Goal: Task Accomplishment & Management: Manage account settings

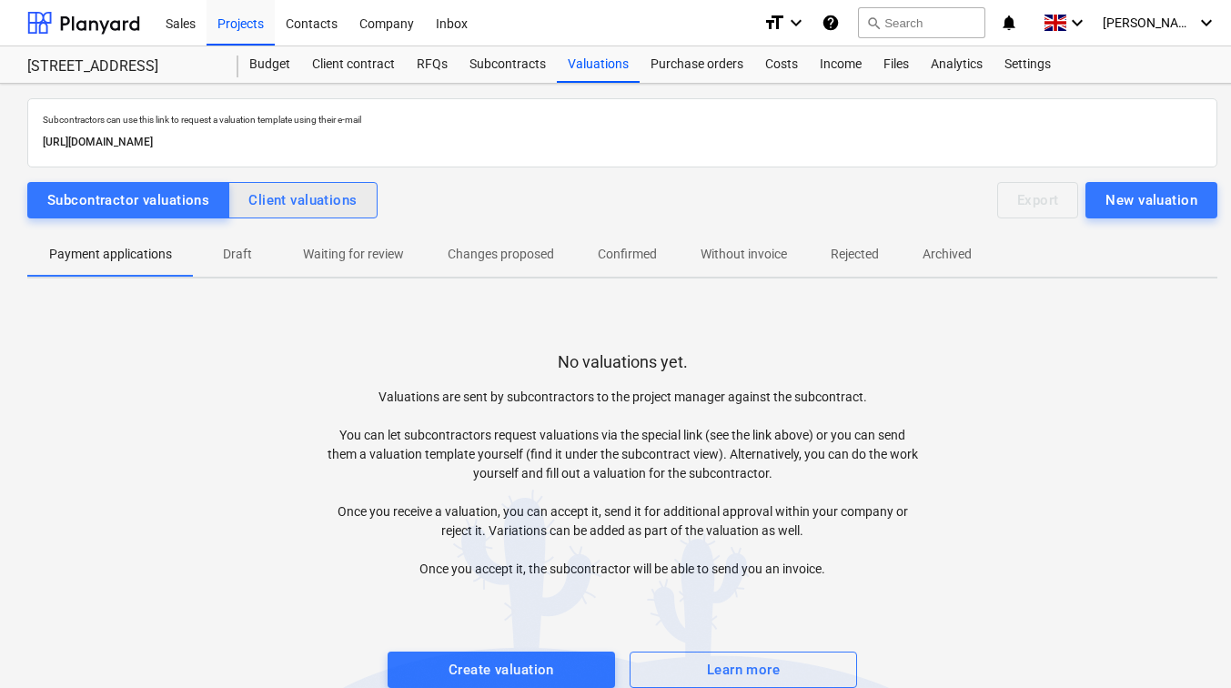
scroll to position [29, 0]
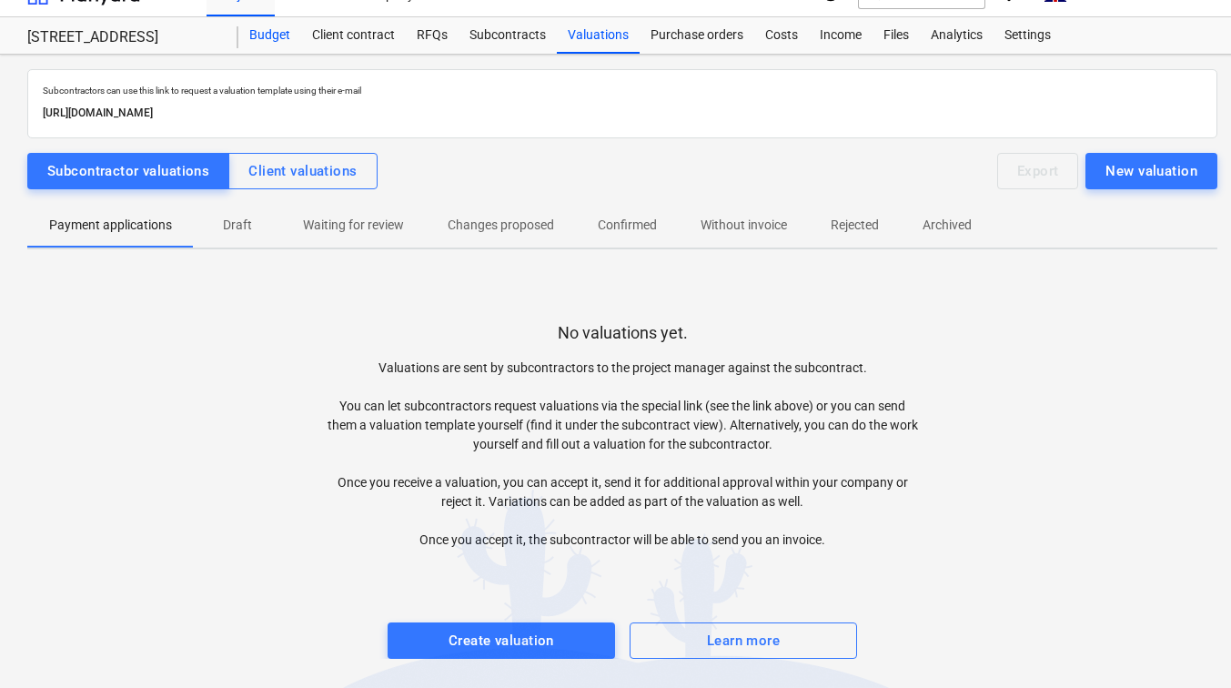
click at [289, 34] on div "Budget" at bounding box center [269, 35] width 63 height 36
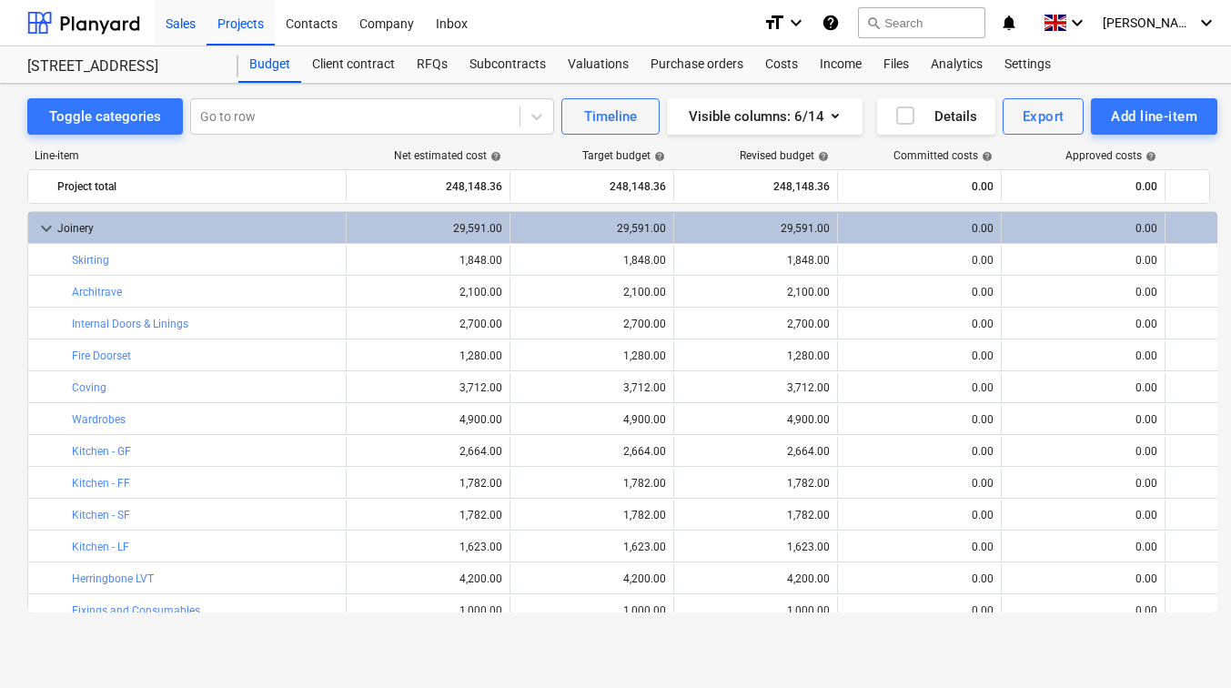
click at [193, 24] on div "Sales" at bounding box center [181, 22] width 52 height 46
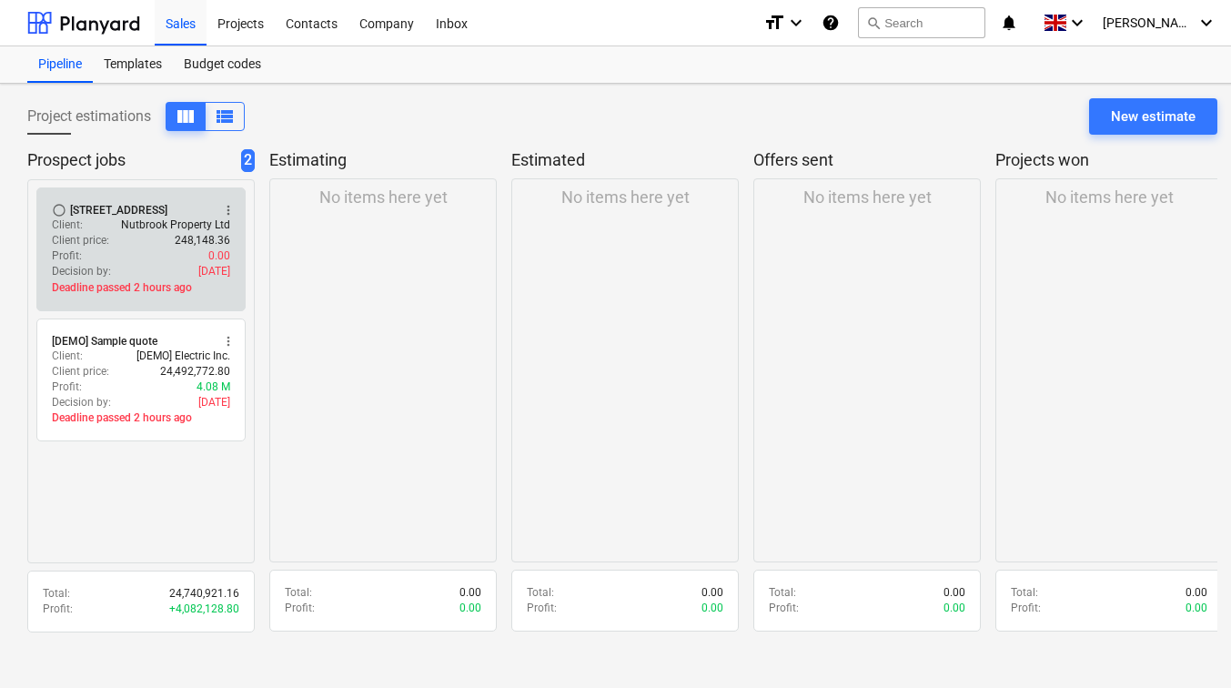
click at [106, 238] on p "Client price :" at bounding box center [80, 240] width 57 height 15
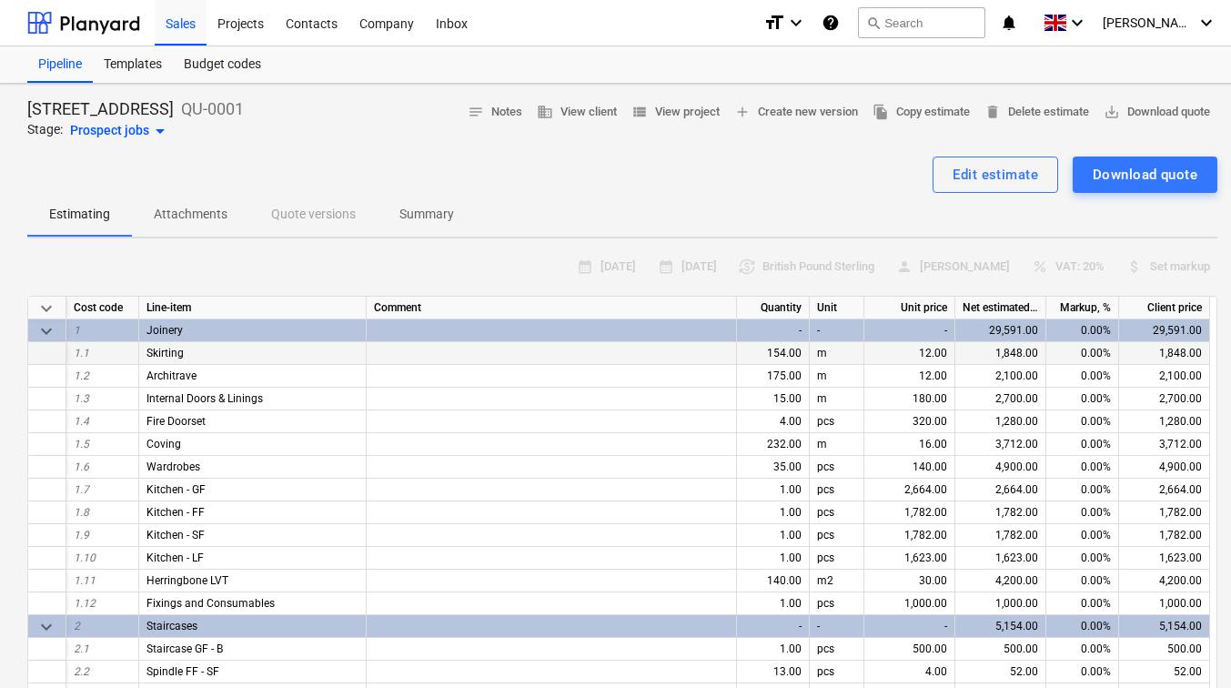
click at [81, 346] on div "1.1" at bounding box center [102, 353] width 73 height 23
click at [91, 346] on div "1.1" at bounding box center [102, 353] width 73 height 23
drag, startPoint x: 108, startPoint y: 345, endPoint x: 66, endPoint y: 347, distance: 42.8
click at [0, 0] on div "1.1 Skirting 154.00 m 12.00 1,848.00 0.00% 1,848.00" at bounding box center [0, 0] width 0 height 0
drag, startPoint x: 66, startPoint y: 347, endPoint x: 244, endPoint y: 354, distance: 178.5
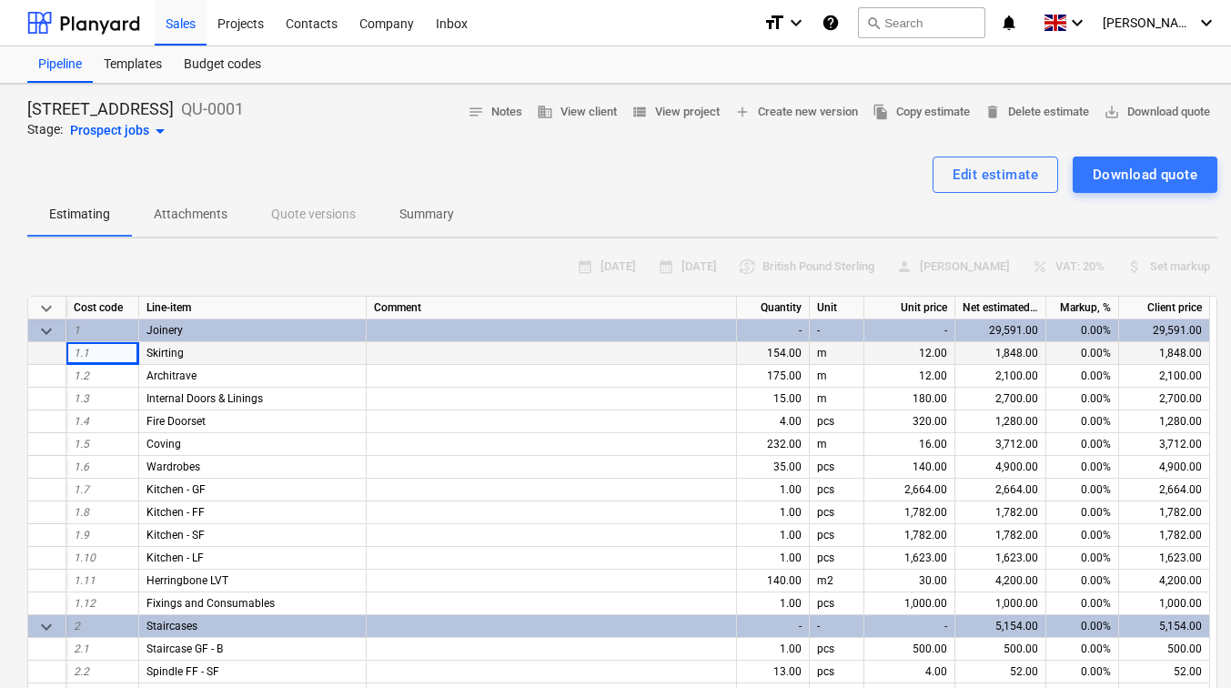
click at [244, 354] on div "Skirting" at bounding box center [253, 353] width 228 height 23
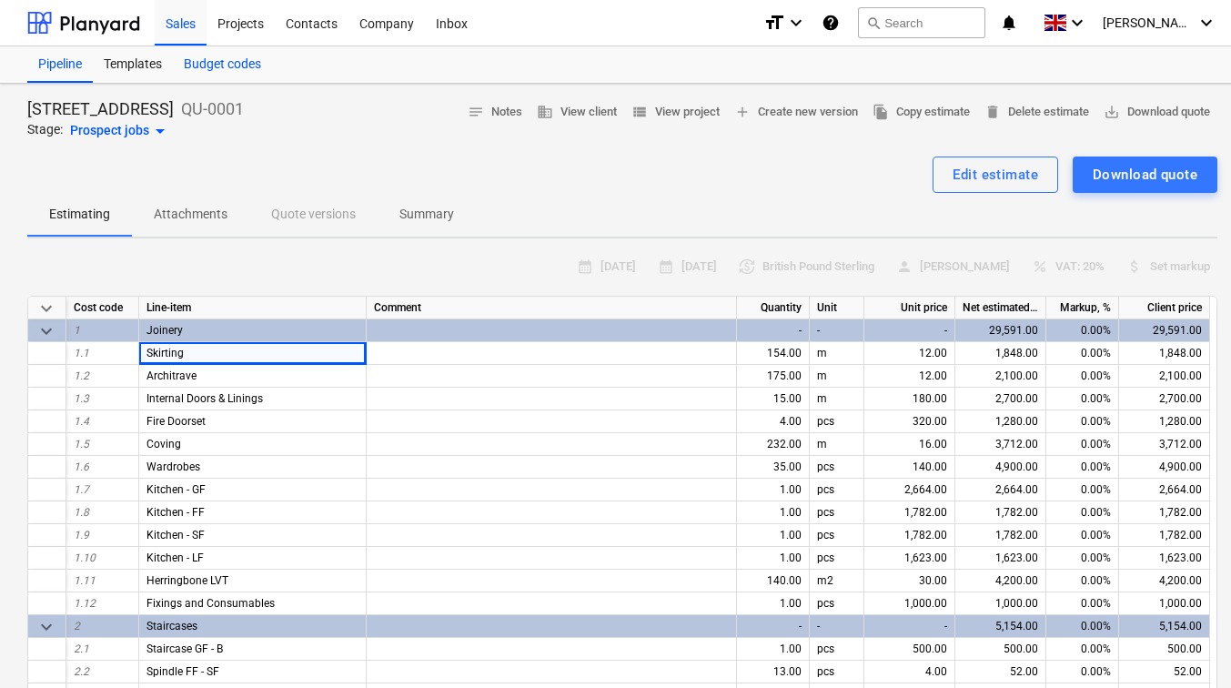
click at [214, 74] on div "Budget codes" at bounding box center [222, 64] width 99 height 36
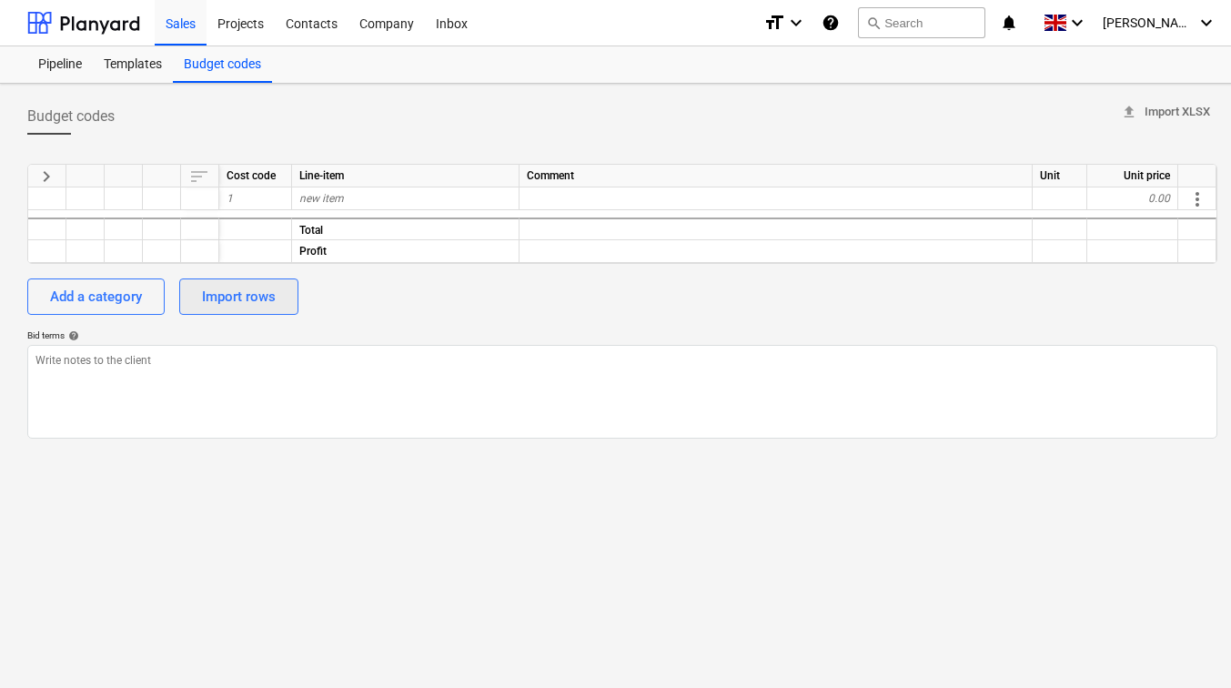
click at [210, 293] on div "Import rows" at bounding box center [239, 297] width 74 height 24
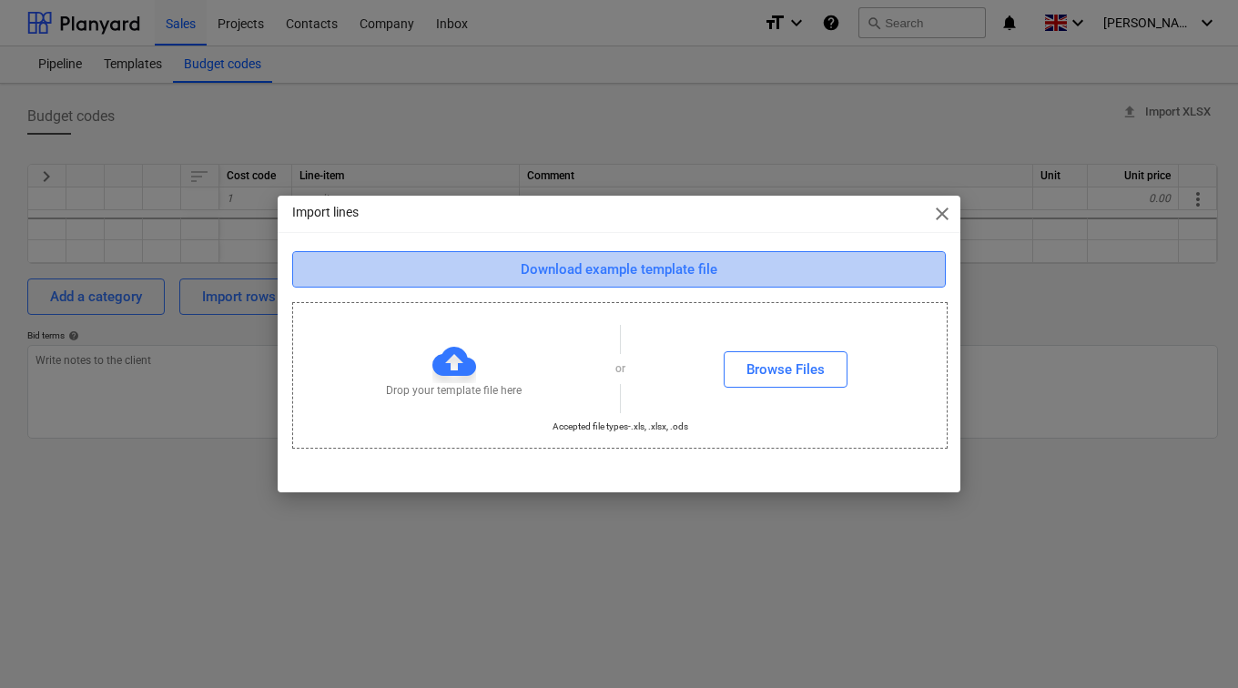
click at [609, 277] on div "Download example template file" at bounding box center [619, 270] width 197 height 24
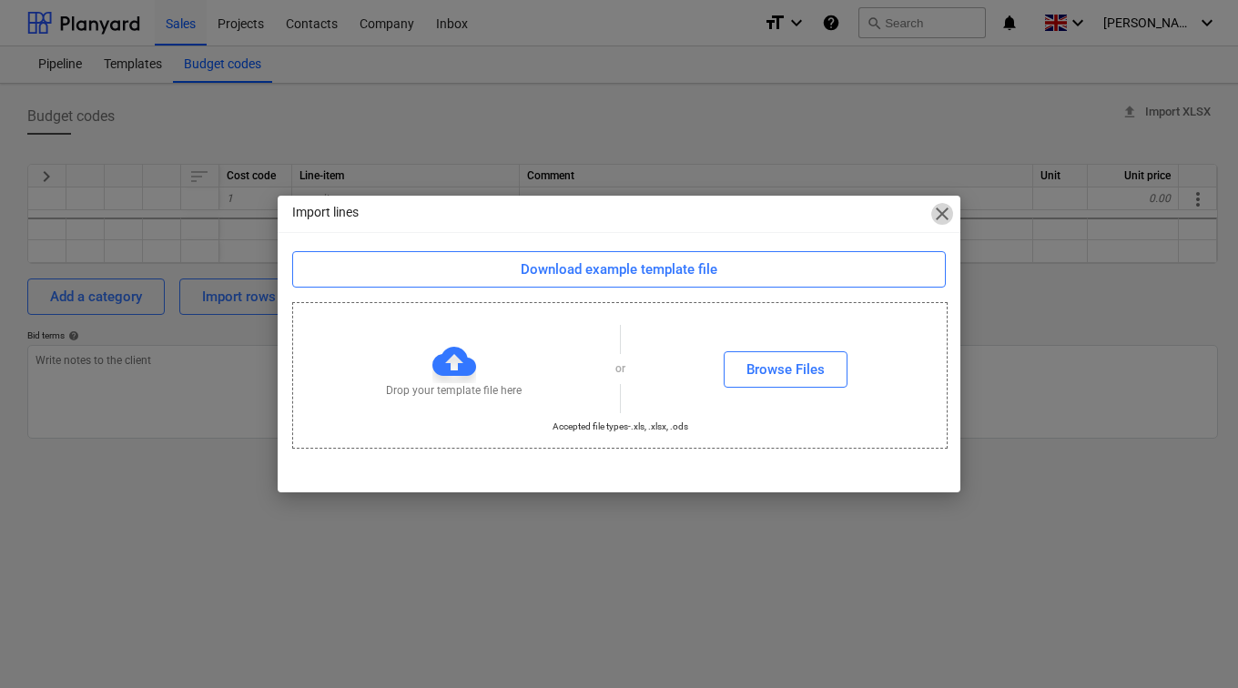
click at [936, 209] on span "close" at bounding box center [942, 214] width 22 height 22
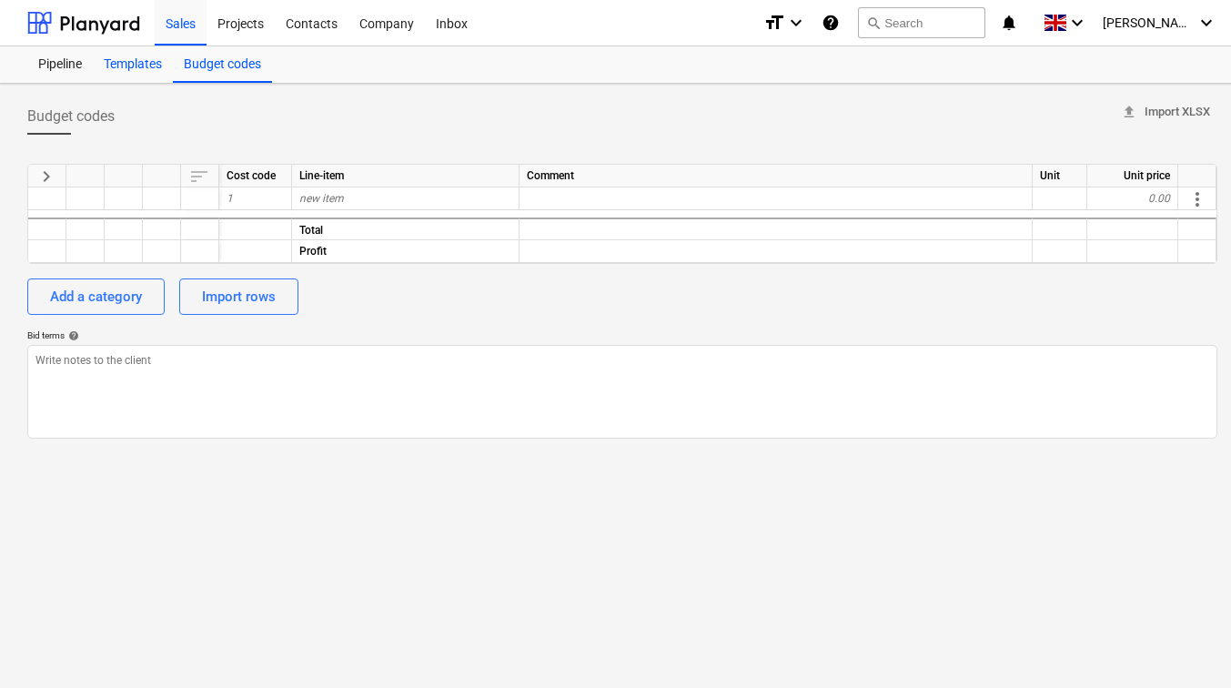
click at [121, 71] on div "Templates" at bounding box center [133, 64] width 80 height 36
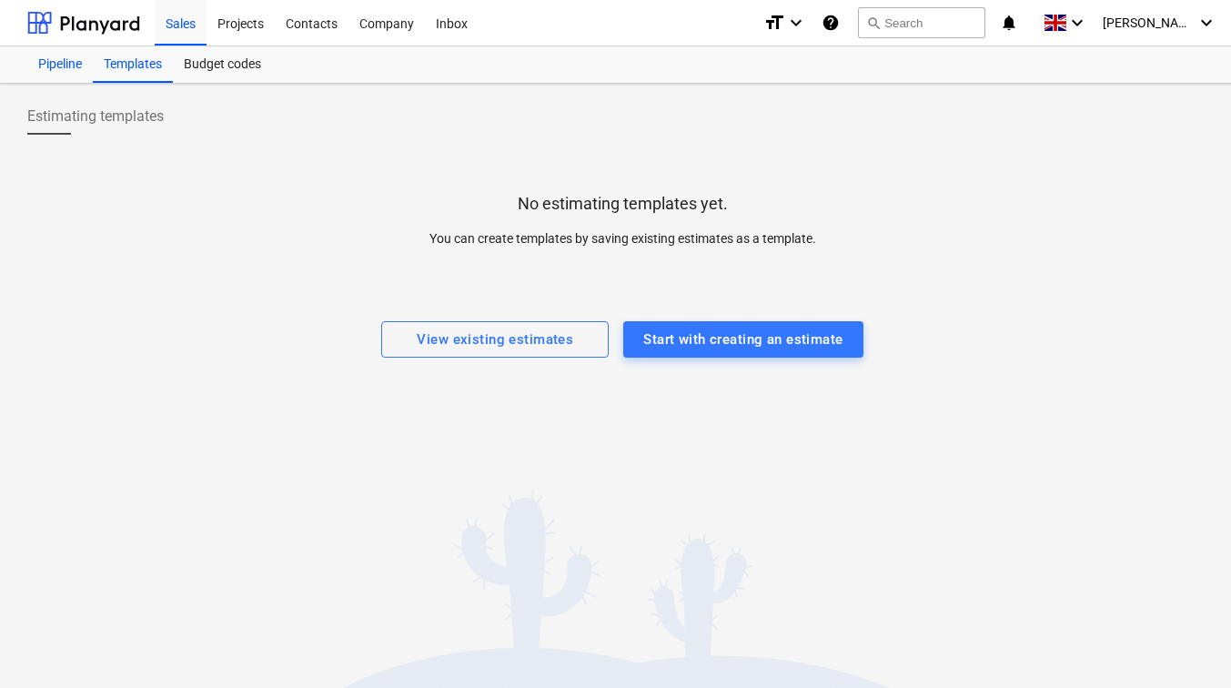
click at [68, 61] on div "Pipeline" at bounding box center [60, 64] width 66 height 36
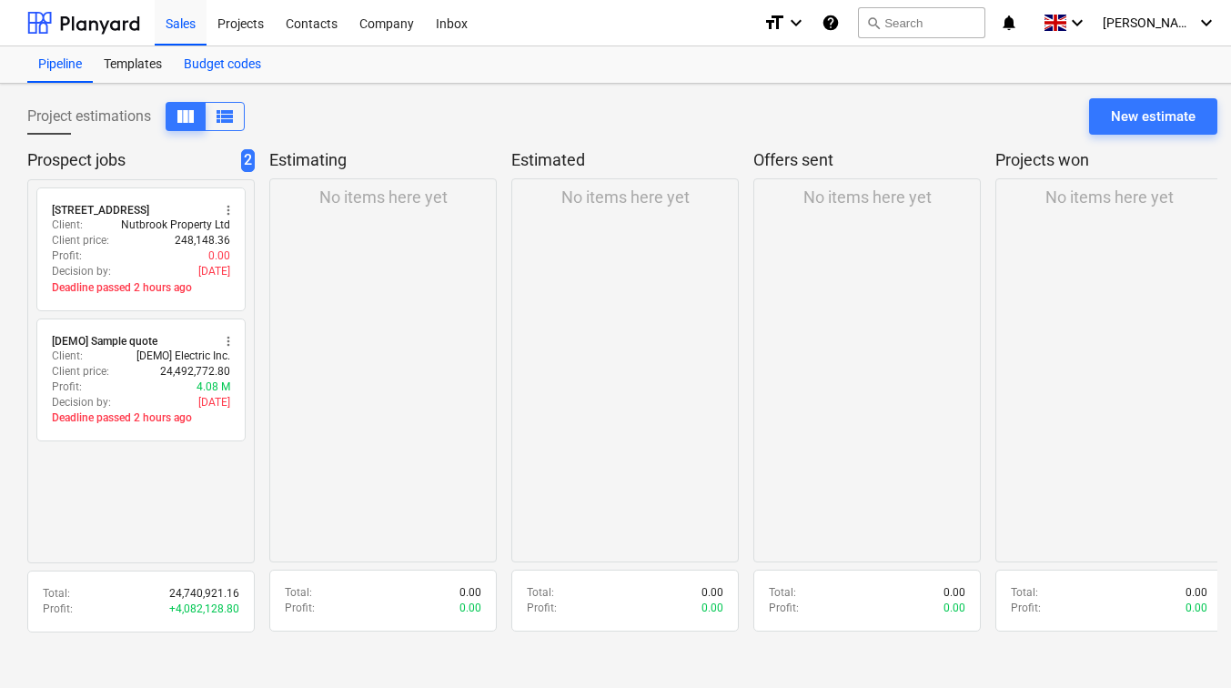
click at [207, 61] on div "Budget codes" at bounding box center [222, 64] width 99 height 36
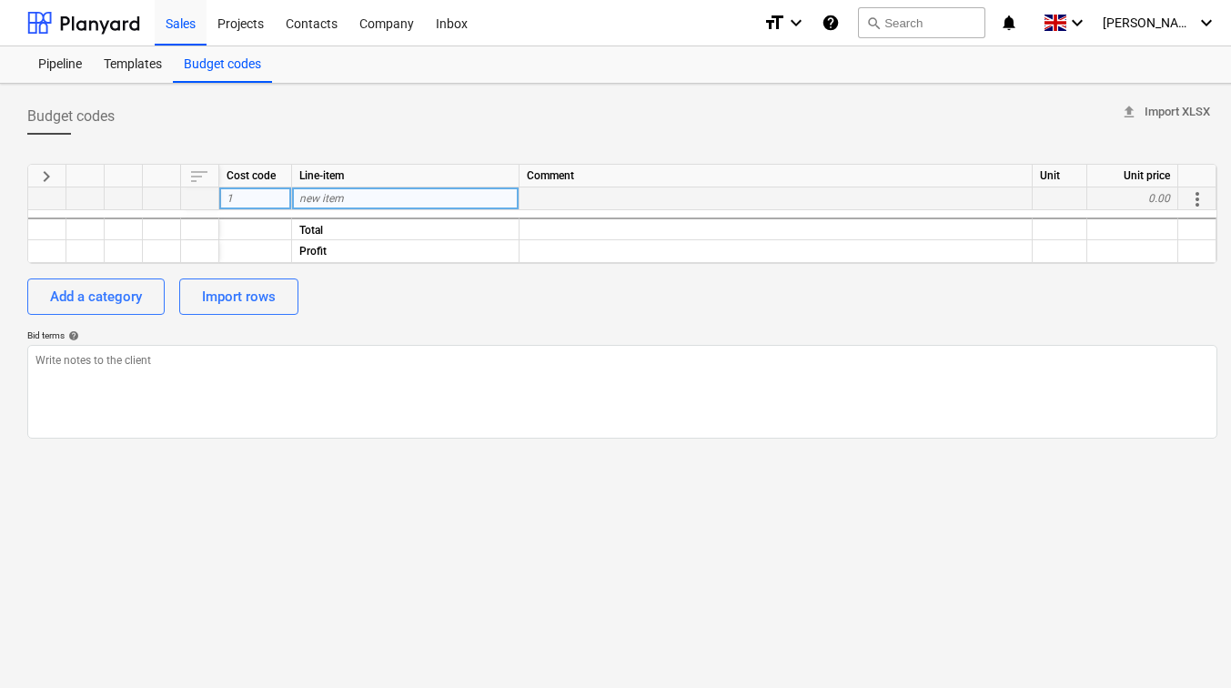
click at [309, 196] on span "new item" at bounding box center [321, 198] width 45 height 13
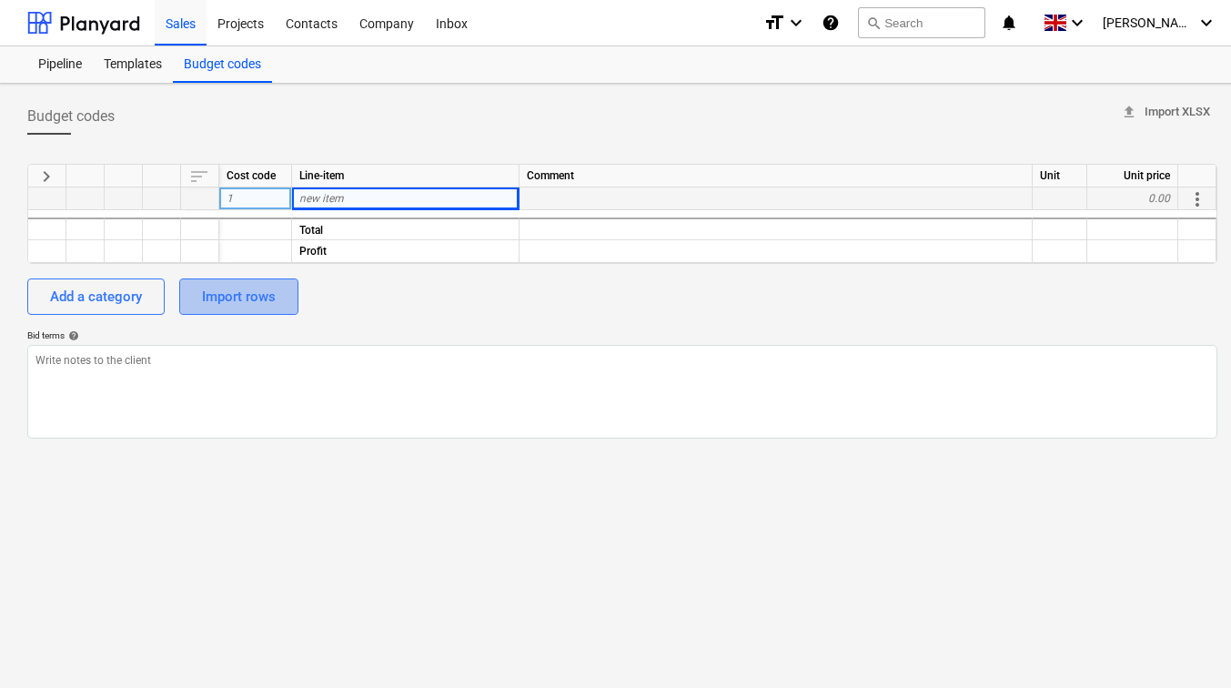
click at [257, 296] on div "Import rows" at bounding box center [239, 297] width 74 height 24
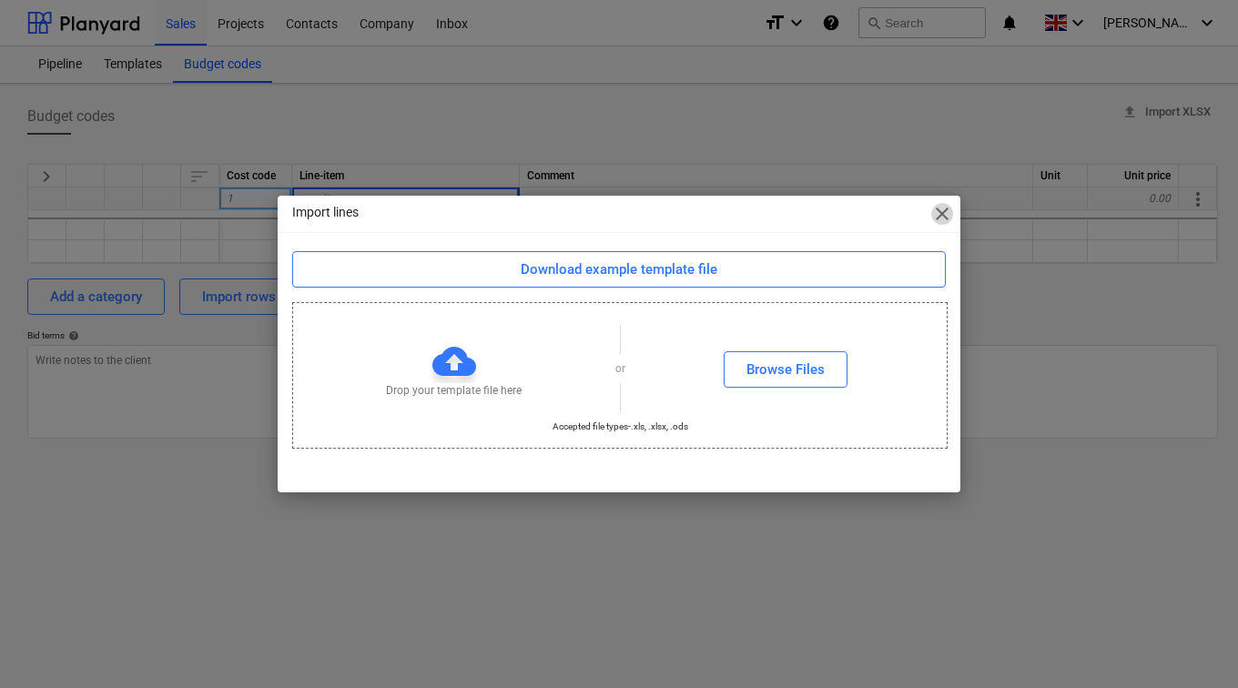
click at [951, 213] on span "close" at bounding box center [942, 214] width 22 height 22
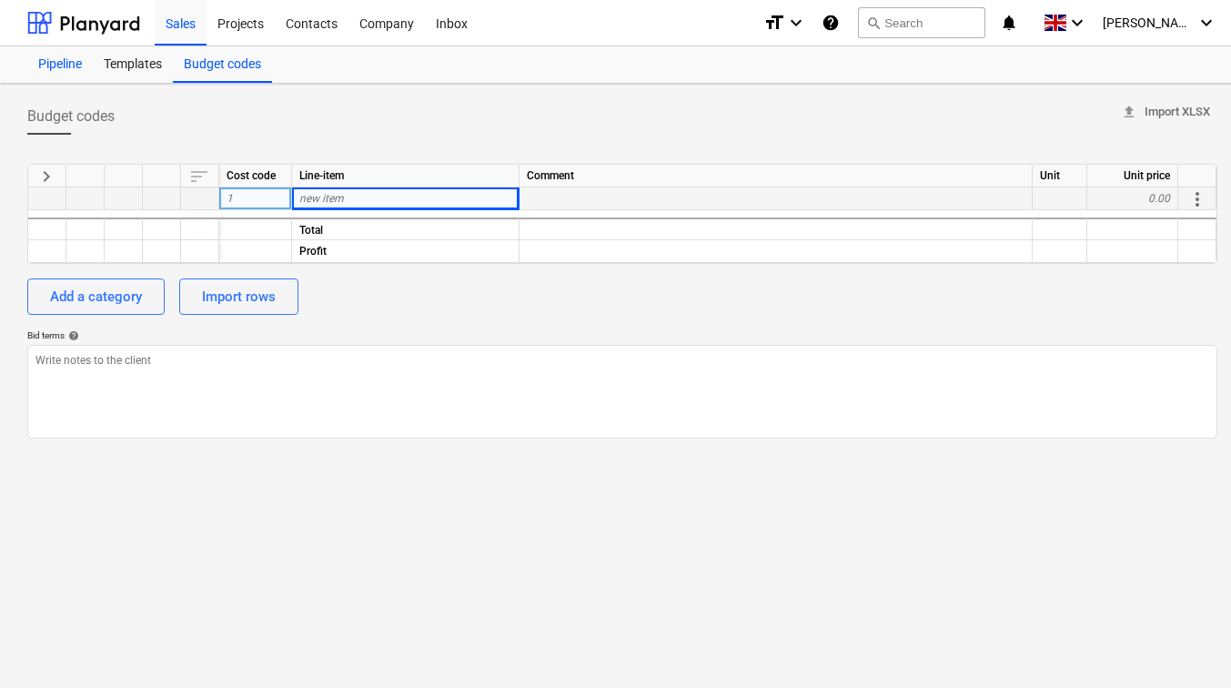
click at [79, 66] on div "Pipeline" at bounding box center [60, 64] width 66 height 36
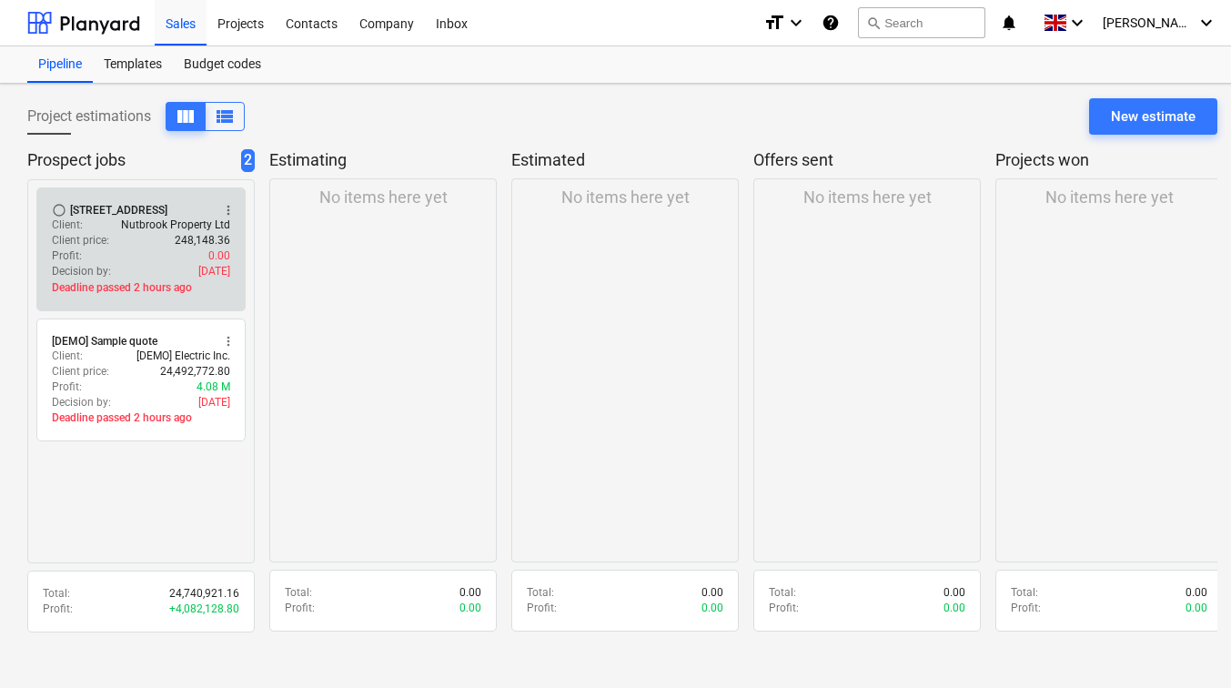
click at [121, 256] on div "Profit : 0.00" at bounding box center [141, 255] width 178 height 15
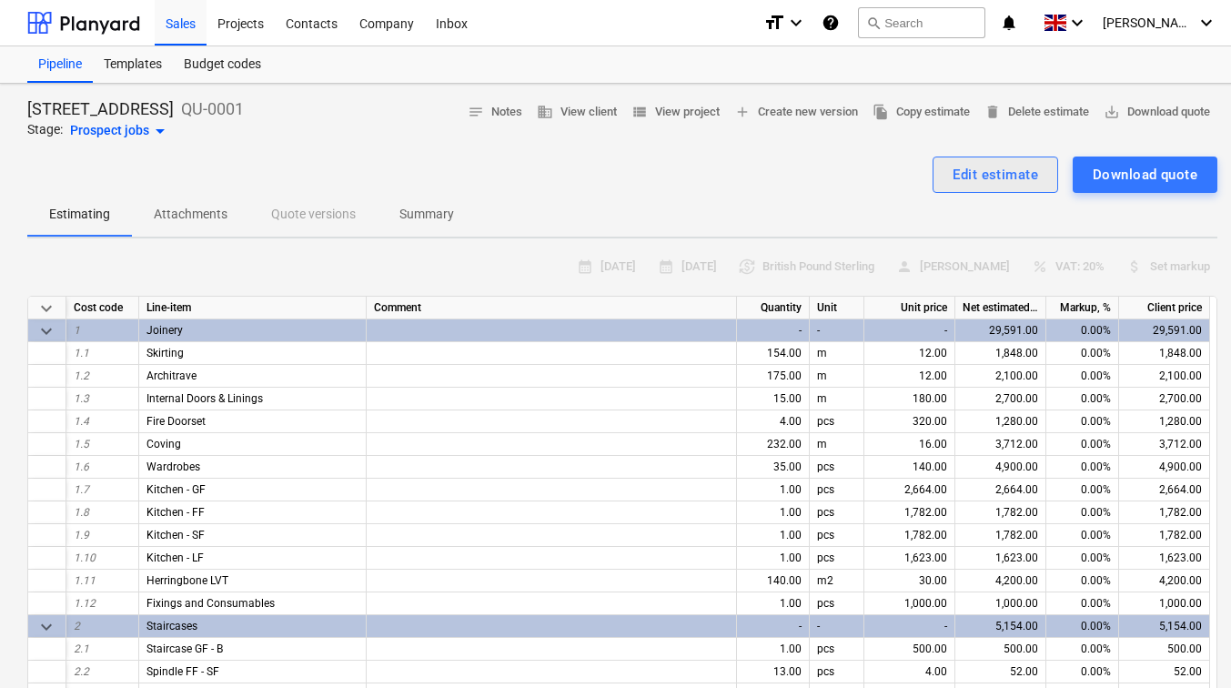
click at [949, 171] on button "Edit estimate" at bounding box center [996, 175] width 126 height 36
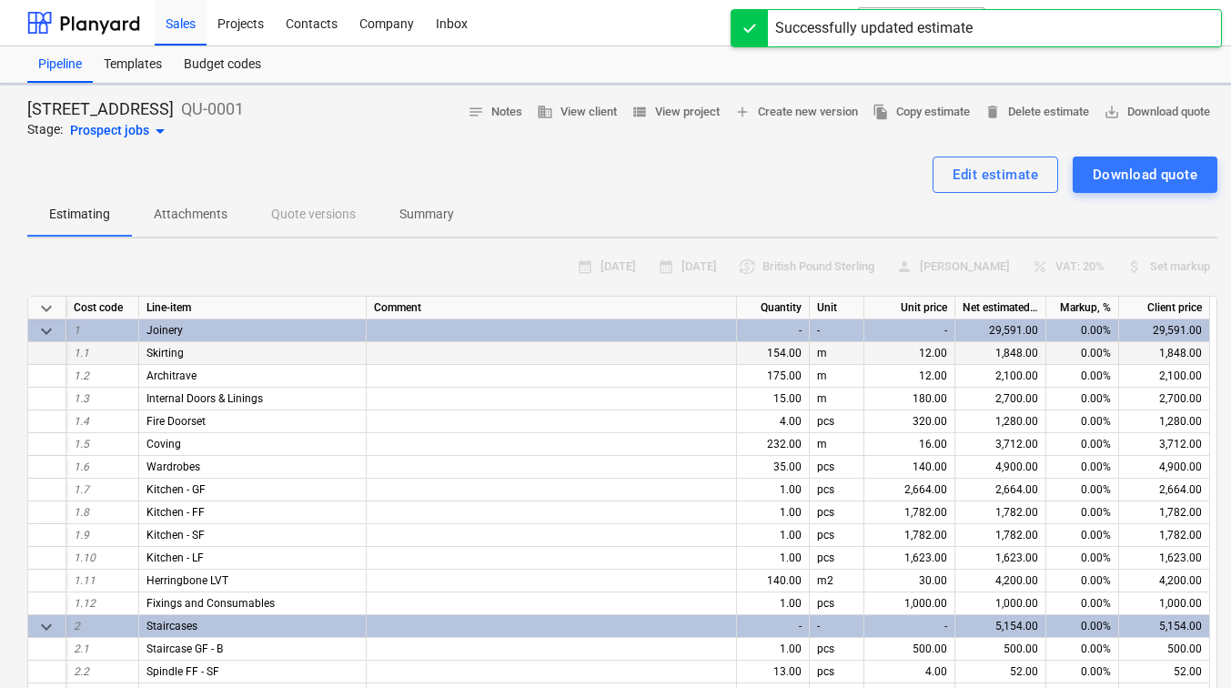
type textarea "x"
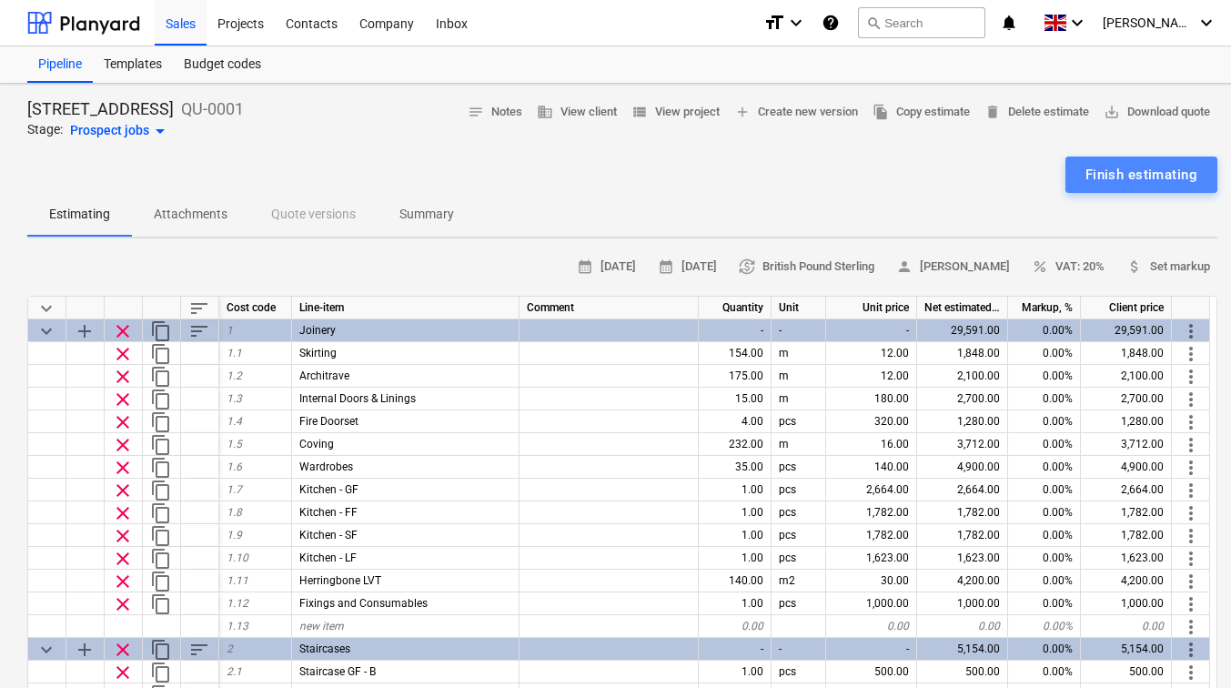
click at [1135, 169] on div "Finish estimating" at bounding box center [1142, 175] width 112 height 24
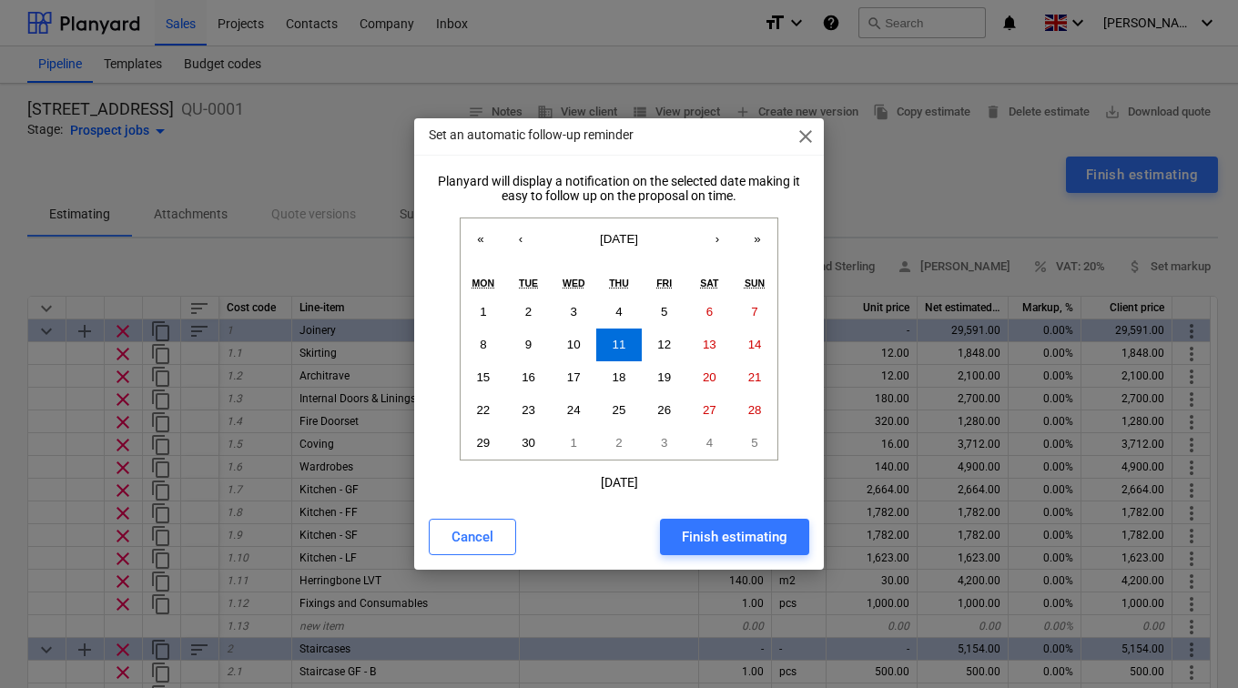
click at [810, 126] on span "close" at bounding box center [806, 137] width 22 height 22
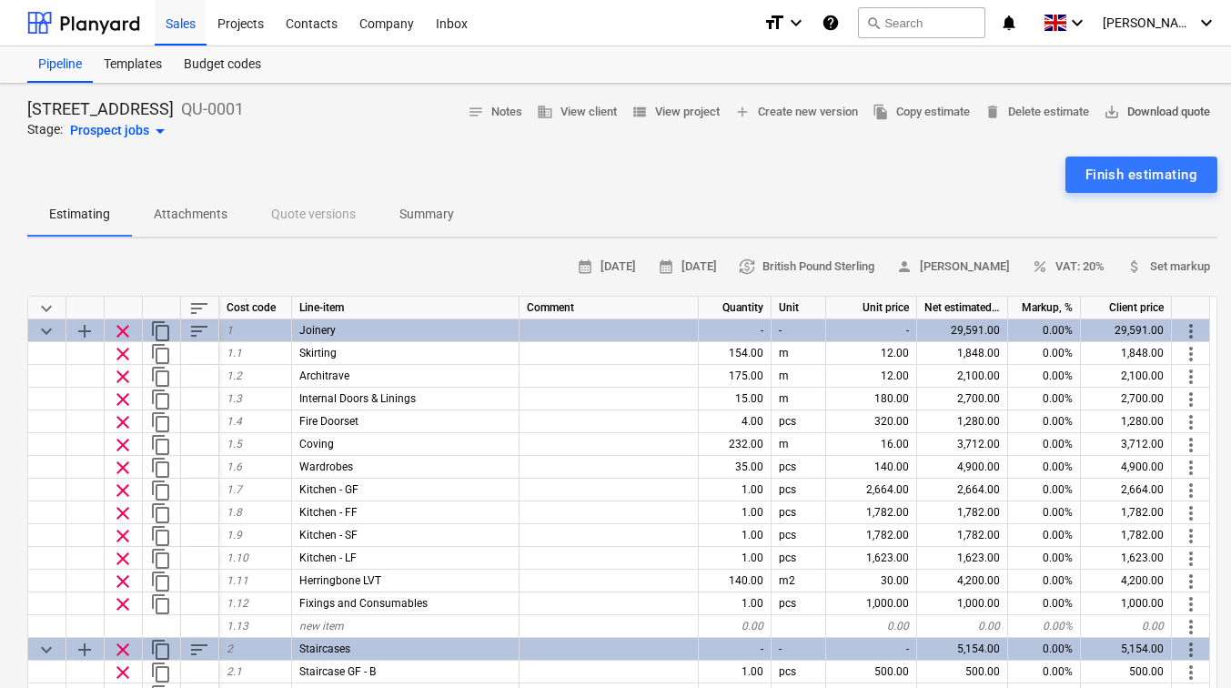
click at [1186, 113] on span "save_alt Download quote" at bounding box center [1157, 112] width 106 height 21
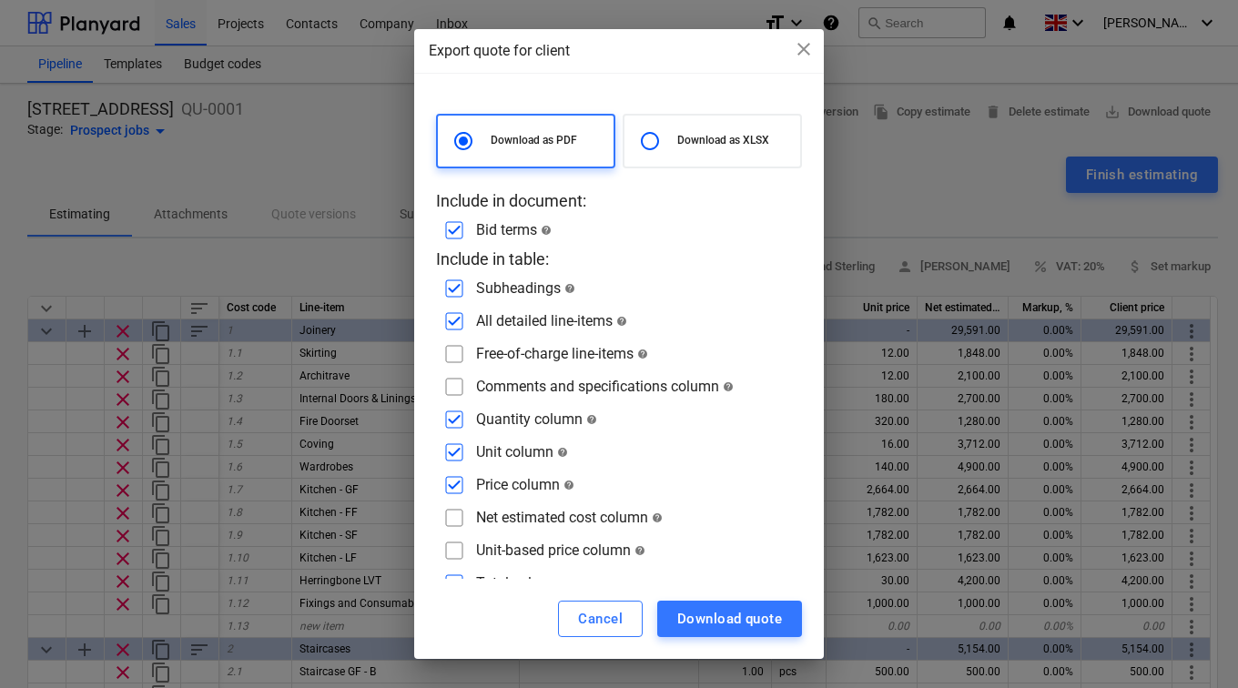
click at [672, 148] on div at bounding box center [655, 141] width 46 height 36
radio input "false"
radio input "true"
checkbox input "false"
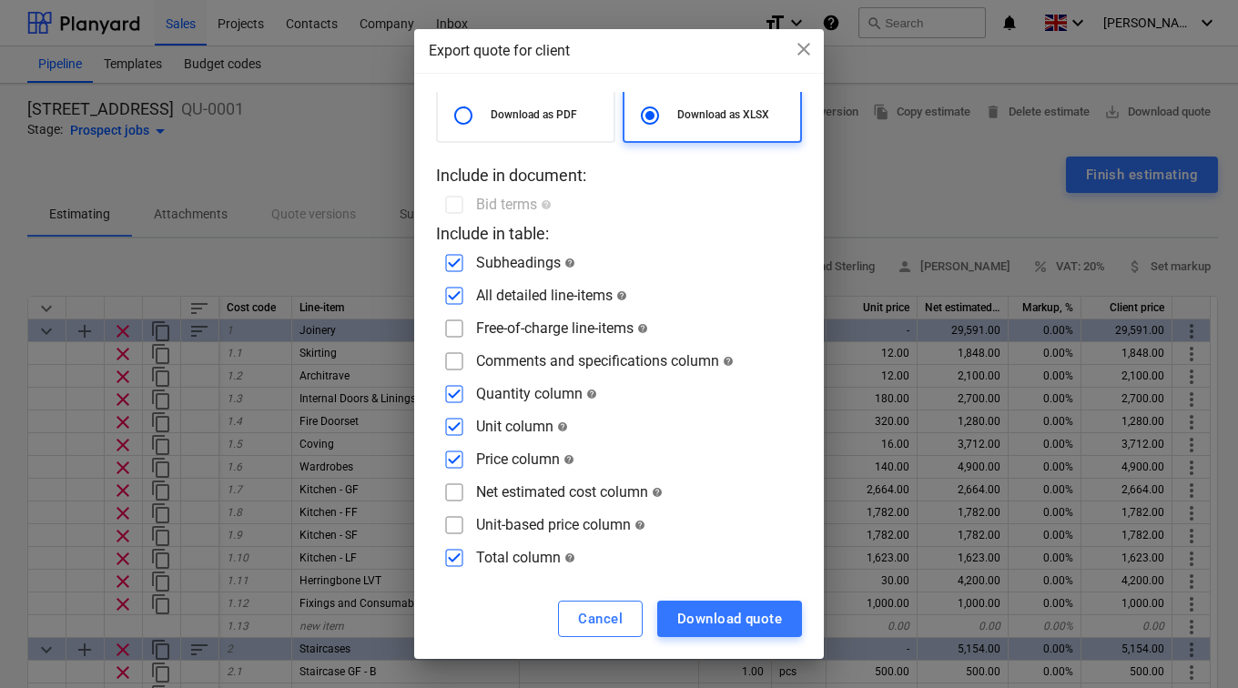
scroll to position [26, 0]
click at [451, 519] on input "checkbox" at bounding box center [454, 524] width 29 height 29
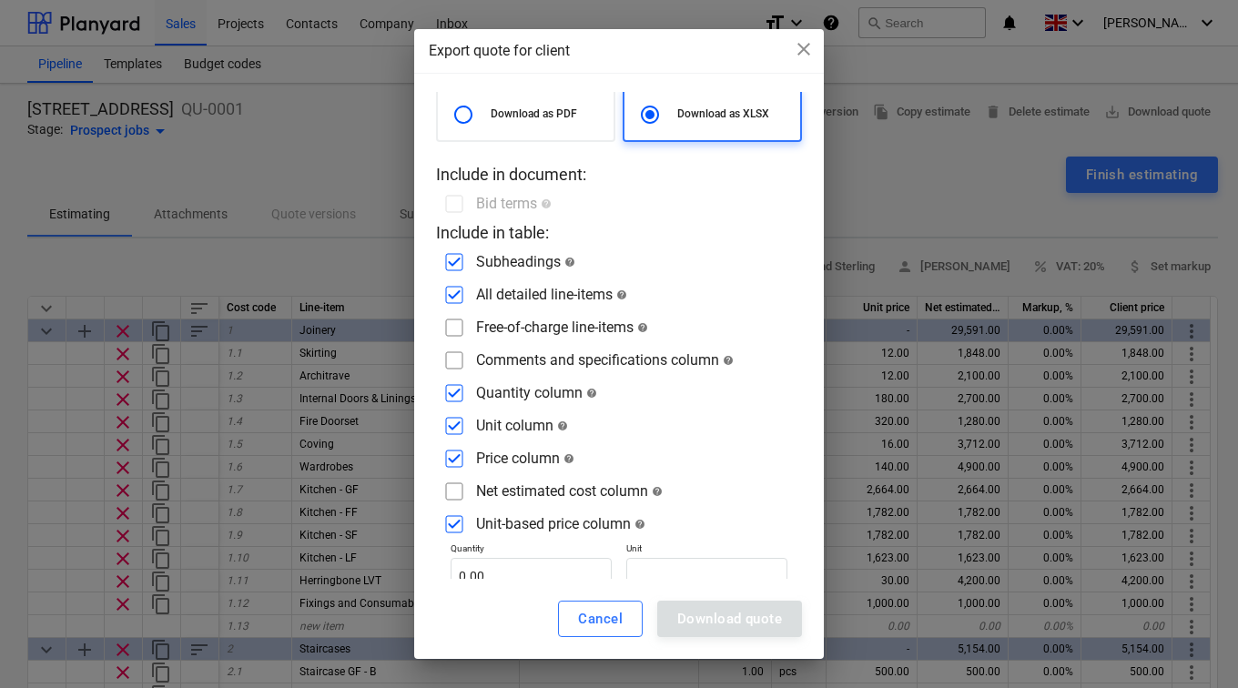
scroll to position [82, 0]
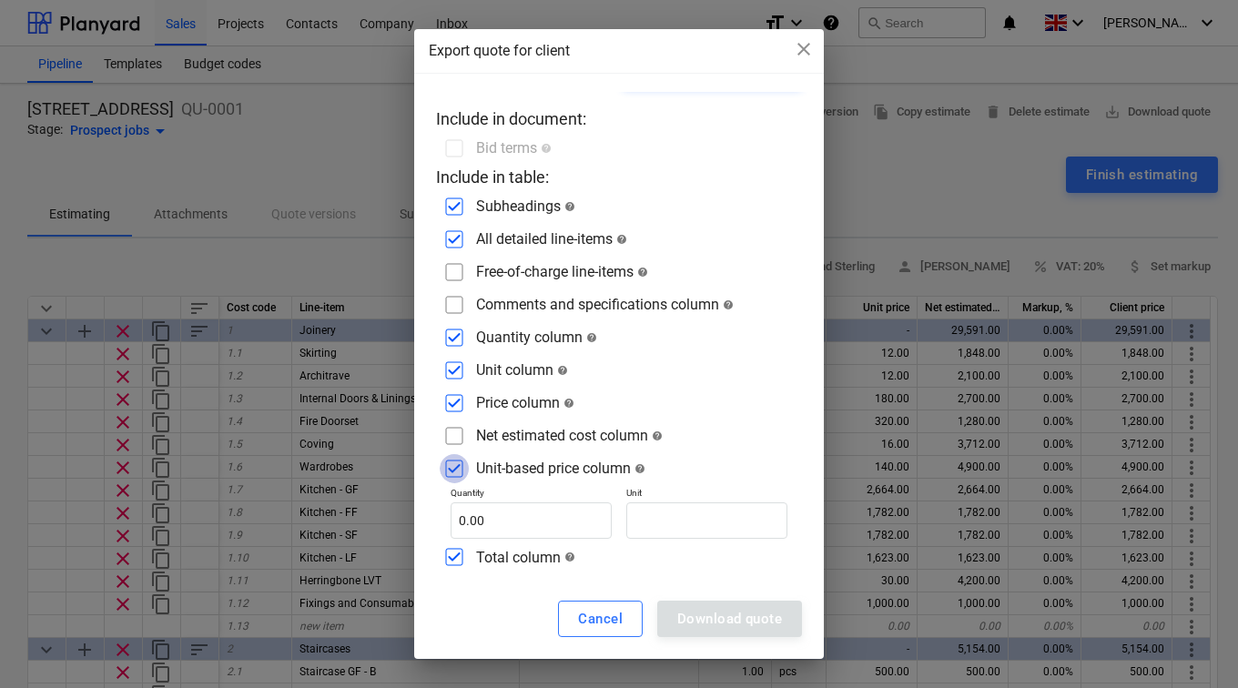
click at [447, 465] on input "checkbox" at bounding box center [454, 468] width 29 height 29
checkbox input "false"
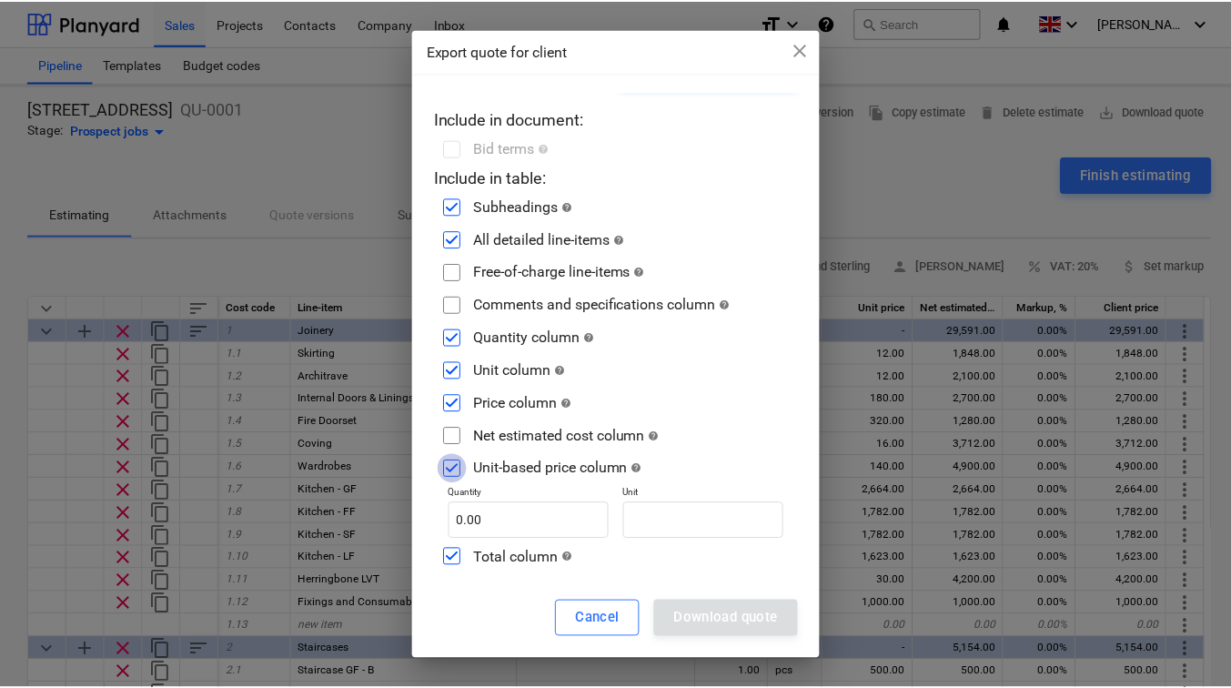
scroll to position [26, 0]
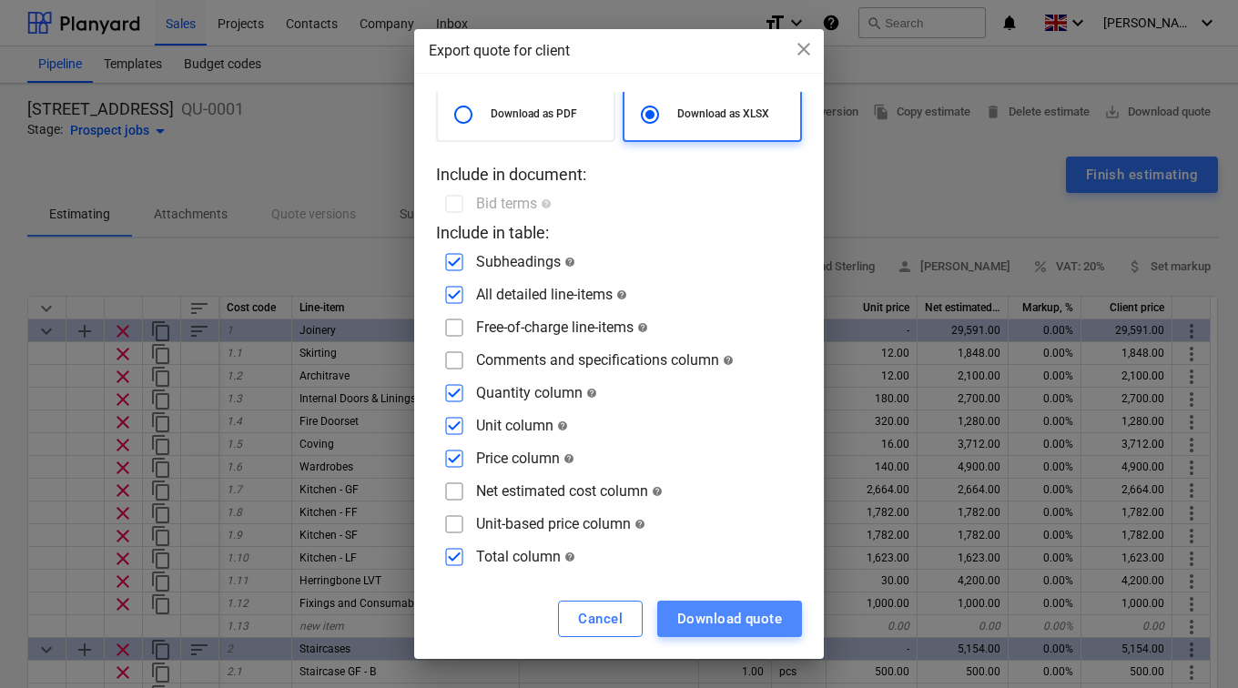
click at [744, 615] on div "Download quote" at bounding box center [729, 619] width 105 height 24
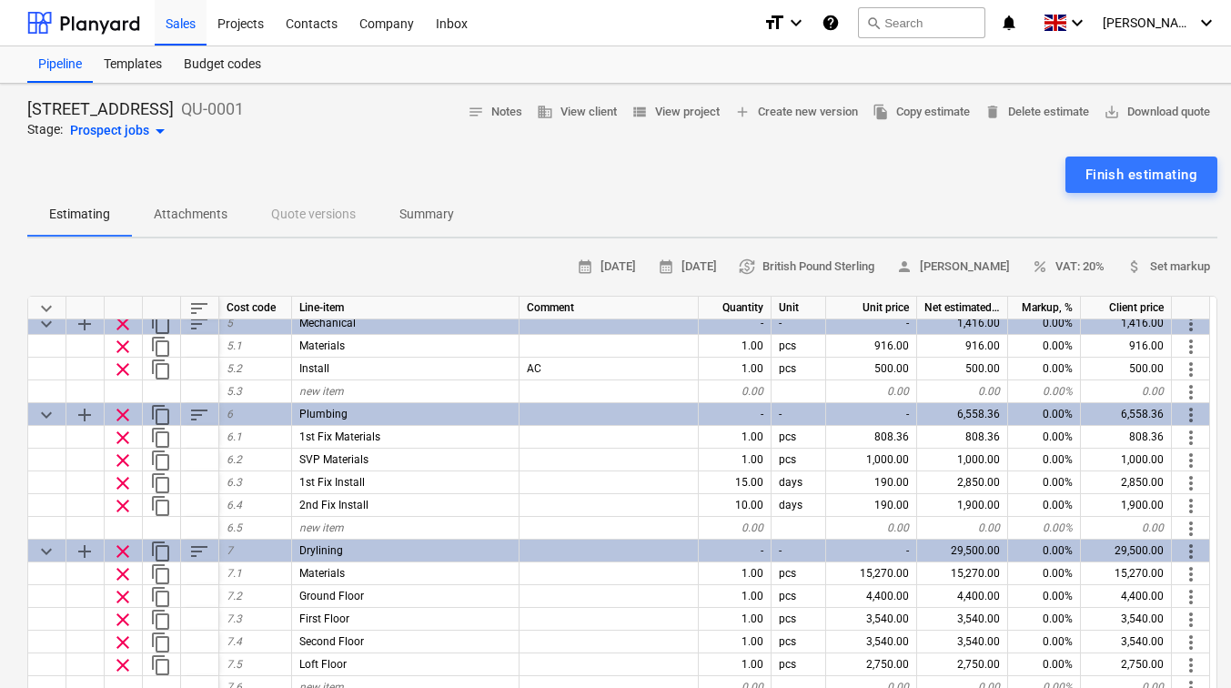
scroll to position [885, 0]
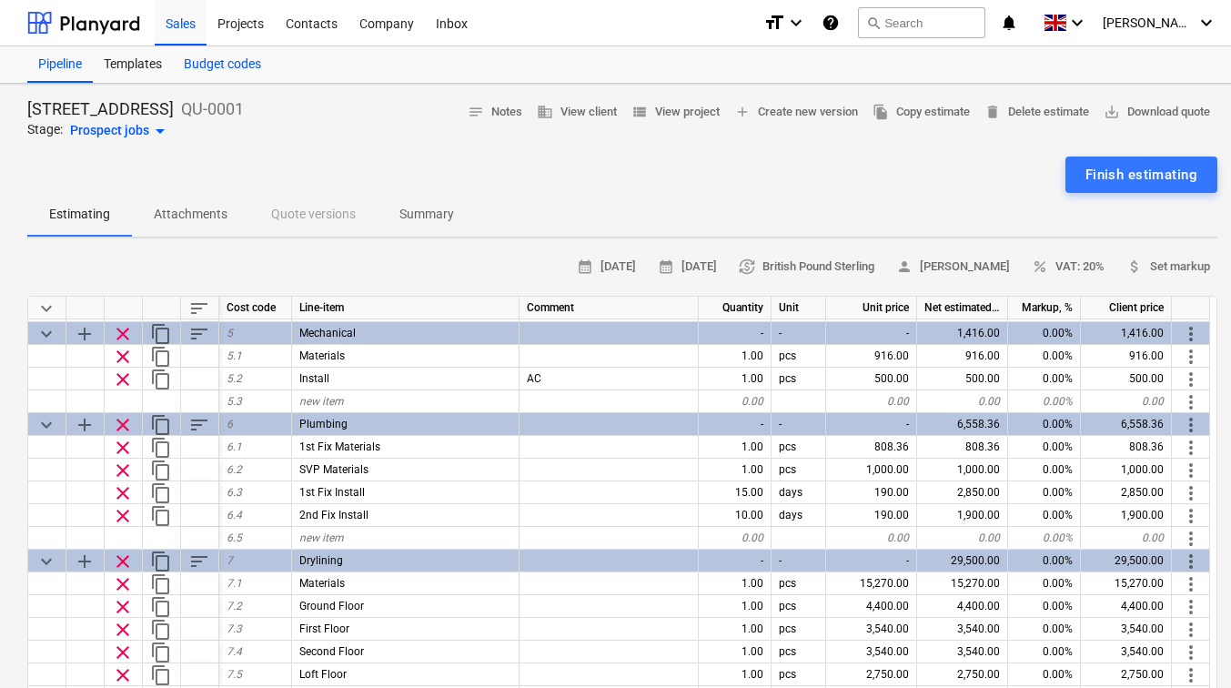
click at [197, 64] on div "Budget codes" at bounding box center [222, 64] width 99 height 36
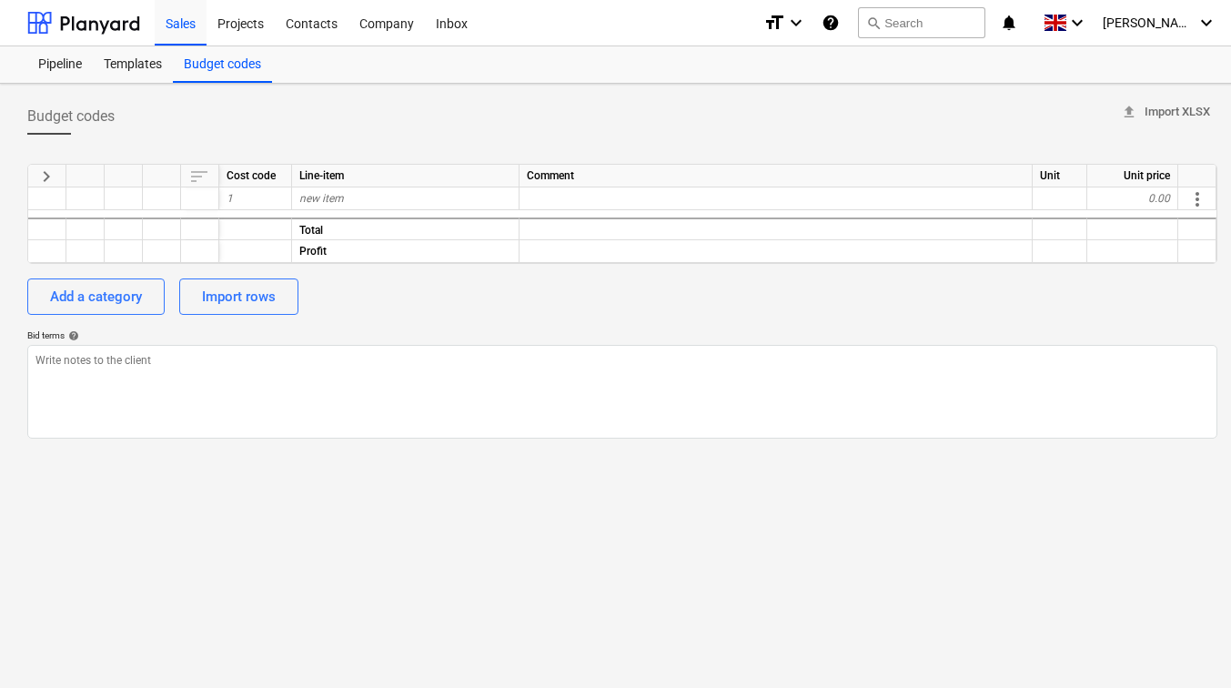
type textarea "x"
click at [264, 293] on div "Import rows" at bounding box center [239, 297] width 74 height 24
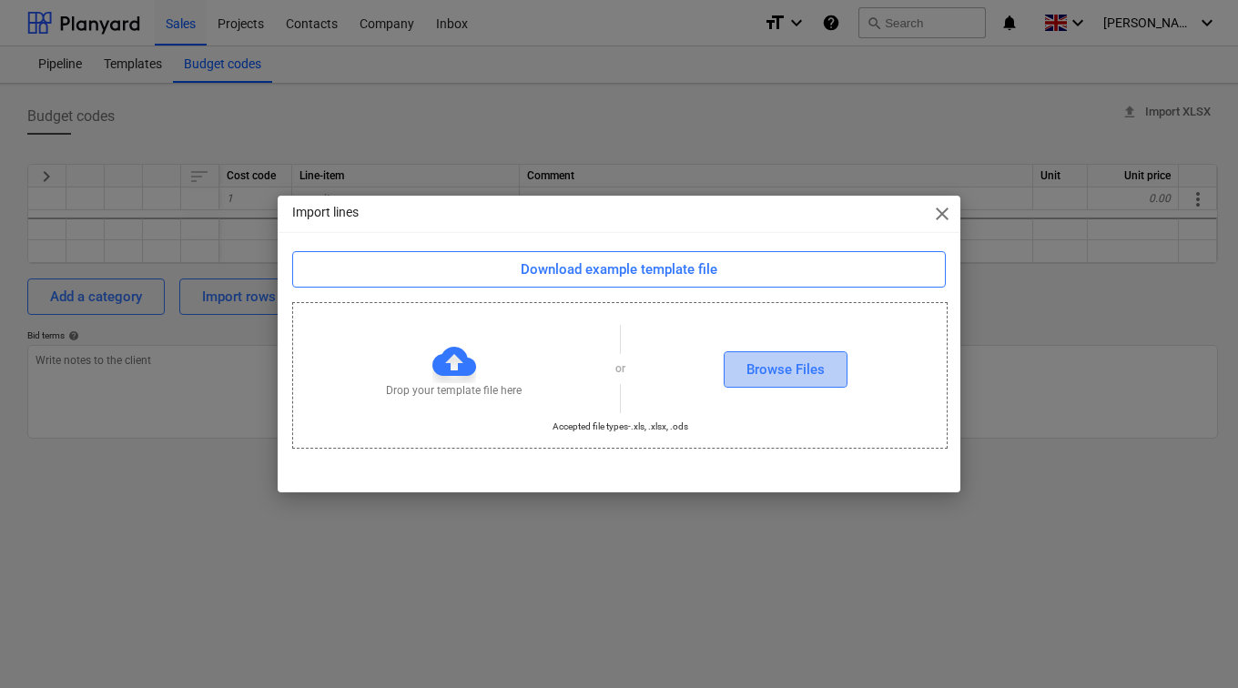
click at [749, 360] on div "Browse Files" at bounding box center [785, 370] width 78 height 24
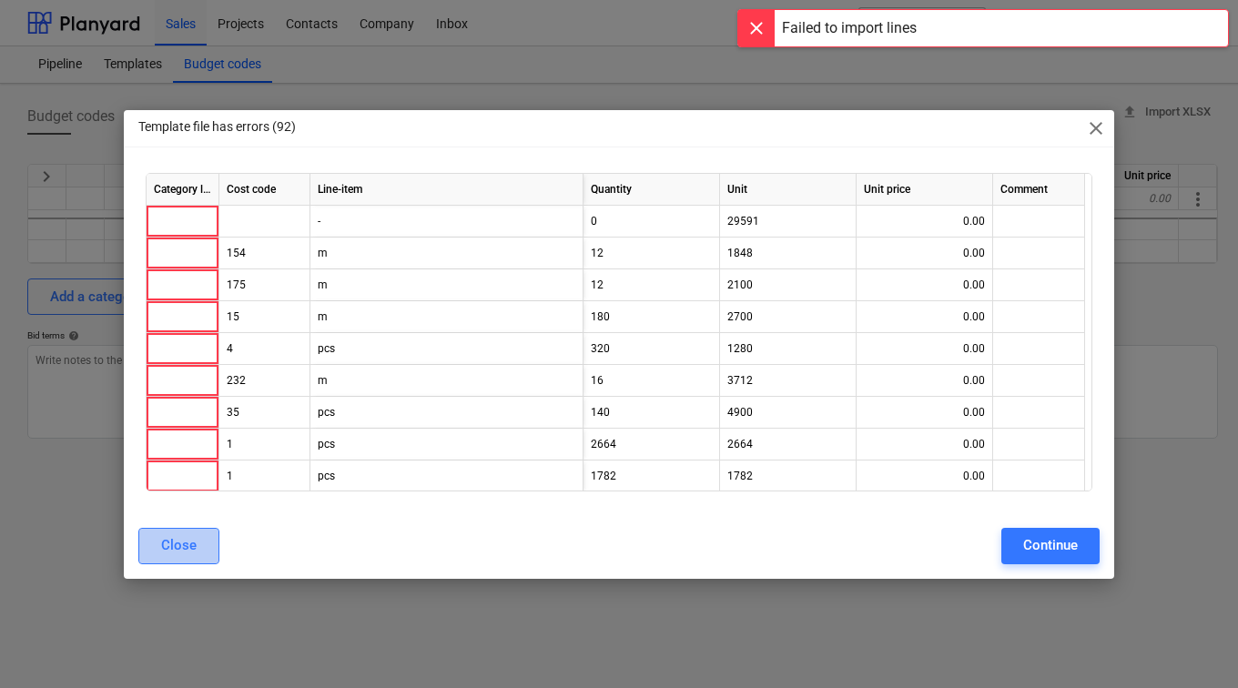
click at [185, 539] on div "Close" at bounding box center [178, 545] width 35 height 24
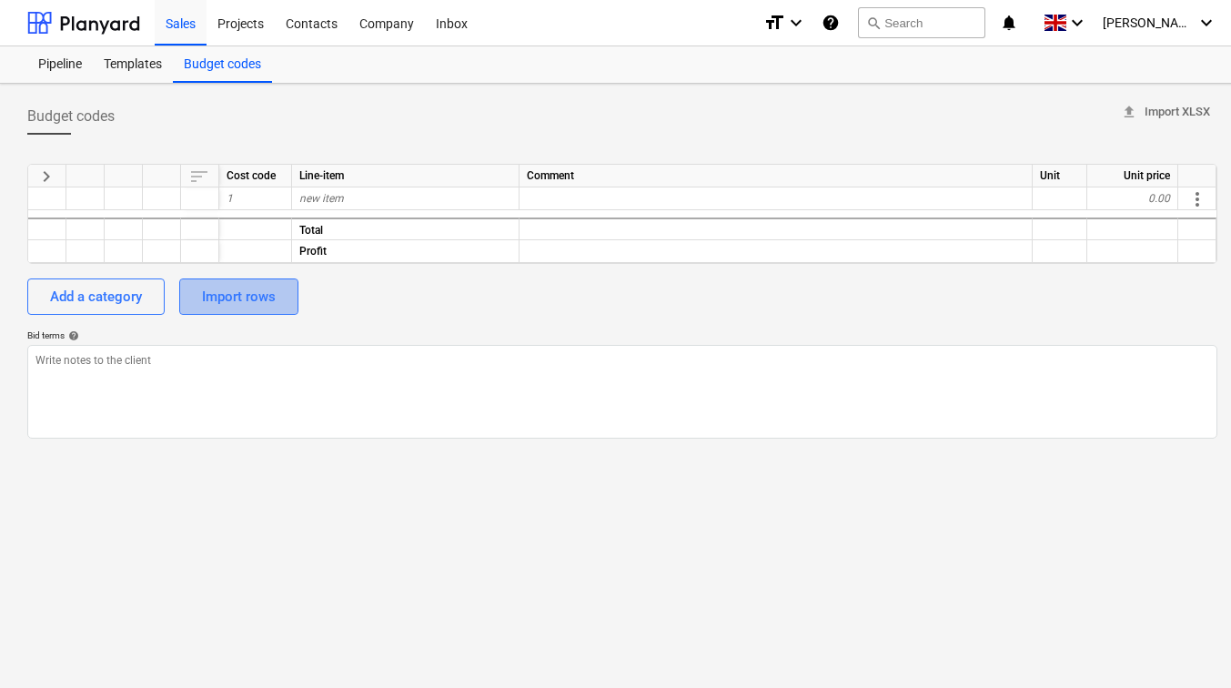
click at [202, 299] on div "Import rows" at bounding box center [239, 297] width 74 height 24
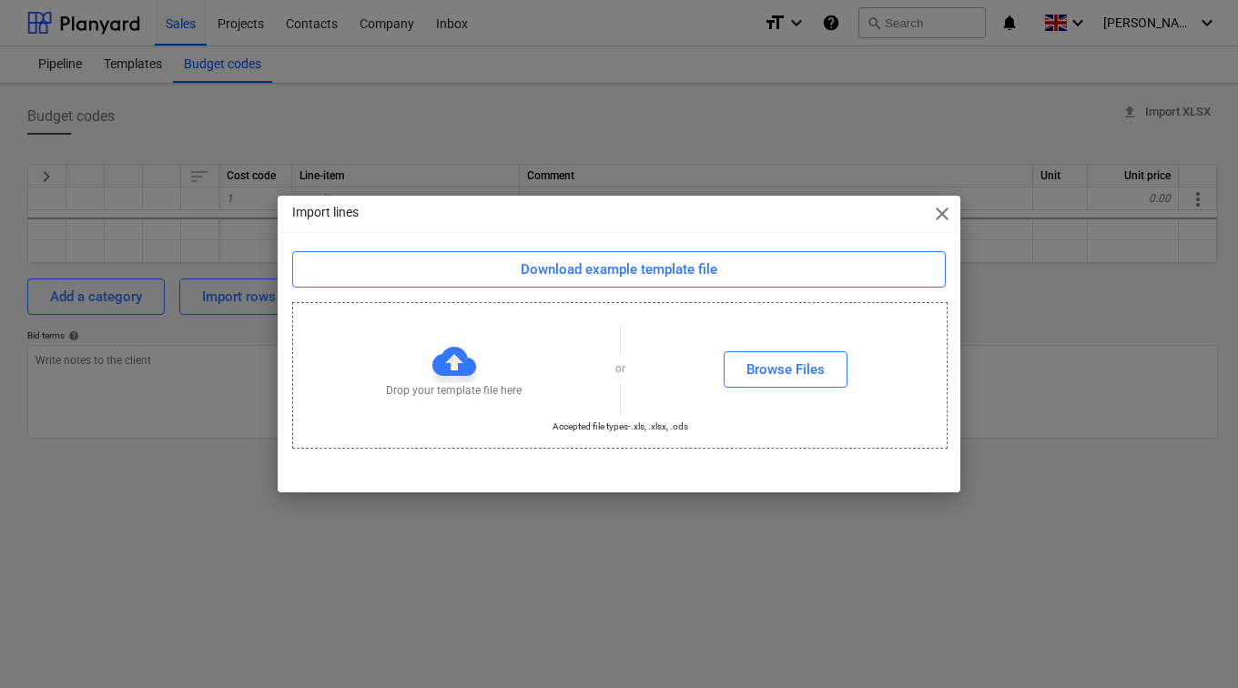
click at [787, 348] on div "Drop your template file here or Browse Files" at bounding box center [620, 369] width 654 height 103
click at [780, 352] on button "Browse Files" at bounding box center [786, 369] width 124 height 36
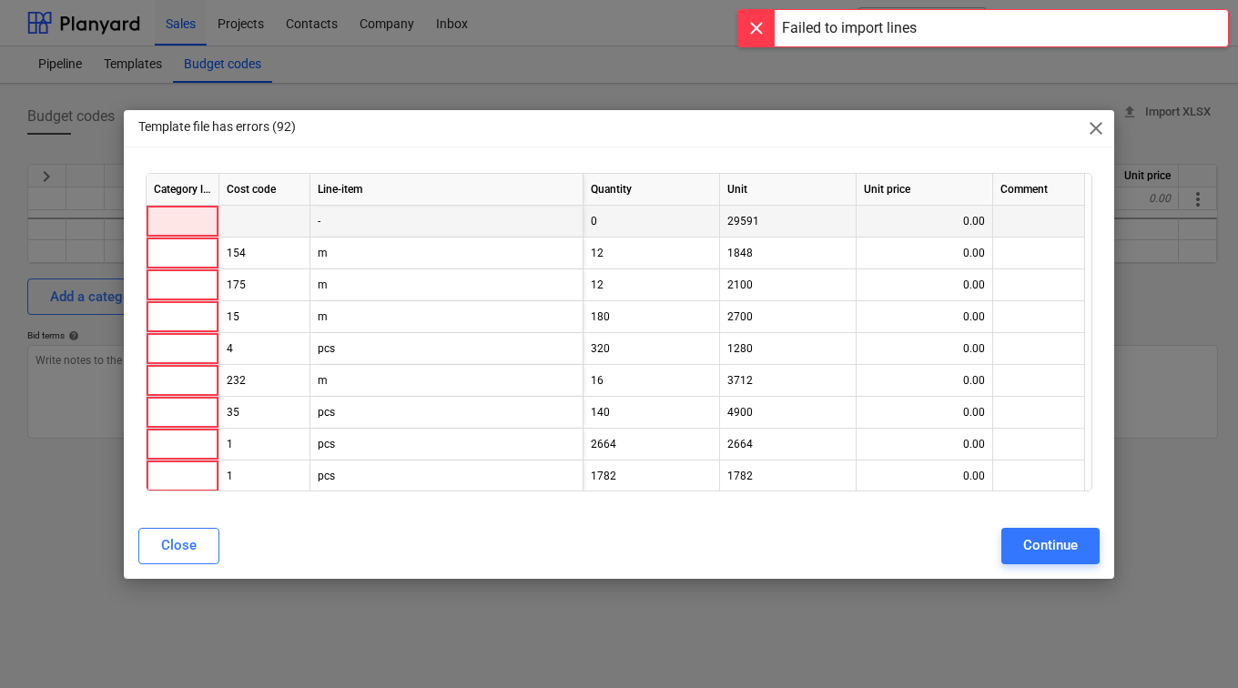
click at [198, 216] on div at bounding box center [183, 222] width 73 height 32
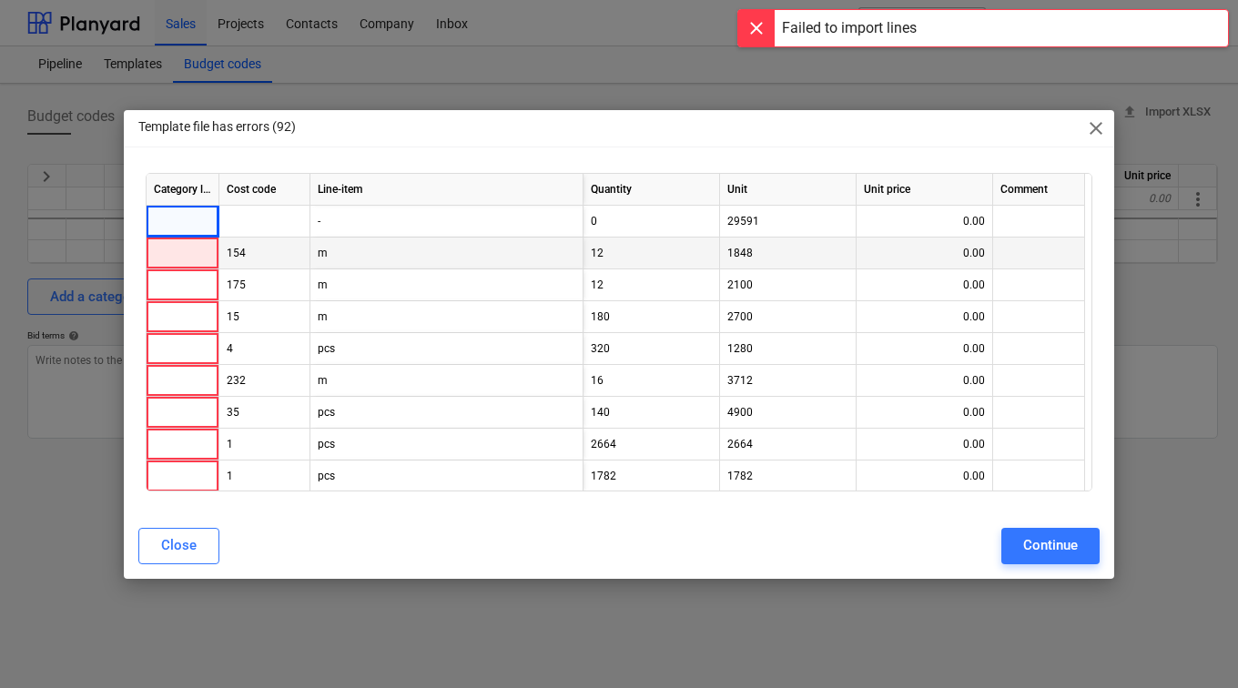
click at [167, 246] on div at bounding box center [183, 254] width 73 height 32
click at [168, 259] on div at bounding box center [183, 254] width 73 height 32
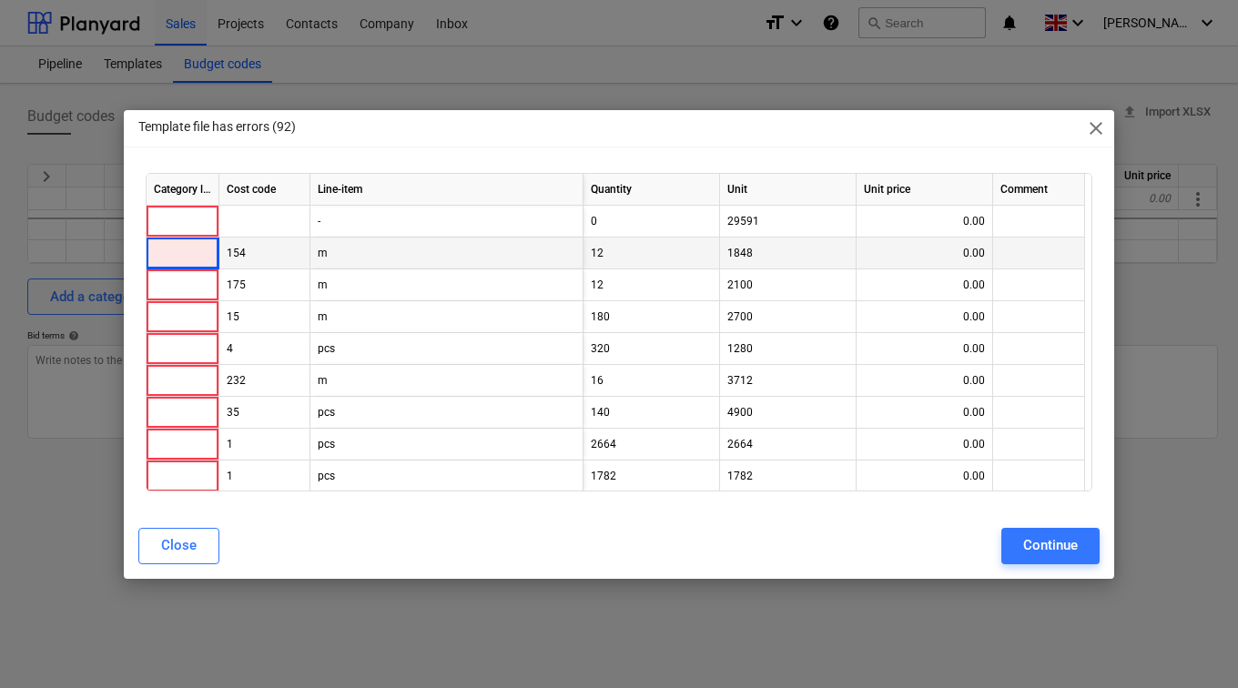
click at [170, 257] on div at bounding box center [183, 254] width 73 height 32
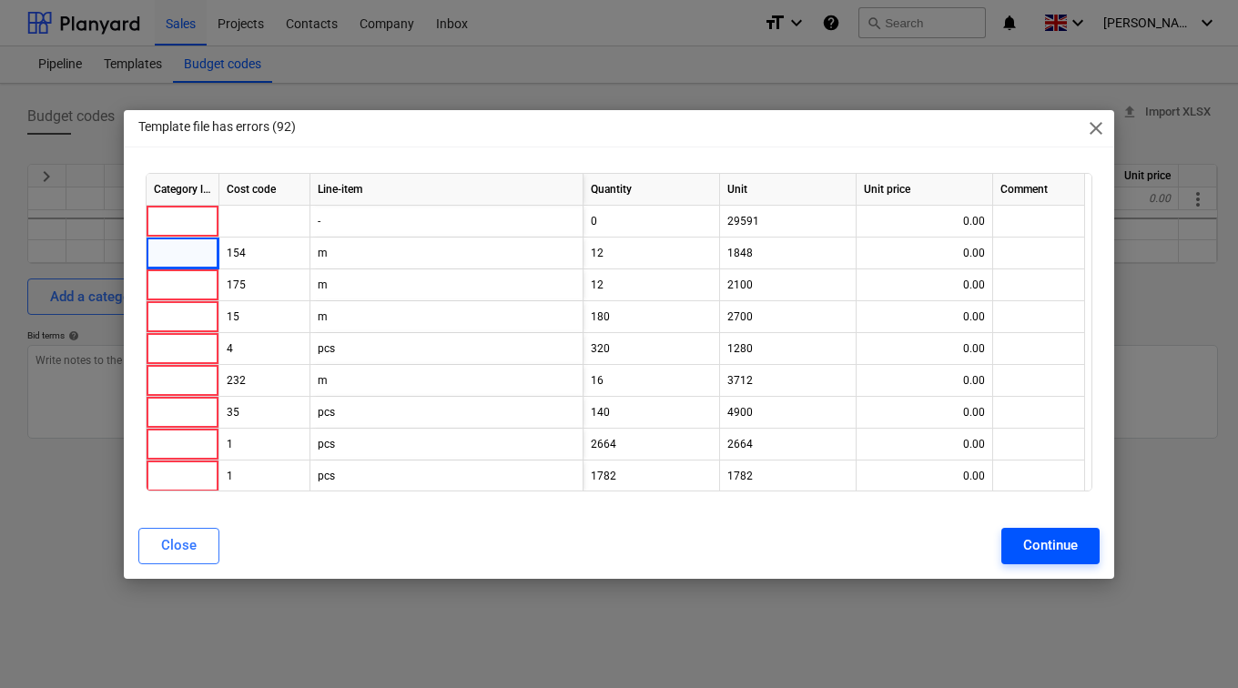
click at [1021, 543] on button "Continue" at bounding box center [1050, 546] width 98 height 36
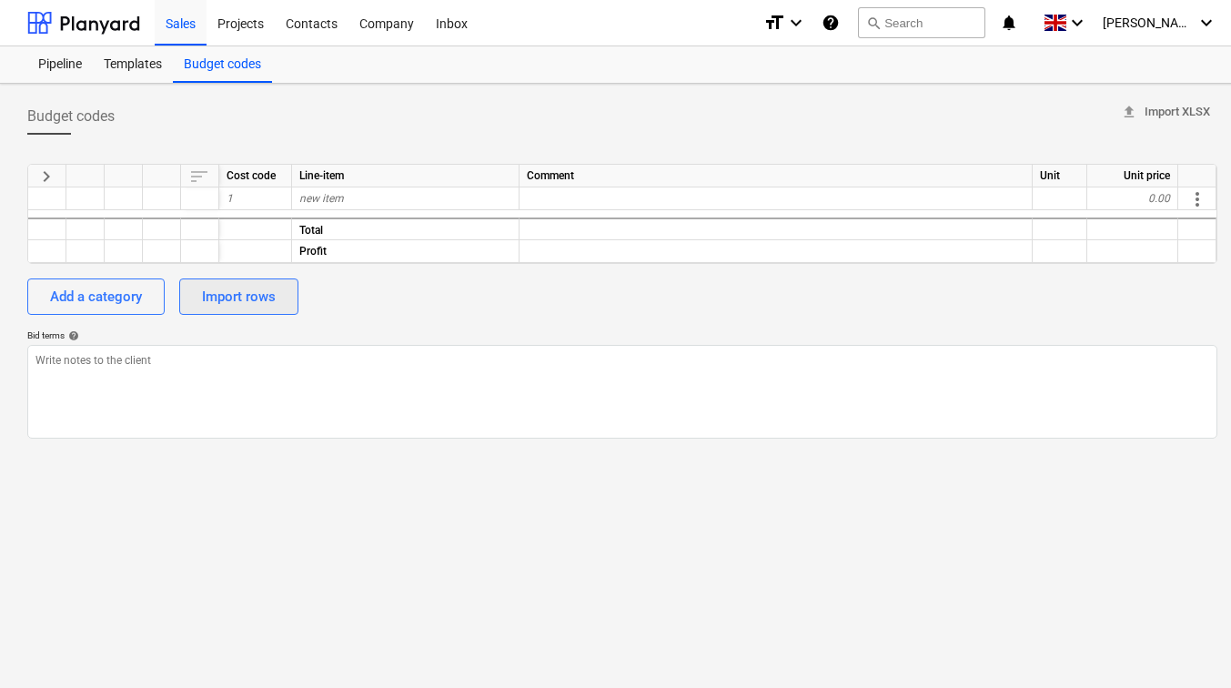
click at [241, 297] on div "Import rows" at bounding box center [239, 297] width 74 height 24
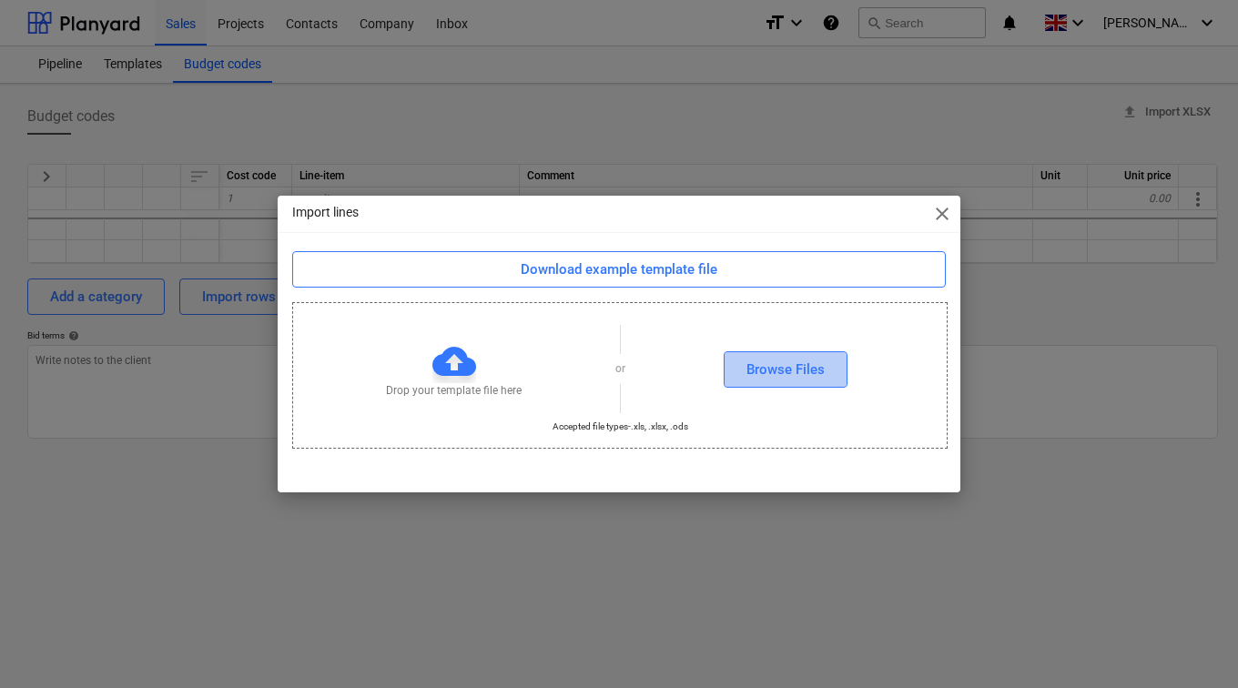
click at [809, 368] on div "Browse Files" at bounding box center [785, 370] width 78 height 24
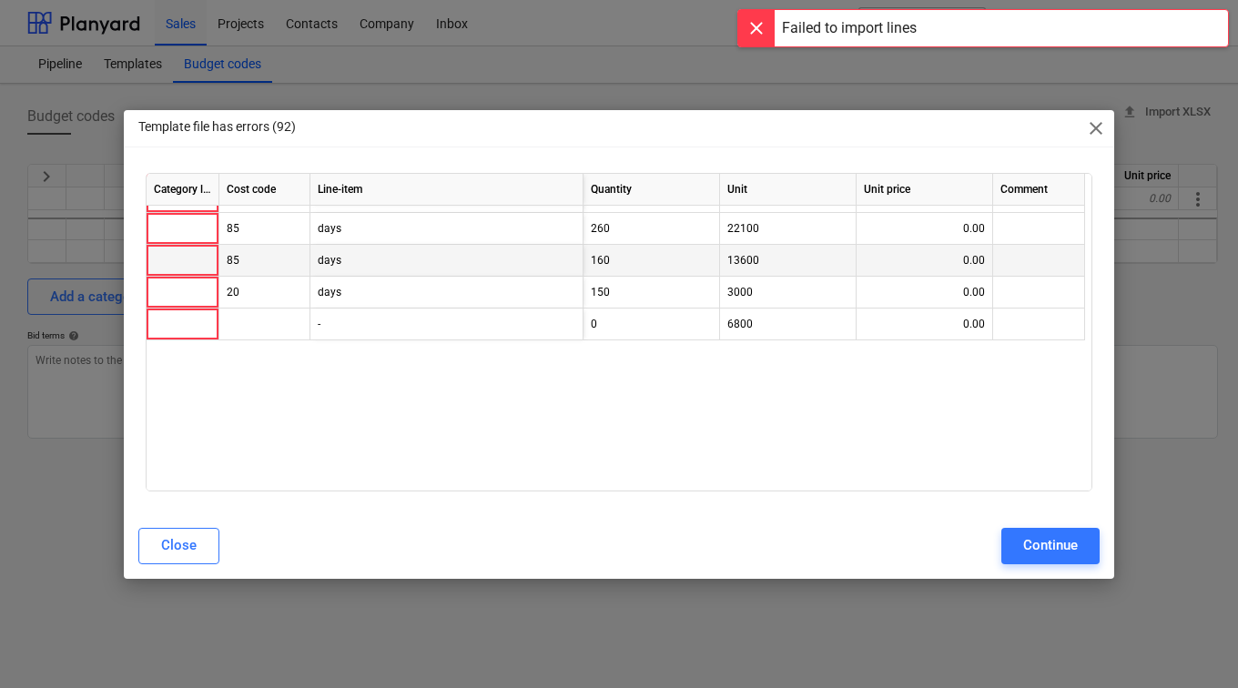
scroll to position [2646, 0]
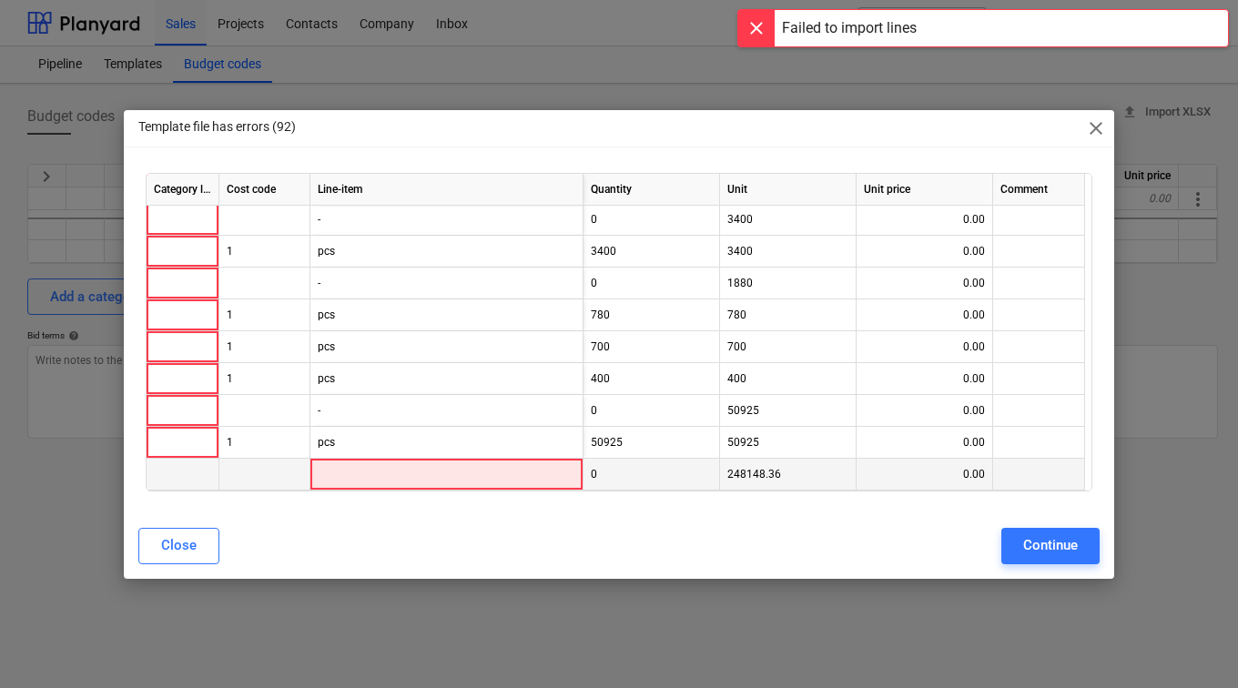
click at [410, 462] on div at bounding box center [446, 475] width 273 height 32
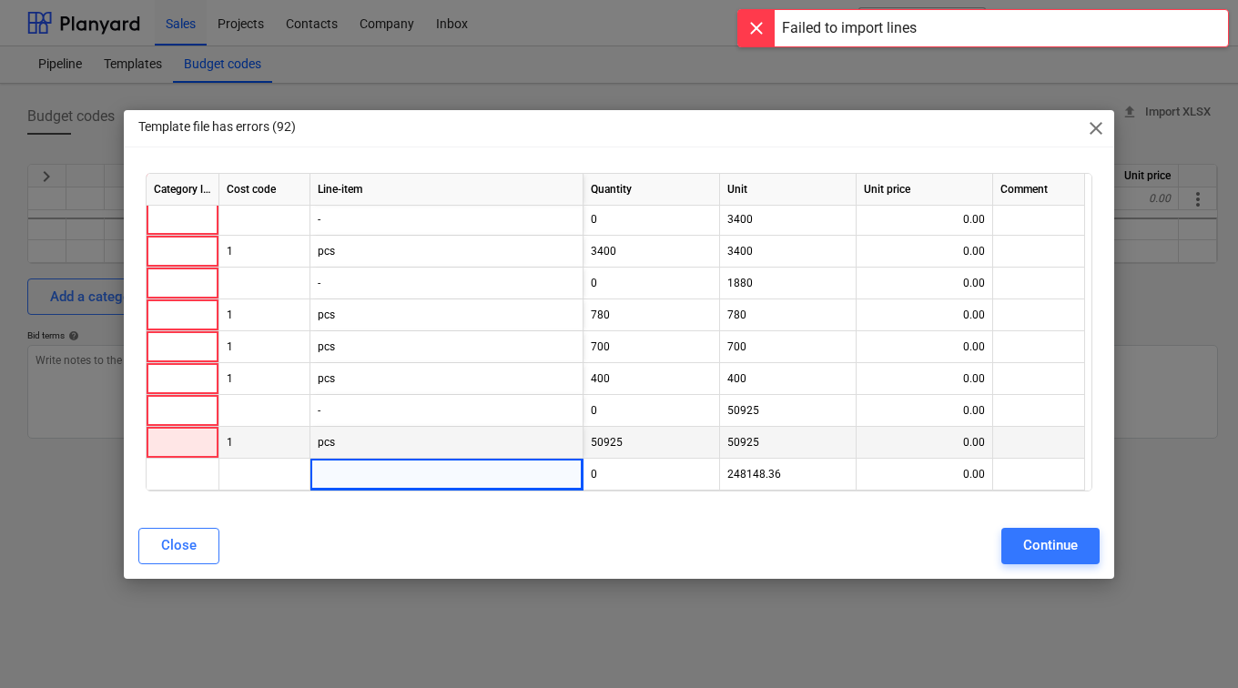
click at [168, 446] on div at bounding box center [183, 443] width 73 height 32
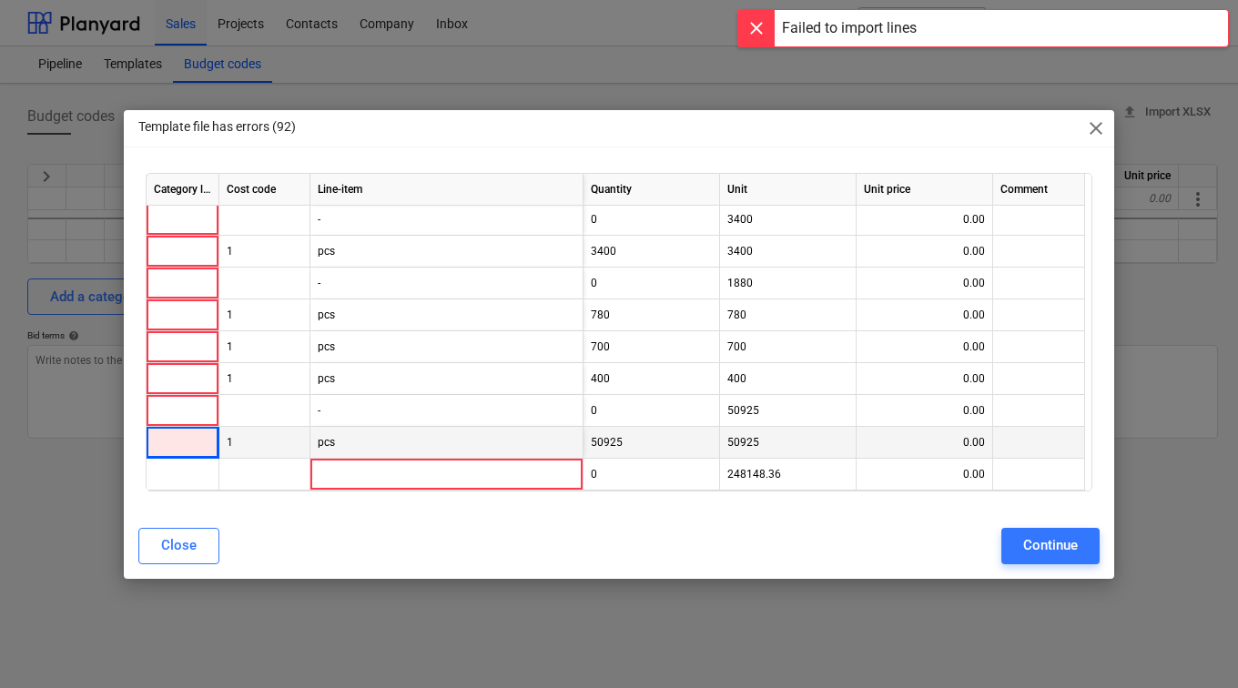
click at [171, 442] on div at bounding box center [183, 443] width 73 height 32
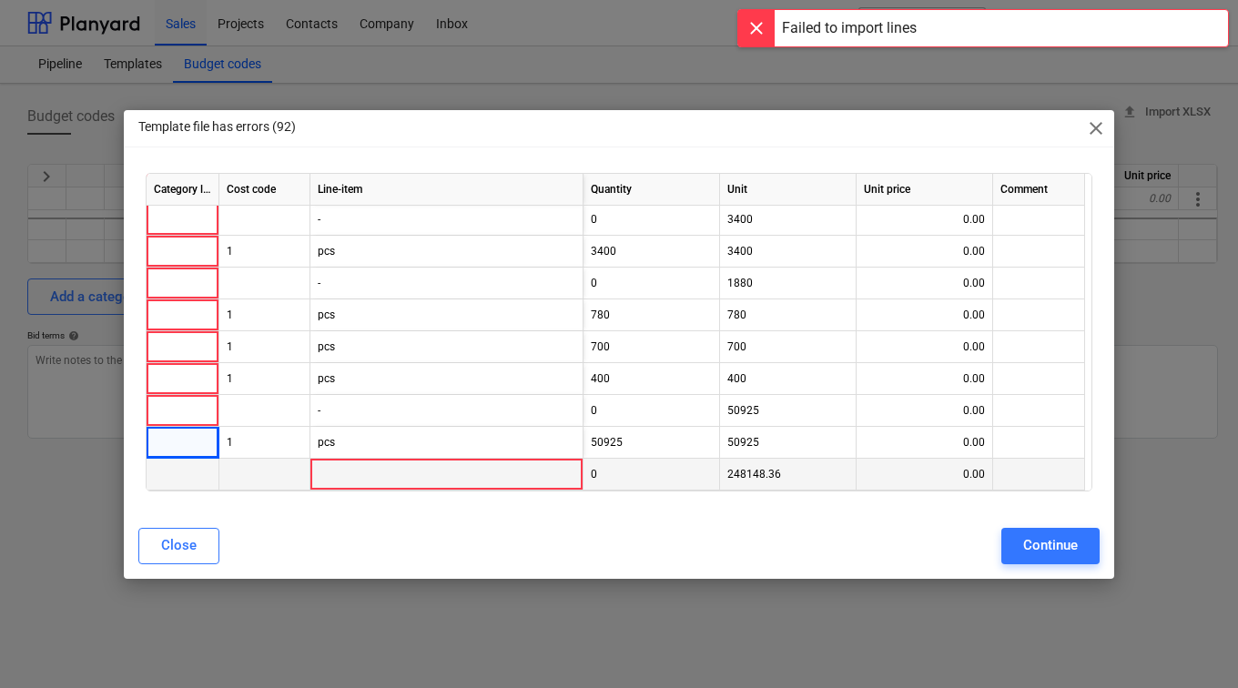
drag, startPoint x: 171, startPoint y: 442, endPoint x: 180, endPoint y: 485, distance: 43.7
click at [180, 485] on div at bounding box center [183, 475] width 73 height 32
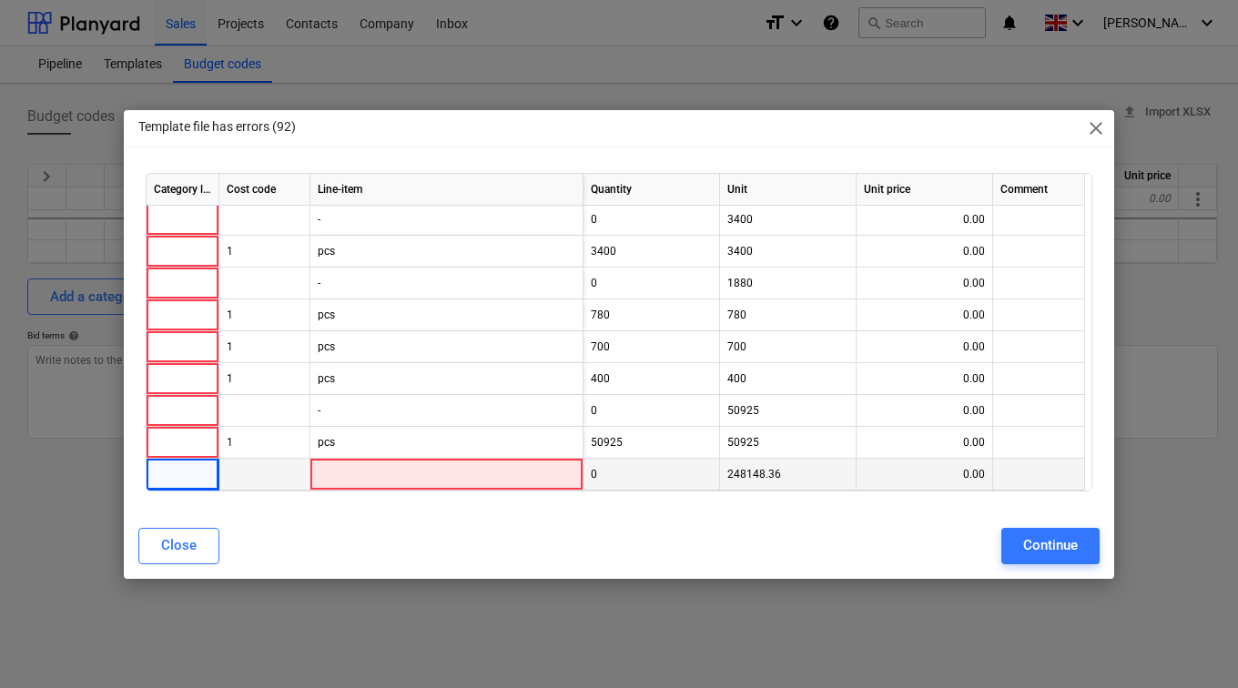
click at [330, 462] on div at bounding box center [446, 475] width 273 height 32
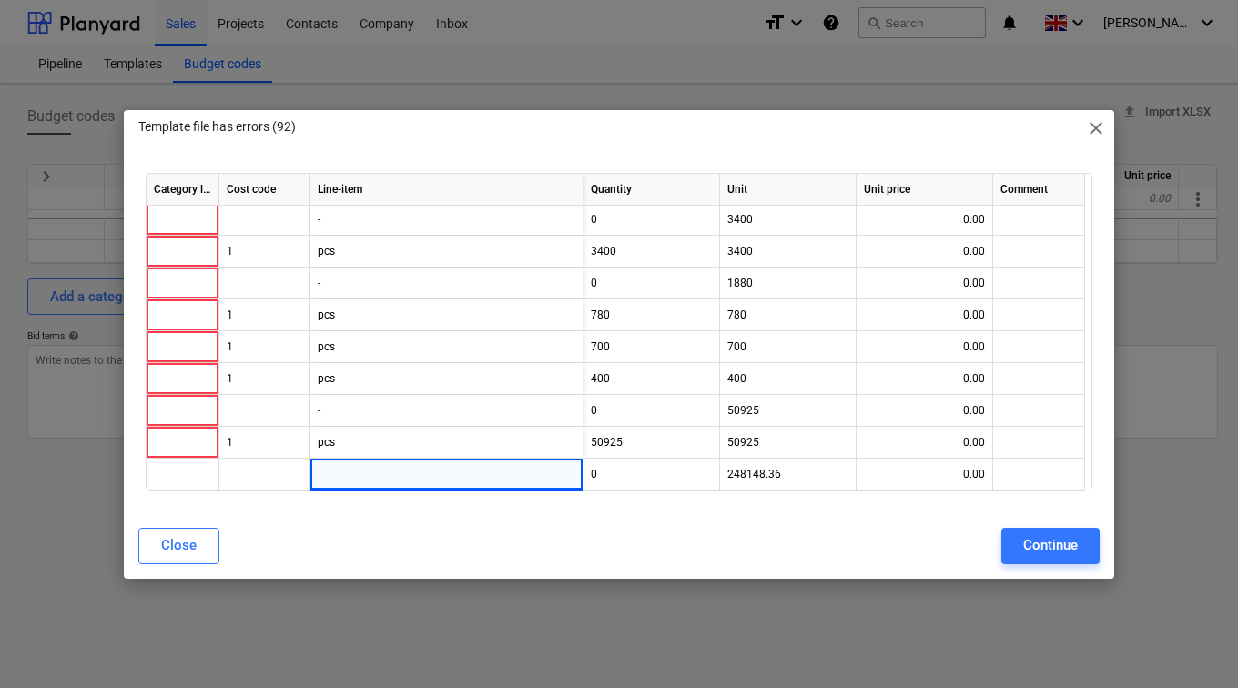
click at [1100, 125] on span "close" at bounding box center [1096, 128] width 22 height 22
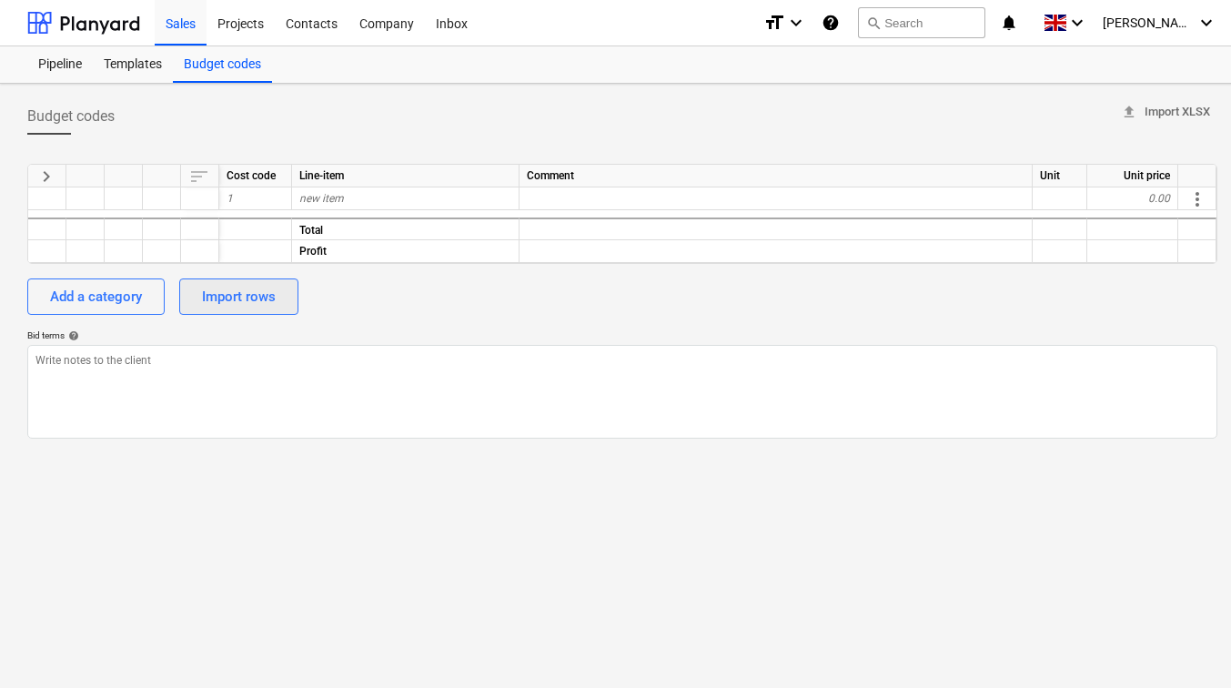
click at [247, 287] on div "Import rows" at bounding box center [239, 297] width 74 height 24
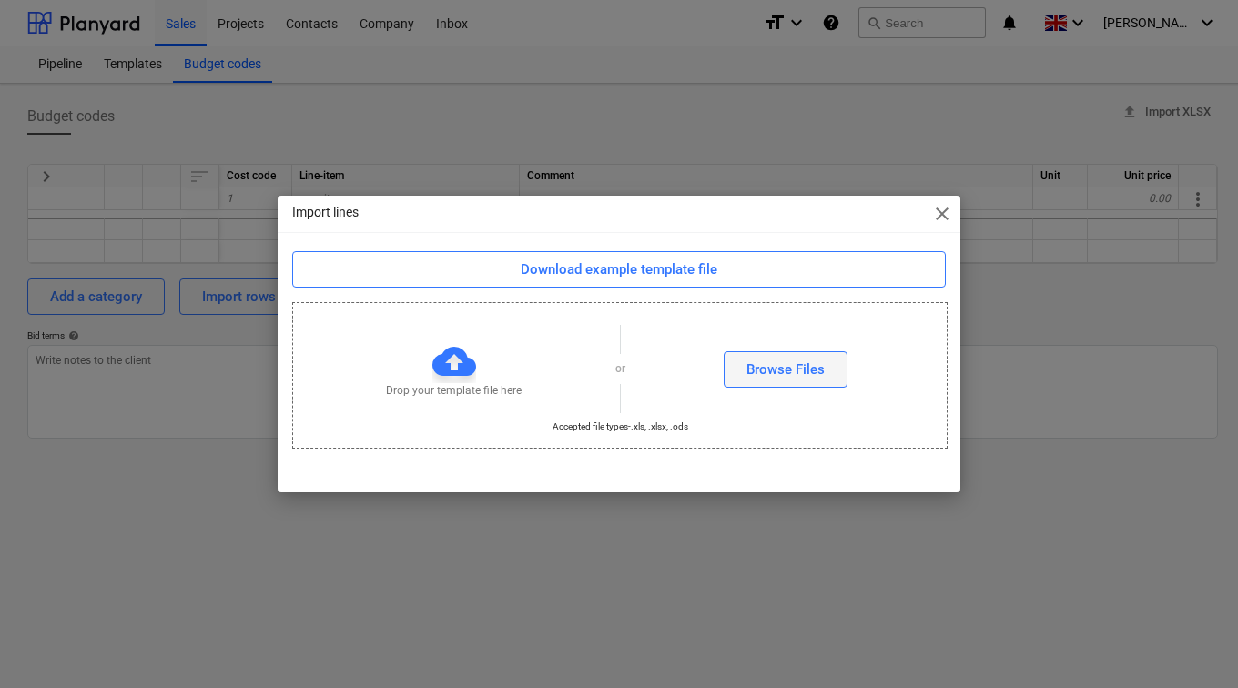
click at [752, 376] on div "Browse Files" at bounding box center [785, 370] width 78 height 24
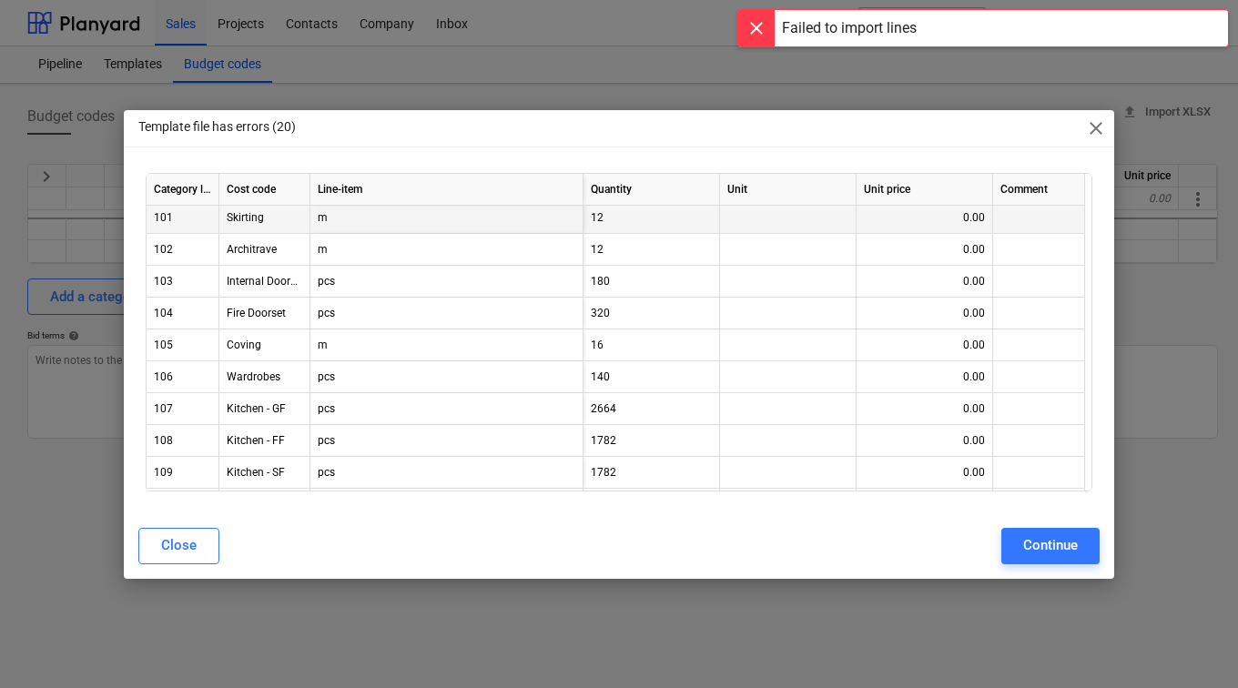
scroll to position [0, 0]
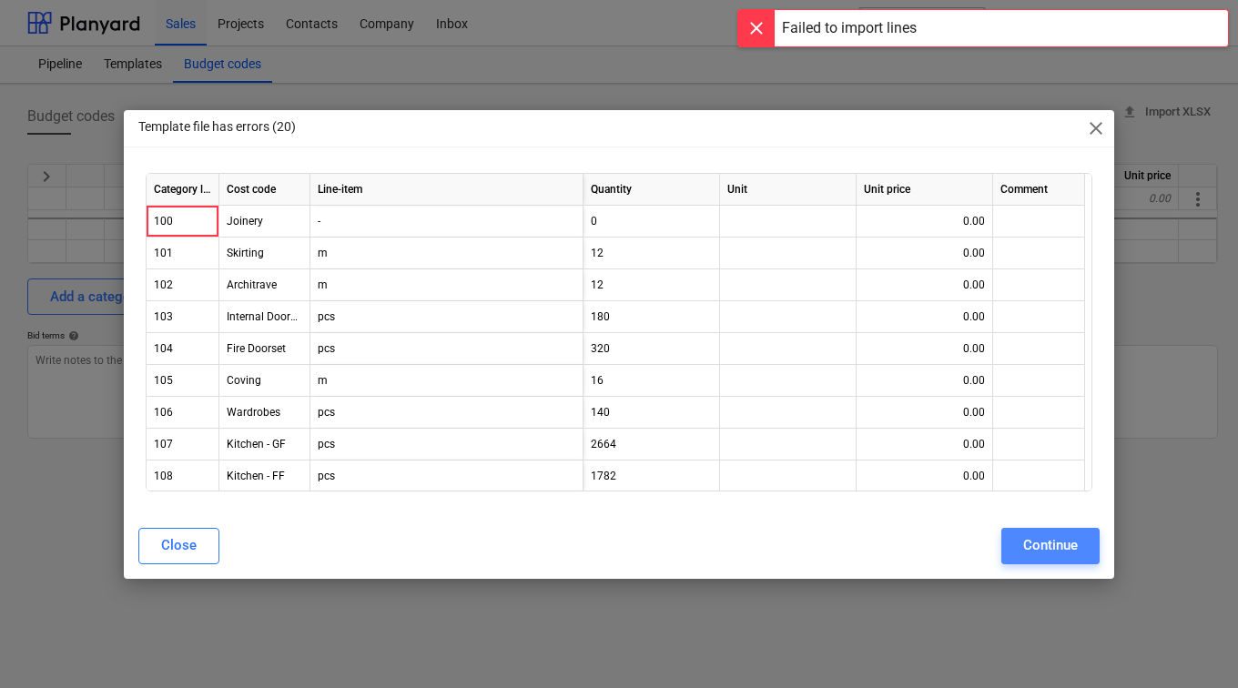
click at [1047, 546] on div "Continue" at bounding box center [1050, 545] width 55 height 24
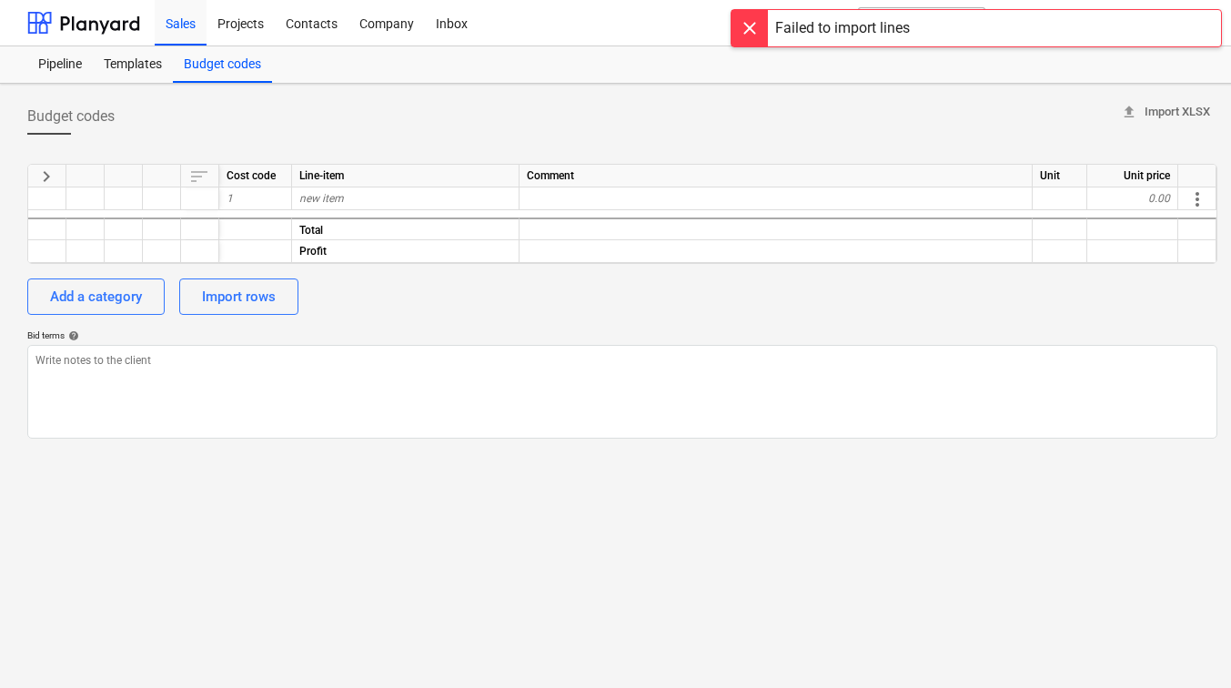
click at [748, 30] on div at bounding box center [750, 28] width 36 height 36
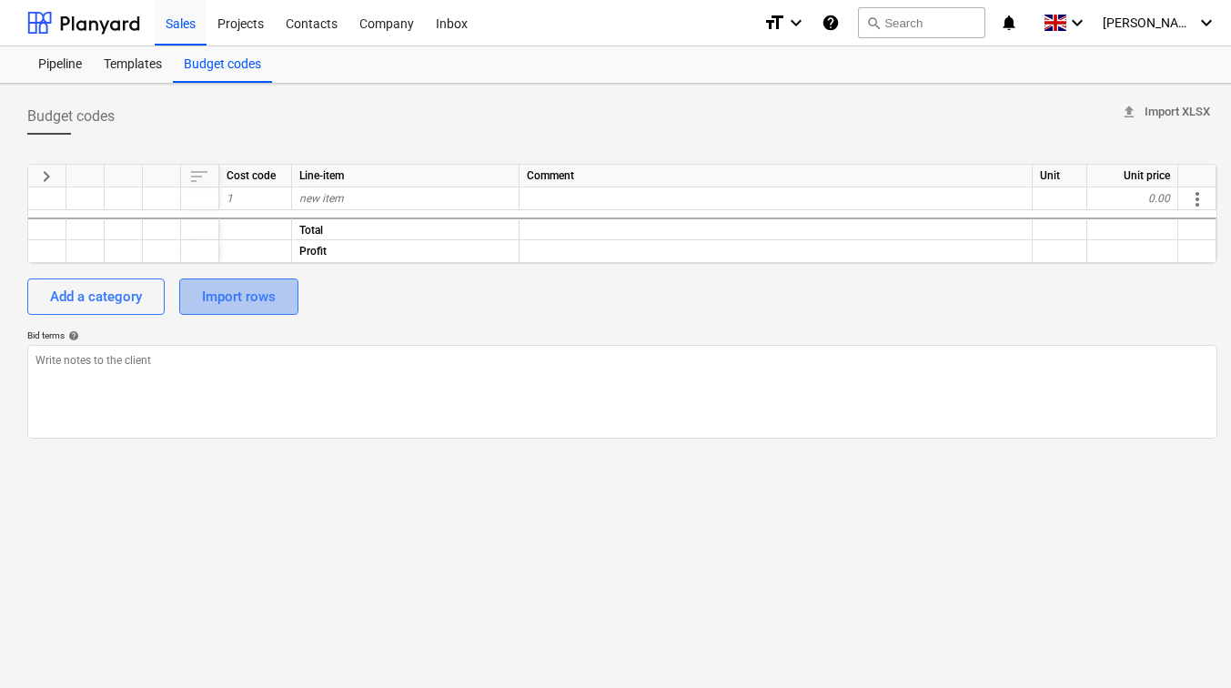
click at [223, 307] on div "Import rows" at bounding box center [239, 297] width 74 height 24
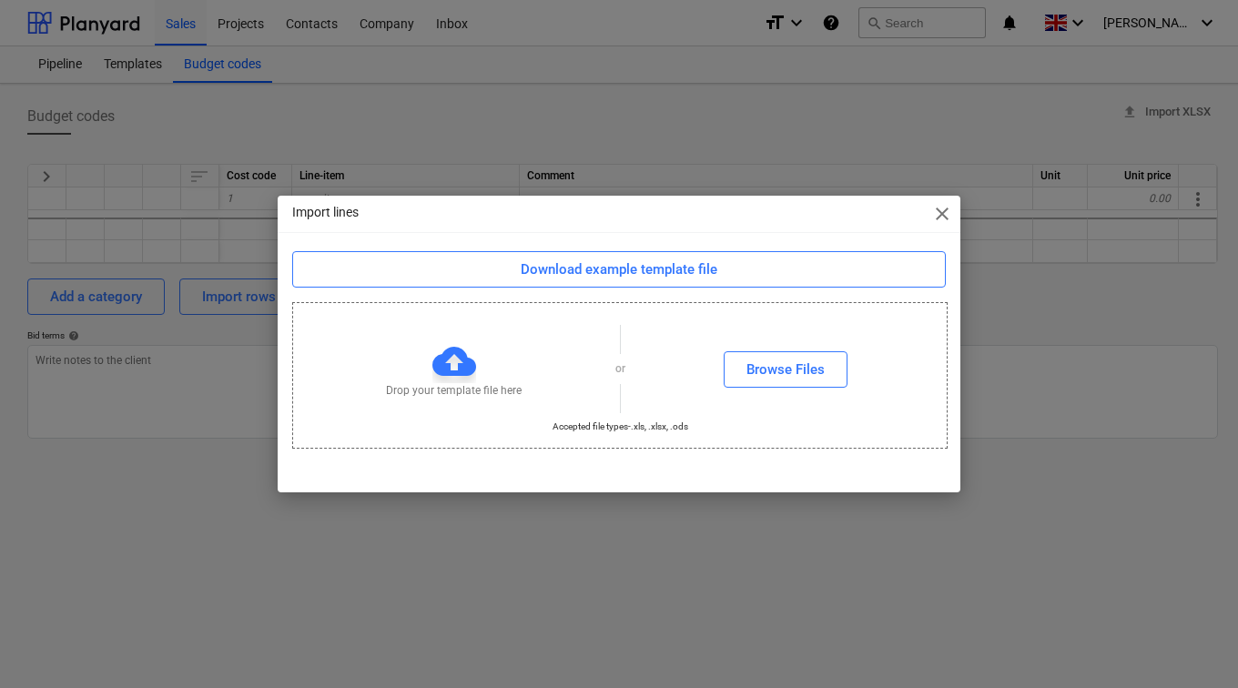
click at [943, 210] on span "close" at bounding box center [942, 214] width 22 height 22
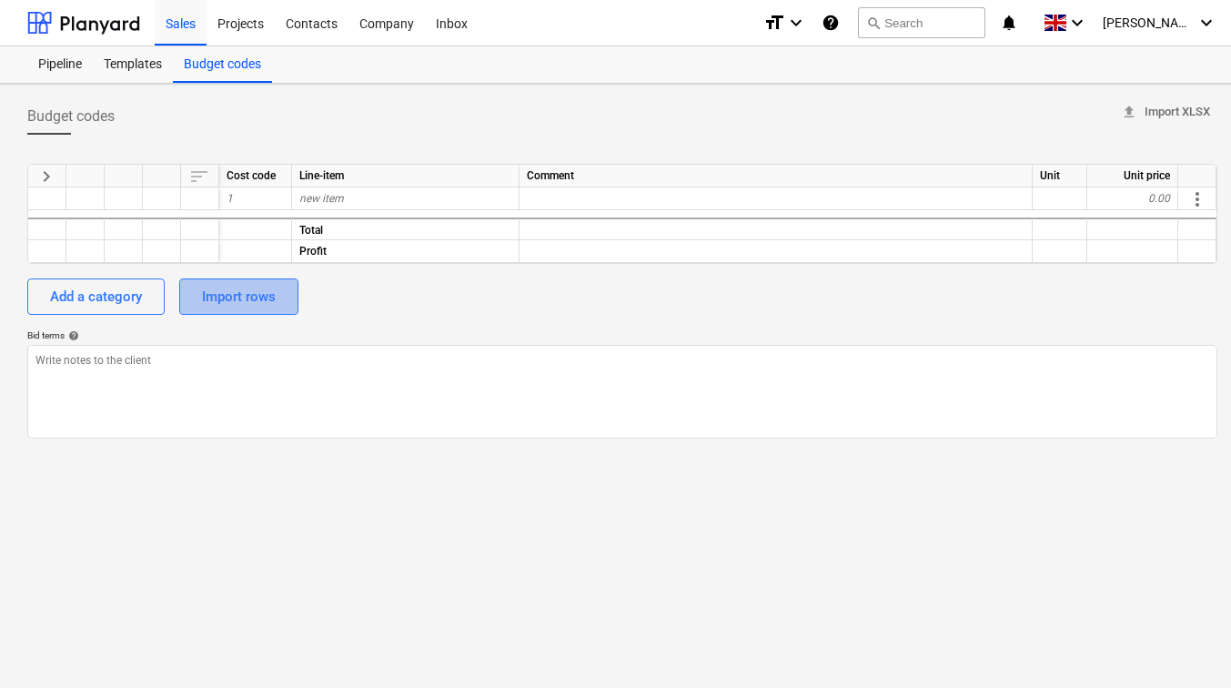
click at [241, 303] on div "Import rows" at bounding box center [239, 297] width 74 height 24
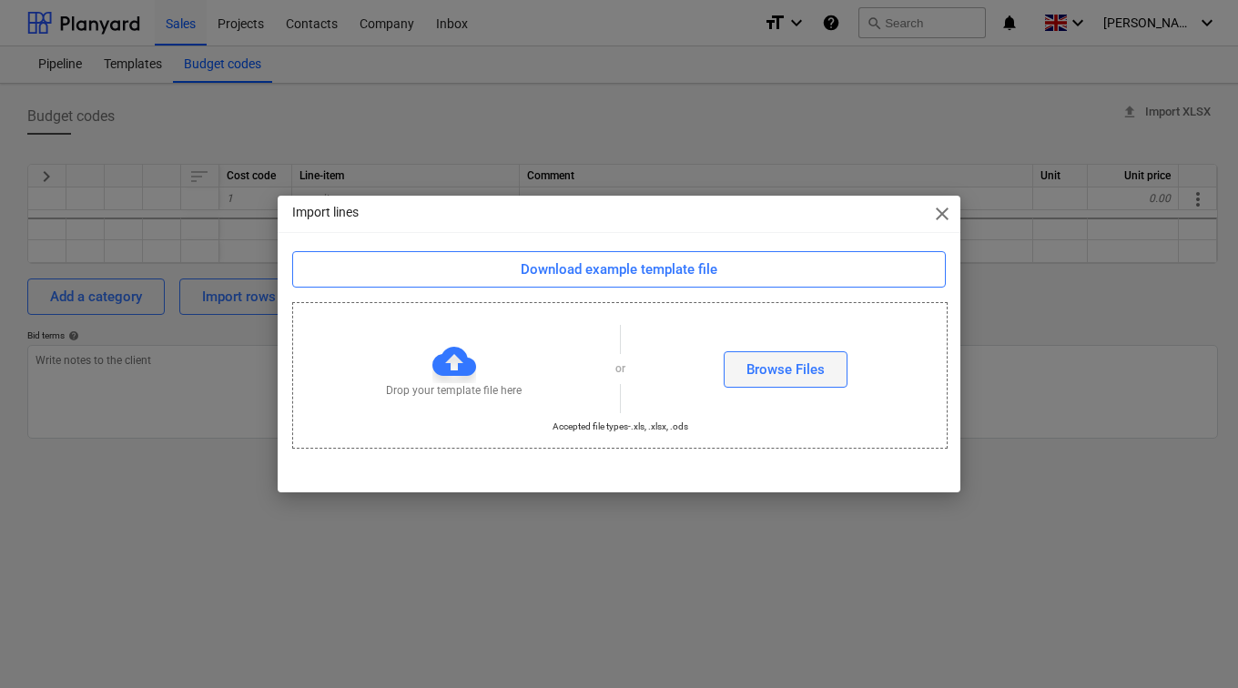
click at [742, 377] on button "Browse Files" at bounding box center [786, 369] width 124 height 36
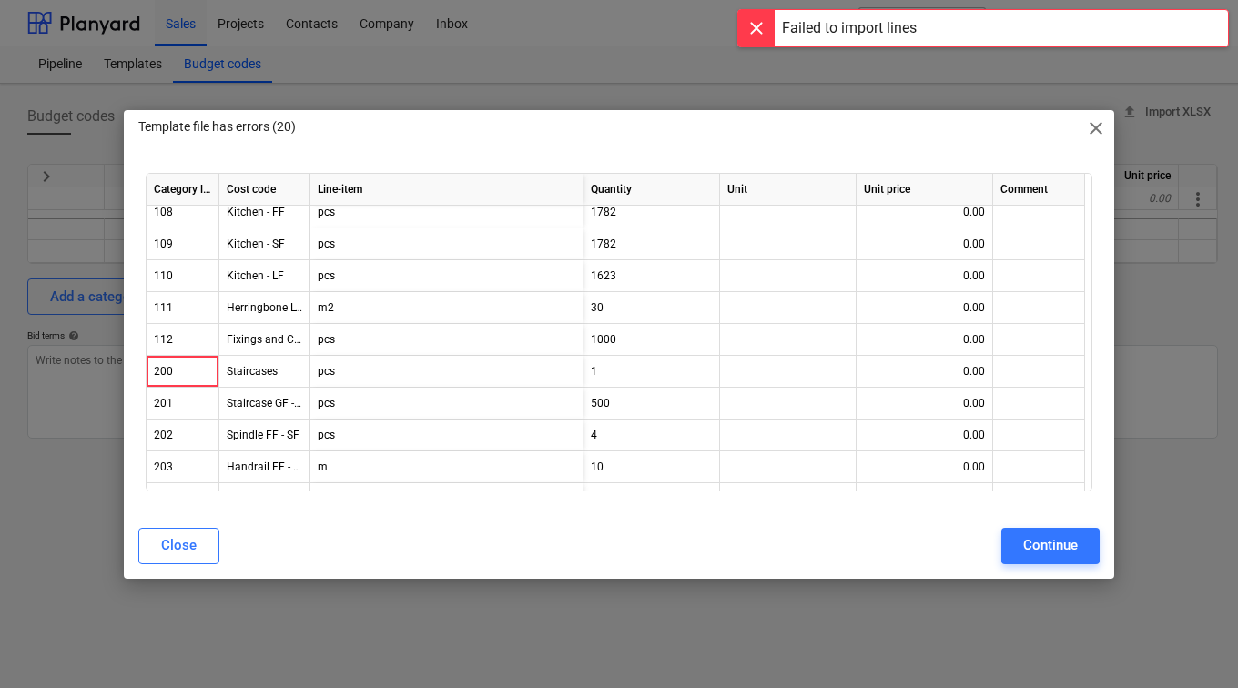
scroll to position [273, 0]
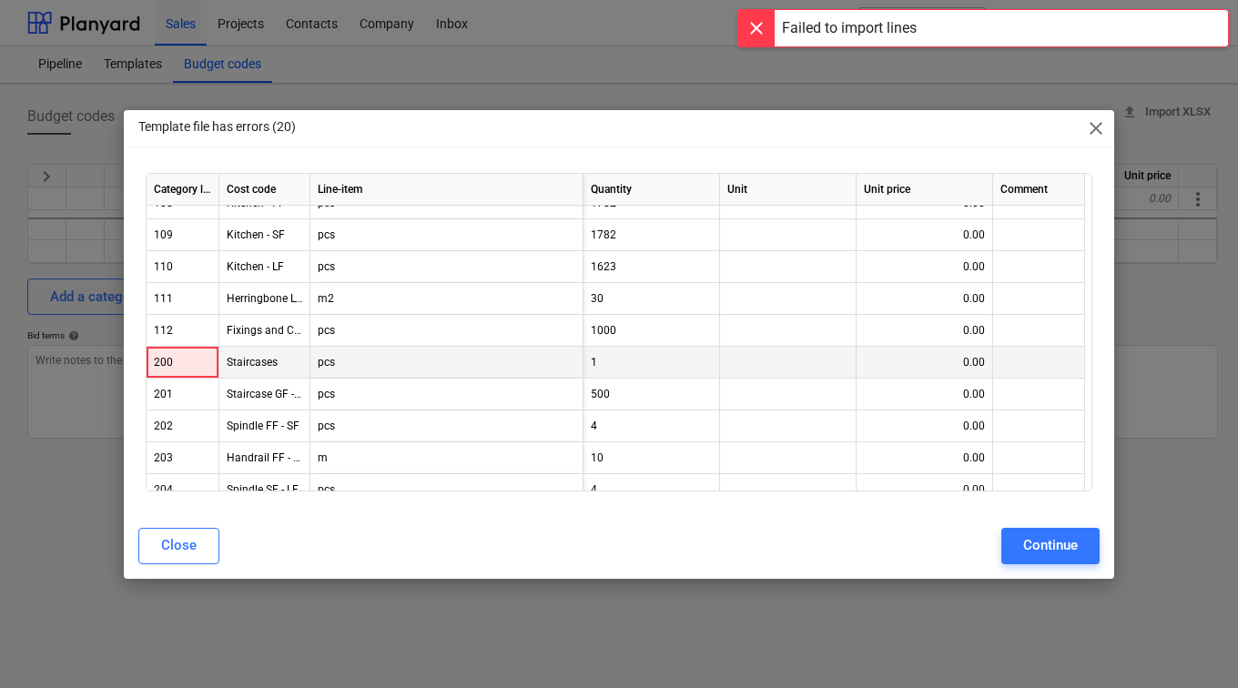
click at [157, 358] on div "200" at bounding box center [182, 363] width 57 height 32
drag, startPoint x: 158, startPoint y: 358, endPoint x: 187, endPoint y: 359, distance: 29.1
click at [187, 359] on div "200" at bounding box center [182, 363] width 57 height 32
click at [190, 365] on div "200" at bounding box center [182, 363] width 57 height 32
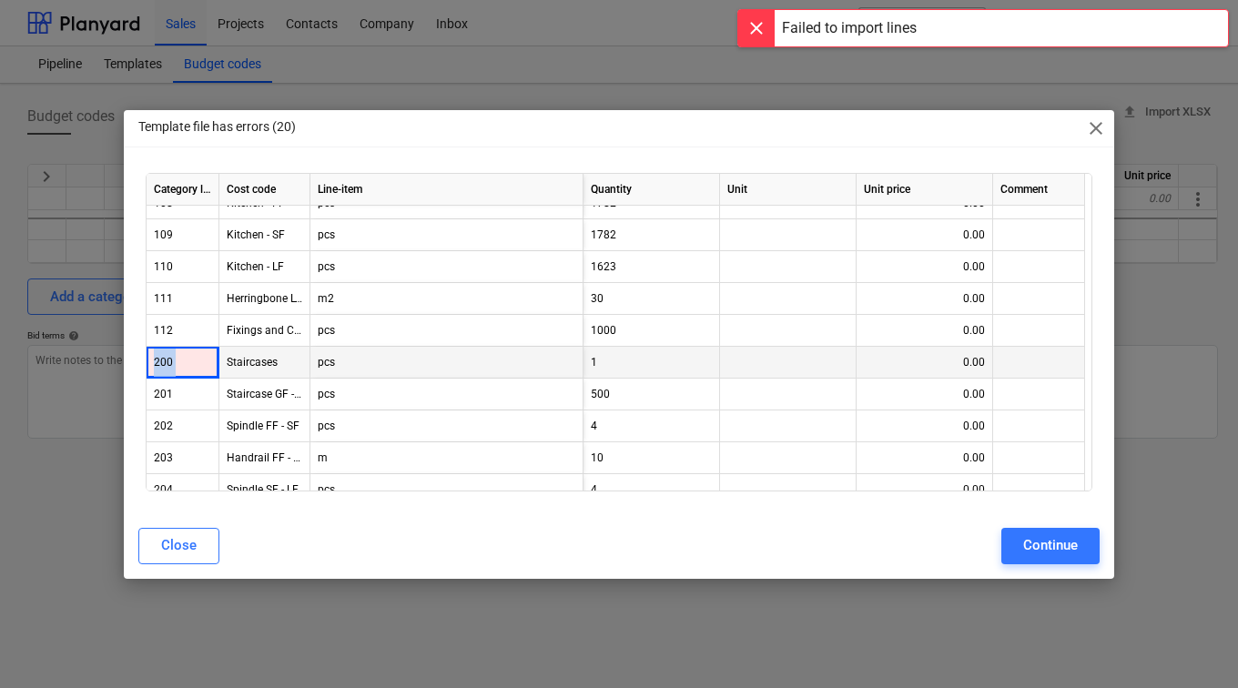
click at [190, 365] on div "200" at bounding box center [182, 363] width 57 height 32
drag, startPoint x: 190, startPoint y: 365, endPoint x: 421, endPoint y: 372, distance: 230.4
click at [421, 372] on div "pcs" at bounding box center [446, 363] width 273 height 32
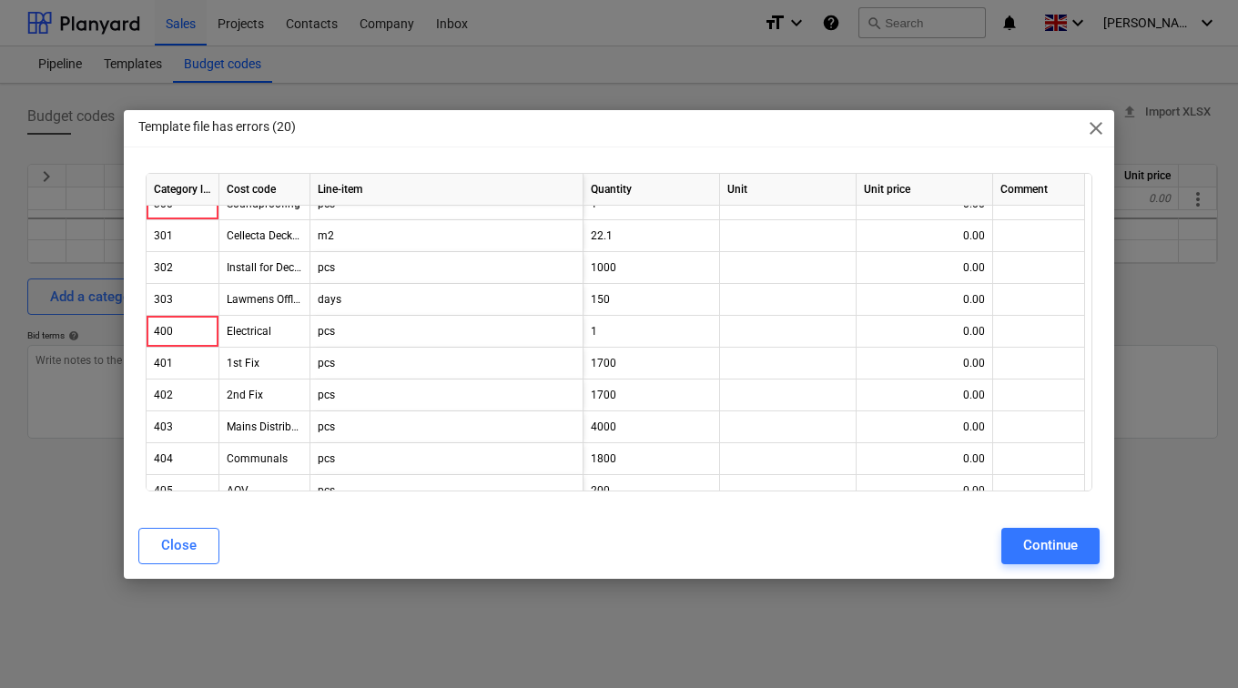
scroll to position [819, 0]
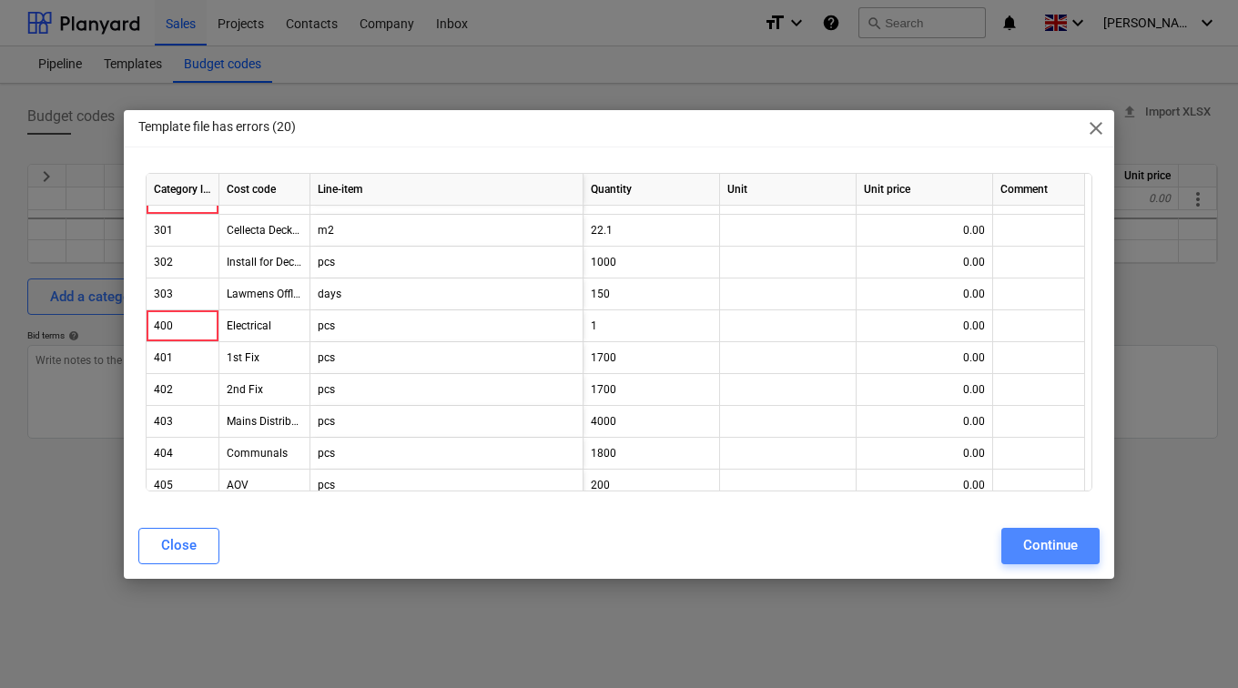
click at [1080, 533] on button "Continue" at bounding box center [1050, 546] width 98 height 36
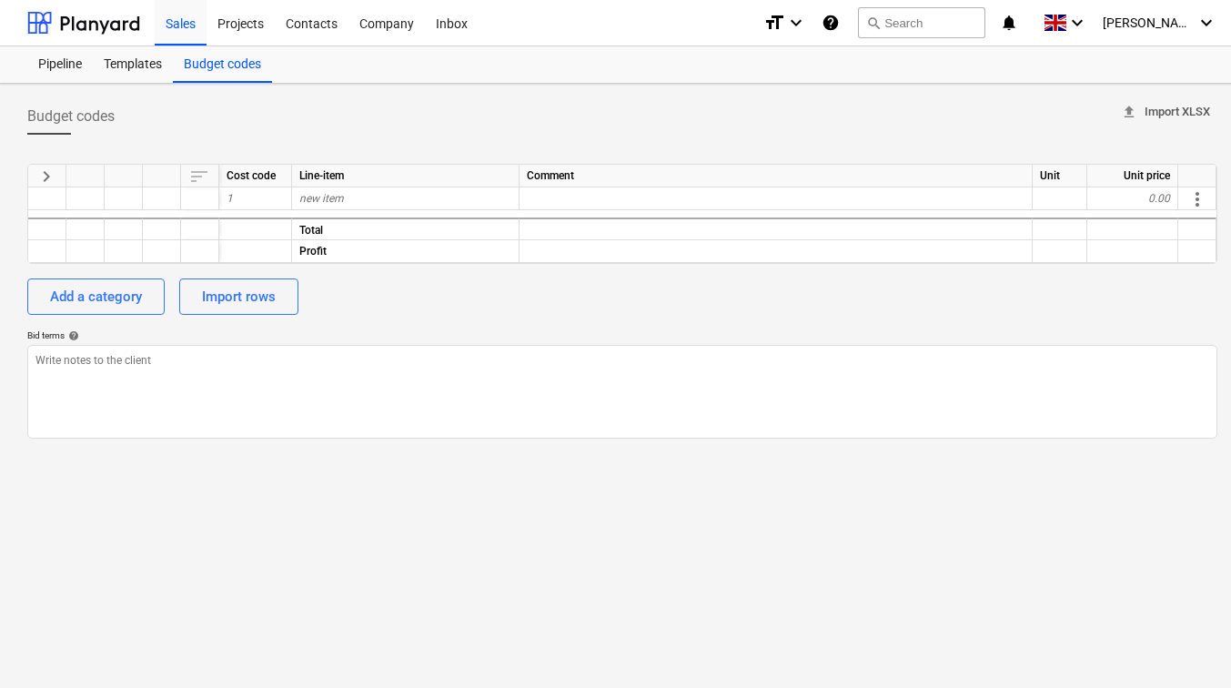
click at [1199, 99] on button "upload Import XLSX" at bounding box center [1166, 112] width 104 height 28
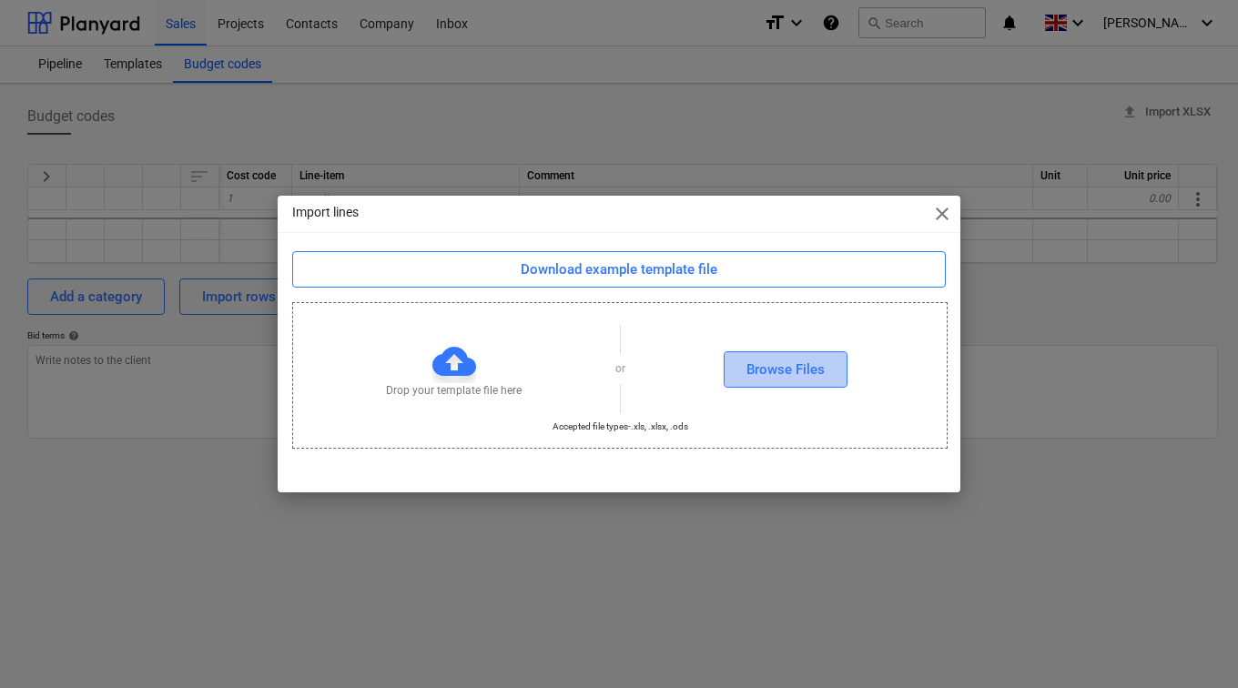
click at [760, 377] on div "Browse Files" at bounding box center [785, 370] width 78 height 24
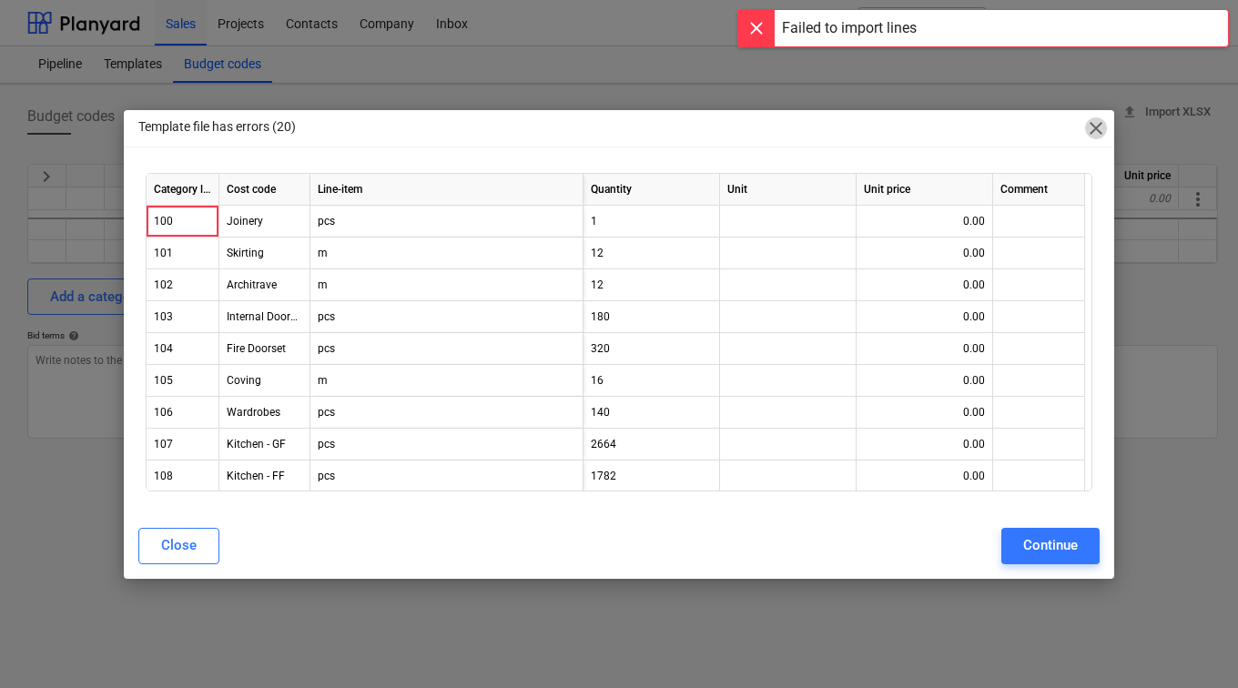
click at [1091, 123] on span "close" at bounding box center [1096, 128] width 22 height 22
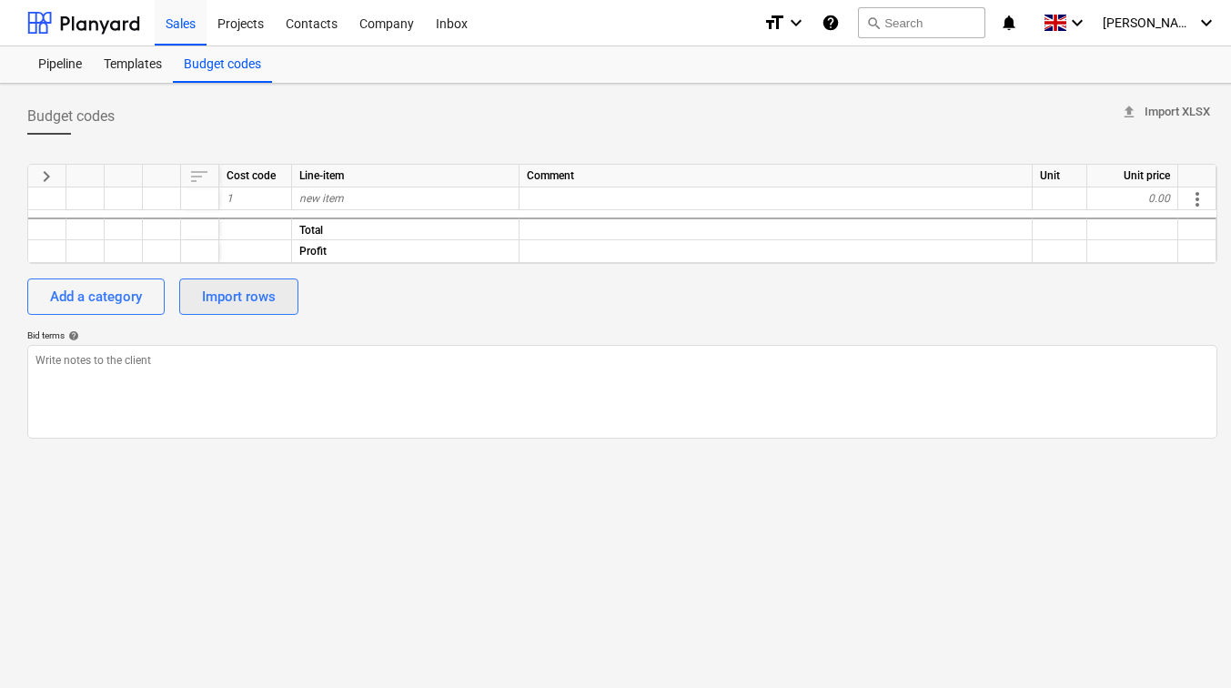
click at [236, 291] on div "Import rows" at bounding box center [239, 297] width 74 height 24
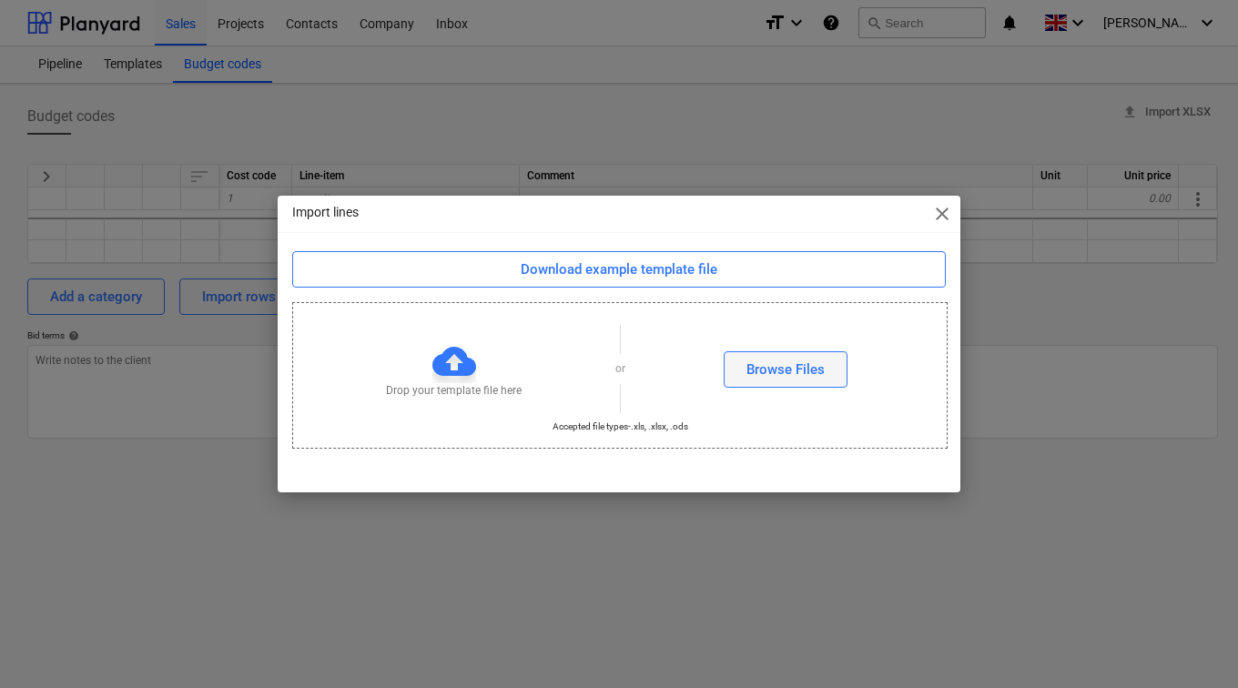
click at [789, 362] on div "Browse Files" at bounding box center [785, 370] width 78 height 24
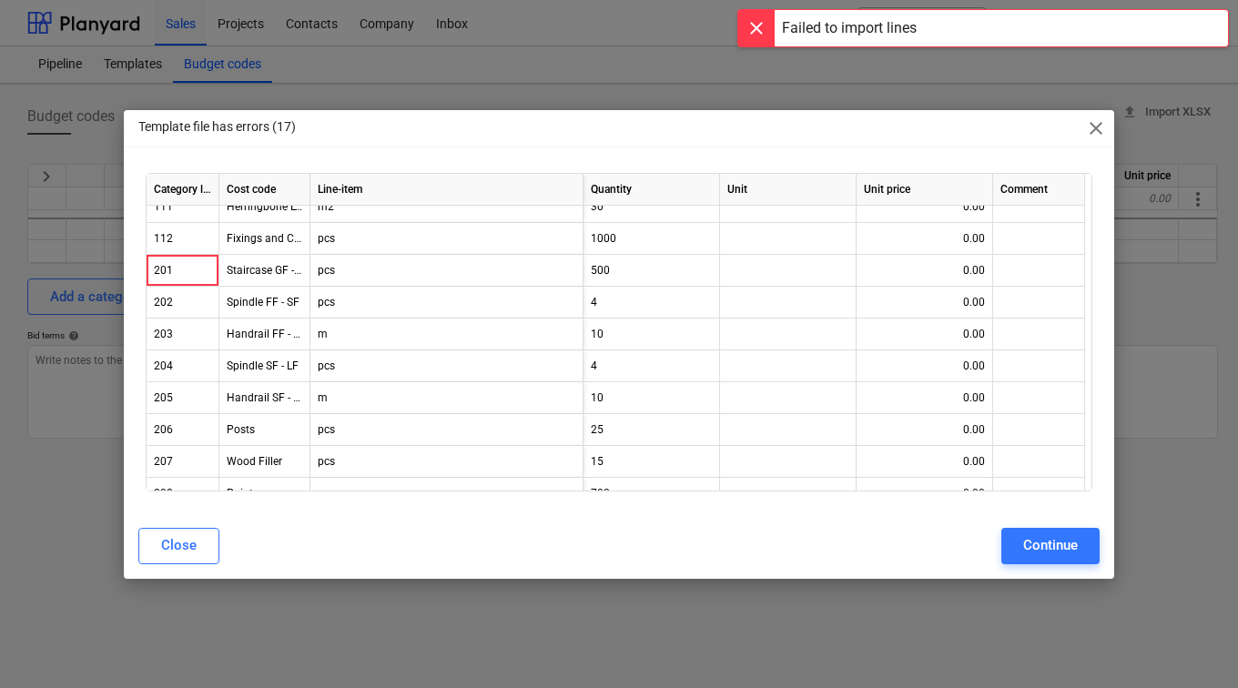
scroll to position [364, 0]
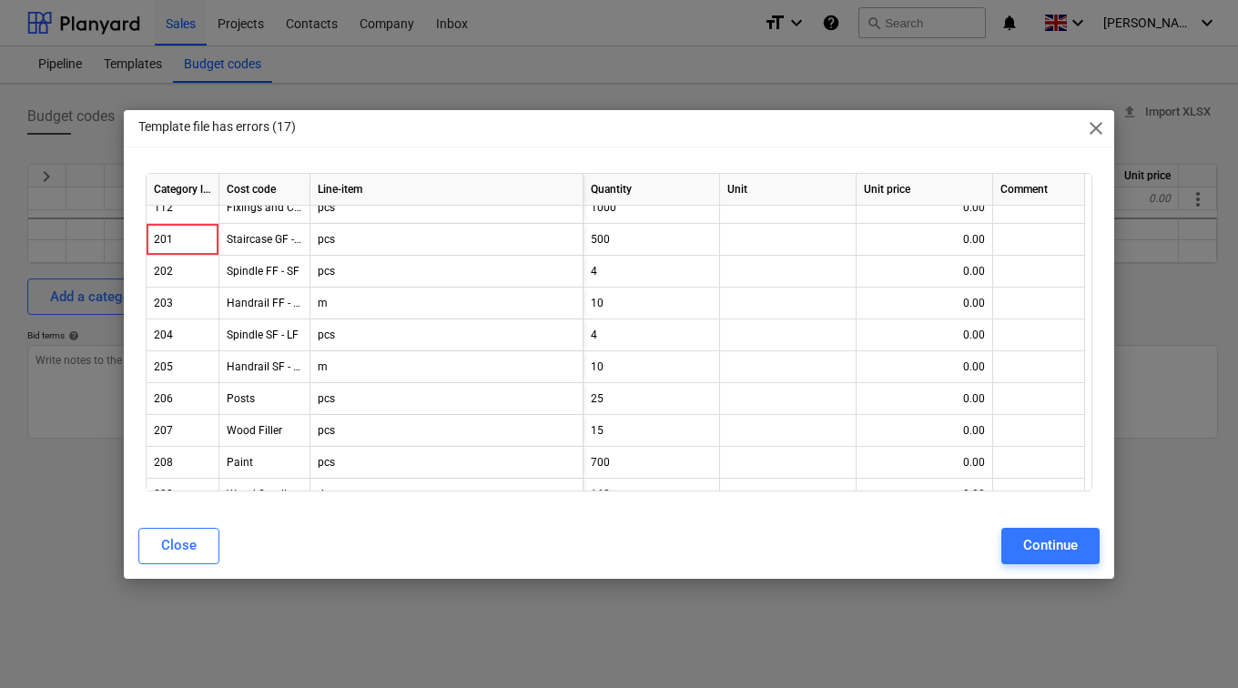
click at [183, 228] on div "201" at bounding box center [182, 240] width 57 height 32
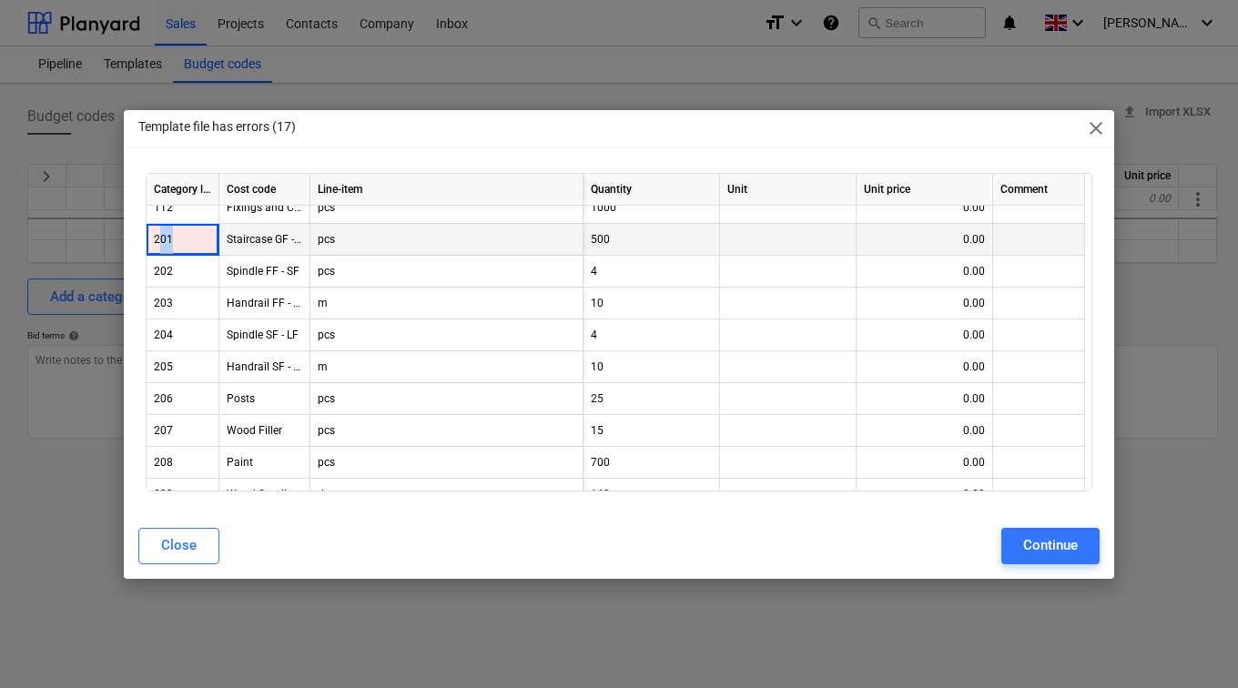
drag, startPoint x: 182, startPoint y: 242, endPoint x: 158, endPoint y: 243, distance: 23.7
click at [158, 243] on div "201" at bounding box center [182, 240] width 57 height 32
click at [167, 238] on div "201" at bounding box center [182, 240] width 57 height 32
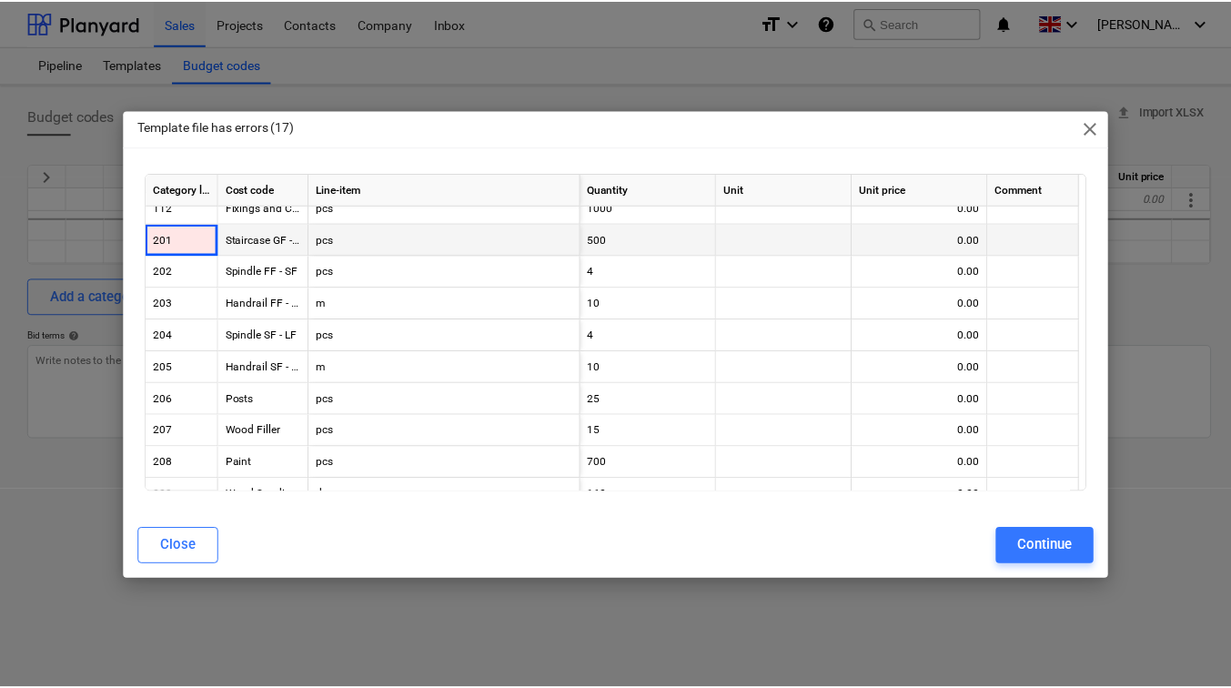
scroll to position [0, 0]
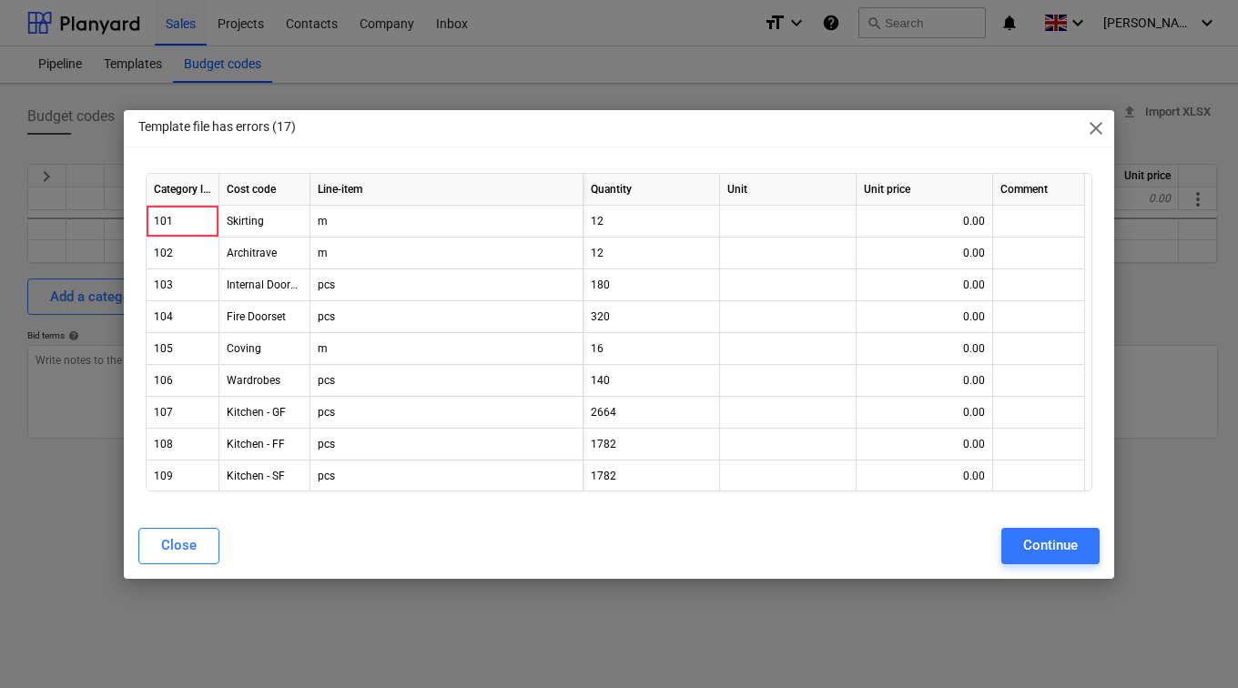
click at [1105, 126] on span "close" at bounding box center [1096, 128] width 22 height 22
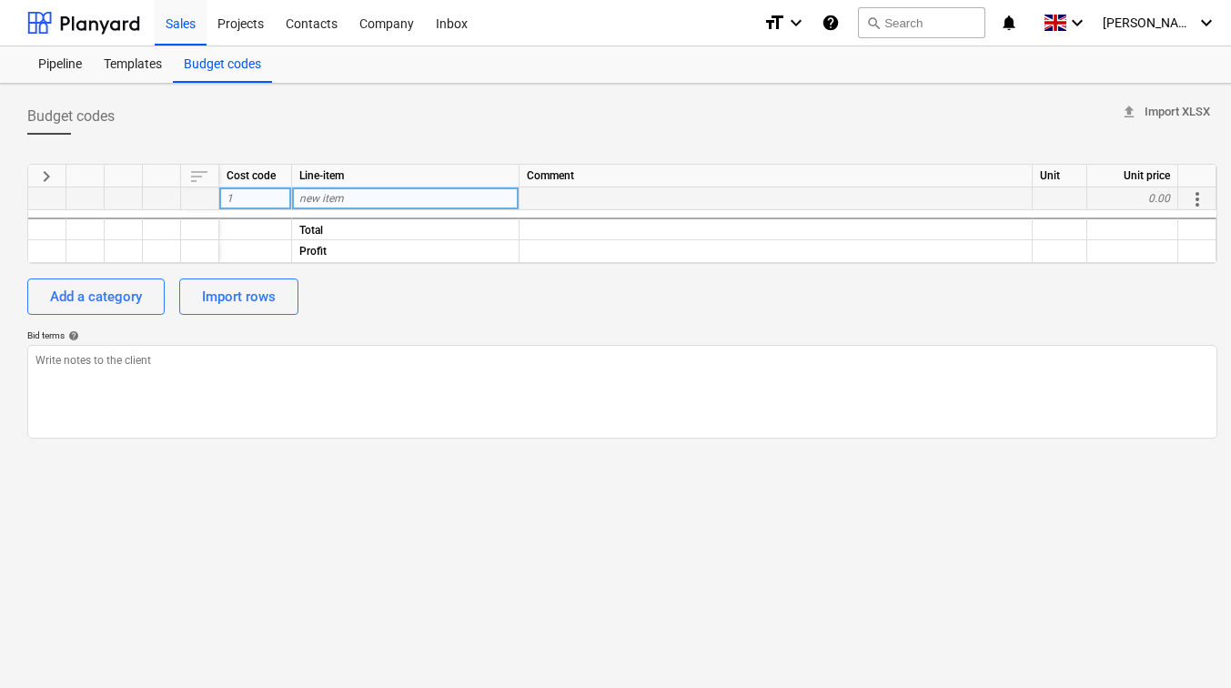
click at [245, 188] on div "1" at bounding box center [255, 198] width 73 height 23
type input "100"
click at [335, 208] on div "new item" at bounding box center [406, 198] width 228 height 23
type textarea "x"
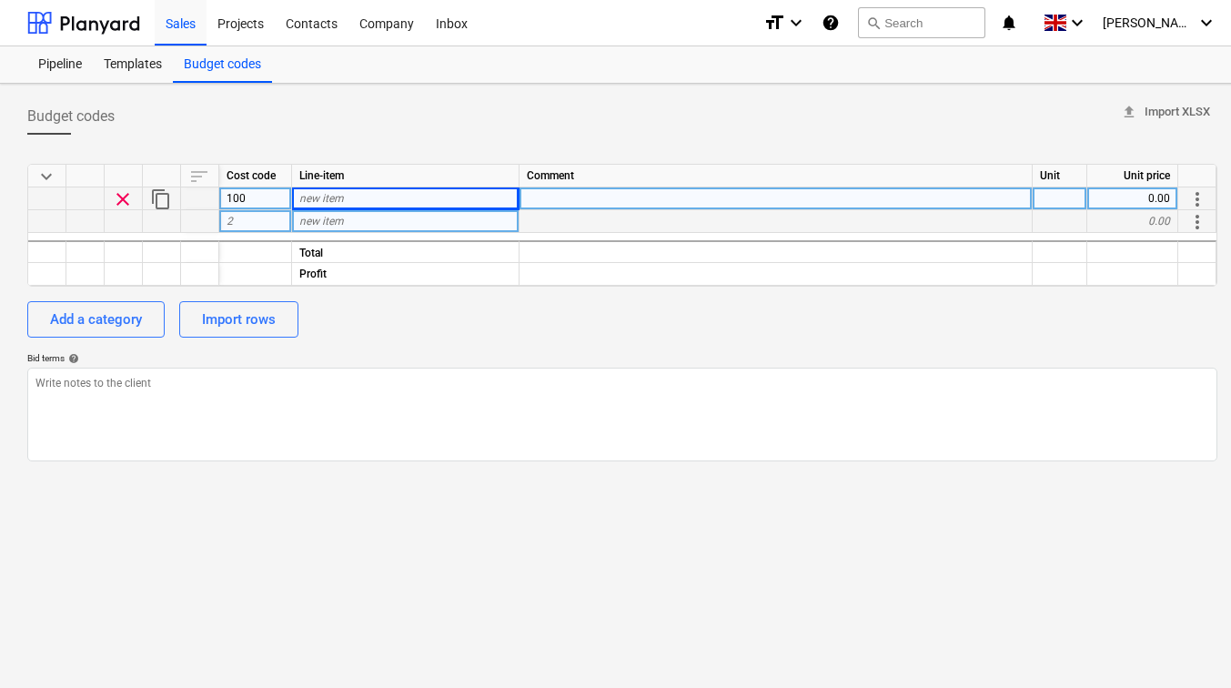
click at [265, 222] on div "2" at bounding box center [255, 221] width 73 height 23
type input "200"
type textarea "x"
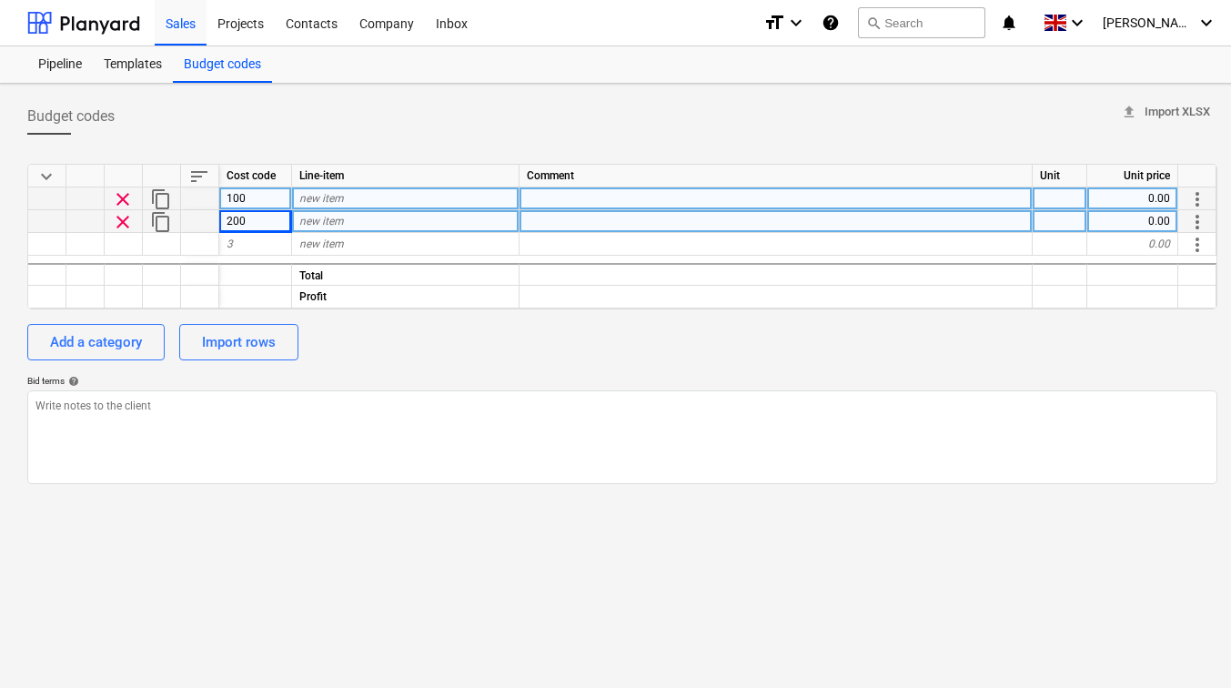
click at [323, 201] on span "new item" at bounding box center [321, 198] width 45 height 13
type input "skirting"
type textarea "x"
click at [321, 211] on div "new item" at bounding box center [406, 221] width 228 height 23
click at [263, 219] on div "200" at bounding box center [255, 221] width 73 height 23
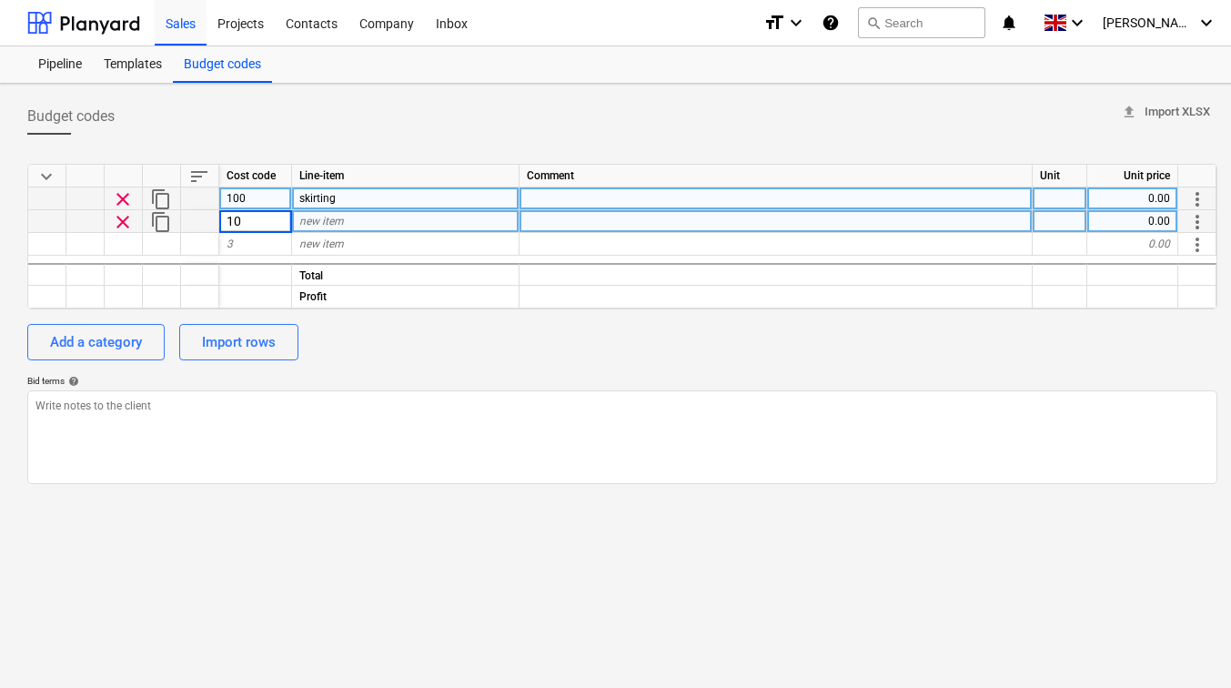
type input "101"
type textarea "x"
click at [319, 220] on span "new item" at bounding box center [321, 221] width 45 height 13
type input "architrave"
type textarea "x"
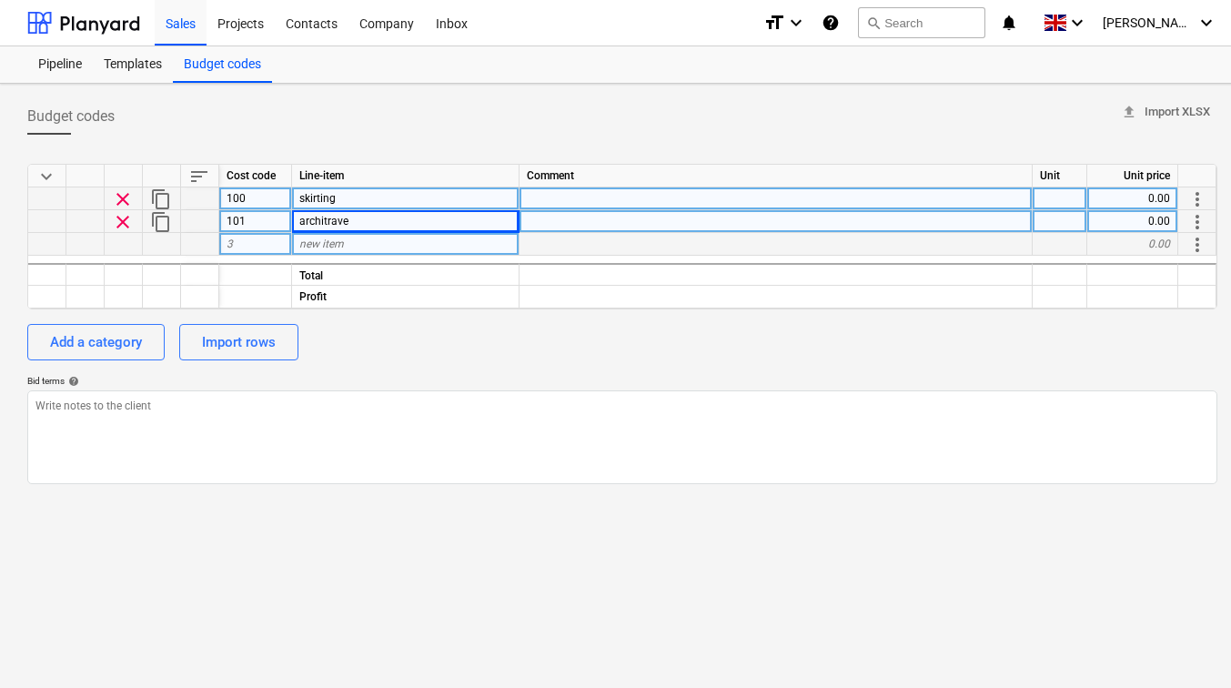
click at [260, 236] on div "3" at bounding box center [255, 244] width 73 height 23
type input "200"
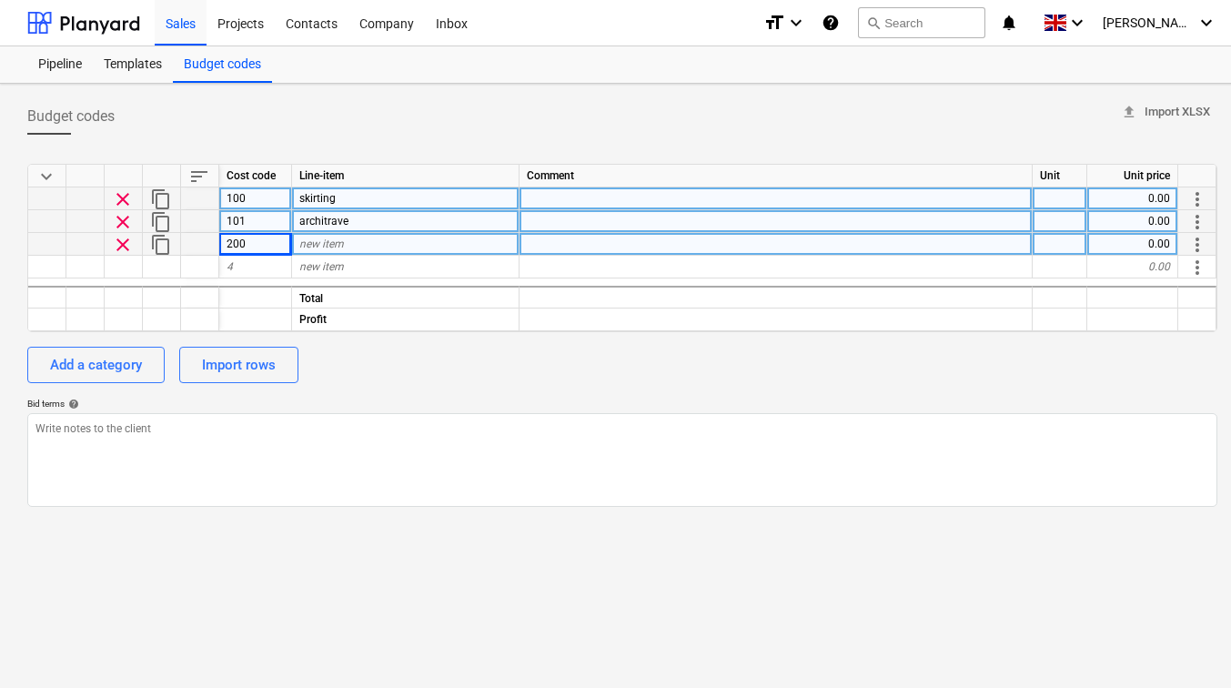
click at [124, 243] on span "clear" at bounding box center [123, 245] width 22 height 22
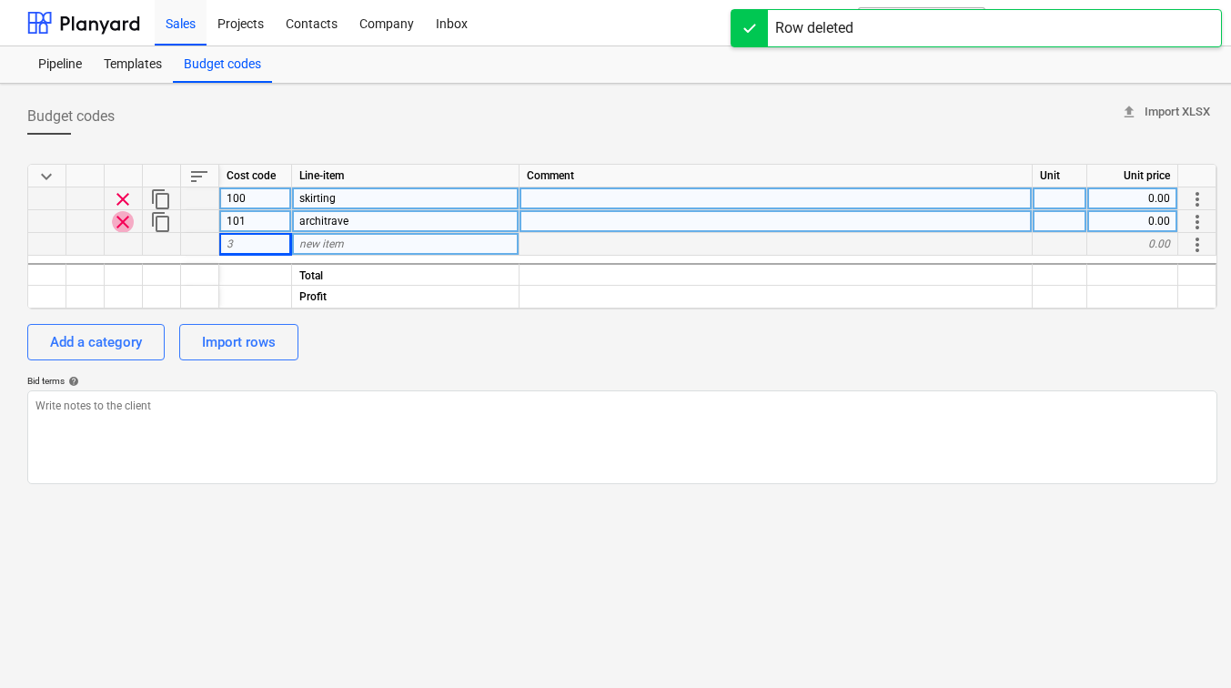
click at [126, 223] on span "clear" at bounding box center [123, 222] width 22 height 22
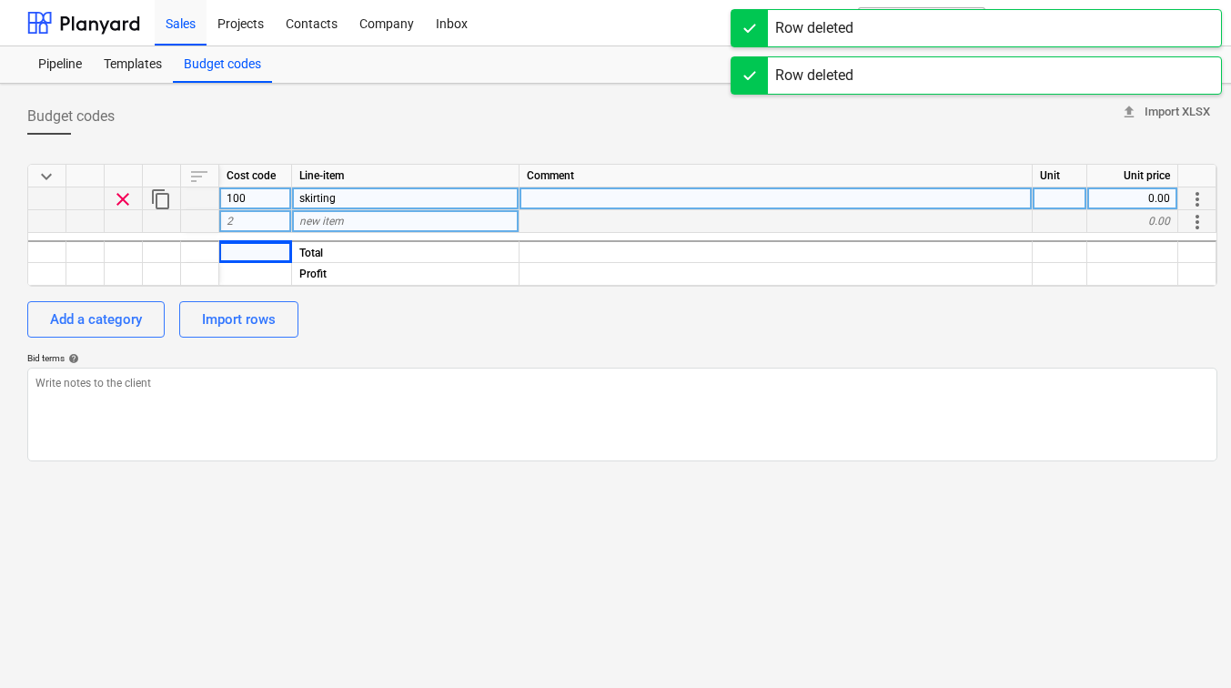
click at [128, 195] on span "clear" at bounding box center [123, 199] width 22 height 22
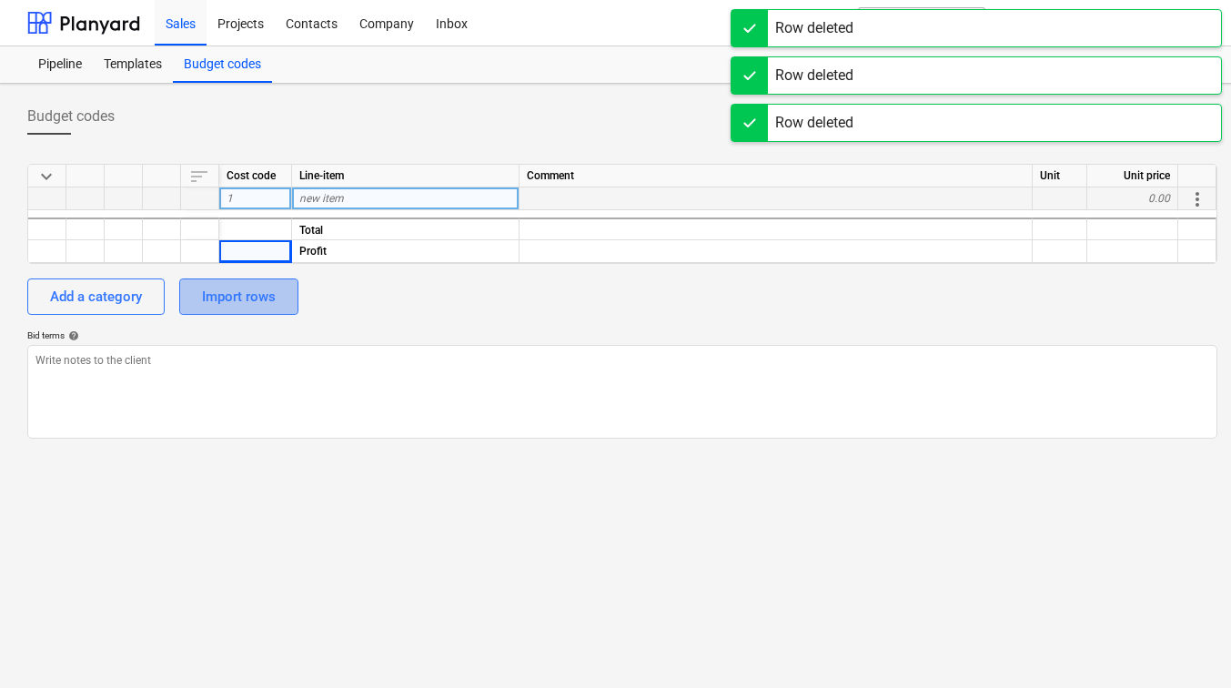
click at [239, 298] on div "Import rows" at bounding box center [239, 297] width 74 height 24
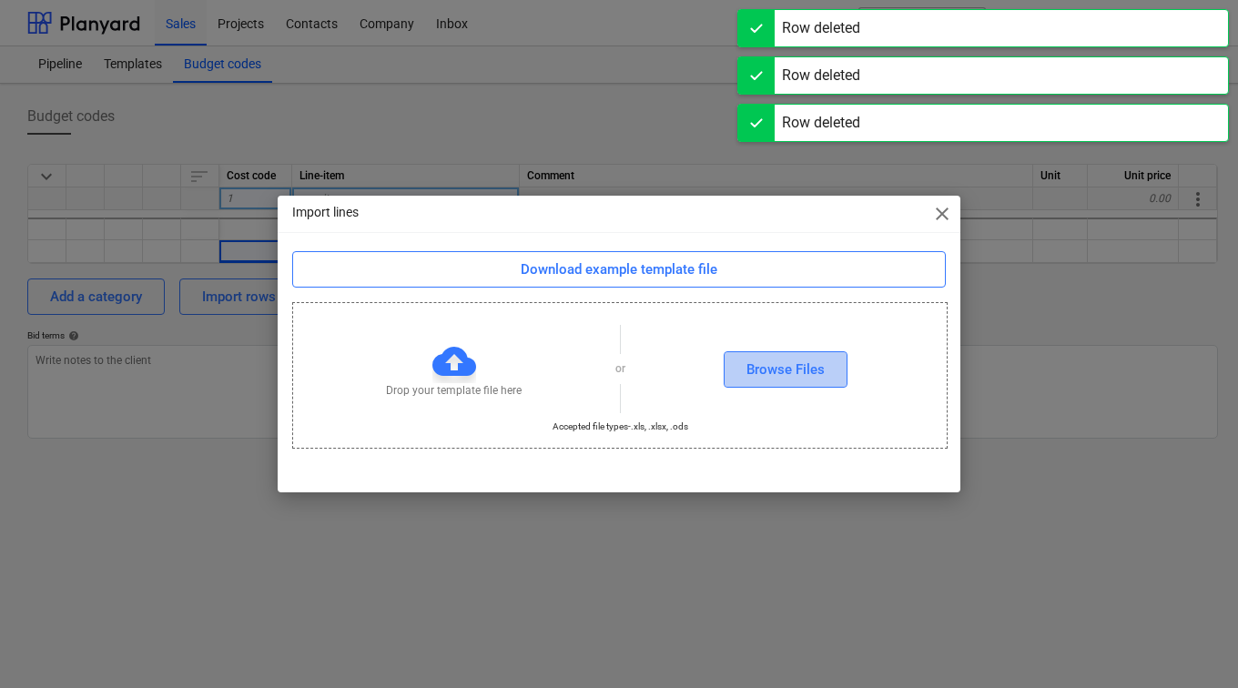
click at [766, 373] on div "Browse Files" at bounding box center [785, 370] width 78 height 24
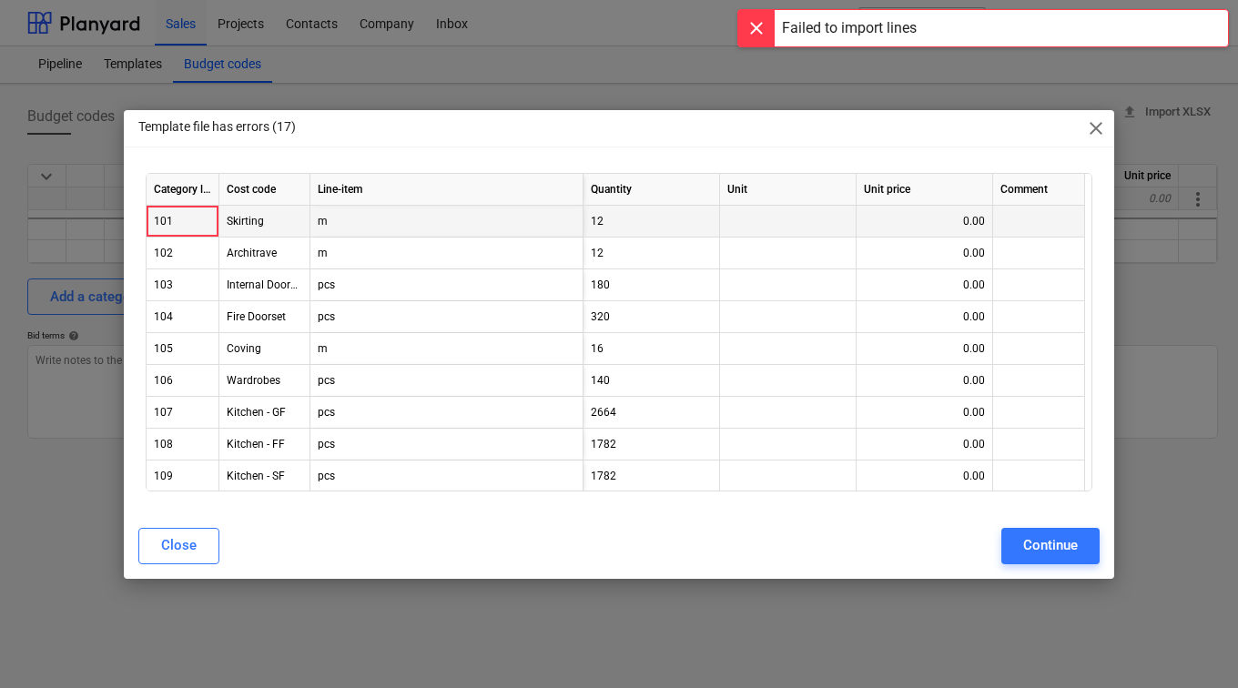
click at [460, 231] on div "m" at bounding box center [446, 222] width 273 height 32
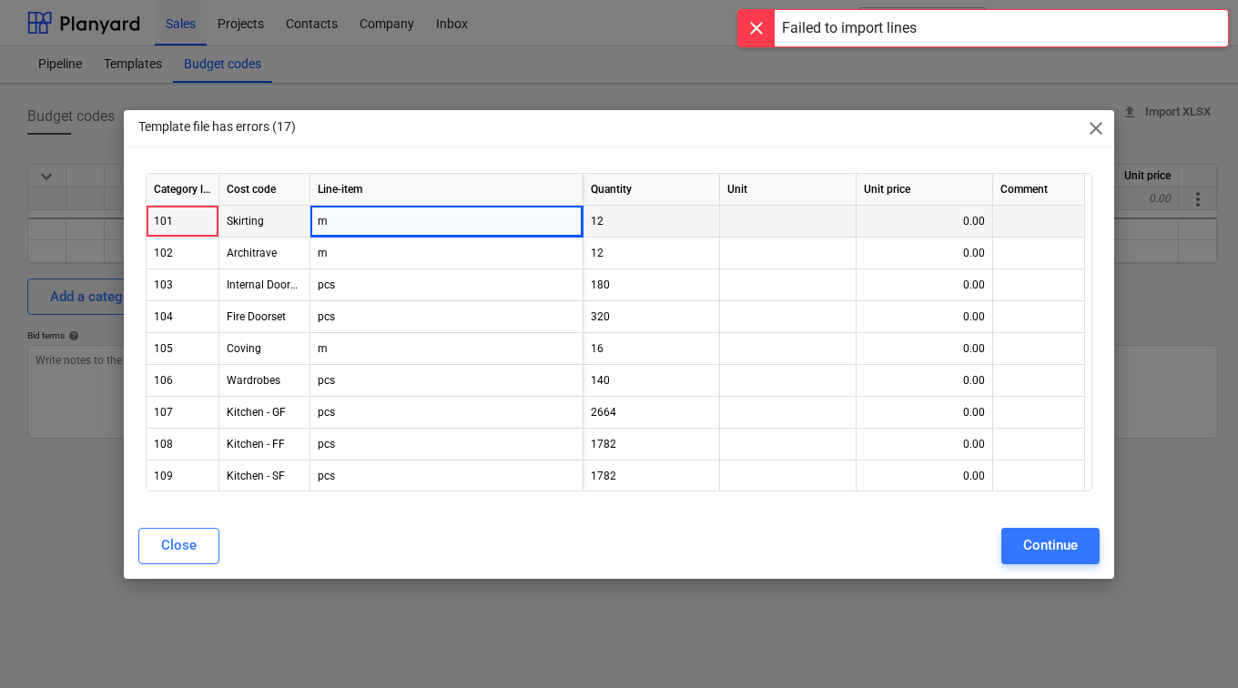
click at [480, 223] on div "m" at bounding box center [446, 222] width 273 height 32
click at [189, 213] on div "101" at bounding box center [182, 222] width 57 height 32
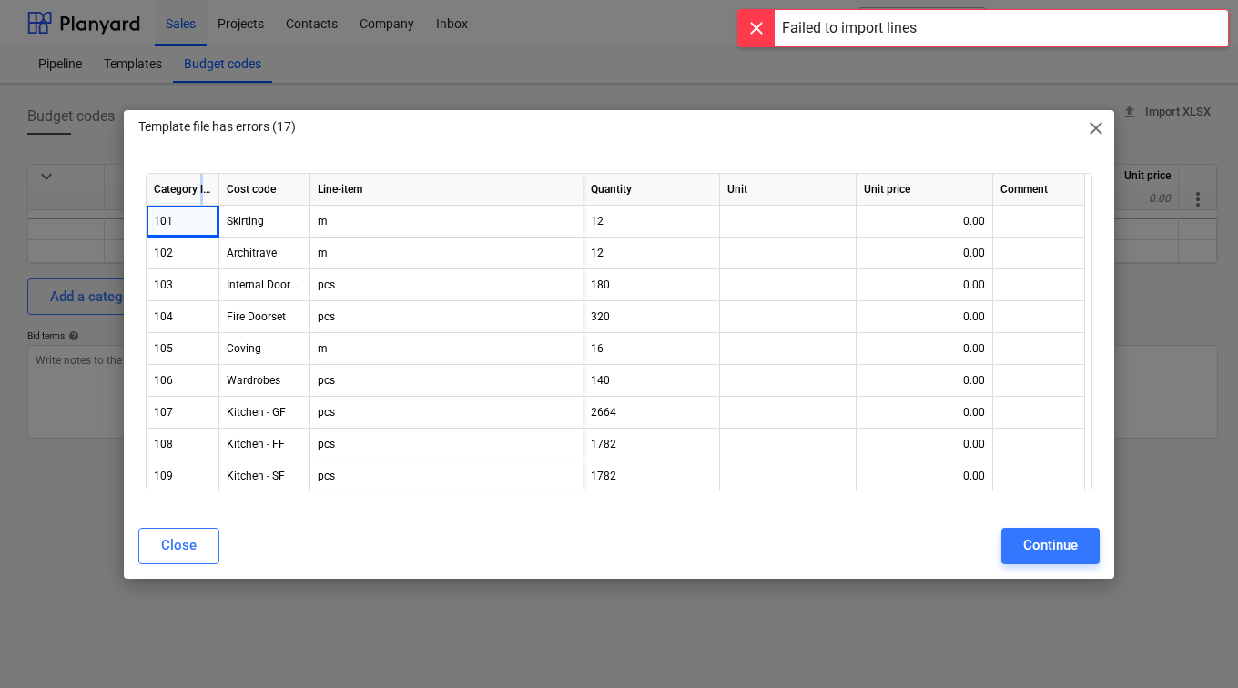
drag, startPoint x: 201, startPoint y: 187, endPoint x: 216, endPoint y: 187, distance: 14.6
click at [216, 187] on div "Category level" at bounding box center [183, 190] width 73 height 32
drag, startPoint x: 216, startPoint y: 187, endPoint x: 204, endPoint y: 191, distance: 12.4
click at [204, 191] on div "Category level" at bounding box center [183, 190] width 73 height 32
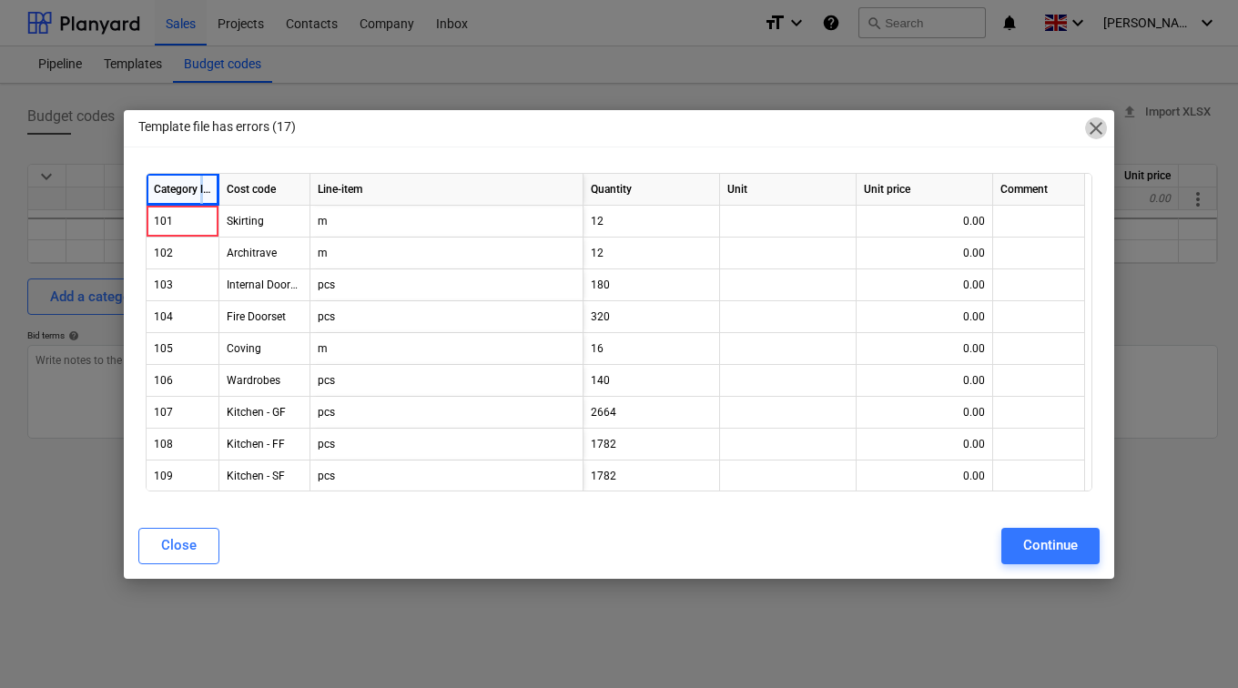
click at [1100, 128] on span "close" at bounding box center [1096, 128] width 22 height 22
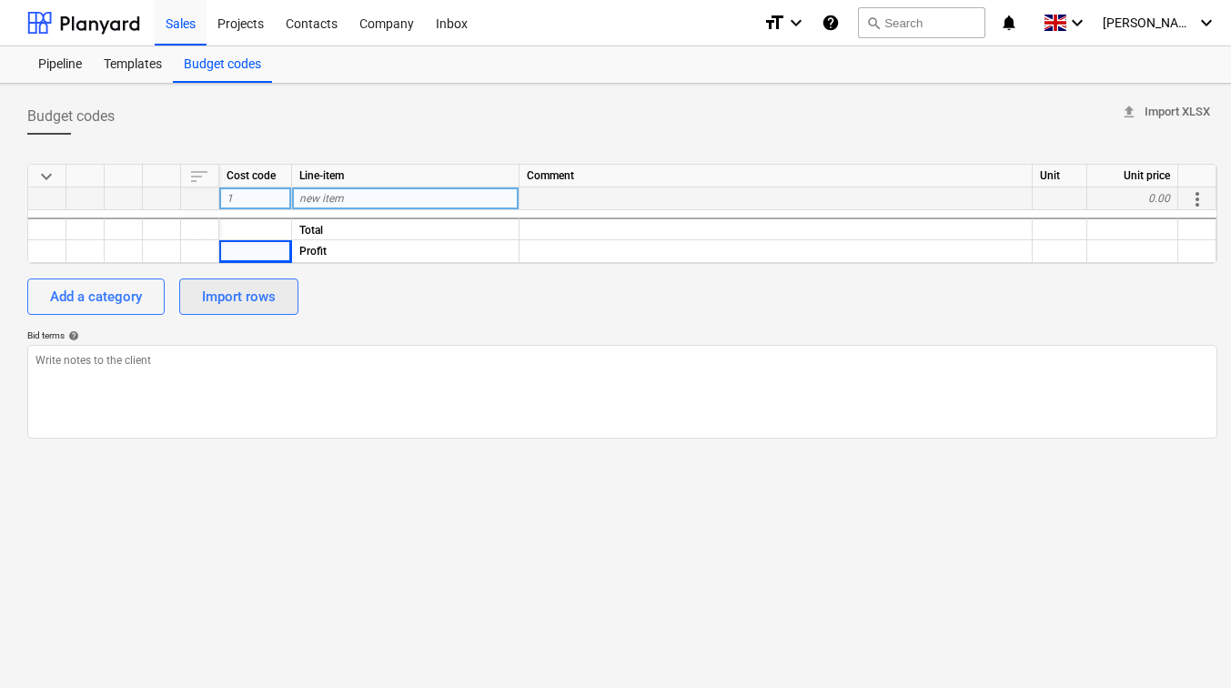
click at [244, 295] on div "Import rows" at bounding box center [239, 297] width 74 height 24
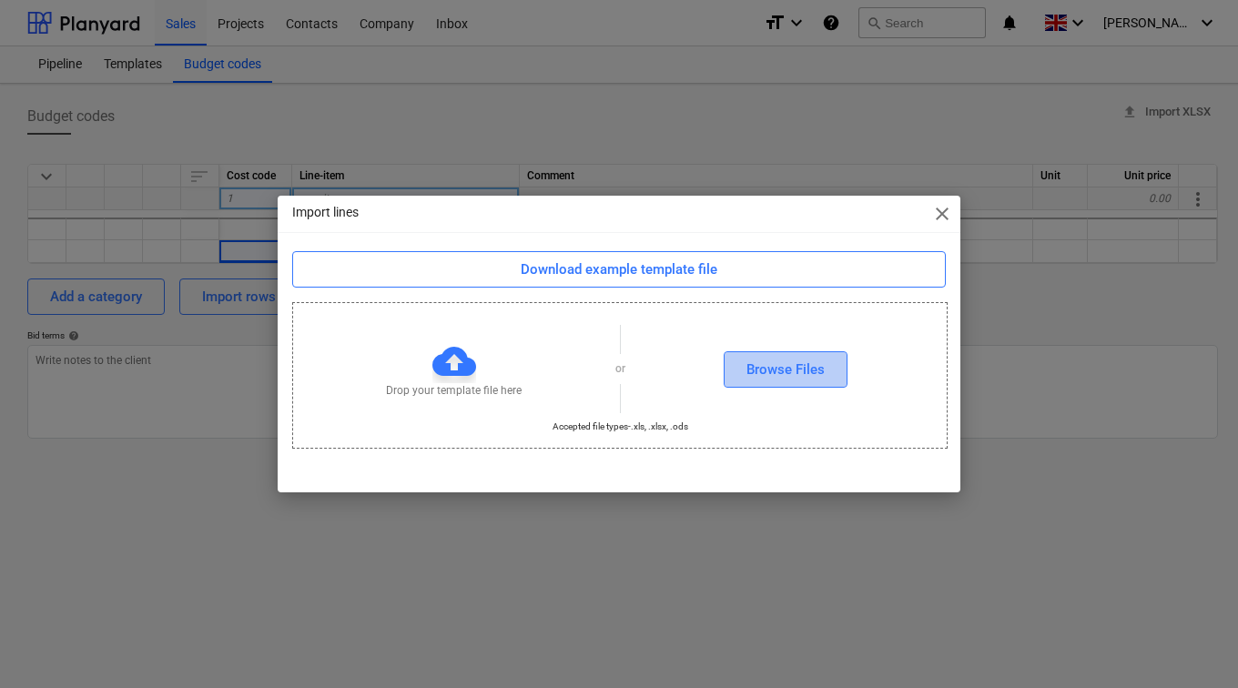
click at [786, 366] on div "Browse Files" at bounding box center [785, 370] width 78 height 24
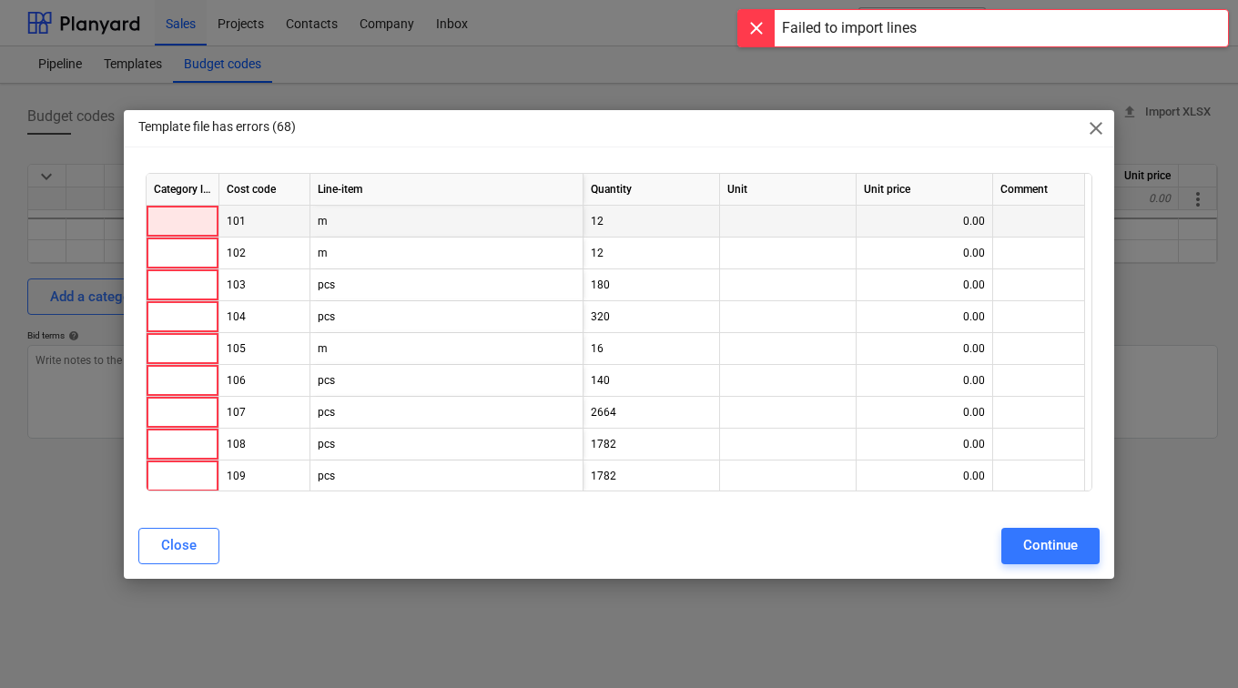
click at [164, 216] on div at bounding box center [183, 222] width 73 height 32
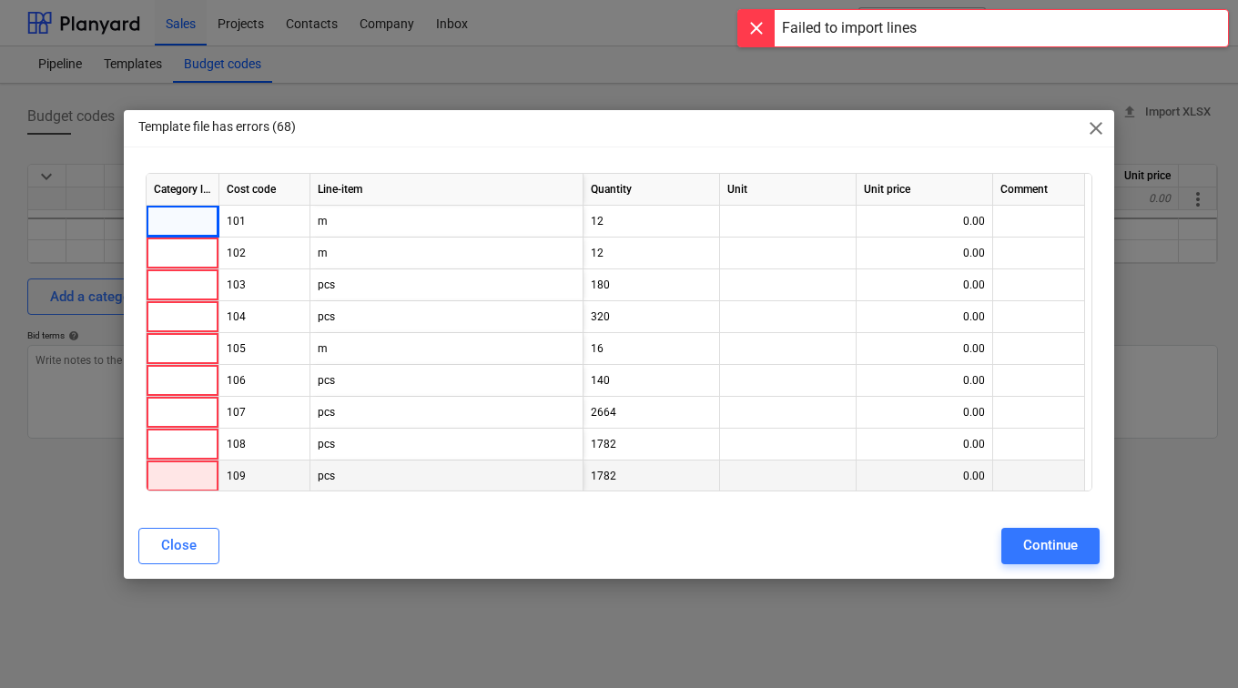
drag, startPoint x: 195, startPoint y: 223, endPoint x: 195, endPoint y: 467, distance: 243.9
click at [195, 467] on div "Category level Cost code Line-item Quantity Unit Unit price Comment 101 m 12 0.…" at bounding box center [619, 332] width 947 height 319
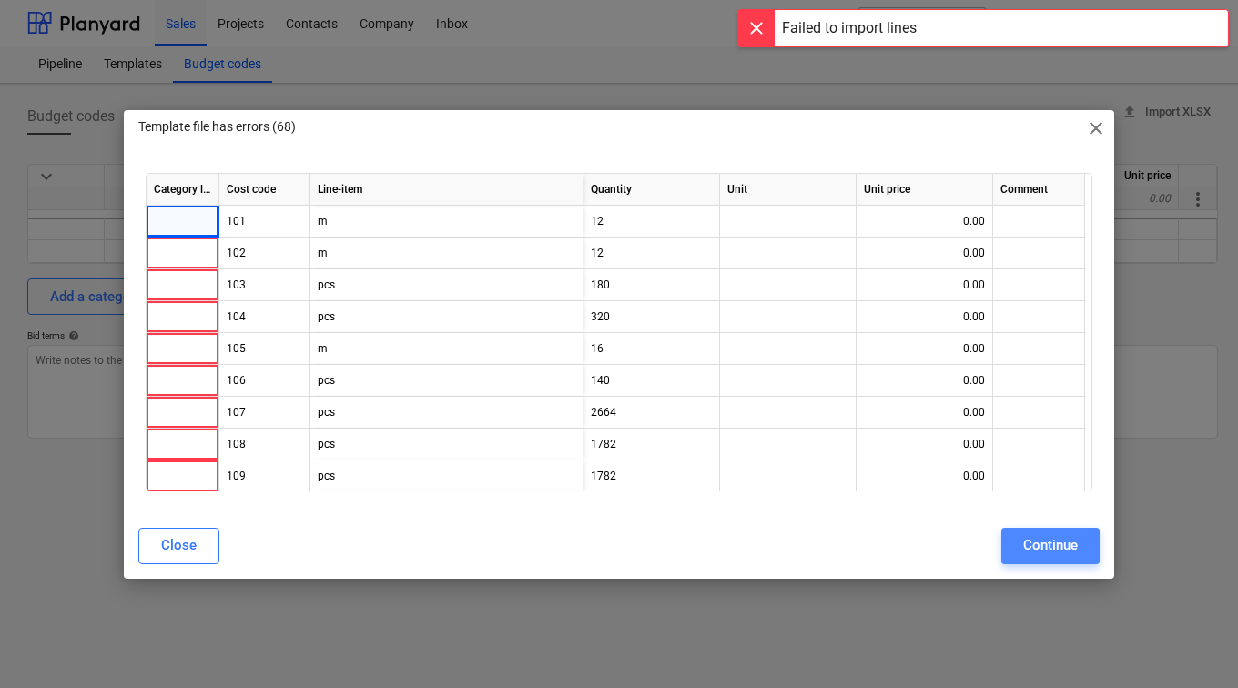
click at [1049, 530] on button "Continue" at bounding box center [1050, 546] width 98 height 36
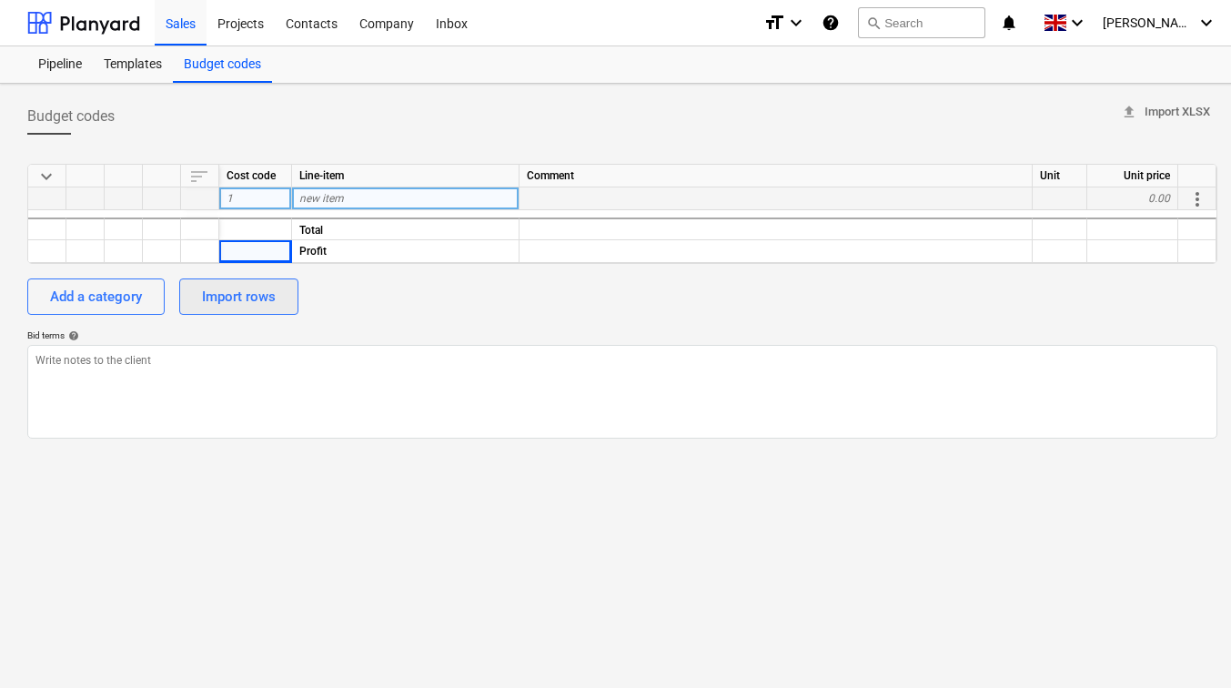
click at [253, 309] on button "Import rows" at bounding box center [238, 297] width 119 height 36
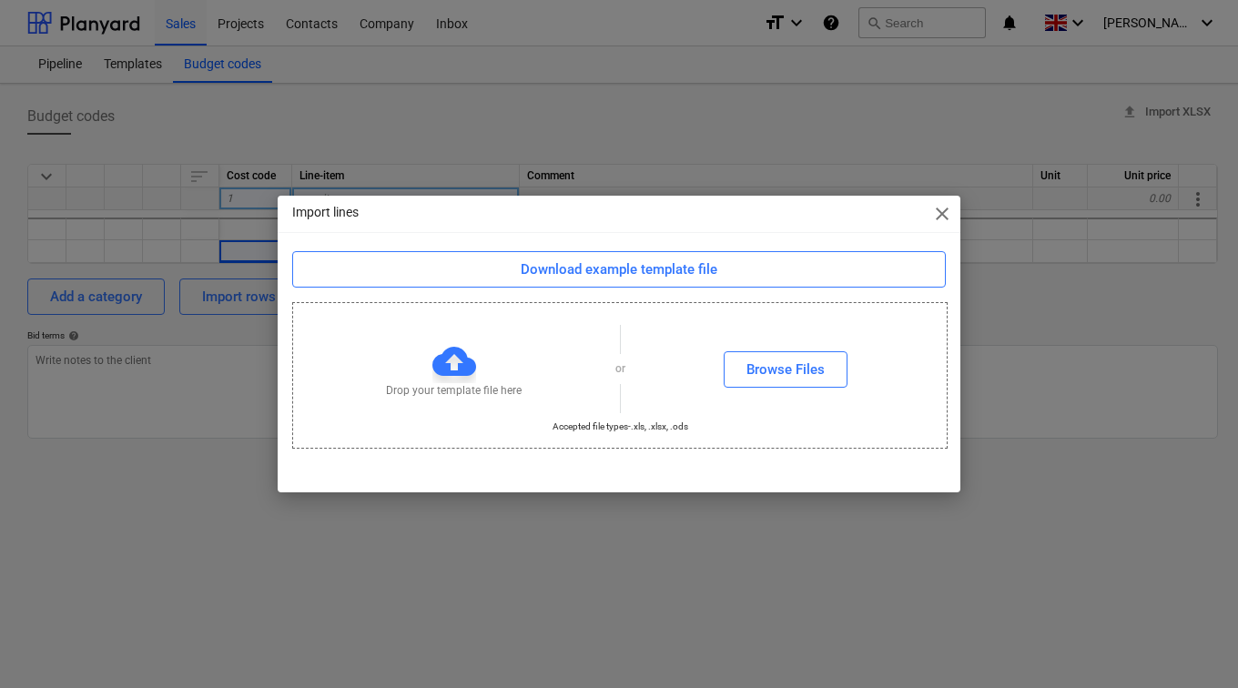
click at [810, 348] on div "Drop your template file here or Browse Files" at bounding box center [620, 369] width 654 height 103
click at [812, 374] on div "Browse Files" at bounding box center [785, 370] width 78 height 24
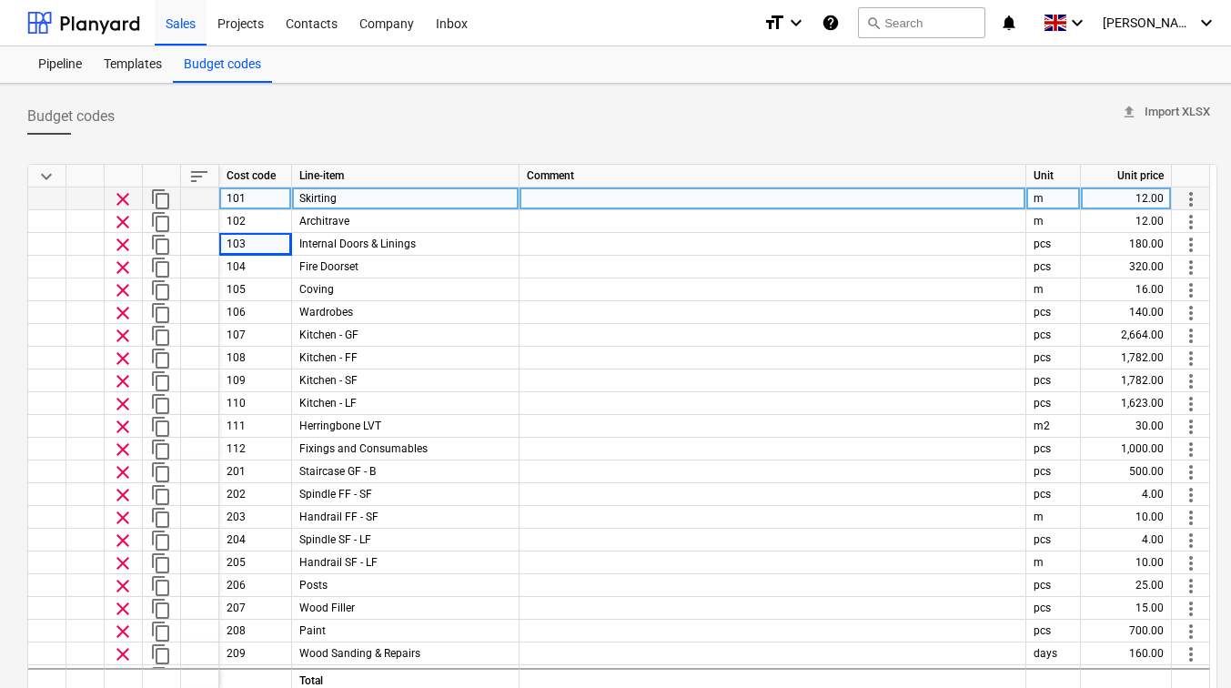
click at [248, 201] on div "101" at bounding box center [255, 198] width 73 height 23
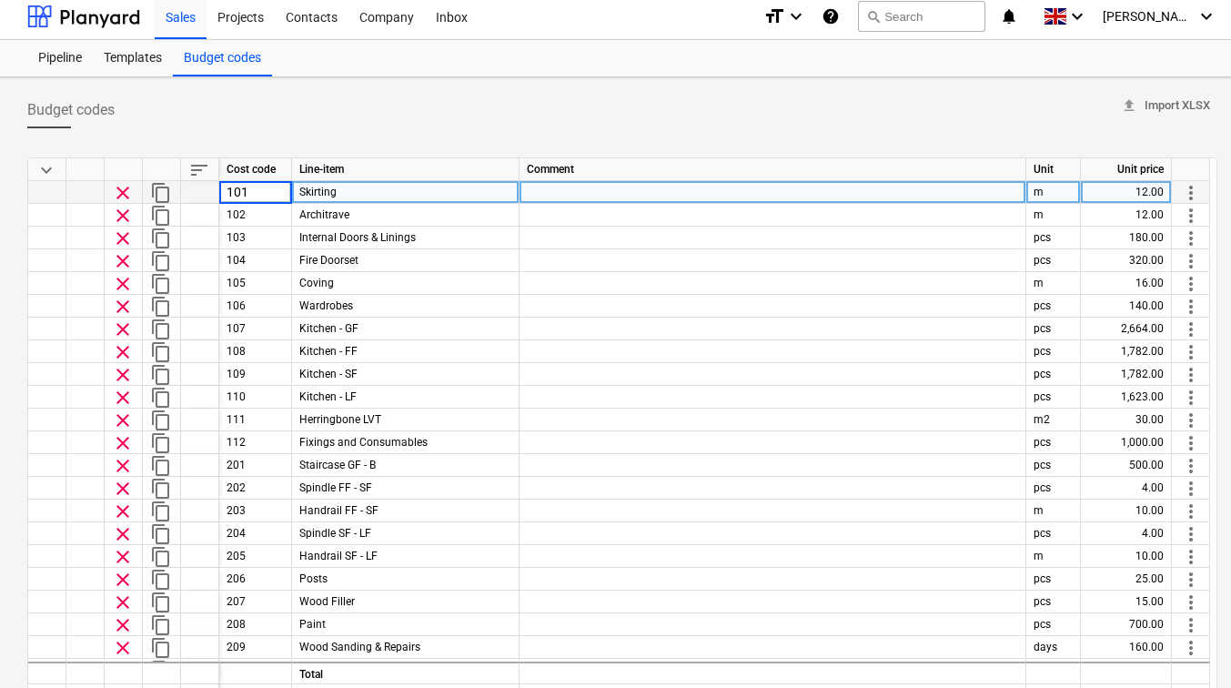
scroll to position [91, 0]
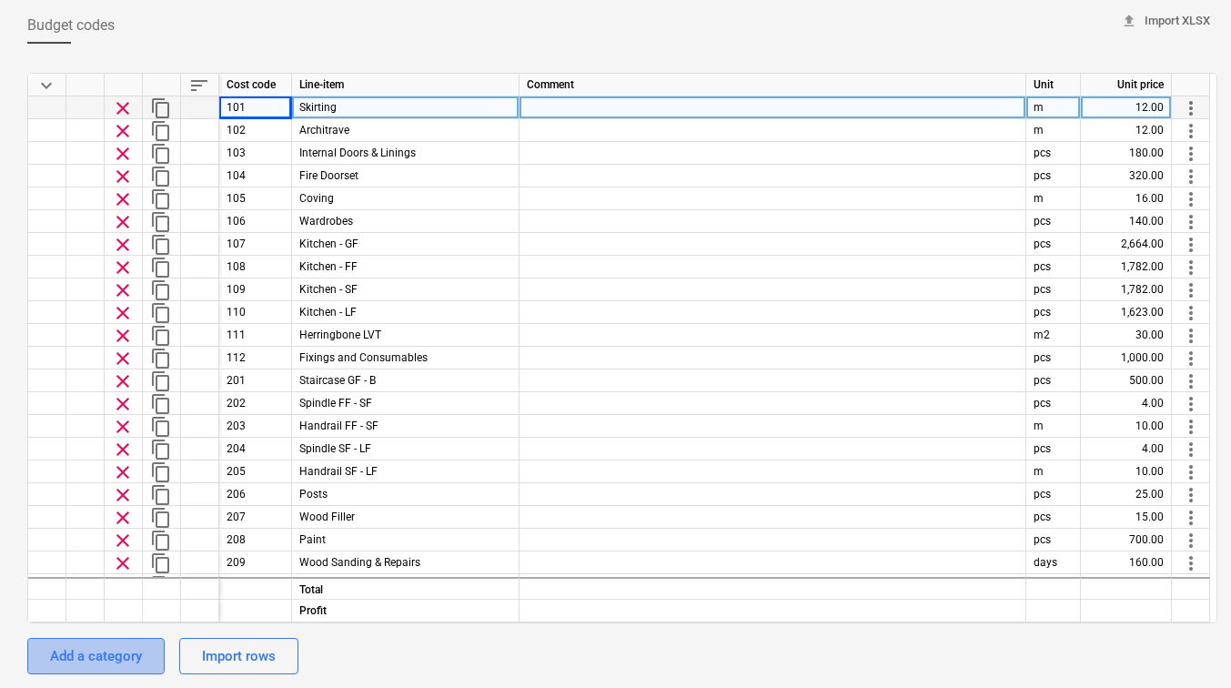
click at [73, 652] on div "Add a category" at bounding box center [96, 656] width 92 height 24
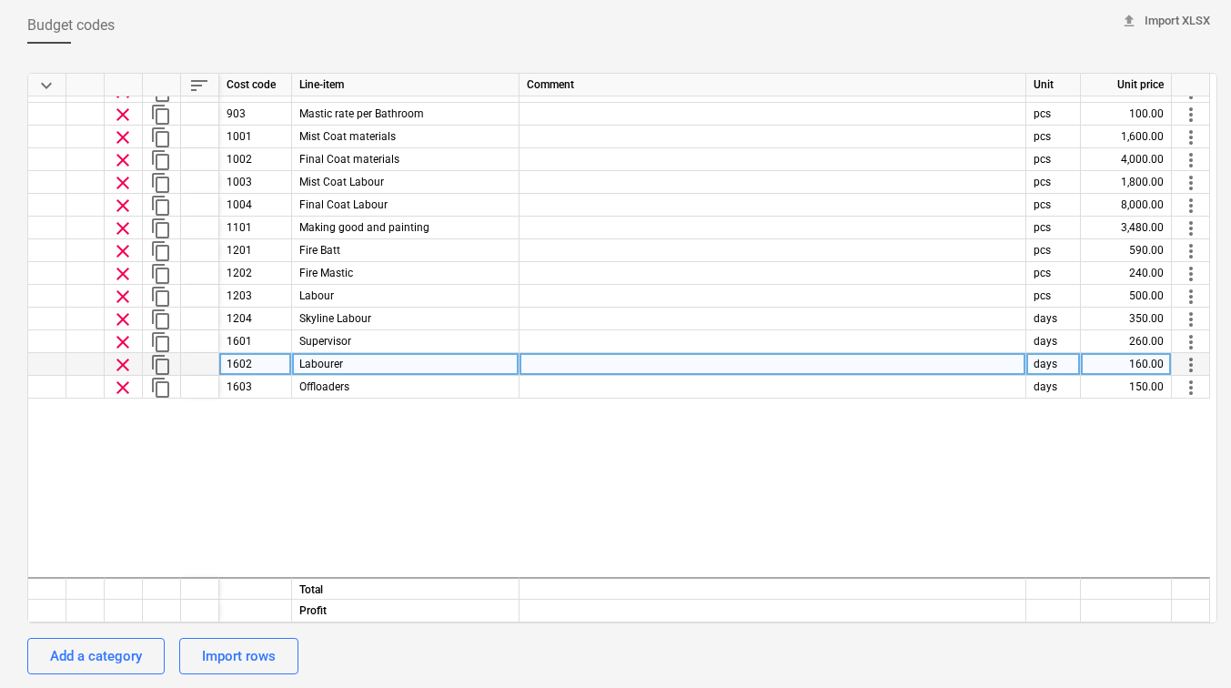
scroll to position [1135, 0]
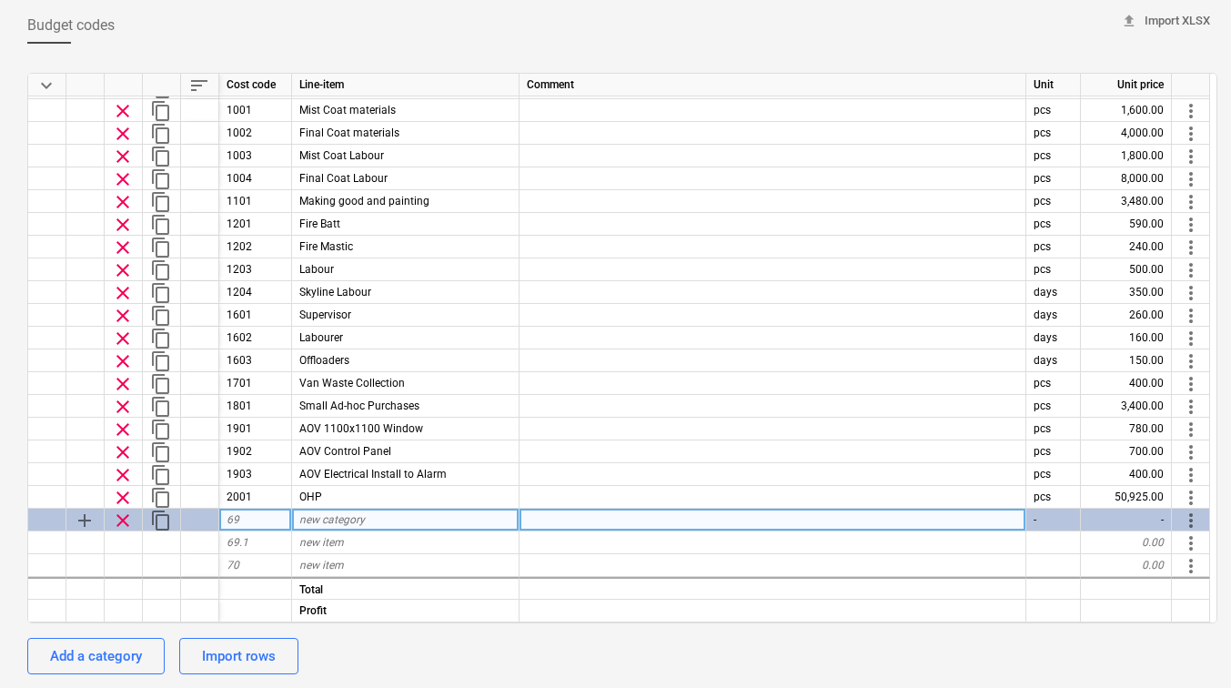
click at [117, 523] on span "clear" at bounding box center [123, 521] width 22 height 22
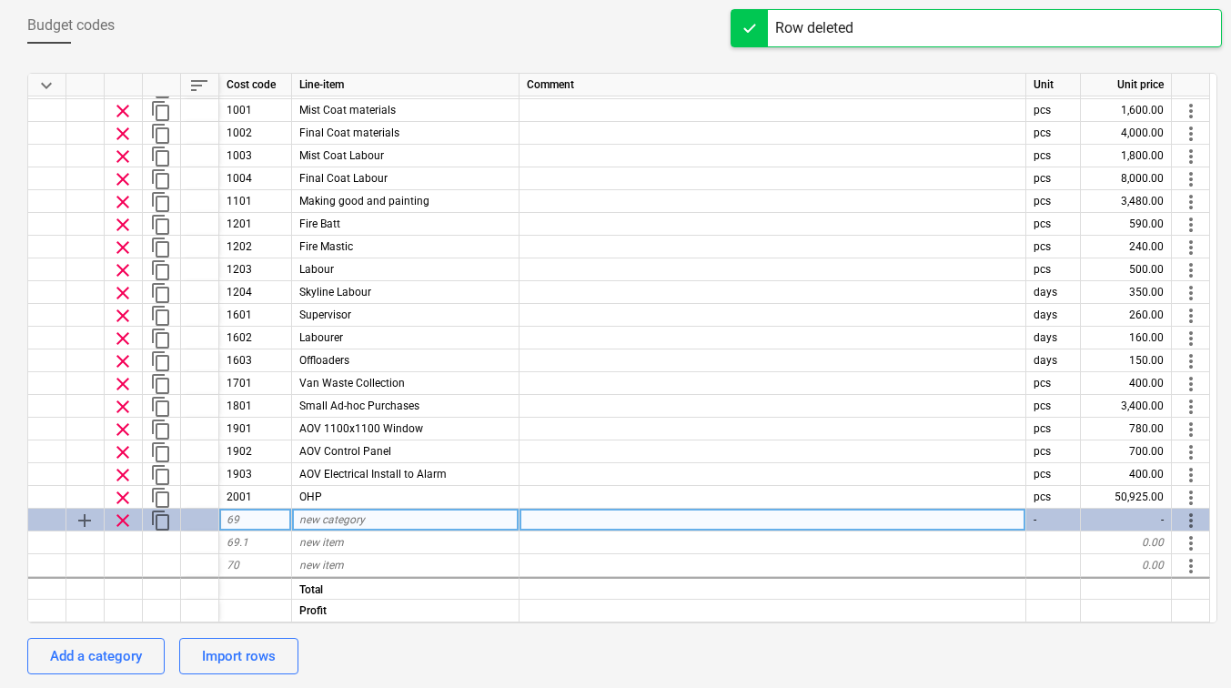
type textarea "x"
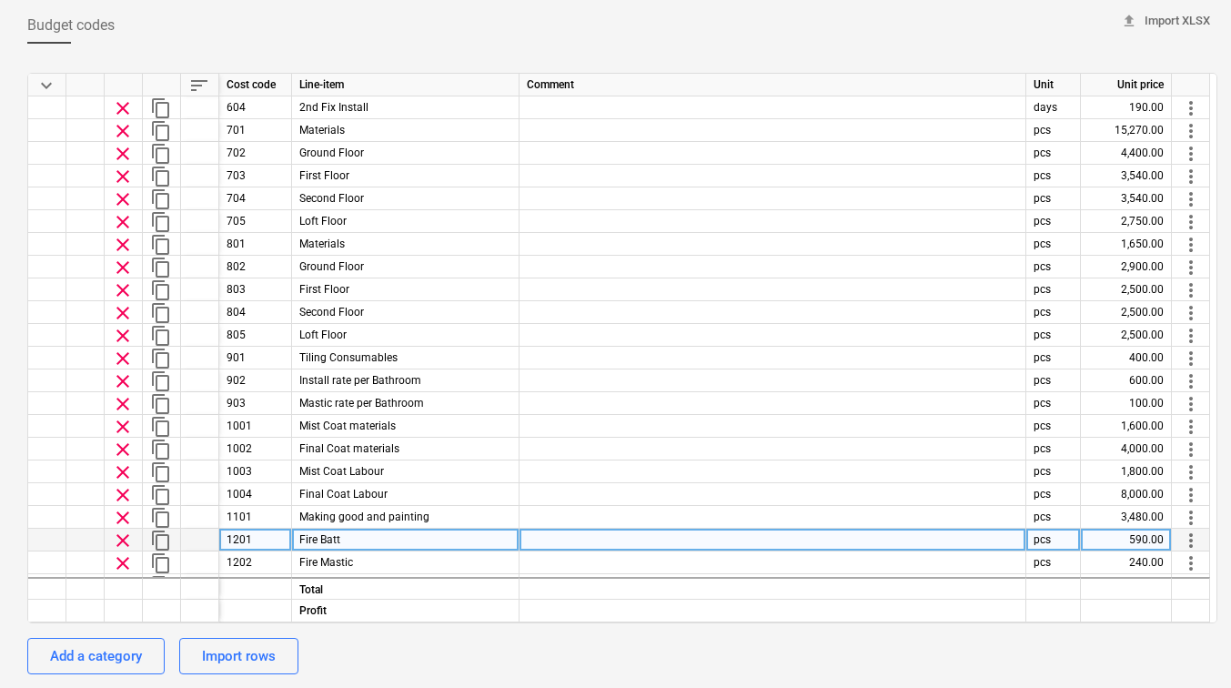
scroll to position [1089, 0]
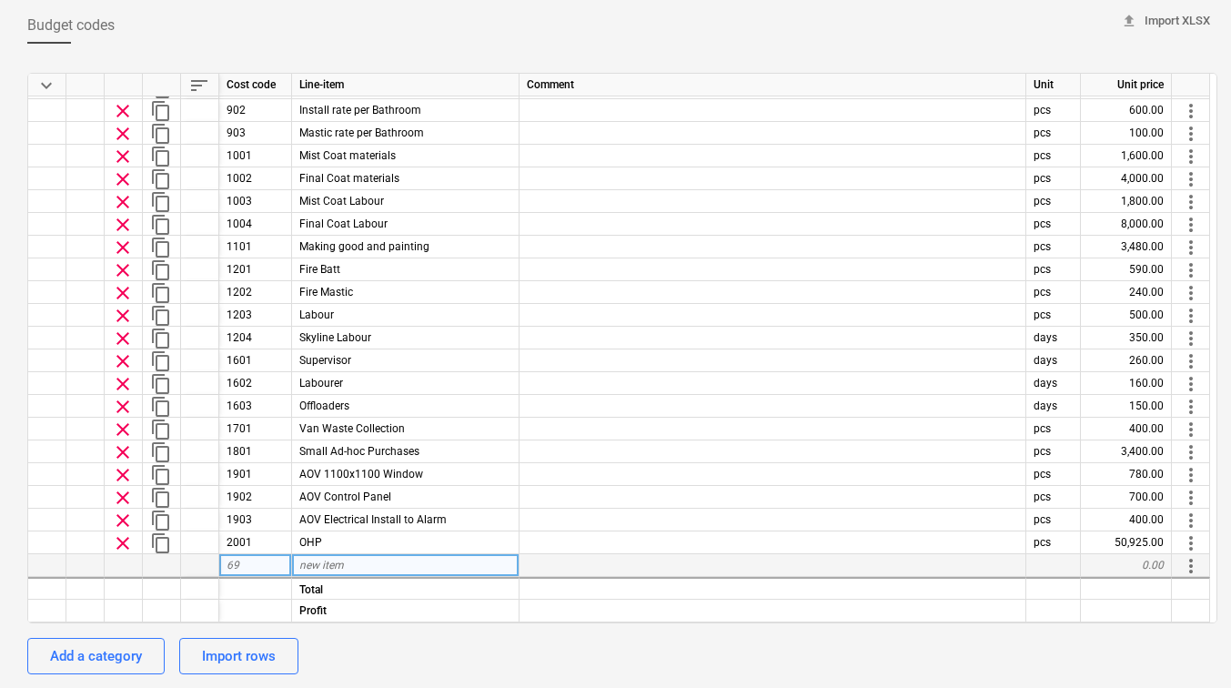
click at [271, 567] on div "69" at bounding box center [255, 565] width 73 height 23
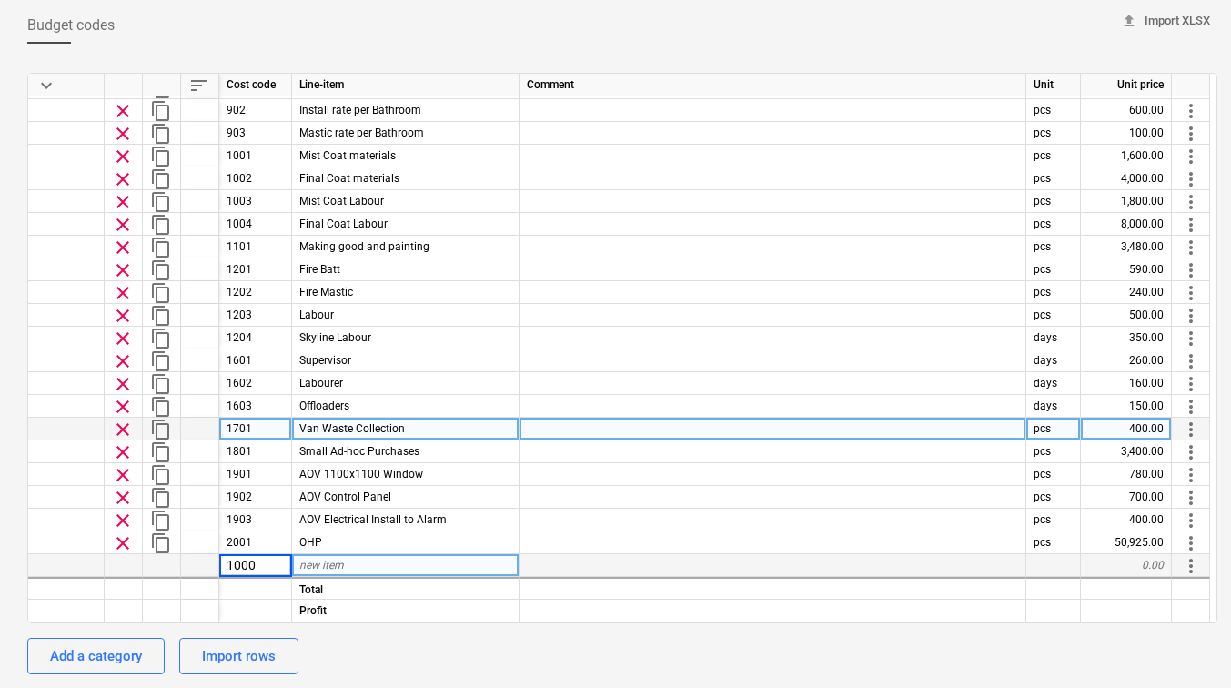
type input "100"
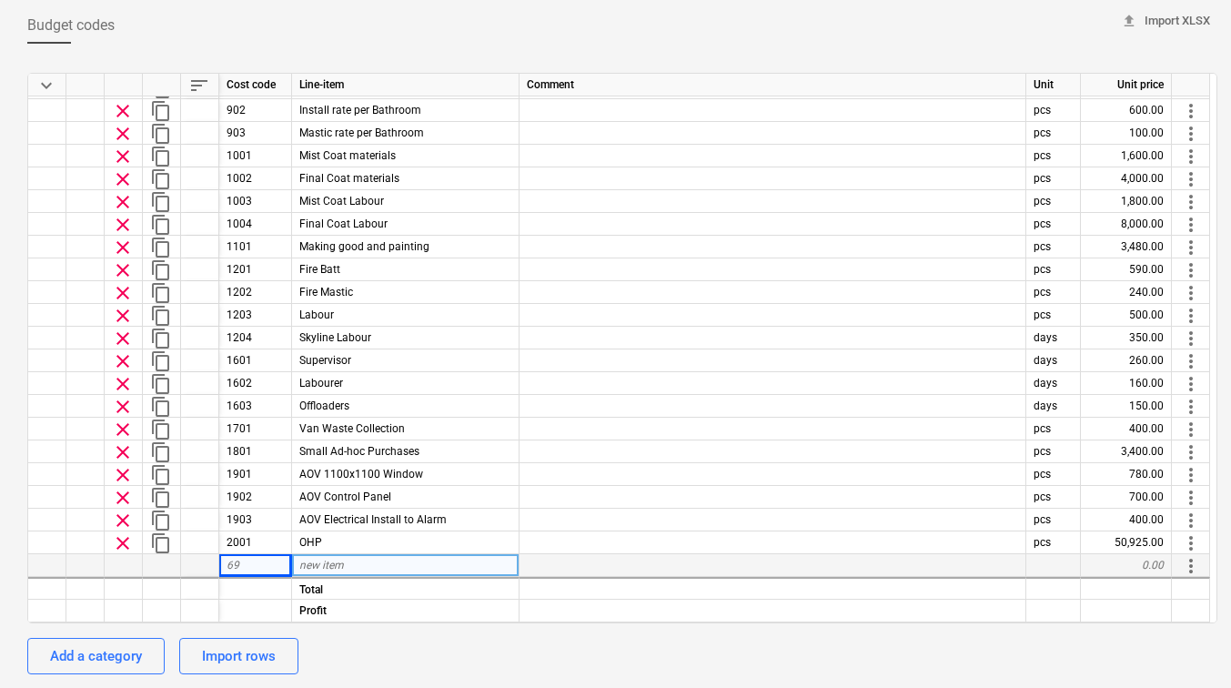
type textarea "x"
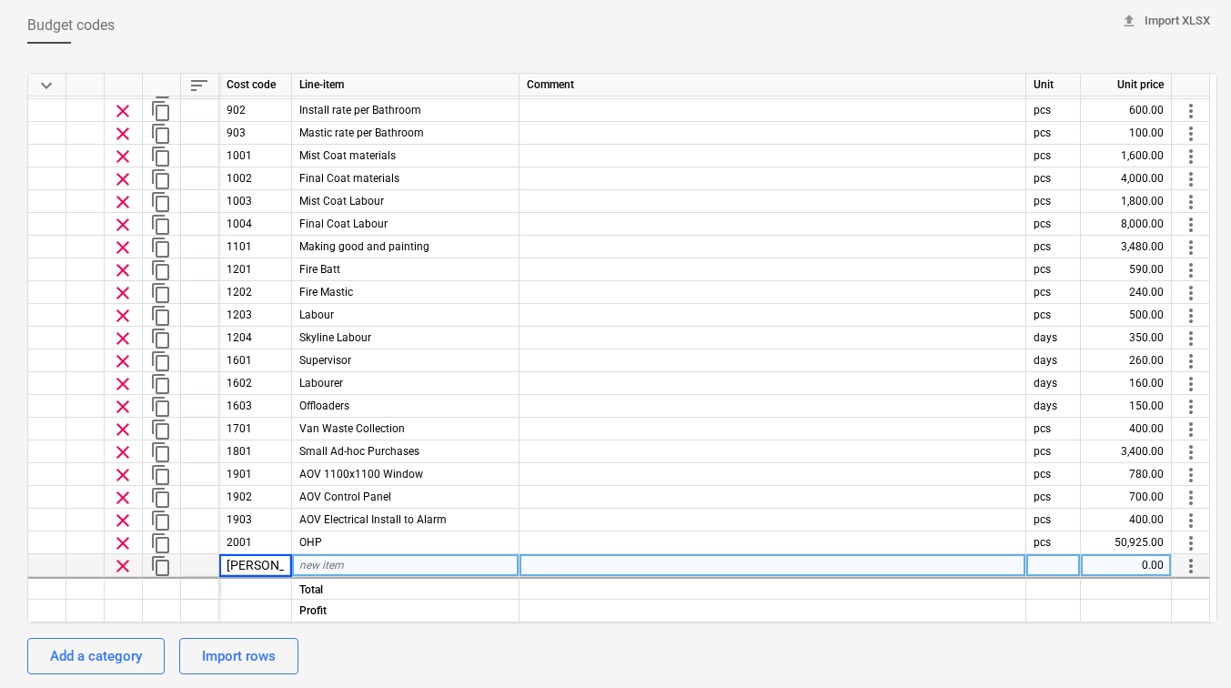
type input "Joinery"
type textarea "x"
click at [456, 569] on div "new item" at bounding box center [406, 565] width 228 height 23
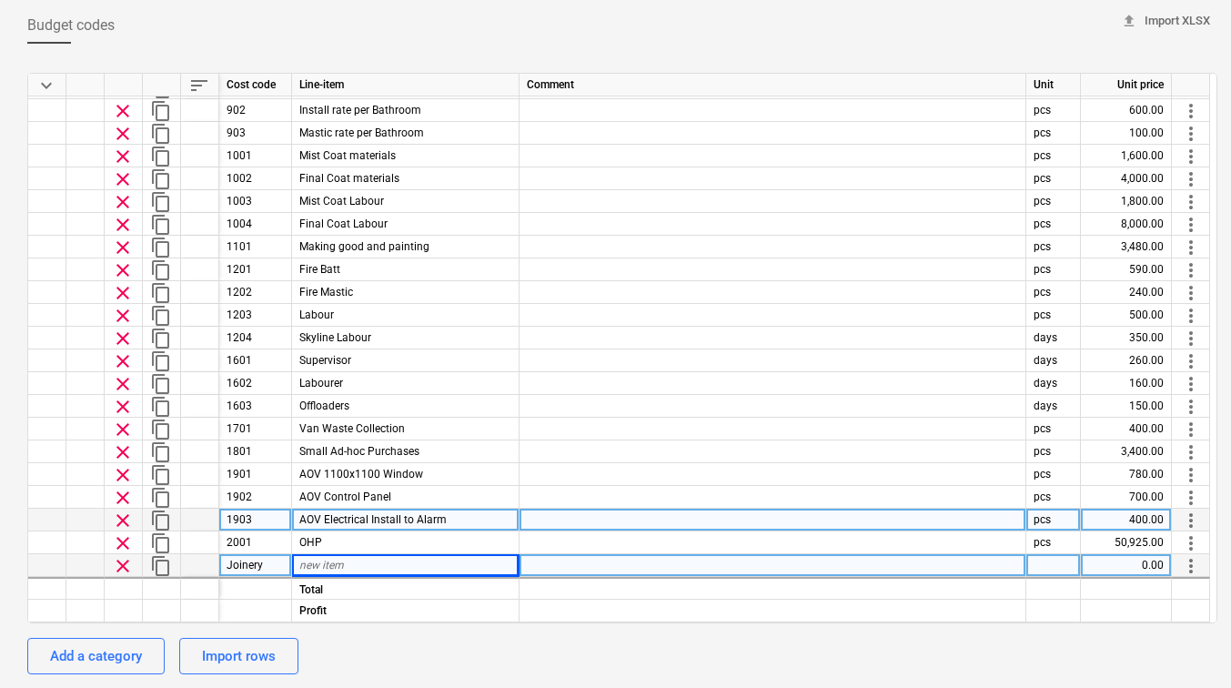
scroll to position [1112, 0]
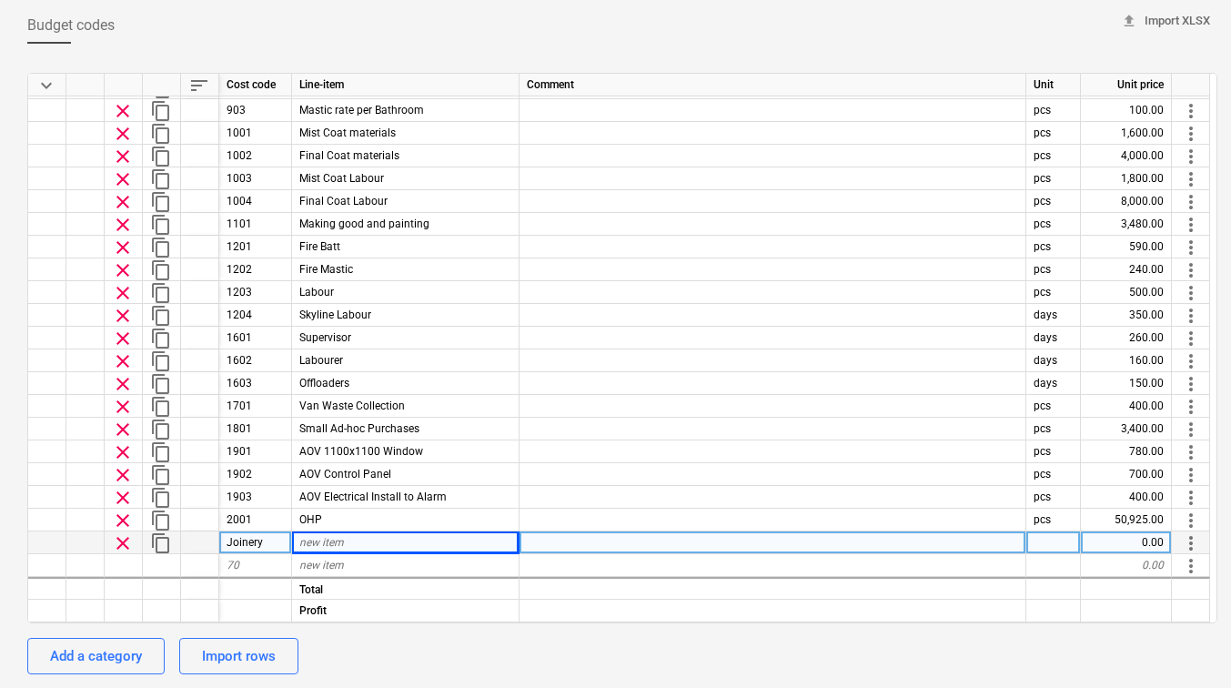
click at [262, 538] on div "Joinery" at bounding box center [255, 543] width 73 height 23
click at [262, 538] on input "Joinery" at bounding box center [255, 543] width 72 height 22
type textarea "x"
click at [307, 541] on span "new item" at bounding box center [321, 542] width 45 height 13
type input "Joinery"
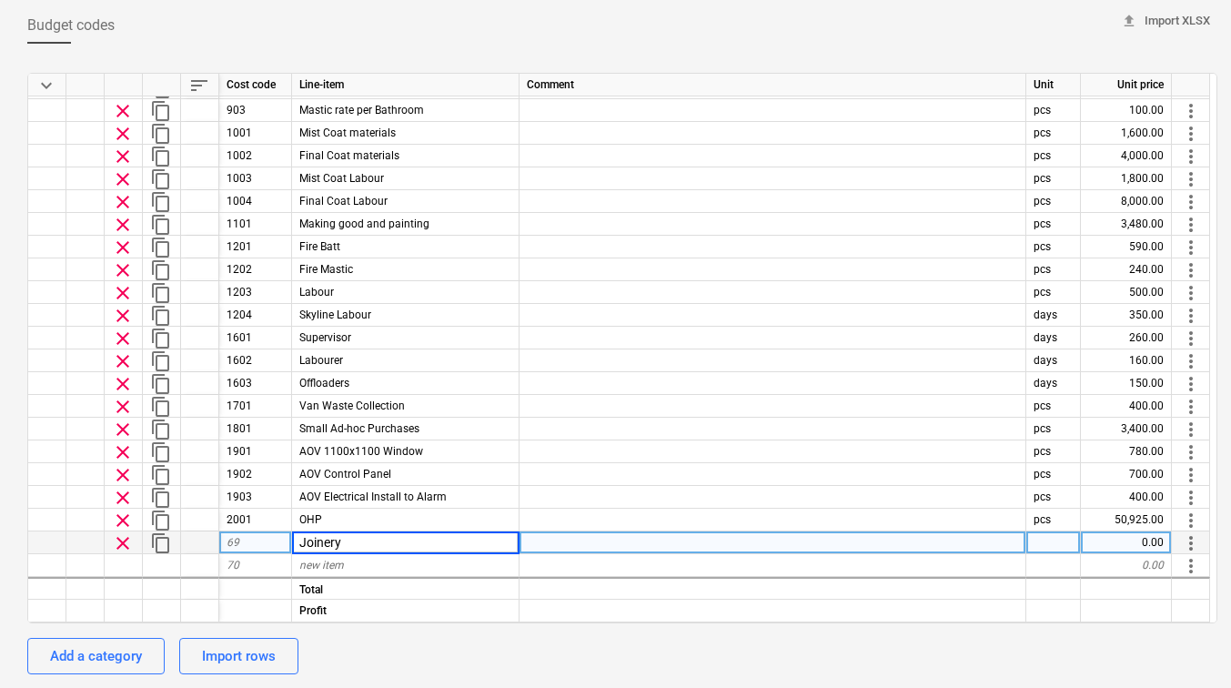
type textarea "x"
click at [260, 541] on div "69" at bounding box center [255, 543] width 73 height 23
type input "100"
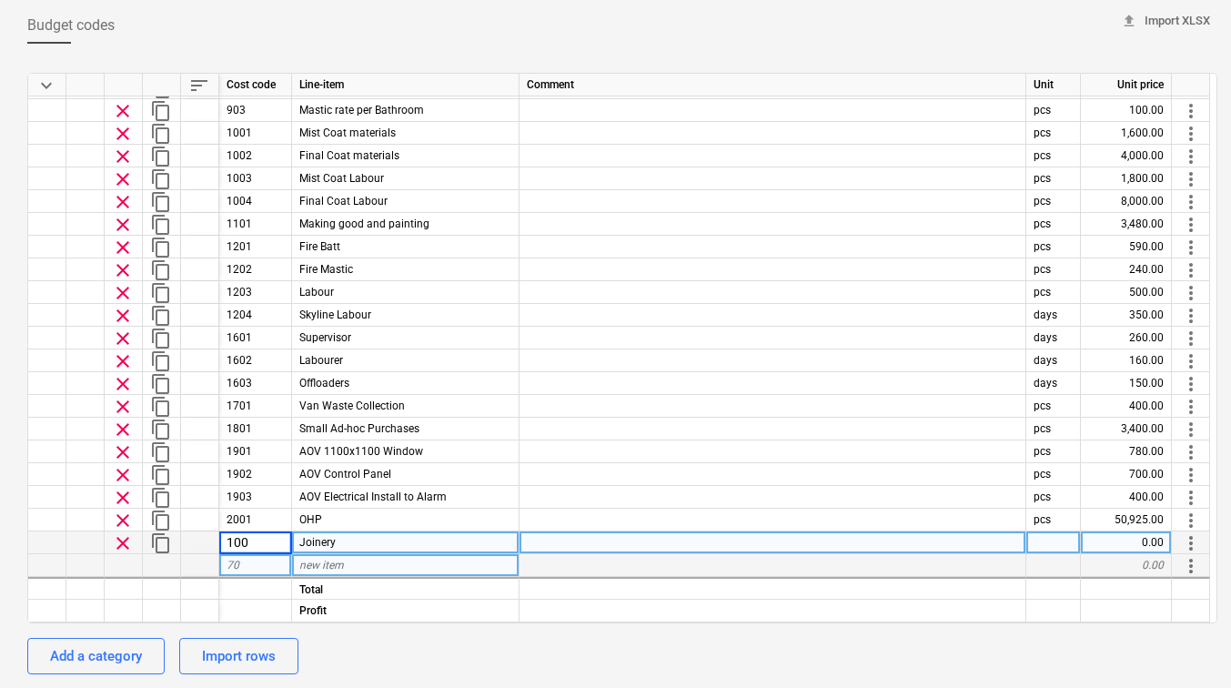
type textarea "x"
click at [255, 564] on div "70" at bounding box center [255, 565] width 73 height 23
type input "200"
click at [370, 565] on div "new item" at bounding box center [406, 565] width 228 height 23
type textarea "x"
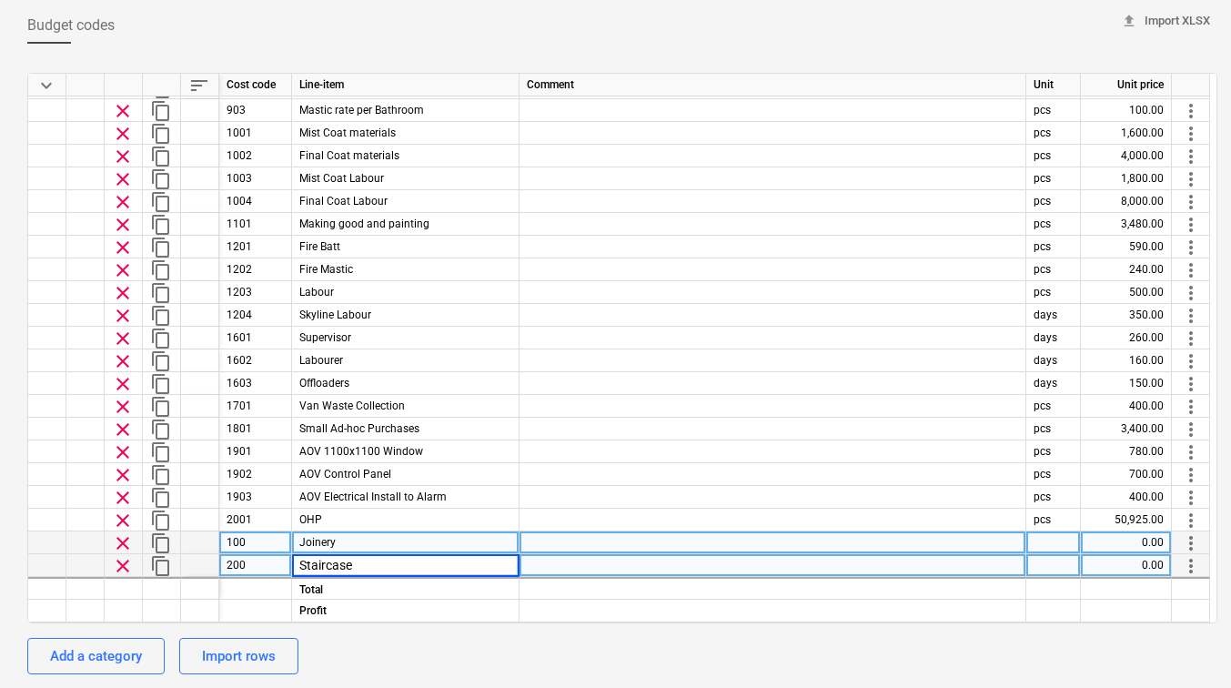
type input "Staircases"
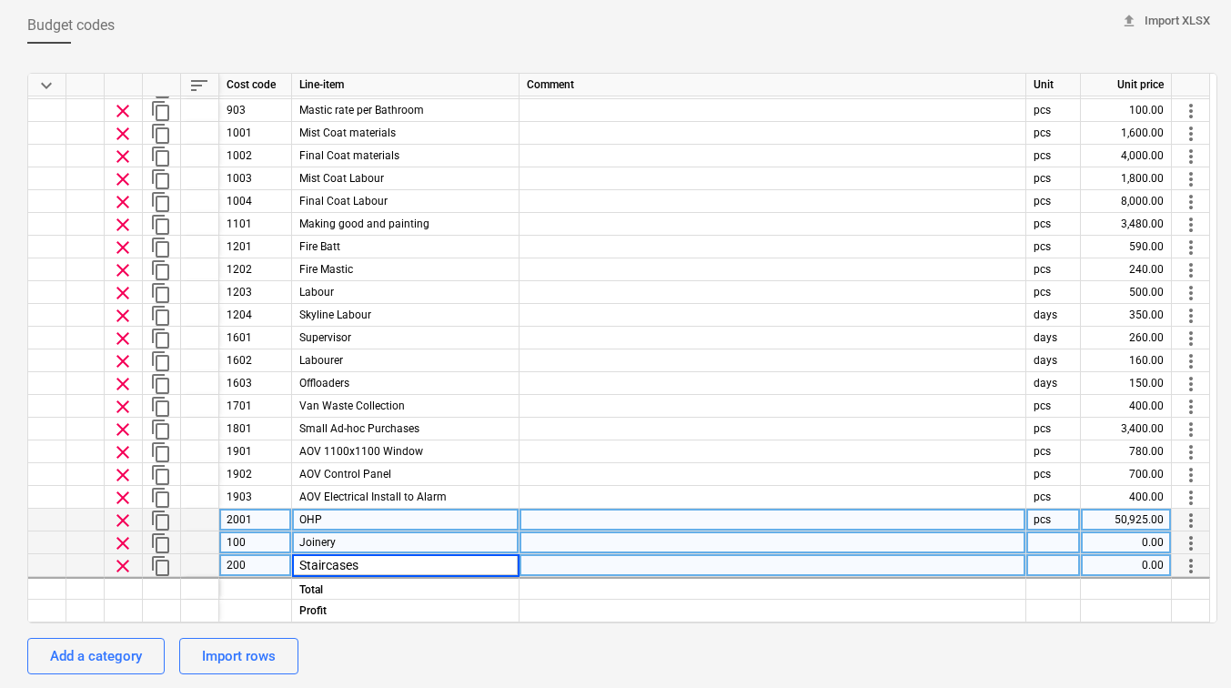
scroll to position [1135, 0]
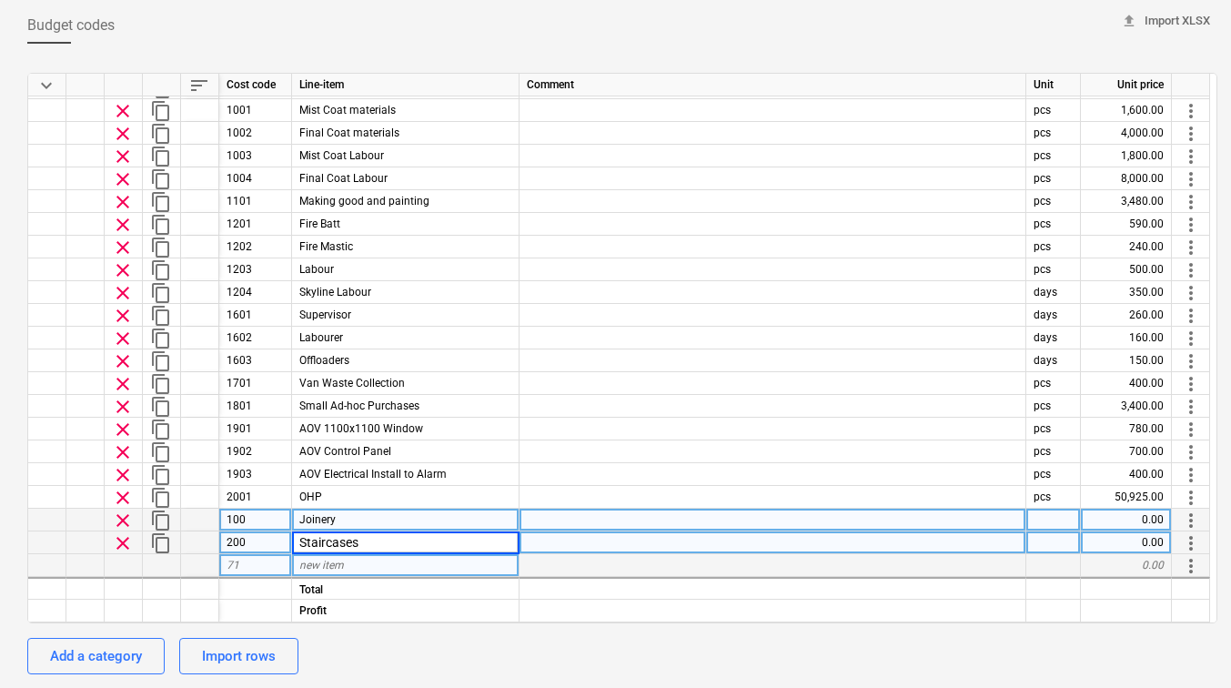
type textarea "x"
click at [275, 558] on div "71" at bounding box center [255, 565] width 73 height 23
type input "300"
type textarea "x"
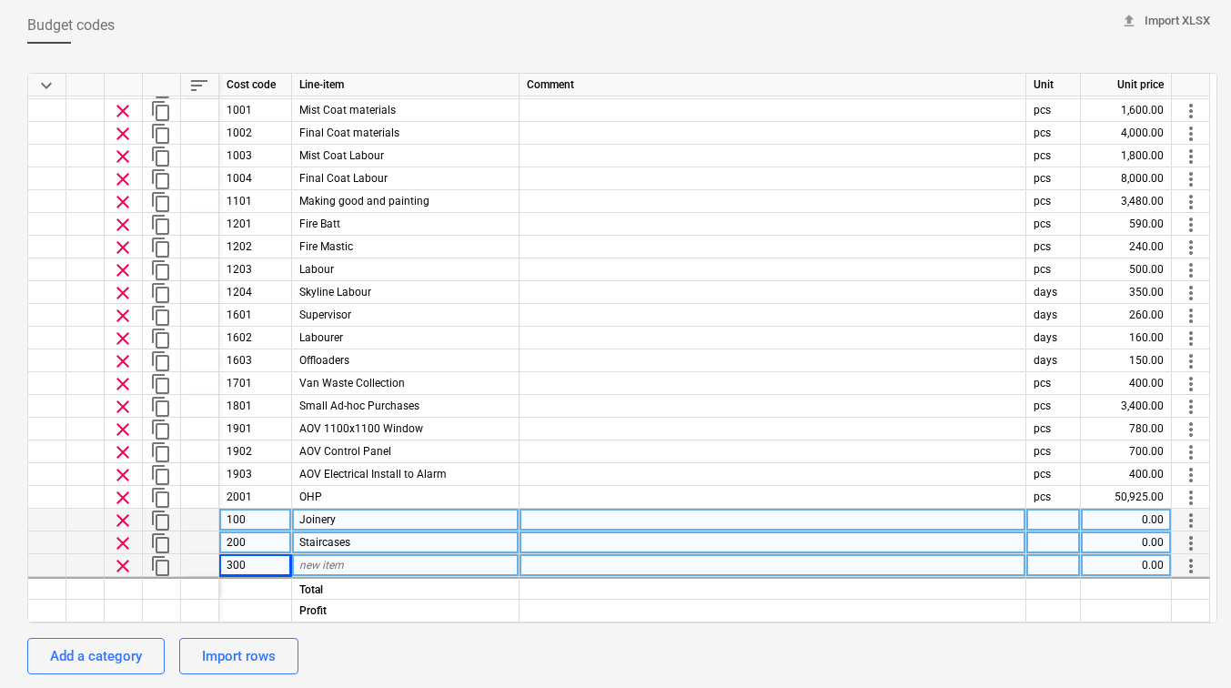
click at [316, 561] on span "new item" at bounding box center [321, 565] width 45 height 13
type input "Soundproofing"
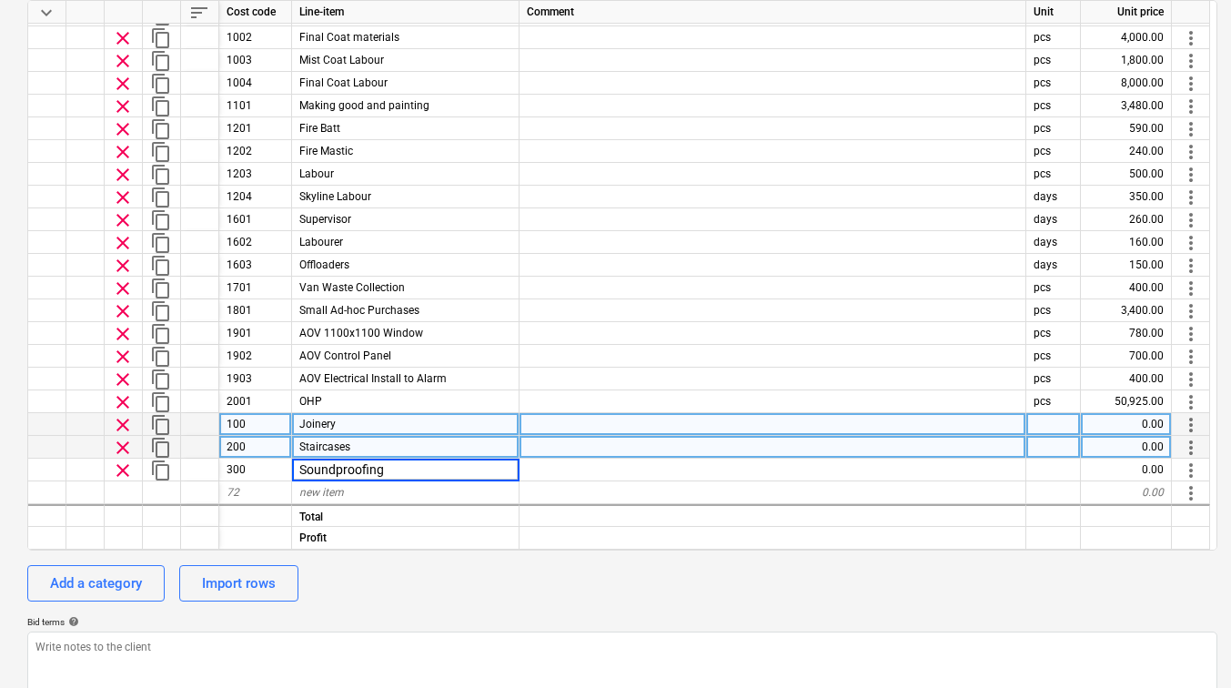
scroll to position [216, 0]
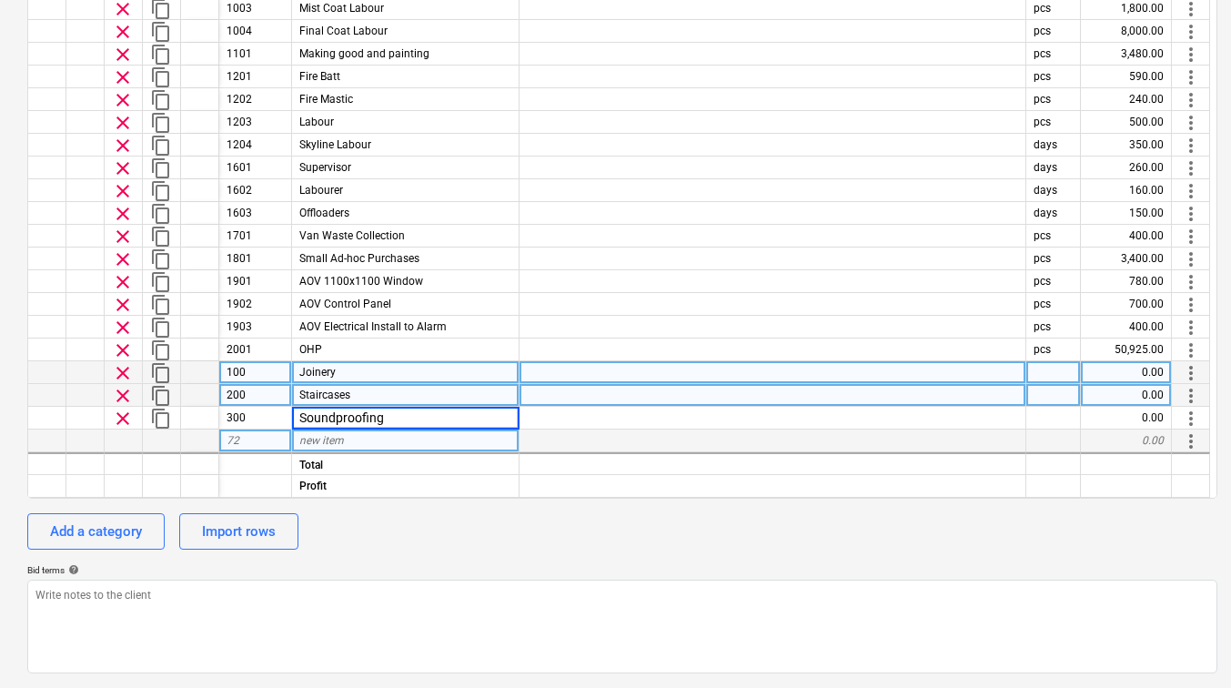
click at [272, 440] on div "72" at bounding box center [255, 441] width 73 height 23
type textarea "x"
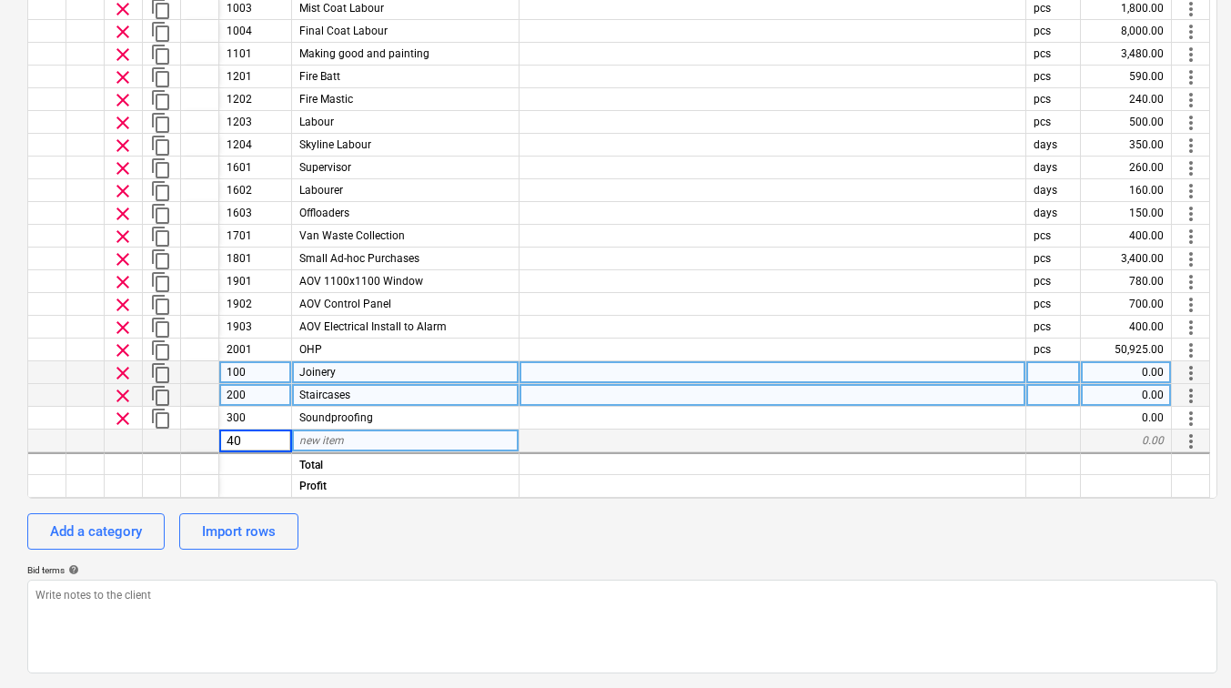
type input "400"
type textarea "x"
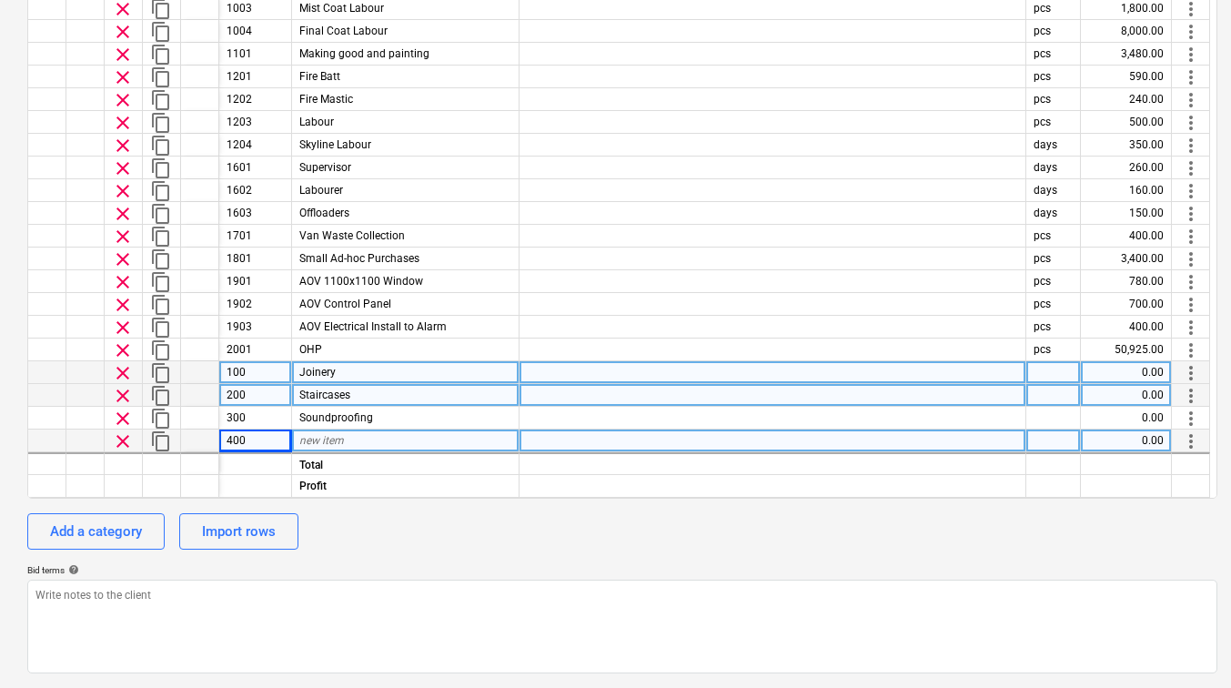
click at [311, 440] on span "new item" at bounding box center [321, 440] width 45 height 13
type input "Electrical"
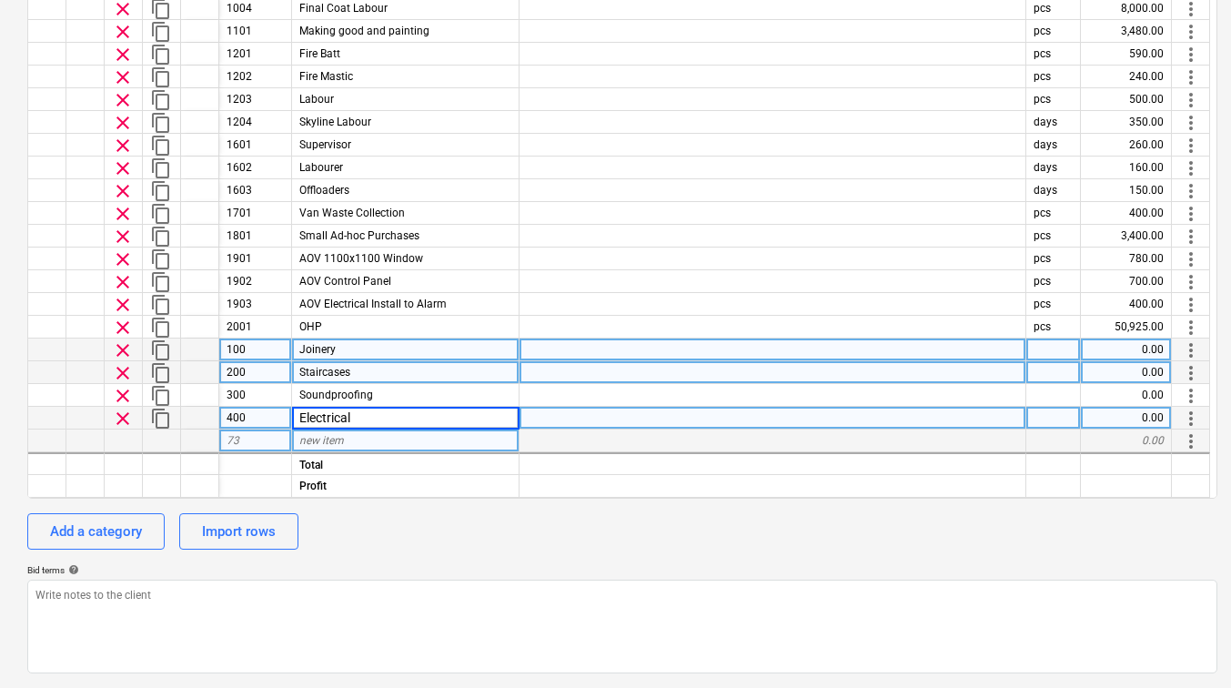
type textarea "x"
click at [254, 447] on div "73" at bounding box center [255, 441] width 73 height 23
type input "500"
type textarea "x"
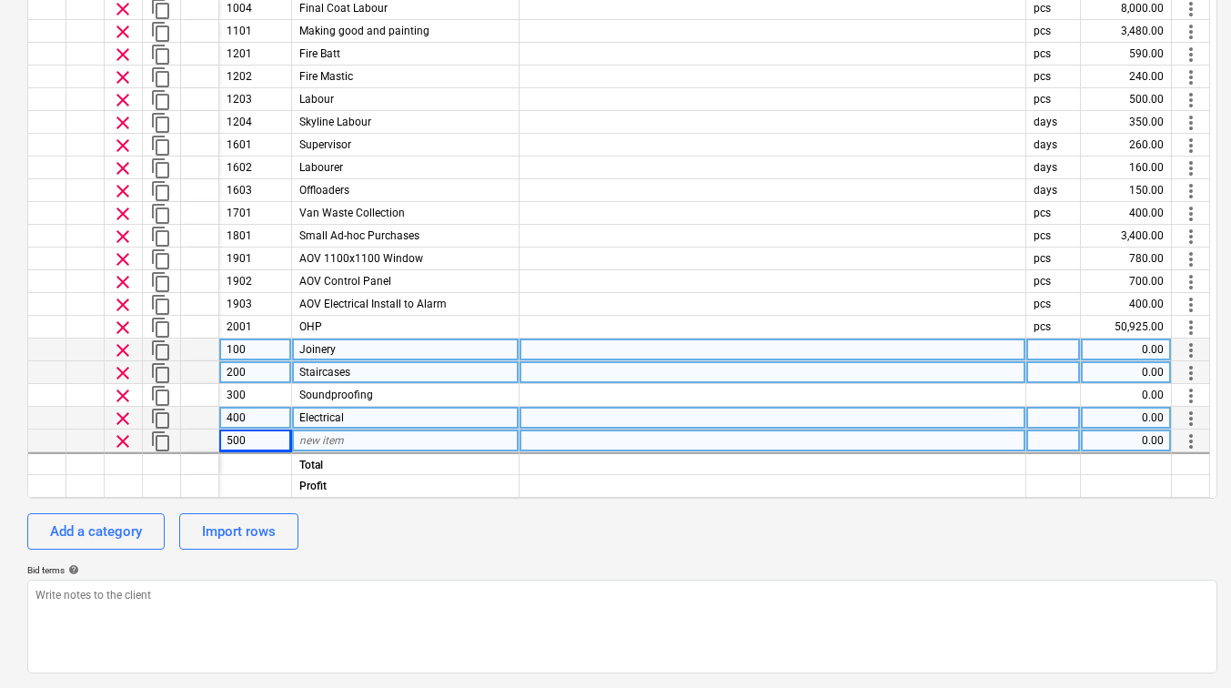
click at [361, 439] on div "new item" at bounding box center [406, 441] width 228 height 23
type input "Mechanical"
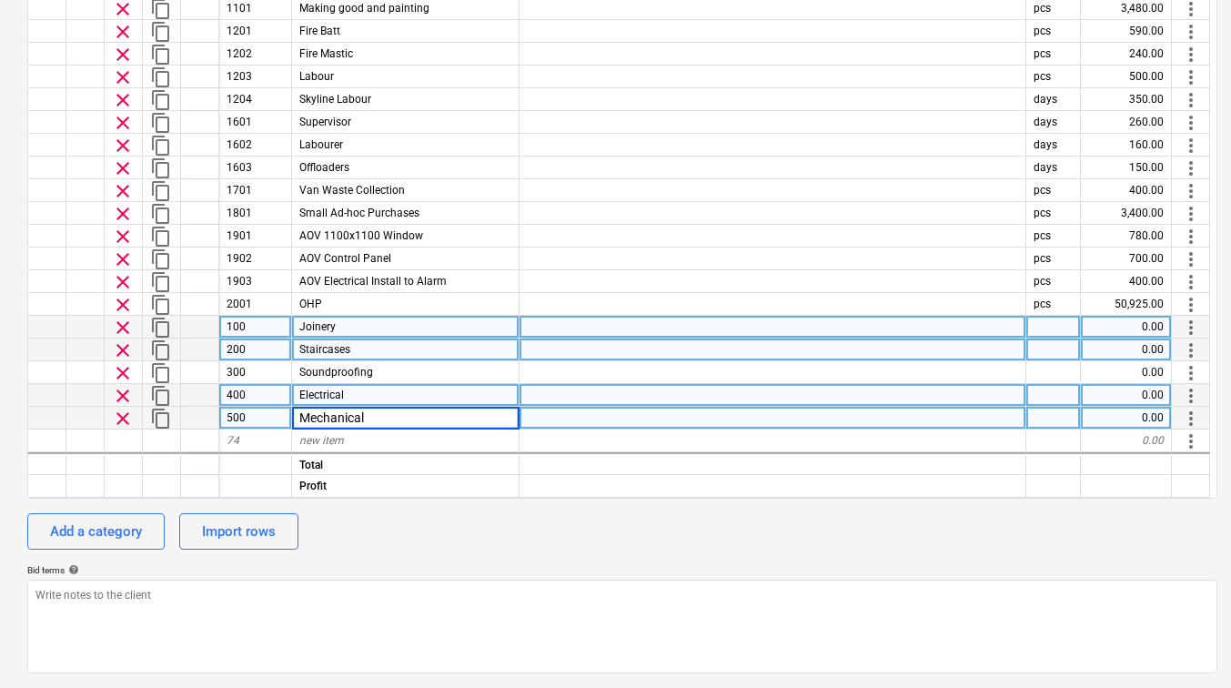
scroll to position [1202, 0]
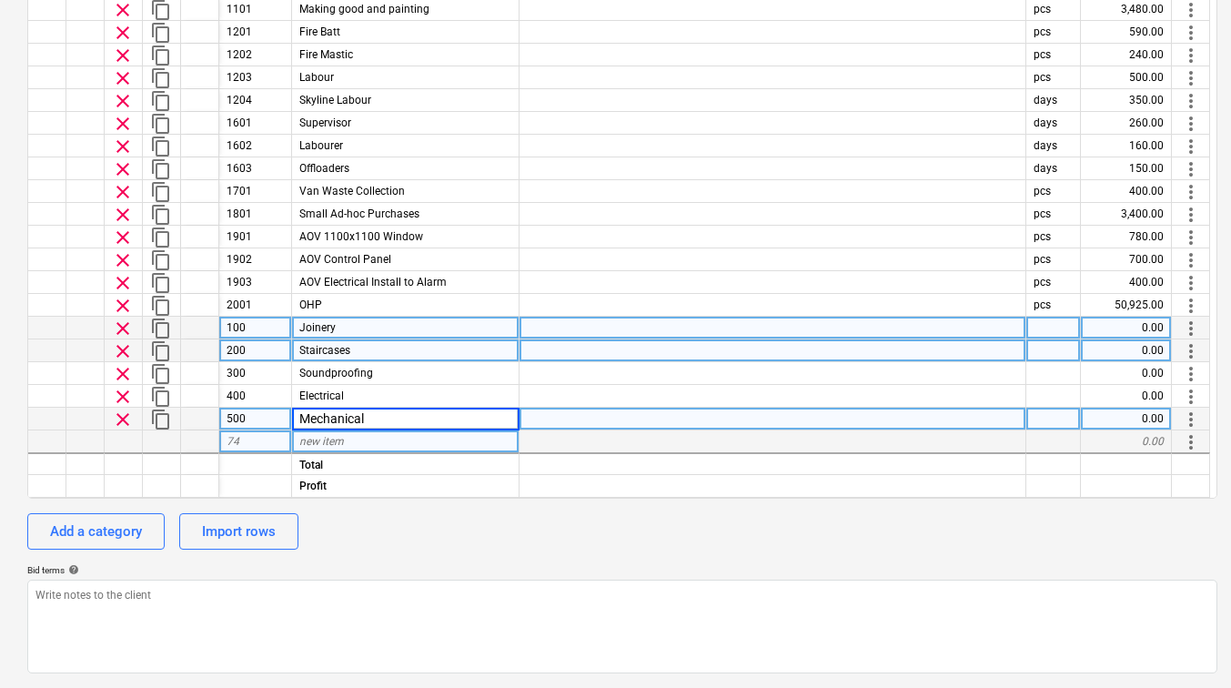
type textarea "x"
click at [273, 450] on div "74" at bounding box center [255, 442] width 73 height 23
type input "600"
click at [305, 450] on div "new item" at bounding box center [406, 441] width 228 height 23
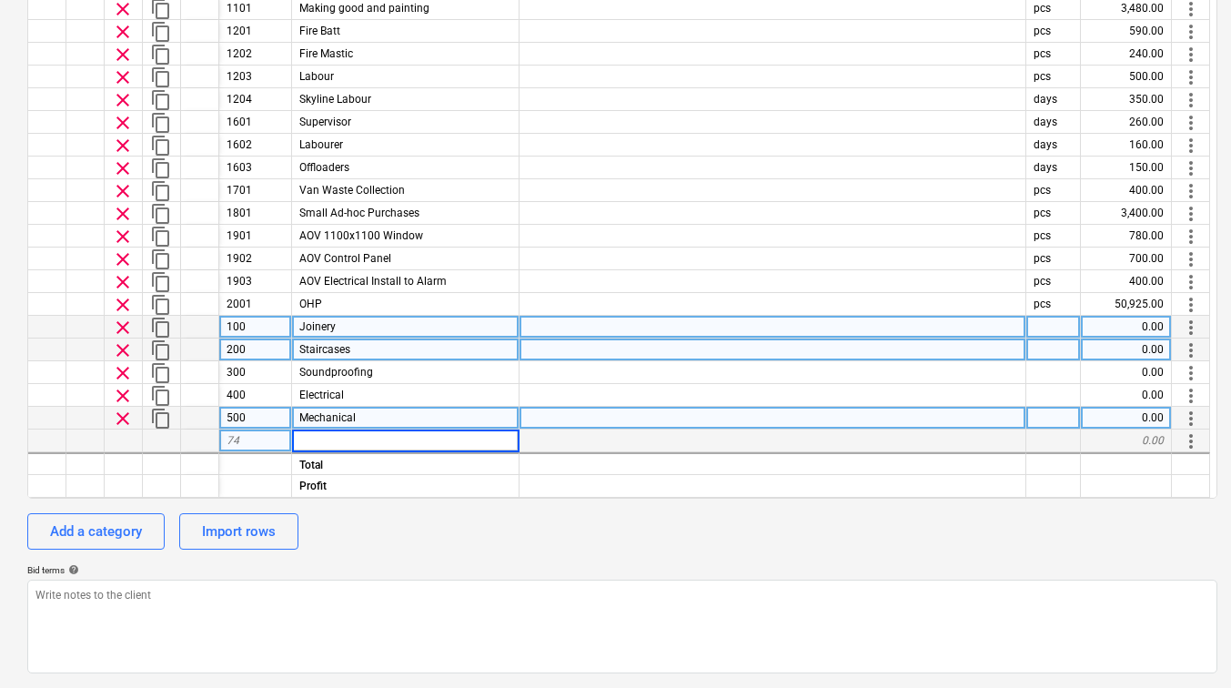
type textarea "x"
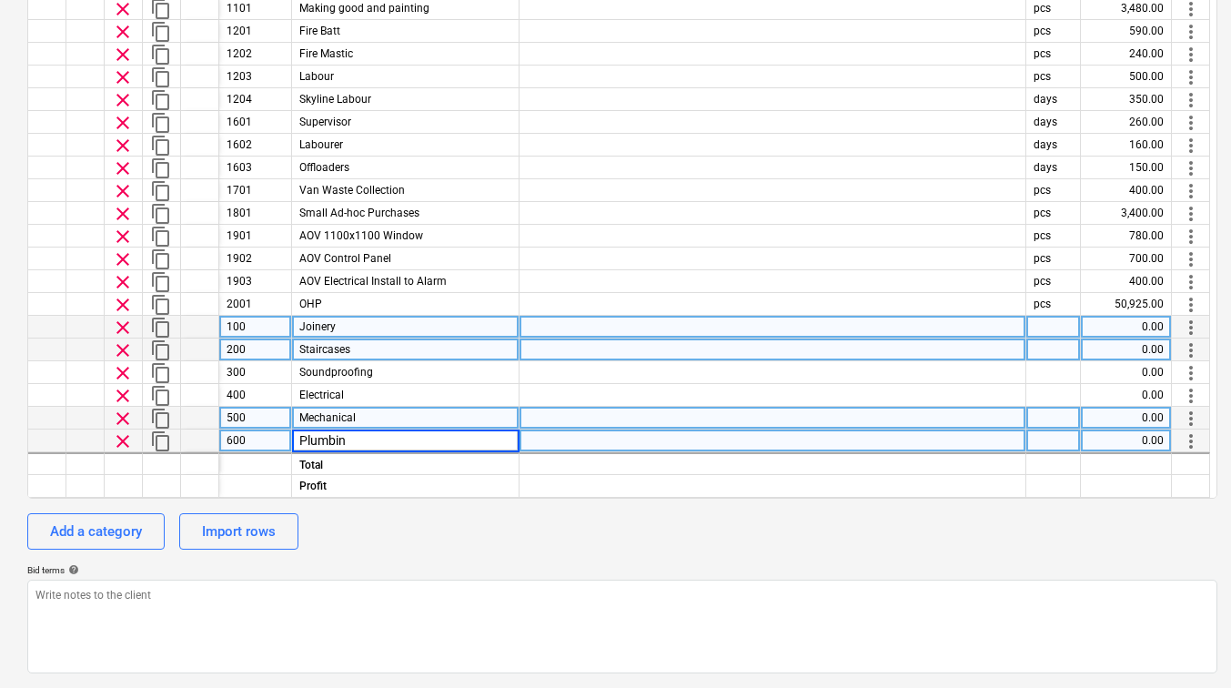
type input "Plumbing"
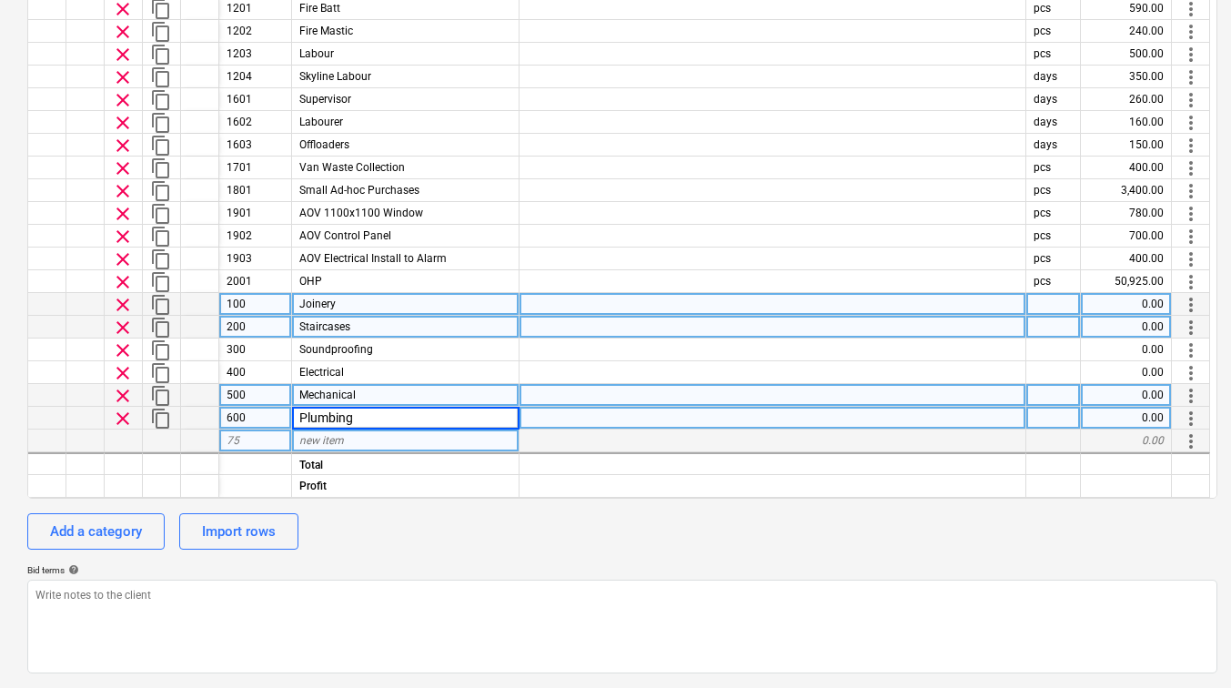
type textarea "x"
click at [245, 443] on div "75" at bounding box center [255, 441] width 73 height 23
type input "700"
type textarea "x"
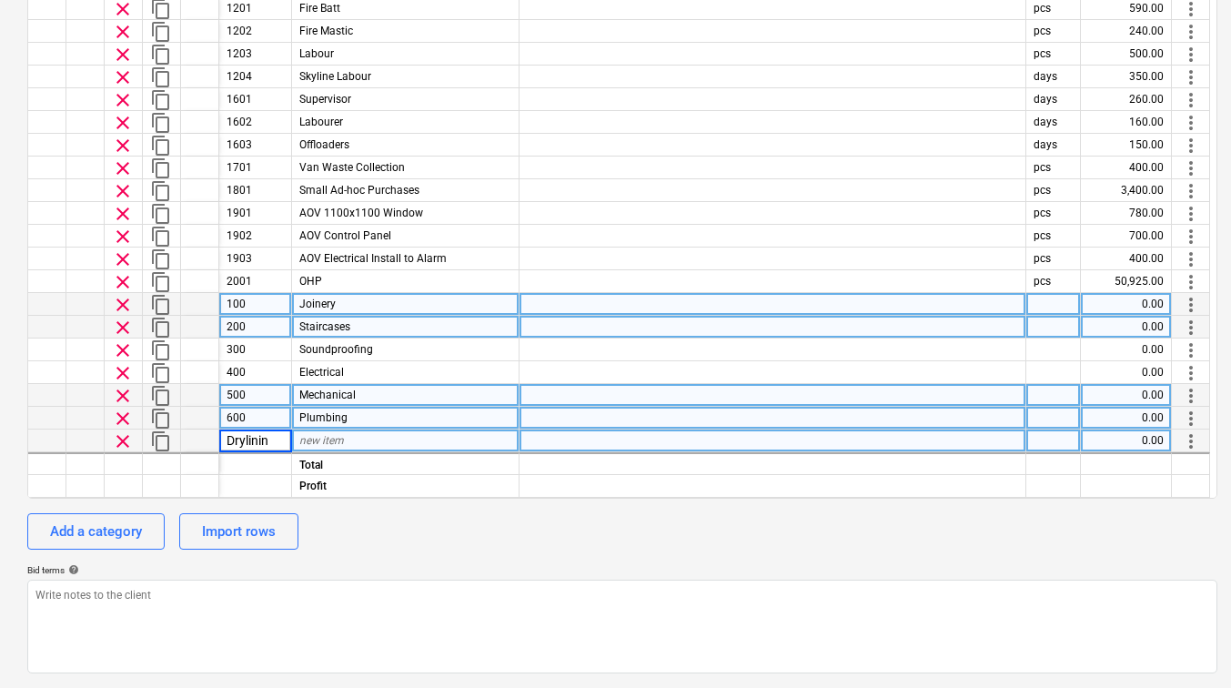
type input "Drylining"
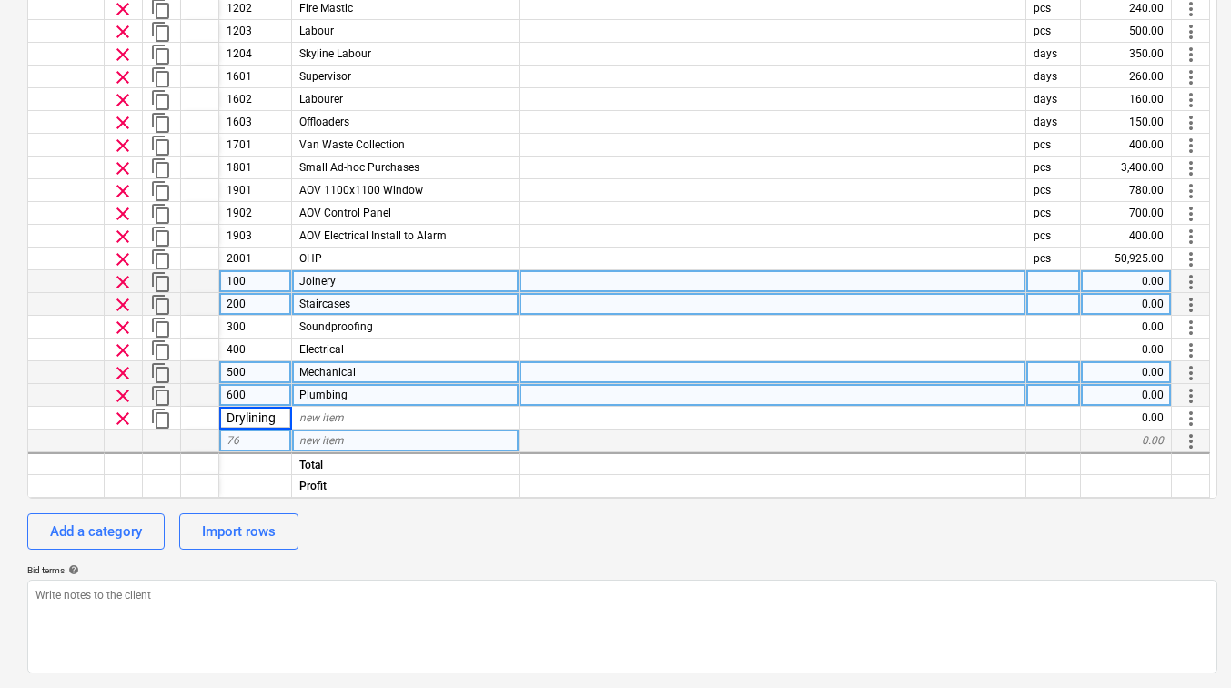
drag, startPoint x: 279, startPoint y: 420, endPoint x: 157, endPoint y: 431, distance: 121.5
click at [157, 431] on div "keyboard_arrow_down sort Cost code Line-item Comment Unit Unit price clear cont…" at bounding box center [622, 223] width 1191 height 551
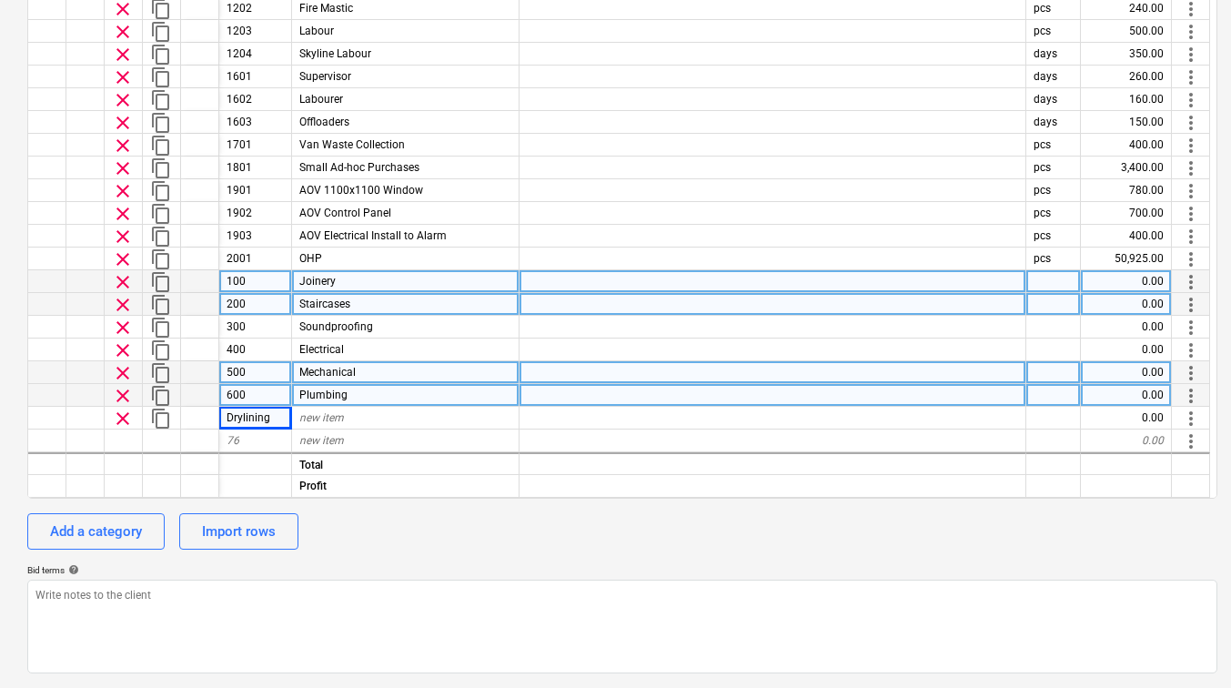
drag, startPoint x: 296, startPoint y: 423, endPoint x: 228, endPoint y: 421, distance: 67.4
click at [0, 0] on div "clear content_copy Drylining new item 0.00 more_vert" at bounding box center [0, 0] width 0 height 0
drag, startPoint x: 285, startPoint y: 421, endPoint x: 196, endPoint y: 421, distance: 89.2
click at [0, 0] on div "clear content_copy Drylining new item 0.00 more_vert" at bounding box center [0, 0] width 0 height 0
type textarea "x"
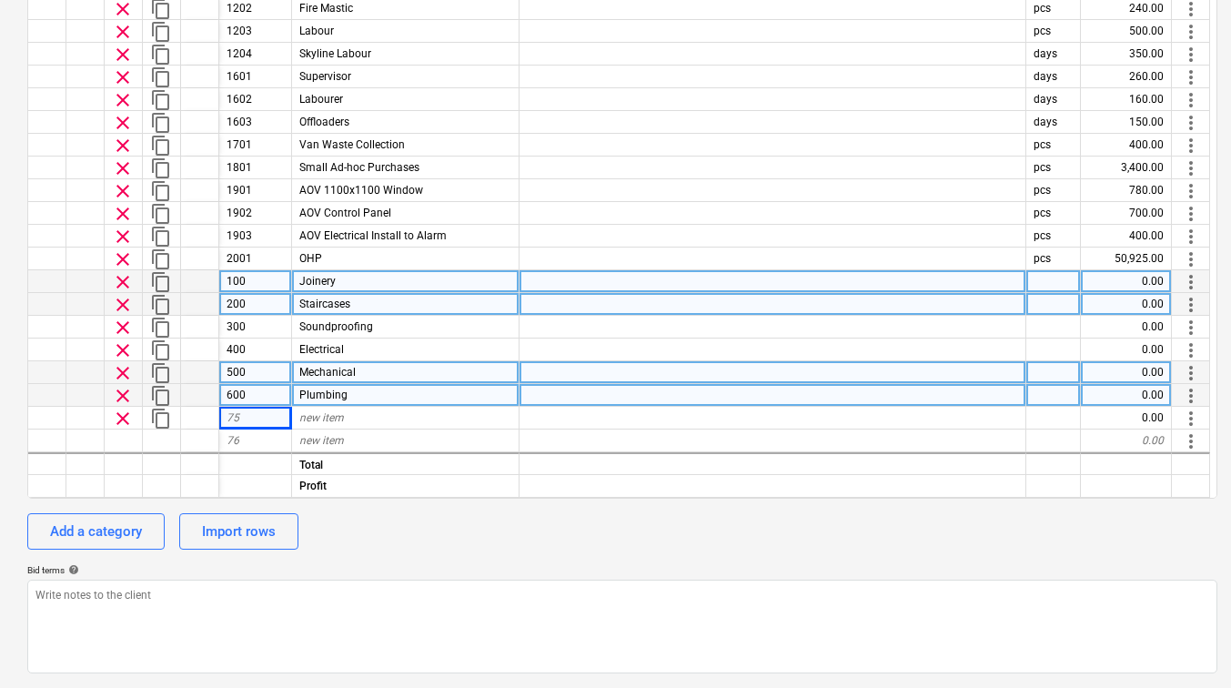
click at [321, 411] on span "new item" at bounding box center [321, 417] width 45 height 13
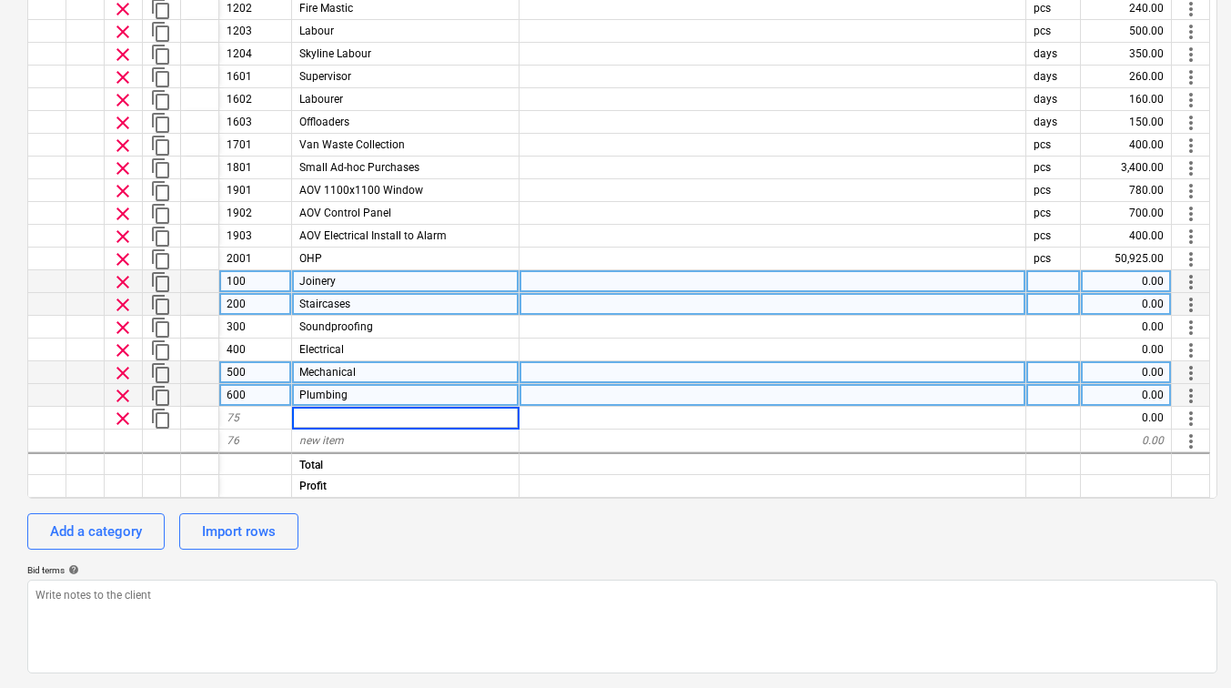
type input "Drylining"
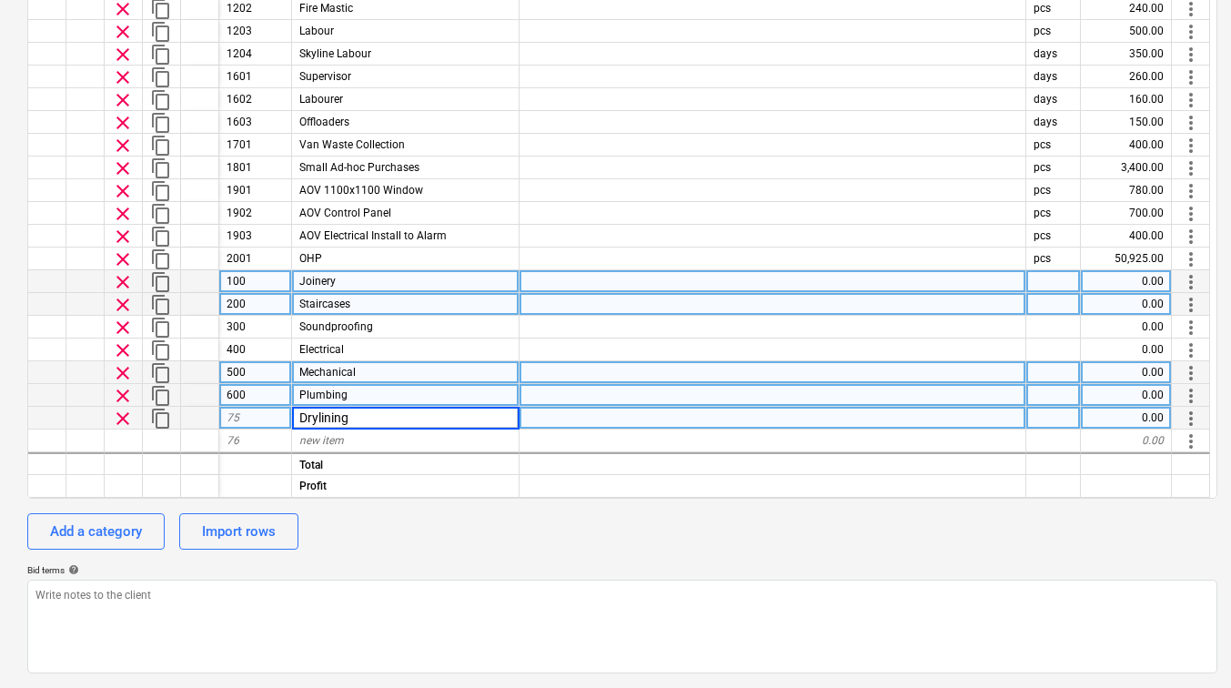
type textarea "x"
click at [262, 418] on div "75" at bounding box center [255, 418] width 73 height 23
type input "700"
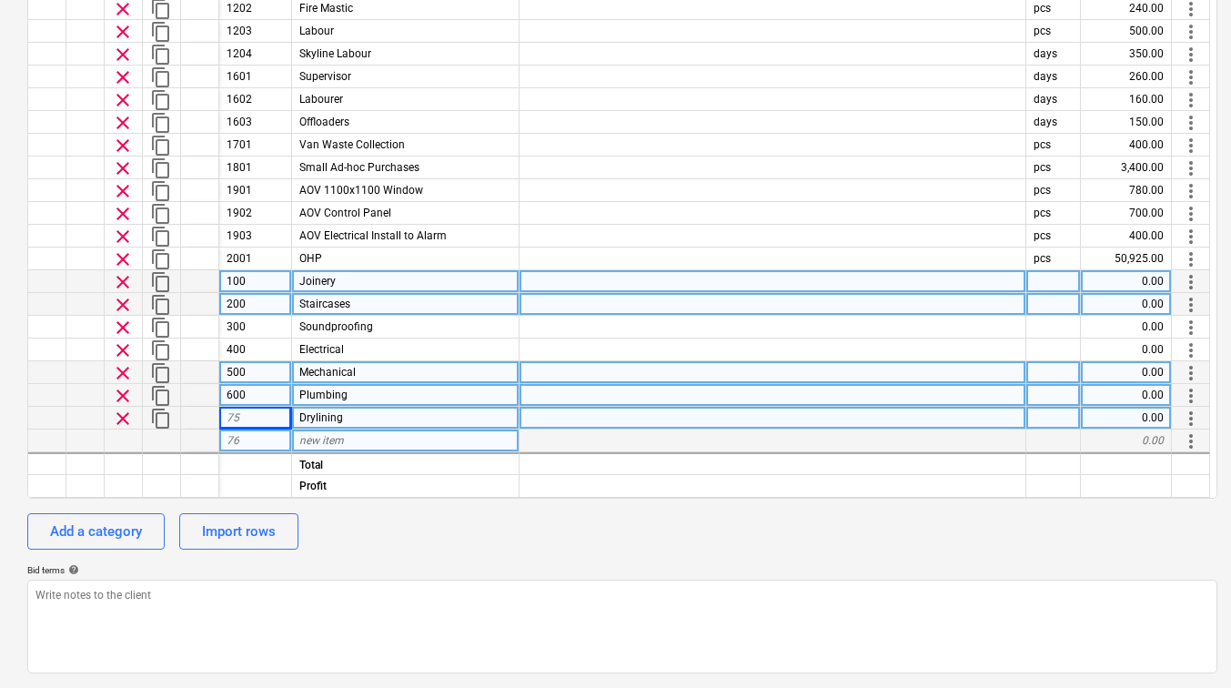
type textarea "x"
click at [271, 439] on div "76" at bounding box center [255, 441] width 73 height 23
type input "800"
type textarea "x"
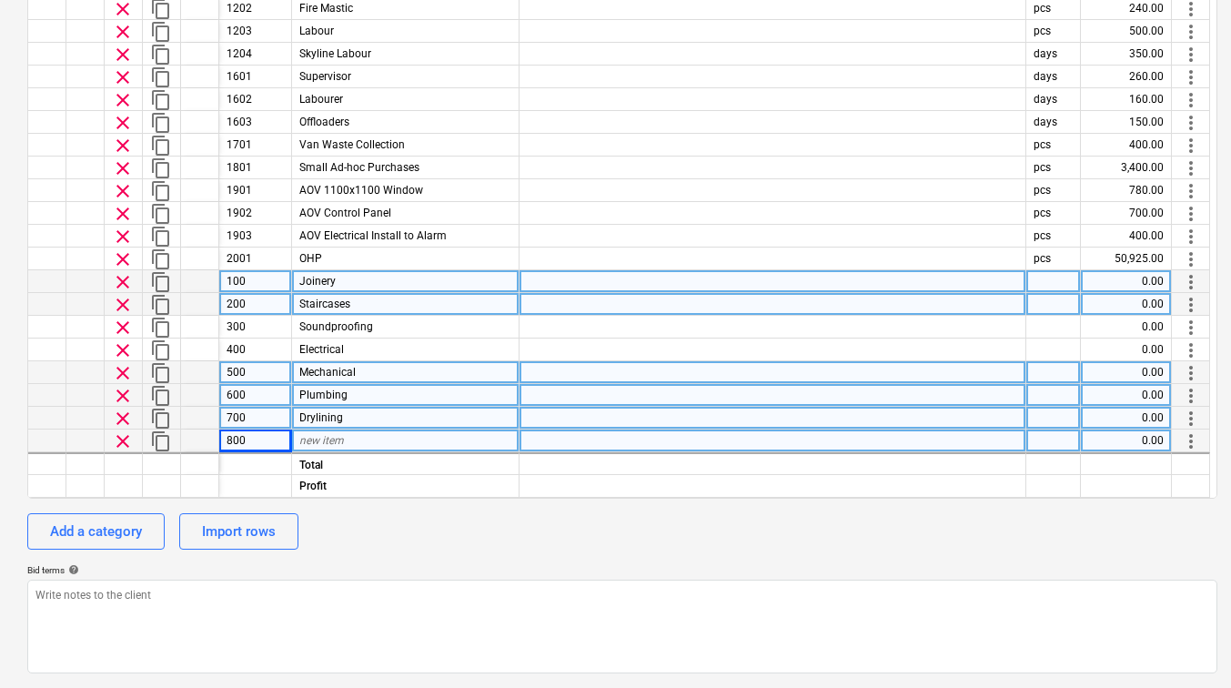
click at [317, 438] on span "new item" at bounding box center [321, 440] width 45 height 13
type input "Plaster"
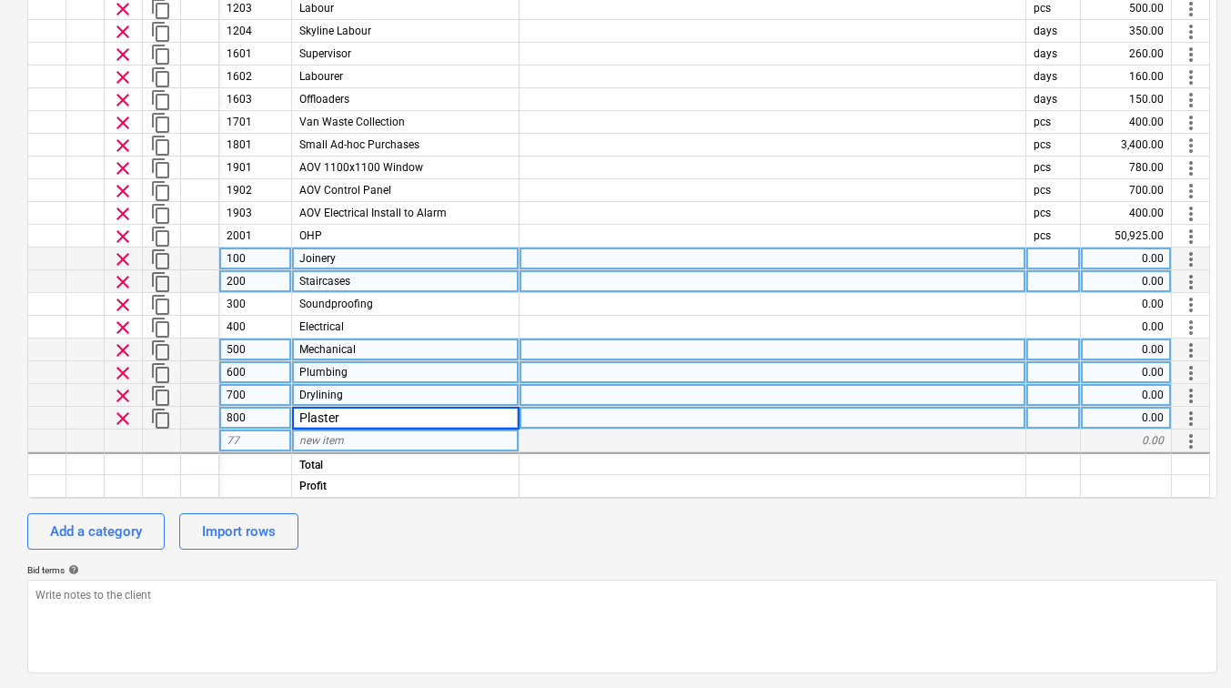
type textarea "x"
click at [266, 440] on div "77" at bounding box center [255, 441] width 73 height 23
click at [341, 423] on div "Plaster" at bounding box center [406, 418] width 228 height 23
click at [341, 423] on input "Plaster" at bounding box center [405, 418] width 227 height 22
type input "Plastering"
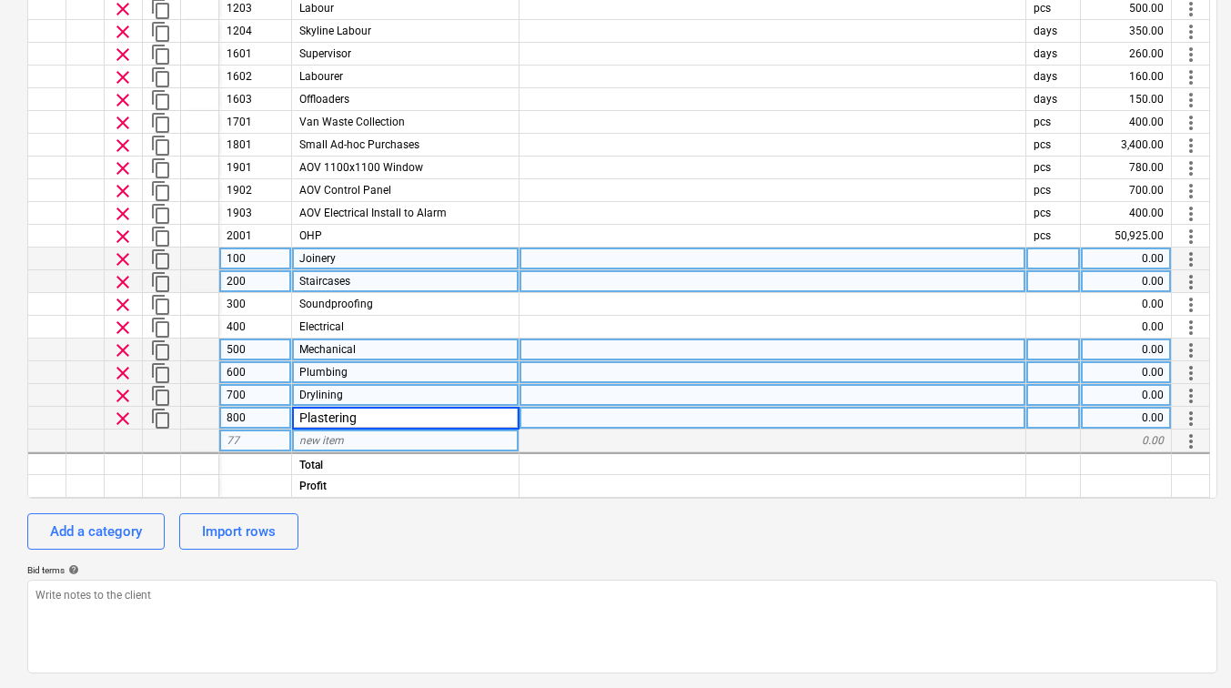
type textarea "x"
click at [265, 442] on div "77" at bounding box center [255, 441] width 73 height 23
type input "900"
type textarea "x"
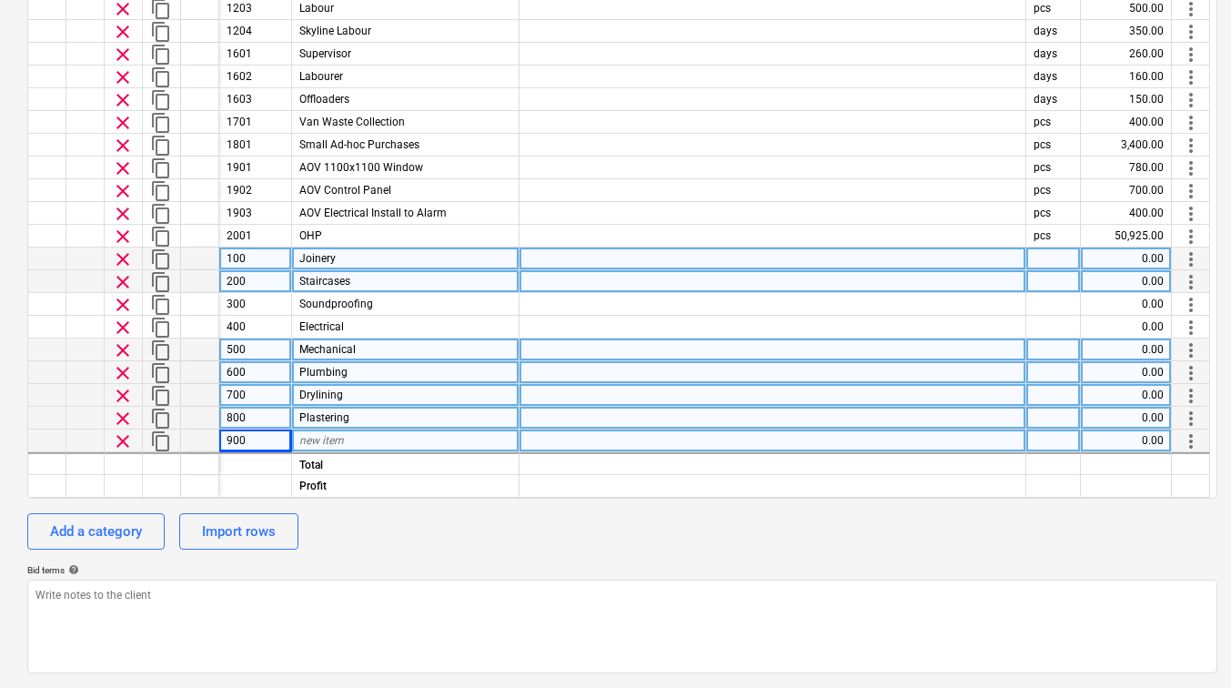
click at [314, 444] on span "new item" at bounding box center [321, 440] width 45 height 13
type input "Tiling"
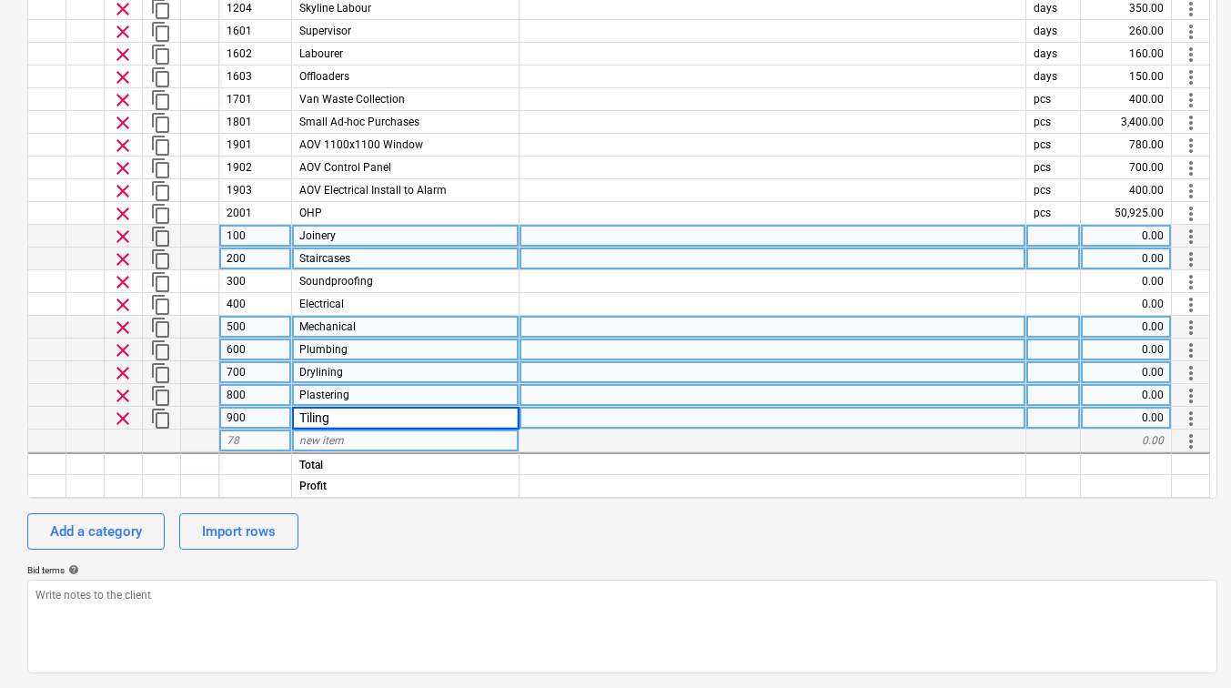
type textarea "x"
click at [255, 444] on div "78" at bounding box center [255, 441] width 73 height 23
type input "1000"
type textarea "x"
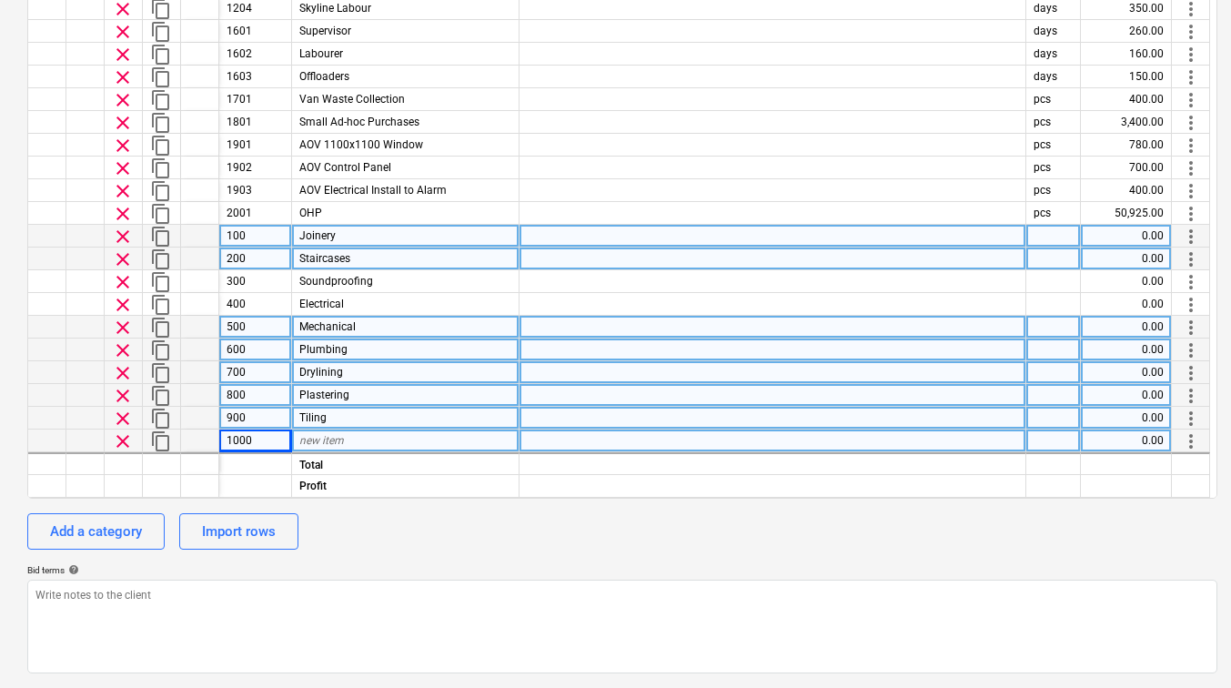
click at [319, 439] on span "new item" at bounding box center [321, 440] width 45 height 13
type input "Decoration"
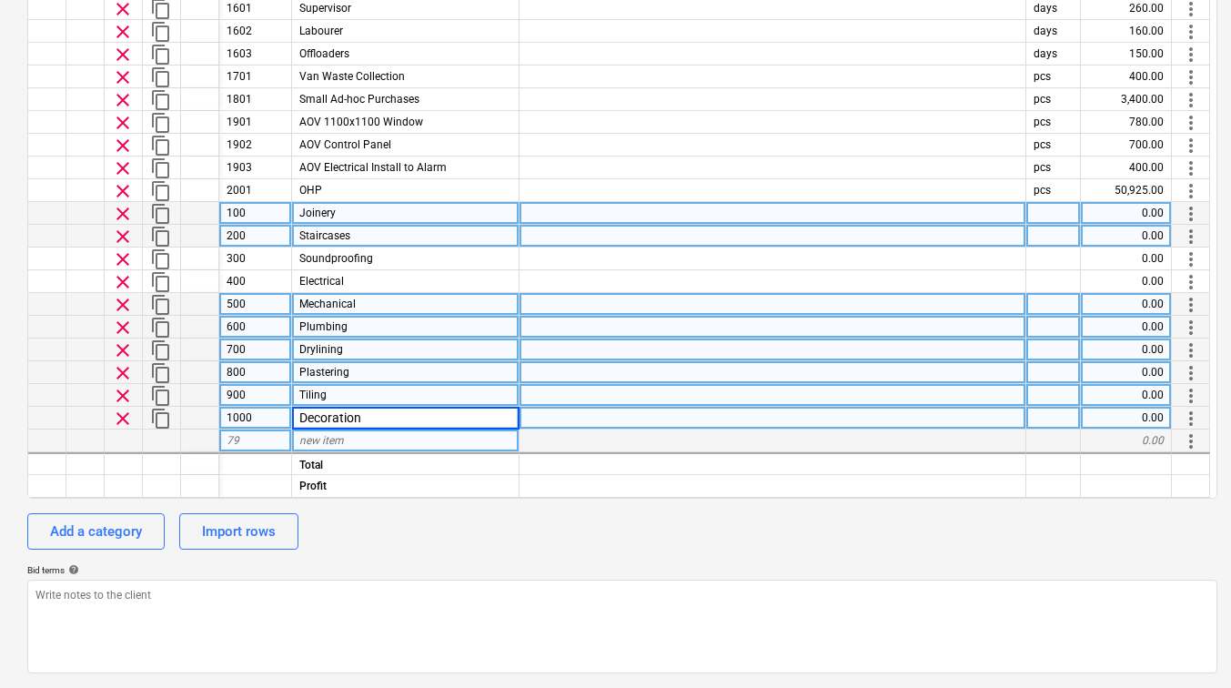
type textarea "x"
click at [252, 442] on div "79" at bounding box center [255, 441] width 73 height 23
type input "1100"
click at [299, 442] on div "new item" at bounding box center [406, 441] width 228 height 23
type textarea "x"
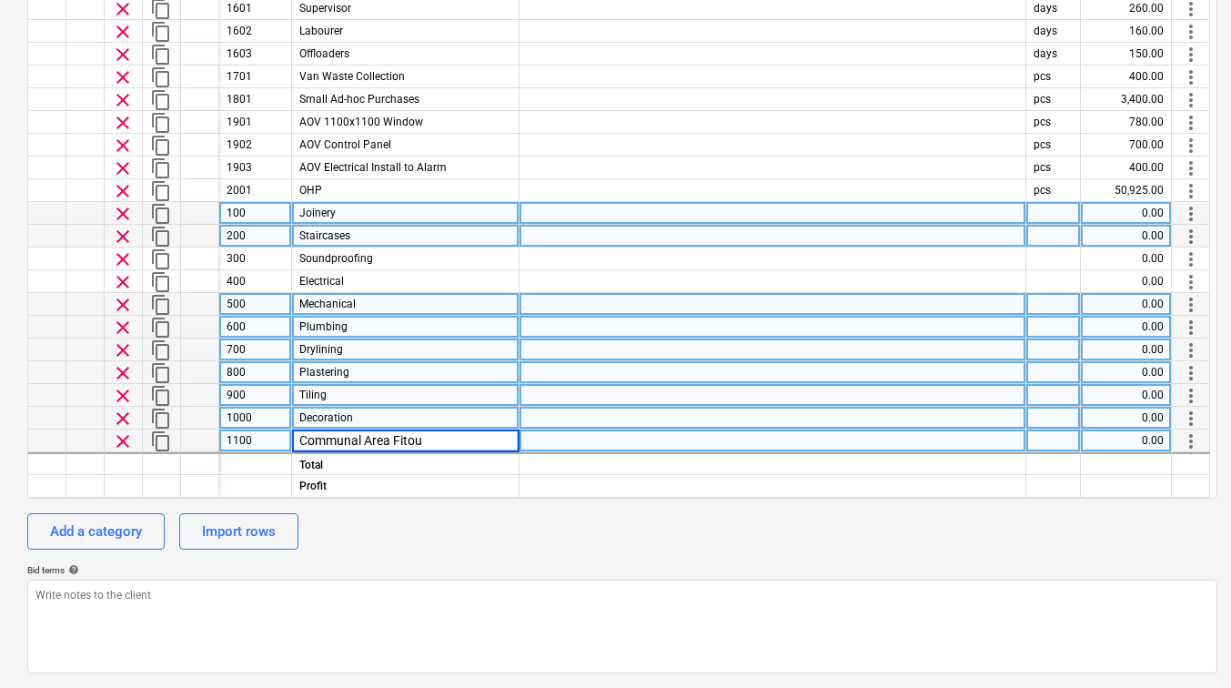
type input "Communal Area Fitout"
type textarea "x"
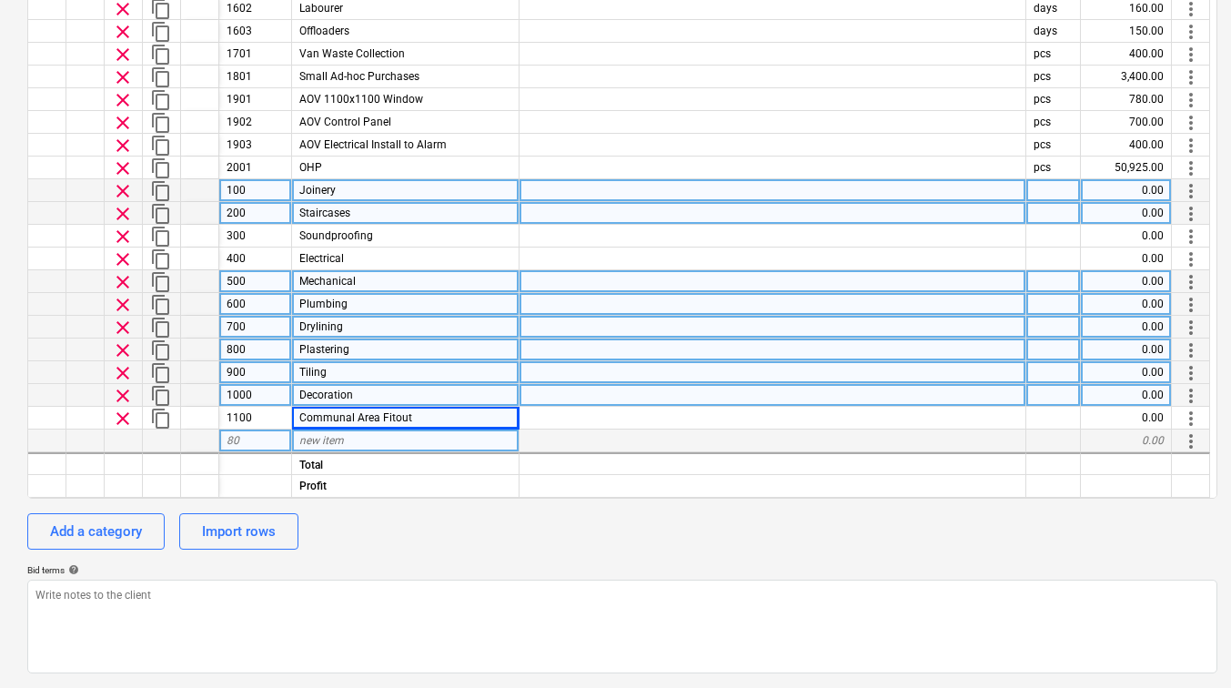
click at [252, 437] on div "80" at bounding box center [255, 441] width 73 height 23
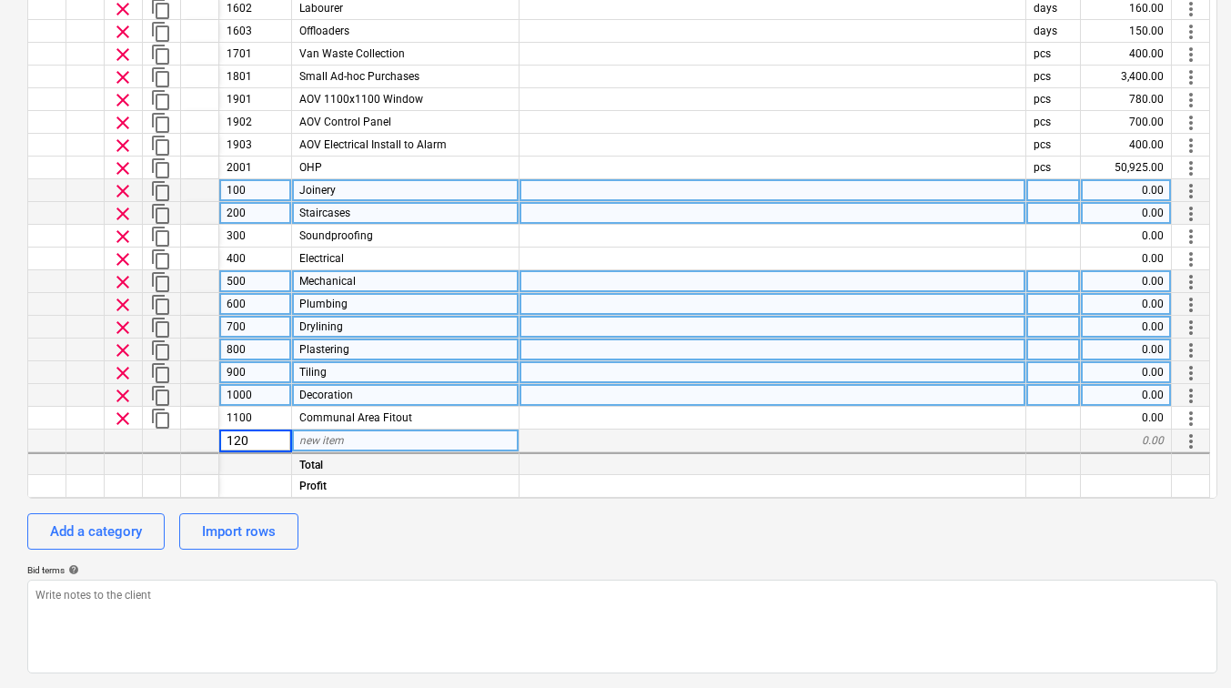
type input "1200"
click at [481, 439] on div "new item" at bounding box center [406, 441] width 228 height 23
type textarea "x"
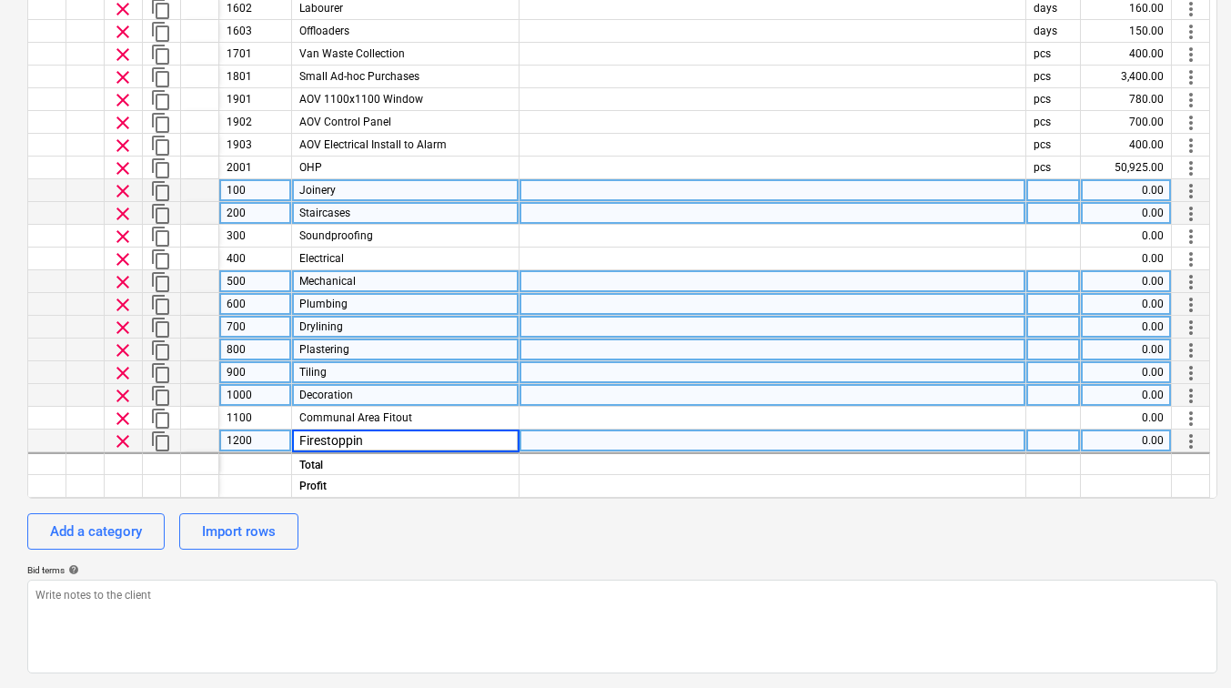
type input "Firestopping"
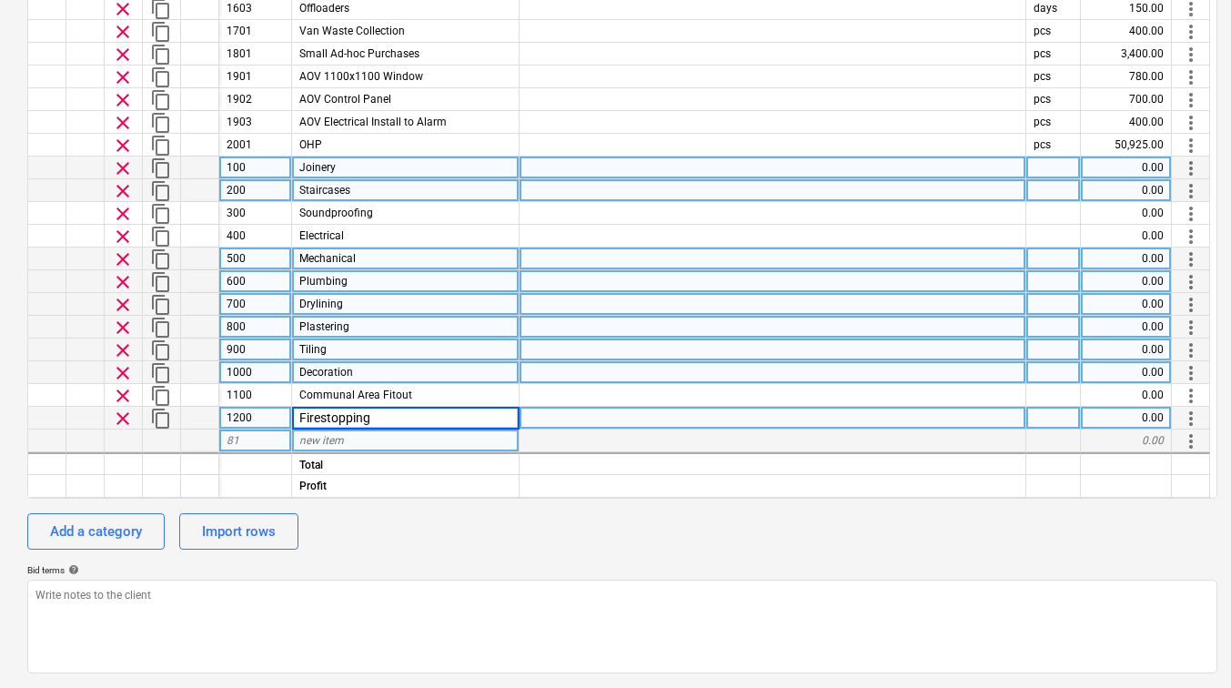
type textarea "x"
click at [269, 436] on div "81" at bounding box center [255, 441] width 73 height 23
type input "1300"
click at [297, 437] on div "new item" at bounding box center [406, 441] width 228 height 23
type textarea "x"
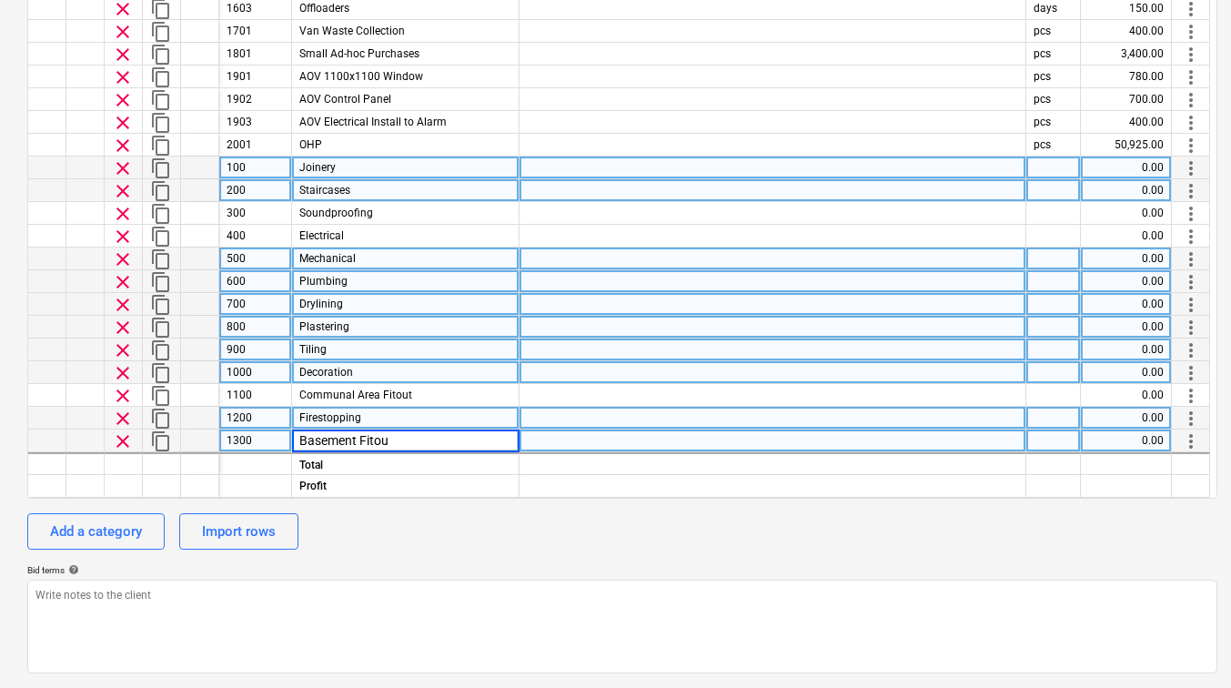
type input "Basement Fitout"
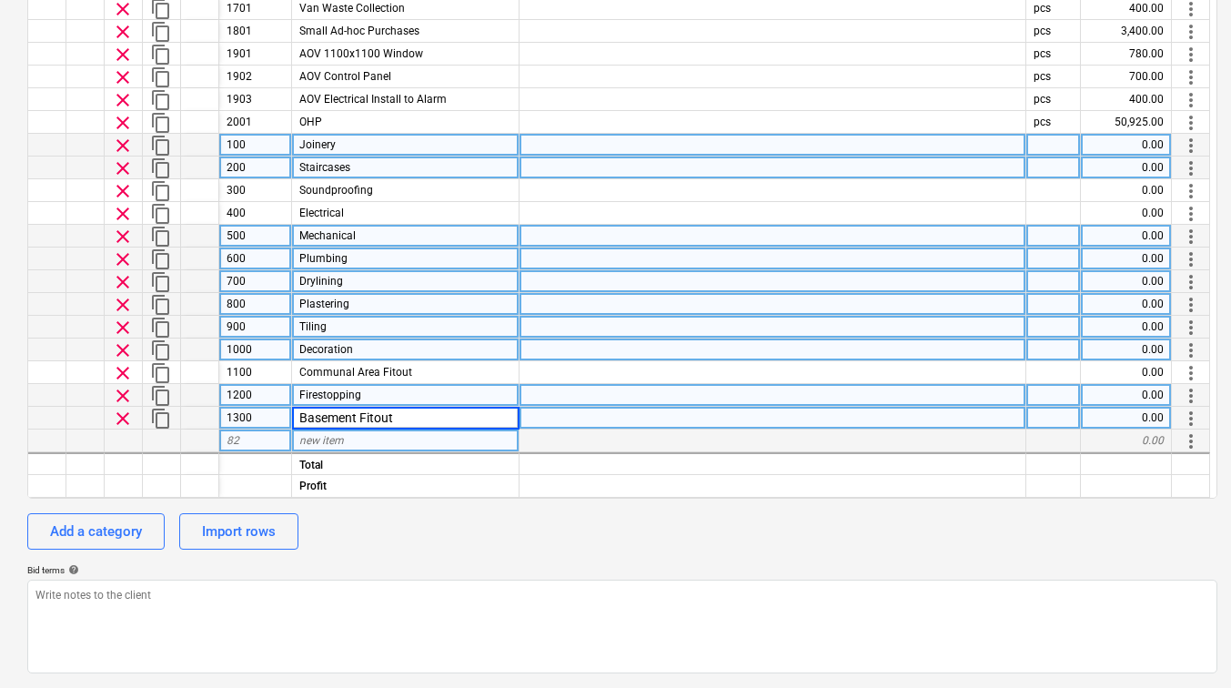
type textarea "x"
click at [253, 439] on div "82" at bounding box center [255, 441] width 73 height 23
type input "1400"
type textarea "x"
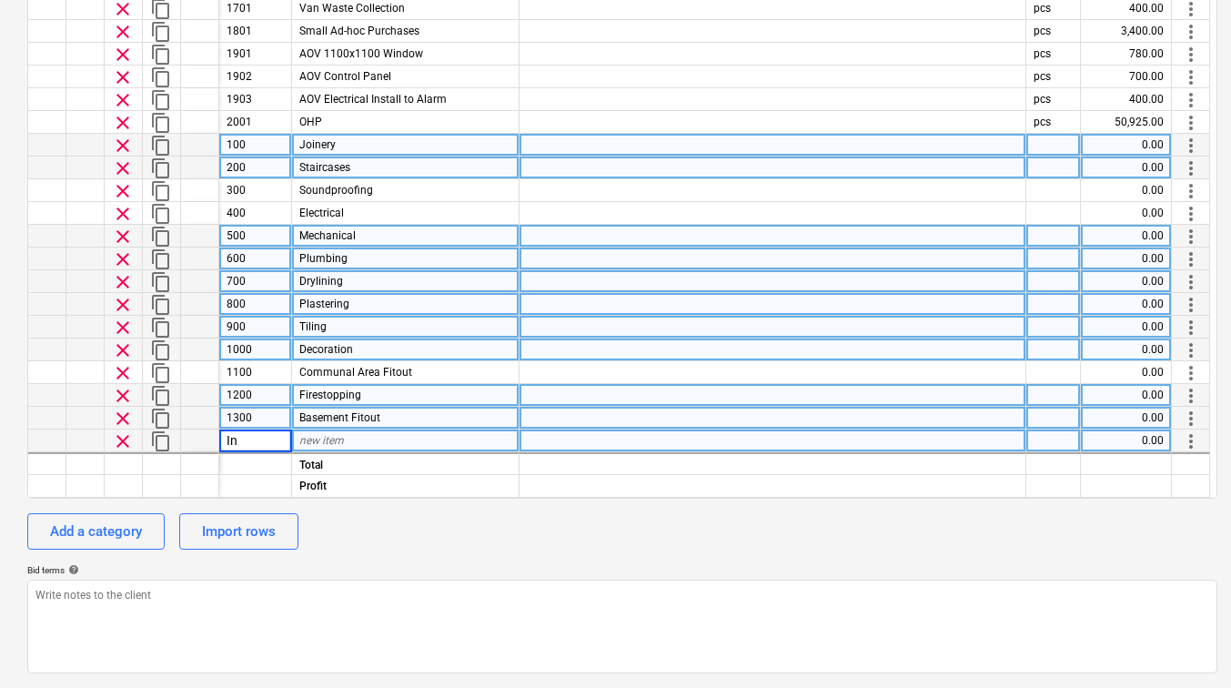
type input "I"
type input "1400"
click at [319, 439] on span "new item" at bounding box center [321, 440] width 45 height 13
type input "Insulation"
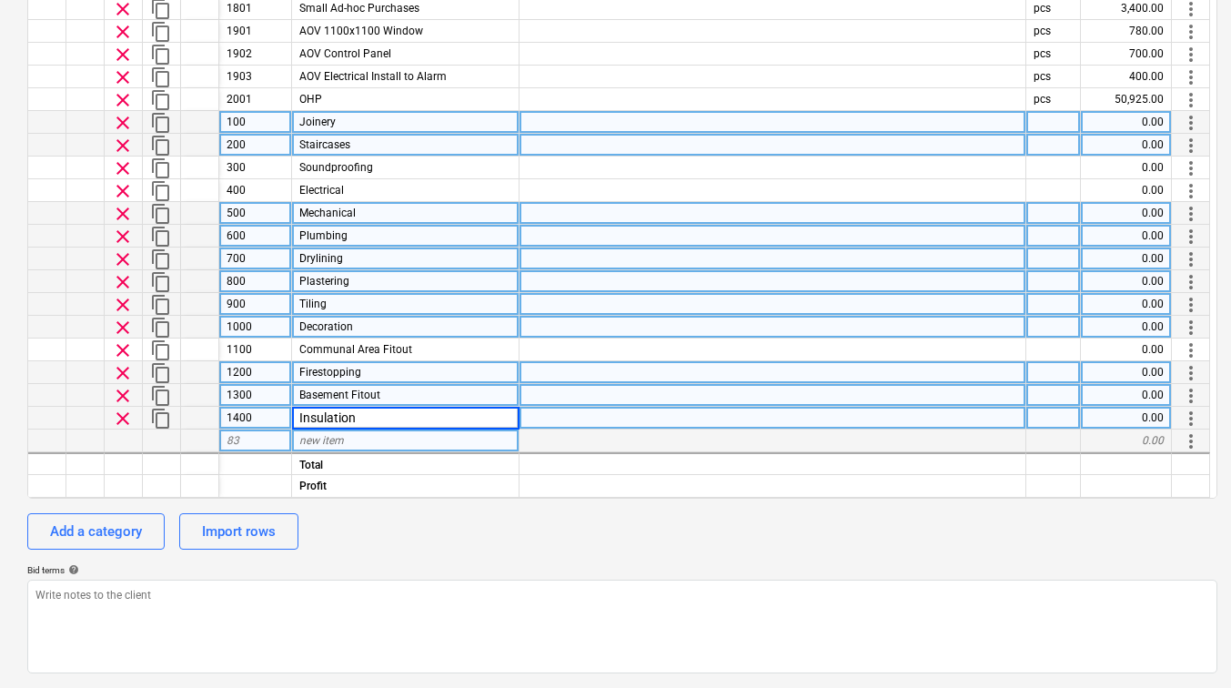
type textarea "x"
click at [258, 442] on div "83" at bounding box center [255, 441] width 73 height 23
type input "1500"
type textarea "x"
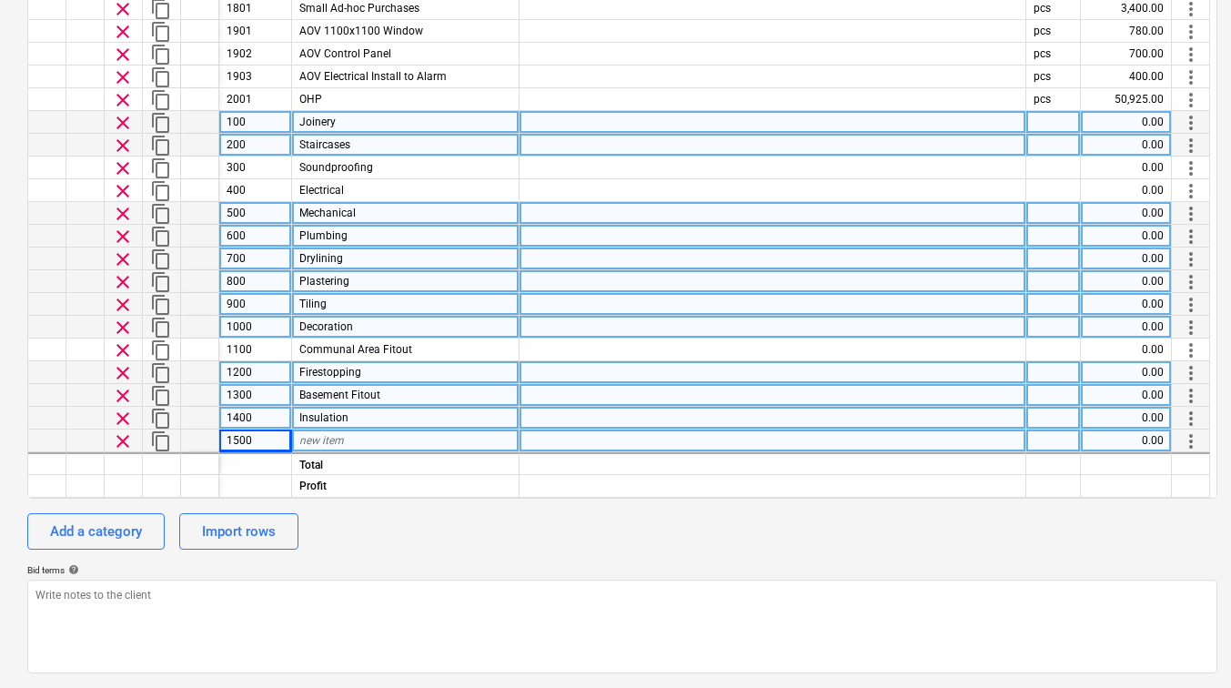
click at [342, 446] on span "new item" at bounding box center [321, 440] width 45 height 13
type input "Externals"
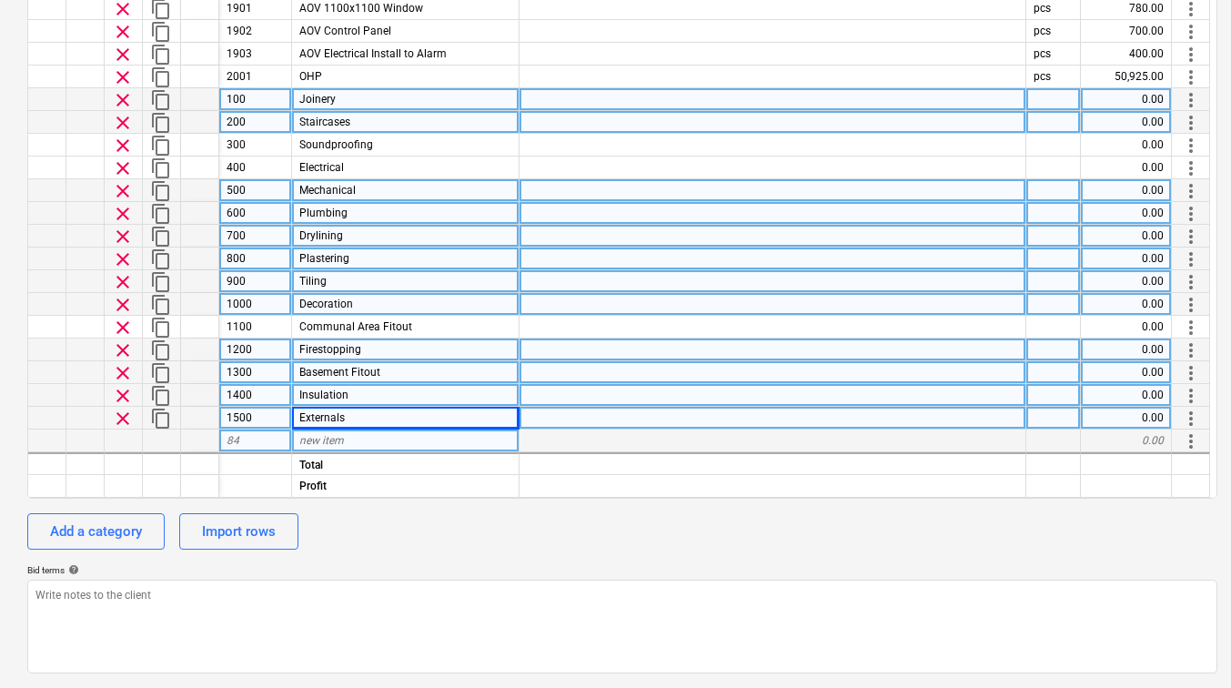
type textarea "x"
click at [250, 441] on div "84" at bounding box center [255, 441] width 73 height 23
type input "1600"
type textarea "x"
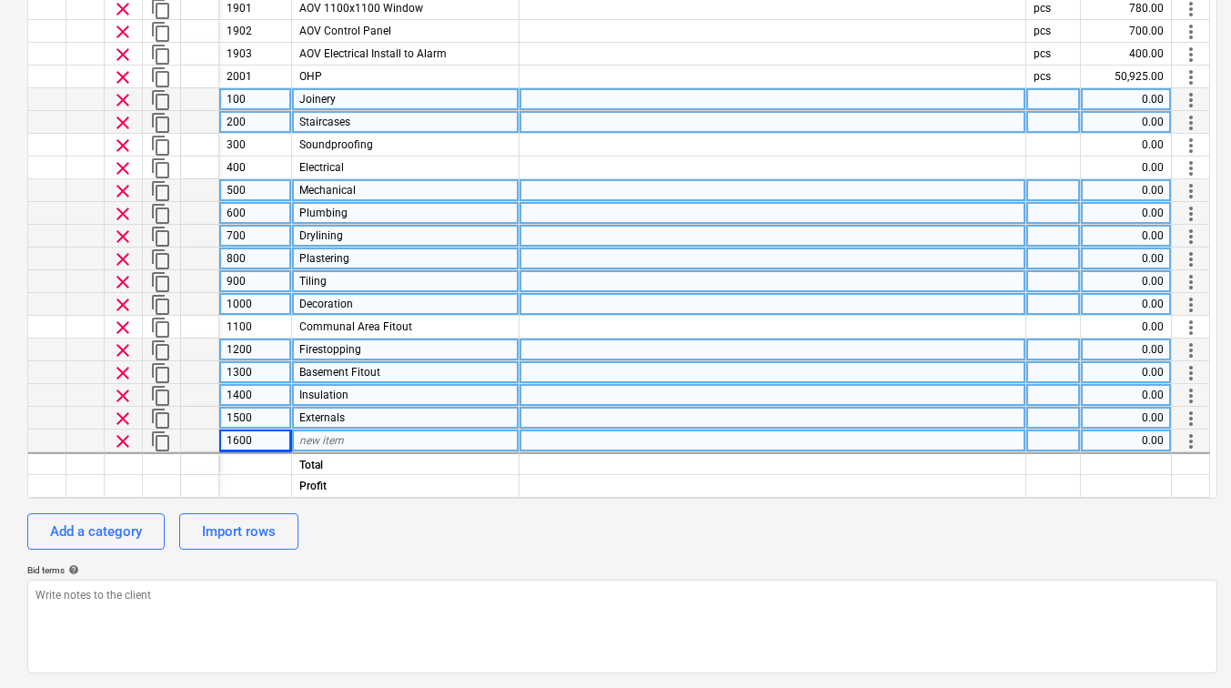
click at [300, 440] on span "new item" at bounding box center [321, 440] width 45 height 13
type input "Labour"
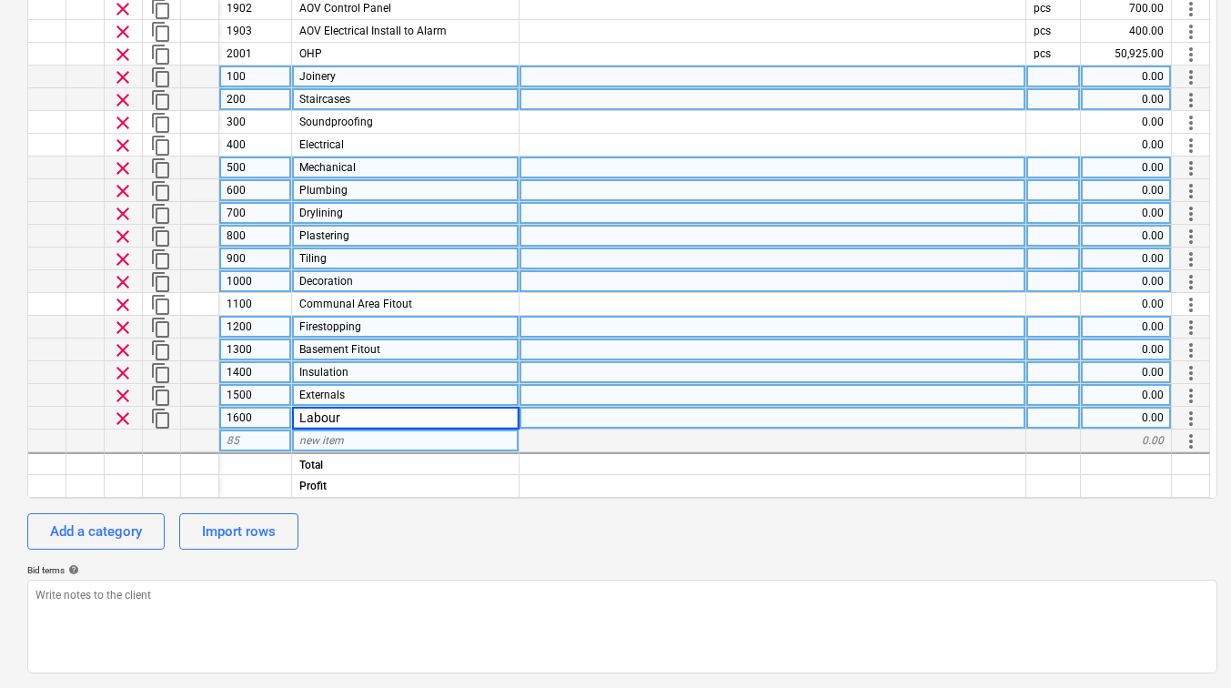
type textarea "x"
click at [264, 446] on div "85" at bounding box center [255, 441] width 73 height 23
type input "1700"
type textarea "x"
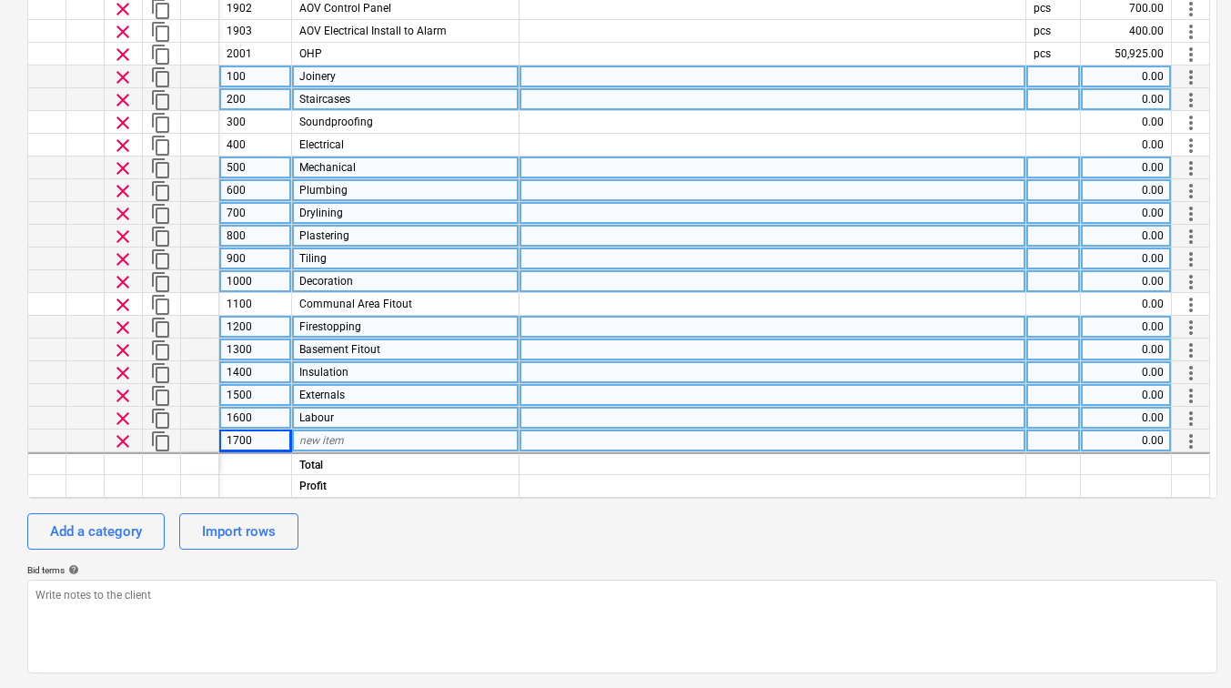
click at [324, 444] on span "new item" at bounding box center [321, 440] width 45 height 13
type input "Waste Removal"
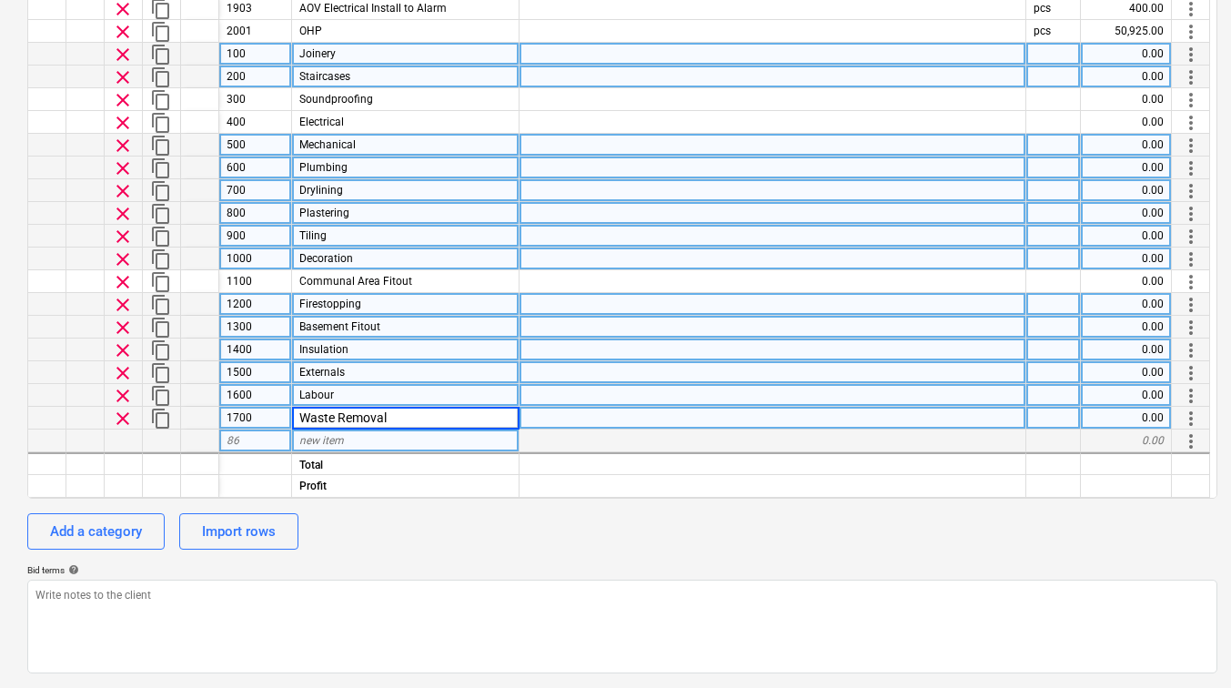
type textarea "x"
click at [266, 441] on div "86" at bounding box center [255, 441] width 73 height 23
type input "1800"
type textarea "x"
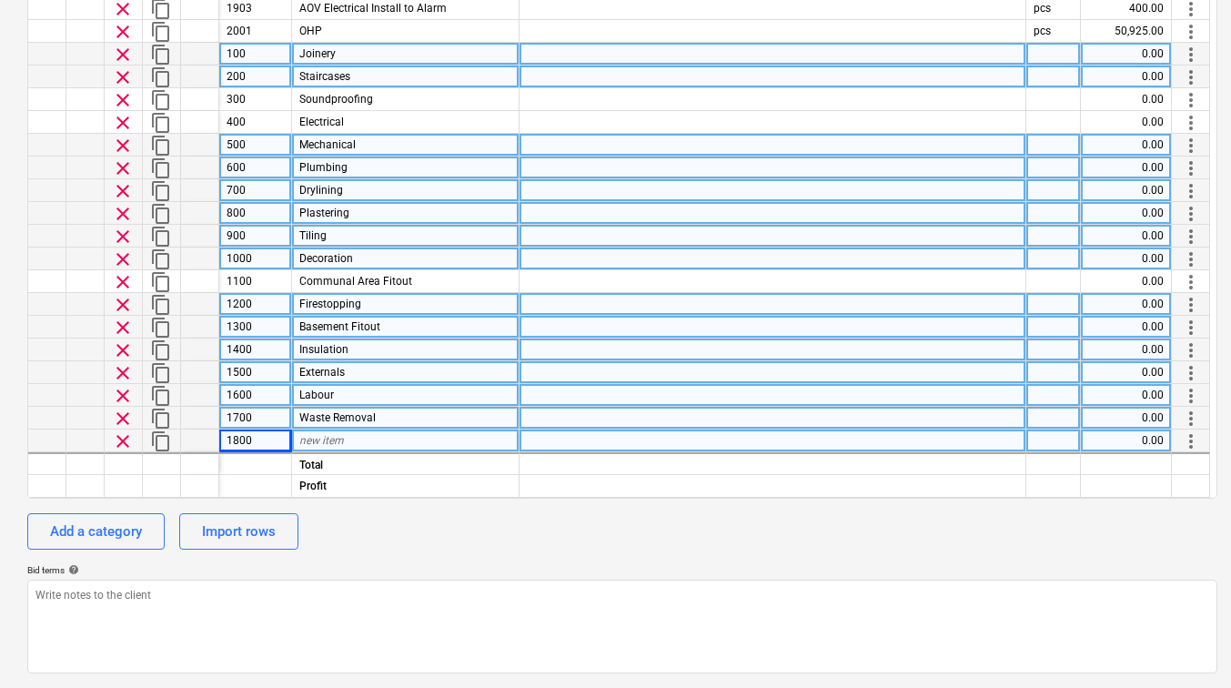
click at [334, 440] on span "new item" at bounding box center [321, 440] width 45 height 13
type input "Tools and Equipment"
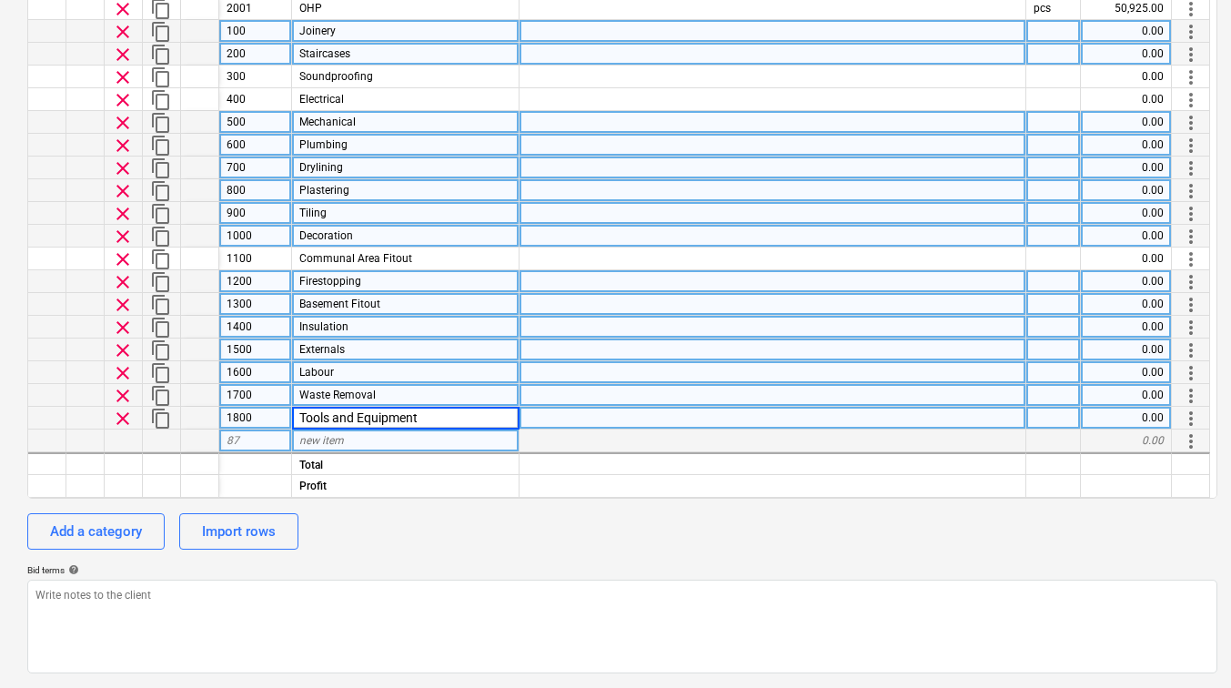
type textarea "x"
click at [277, 444] on div "87" at bounding box center [255, 441] width 73 height 23
type input "1900"
type textarea "x"
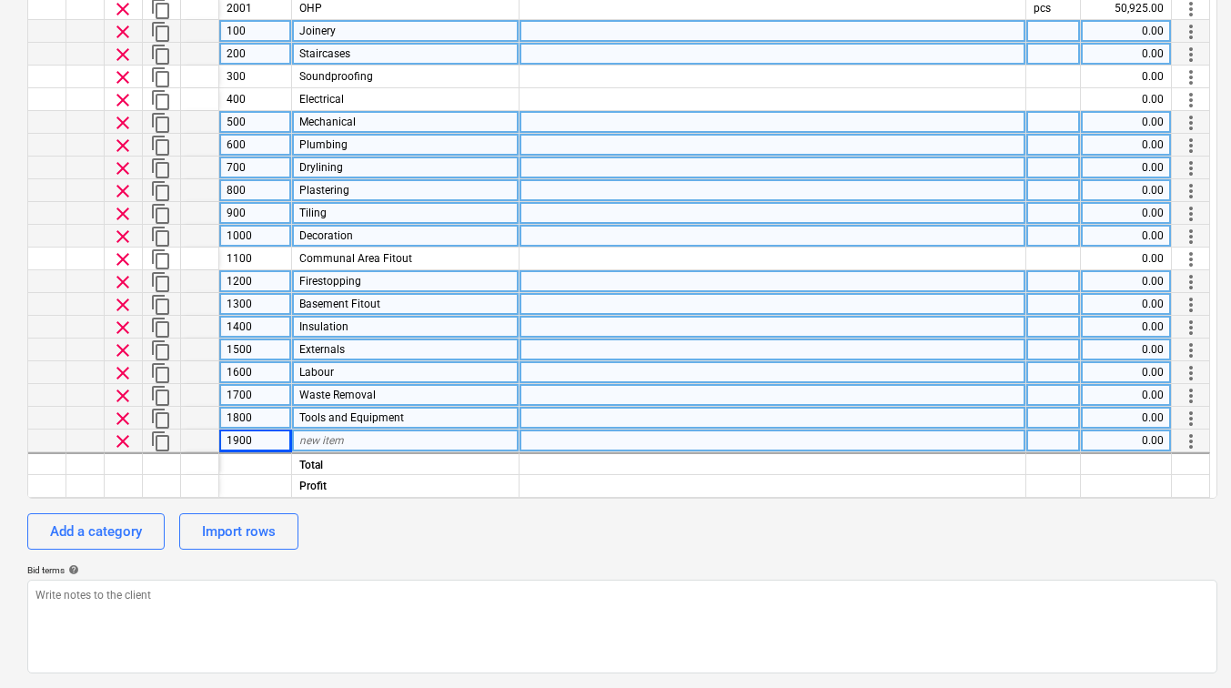
click at [322, 441] on span "new item" at bounding box center [321, 440] width 45 height 13
type input "AOV Install"
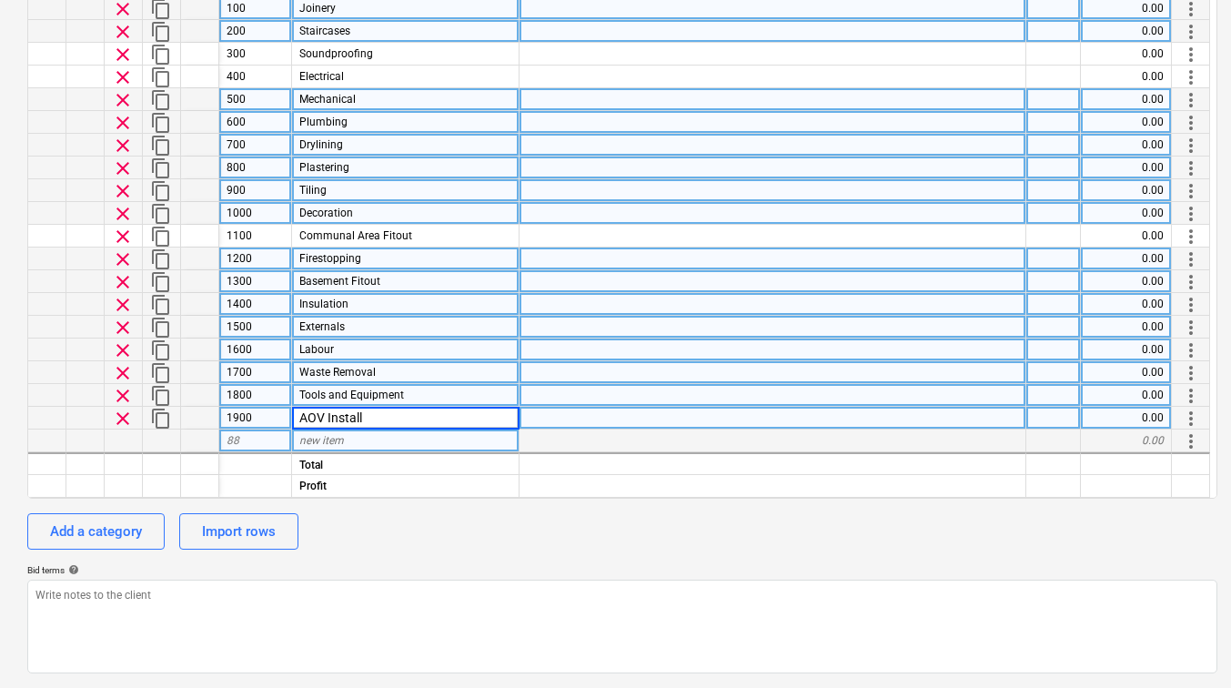
type textarea "x"
click at [268, 439] on div "88" at bounding box center [255, 441] width 73 height 23
type input "2000"
type textarea "x"
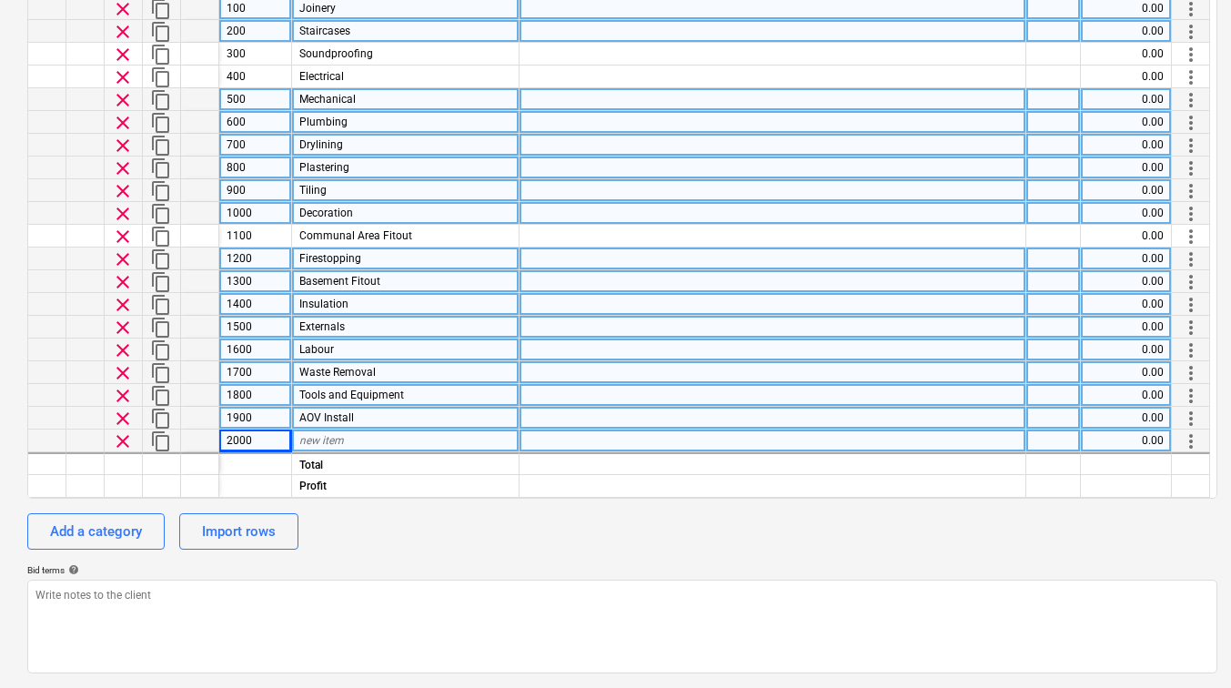
click at [311, 445] on span "new item" at bounding box center [321, 440] width 45 height 13
type input "OH&P"
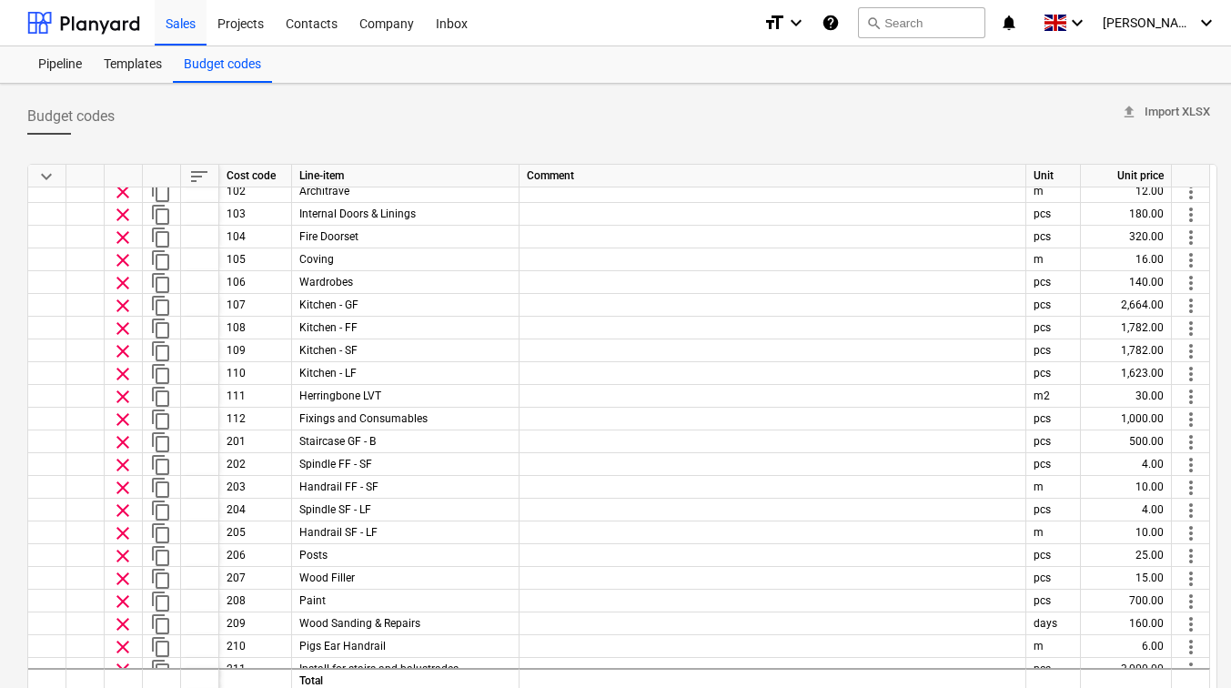
scroll to position [0, 0]
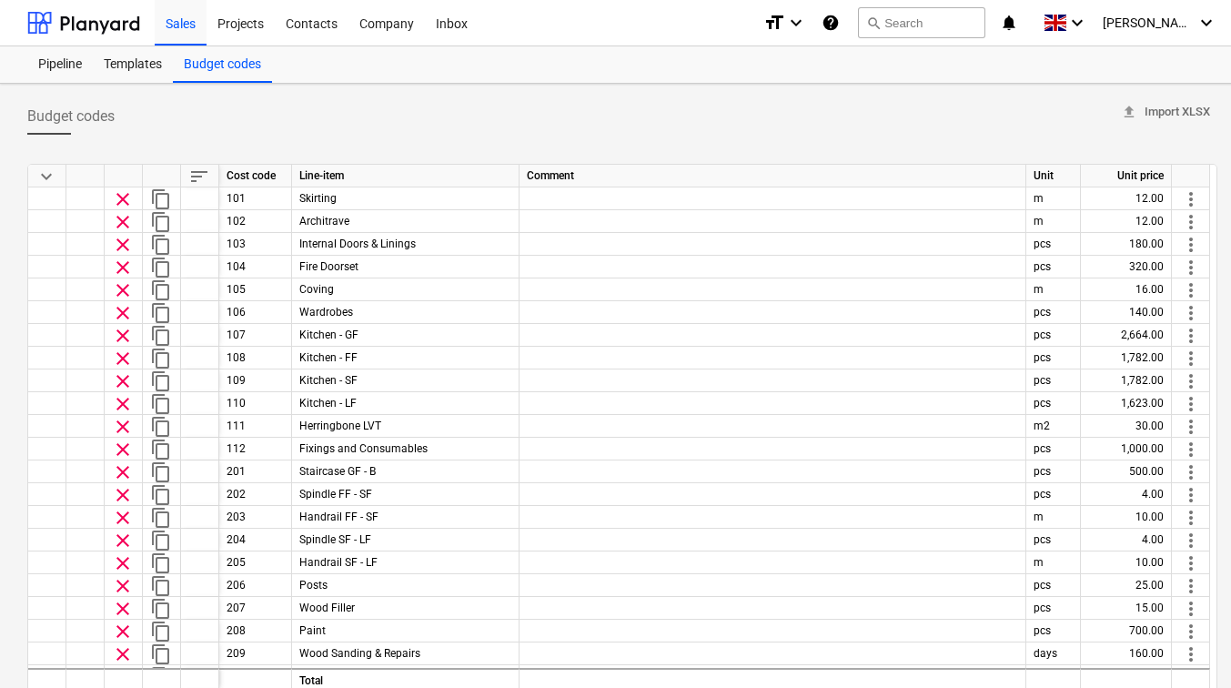
click at [388, 123] on div "Budget codes upload Import XLSX" at bounding box center [622, 116] width 1191 height 36
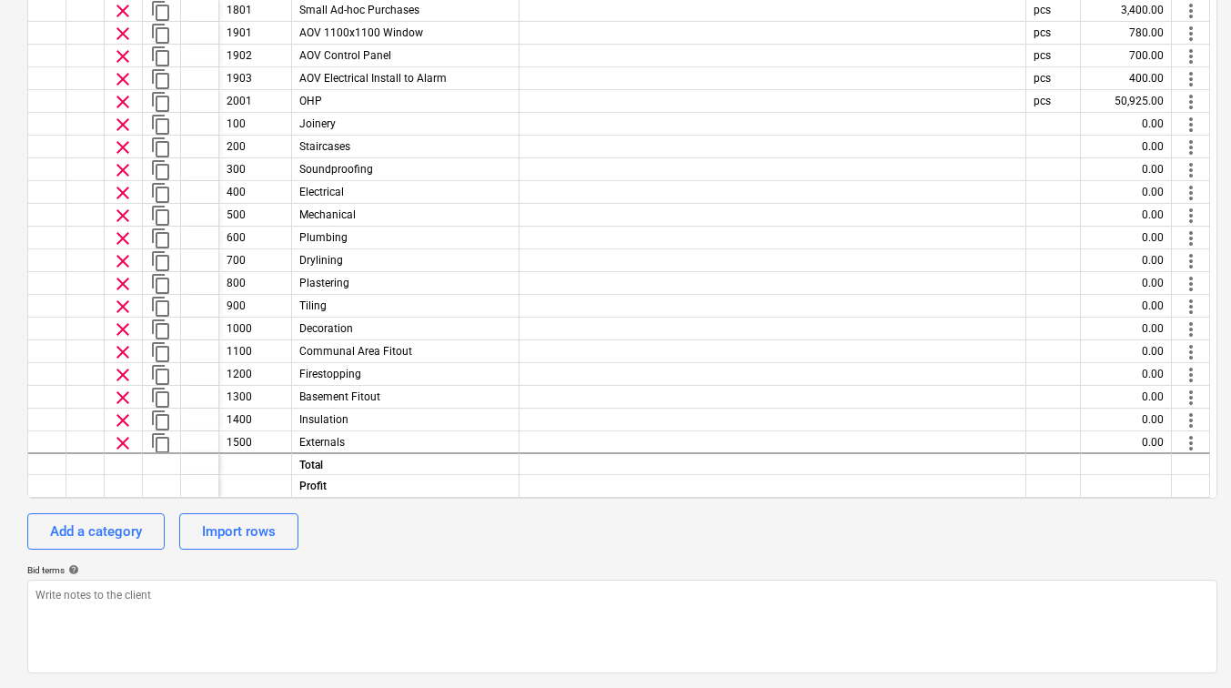
scroll to position [1545, 0]
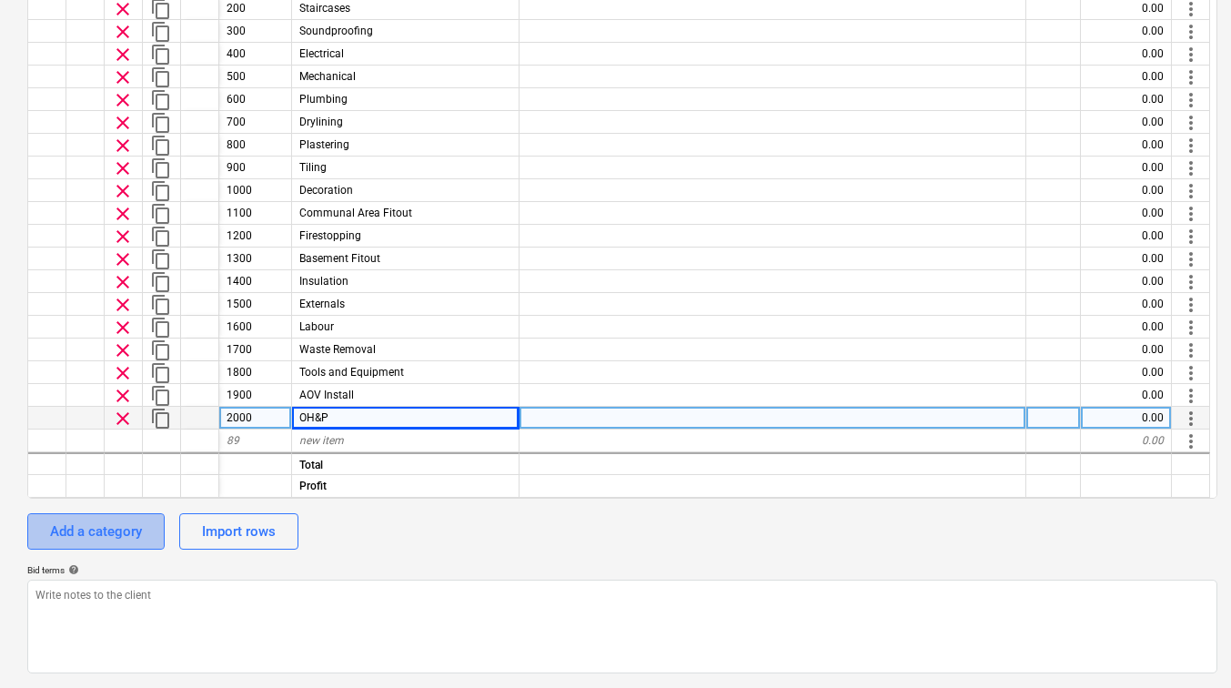
click at [99, 542] on div "Add a category" at bounding box center [96, 532] width 92 height 24
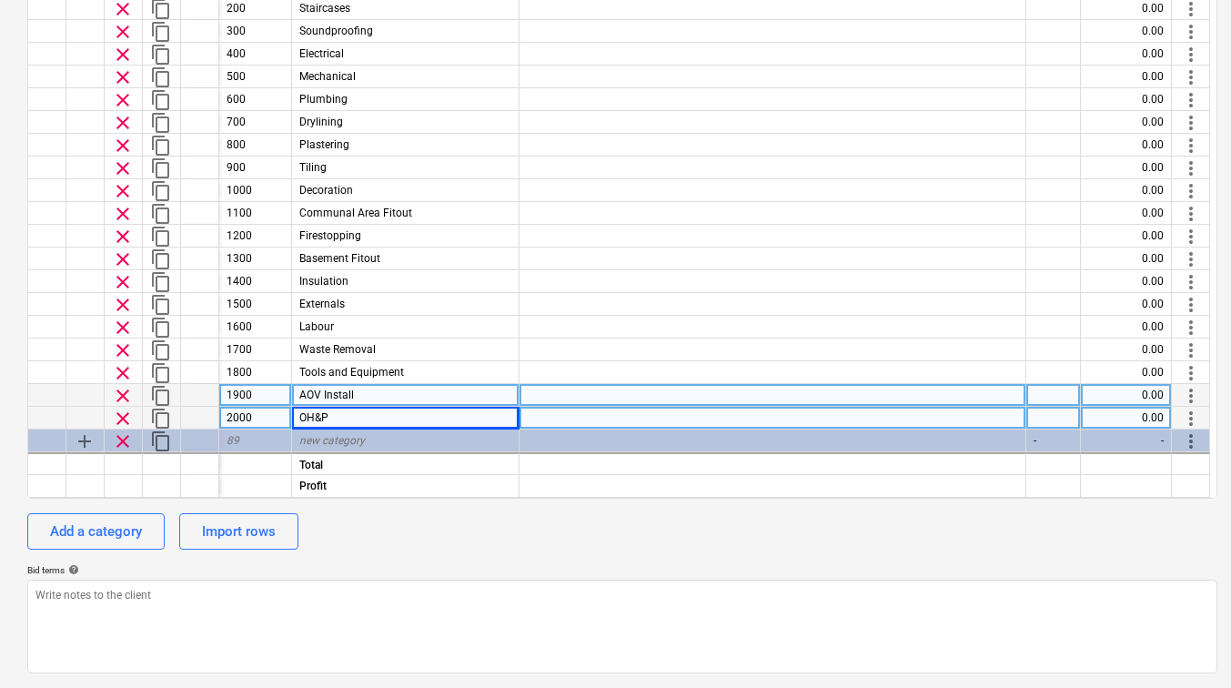
scroll to position [1590, 0]
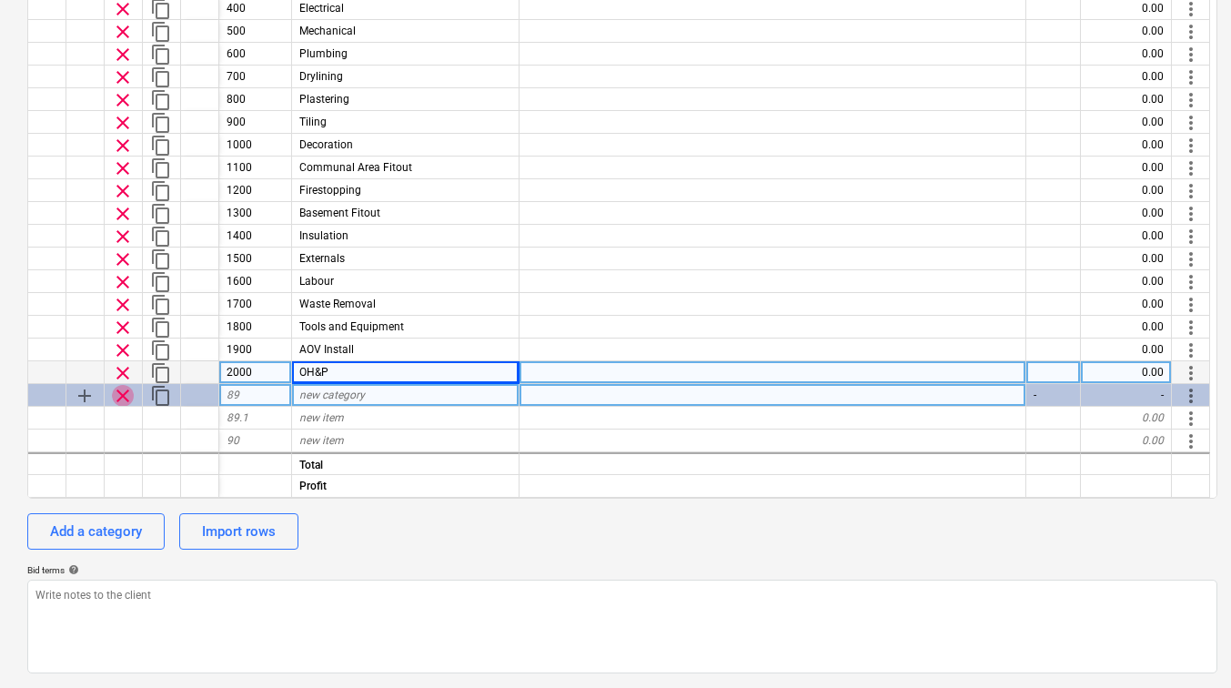
click at [118, 400] on span "clear" at bounding box center [123, 396] width 22 height 22
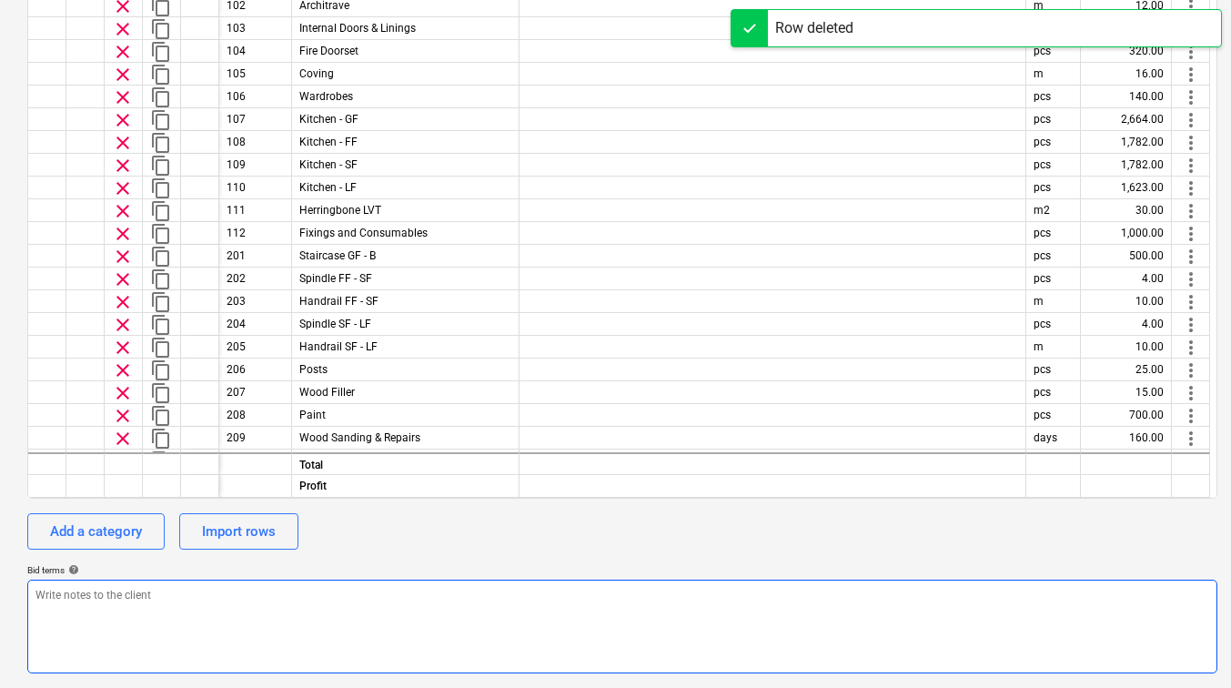
scroll to position [0, 0]
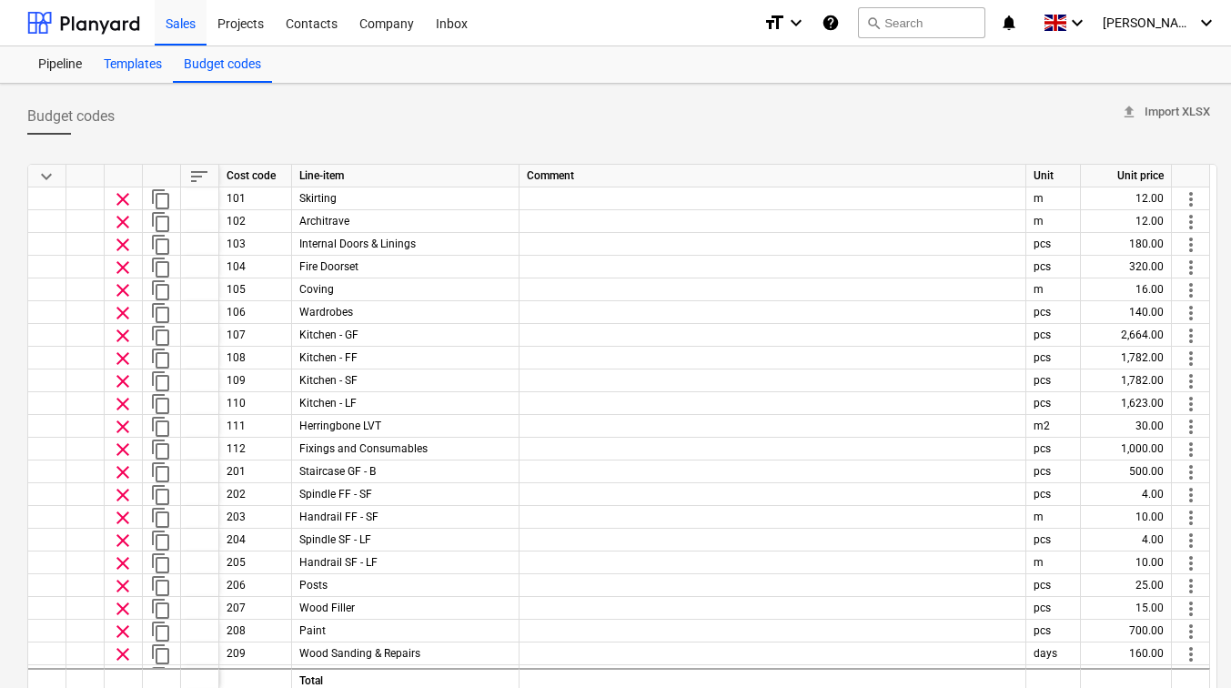
click at [146, 75] on div "Templates" at bounding box center [133, 64] width 80 height 36
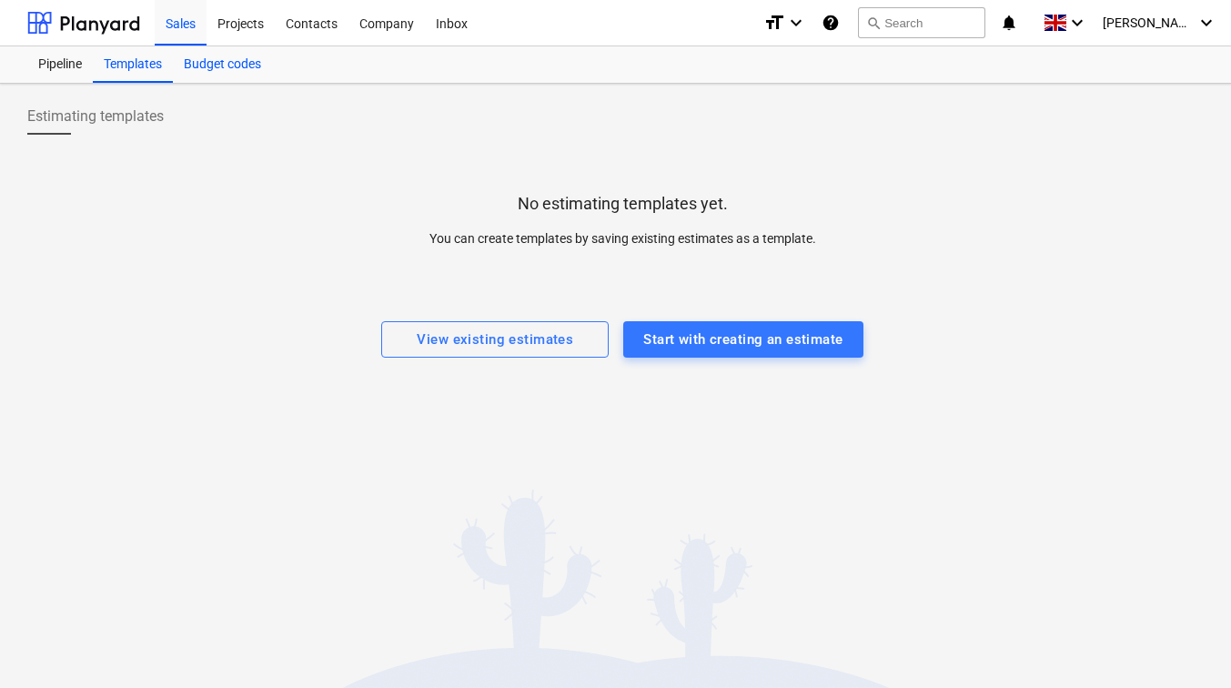
click at [187, 70] on div "Budget codes" at bounding box center [222, 64] width 99 height 36
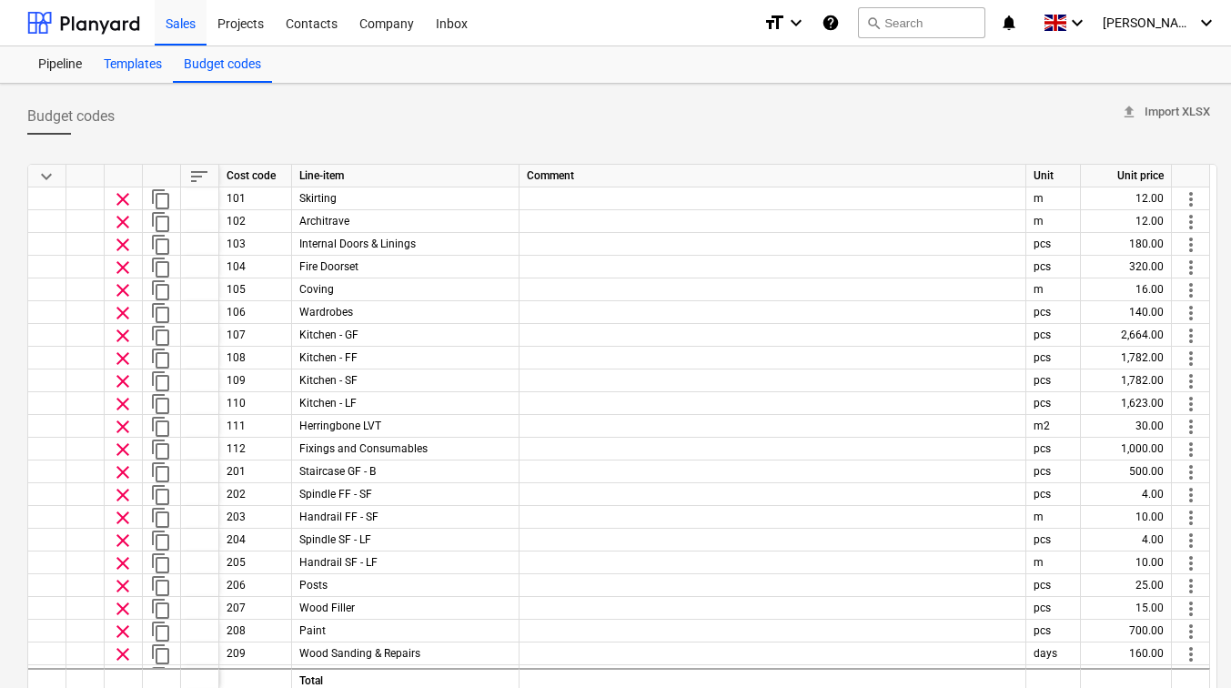
click at [148, 63] on div "Templates" at bounding box center [133, 64] width 80 height 36
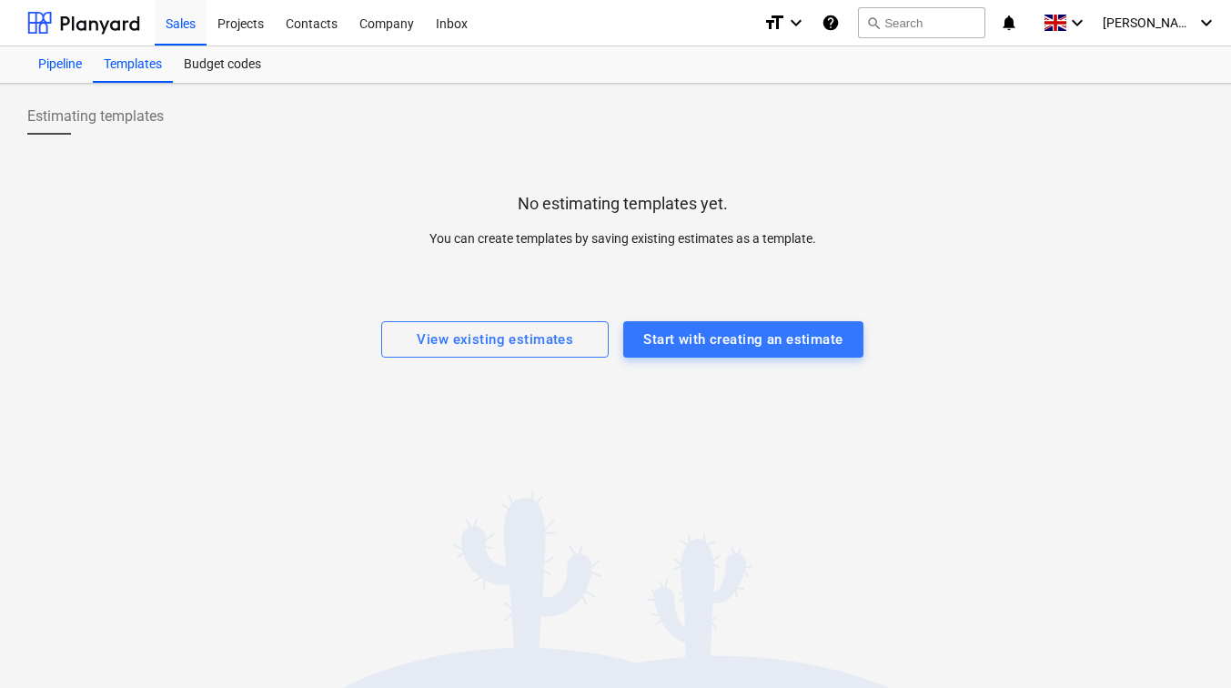
click at [86, 63] on div "Pipeline" at bounding box center [60, 64] width 66 height 36
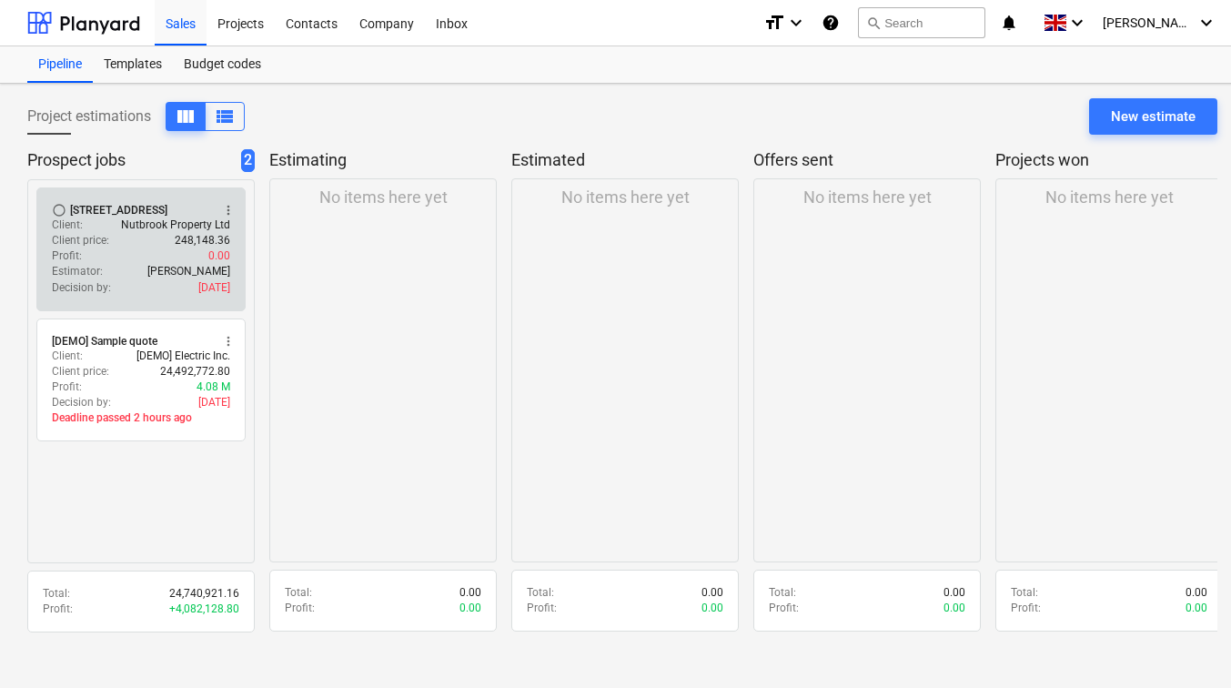
click at [150, 262] on div "Profit : 0.00" at bounding box center [141, 255] width 178 height 15
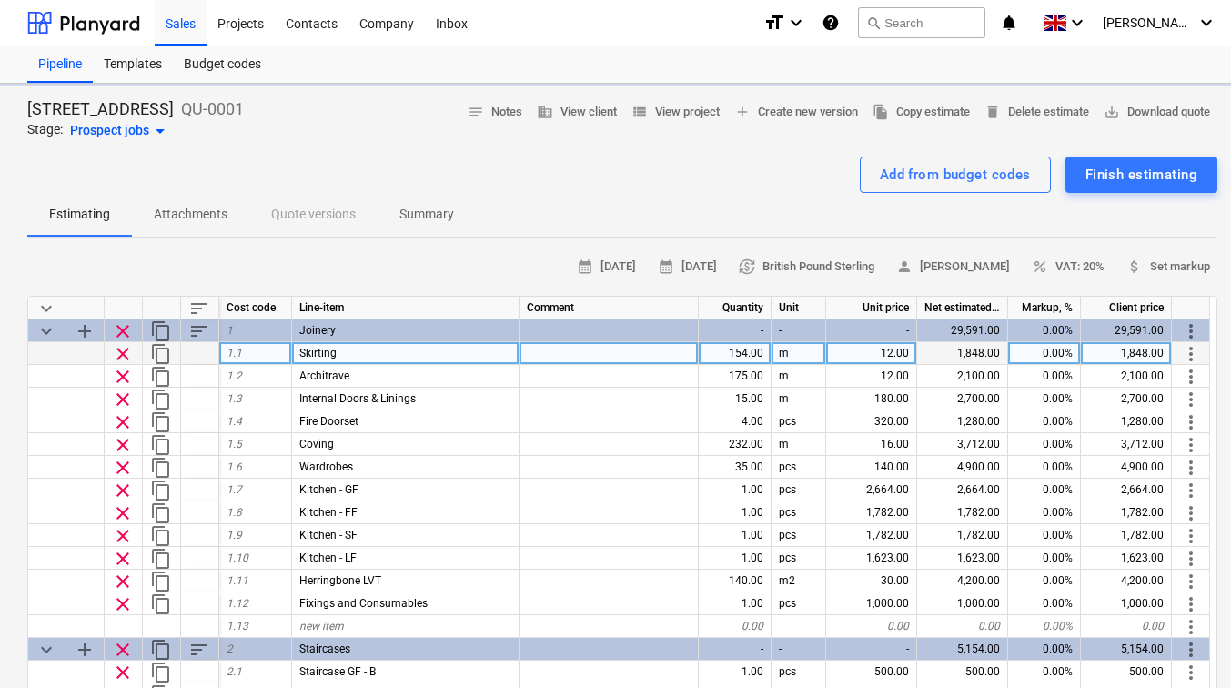
type textarea "x"
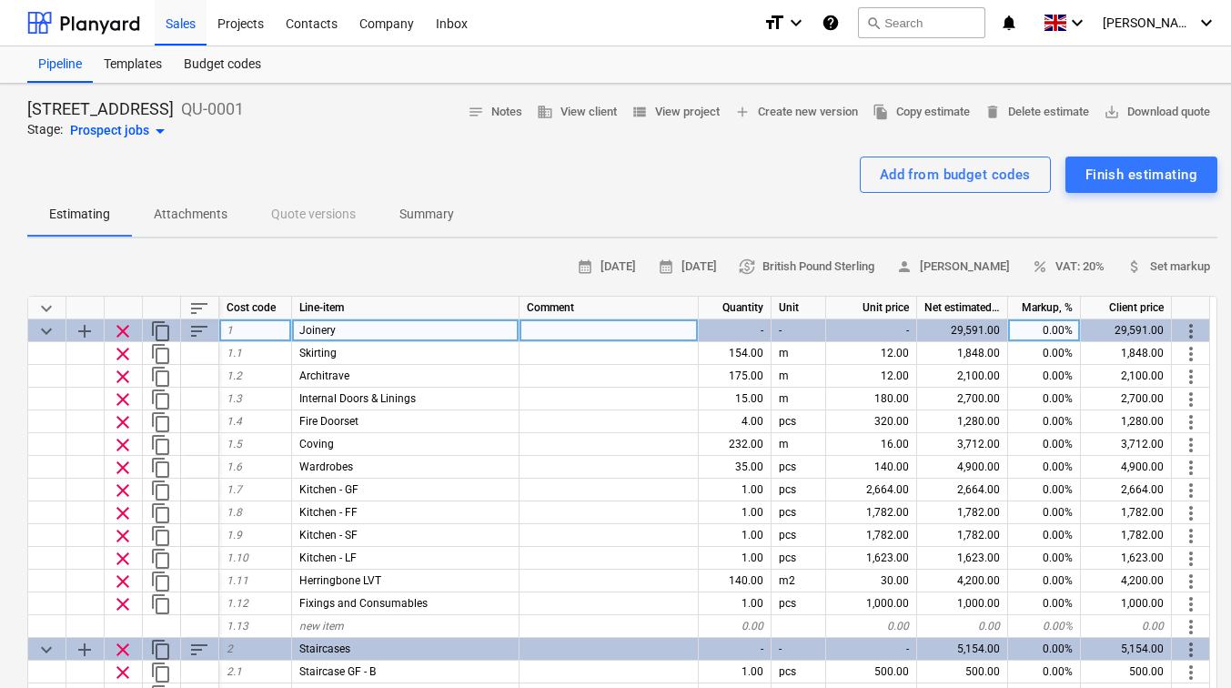
click at [244, 331] on div "1" at bounding box center [255, 330] width 73 height 23
click at [246, 311] on div "Cost code" at bounding box center [255, 308] width 73 height 23
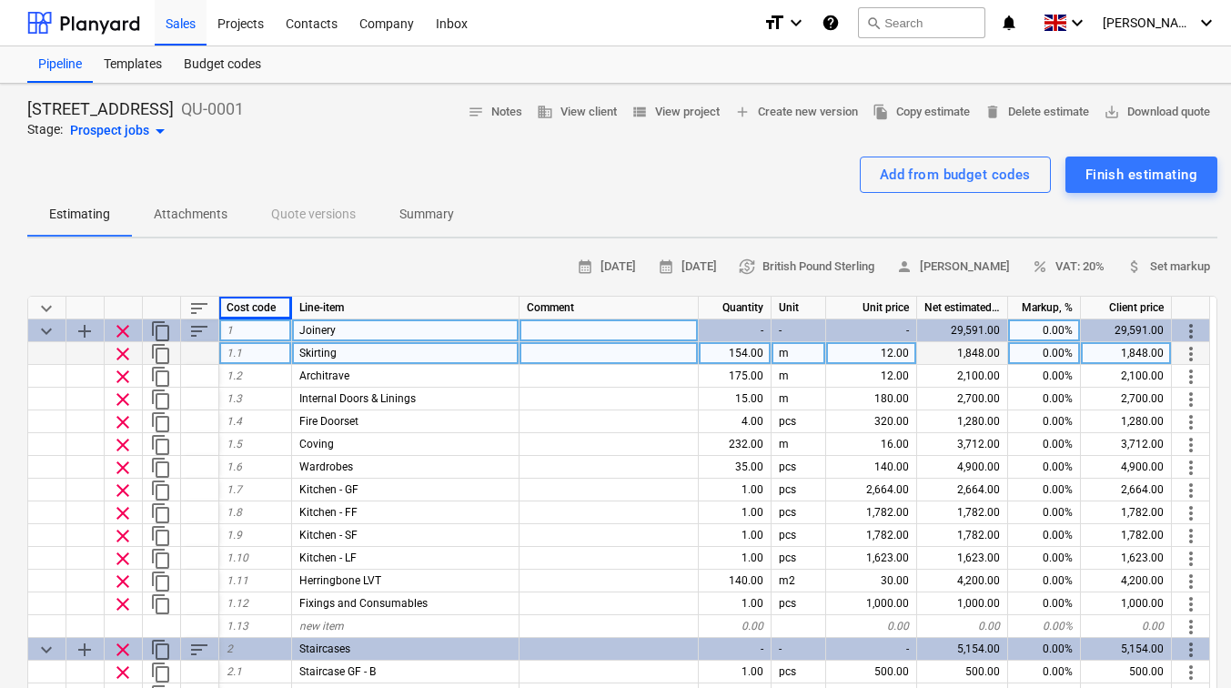
click at [254, 352] on div "1.1" at bounding box center [255, 353] width 73 height 23
type input "101"
type textarea "x"
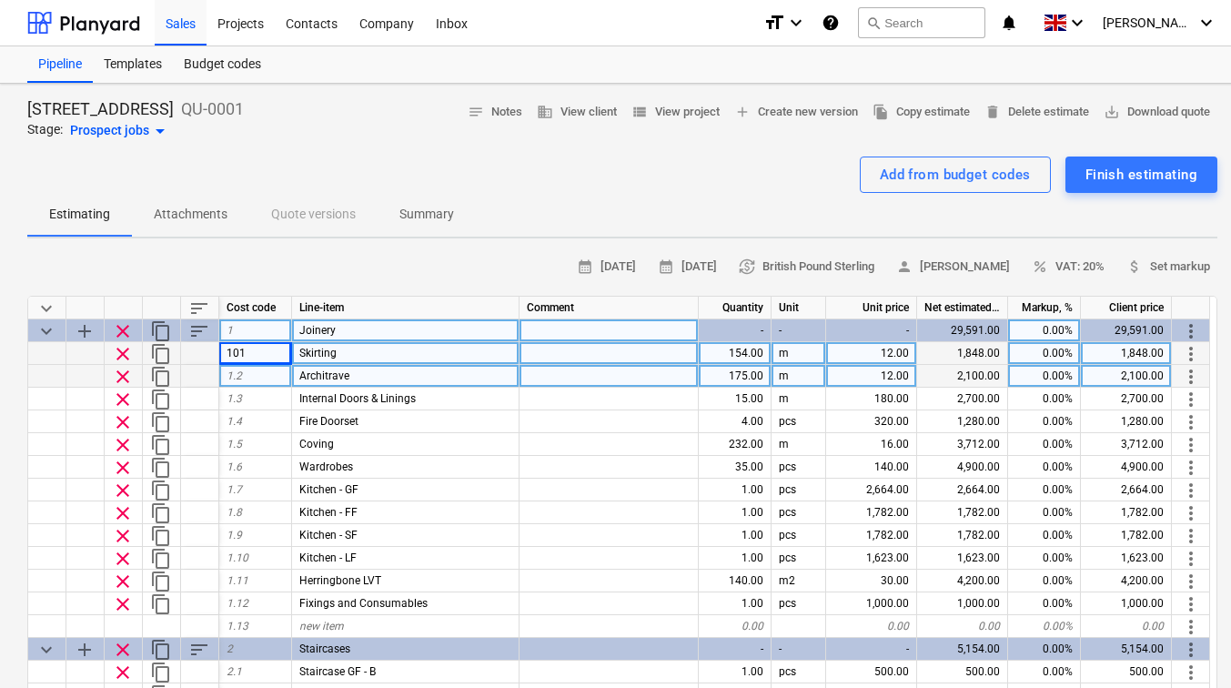
click at [423, 372] on div "Architrave" at bounding box center [406, 376] width 228 height 23
click at [253, 374] on div "1.2" at bounding box center [255, 376] width 73 height 23
type input "101"
type textarea "x"
drag, startPoint x: 251, startPoint y: 379, endPoint x: 220, endPoint y: 376, distance: 31.1
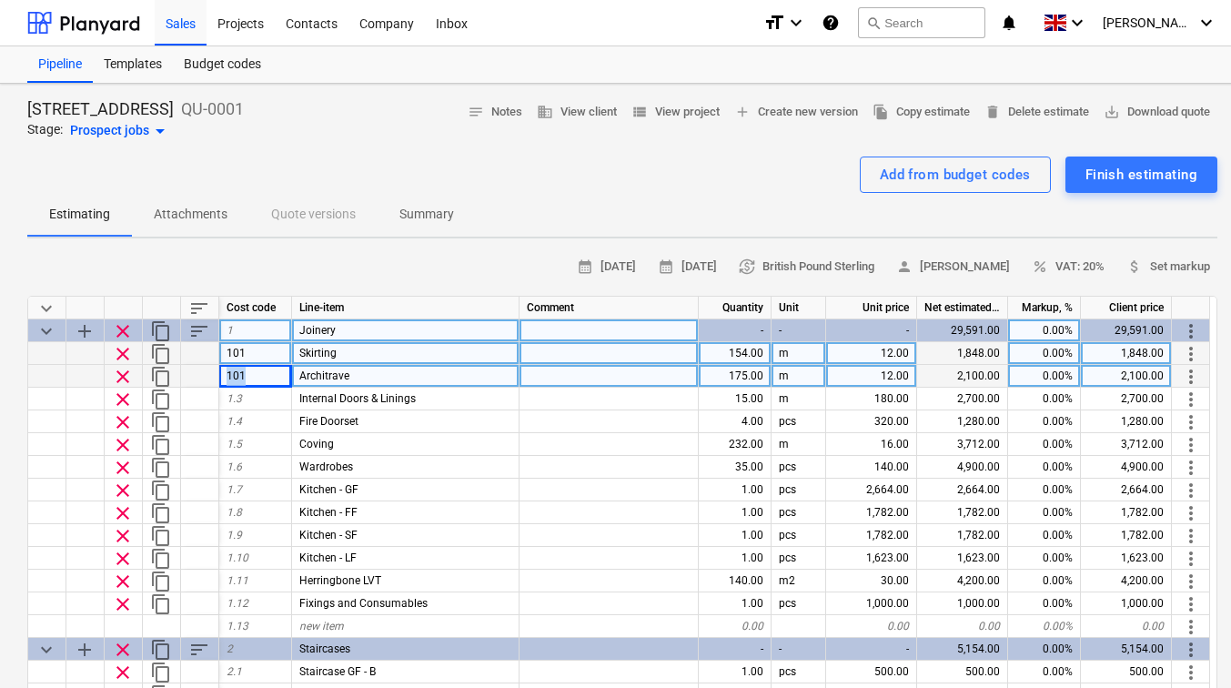
click at [220, 376] on div "101" at bounding box center [255, 376] width 73 height 23
type input "1.2"
click at [257, 352] on div "101" at bounding box center [255, 353] width 73 height 23
type textarea "x"
type input "1.1"
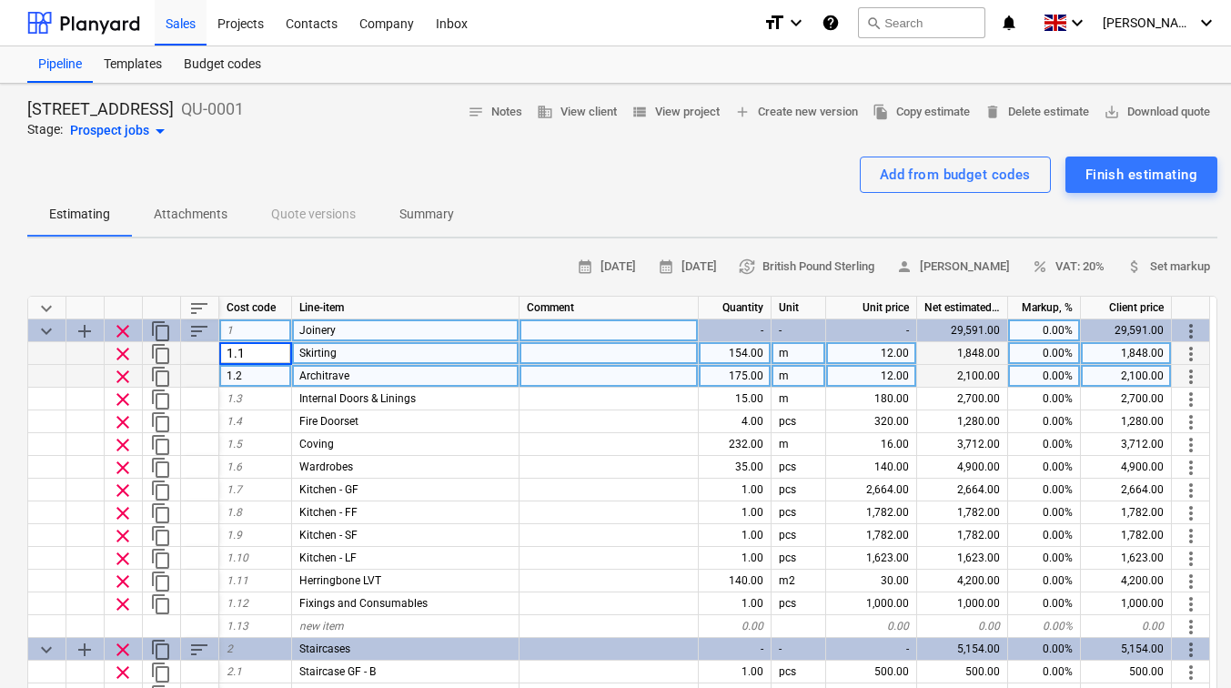
type textarea "x"
click at [341, 270] on div "calendar_month 10 Sep 2025 calendar_month 24 Sep 2025 currency_exchange British…" at bounding box center [622, 267] width 1191 height 28
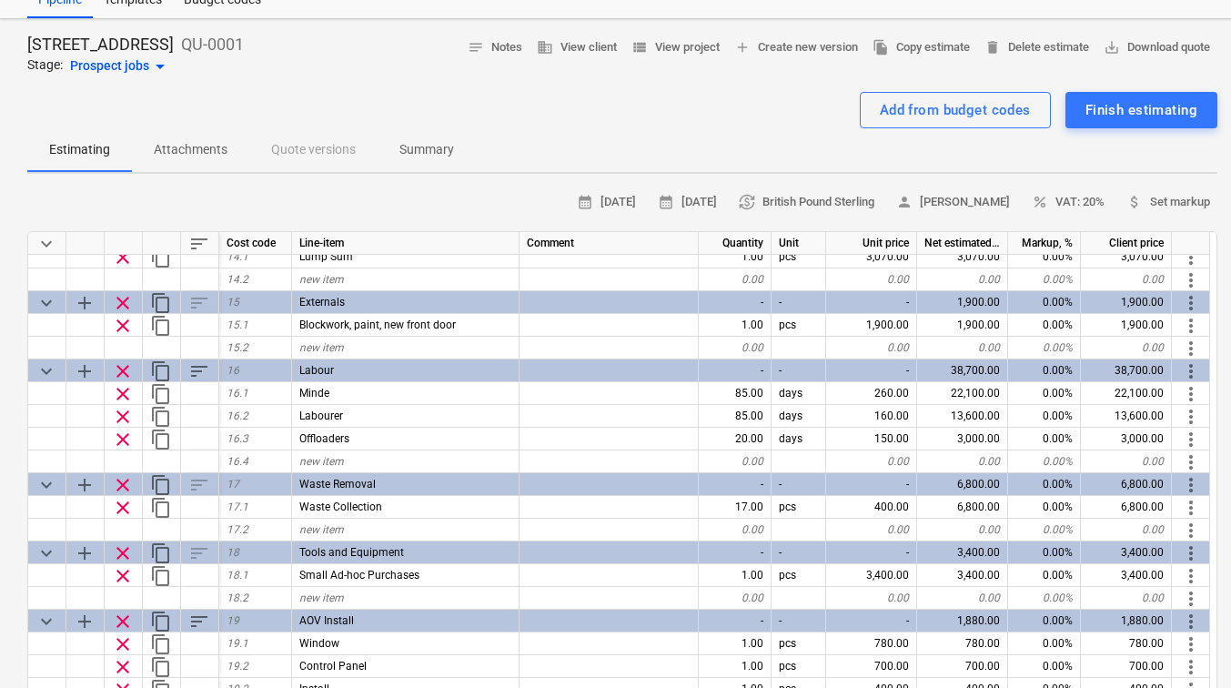
scroll to position [2068, 0]
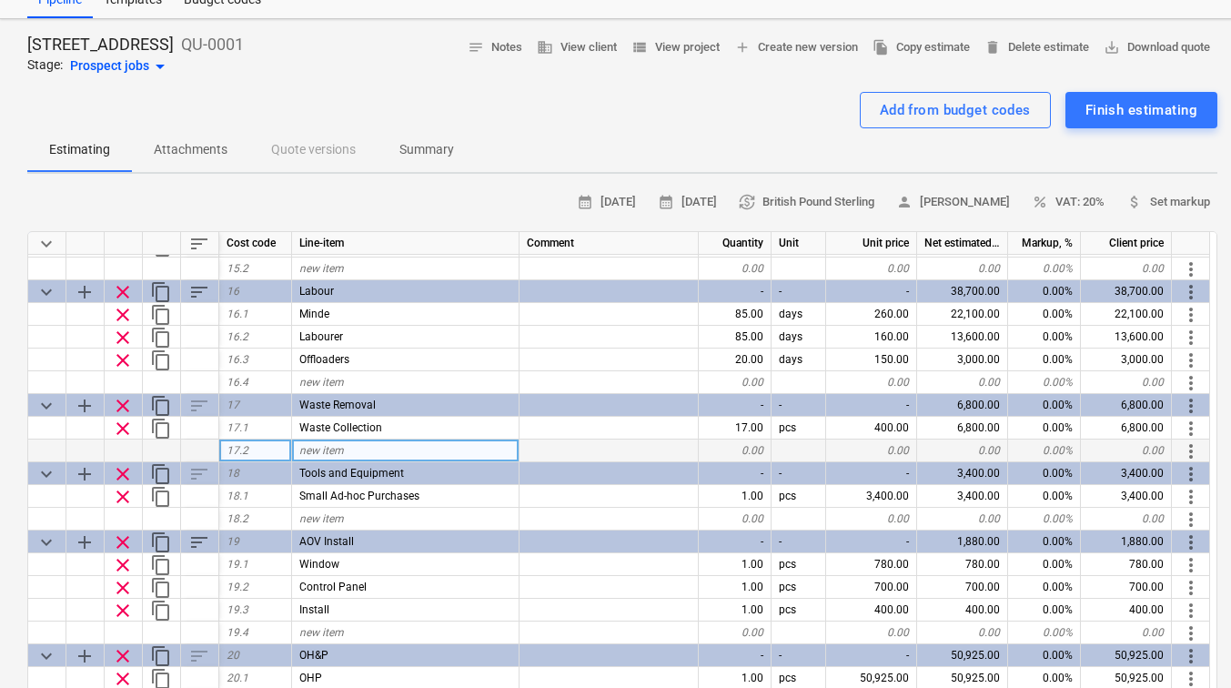
click at [272, 448] on div "17.2" at bounding box center [255, 451] width 73 height 23
type input "103"
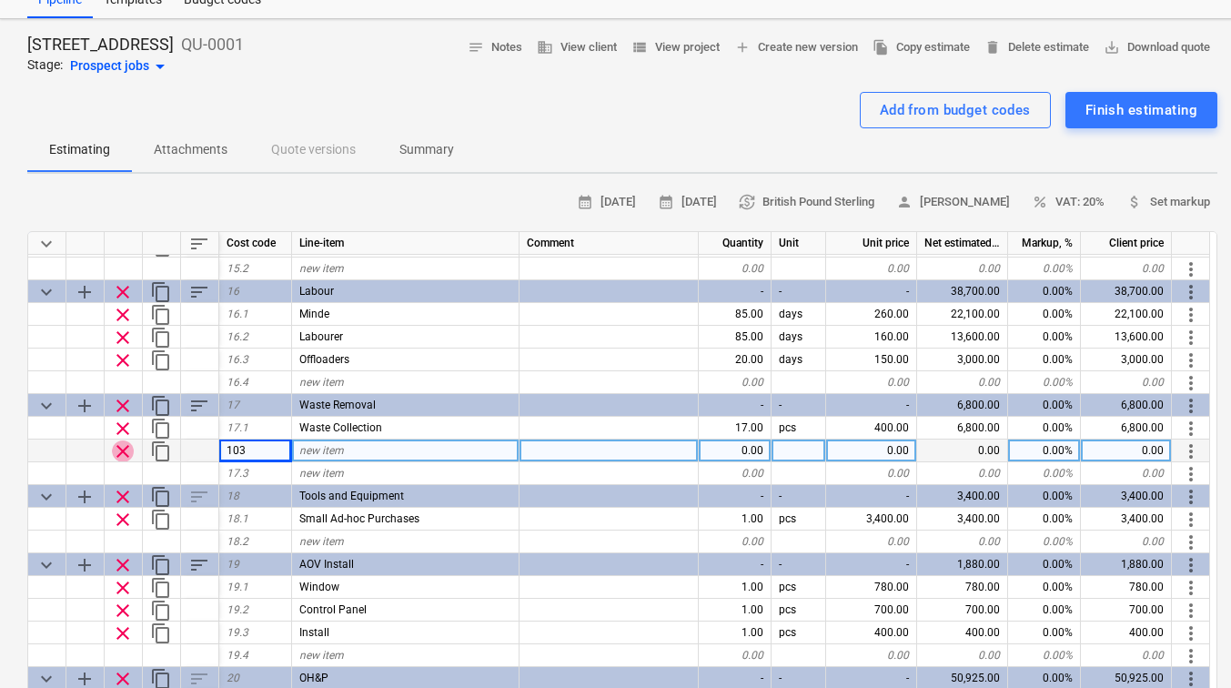
click at [127, 447] on span "clear" at bounding box center [123, 452] width 22 height 22
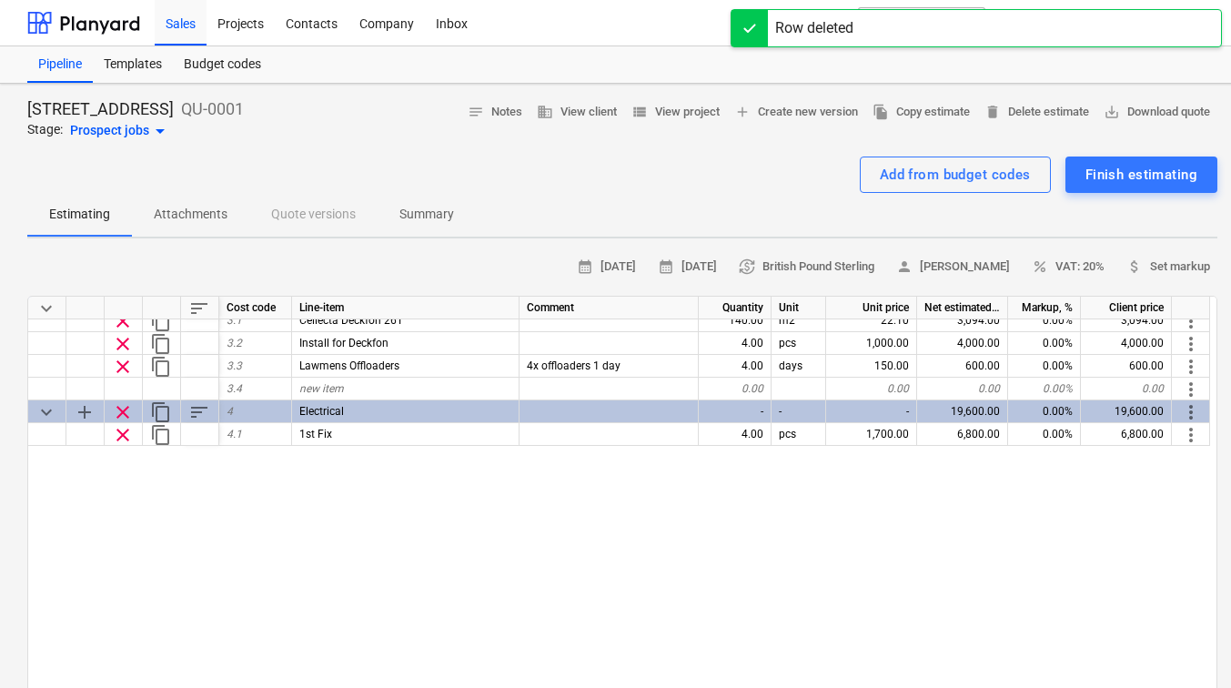
scroll to position [0, 0]
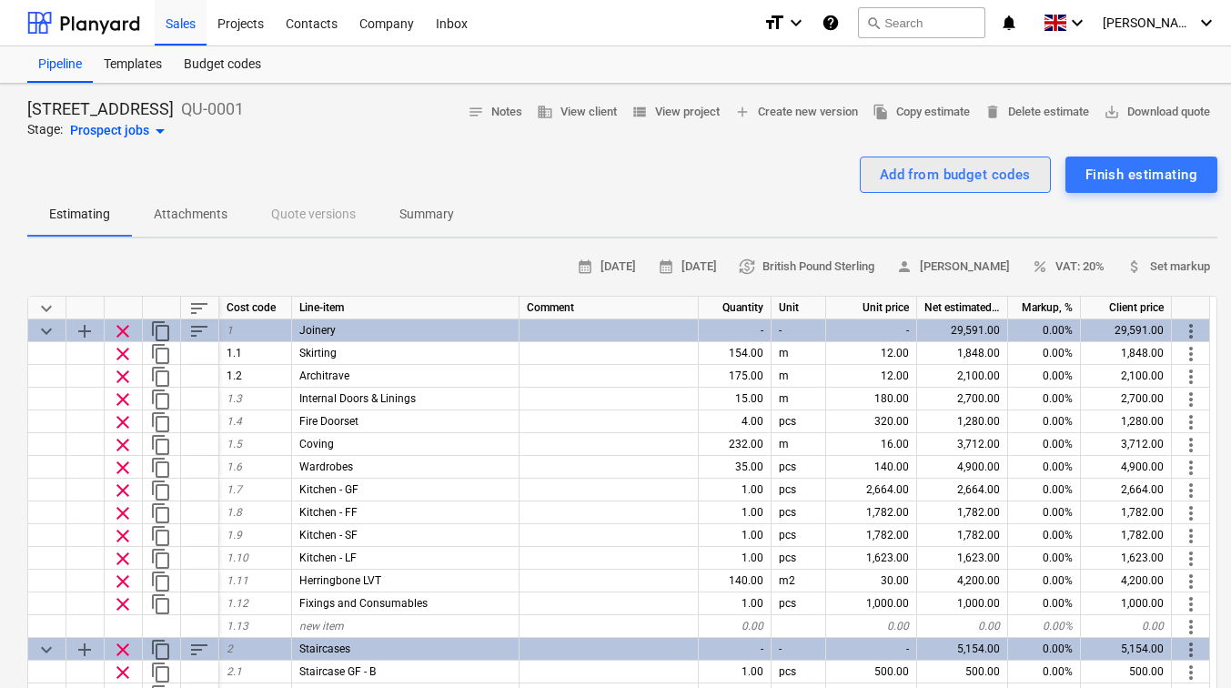
click at [897, 179] on div "Add from budget codes" at bounding box center [955, 175] width 151 height 24
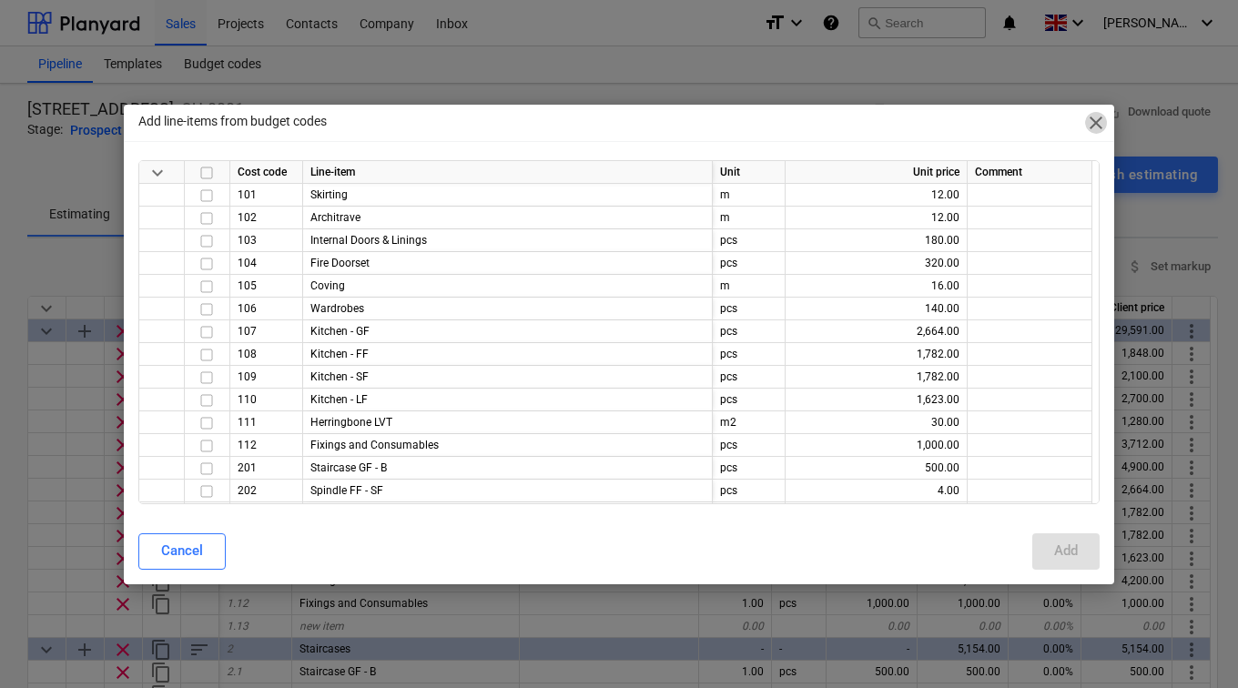
click at [1091, 124] on span "close" at bounding box center [1096, 123] width 22 height 22
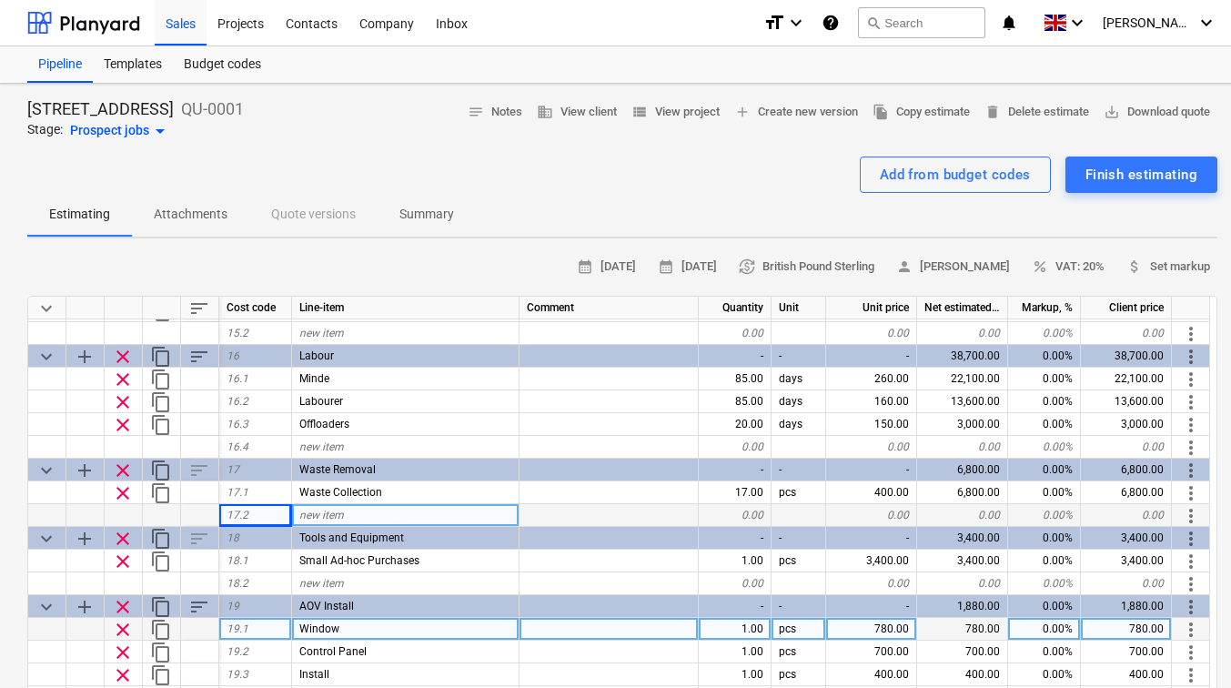
scroll to position [50, 0]
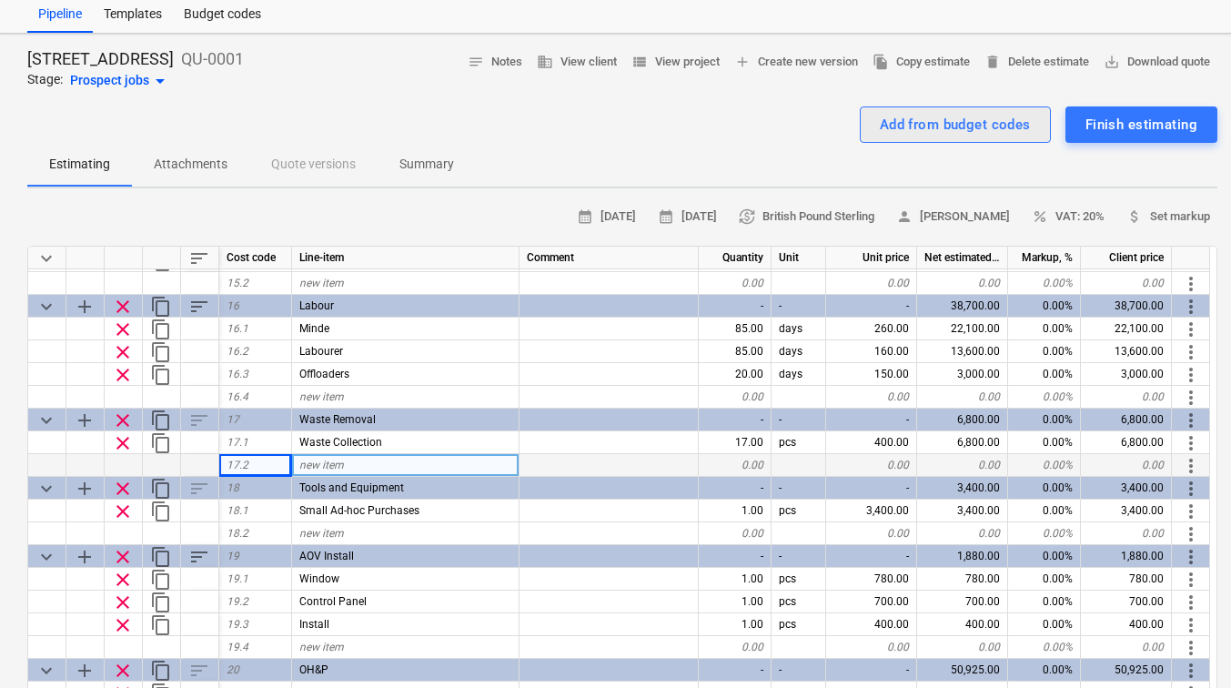
click at [891, 132] on div "Add from budget codes" at bounding box center [955, 125] width 151 height 24
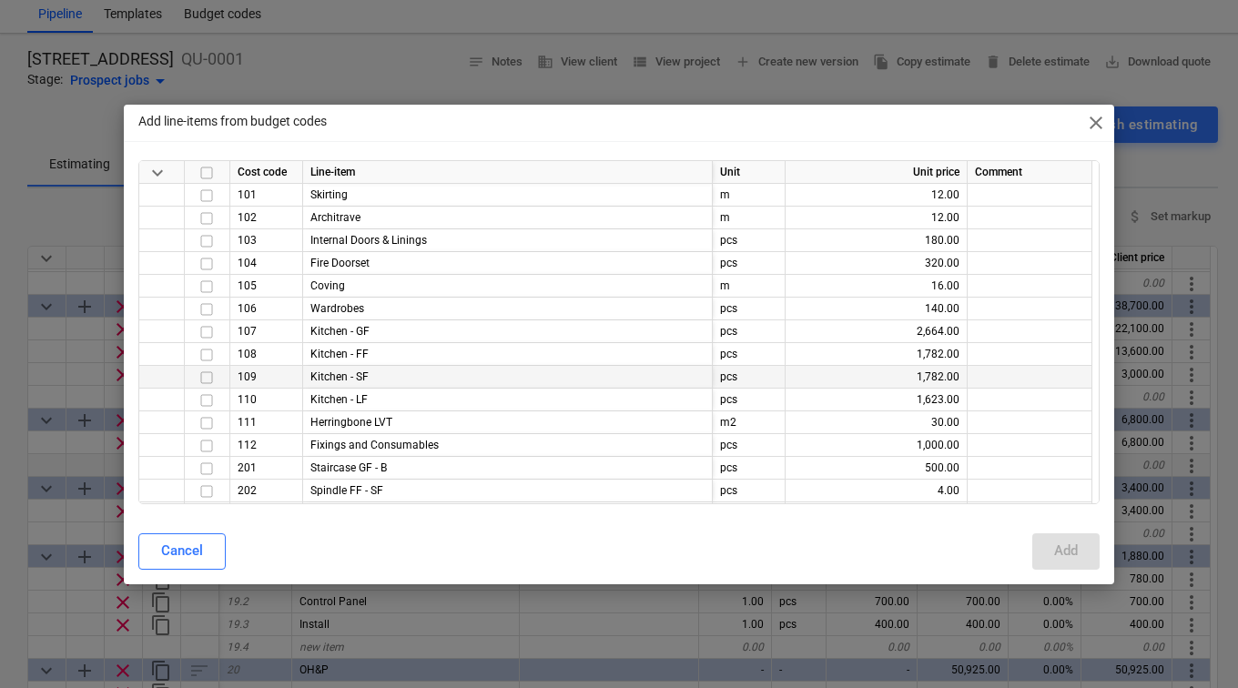
click at [208, 378] on input "checkbox" at bounding box center [207, 377] width 22 height 22
click at [1069, 562] on div "Add" at bounding box center [1066, 551] width 24 height 24
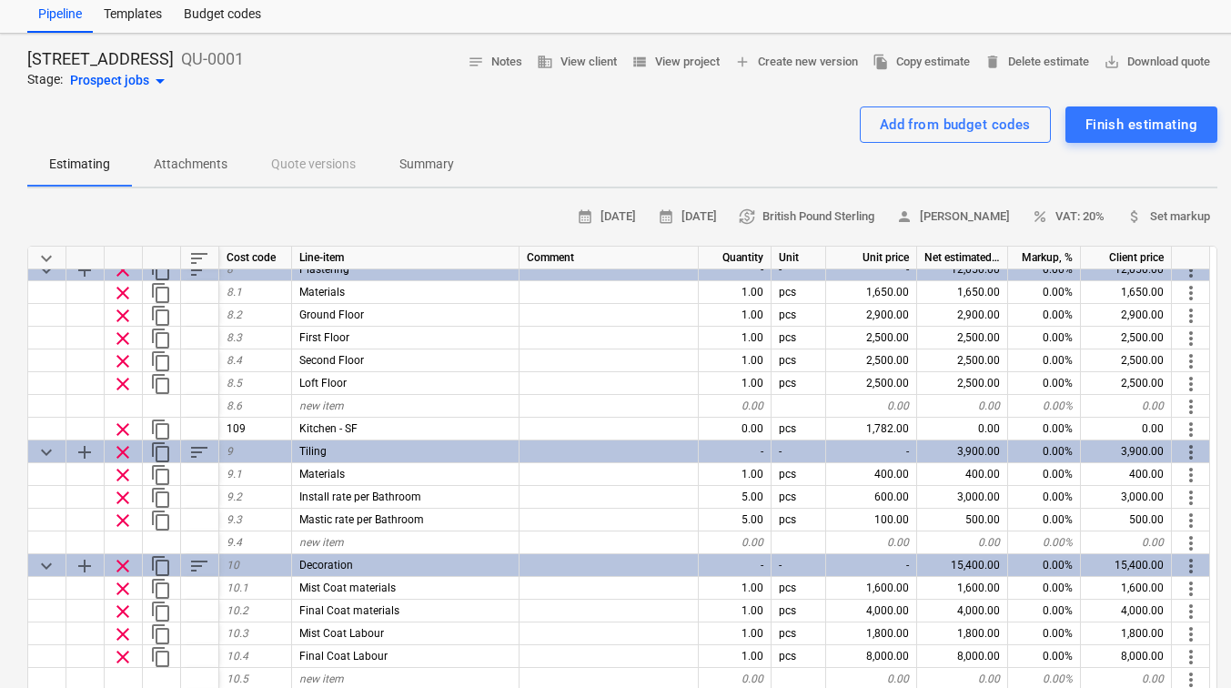
scroll to position [1272, 0]
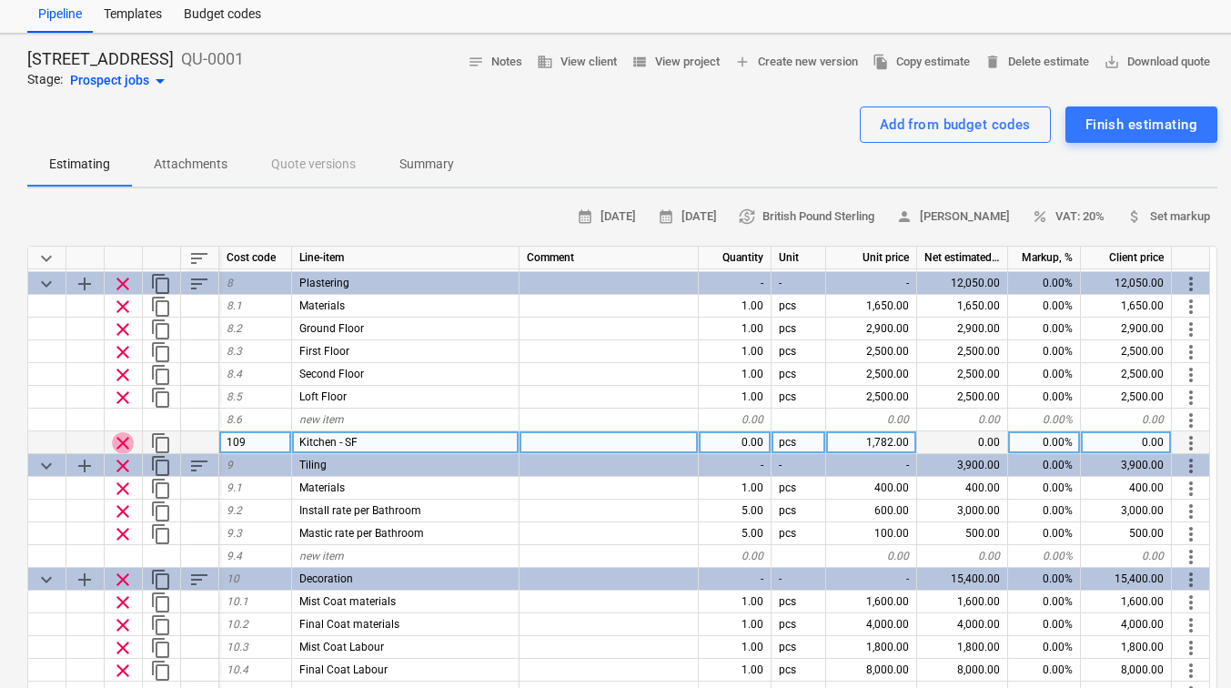
click at [121, 440] on span "clear" at bounding box center [123, 443] width 22 height 22
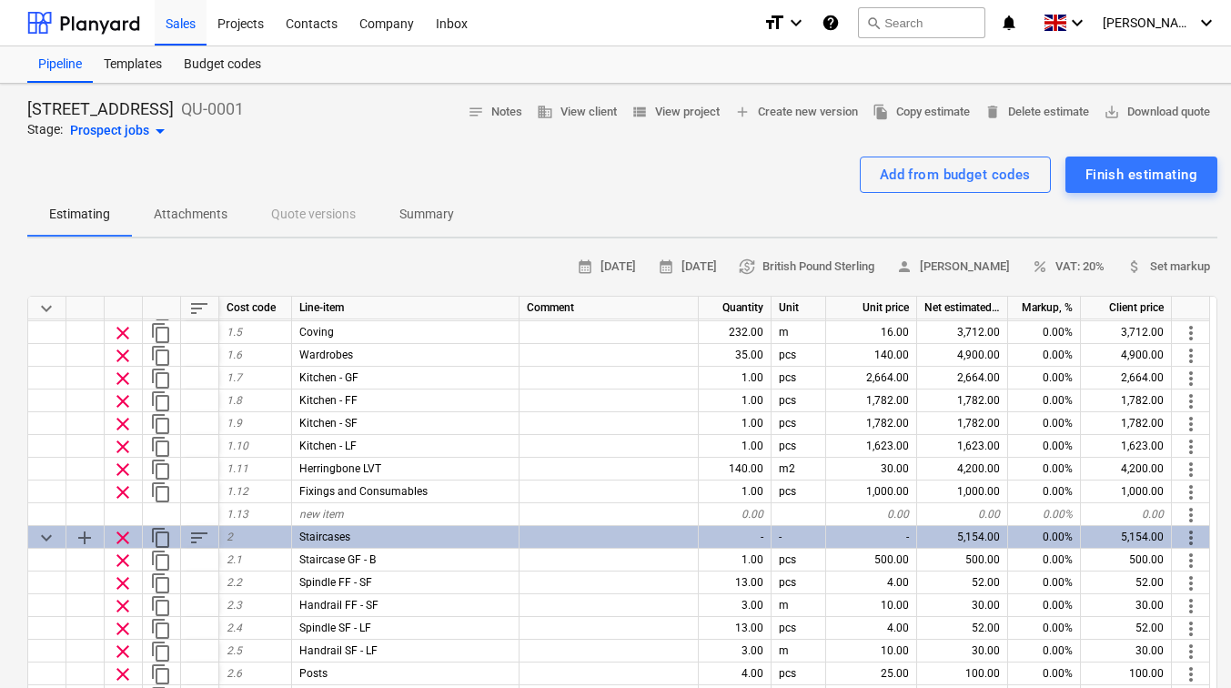
scroll to position [77, 0]
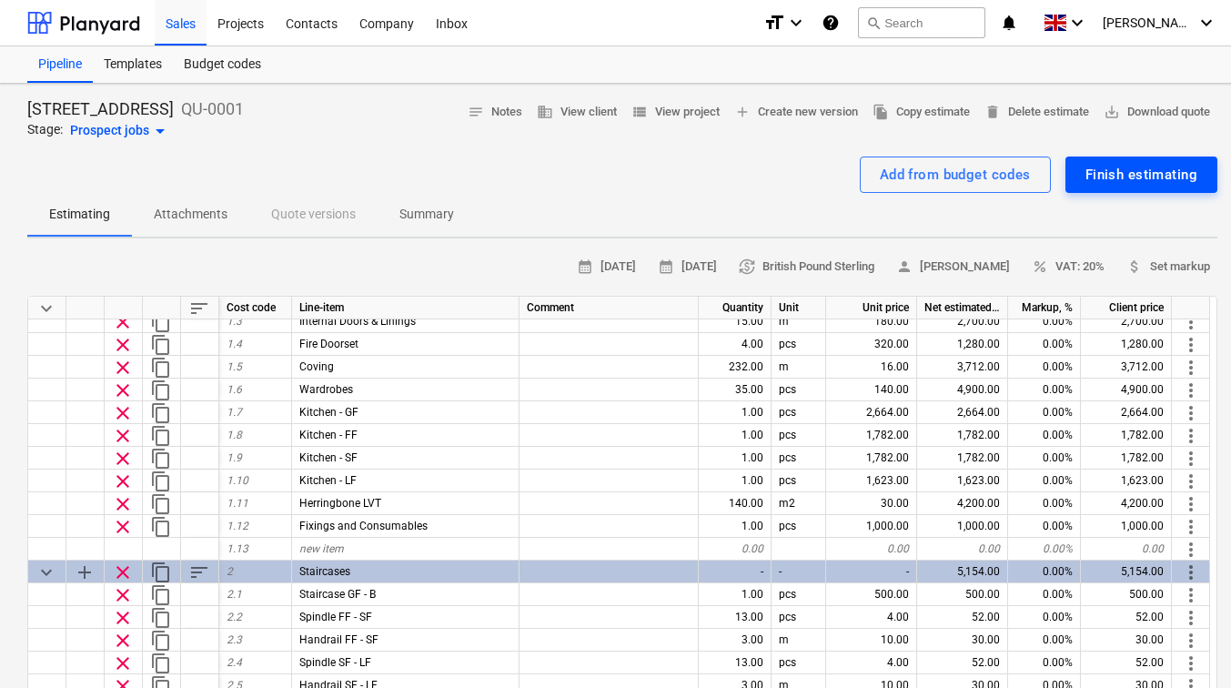
click at [1118, 180] on div "Finish estimating" at bounding box center [1142, 175] width 112 height 24
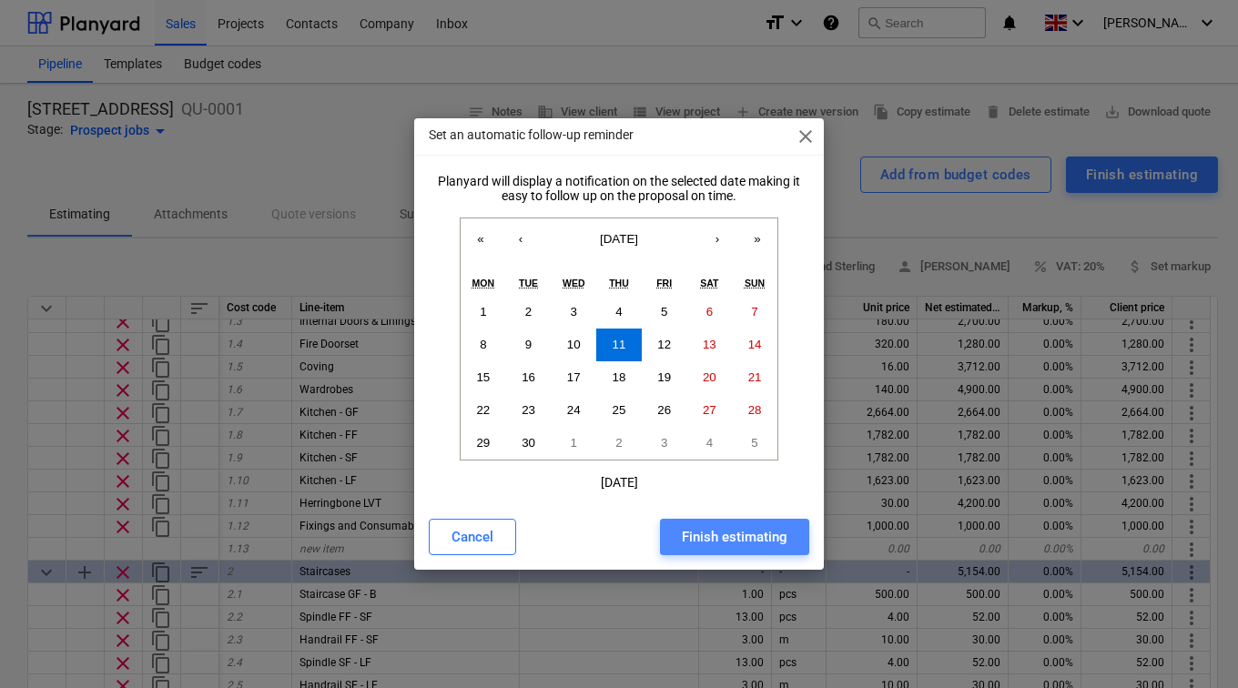
click at [709, 522] on button "Finish estimating" at bounding box center [734, 537] width 149 height 36
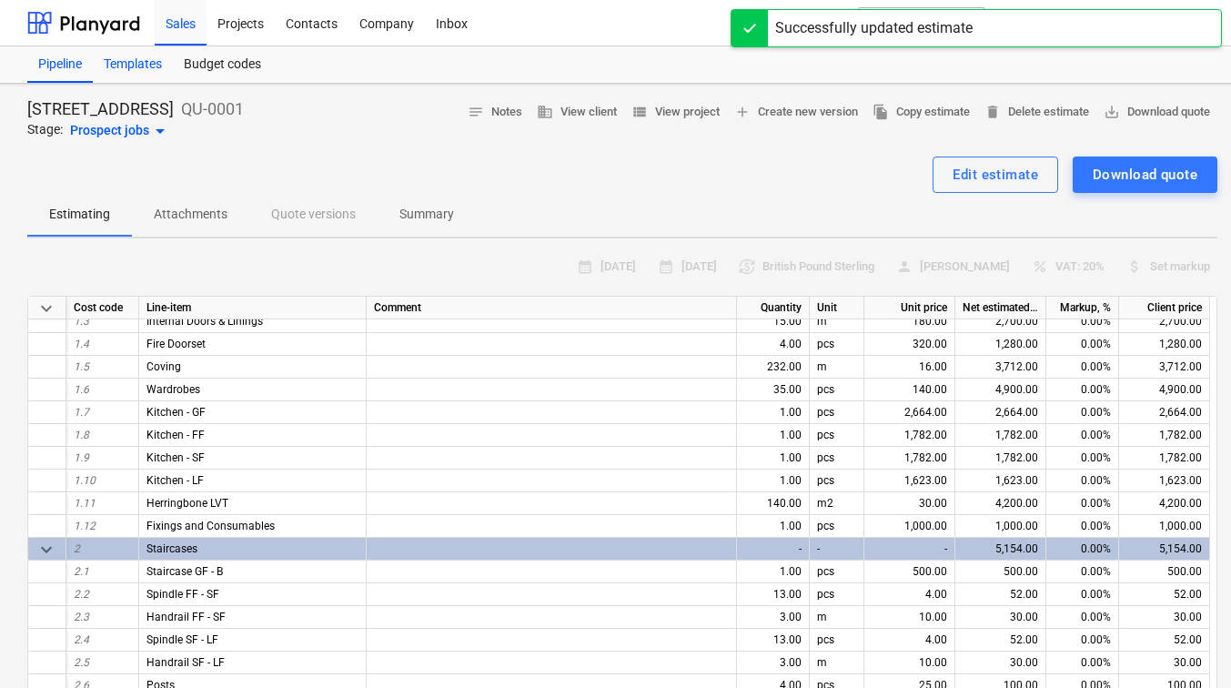
click at [148, 56] on div "Templates" at bounding box center [133, 64] width 80 height 36
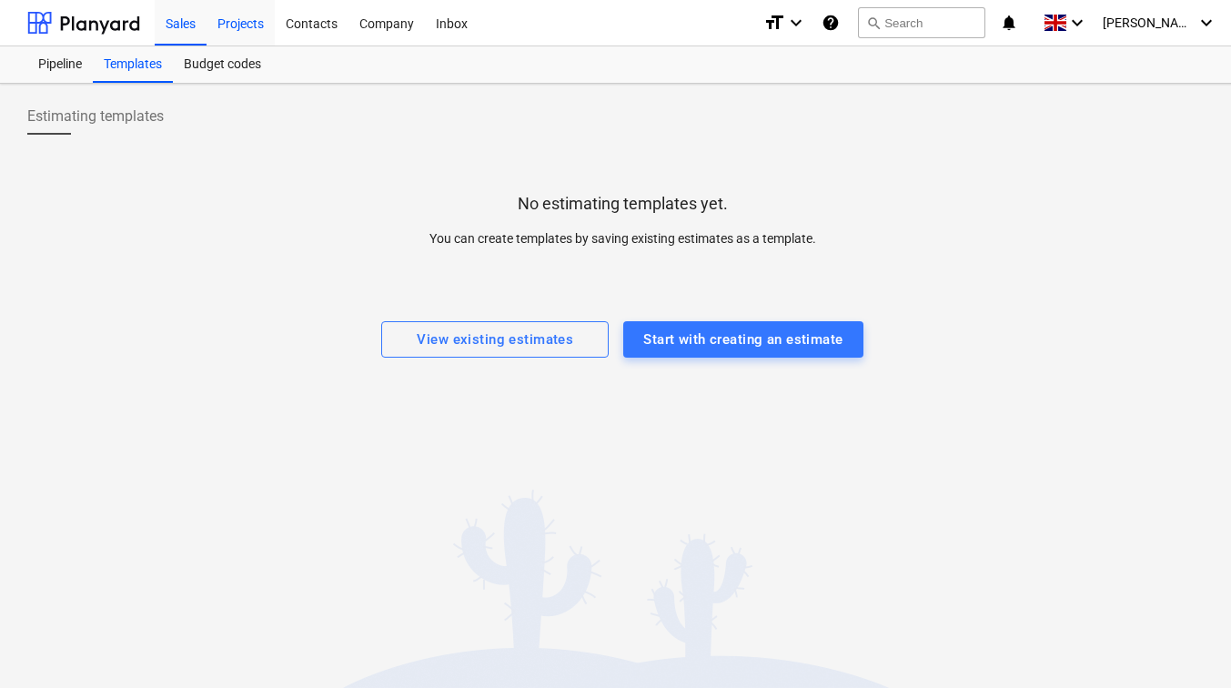
click at [259, 16] on div "Projects" at bounding box center [241, 22] width 68 height 46
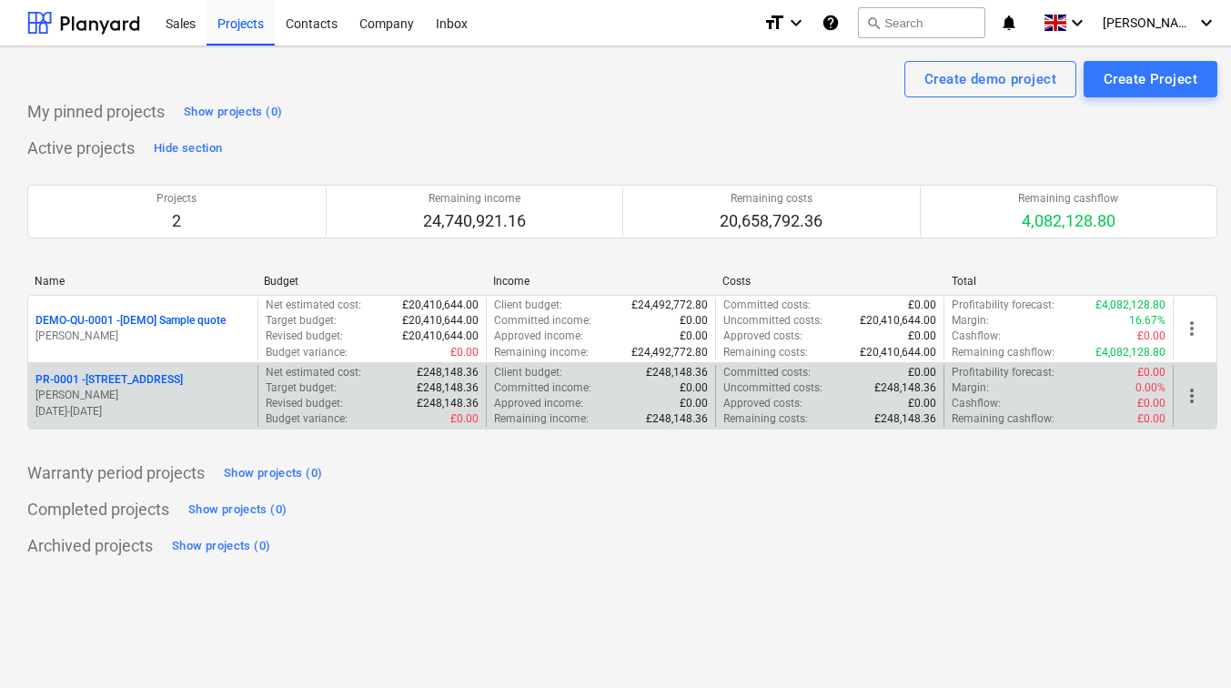
click at [166, 391] on p "H. Foxall" at bounding box center [142, 395] width 215 height 15
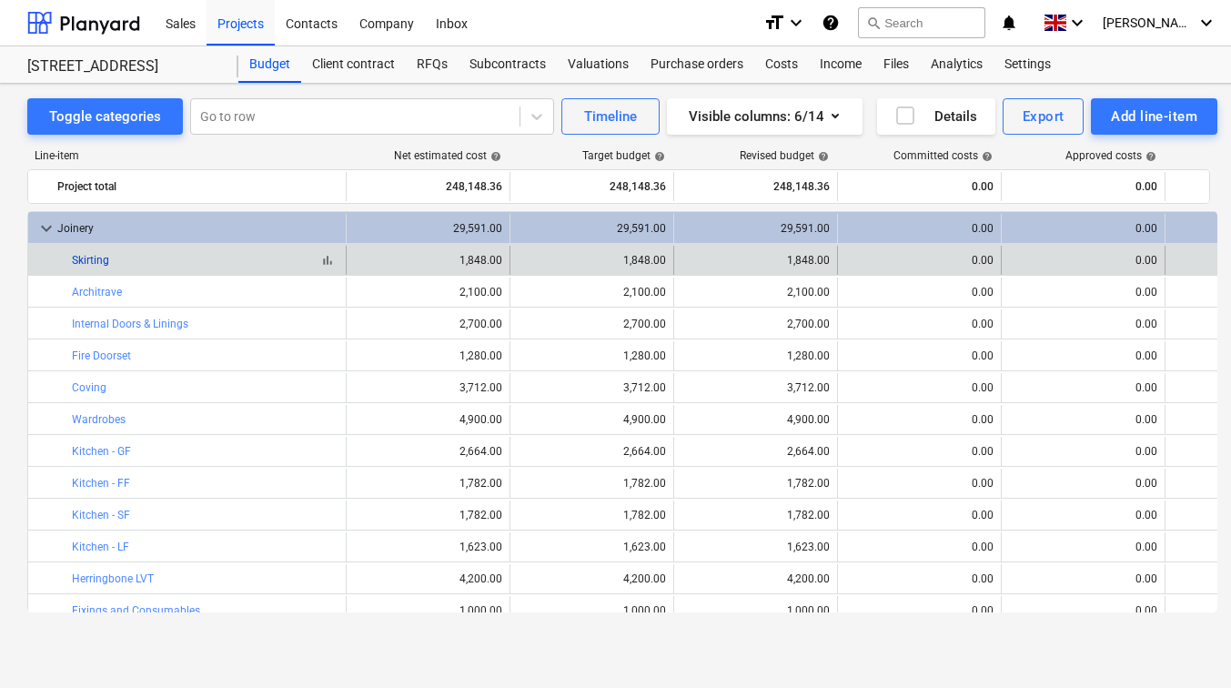
click at [85, 255] on link "Skirting" at bounding box center [90, 260] width 37 height 13
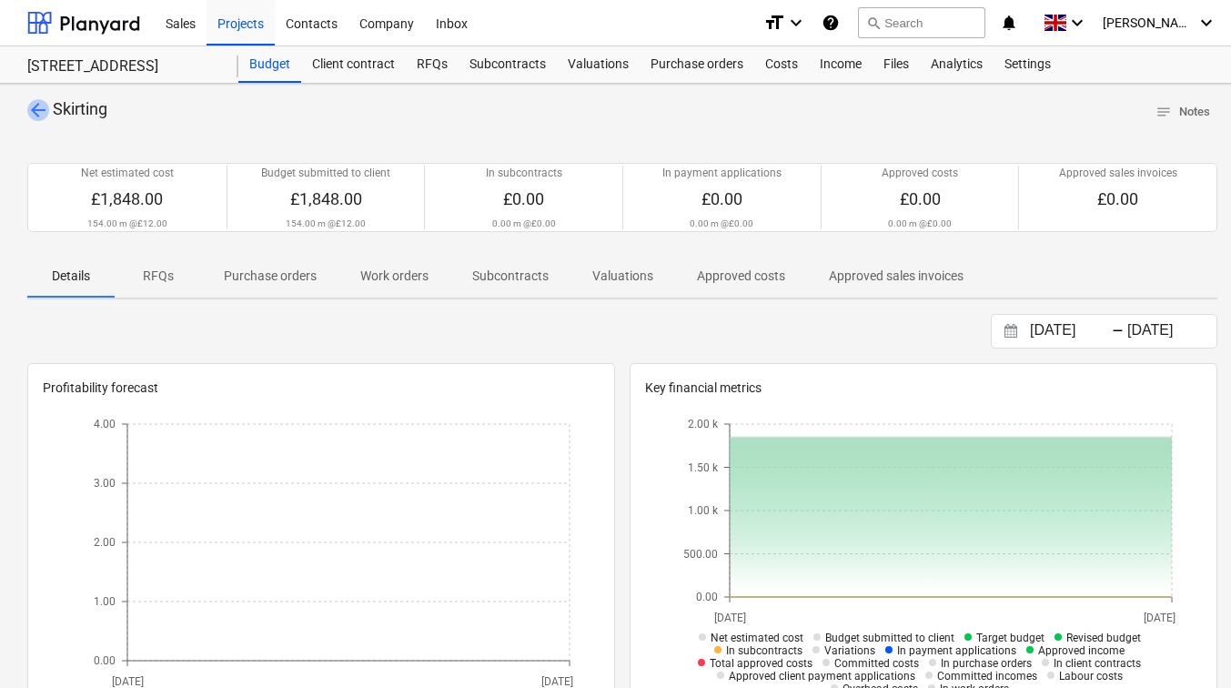
click at [35, 102] on span "arrow_back" at bounding box center [38, 110] width 22 height 22
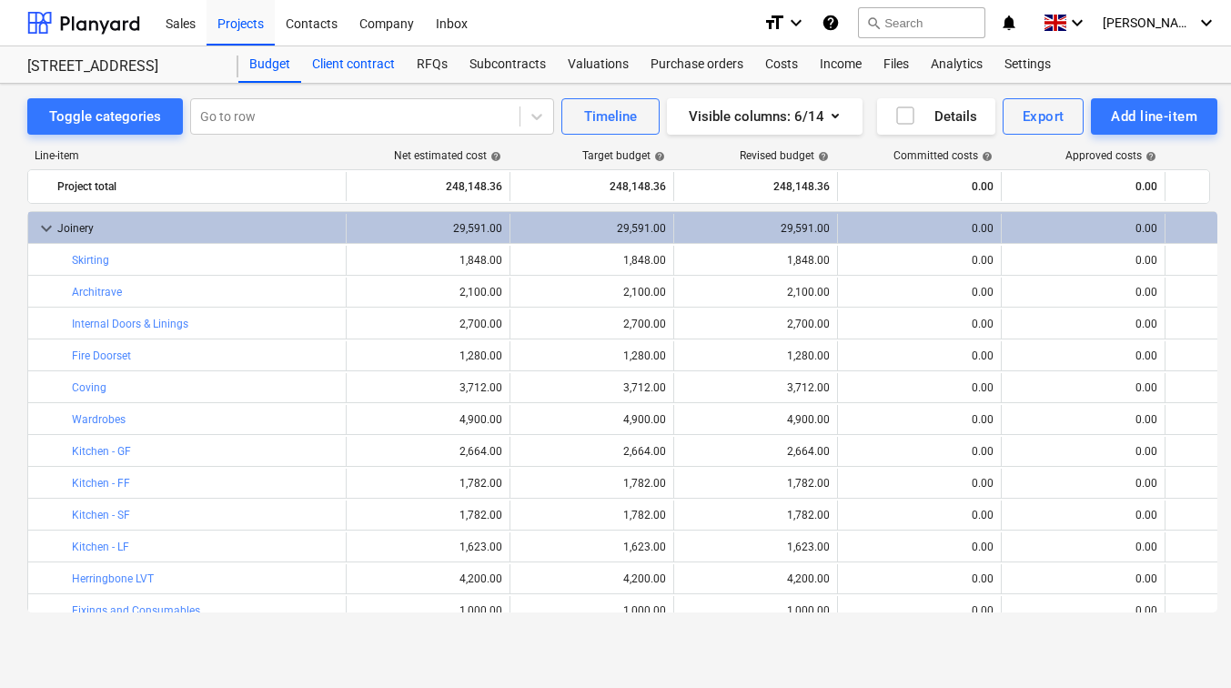
click at [393, 61] on div "Client contract" at bounding box center [353, 64] width 105 height 36
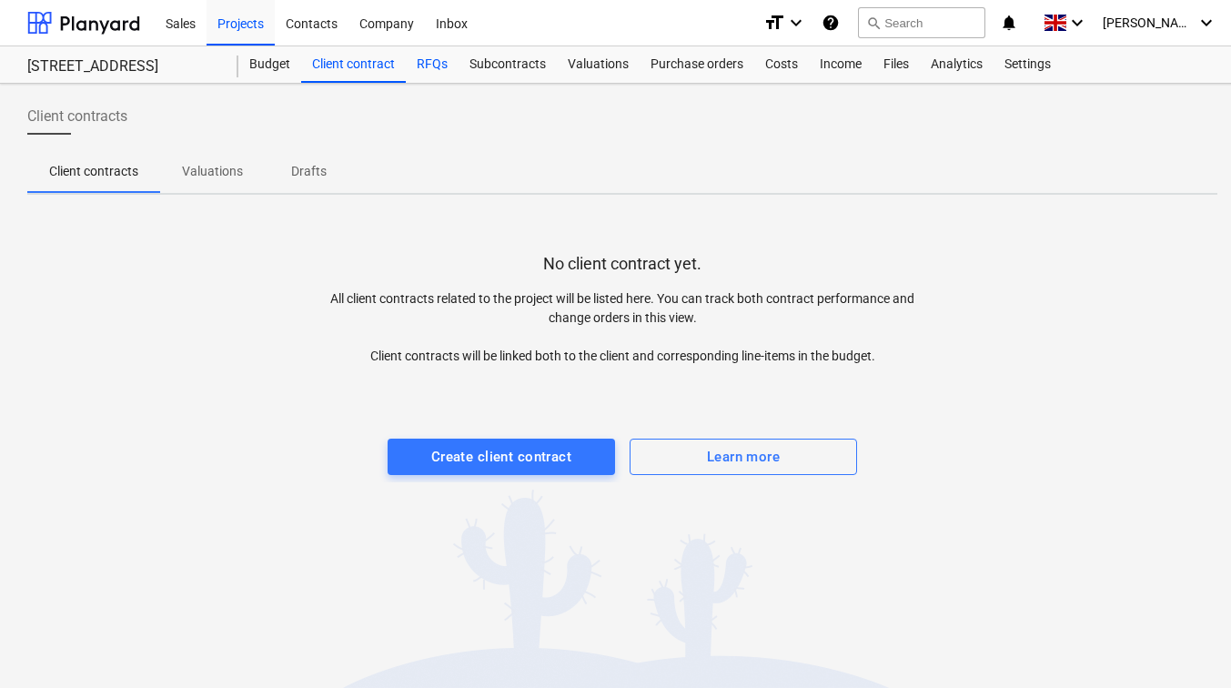
click at [444, 65] on div "RFQs" at bounding box center [432, 64] width 53 height 36
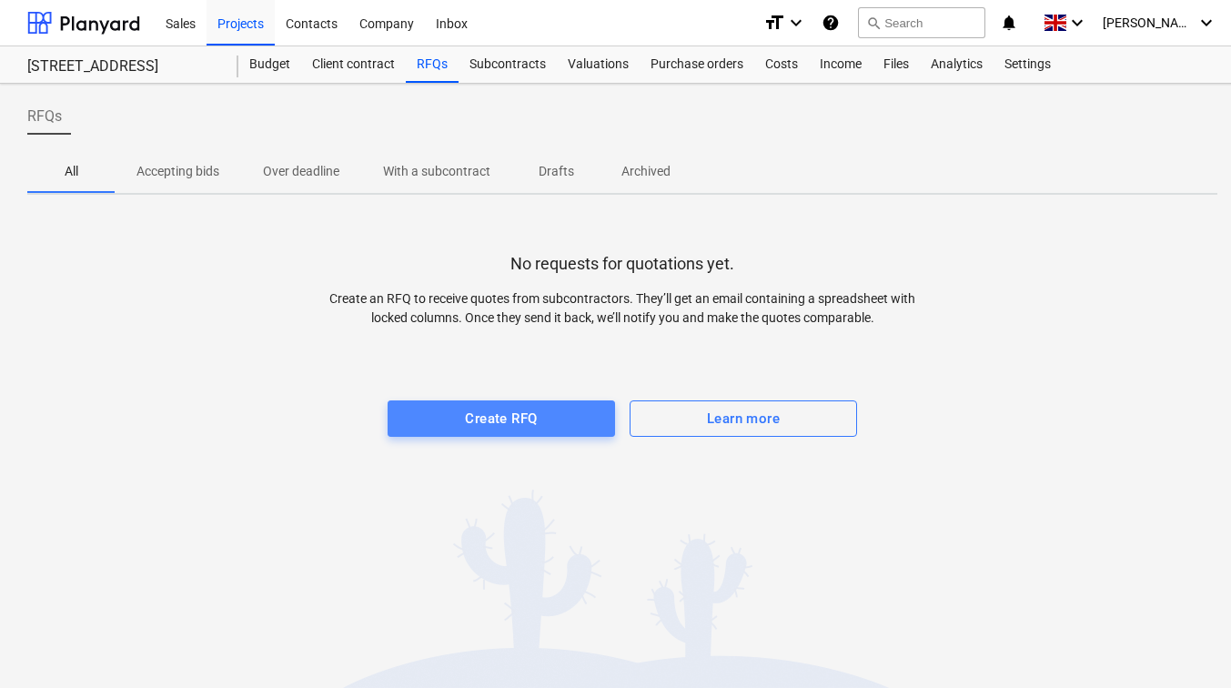
click at [506, 415] on div "Create RFQ" at bounding box center [501, 419] width 72 height 24
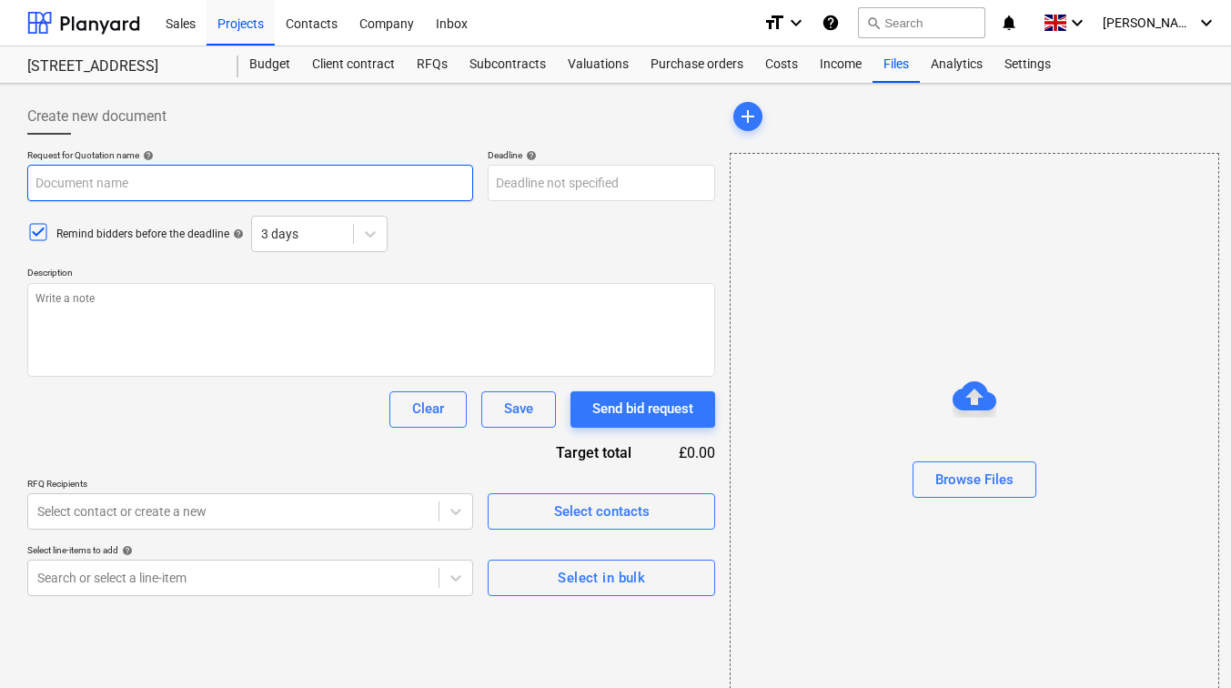
click at [177, 193] on input "text" at bounding box center [250, 183] width 446 height 36
type textarea "x"
type input "J"
type textarea "x"
type input "Jo"
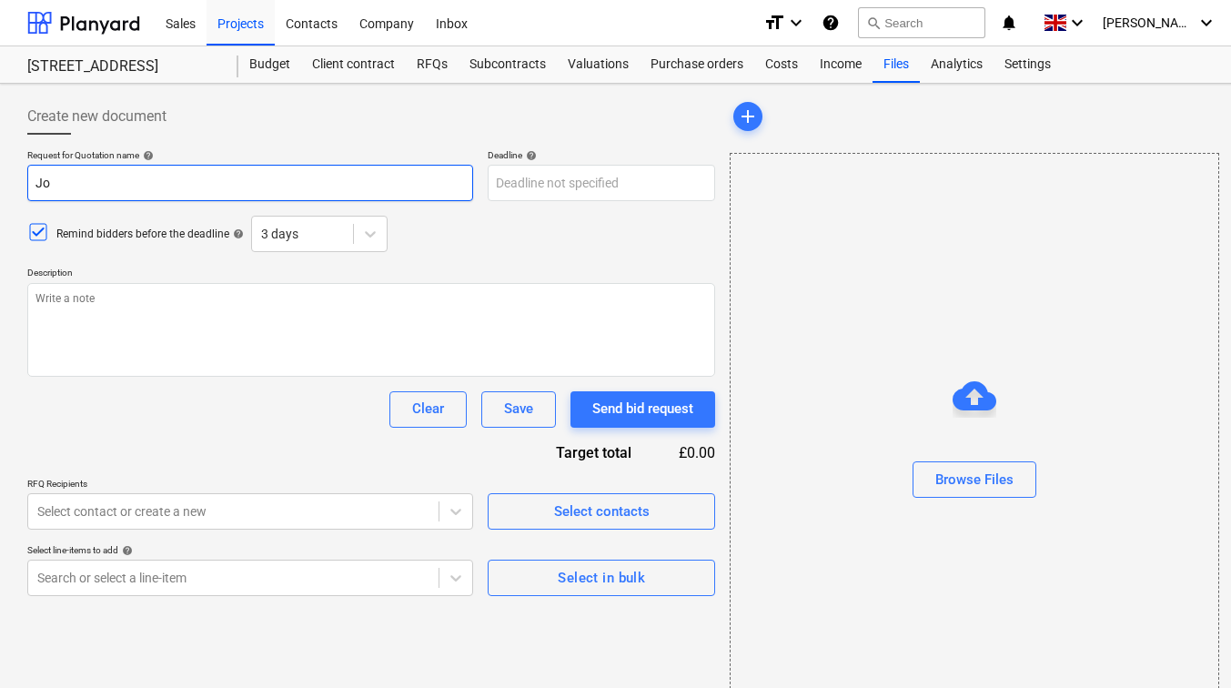
type textarea "x"
type input "Joi"
type textarea "x"
type input "Join"
type textarea "x"
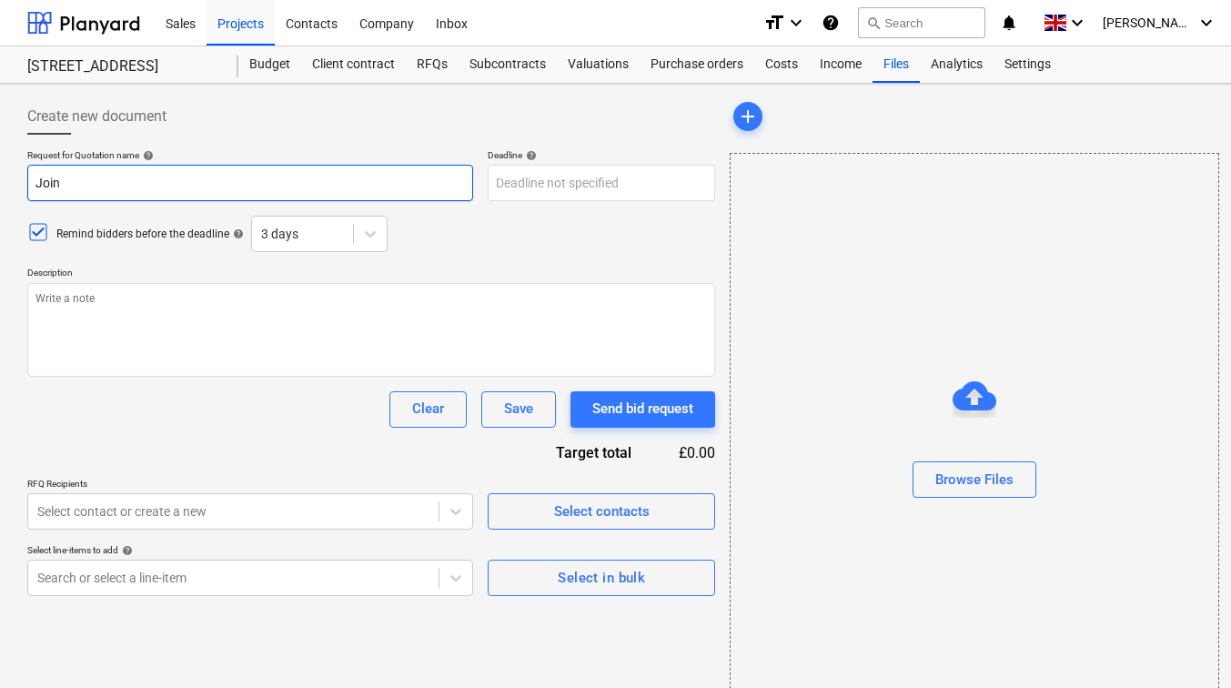
type input "Joine"
type textarea "x"
type input "Joinery"
type textarea "x"
type input "Joinery O"
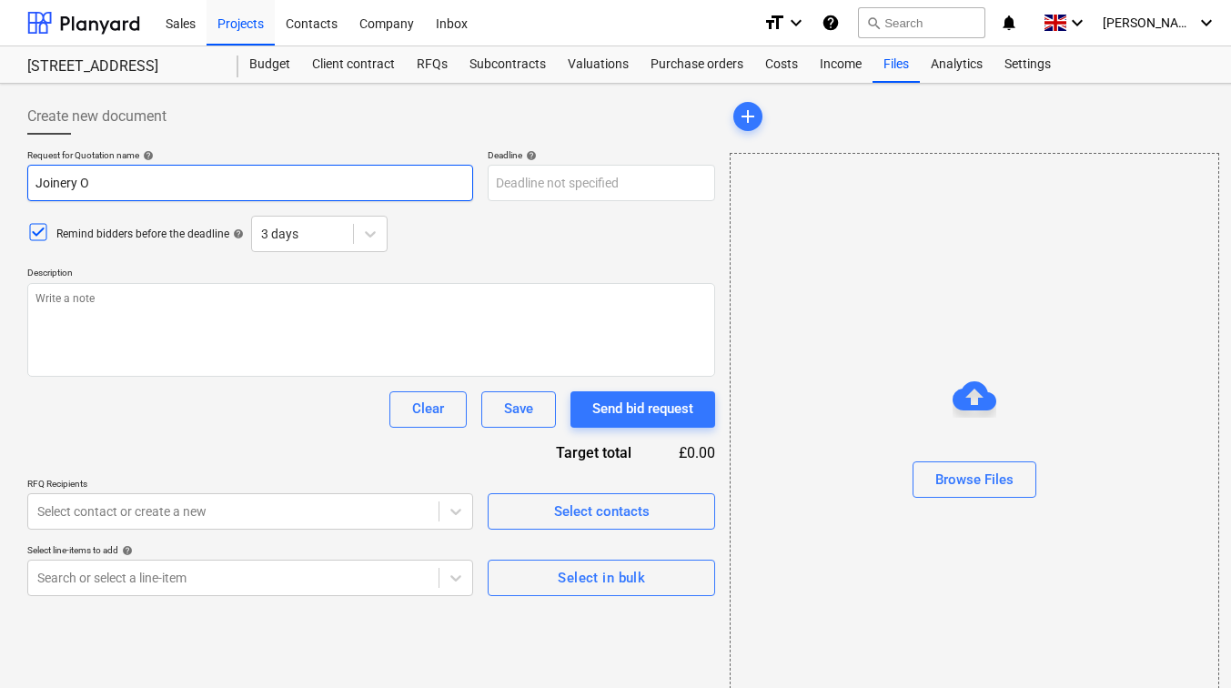
type textarea "x"
type input "Joinery On"
type textarea "x"
type input "Joinery Ons"
type textarea "x"
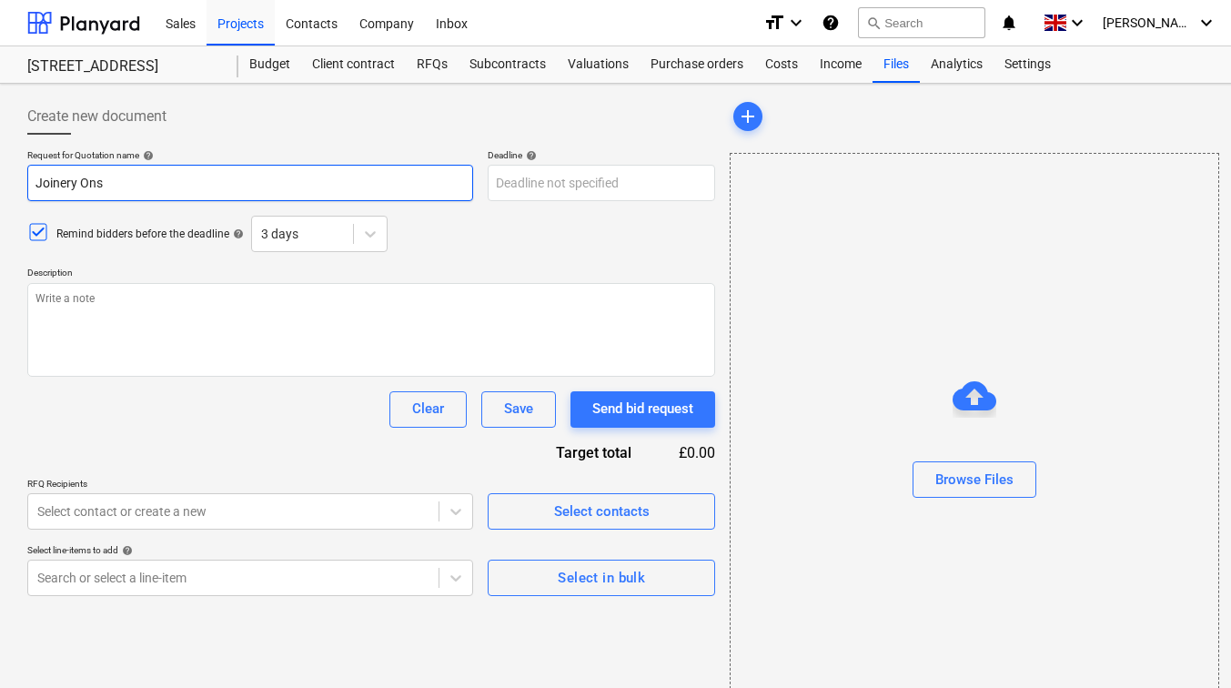
type input "Joinery Onst"
type textarea "x"
type input "Joinery Ons"
type textarea "x"
type input "Joinery On"
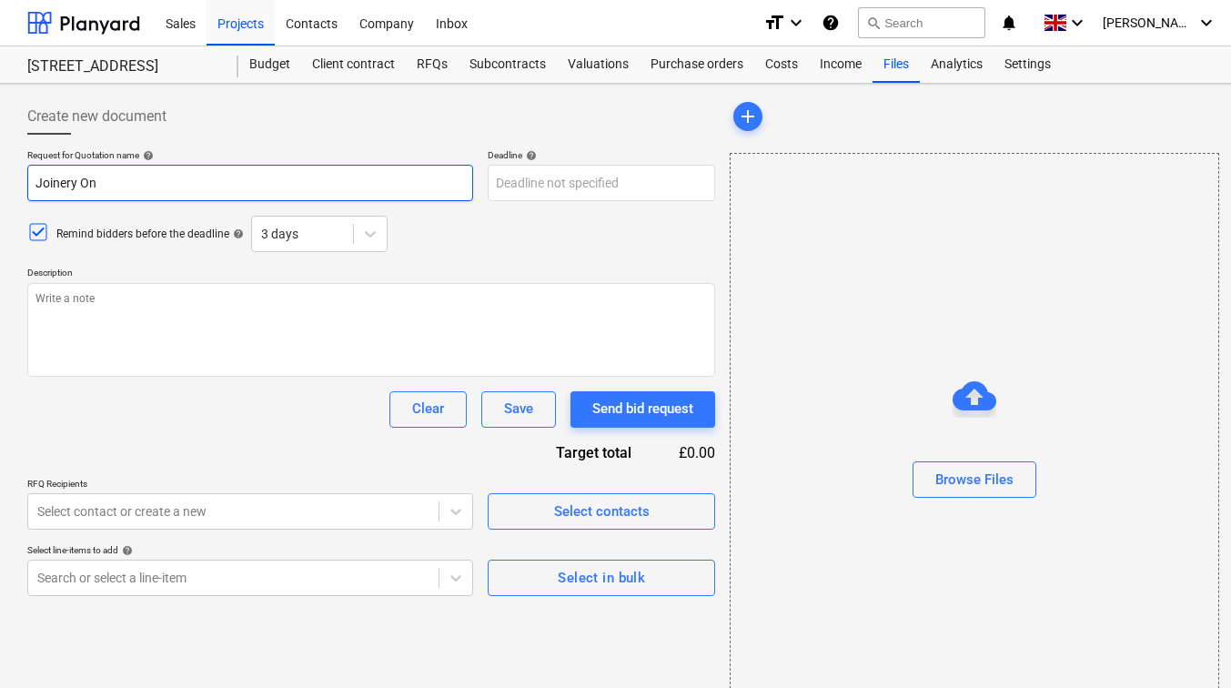
type textarea "x"
type input "Joinery O"
type textarea "x"
type input "Joinery"
type textarea "x"
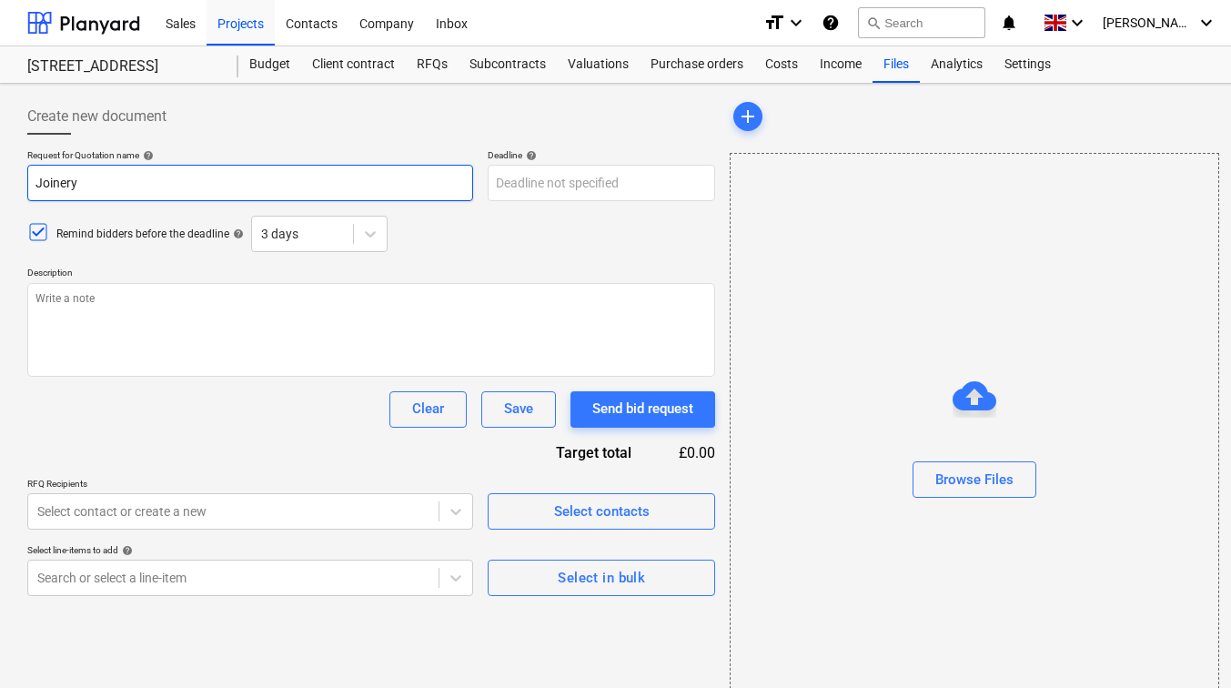
type input "Joinery I"
type textarea "x"
type input "Joinery In"
type textarea "x"
type input "Joinery Ins"
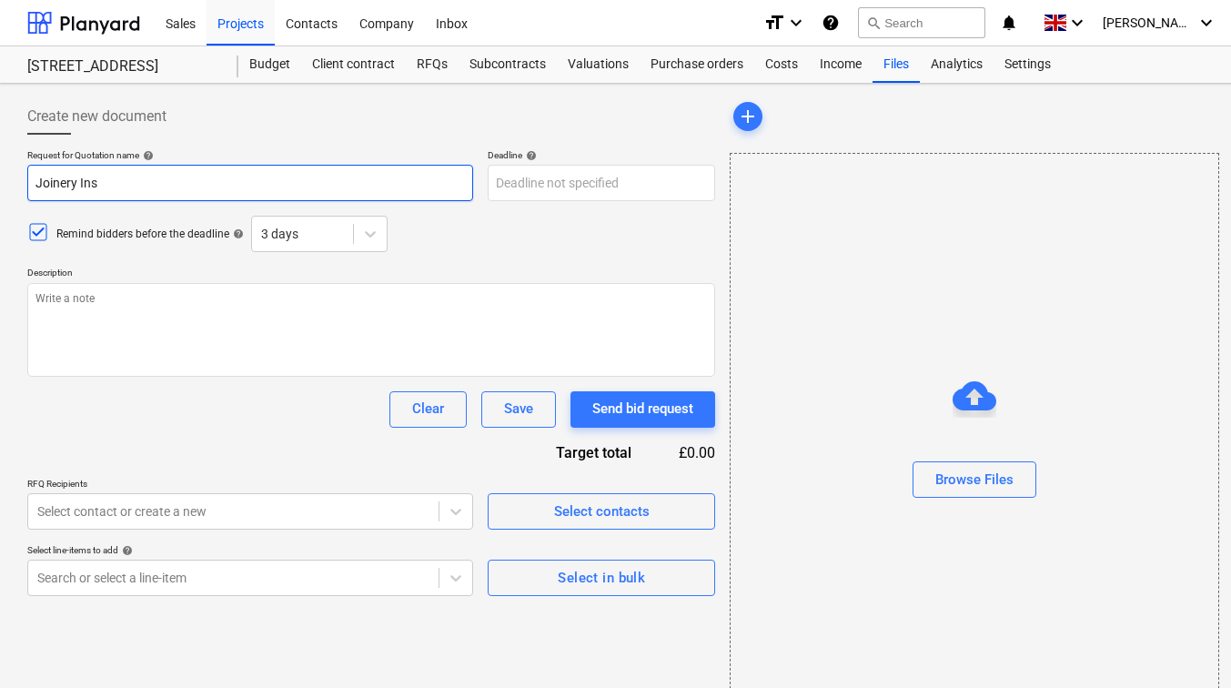
type textarea "x"
type input "Joinery Inst"
type textarea "x"
type input "Joinery Insta"
type textarea "x"
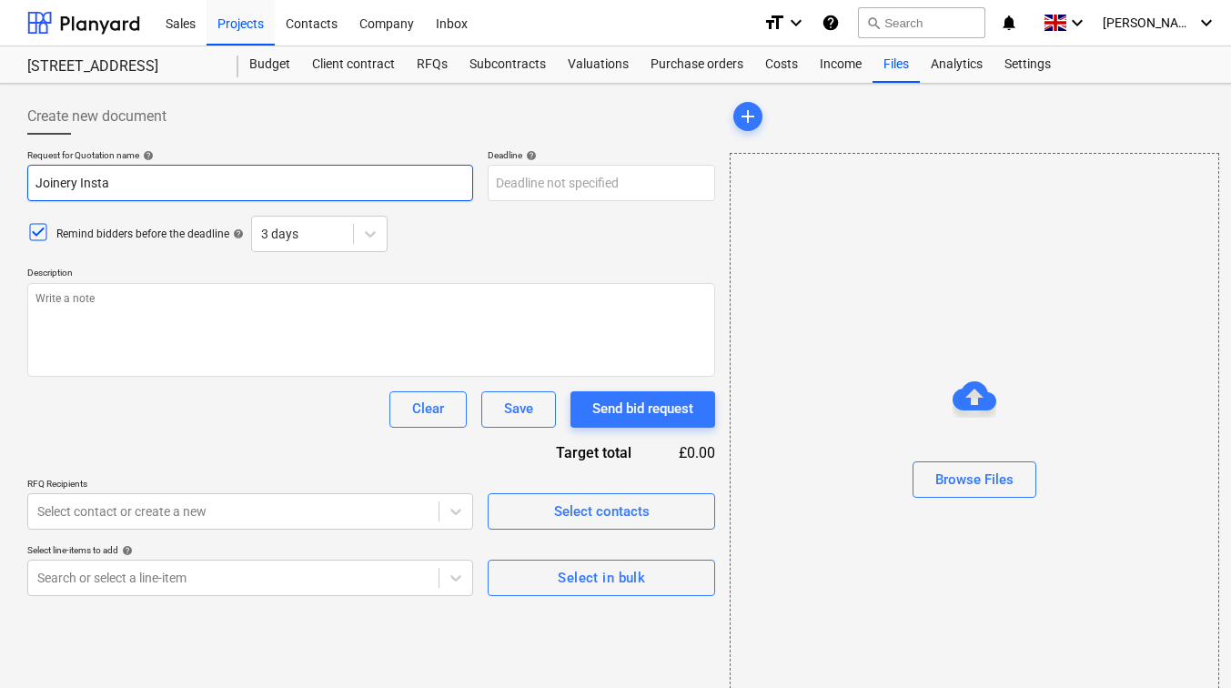
type input "Joinery Instal"
type textarea "x"
type input "Joinery Install"
type textarea "x"
type input "Joinery Install"
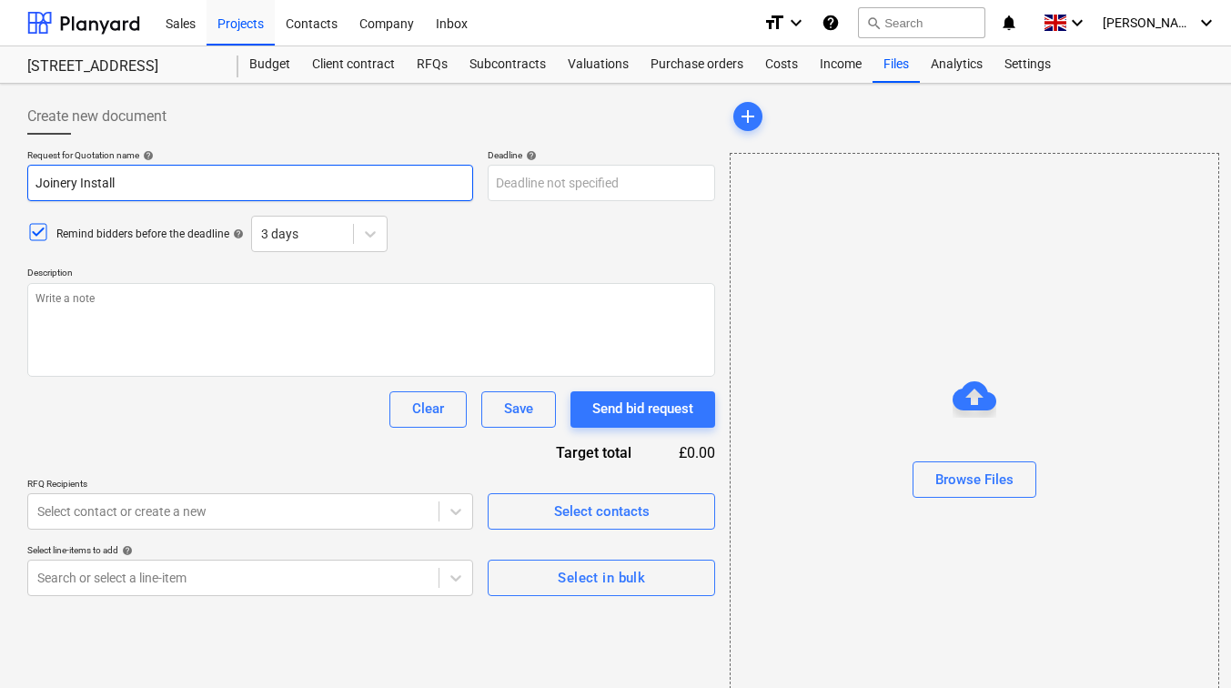
type textarea "x"
type input "Joinery Install Q"
type textarea "x"
type input "Joinery Install Qu"
type textarea "x"
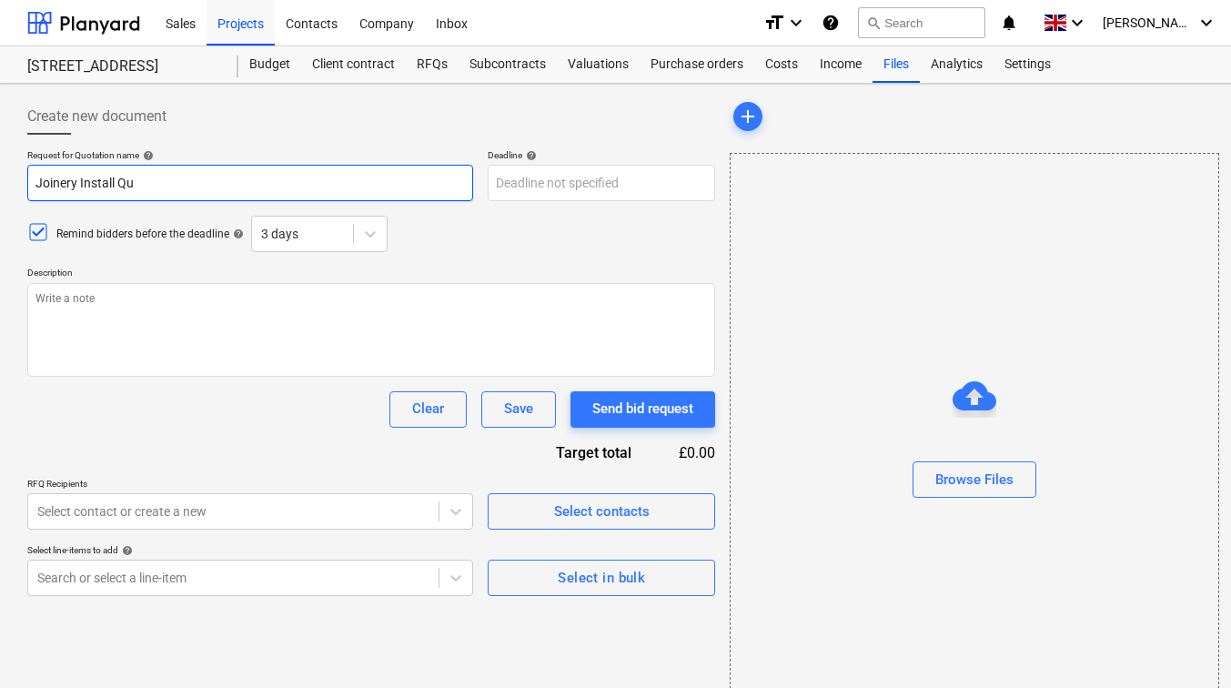
type input "Joinery Install Quo"
type textarea "x"
type input "Joinery Install Quot"
type textarea "x"
type input "Joinery Install Quote"
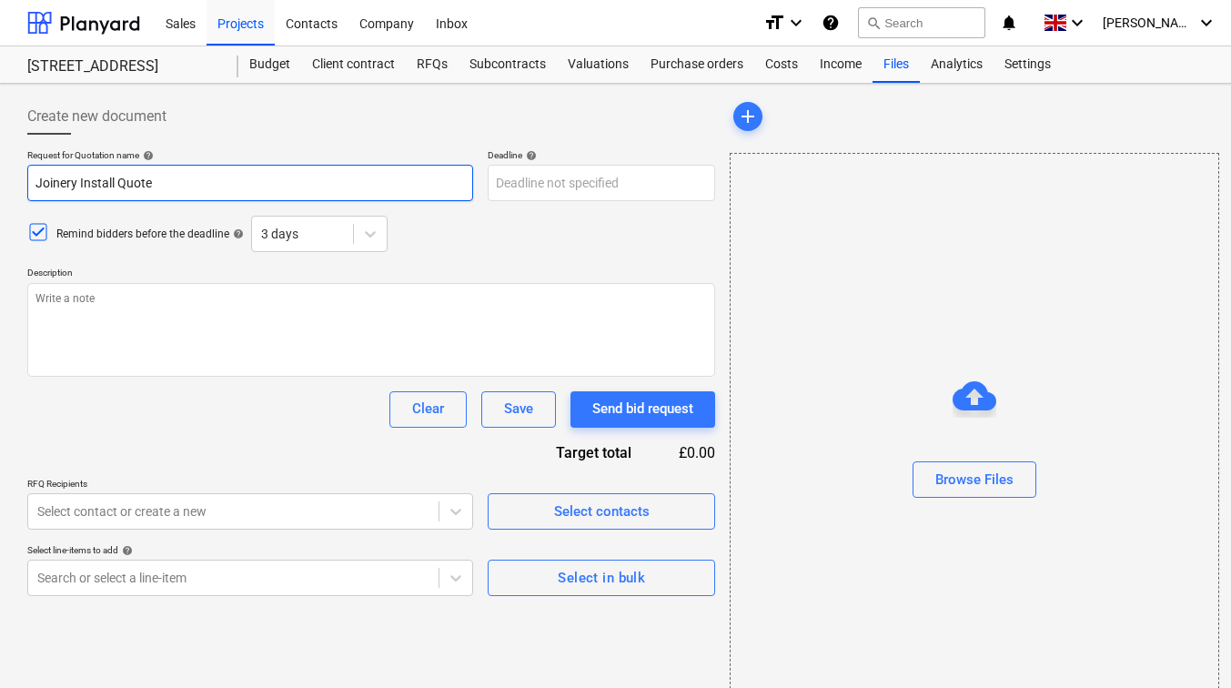
type textarea "x"
type input "Joinery Install Quote"
type textarea "x"
type input "Joinery Install Quote d"
type textarea "x"
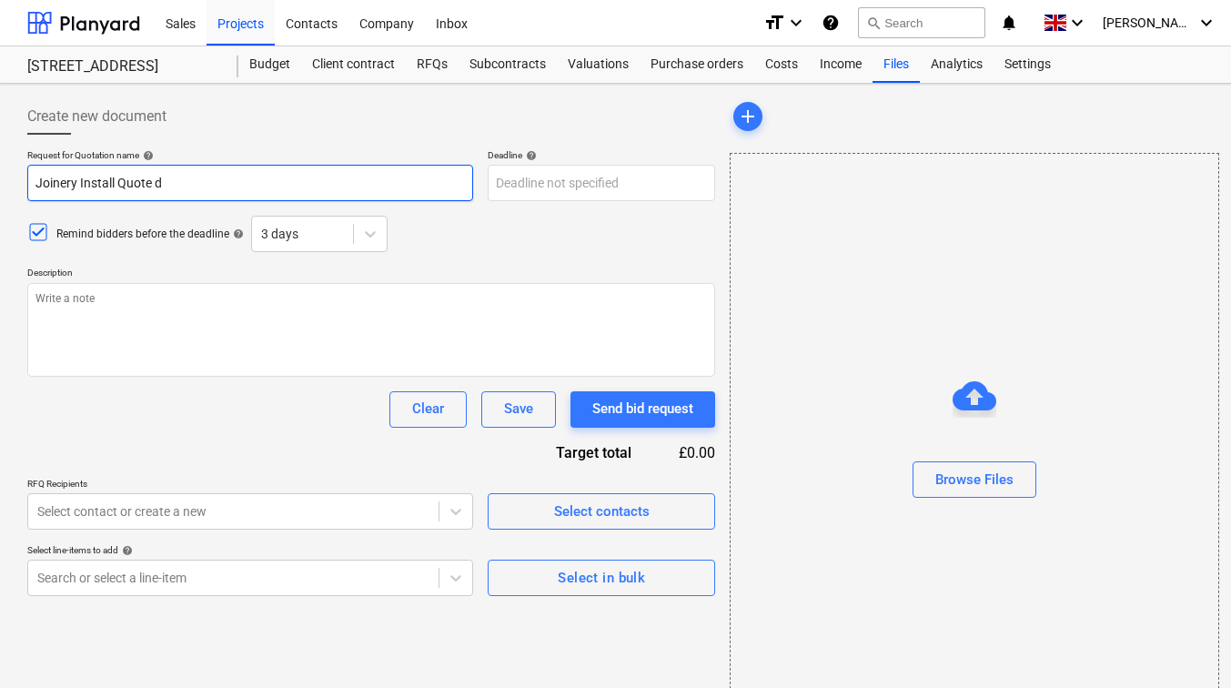
type input "Joinery Install Quote"
type textarea "x"
type input "Joinery Install Quote D"
type textarea "x"
type input "Joinery Install Quote Dem"
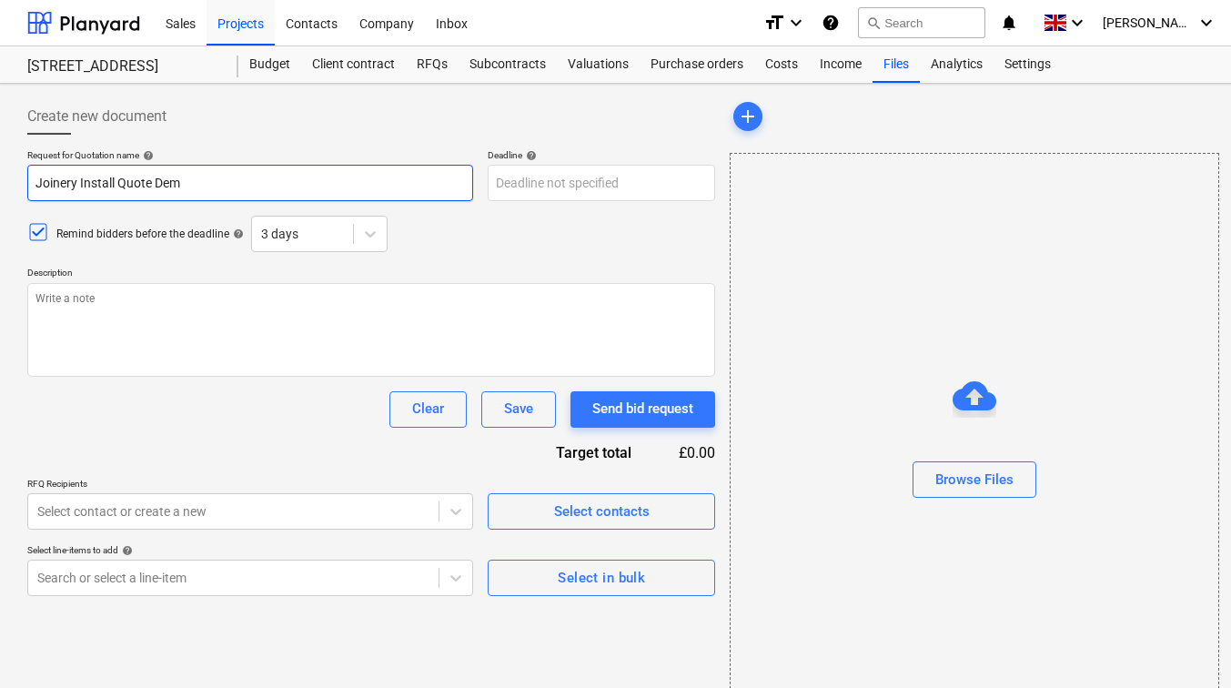
type textarea "x"
type input "Joinery Install Quote Demo"
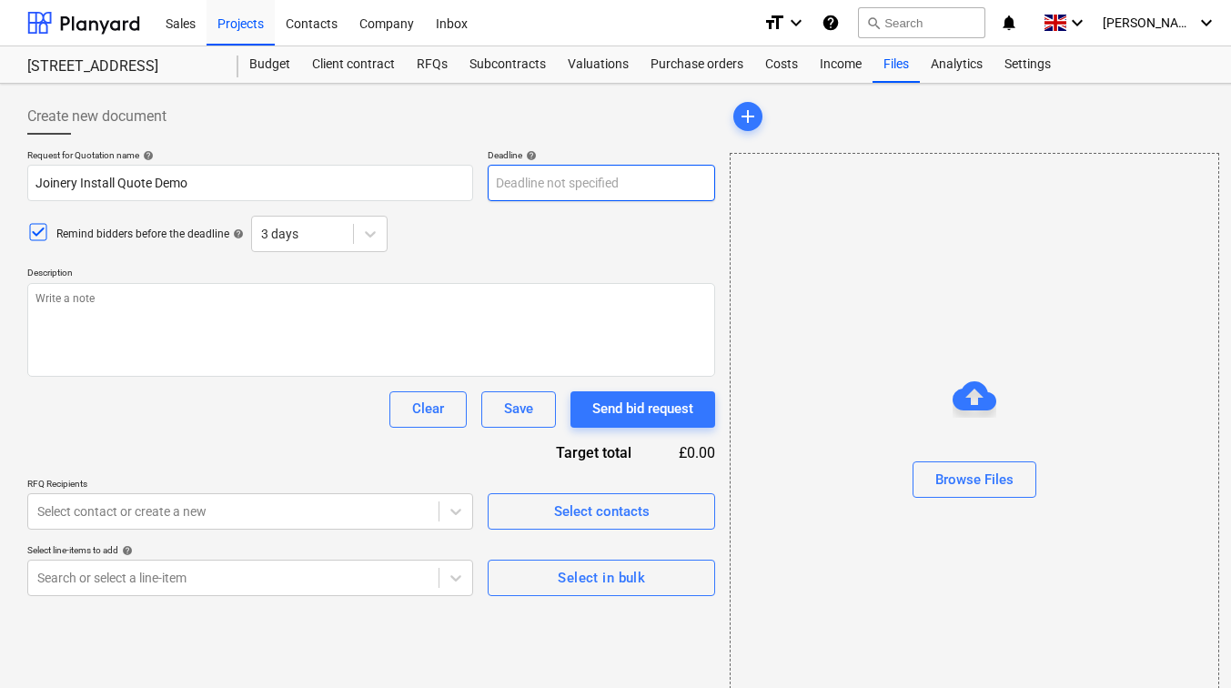
click at [542, 175] on body "Sales Projects Contacts Company Inbox format_size keyboard_arrow_down help sear…" at bounding box center [615, 352] width 1231 height 705
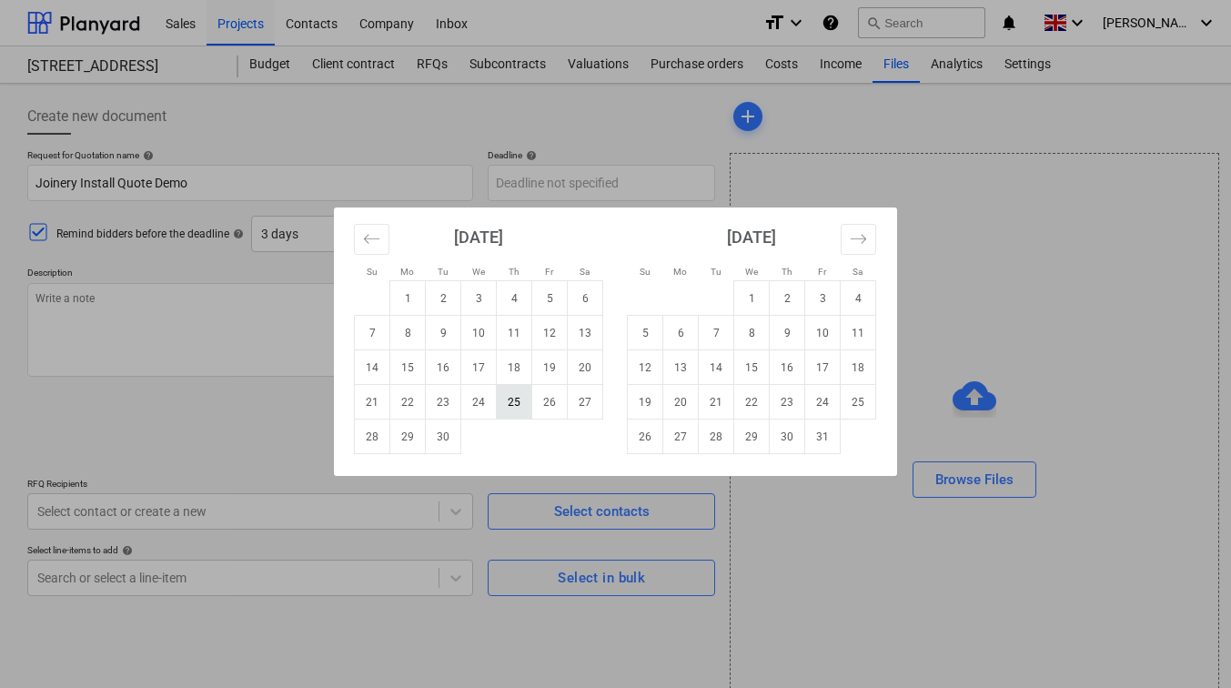
click at [515, 401] on td "25" at bounding box center [514, 402] width 35 height 35
type textarea "x"
type input "25 Sep 2025"
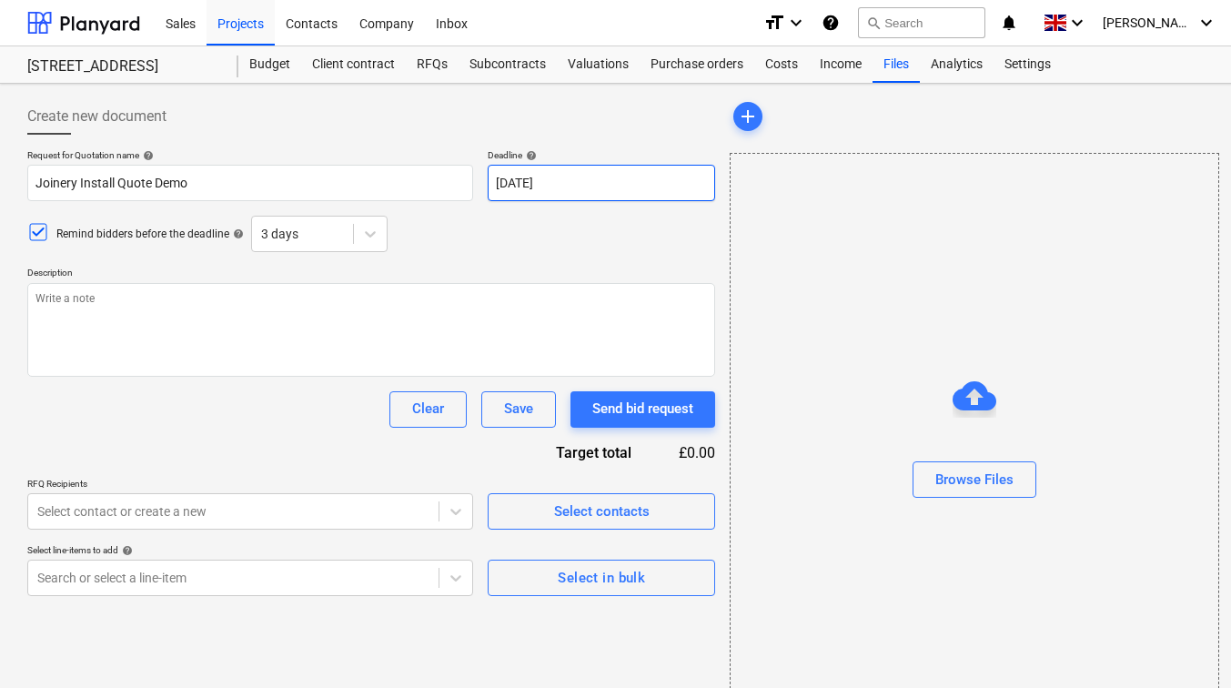
click at [538, 189] on body "Sales Projects Contacts Company Inbox format_size keyboard_arrow_down help sear…" at bounding box center [615, 352] width 1231 height 705
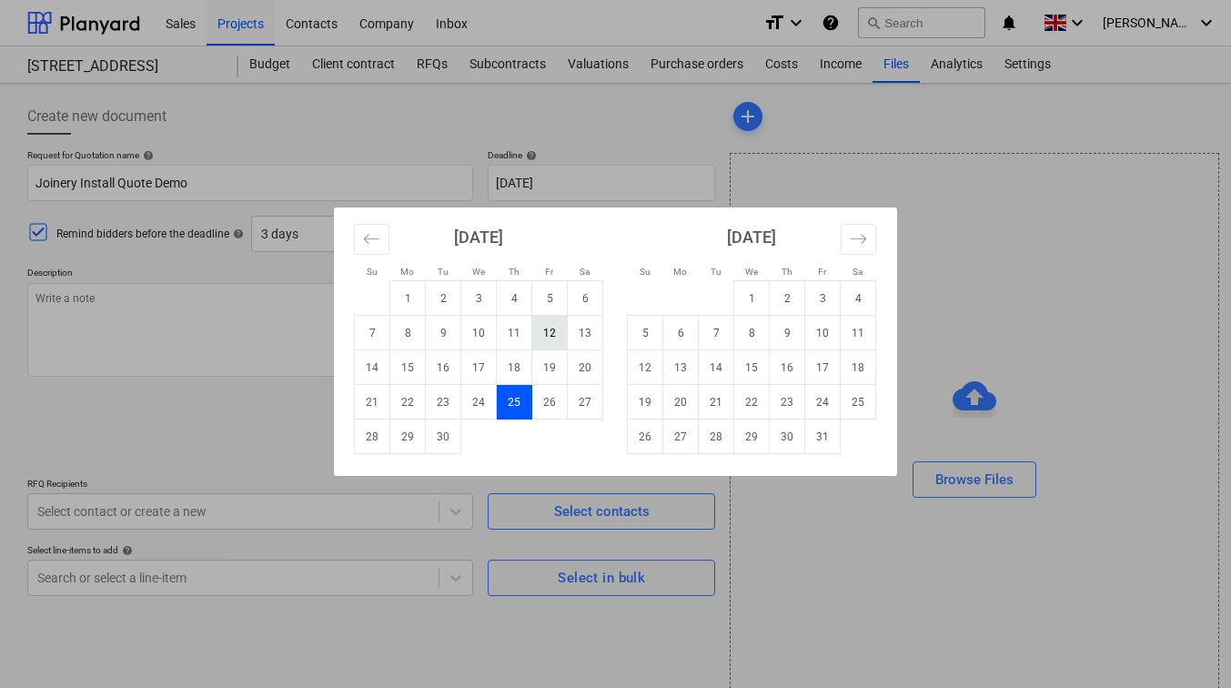
click at [548, 339] on td "12" at bounding box center [549, 333] width 35 height 35
type textarea "x"
type input "12 Sep 2025"
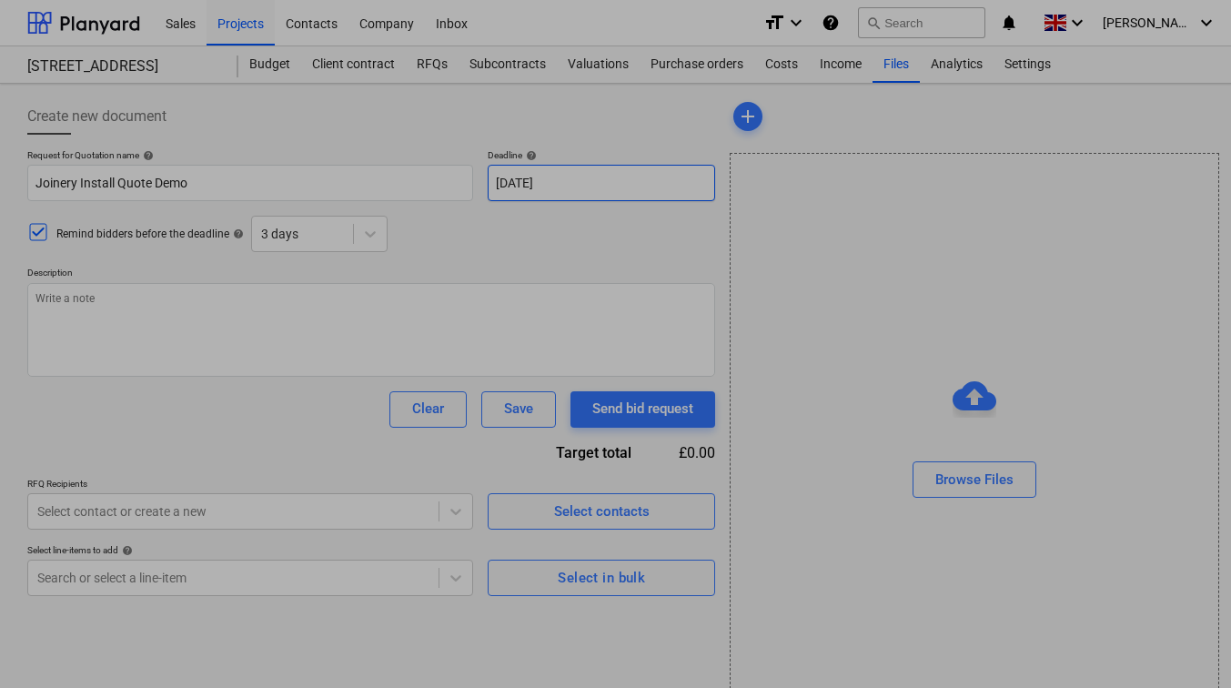
click at [535, 181] on body "Sales Projects Contacts Company Inbox format_size keyboard_arrow_down help sear…" at bounding box center [615, 352] width 1231 height 705
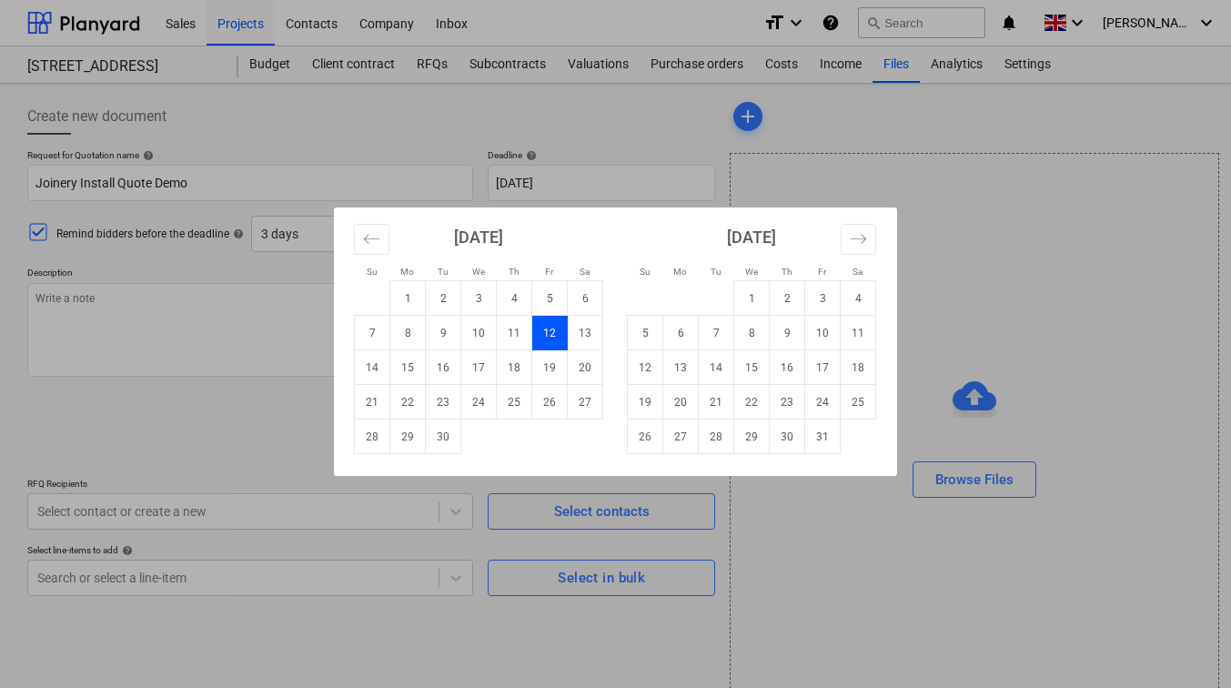
click at [562, 141] on div "Su Mo Tu We Th Fr Sa Su Mo Tu We Th Fr Sa August 2025 1 2 3 4 5 6 7 8 9 10 11 1…" at bounding box center [615, 344] width 1231 height 688
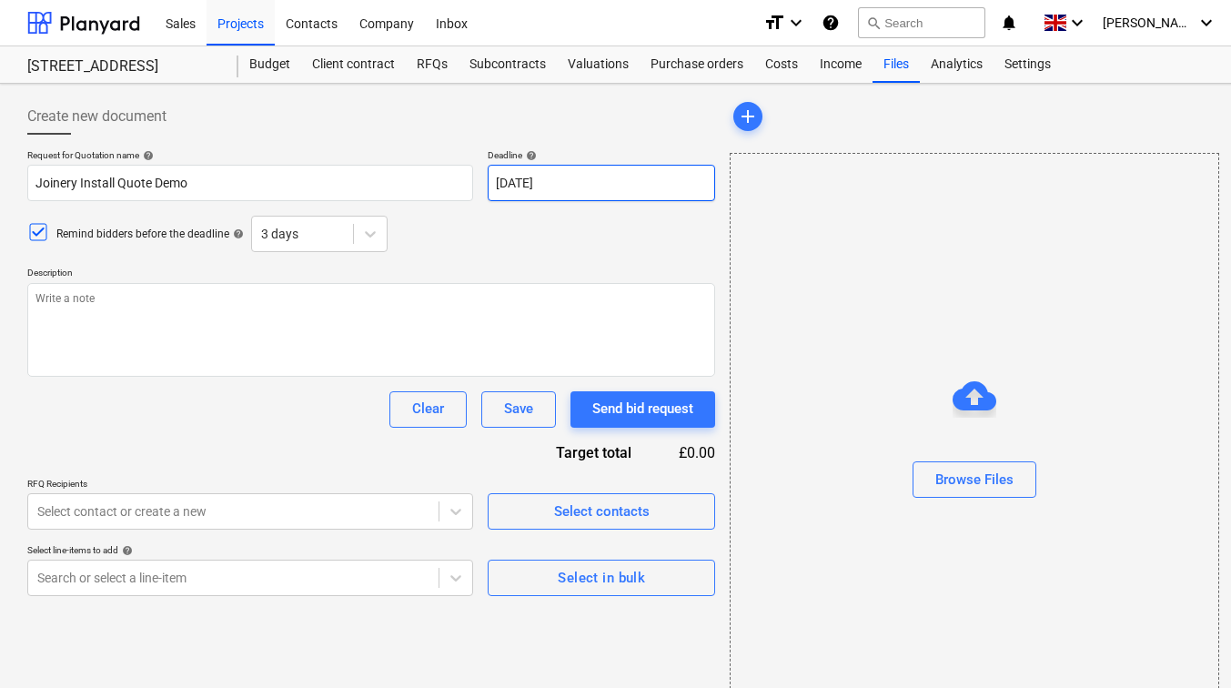
click at [507, 187] on body "Sales Projects Contacts Company Inbox format_size keyboard_arrow_down help sear…" at bounding box center [615, 352] width 1231 height 705
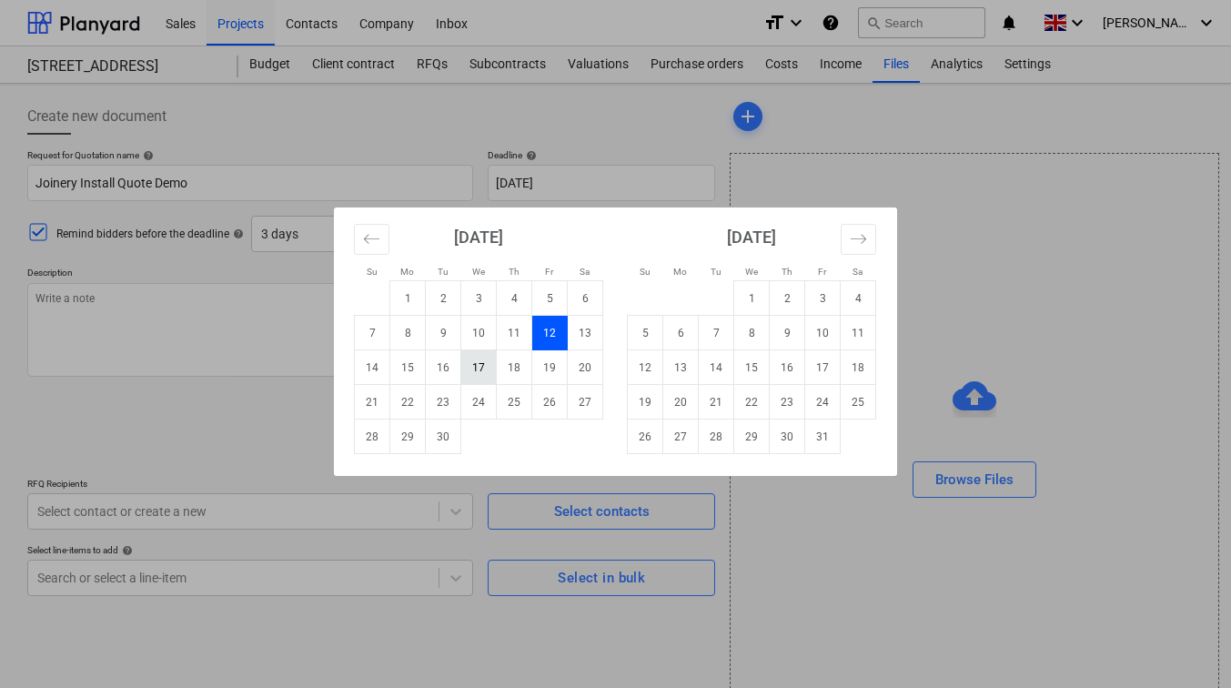
click at [469, 361] on td "17" at bounding box center [478, 367] width 35 height 35
type textarea "x"
type input "17 Sep 2025"
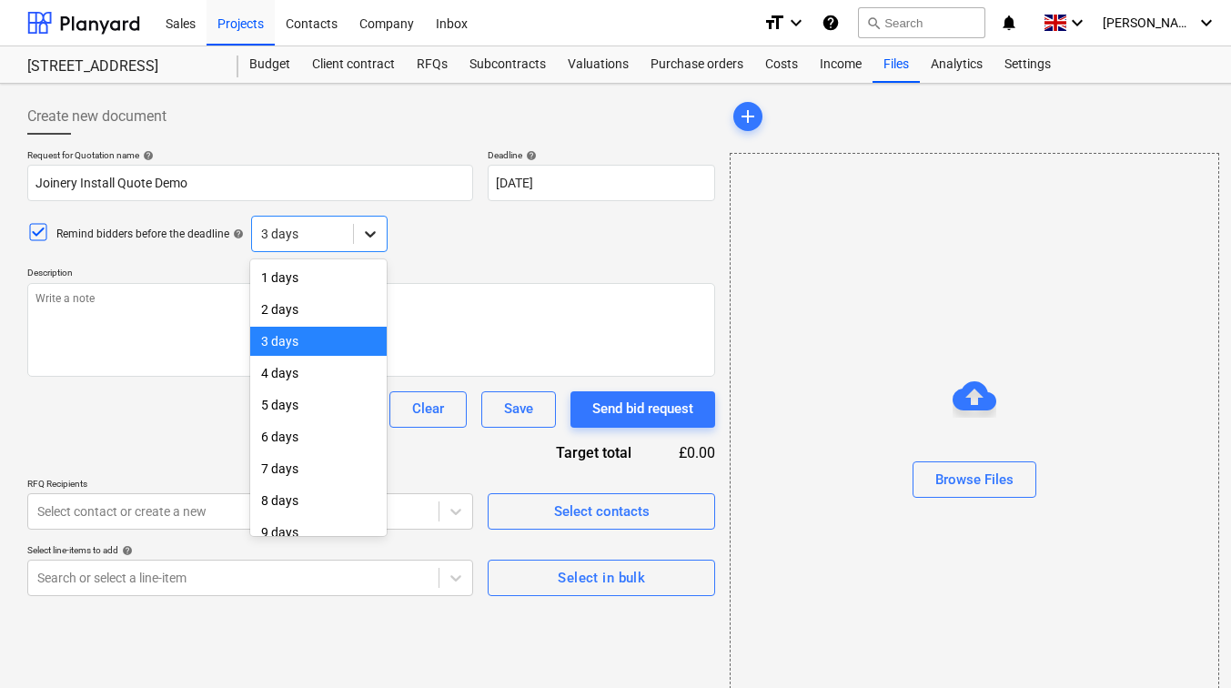
click at [366, 229] on icon at bounding box center [370, 234] width 18 height 18
click at [309, 288] on div "1 days" at bounding box center [318, 277] width 137 height 29
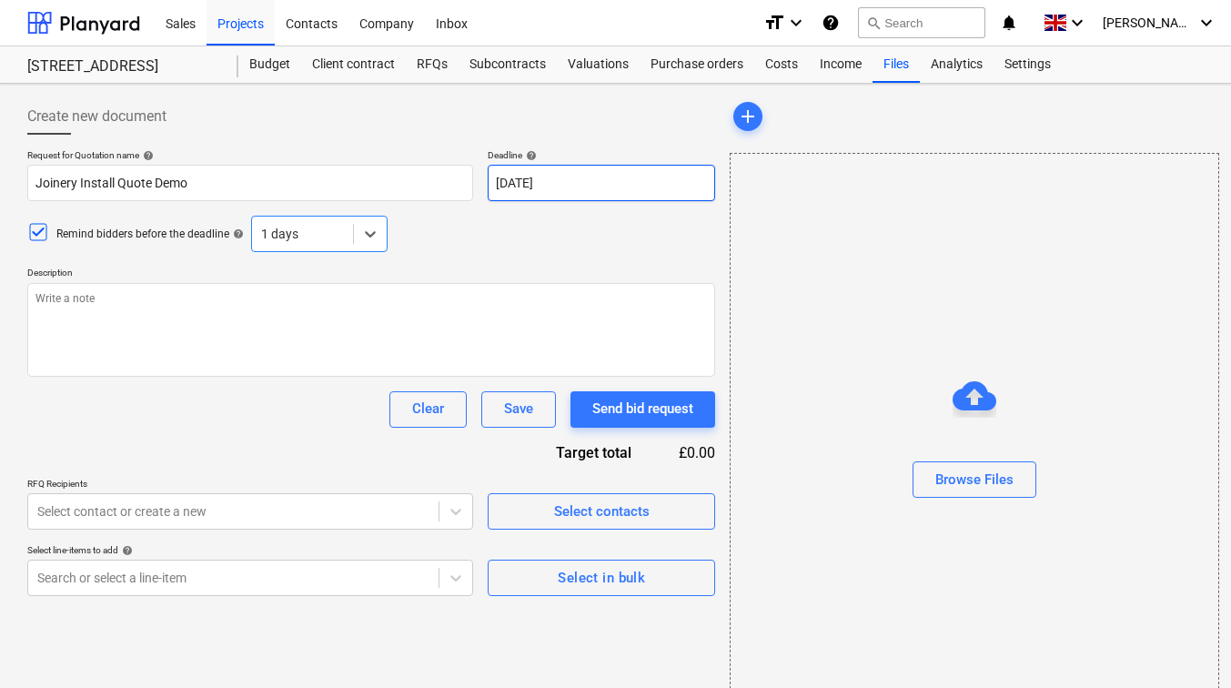
click at [554, 184] on body "Sales Projects Contacts Company Inbox format_size keyboard_arrow_down help sear…" at bounding box center [615, 352] width 1231 height 705
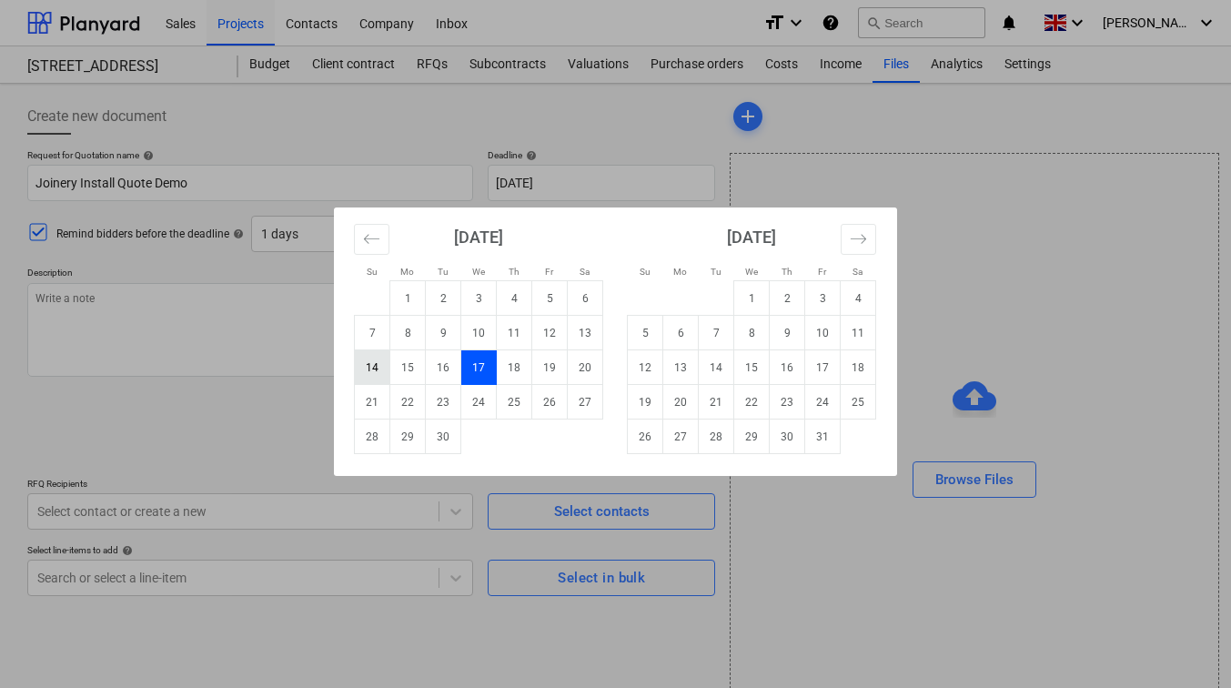
click at [376, 370] on td "14" at bounding box center [372, 367] width 35 height 35
type textarea "x"
type input "14 Sep 2025"
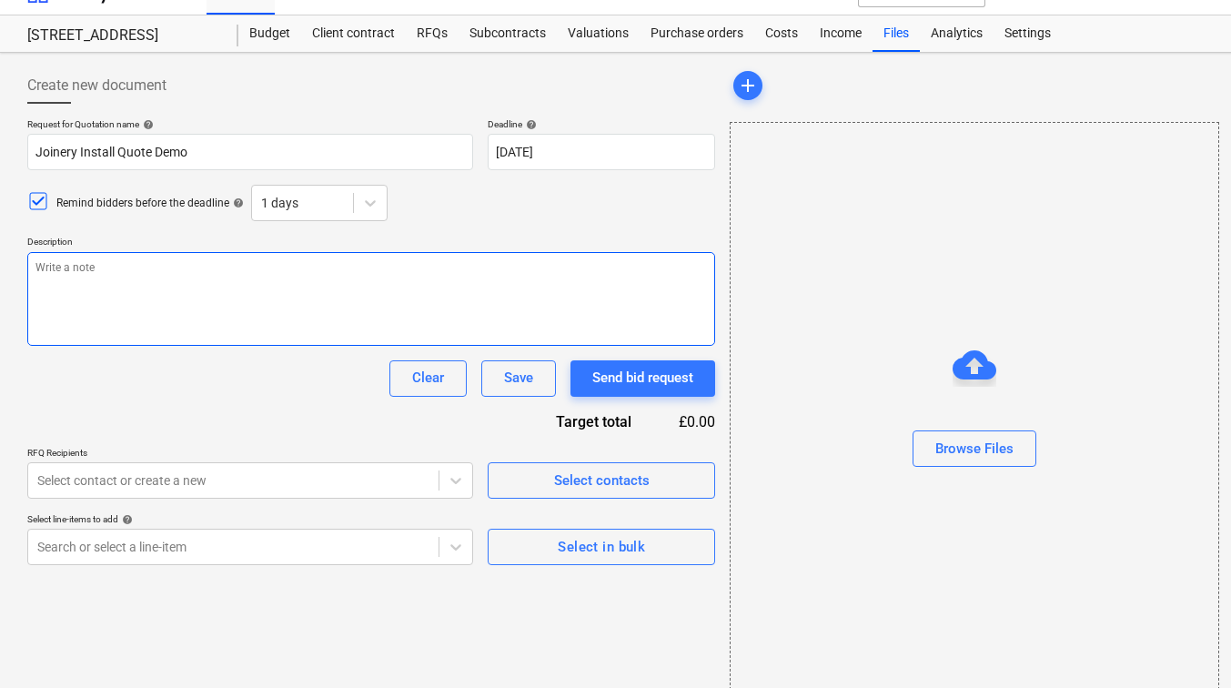
scroll to position [61, 0]
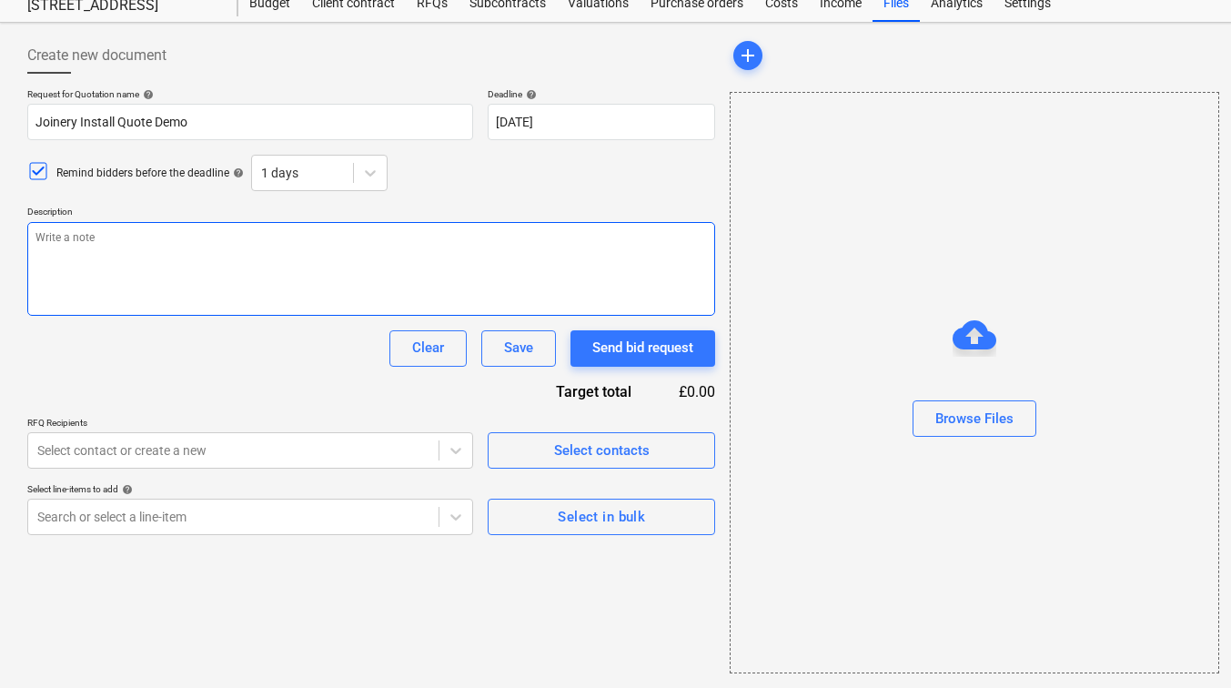
click at [268, 258] on textarea at bounding box center [371, 269] width 688 height 94
type textarea "x"
type textarea "P"
type textarea "x"
type textarea "Pl"
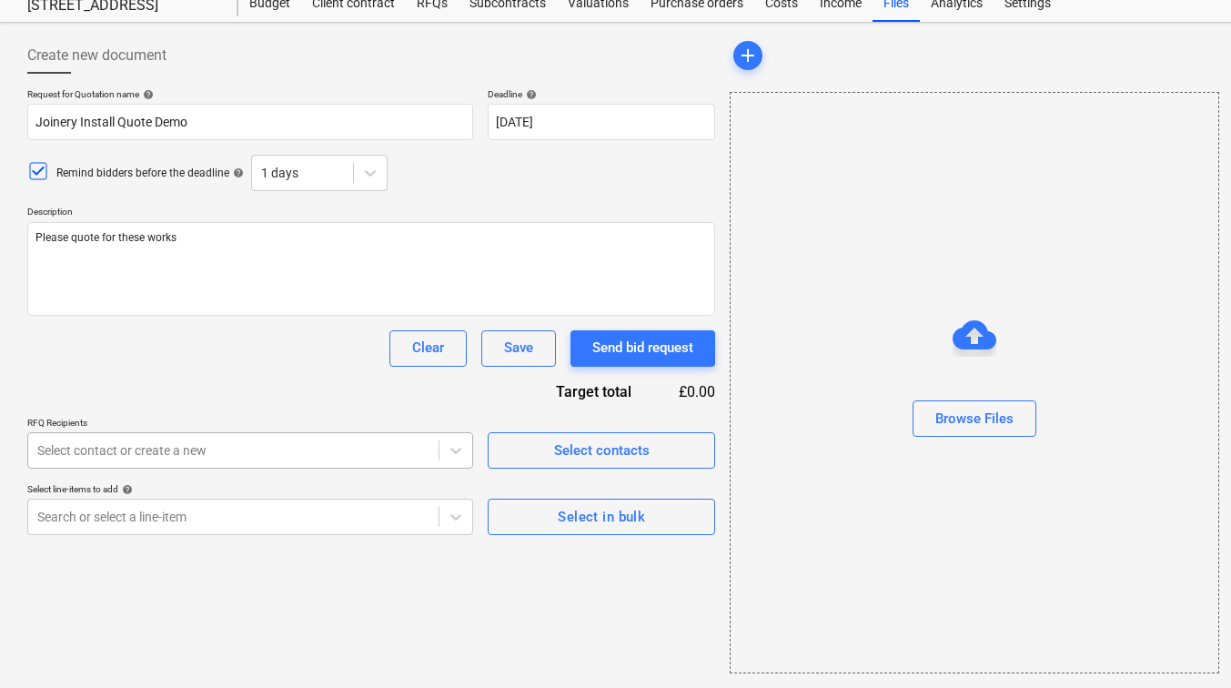
click at [380, 447] on div at bounding box center [233, 450] width 392 height 18
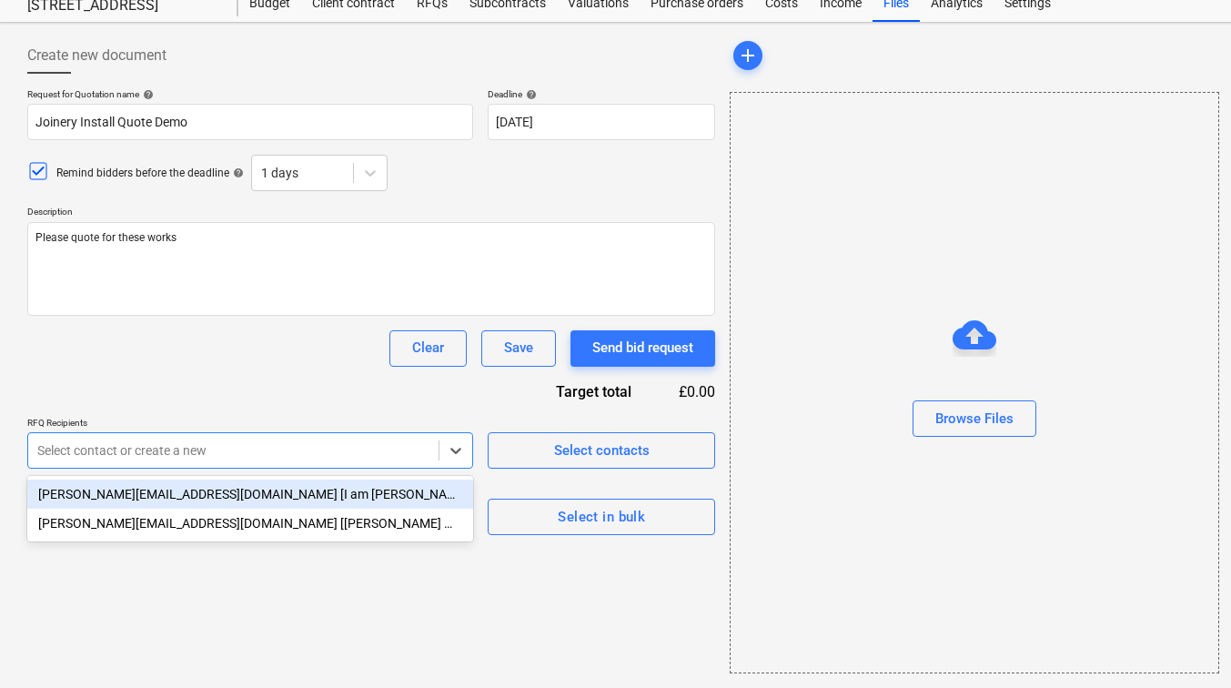
click at [339, 488] on div "henry@foxalls.com [I am Henry Foxall @ [DEMO] Electric Inc.]" at bounding box center [250, 494] width 446 height 29
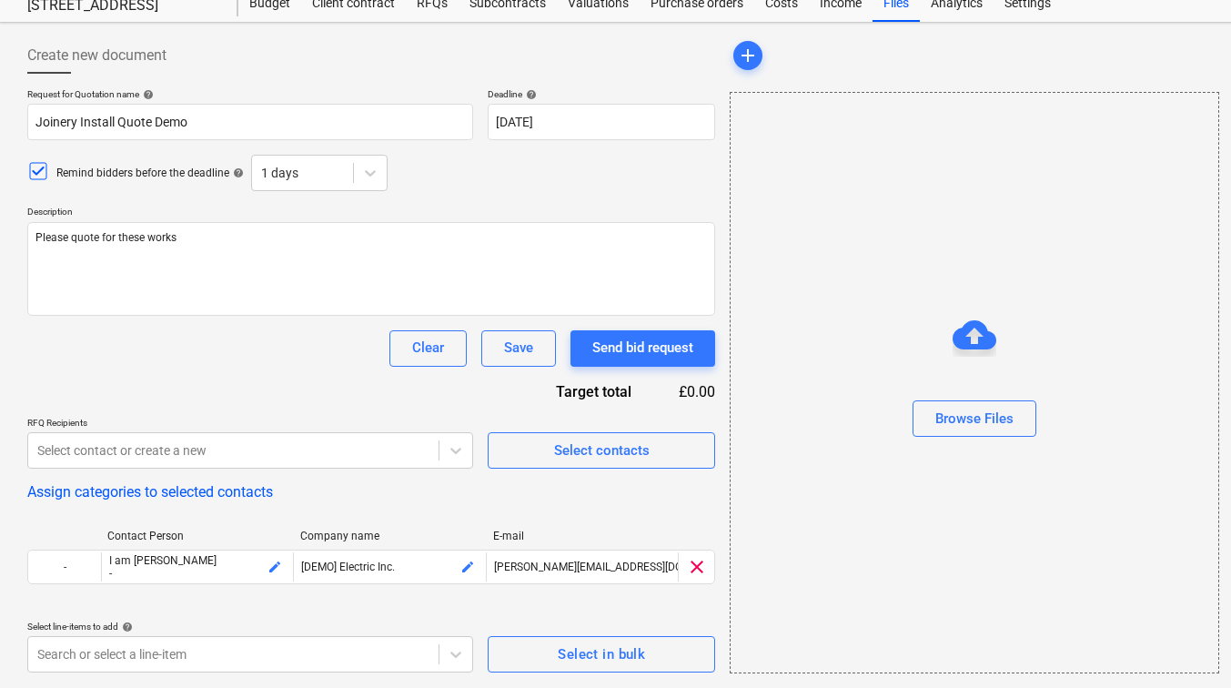
click at [218, 379] on div "Request for Quotation name help Joinery Install Quote Demo Deadline help 14 Sep…" at bounding box center [371, 380] width 688 height 584
click at [552, 655] on span "Select in bulk" at bounding box center [601, 655] width 187 height 24
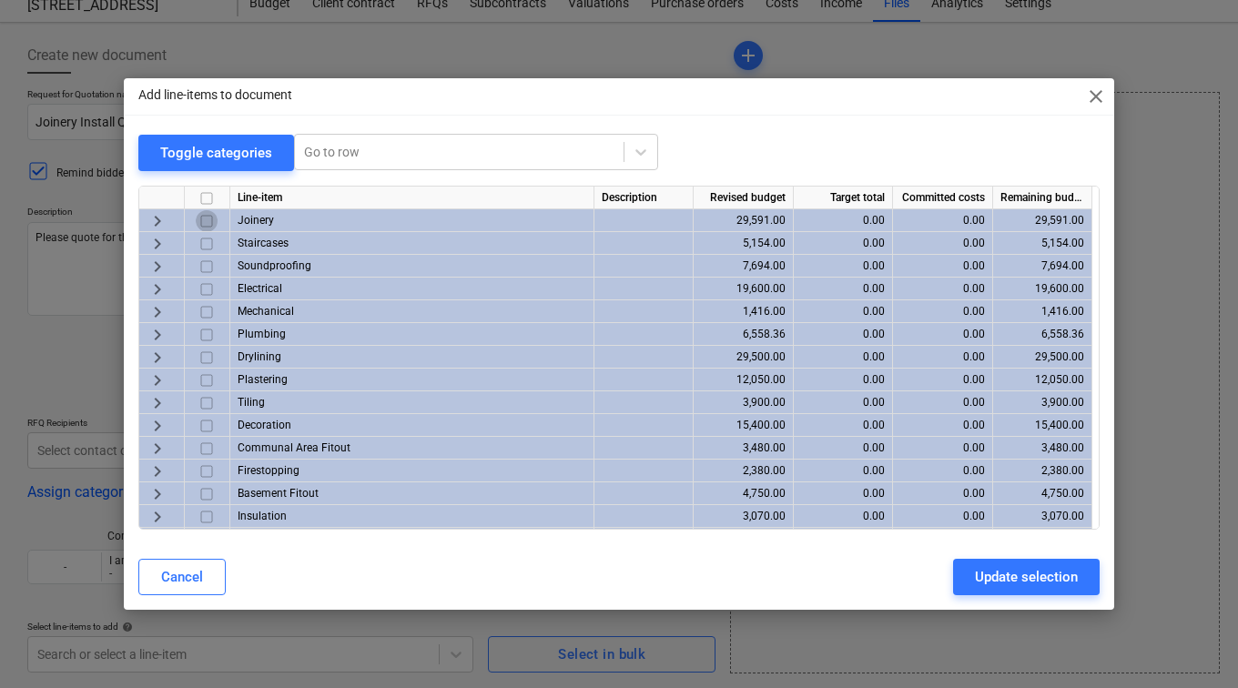
click at [207, 219] on input "checkbox" at bounding box center [207, 221] width 22 height 22
click at [159, 219] on span "keyboard_arrow_right" at bounding box center [158, 221] width 22 height 22
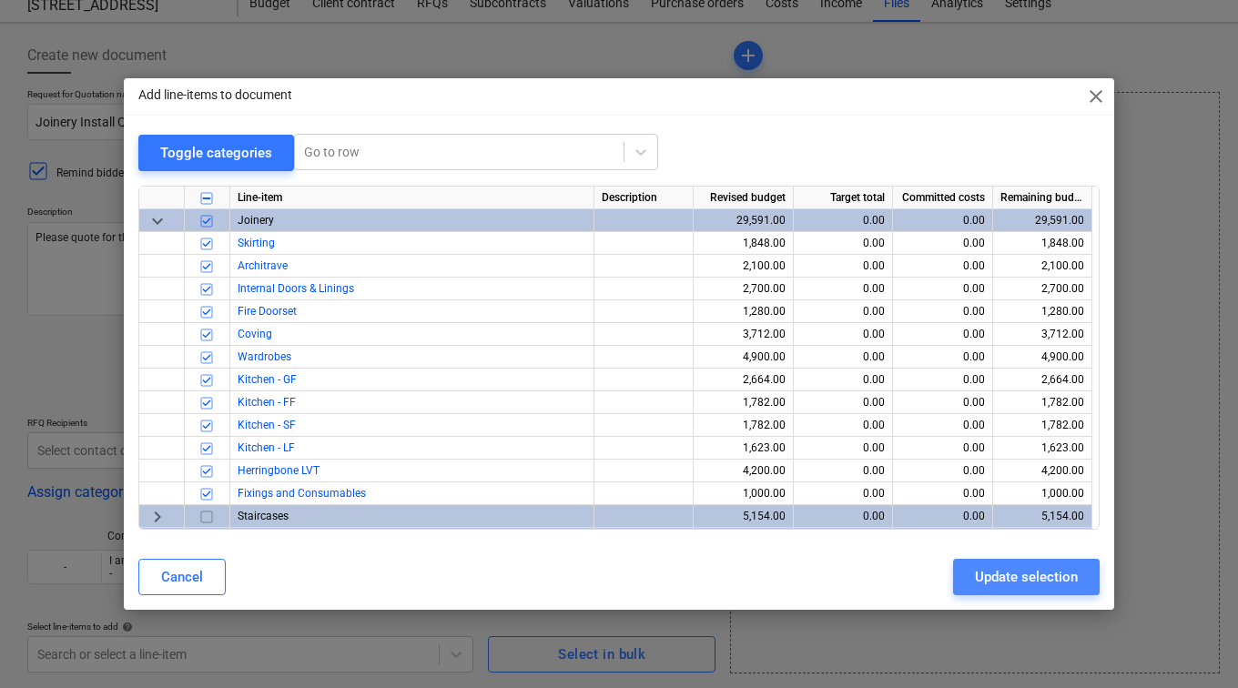
click at [1009, 577] on div "Update selection" at bounding box center [1026, 577] width 103 height 24
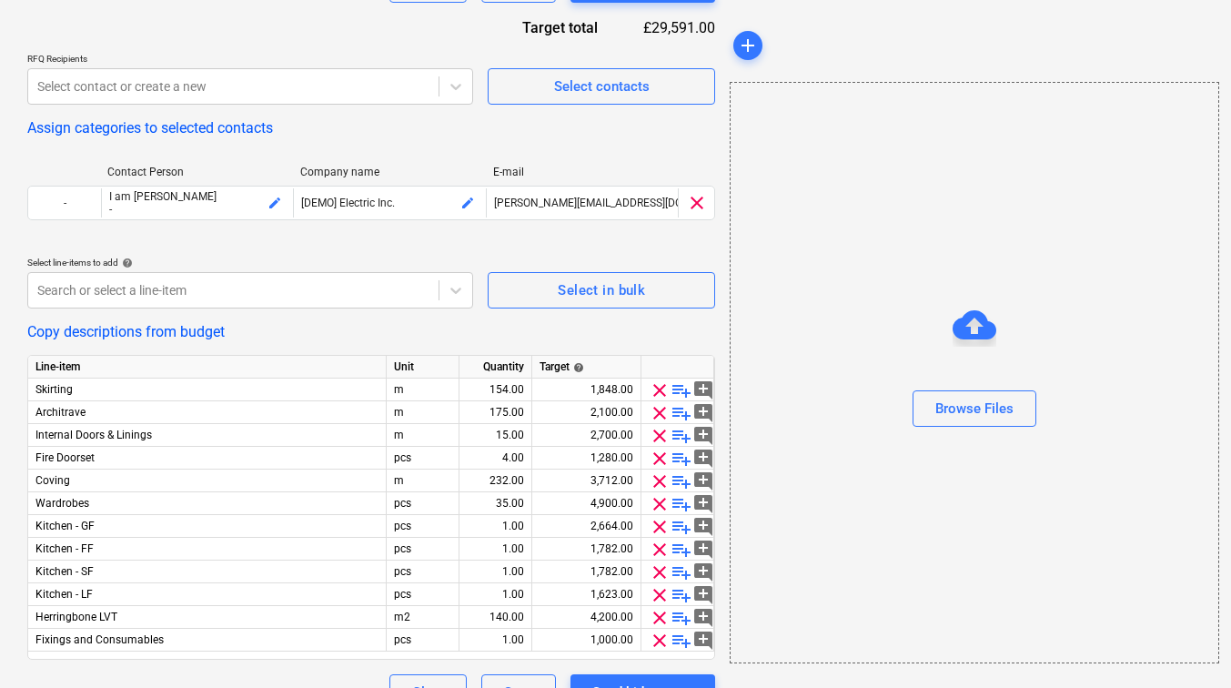
scroll to position [462, 0]
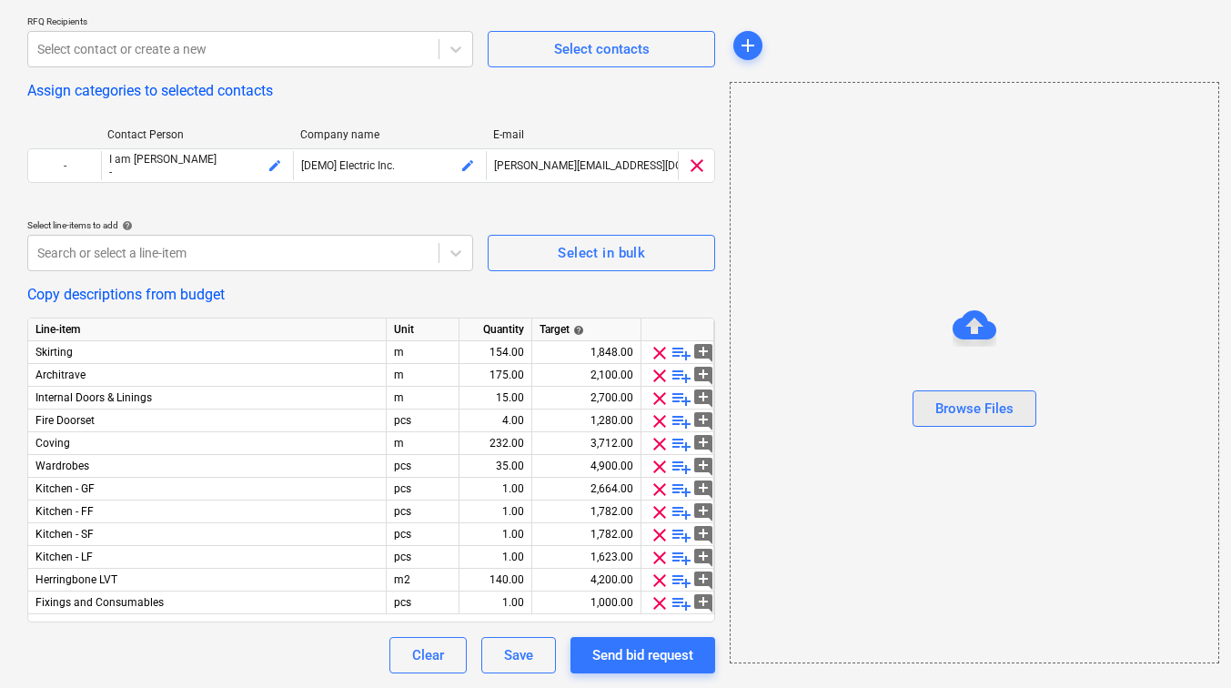
click at [971, 400] on div "Browse Files" at bounding box center [975, 409] width 78 height 24
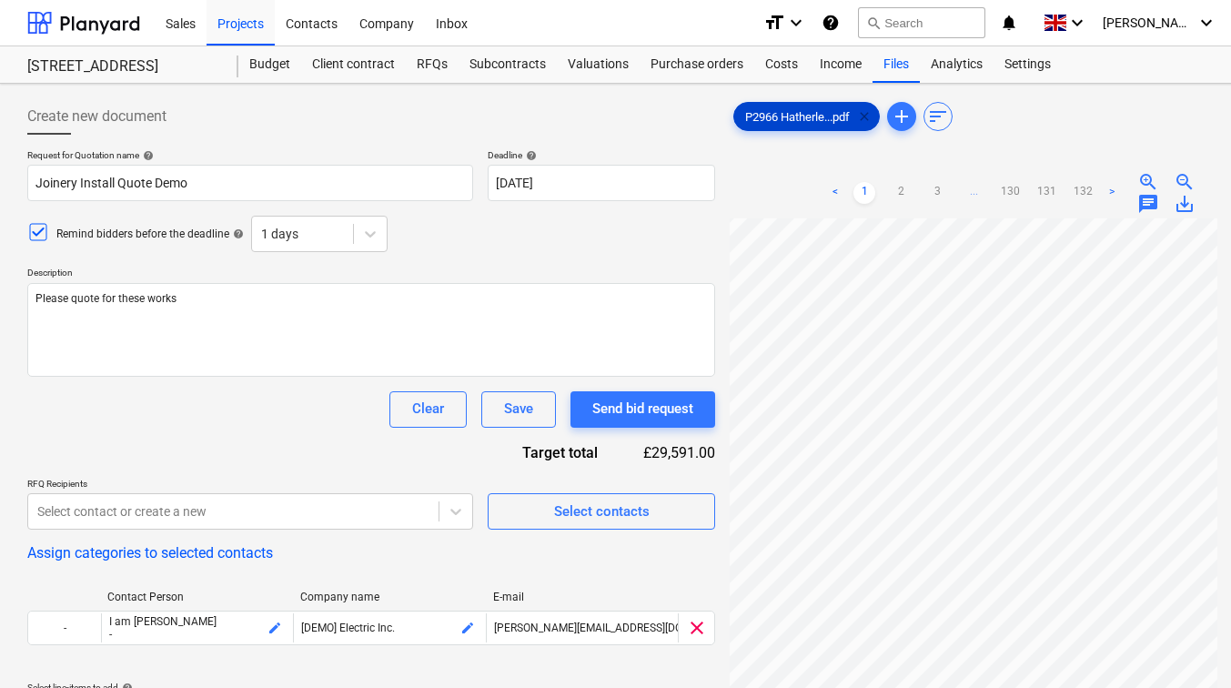
click at [861, 115] on span "clear" at bounding box center [865, 117] width 22 height 22
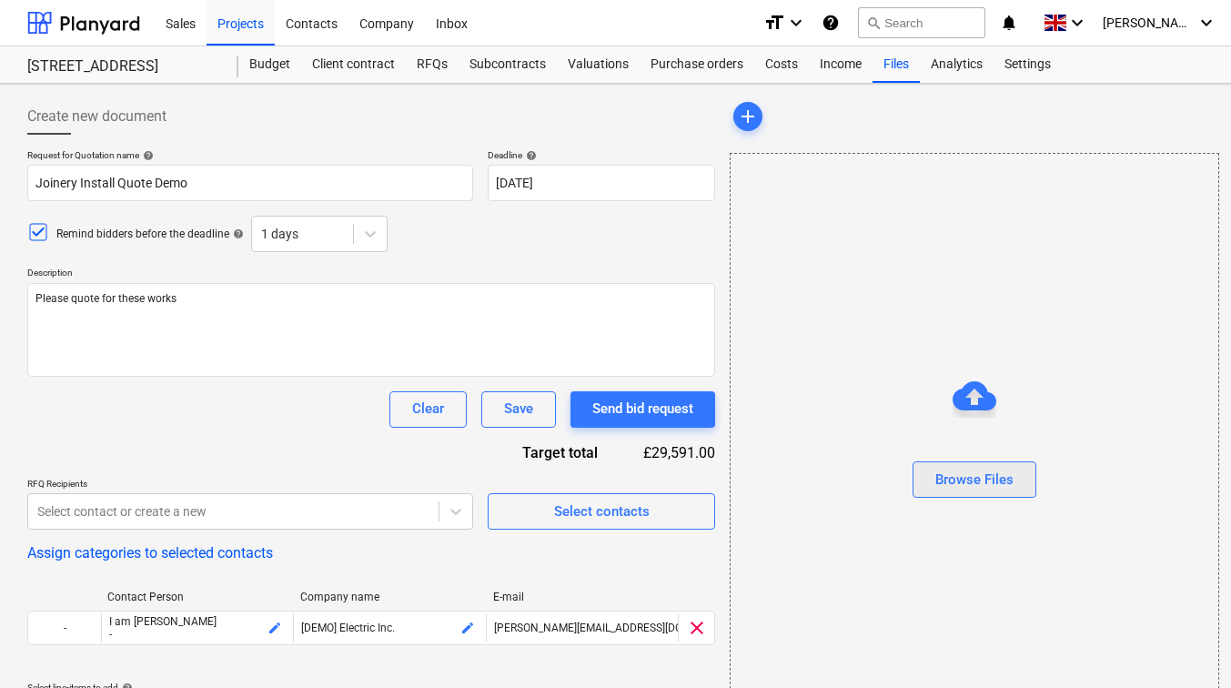
click at [966, 477] on div "Browse Files" at bounding box center [975, 480] width 78 height 24
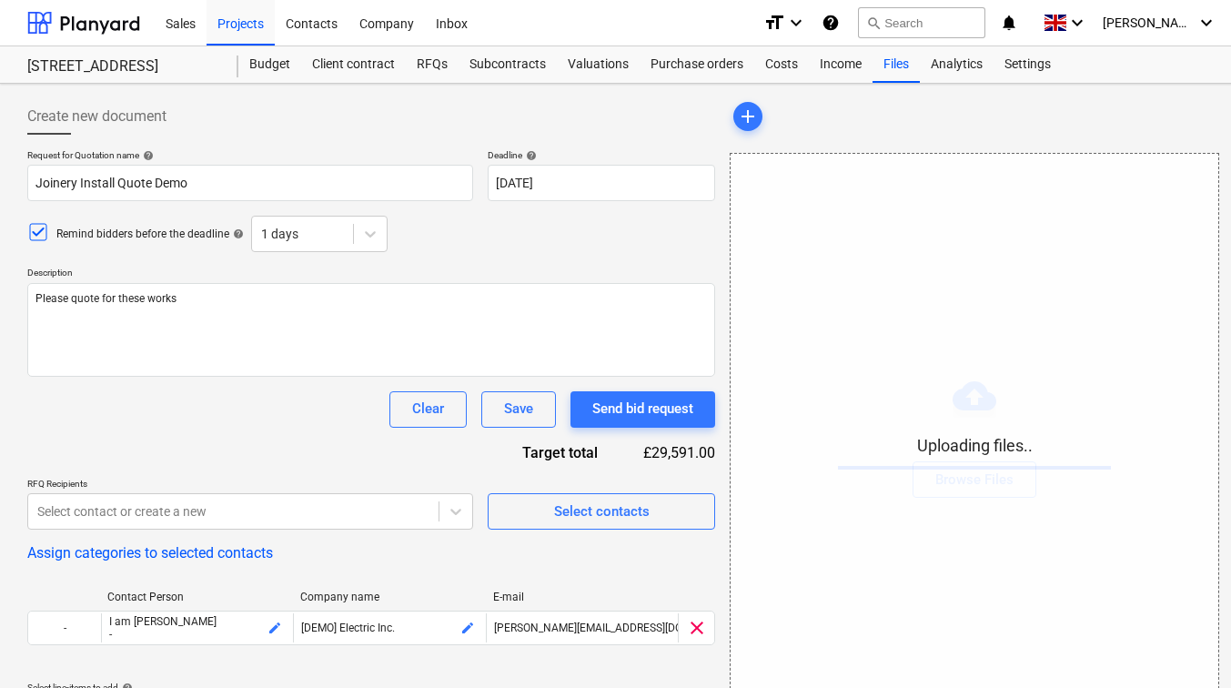
scroll to position [182, 0]
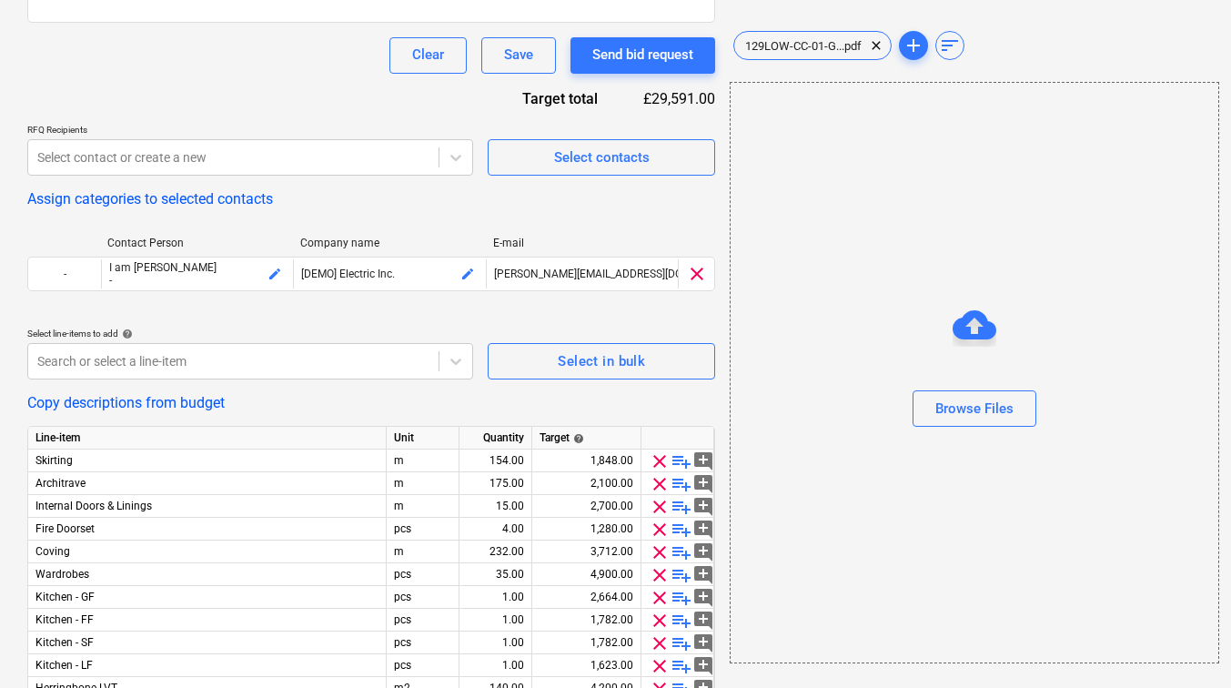
scroll to position [364, 0]
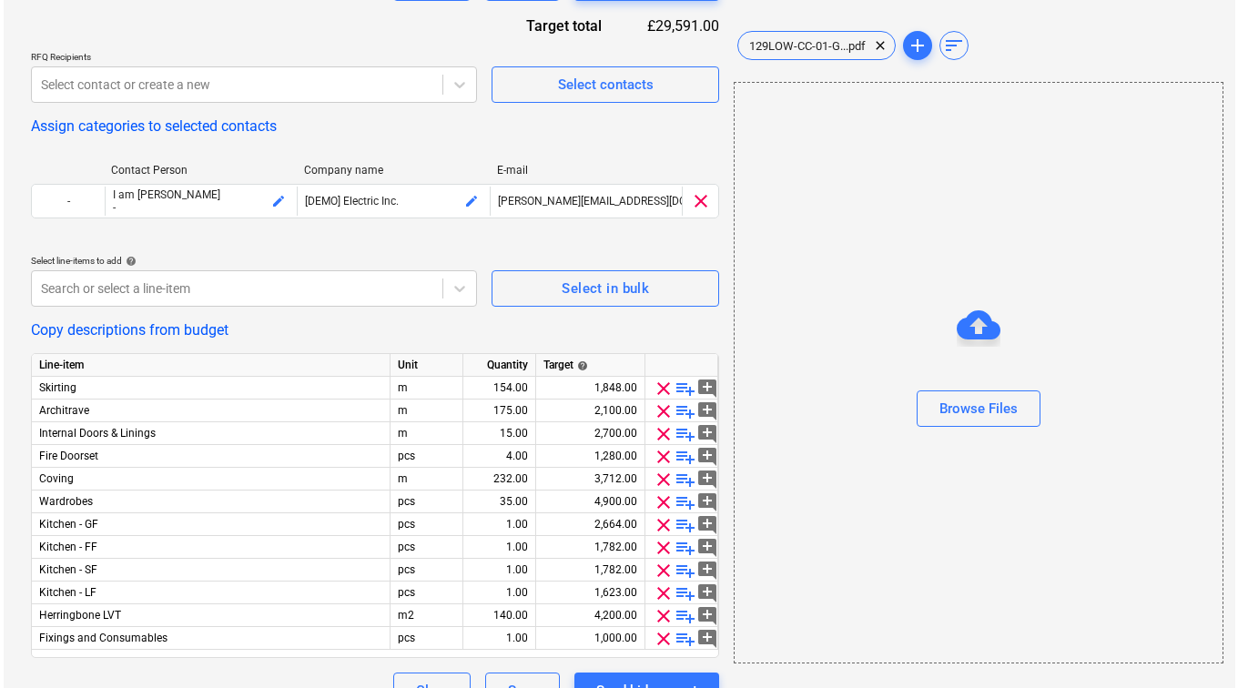
scroll to position [462, 0]
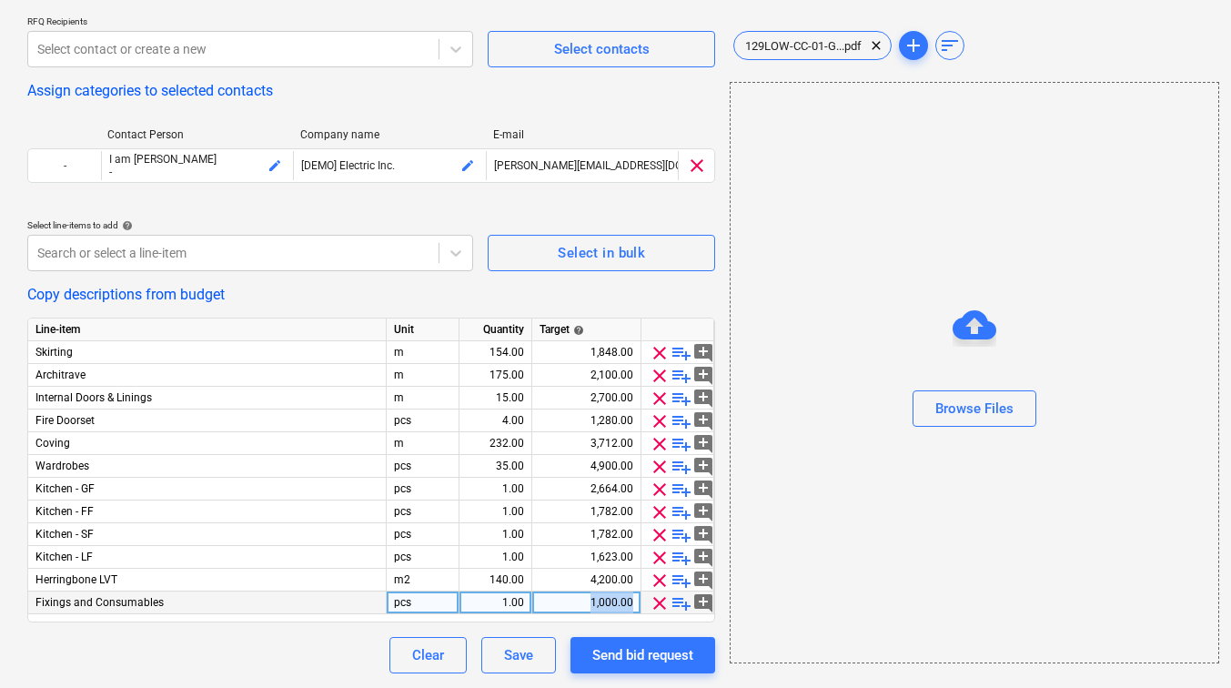
drag, startPoint x: 637, startPoint y: 603, endPoint x: 593, endPoint y: 593, distance: 44.6
click at [593, 593] on div "1,000.00" at bounding box center [586, 603] width 109 height 23
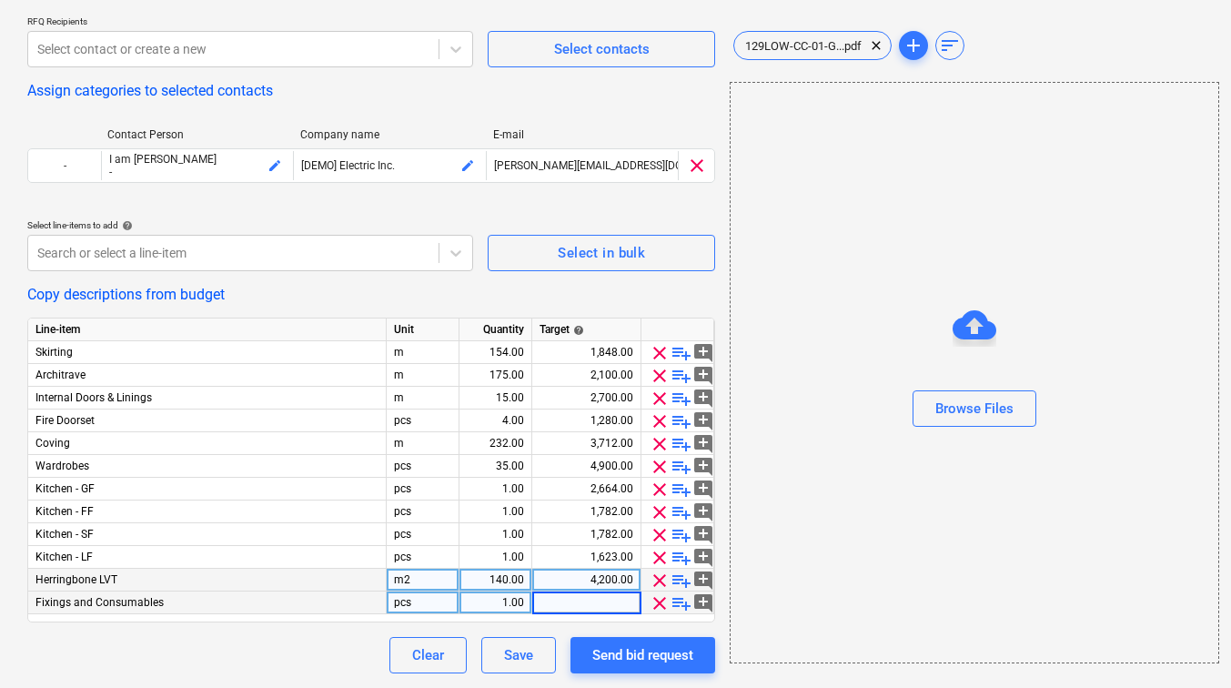
click at [627, 582] on div "4,200.00" at bounding box center [587, 580] width 94 height 23
click at [627, 582] on input "4200" at bounding box center [586, 580] width 108 height 22
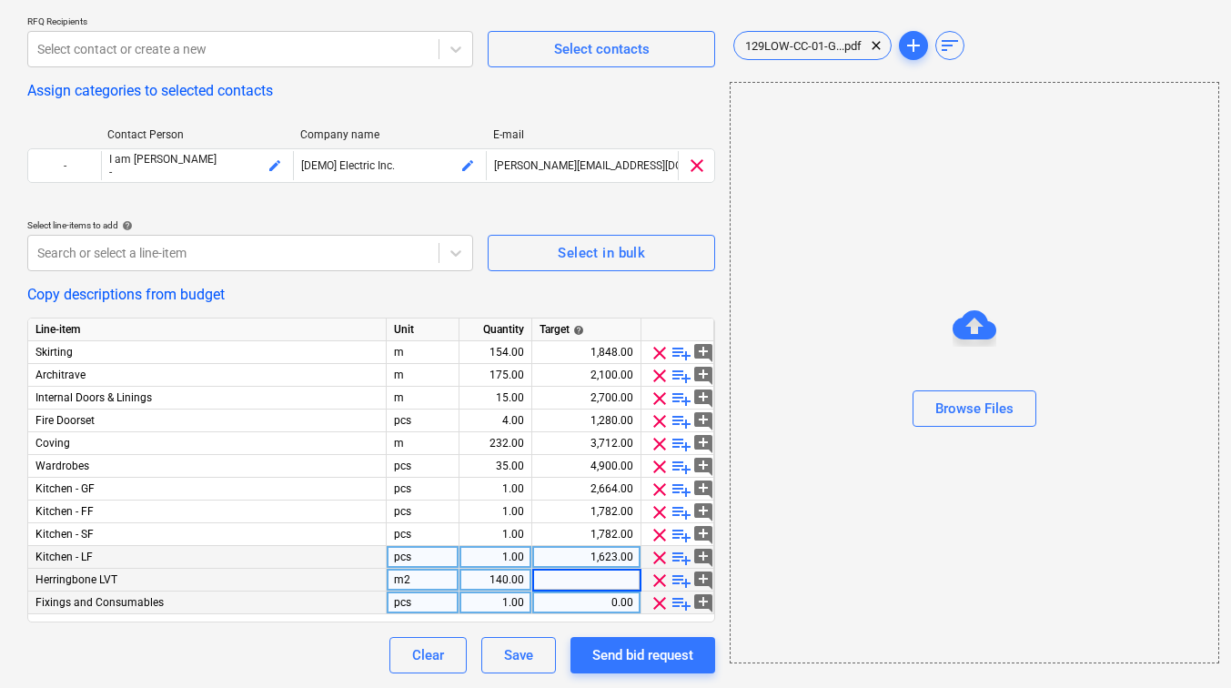
click at [617, 559] on div "1,623.00" at bounding box center [587, 557] width 94 height 23
click at [617, 559] on input "1623" at bounding box center [586, 557] width 108 height 22
click at [614, 538] on div "1,782.00" at bounding box center [587, 534] width 94 height 23
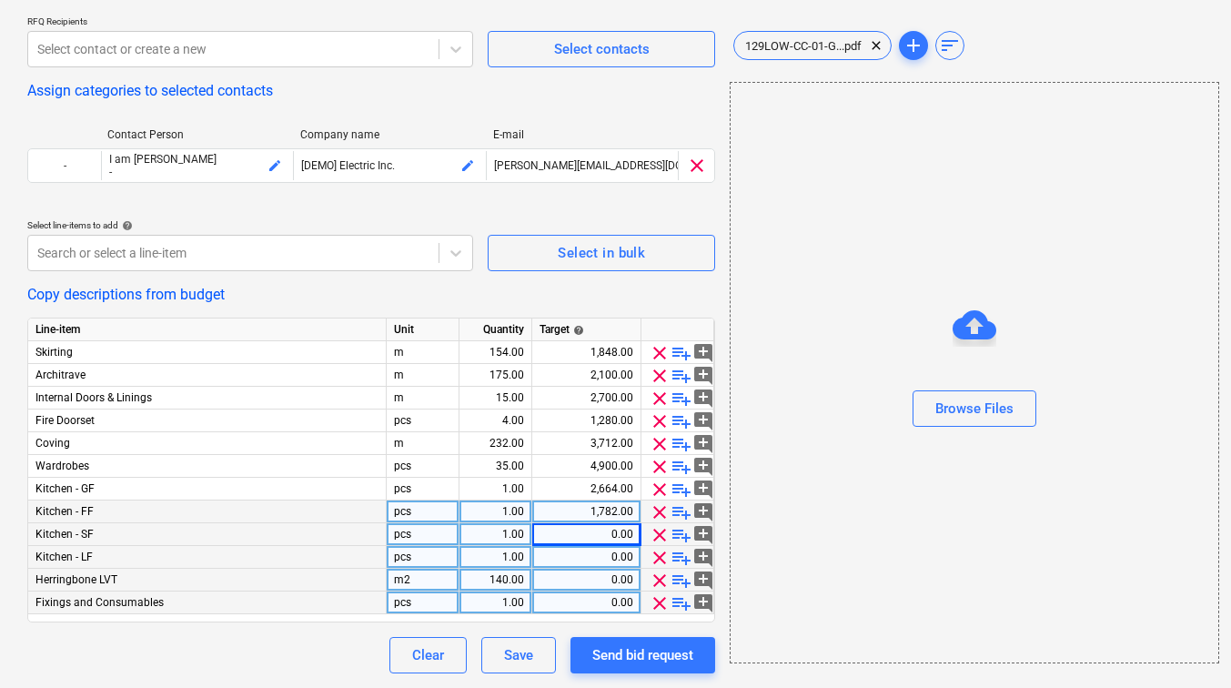
click at [615, 515] on div "1,782.00" at bounding box center [587, 512] width 94 height 23
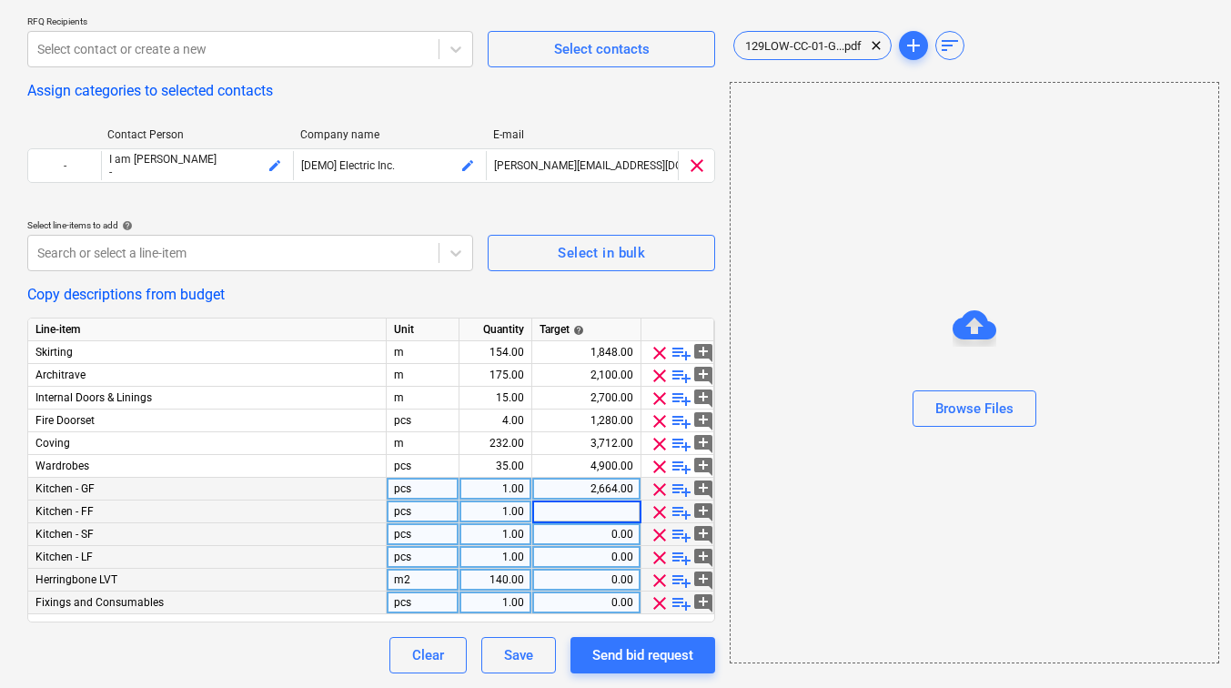
click at [613, 489] on div "2,664.00" at bounding box center [587, 489] width 94 height 23
click at [613, 489] on input "2664" at bounding box center [586, 489] width 108 height 22
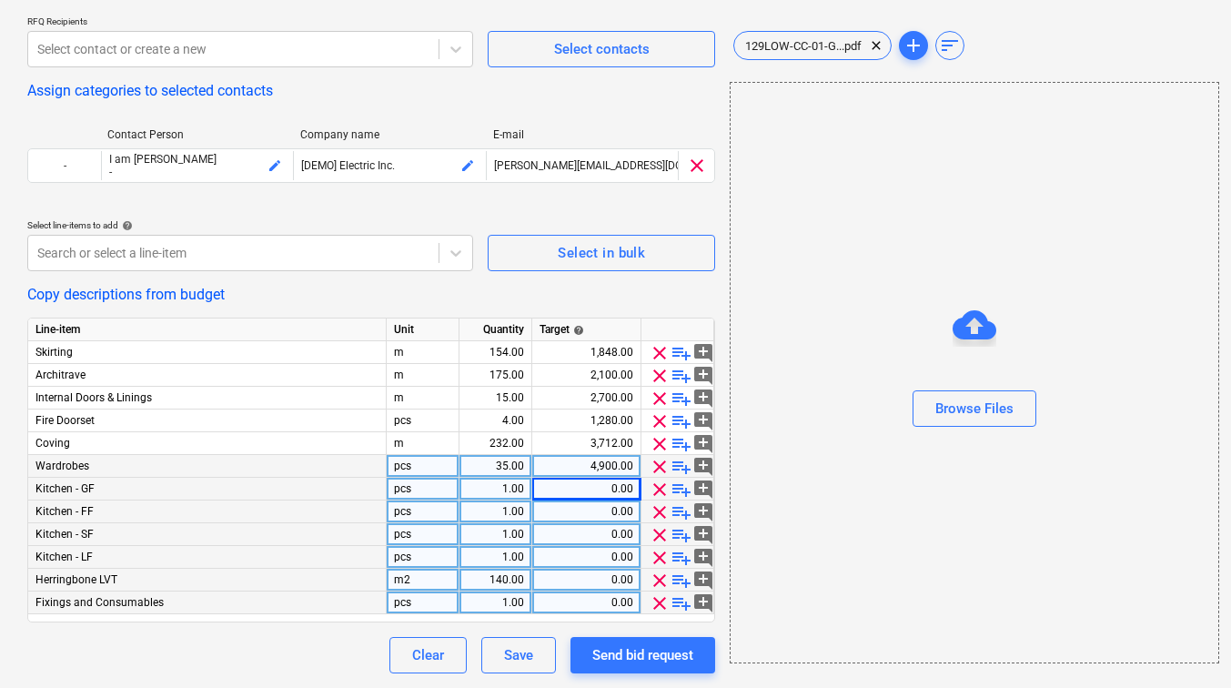
click at [612, 470] on div "4,900.00" at bounding box center [587, 466] width 94 height 23
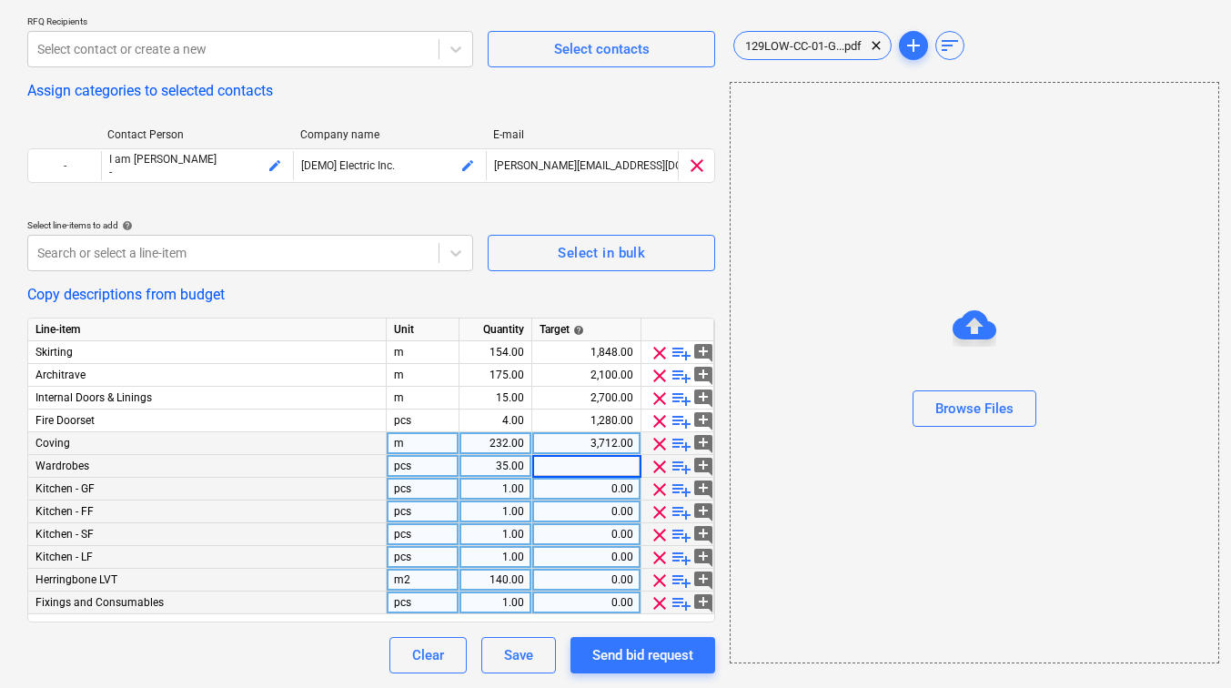
click at [613, 449] on div "3,712.00" at bounding box center [587, 443] width 94 height 23
click at [613, 449] on input "3712" at bounding box center [586, 443] width 108 height 22
click at [607, 430] on div "1,280.00" at bounding box center [587, 421] width 94 height 23
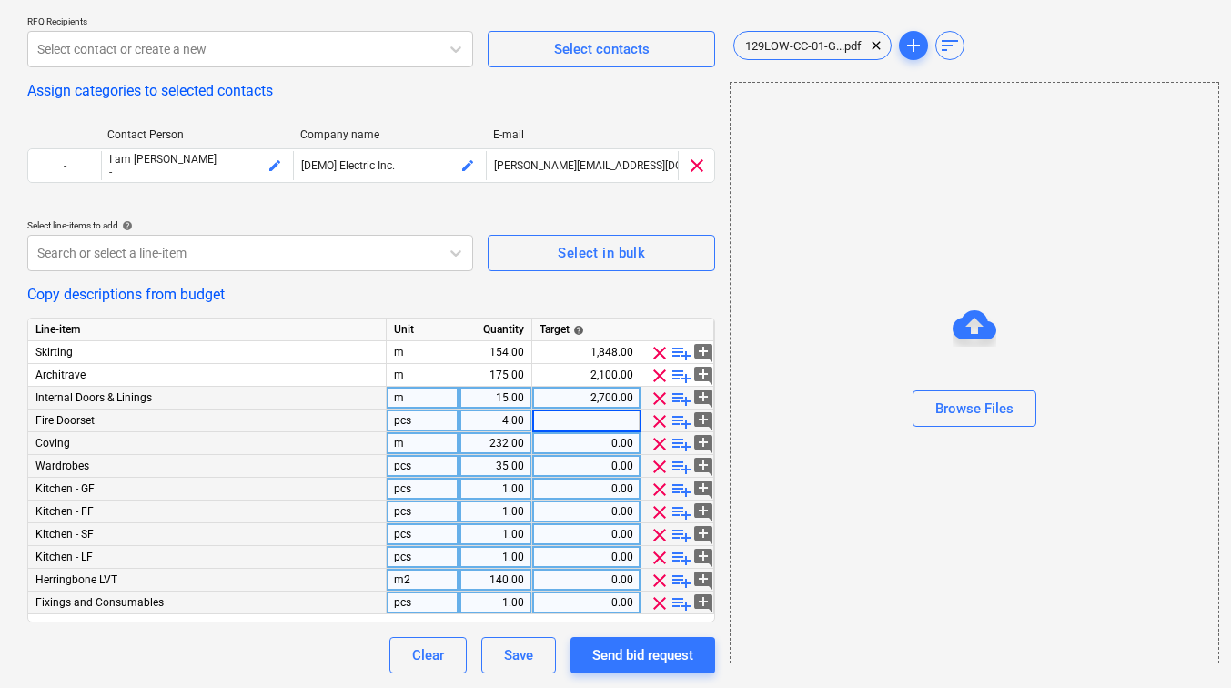
click at [603, 402] on div "2,700.00" at bounding box center [587, 398] width 94 height 23
click at [603, 402] on input "2700" at bounding box center [586, 398] width 108 height 22
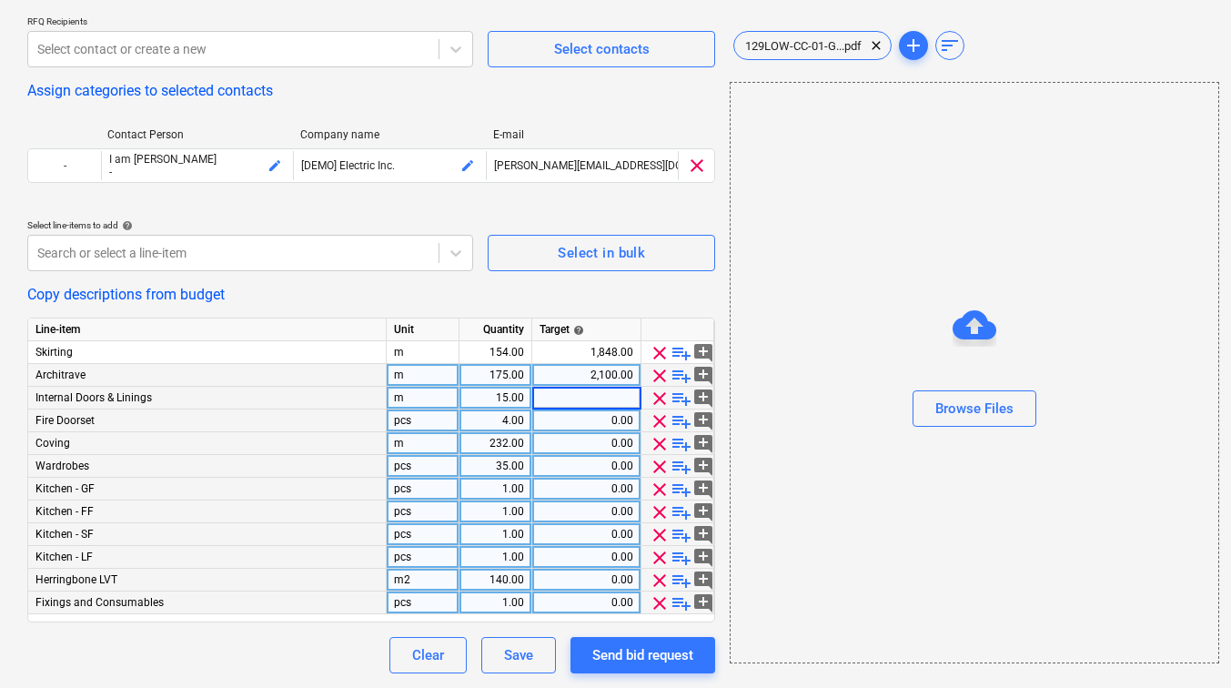
click at [603, 377] on div "2,100.00" at bounding box center [587, 375] width 94 height 23
click at [603, 377] on input "2100" at bounding box center [586, 375] width 108 height 22
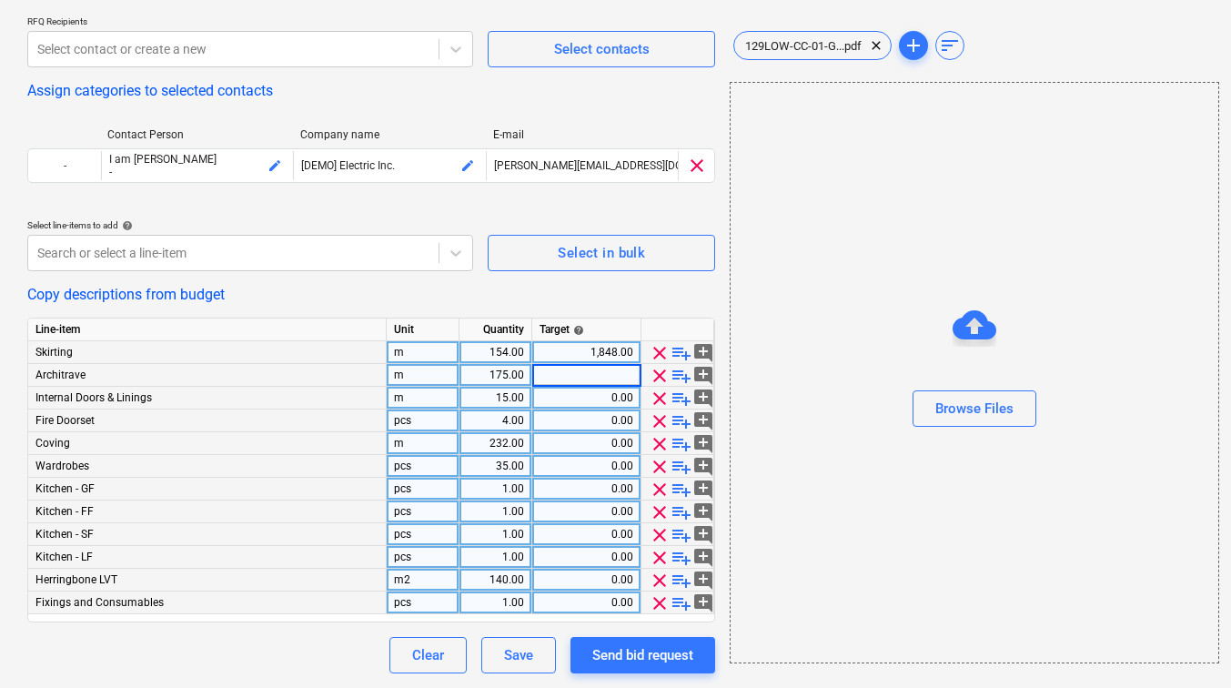
click at [603, 357] on div "1,848.00" at bounding box center [587, 352] width 94 height 23
click at [603, 357] on input "1848" at bounding box center [586, 352] width 108 height 22
click at [497, 354] on div "154.00" at bounding box center [495, 352] width 57 height 23
click at [497, 354] on input "154" at bounding box center [496, 352] width 72 height 22
click at [499, 371] on div "175.00" at bounding box center [495, 375] width 57 height 23
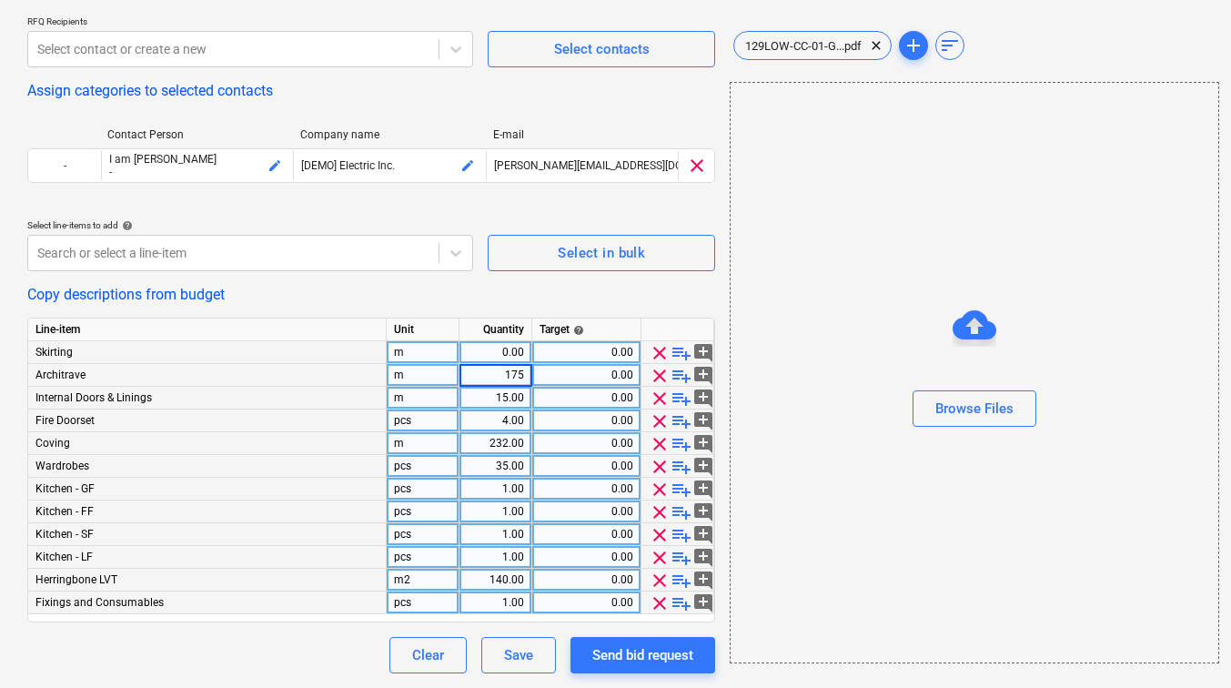
click at [499, 372] on input "175" at bounding box center [496, 375] width 72 height 22
click at [500, 390] on div "15.00" at bounding box center [495, 398] width 57 height 23
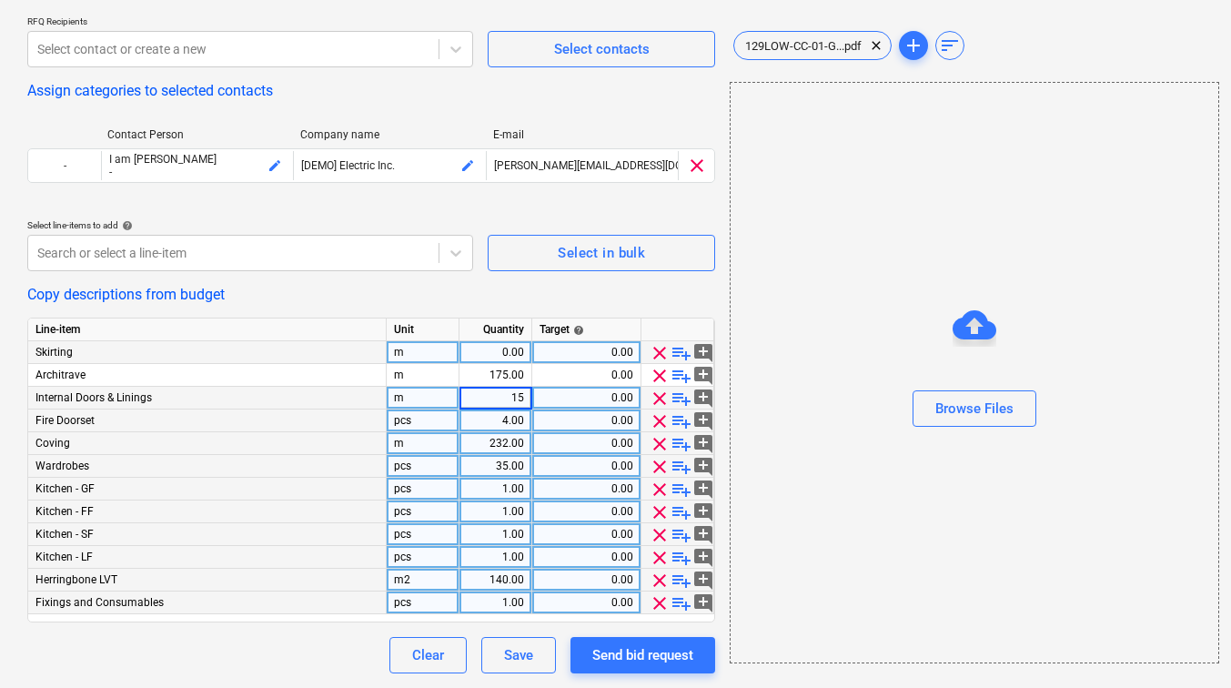
click at [500, 390] on input "15" at bounding box center [496, 398] width 72 height 22
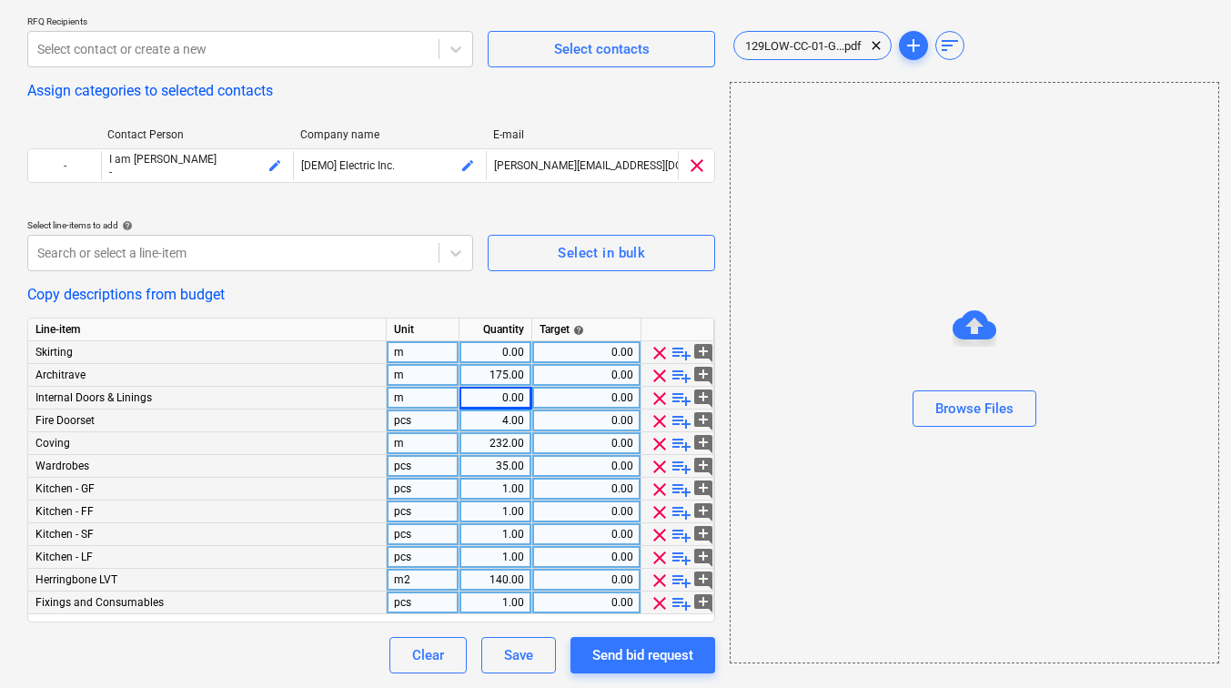
click at [500, 378] on div "175.00" at bounding box center [495, 375] width 57 height 23
click at [502, 406] on div "0.00" at bounding box center [495, 398] width 57 height 23
click at [502, 417] on div "4.00" at bounding box center [495, 421] width 57 height 23
click at [502, 417] on input "4" at bounding box center [496, 421] width 72 height 22
click at [503, 440] on div "232.00" at bounding box center [495, 443] width 57 height 23
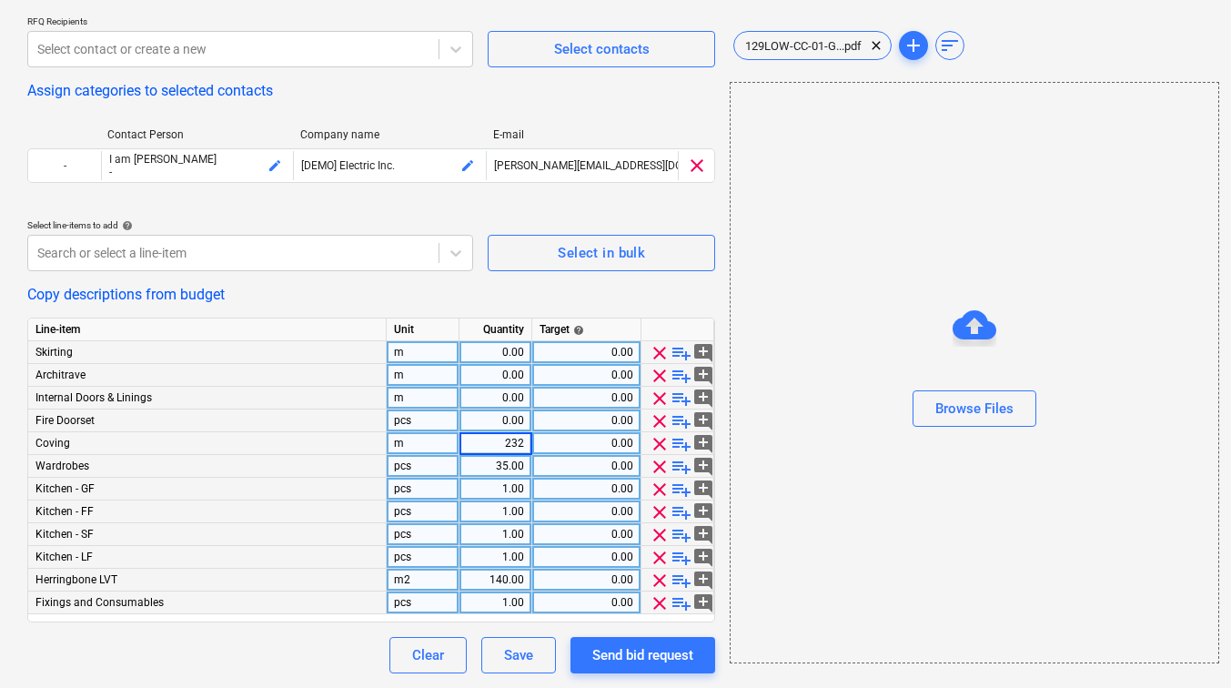
click at [503, 440] on input "232" at bounding box center [496, 443] width 72 height 22
click at [505, 465] on div "35.00" at bounding box center [495, 466] width 57 height 23
click at [505, 465] on input "35" at bounding box center [496, 466] width 72 height 22
click at [505, 484] on div "1.00" at bounding box center [495, 489] width 57 height 23
click at [512, 507] on div "1.00" at bounding box center [495, 512] width 57 height 23
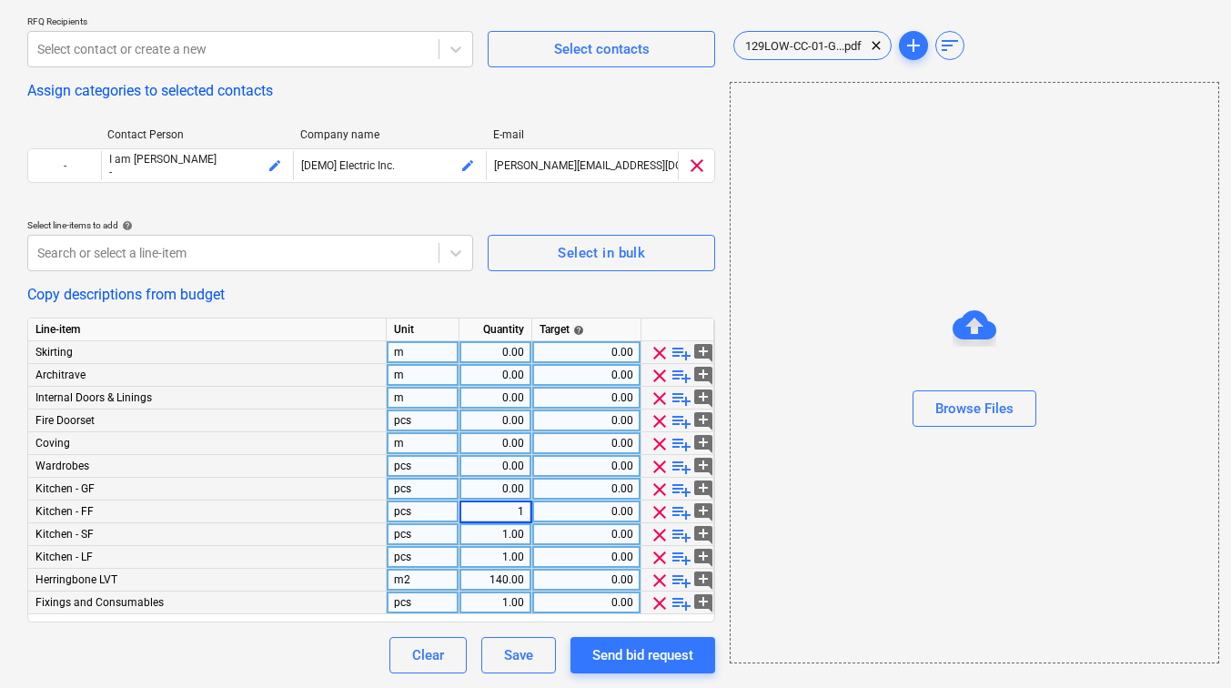
click at [512, 507] on input "1" at bounding box center [496, 512] width 72 height 22
click at [512, 531] on div "1.00" at bounding box center [495, 534] width 57 height 23
click at [514, 558] on div "1.00" at bounding box center [495, 557] width 57 height 23
click at [514, 558] on input "1" at bounding box center [496, 557] width 72 height 22
click at [513, 580] on div "140.00" at bounding box center [495, 580] width 57 height 23
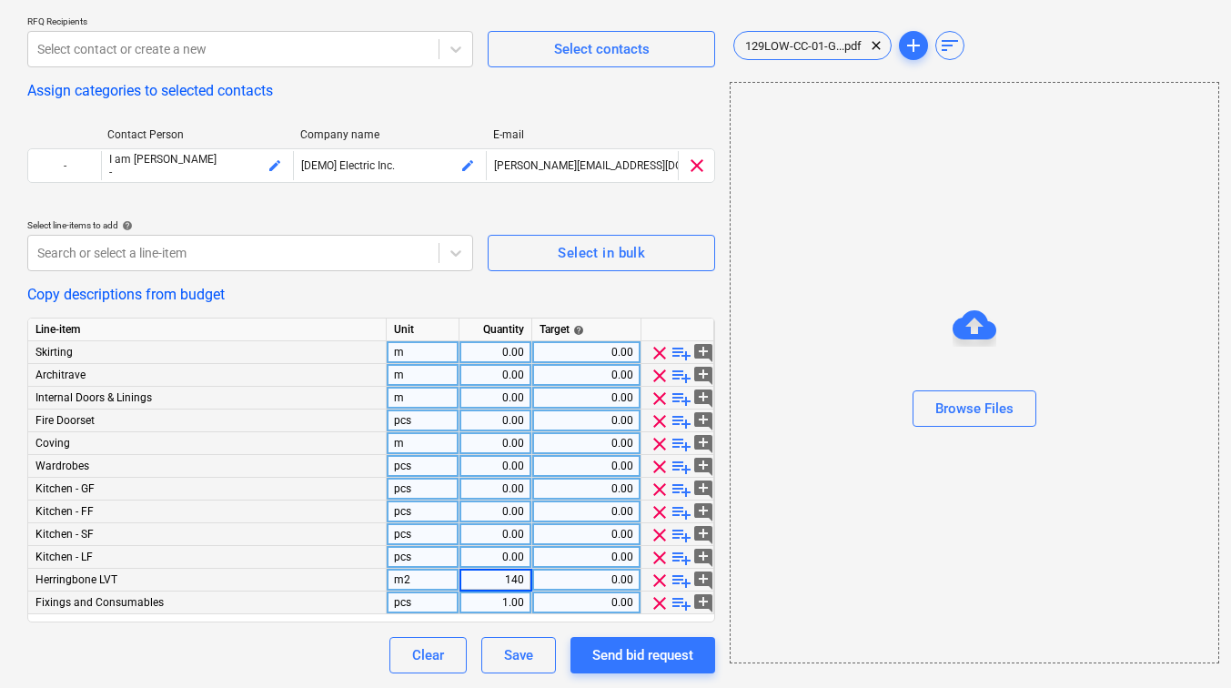
click at [513, 580] on input "140" at bounding box center [496, 580] width 72 height 22
click at [512, 602] on div "1.00" at bounding box center [495, 603] width 57 height 23
click at [512, 602] on input "1" at bounding box center [496, 603] width 72 height 22
click at [560, 624] on div "Request for Quotation name help Joinery Install Quote Demo Deadline help 14 Sep…" at bounding box center [371, 180] width 688 height 987
click at [633, 659] on div "Send bid request" at bounding box center [643, 655] width 101 height 24
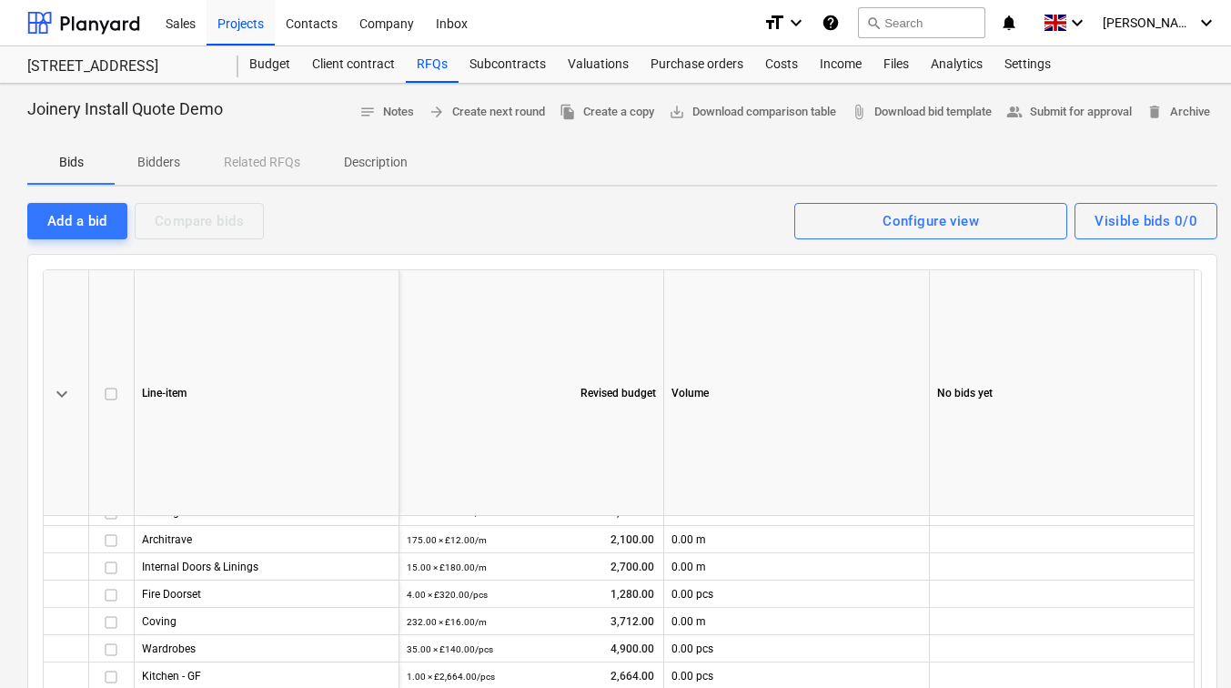
click at [166, 161] on p "Bidders" at bounding box center [159, 162] width 44 height 19
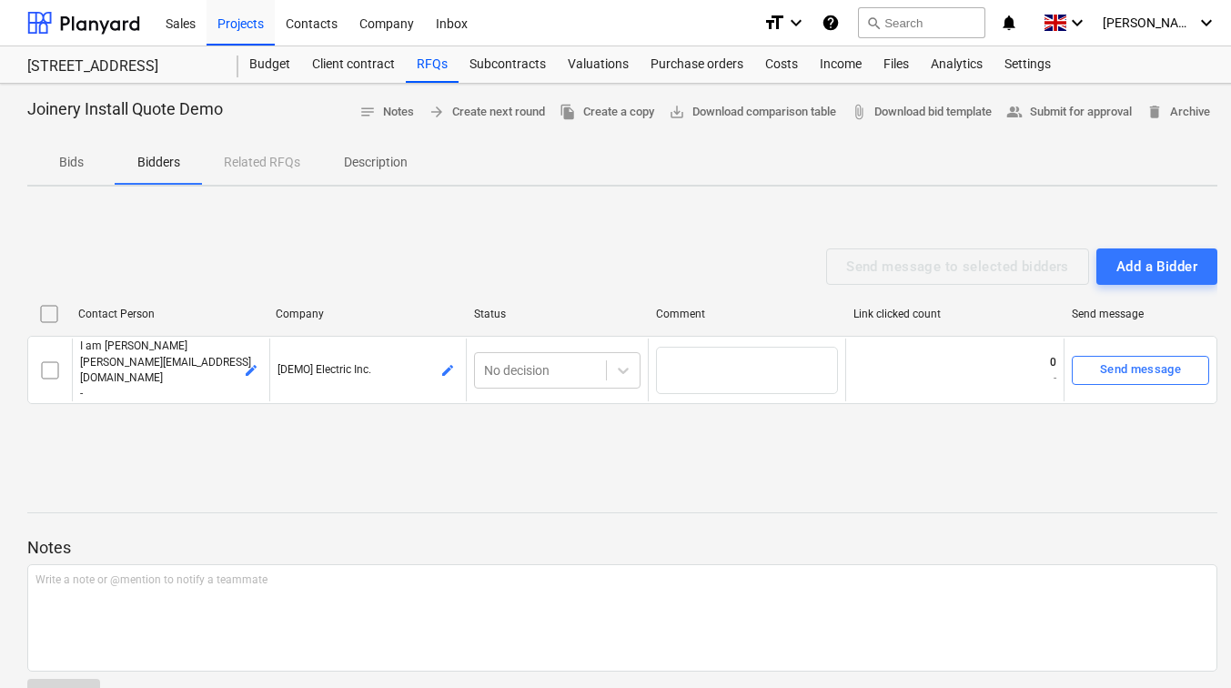
click at [363, 169] on p "Description" at bounding box center [376, 162] width 64 height 19
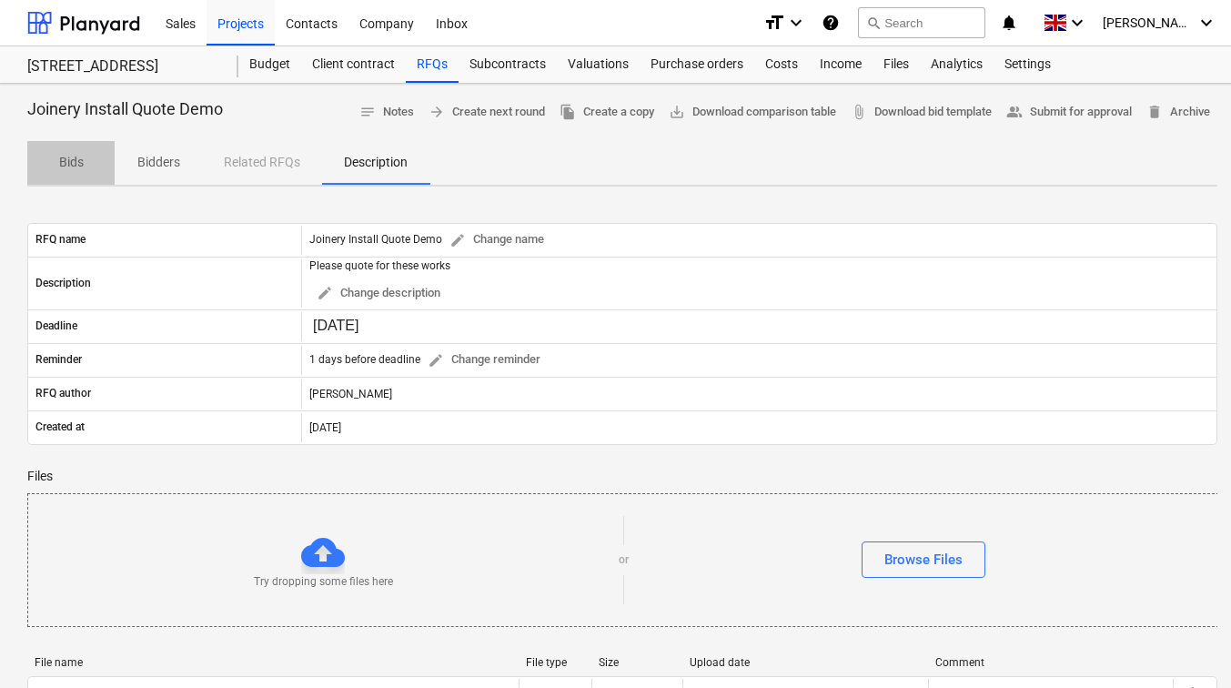
click at [55, 157] on p "Bids" at bounding box center [71, 162] width 44 height 19
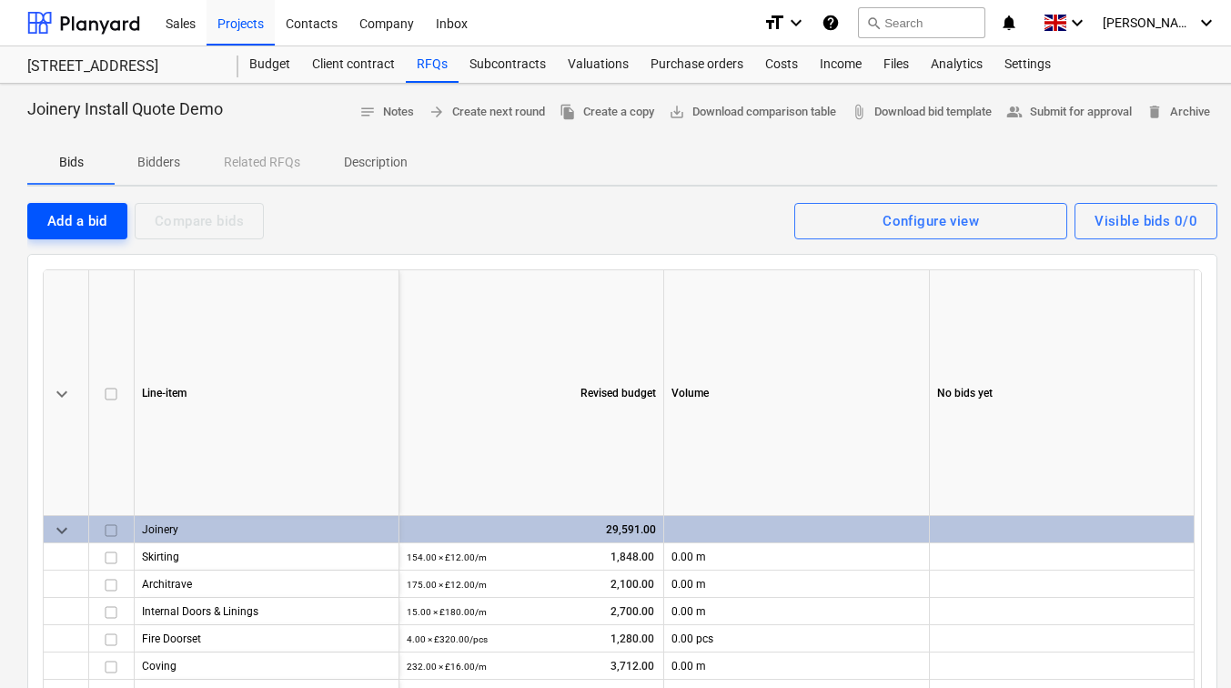
click at [90, 215] on div "Add a bid" at bounding box center [77, 221] width 60 height 24
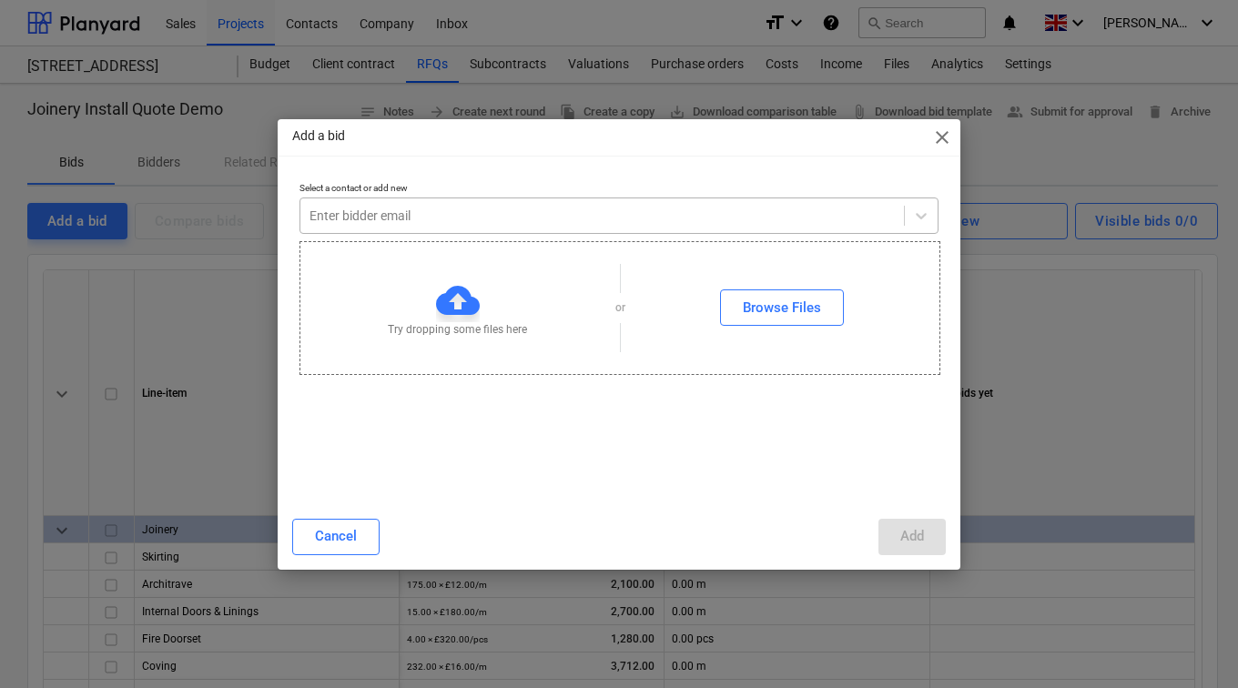
click at [393, 221] on div at bounding box center [601, 216] width 585 height 18
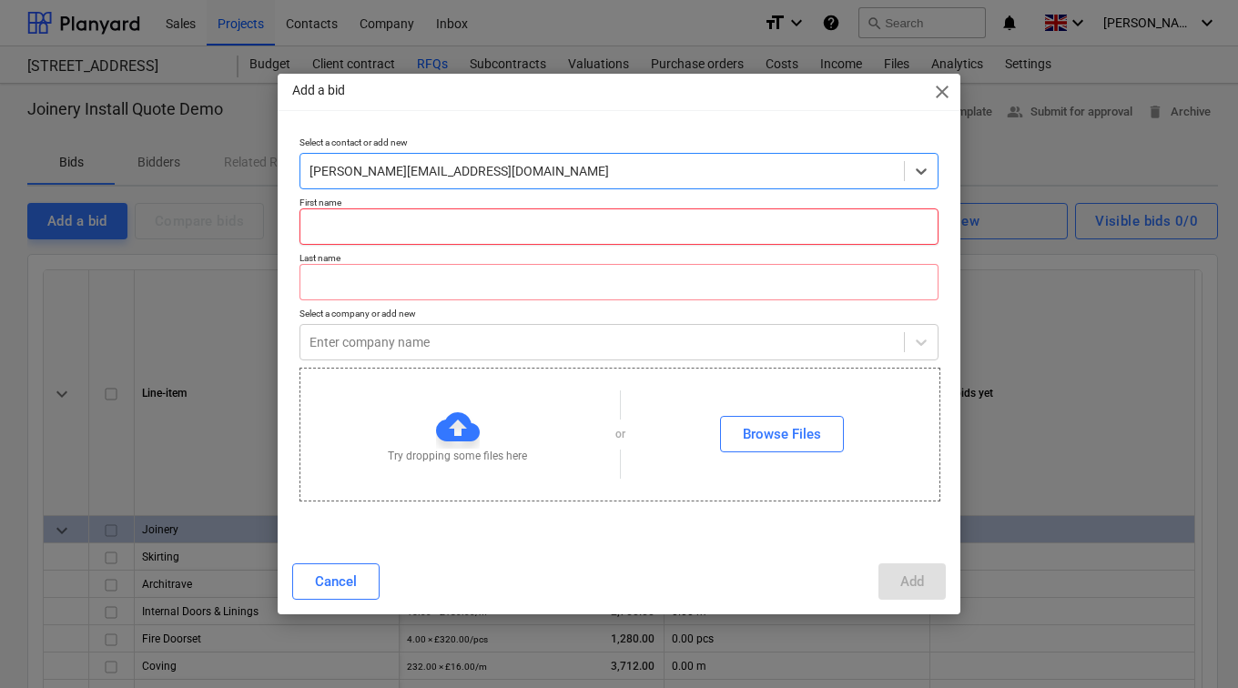
click at [419, 236] on input "text" at bounding box center [618, 226] width 639 height 36
click at [337, 221] on input "text" at bounding box center [618, 226] width 639 height 36
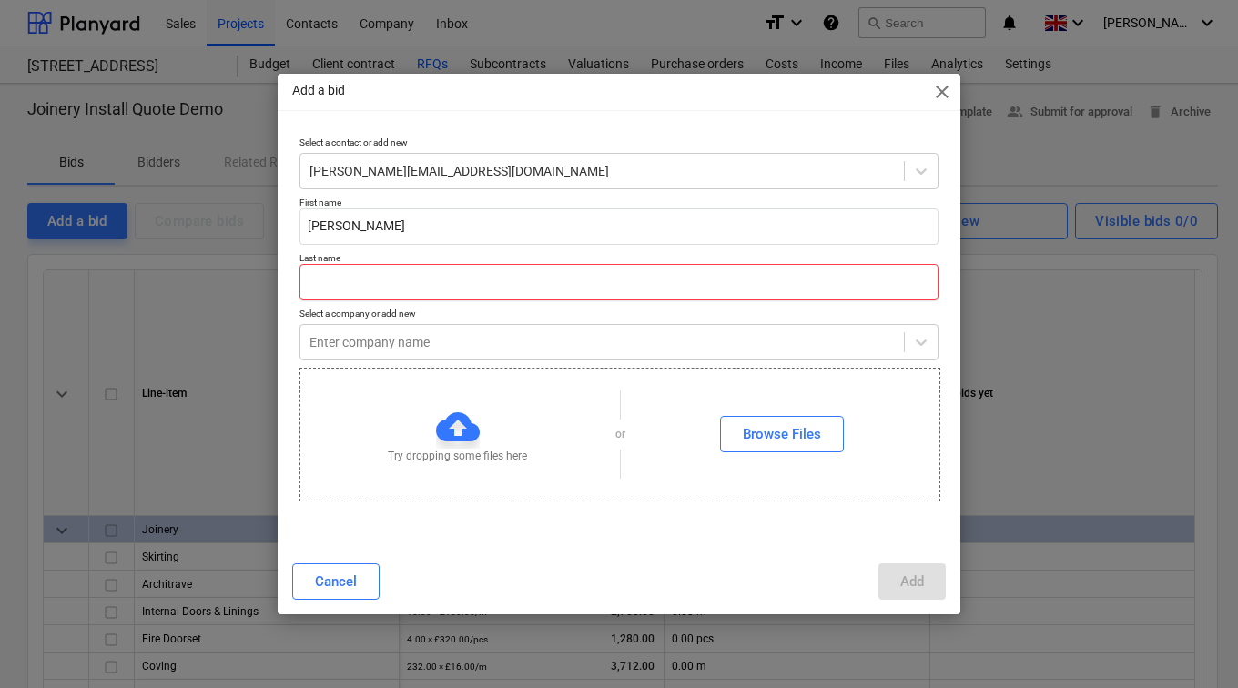
click at [327, 270] on input "text" at bounding box center [618, 282] width 639 height 36
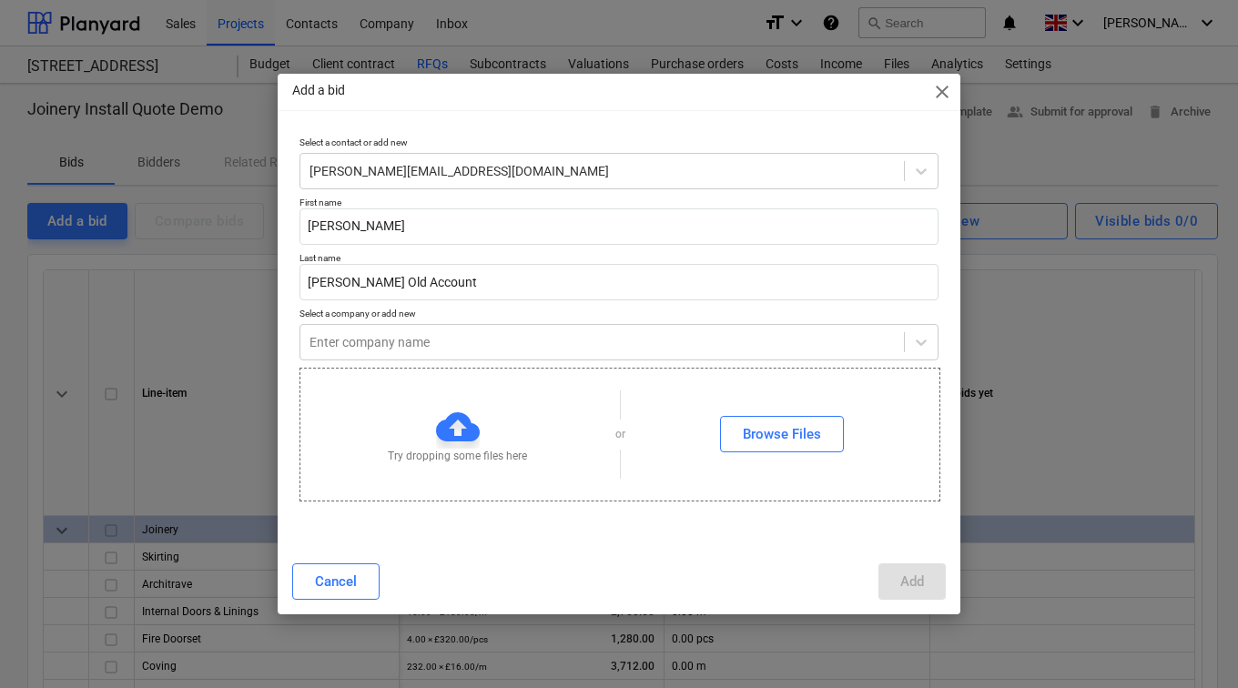
click at [545, 563] on div "Cancel Add" at bounding box center [619, 581] width 654 height 36
click at [447, 338] on div at bounding box center [601, 342] width 585 height 18
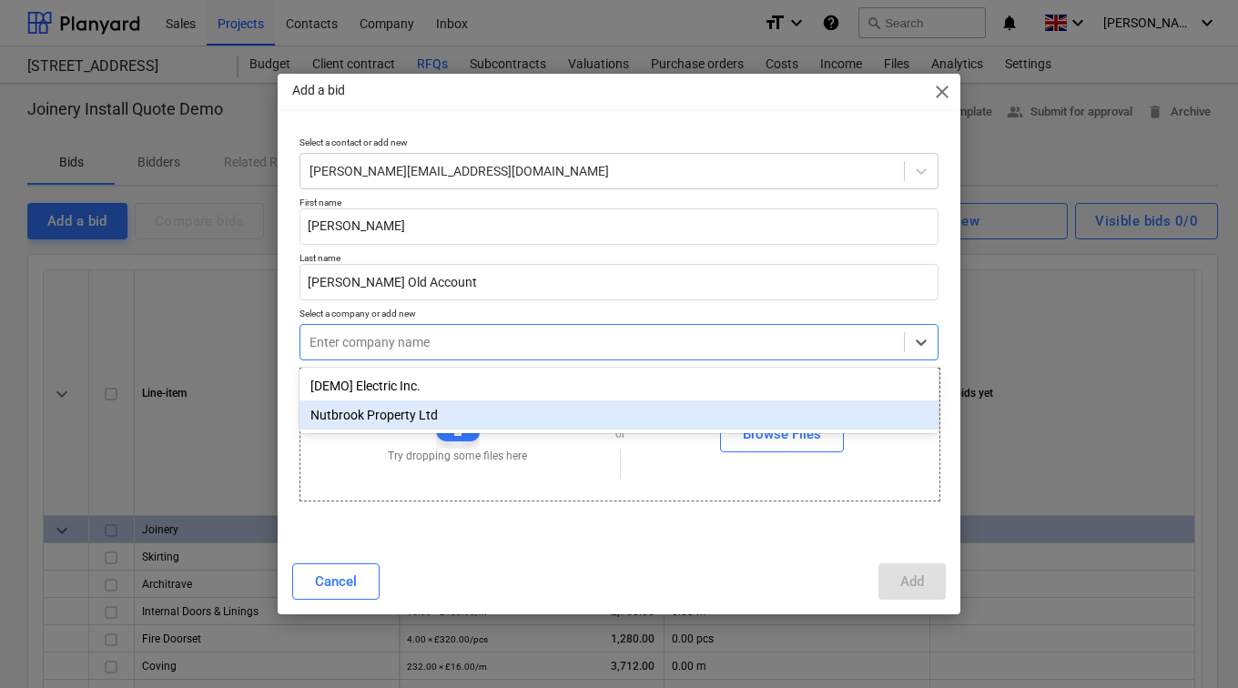
click at [433, 403] on div "Nutbrook Property Ltd" at bounding box center [618, 414] width 639 height 29
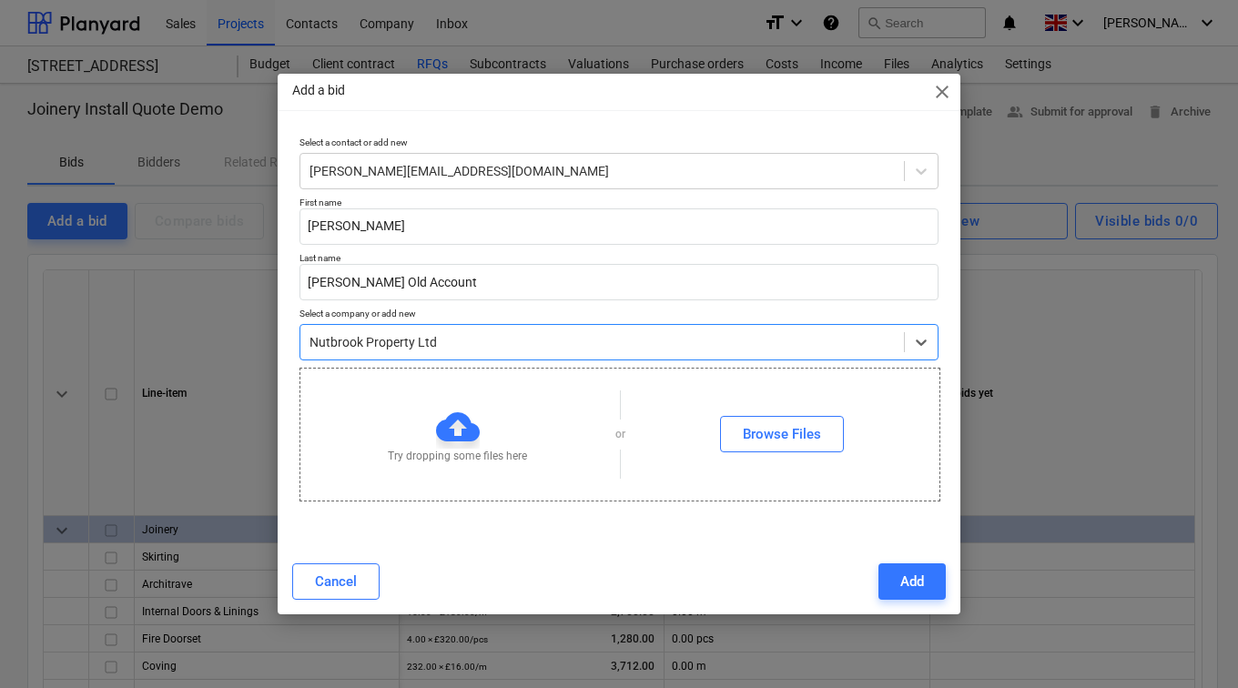
click at [553, 339] on div at bounding box center [601, 342] width 585 height 18
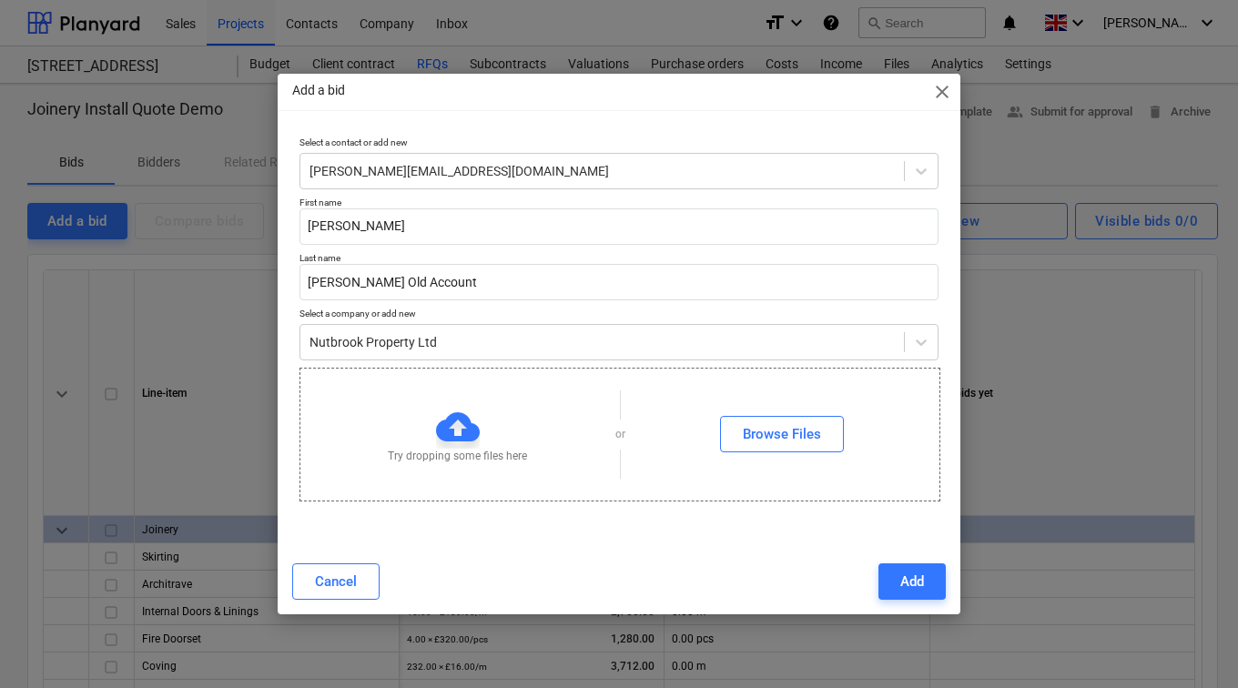
click at [486, 558] on div "Cancel Add" at bounding box center [618, 581] width 675 height 51
click at [475, 344] on div at bounding box center [601, 342] width 585 height 18
click at [552, 564] on div "Cancel Add" at bounding box center [619, 581] width 654 height 36
click at [927, 576] on button "Add" at bounding box center [911, 581] width 67 height 36
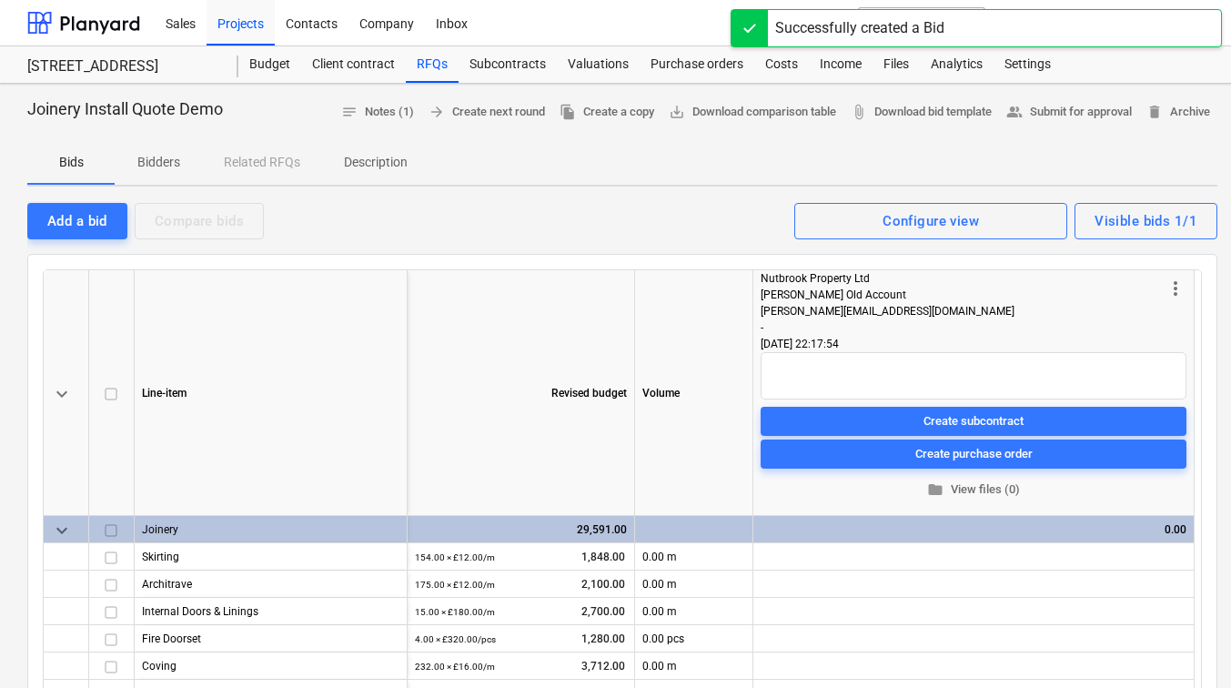
click at [166, 168] on p "Bidders" at bounding box center [159, 162] width 44 height 19
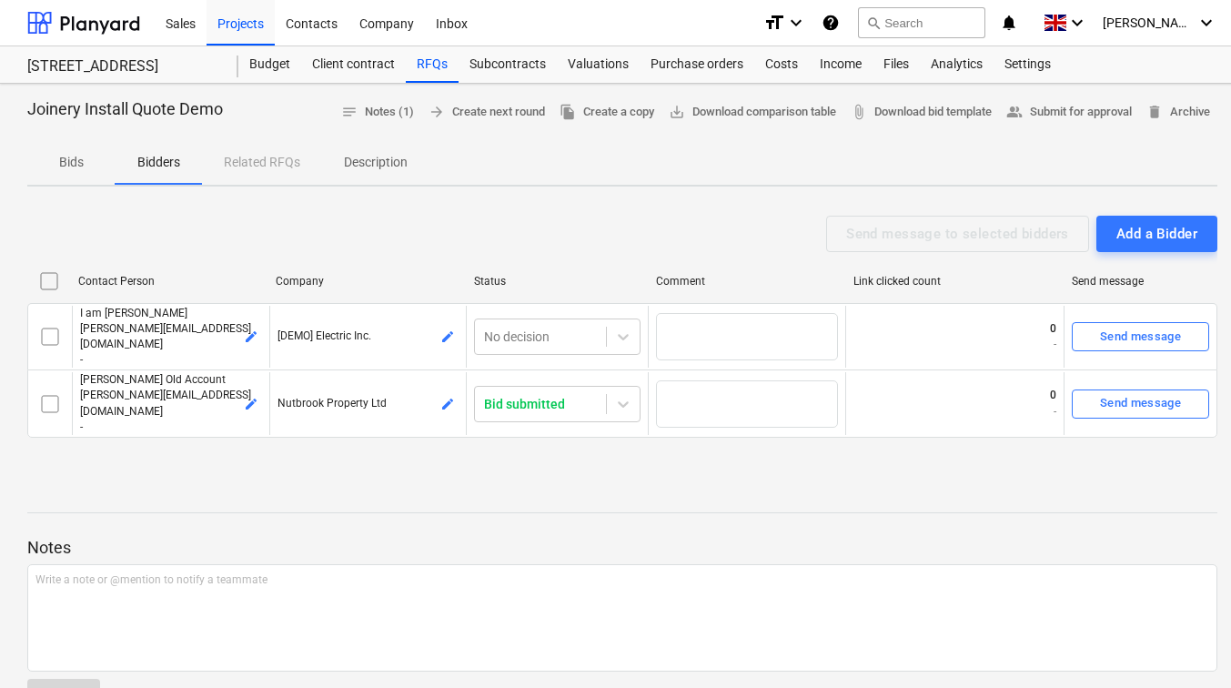
click at [96, 166] on span "Bids" at bounding box center [70, 162] width 87 height 30
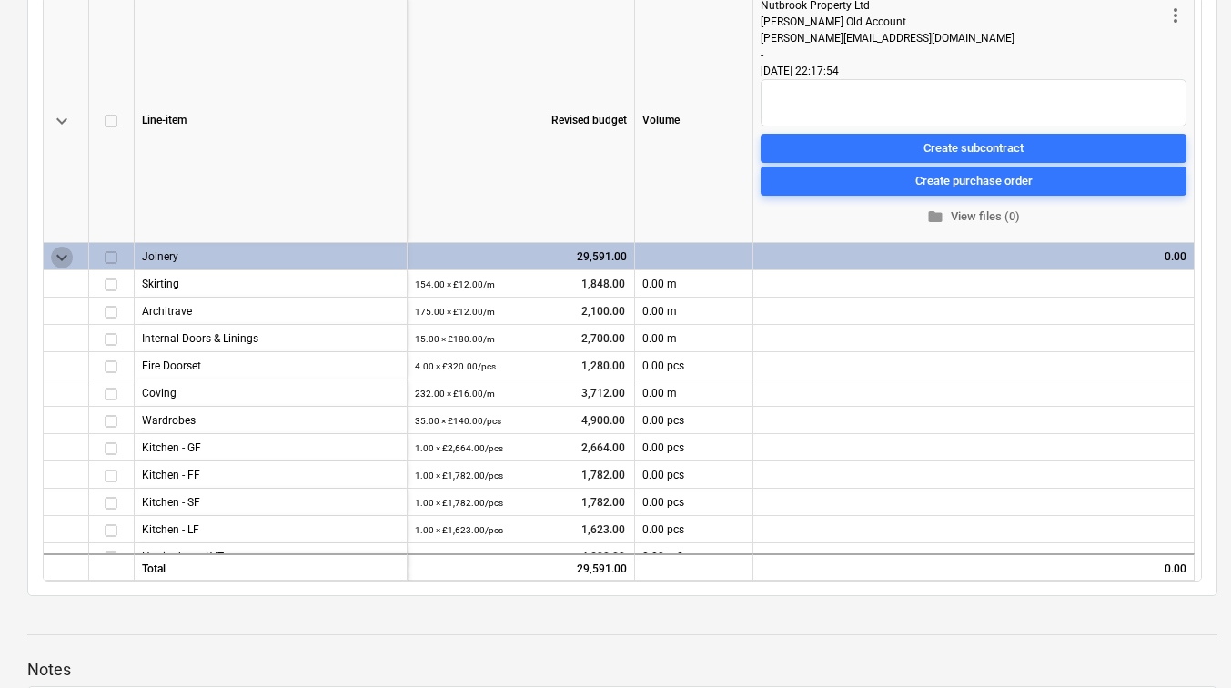
click at [56, 250] on span "keyboard_arrow_down" at bounding box center [62, 258] width 22 height 22
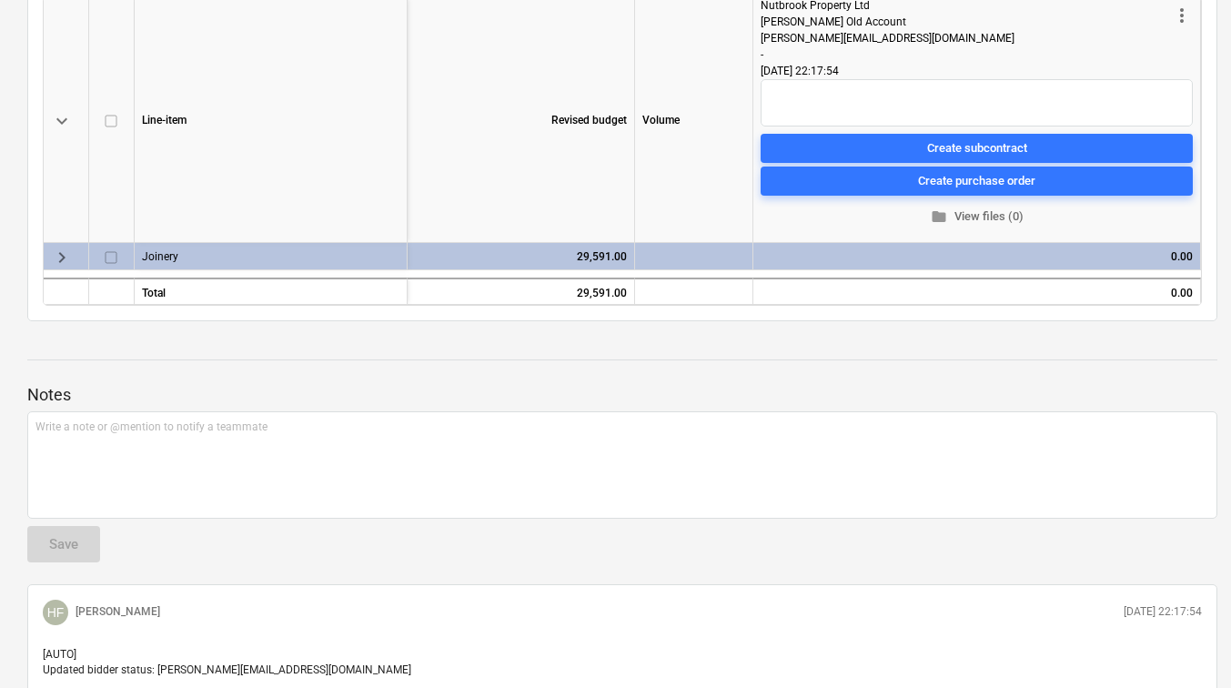
click at [61, 117] on span "keyboard_arrow_down" at bounding box center [62, 121] width 22 height 22
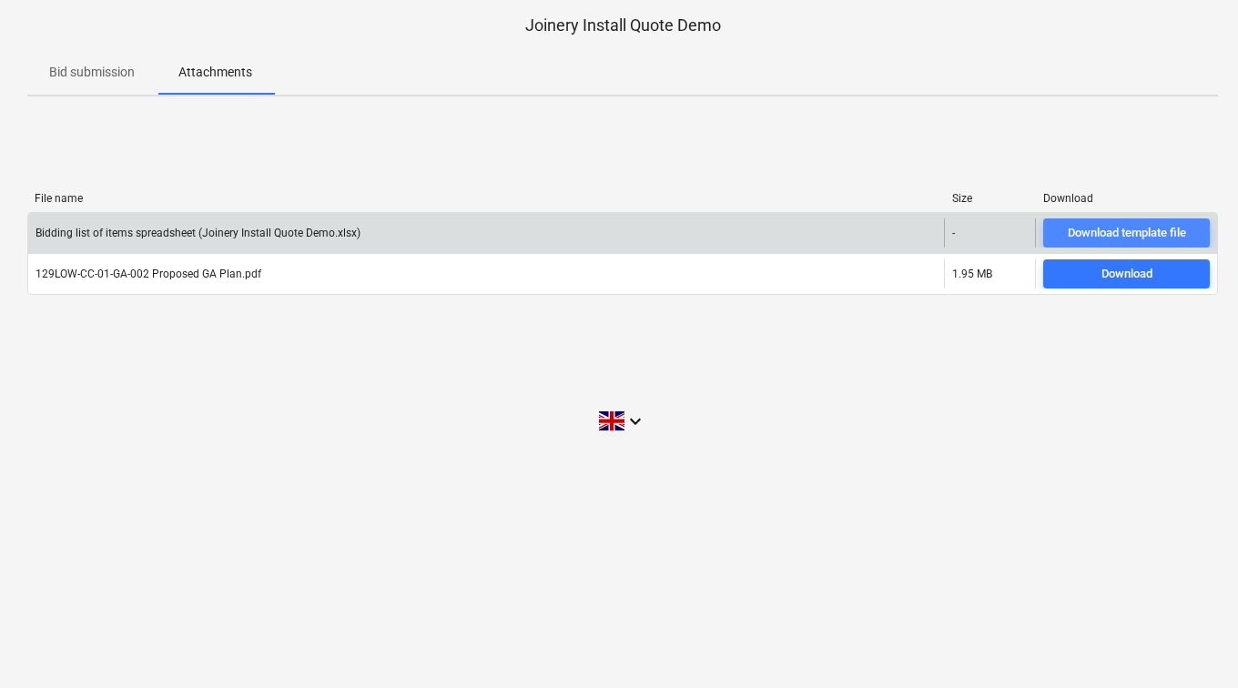
click at [1113, 234] on div "Download template file" at bounding box center [1127, 233] width 118 height 21
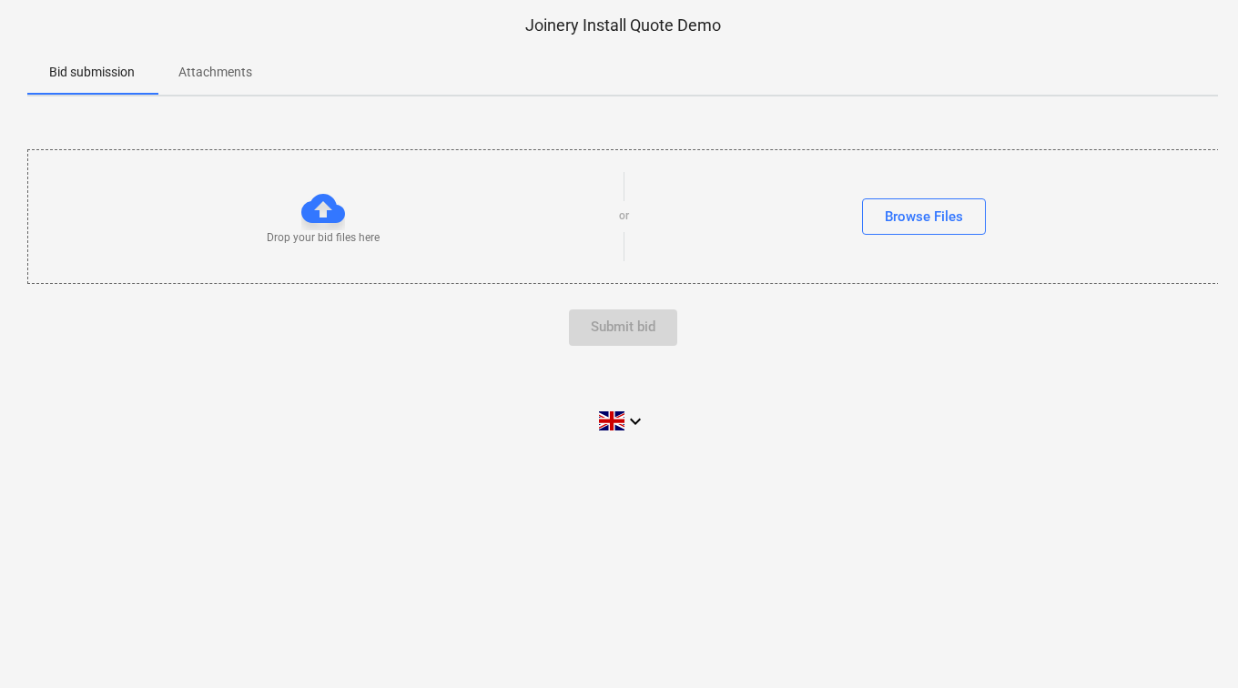
click at [194, 65] on p "Attachments" at bounding box center [215, 72] width 74 height 19
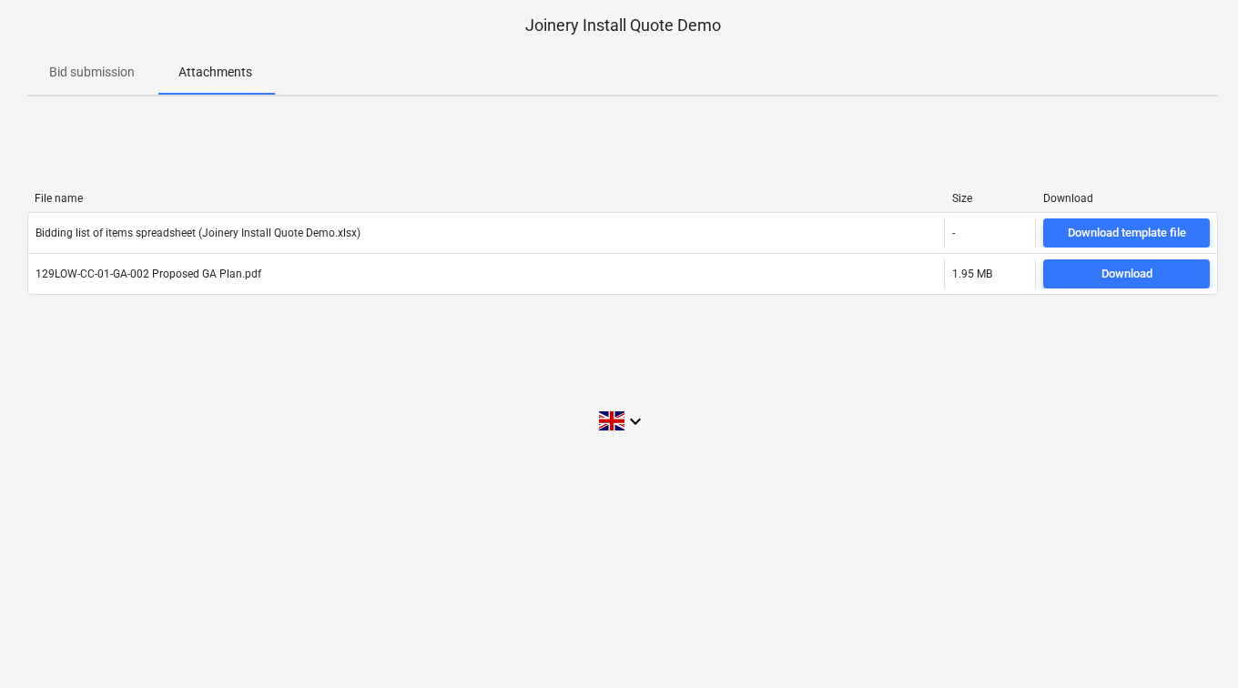
click at [130, 79] on p "Bid submission" at bounding box center [92, 72] width 86 height 19
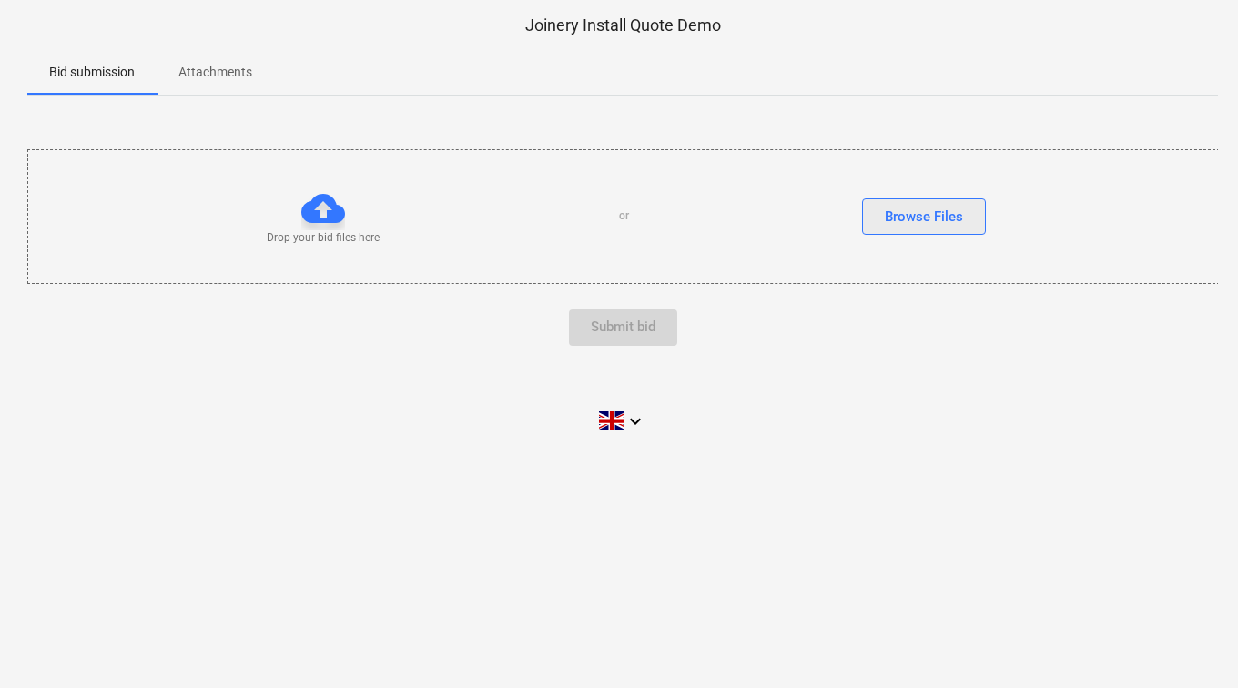
click at [890, 208] on div "Browse Files" at bounding box center [924, 217] width 78 height 24
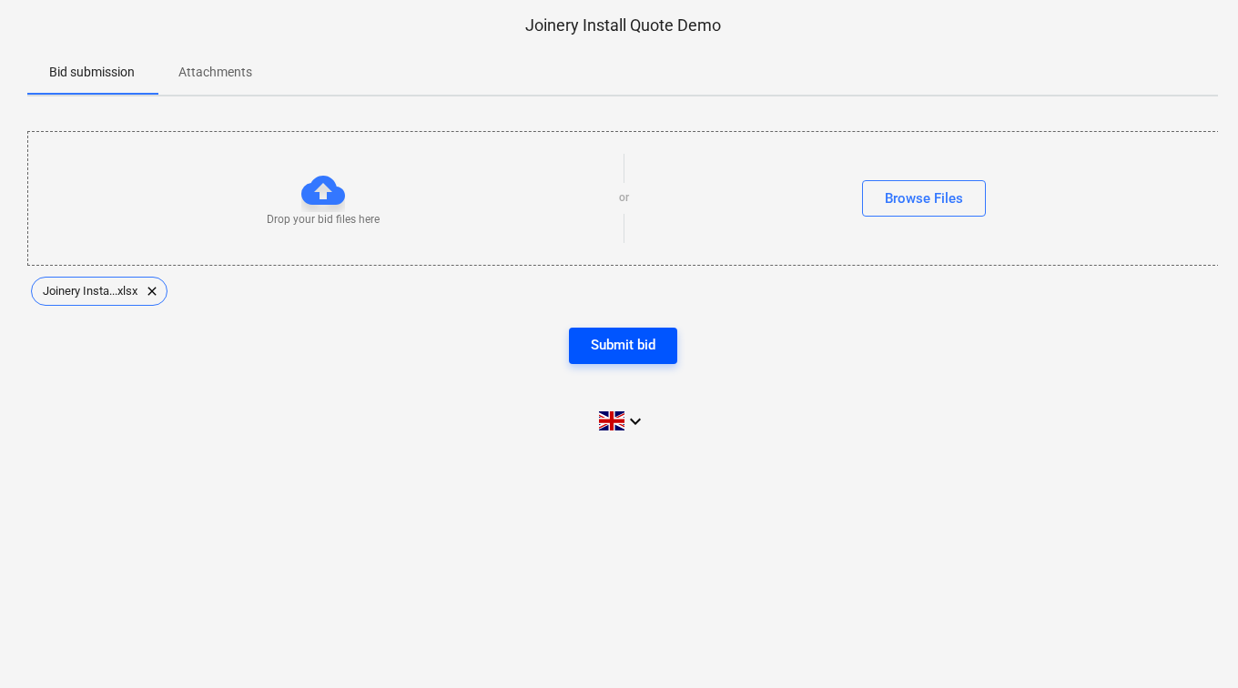
click at [625, 334] on div "Submit bid" at bounding box center [623, 345] width 65 height 24
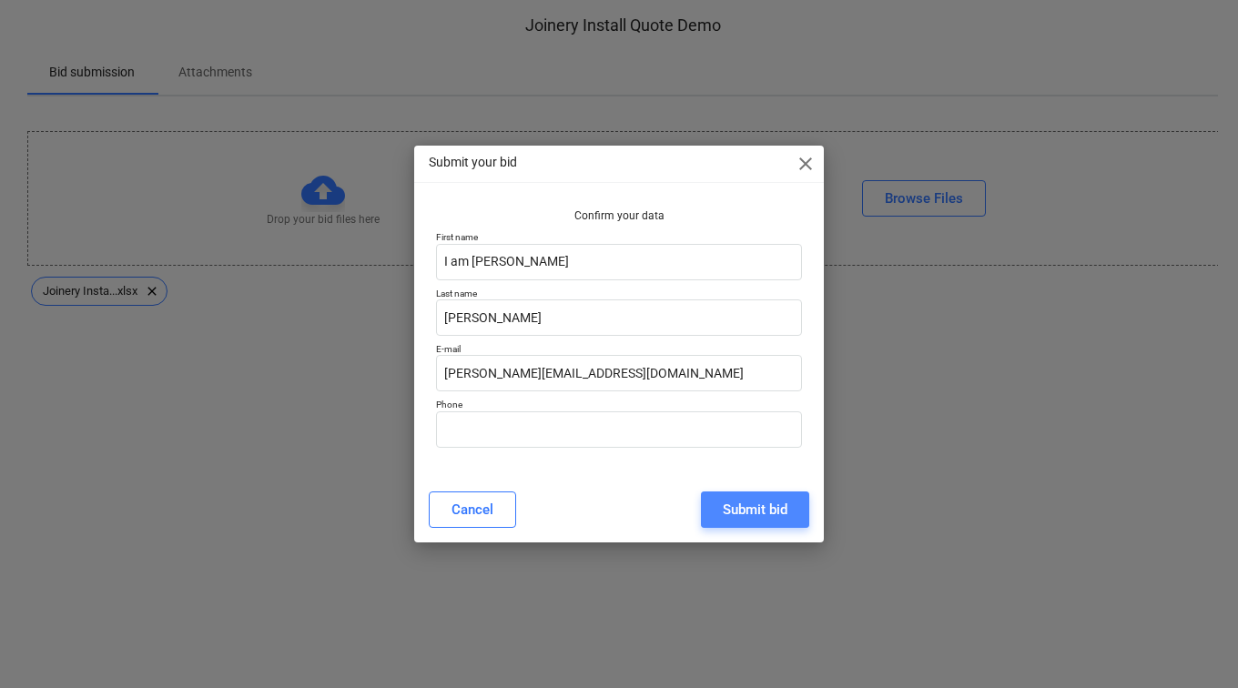
click at [752, 520] on div "Submit bid" at bounding box center [755, 510] width 65 height 24
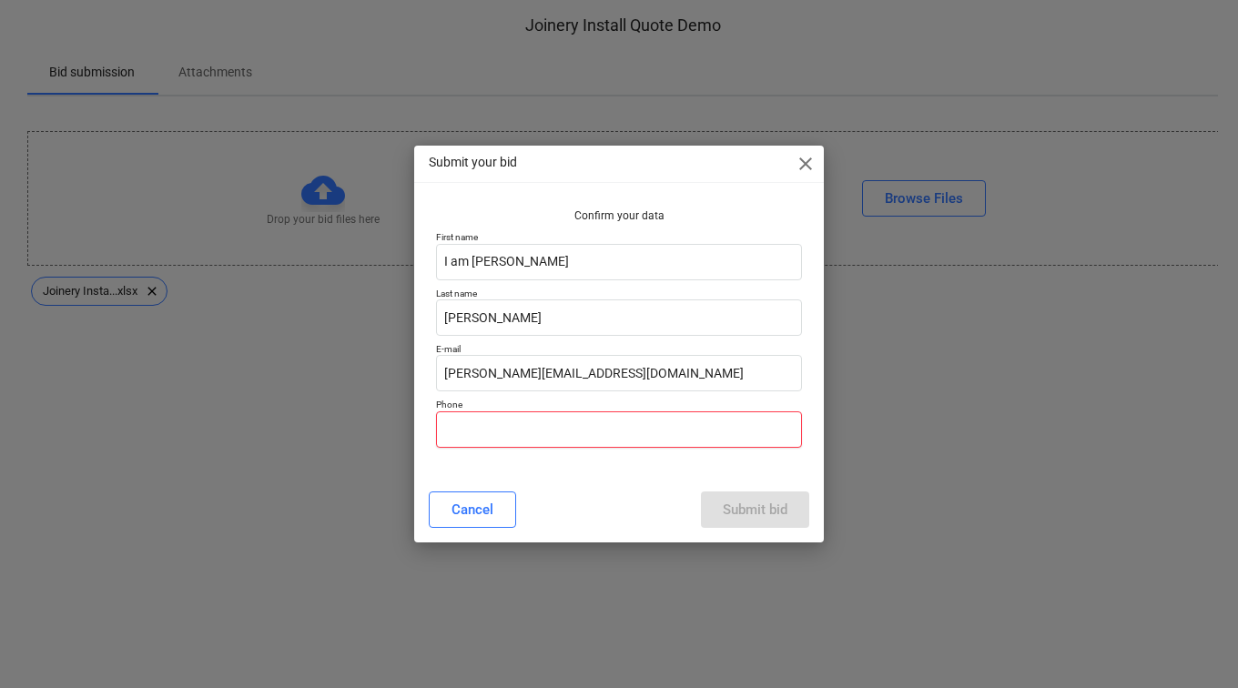
click at [603, 438] on input "text" at bounding box center [619, 429] width 366 height 36
type input "07484662800"
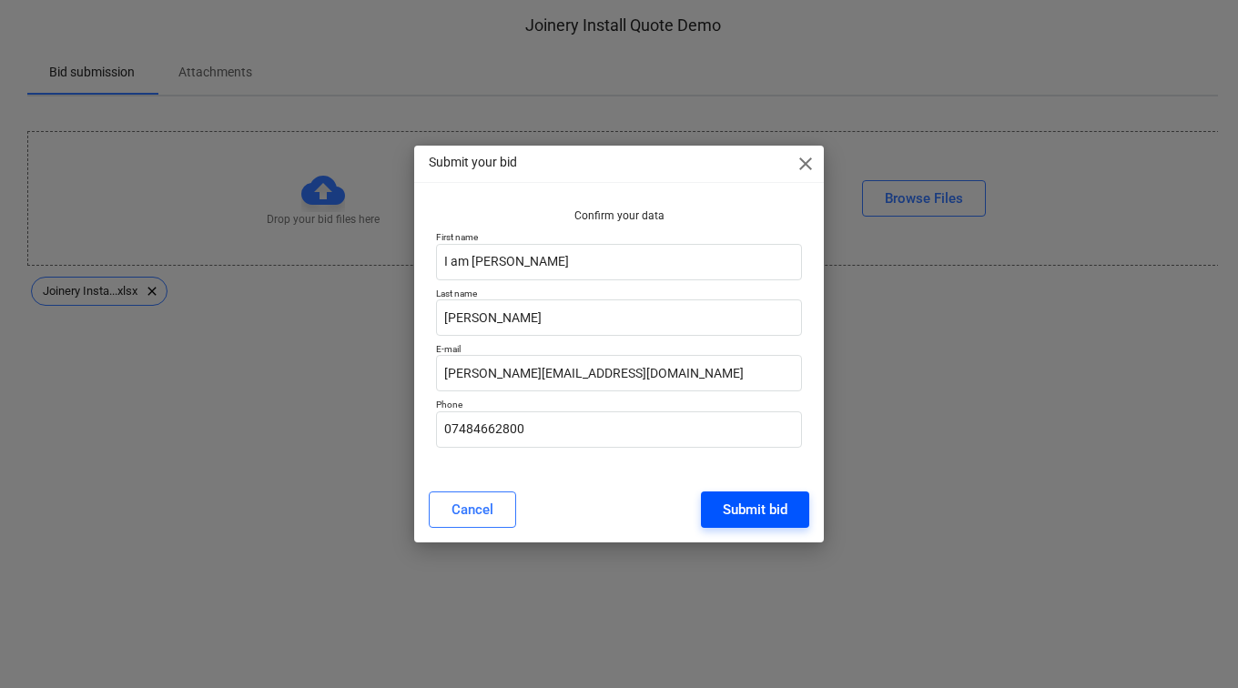
click at [713, 512] on button "Submit bid" at bounding box center [755, 509] width 108 height 36
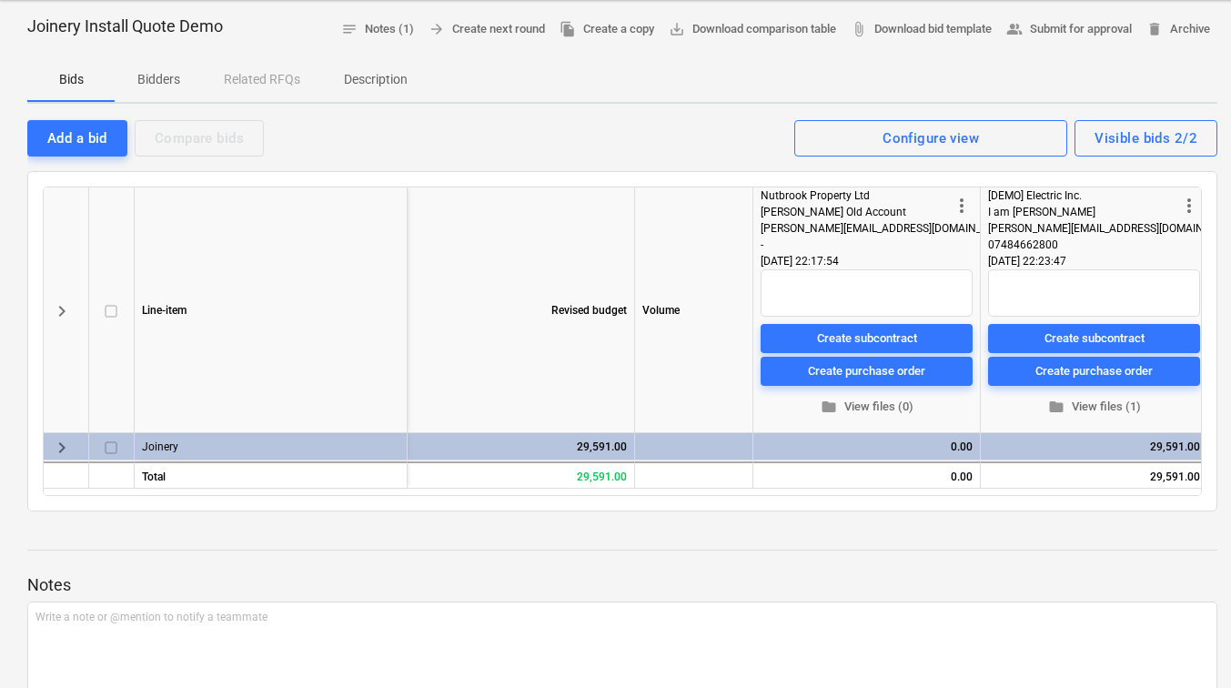
scroll to position [182, 0]
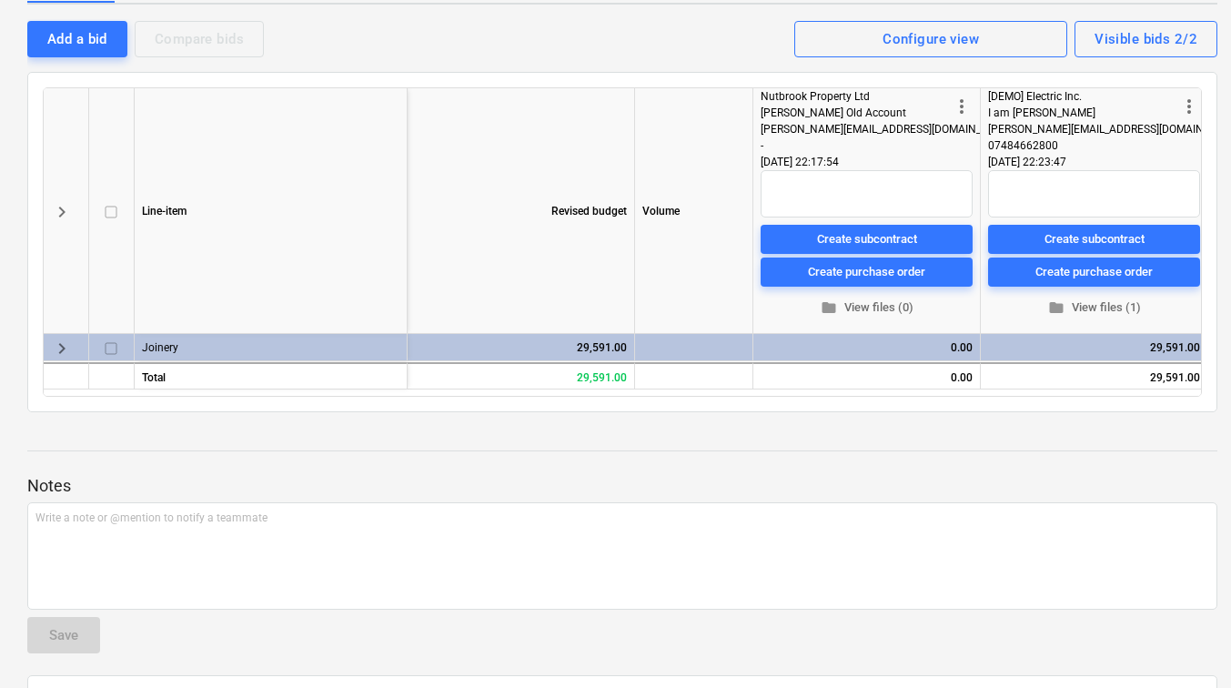
click at [56, 350] on span "keyboard_arrow_right" at bounding box center [62, 349] width 22 height 22
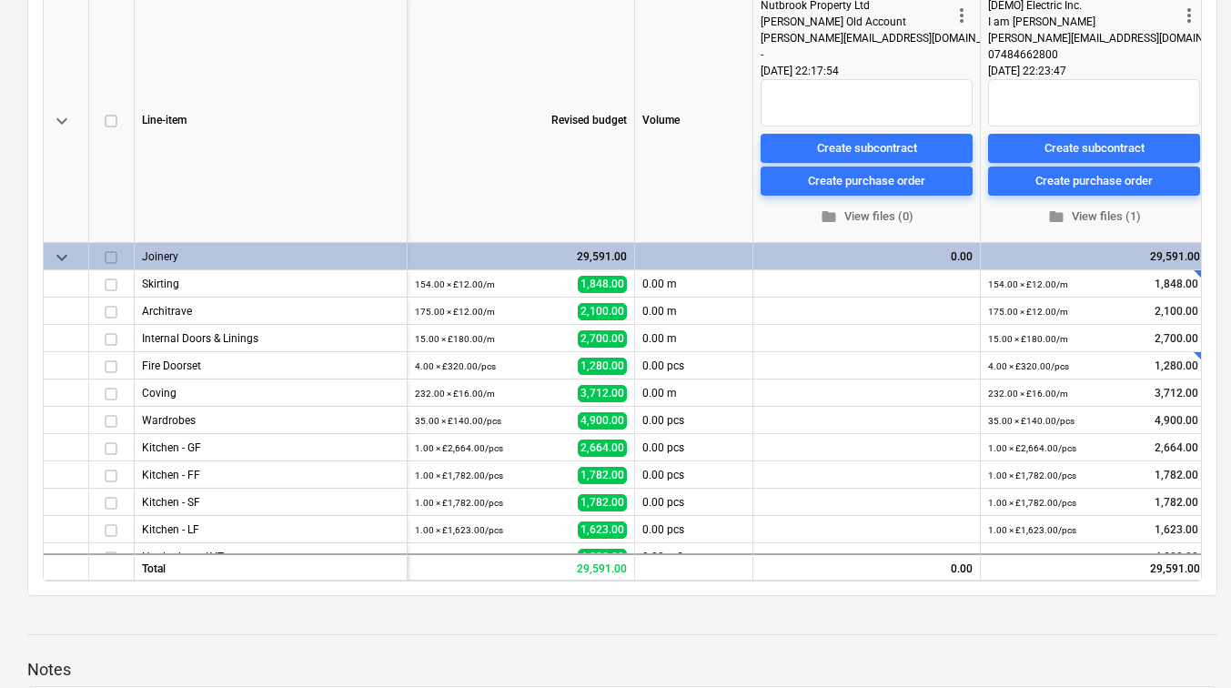
scroll to position [0, 14]
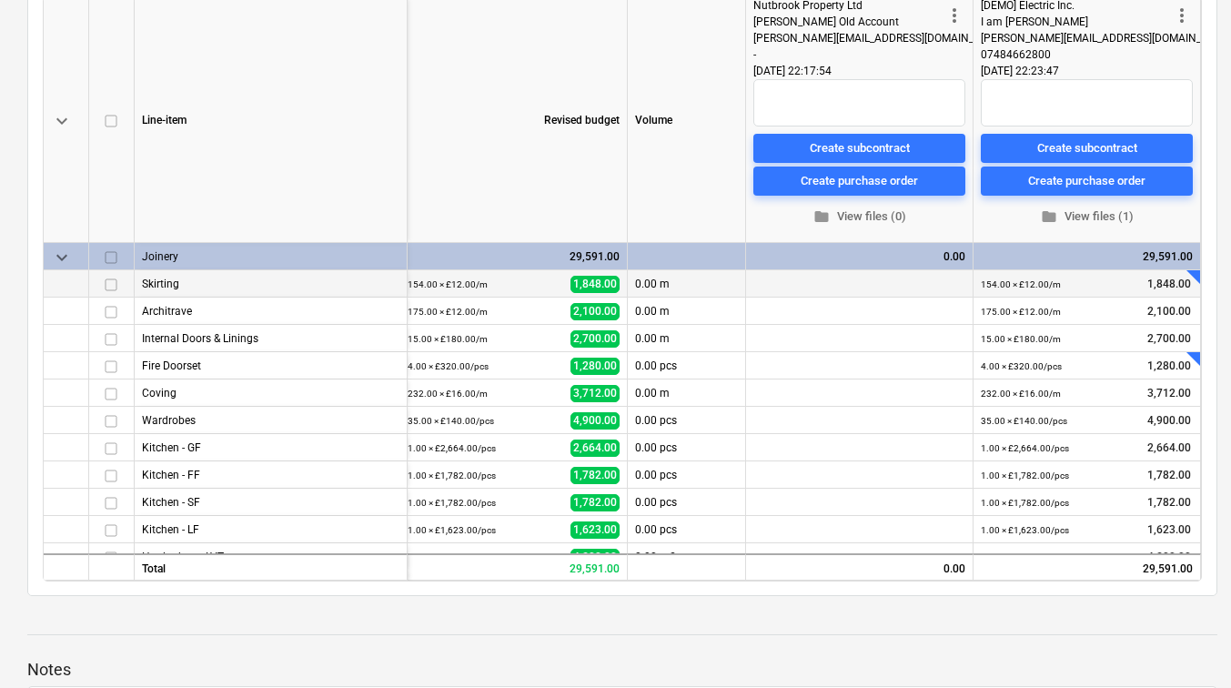
click at [1193, 275] on div at bounding box center [1202, 267] width 18 height 18
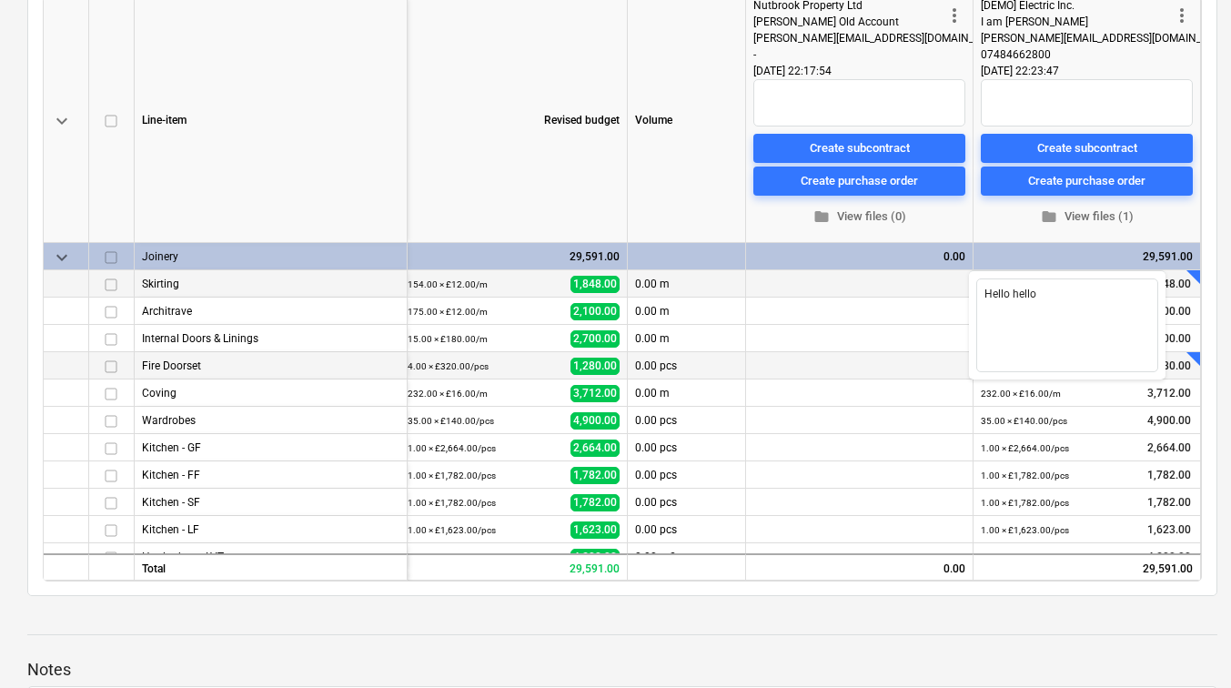
click at [1187, 359] on div at bounding box center [1194, 359] width 14 height 14
type textarea "x"
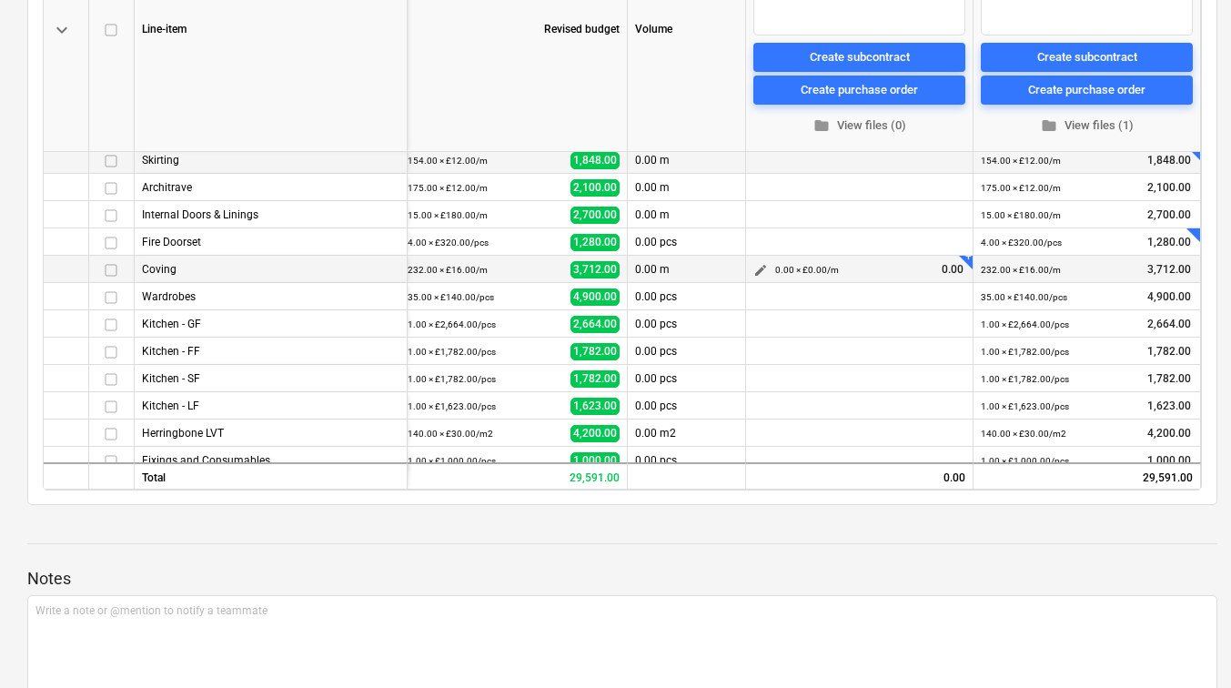
scroll to position [51, 14]
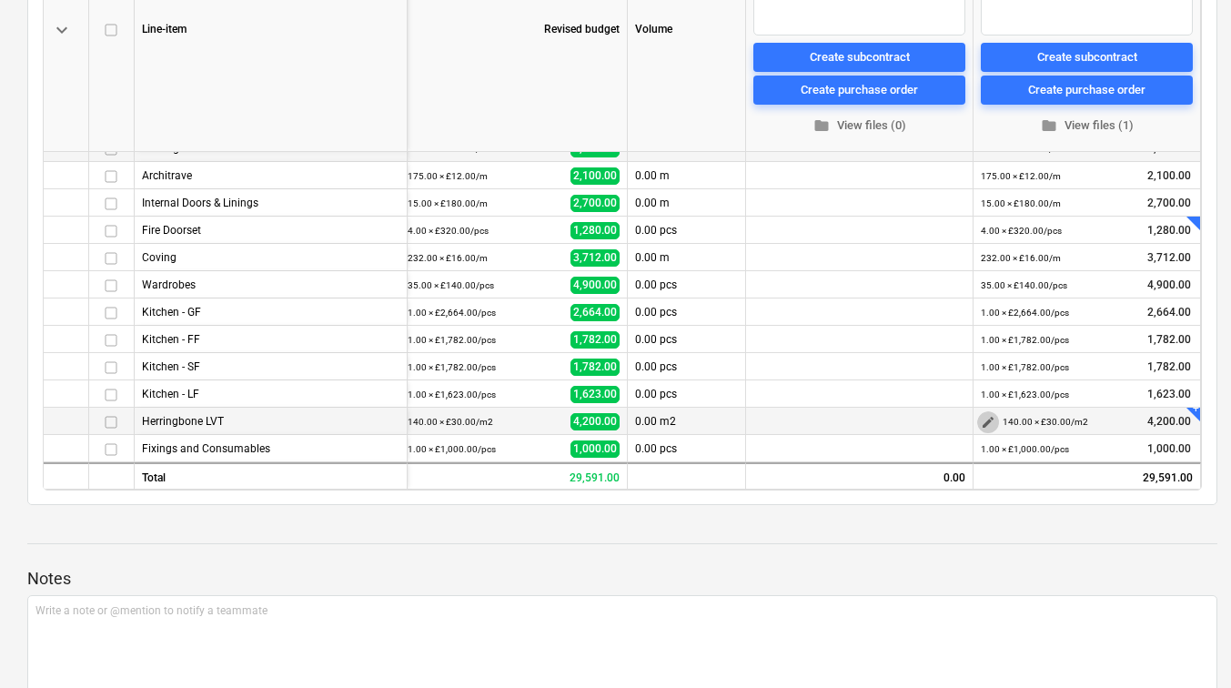
click at [983, 415] on span "edit" at bounding box center [988, 422] width 15 height 15
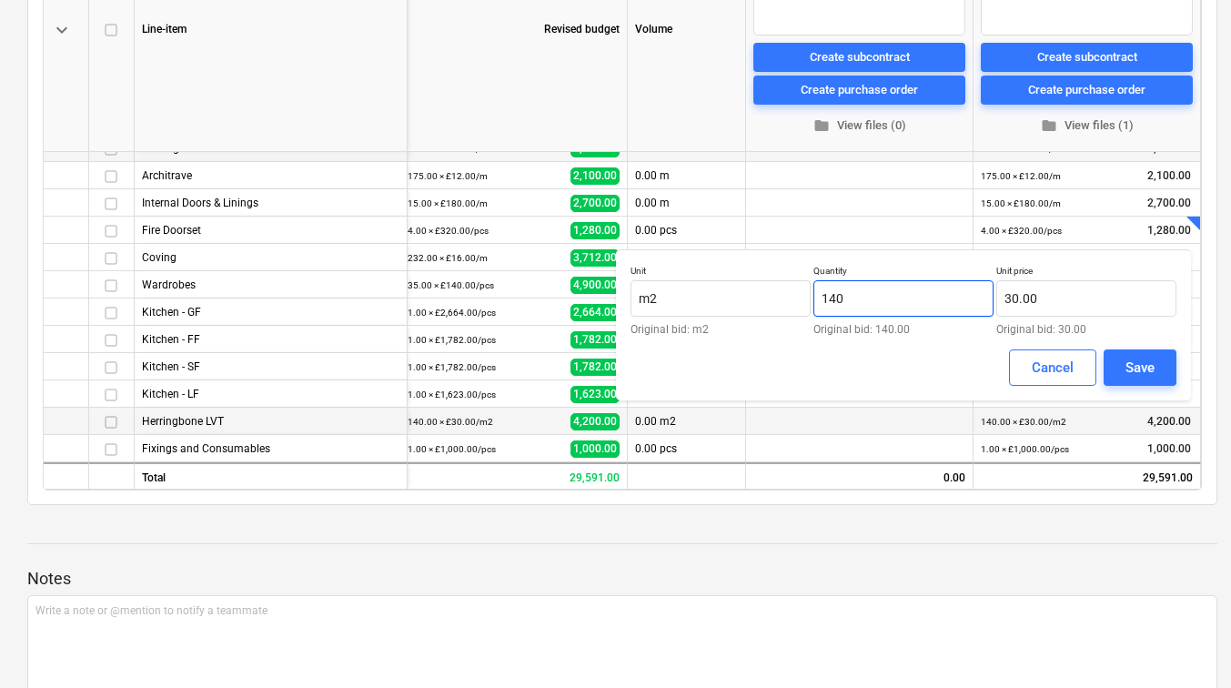
click at [836, 297] on input "140" at bounding box center [904, 298] width 180 height 36
type input "150.00"
click at [1124, 359] on button "Save" at bounding box center [1140, 368] width 73 height 36
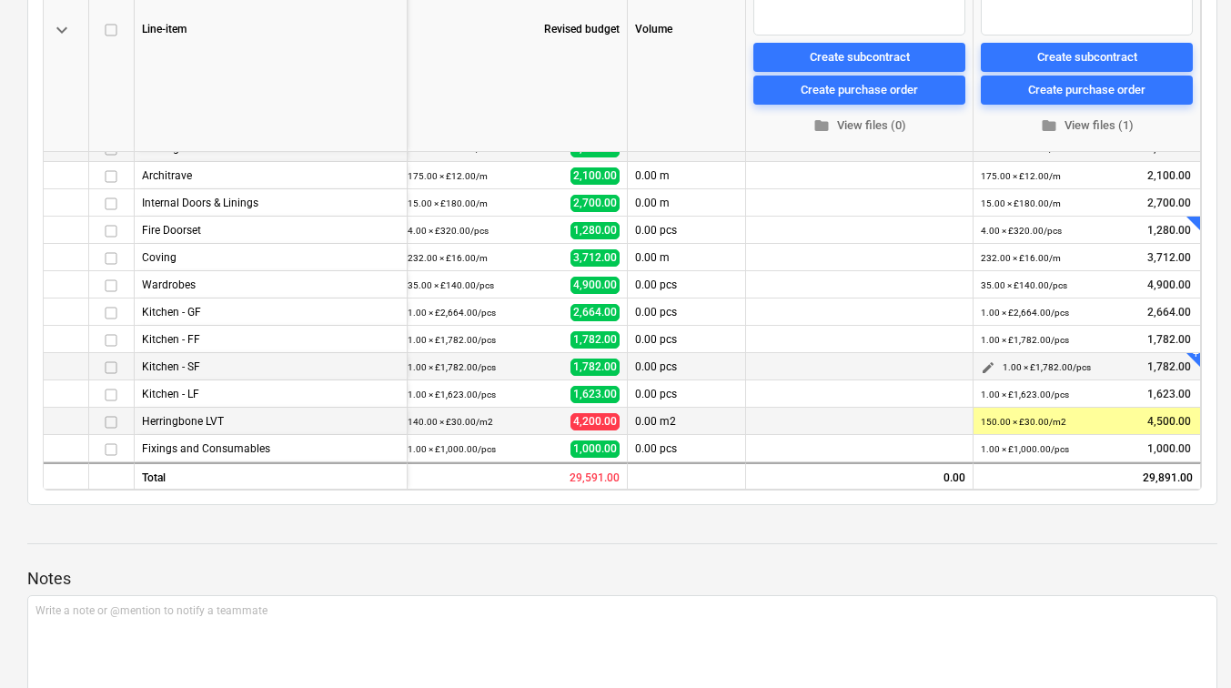
click at [982, 357] on button "edit" at bounding box center [989, 368] width 22 height 22
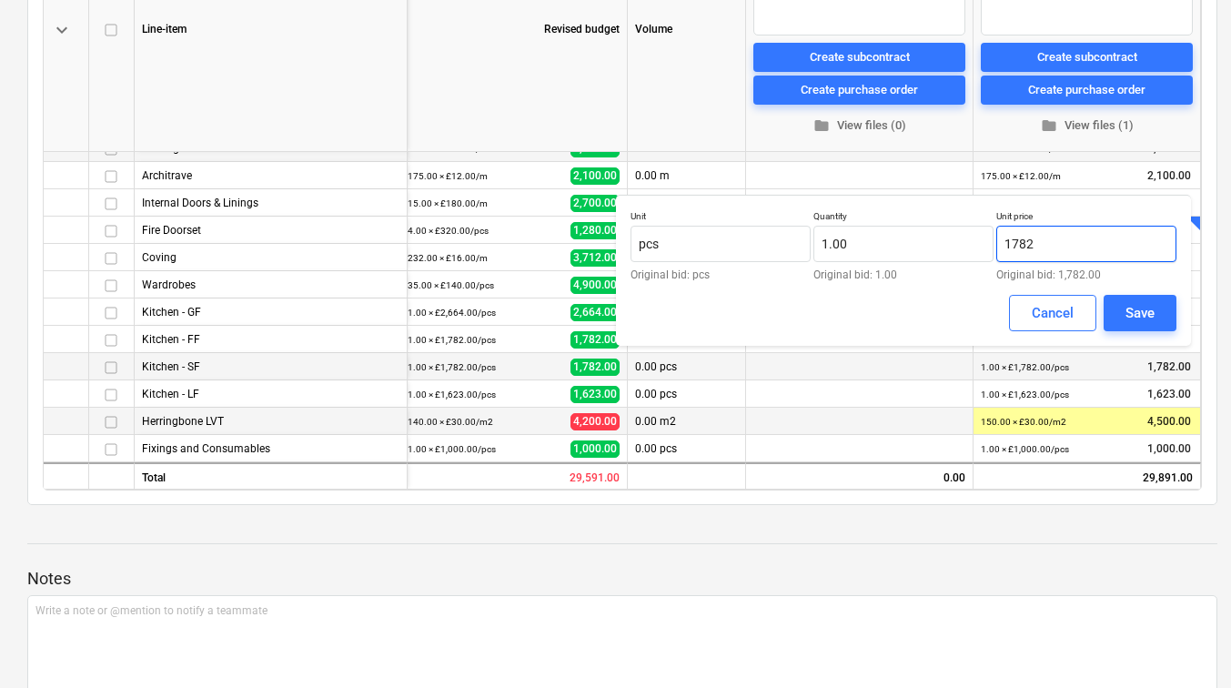
click at [1026, 241] on input "1782" at bounding box center [1087, 244] width 180 height 36
type input "1,792.00"
click at [1120, 303] on button "Save" at bounding box center [1140, 313] width 73 height 36
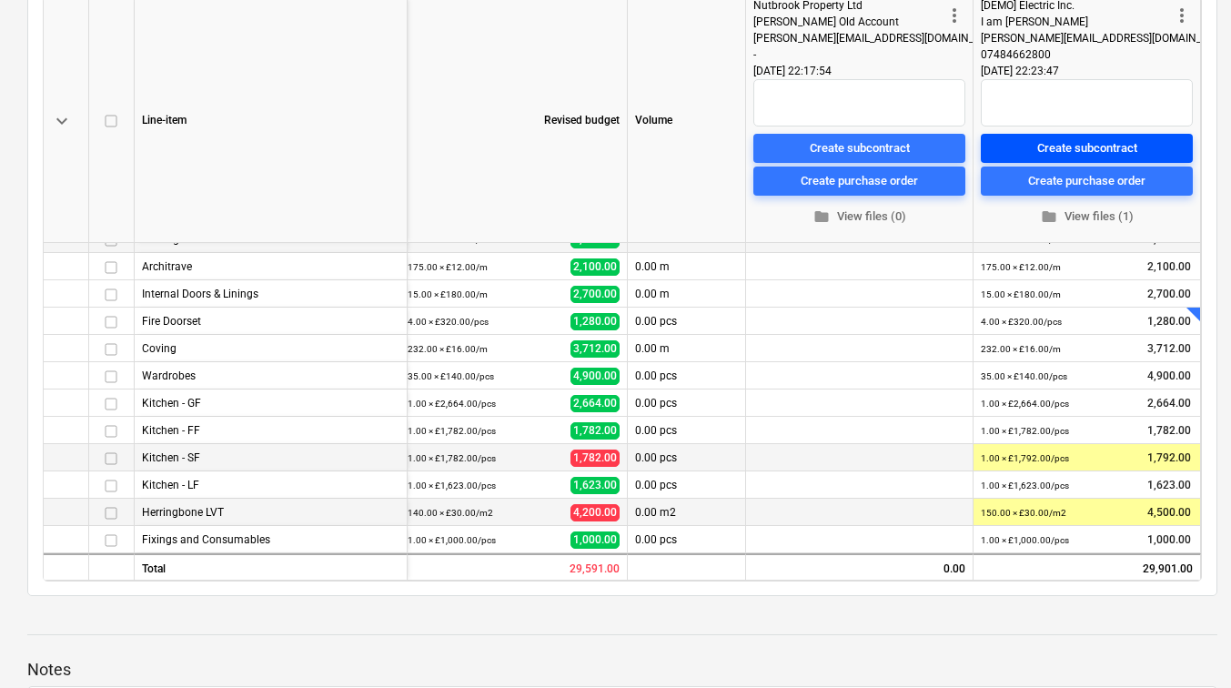
click at [1100, 143] on div "Create subcontract" at bounding box center [1088, 147] width 100 height 21
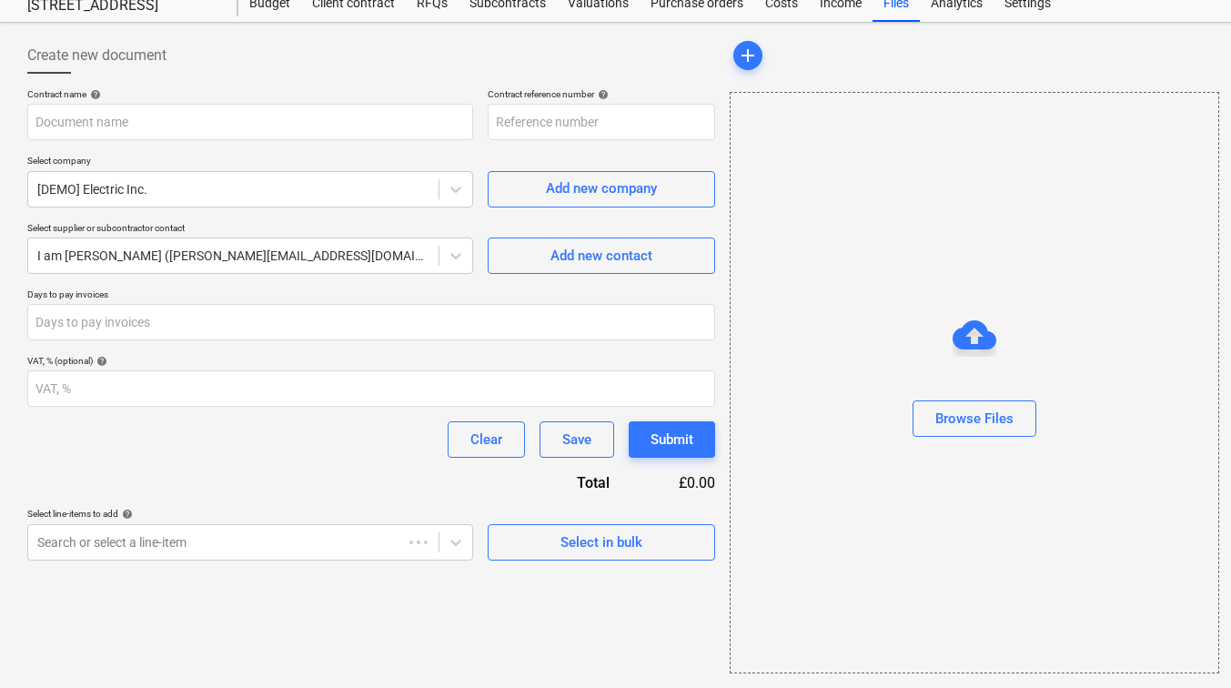
scroll to position [61, 0]
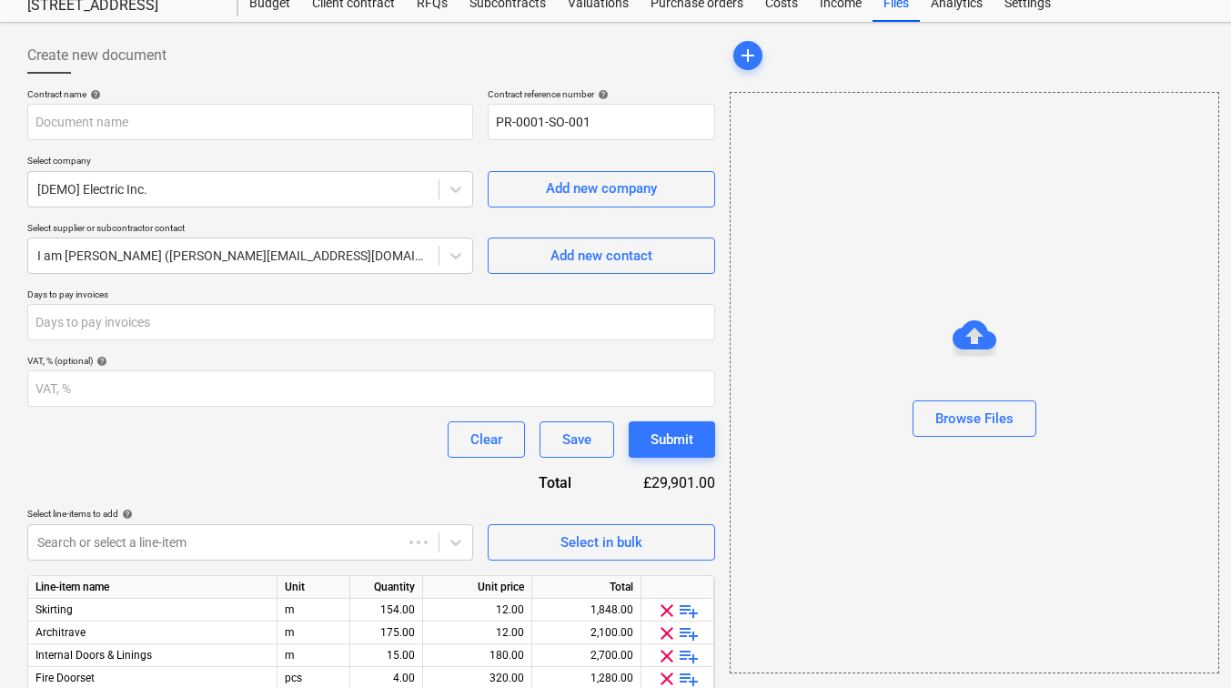
type input "PR-0001-SO-001"
click at [134, 120] on input "text" at bounding box center [250, 122] width 446 height 36
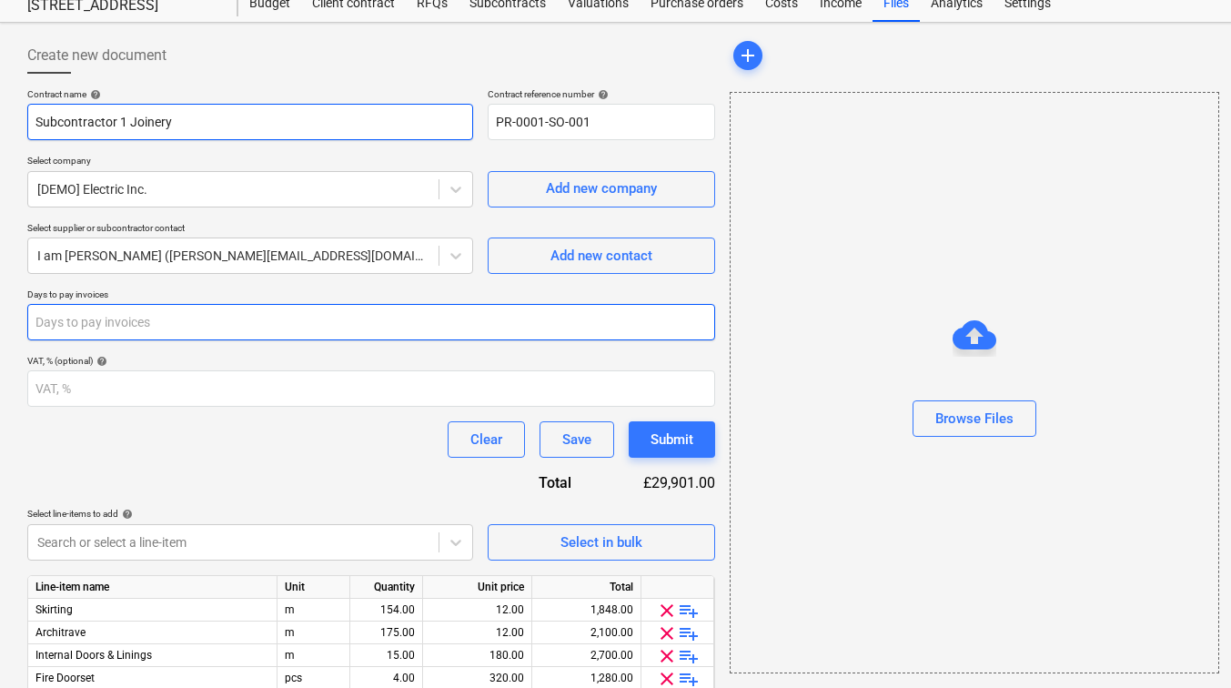
type input "Subcontractor 1 Joinery"
click at [281, 327] on input "number" at bounding box center [371, 322] width 688 height 36
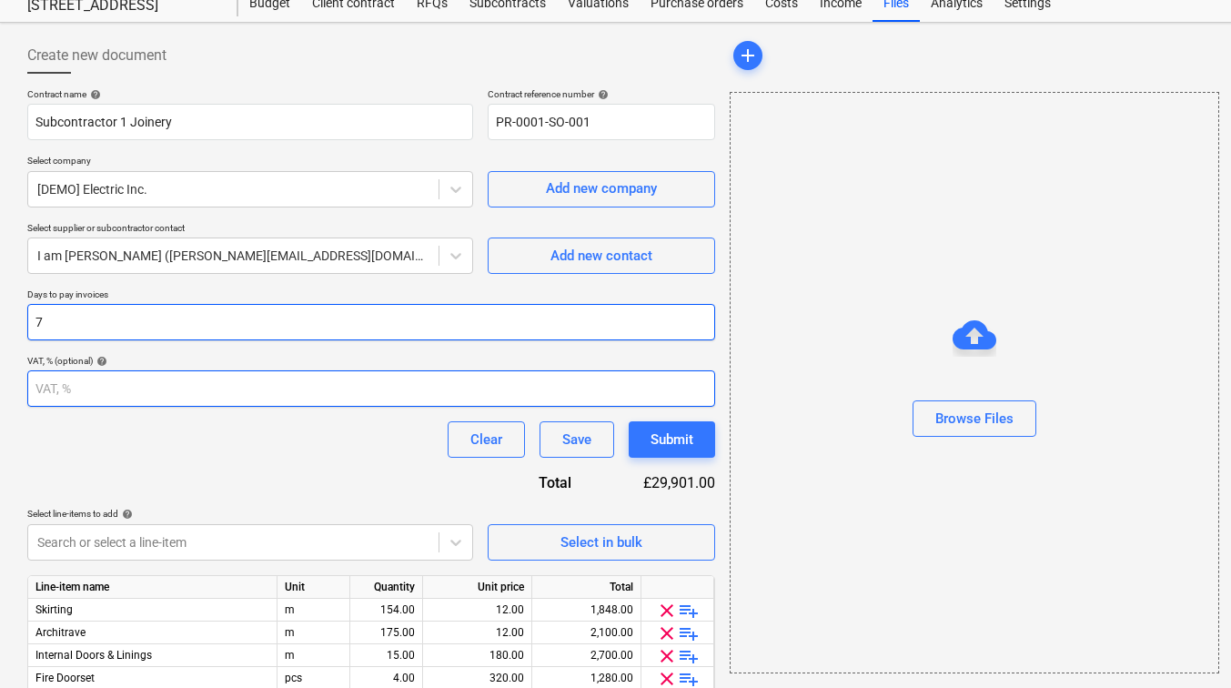
type input "7"
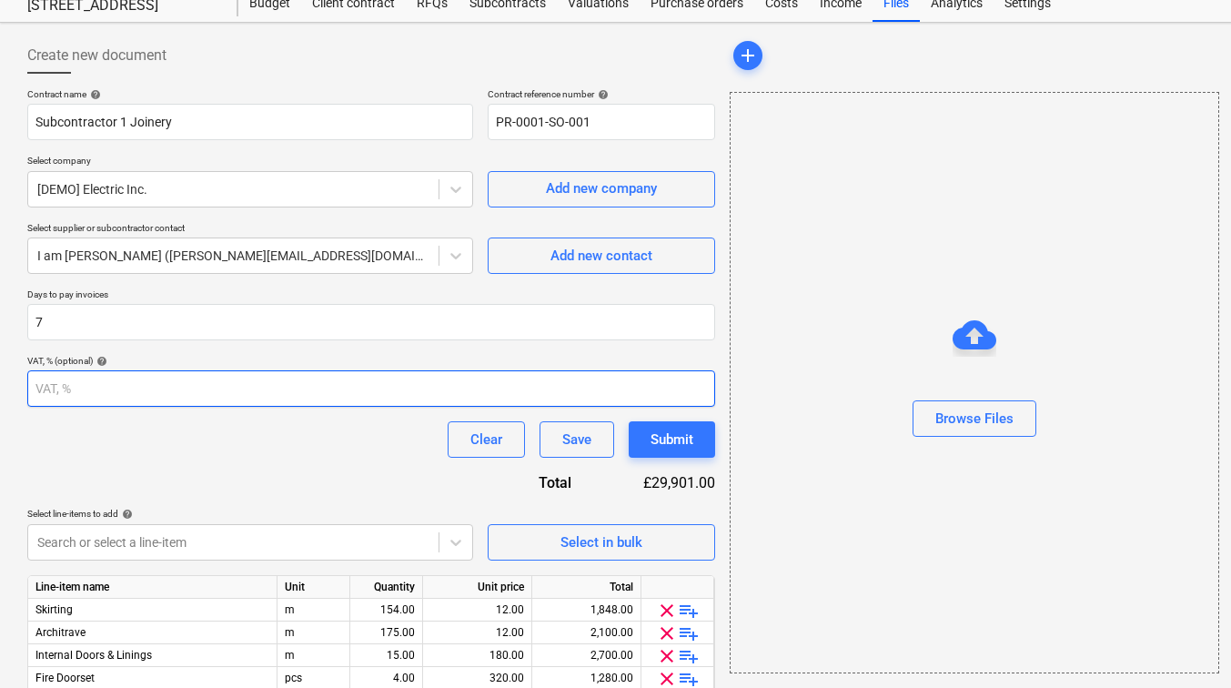
click at [296, 383] on input "number" at bounding box center [371, 388] width 688 height 36
type input "20"
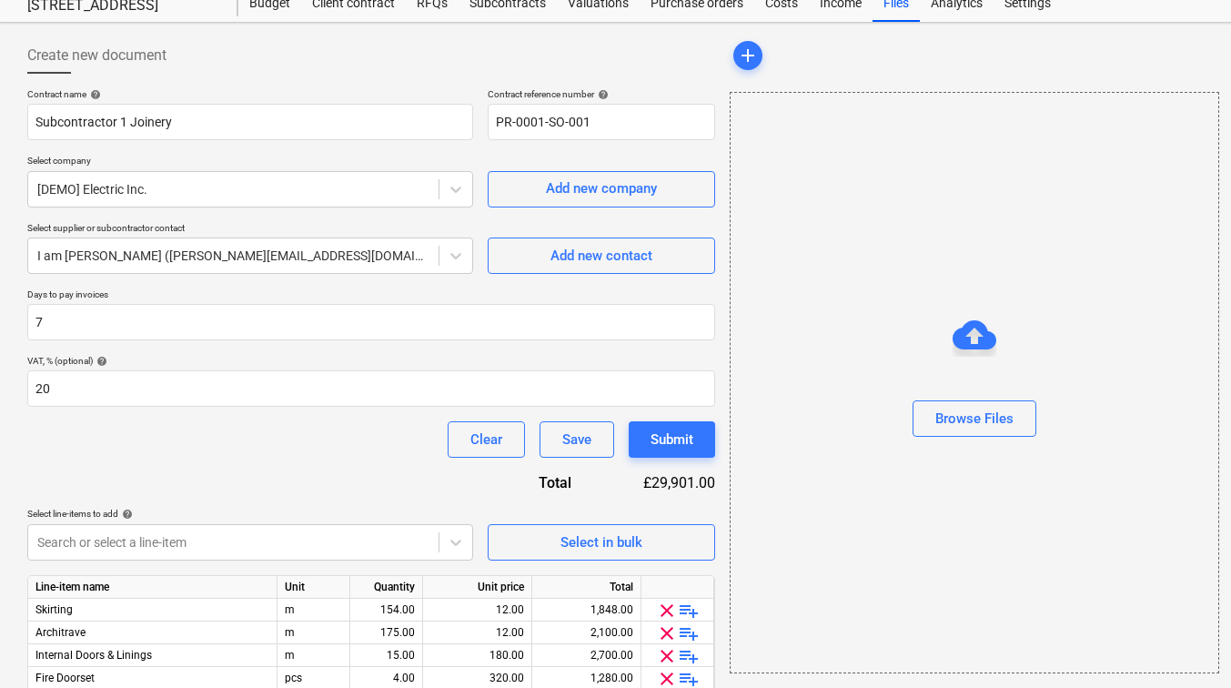
click at [325, 434] on div "Clear Save Submit" at bounding box center [371, 439] width 688 height 36
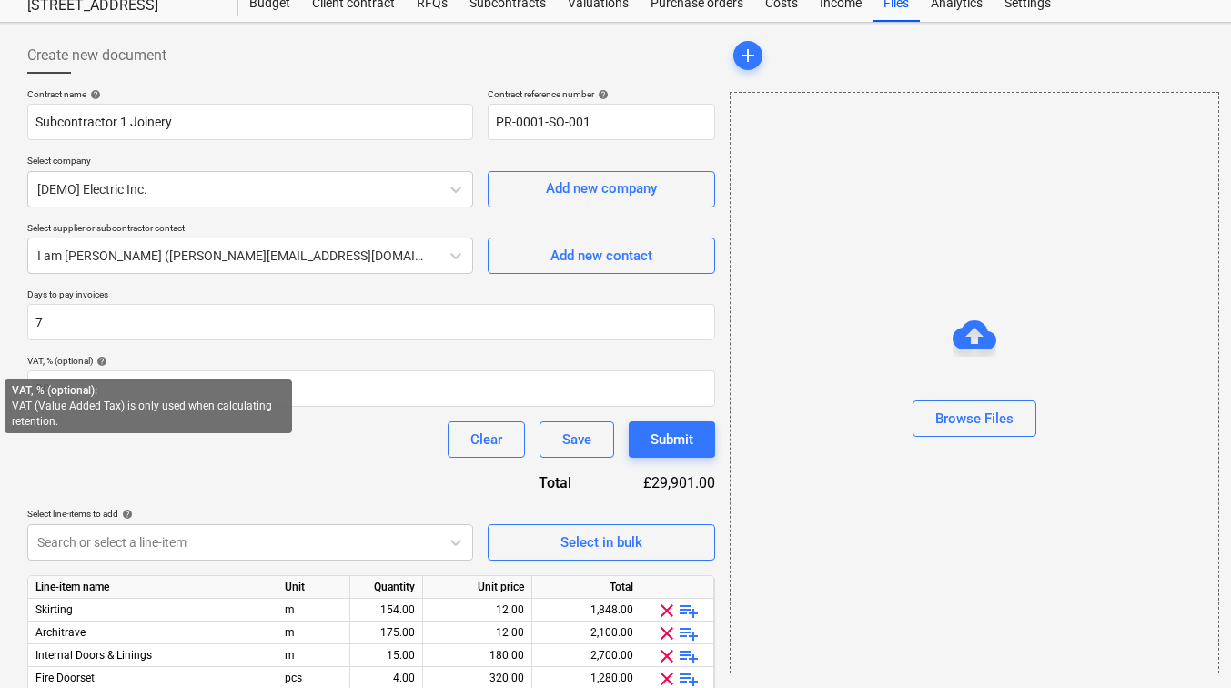
click at [106, 360] on span "help" at bounding box center [100, 361] width 15 height 11
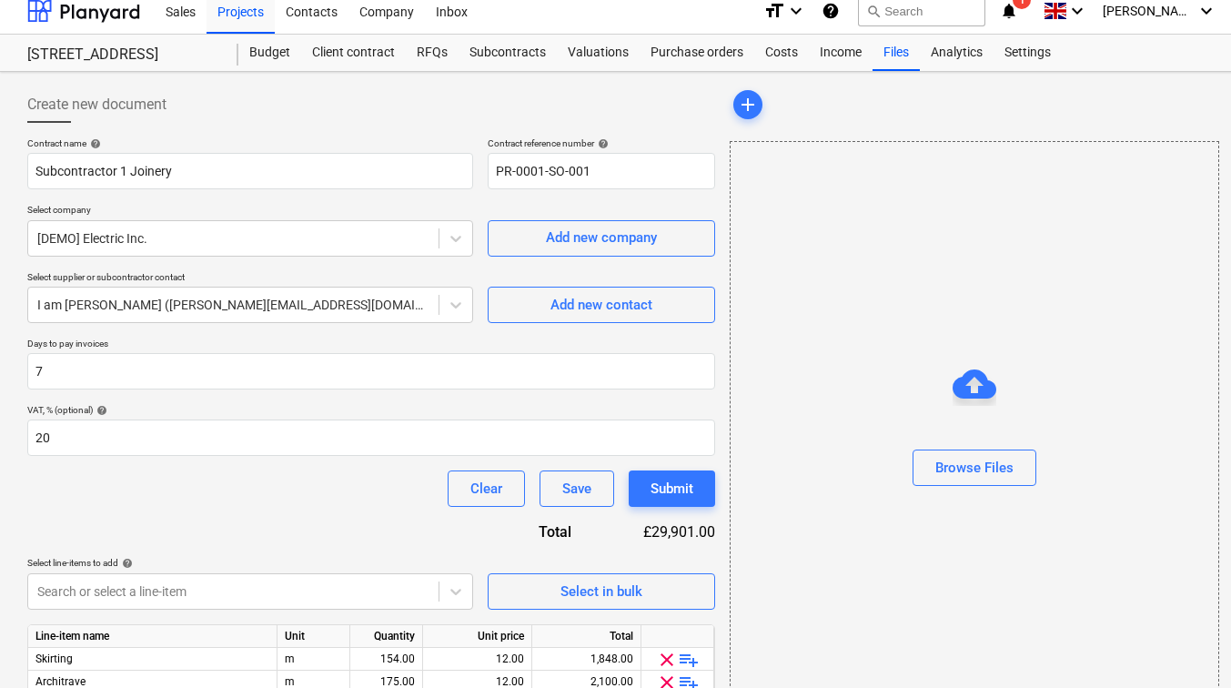
scroll to position [0, 0]
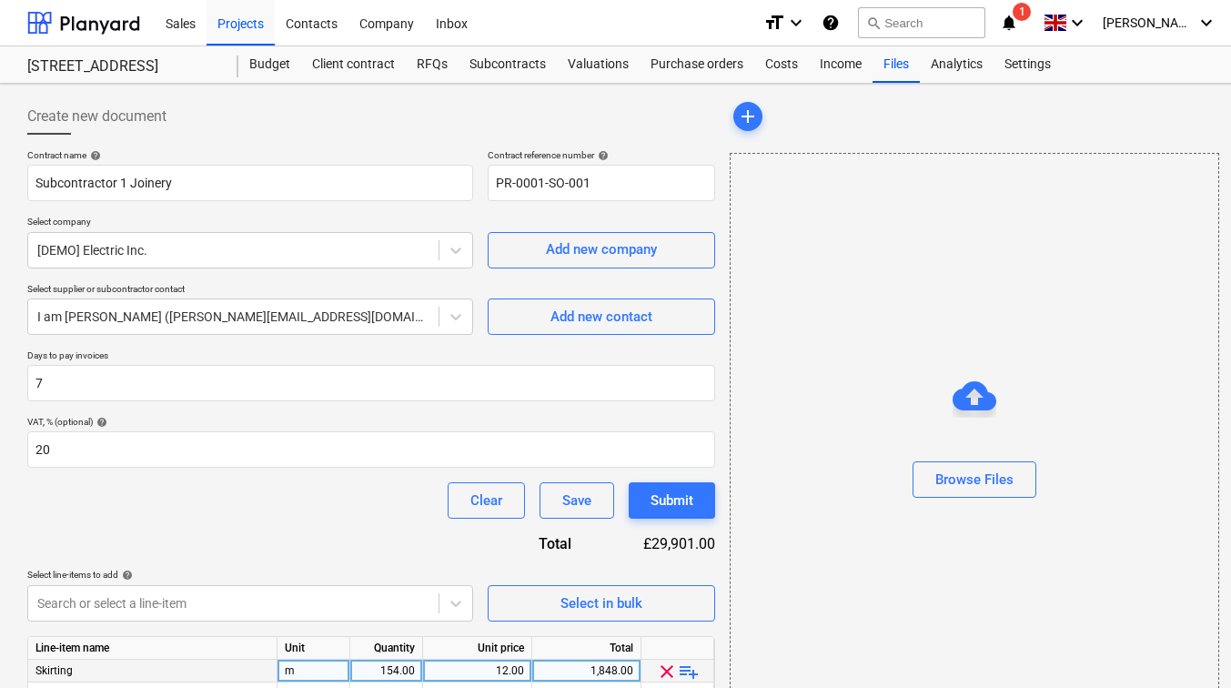
click at [686, 672] on span "playlist_add" at bounding box center [689, 672] width 22 height 22
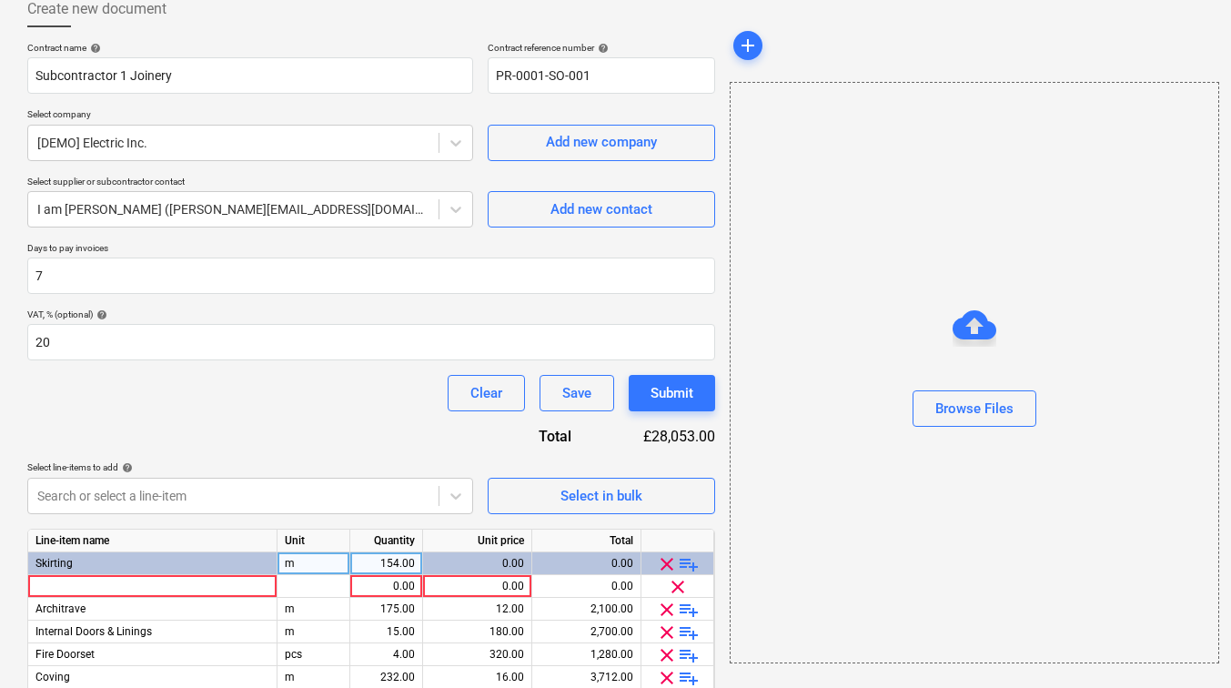
scroll to position [182, 0]
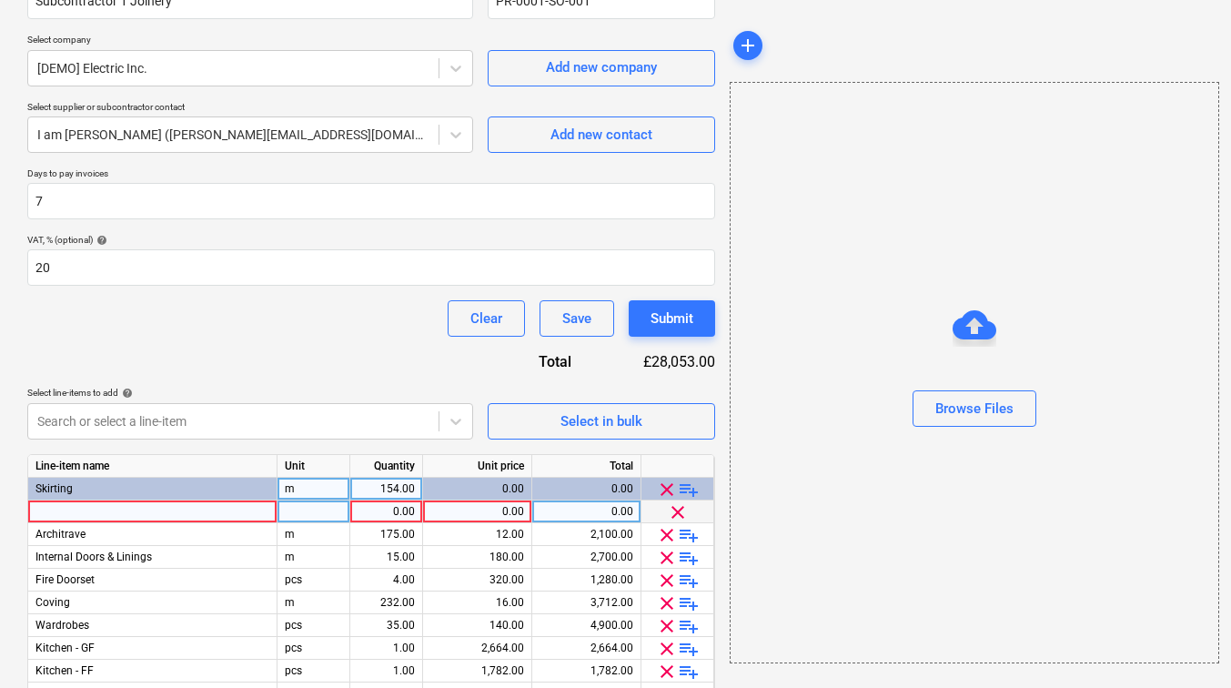
click at [676, 507] on span "clear" at bounding box center [678, 513] width 22 height 22
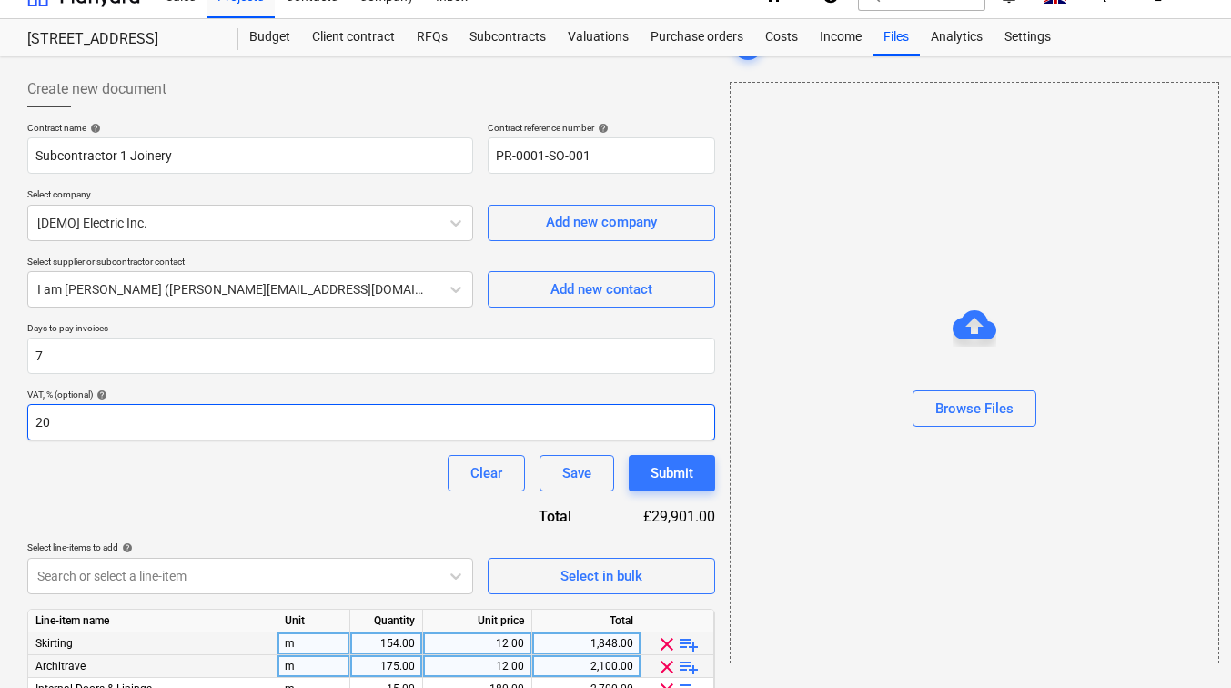
scroll to position [0, 0]
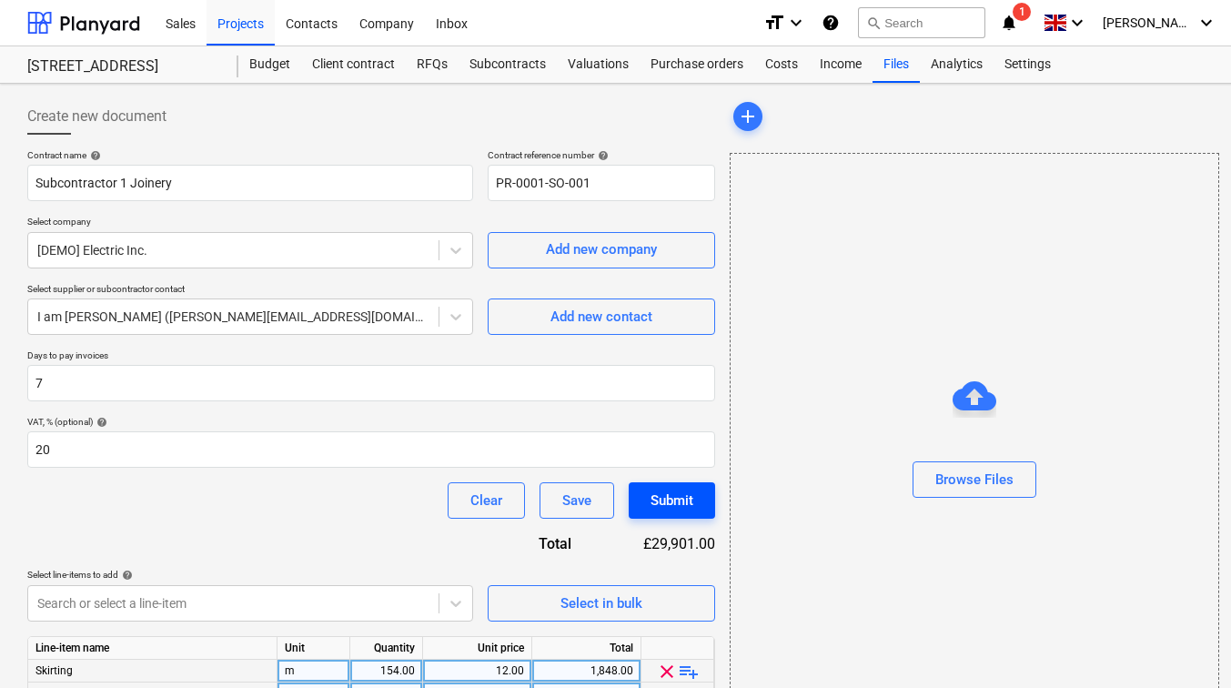
click at [674, 492] on div "Submit" at bounding box center [672, 501] width 43 height 24
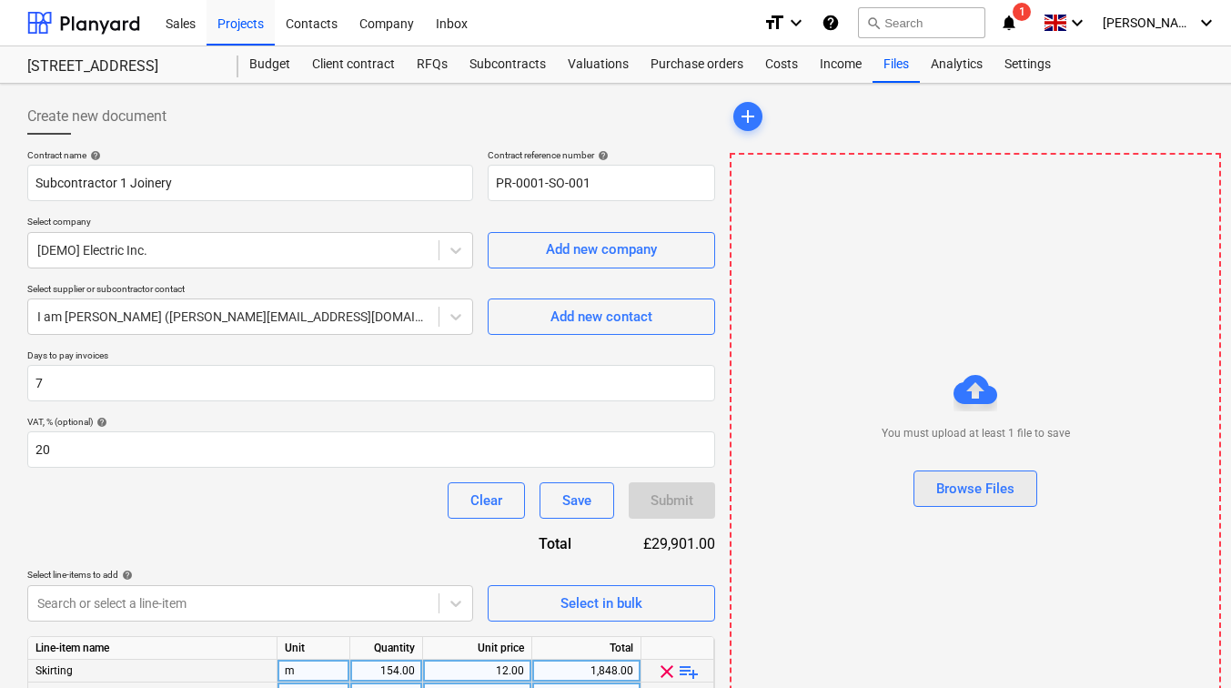
click at [946, 482] on div "Browse Files" at bounding box center [976, 489] width 78 height 24
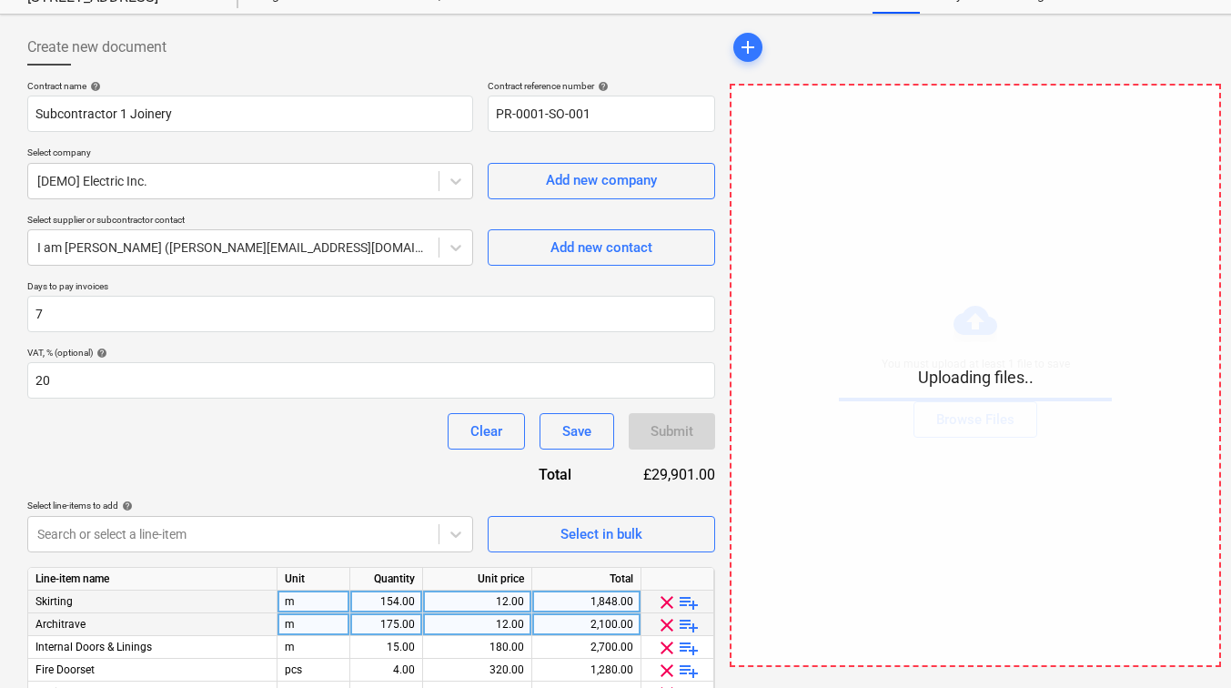
scroll to position [91, 0]
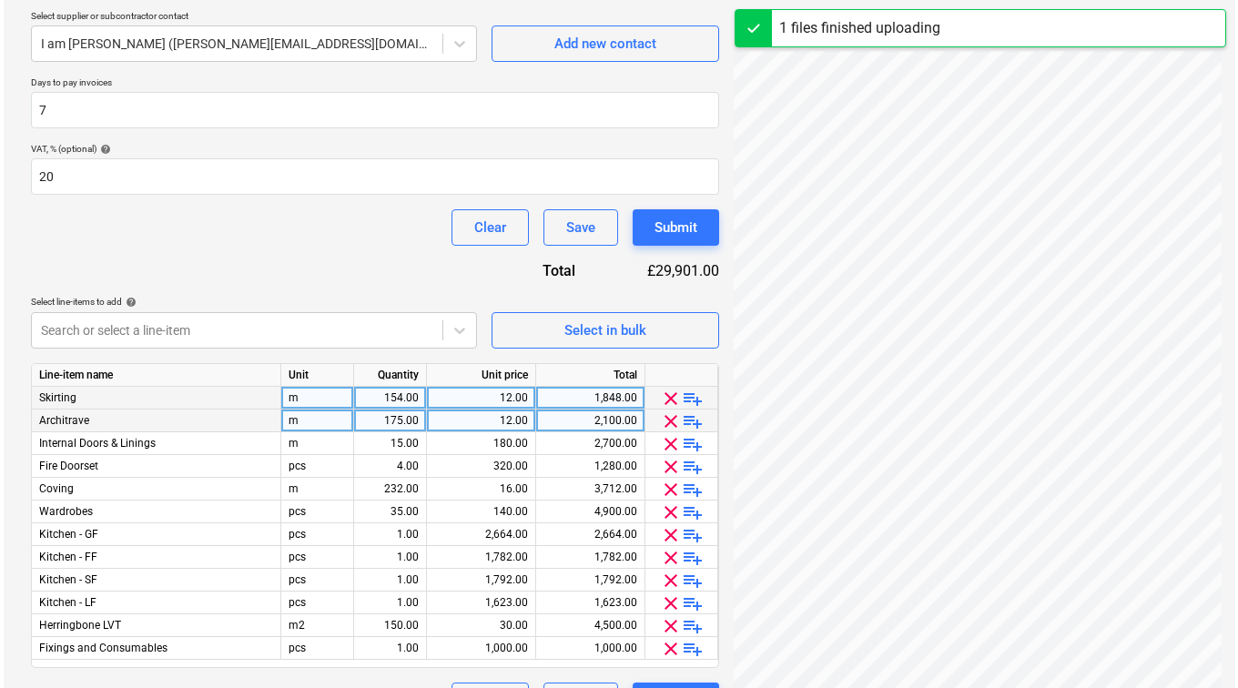
scroll to position [319, 0]
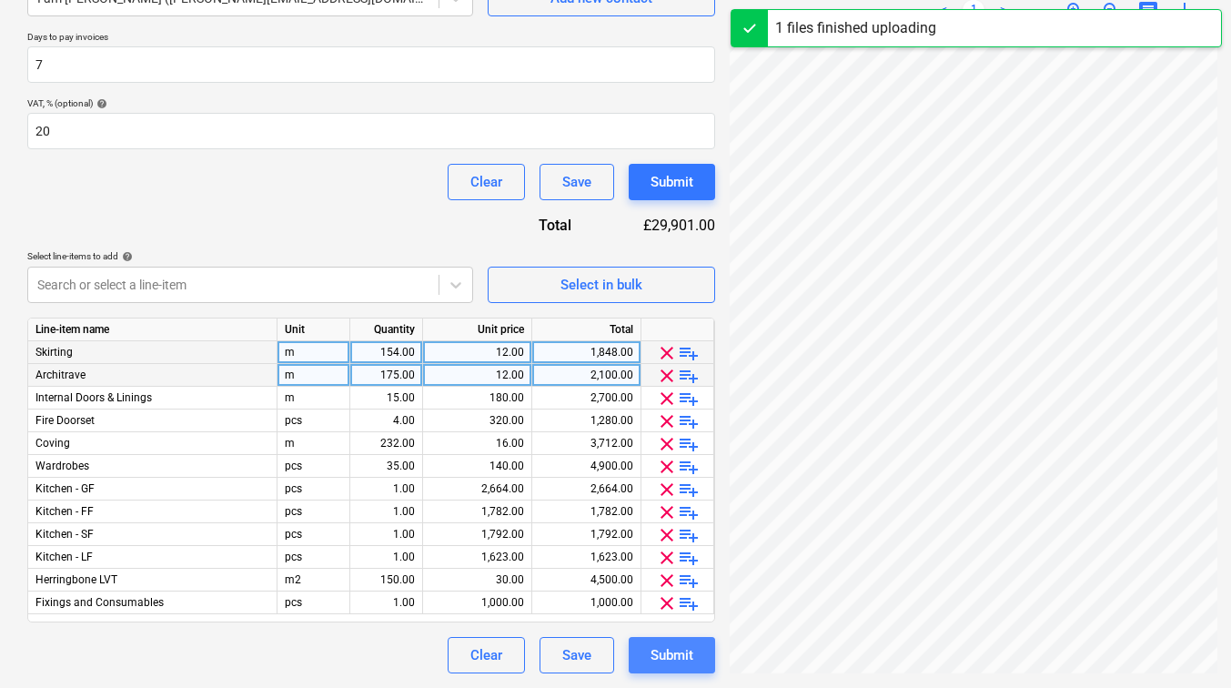
click at [698, 648] on button "Submit" at bounding box center [672, 655] width 86 height 36
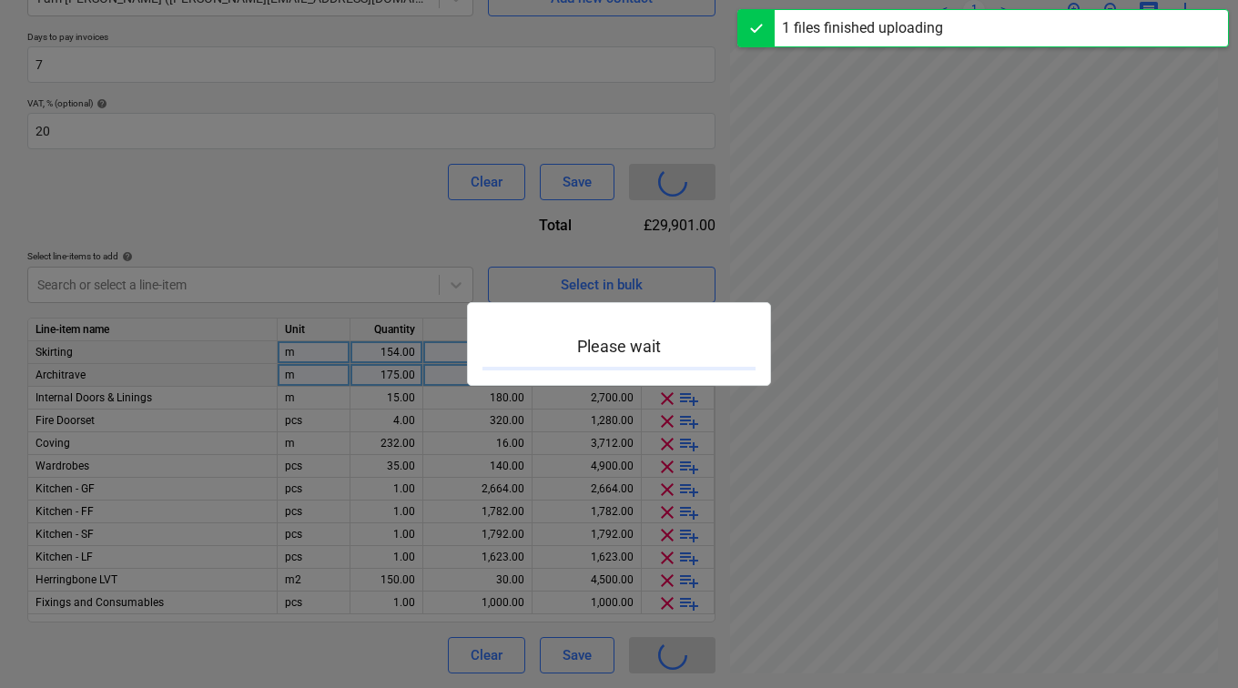
type input "PR-0001-SO-001"
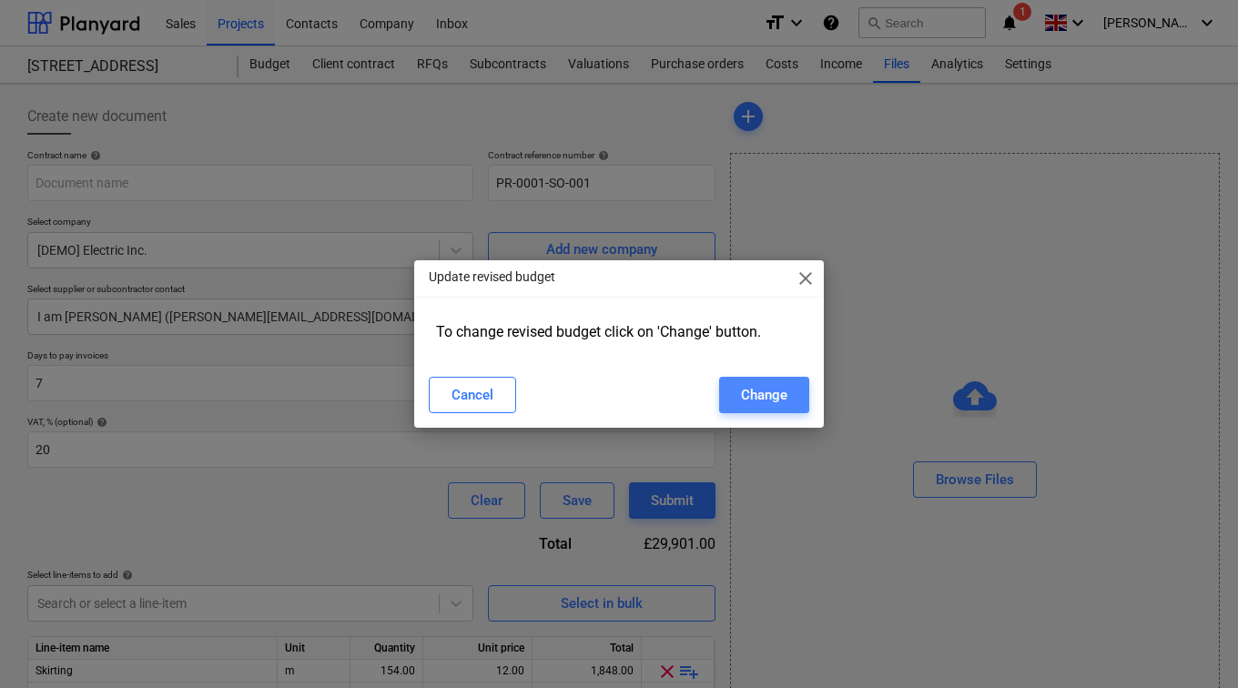
click at [757, 387] on div "Change" at bounding box center [764, 395] width 46 height 24
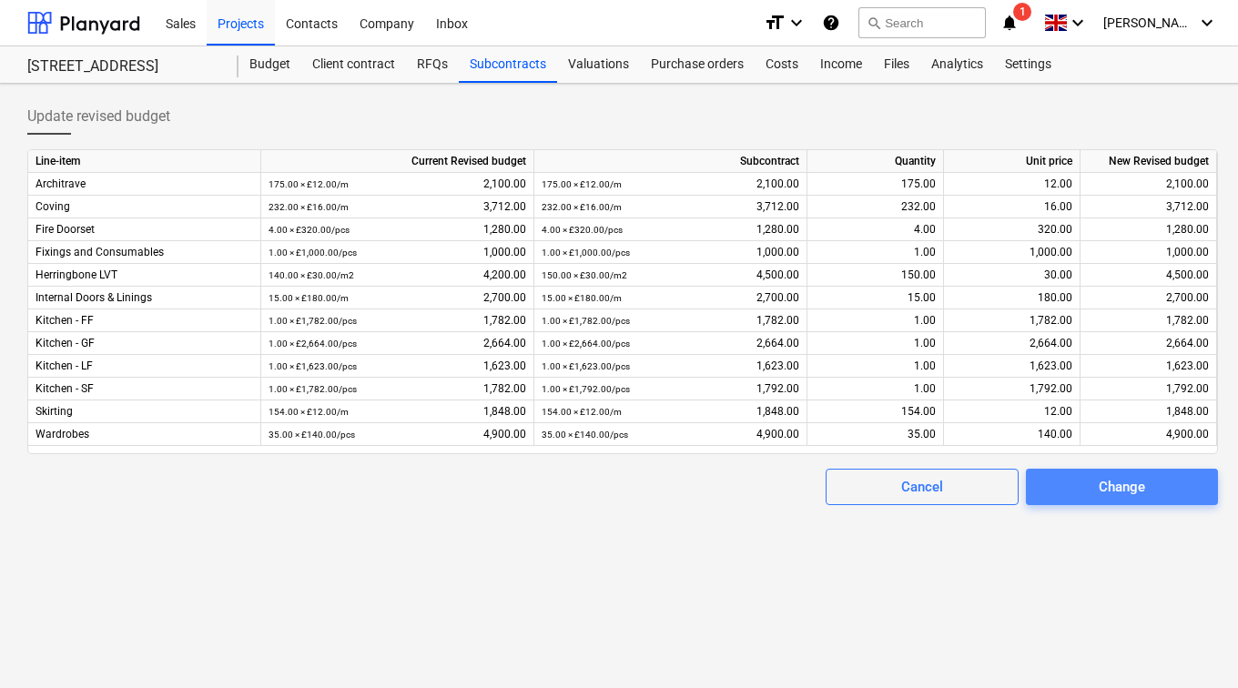
click at [1068, 491] on span "Change" at bounding box center [1122, 487] width 148 height 24
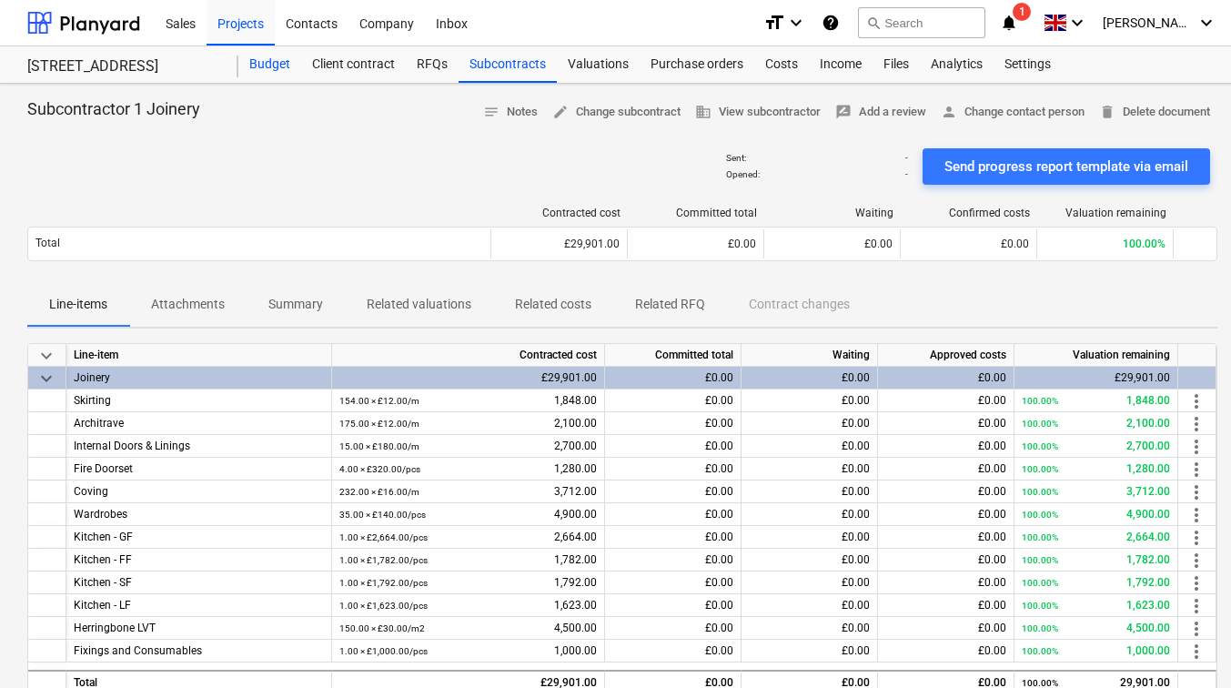
click at [274, 71] on div "Budget" at bounding box center [269, 64] width 63 height 36
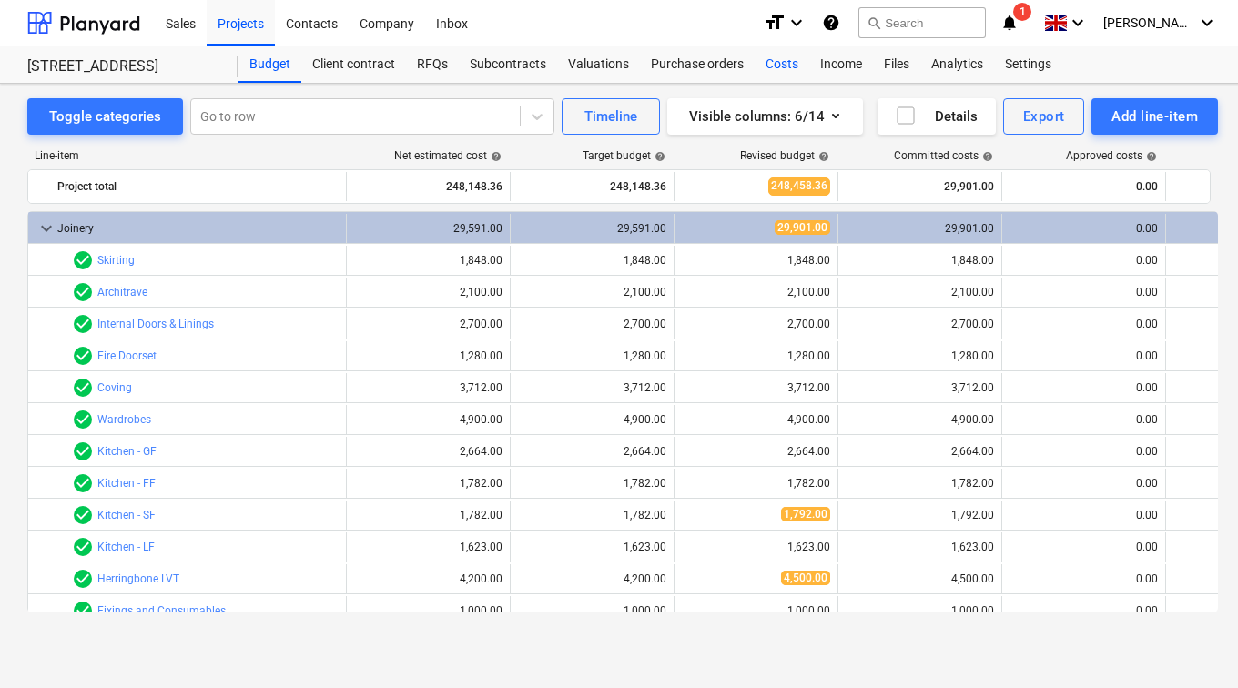
click at [795, 57] on div "Costs" at bounding box center [782, 64] width 55 height 36
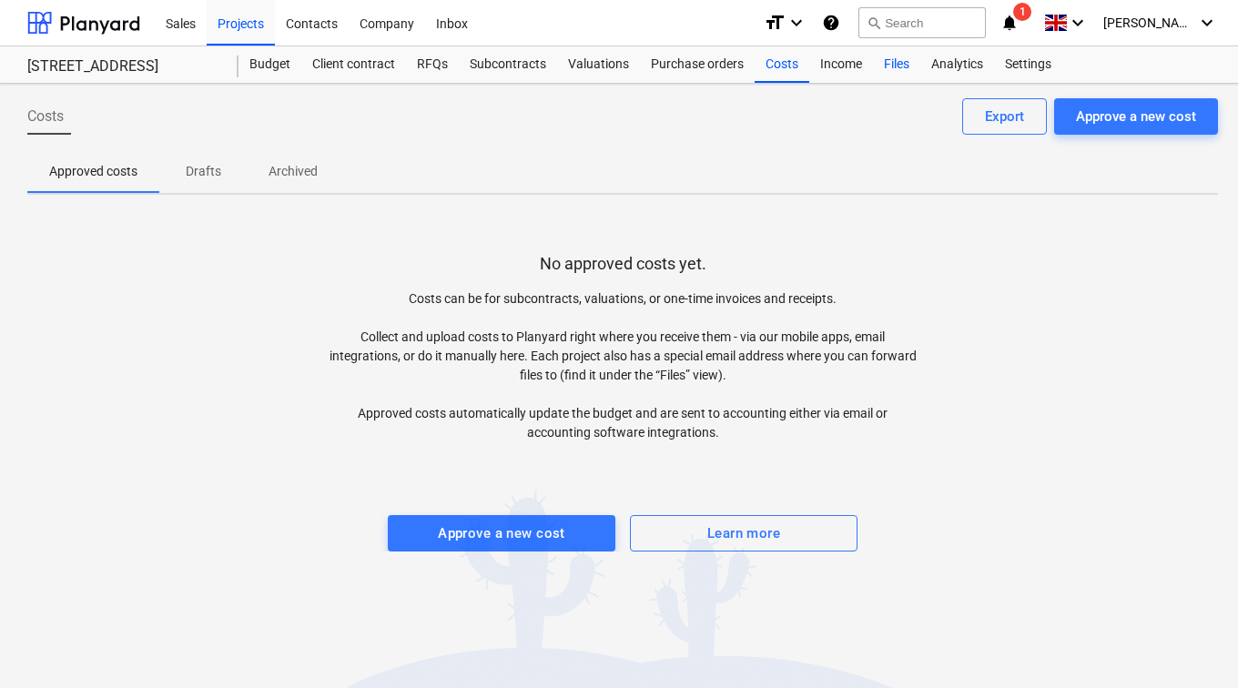
click at [881, 63] on div "Files" at bounding box center [896, 64] width 47 height 36
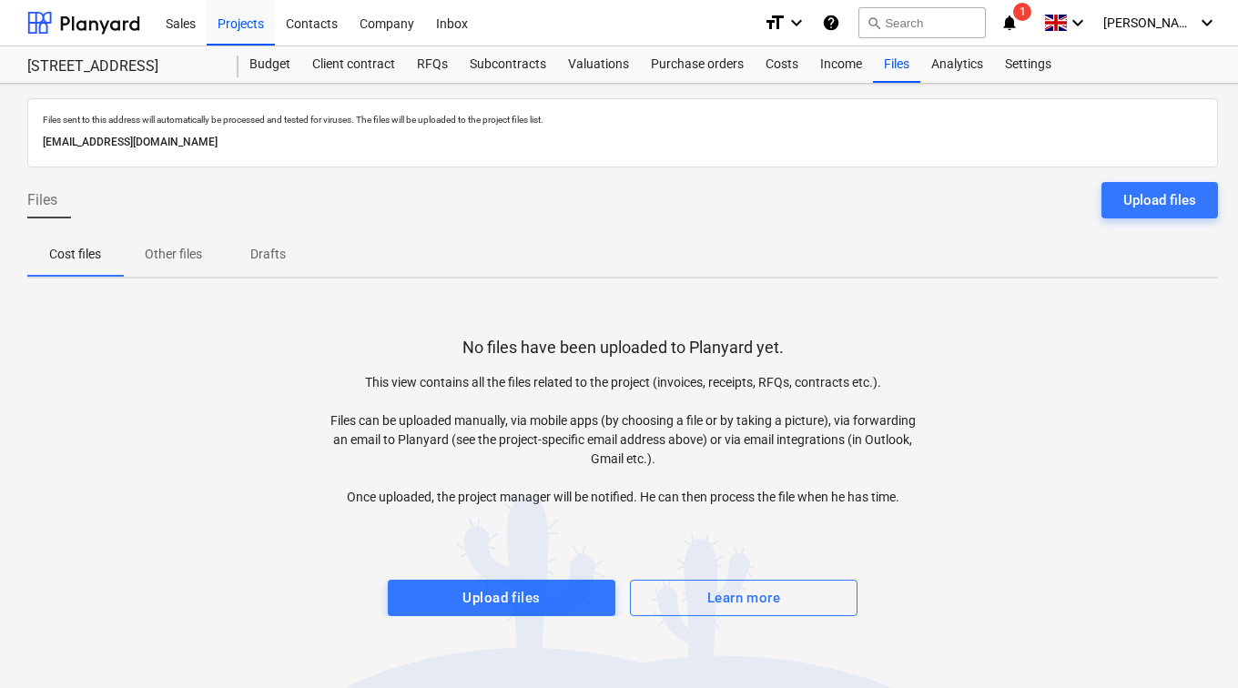
drag, startPoint x: 379, startPoint y: 144, endPoint x: 43, endPoint y: 144, distance: 335.9
click at [43, 144] on p "c027dcd9-4e0f-46b9-a7cf-ec9c78e5d5d1@projects.planyard.com" at bounding box center [623, 142] width 1160 height 19
drag, startPoint x: 43, startPoint y: 144, endPoint x: 138, endPoint y: 144, distance: 95.6
copy p "c027dcd9-4e0f-46b9-a7cf-ec9c78e5d5d1@projects.planyard.com"
click at [410, 242] on div "Cost files Other files Drafts" at bounding box center [622, 255] width 1191 height 44
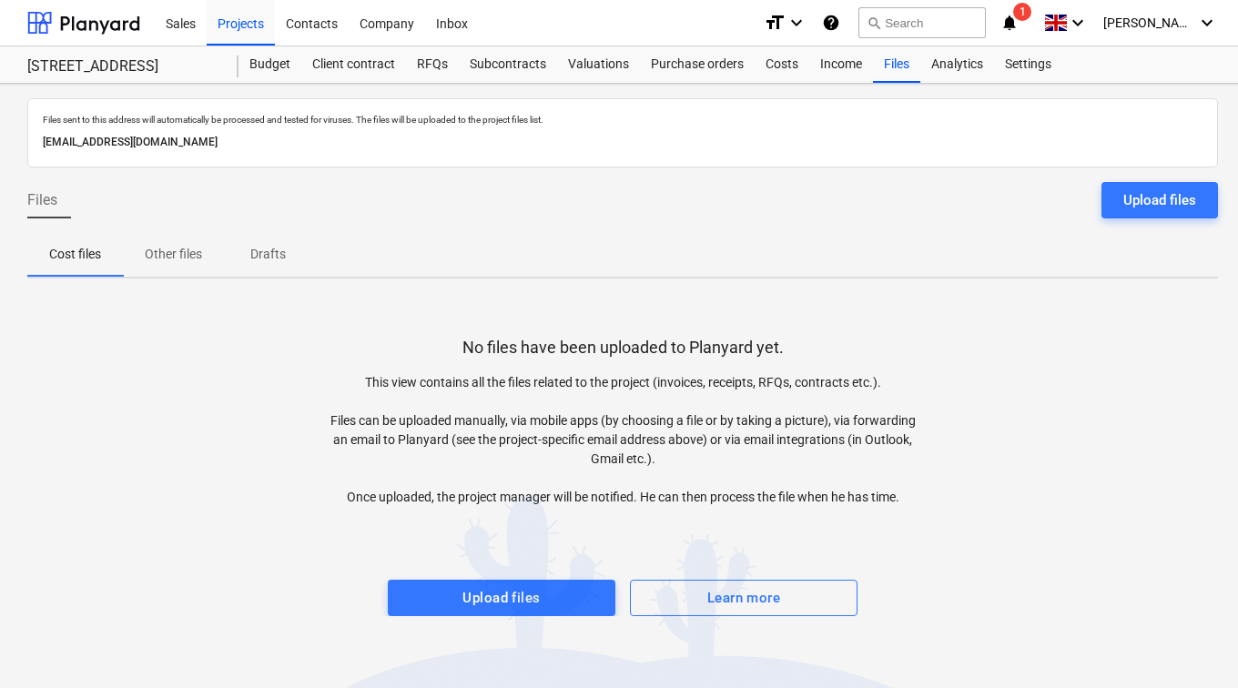
click at [1018, 26] on icon "notifications" at bounding box center [1009, 23] width 18 height 22
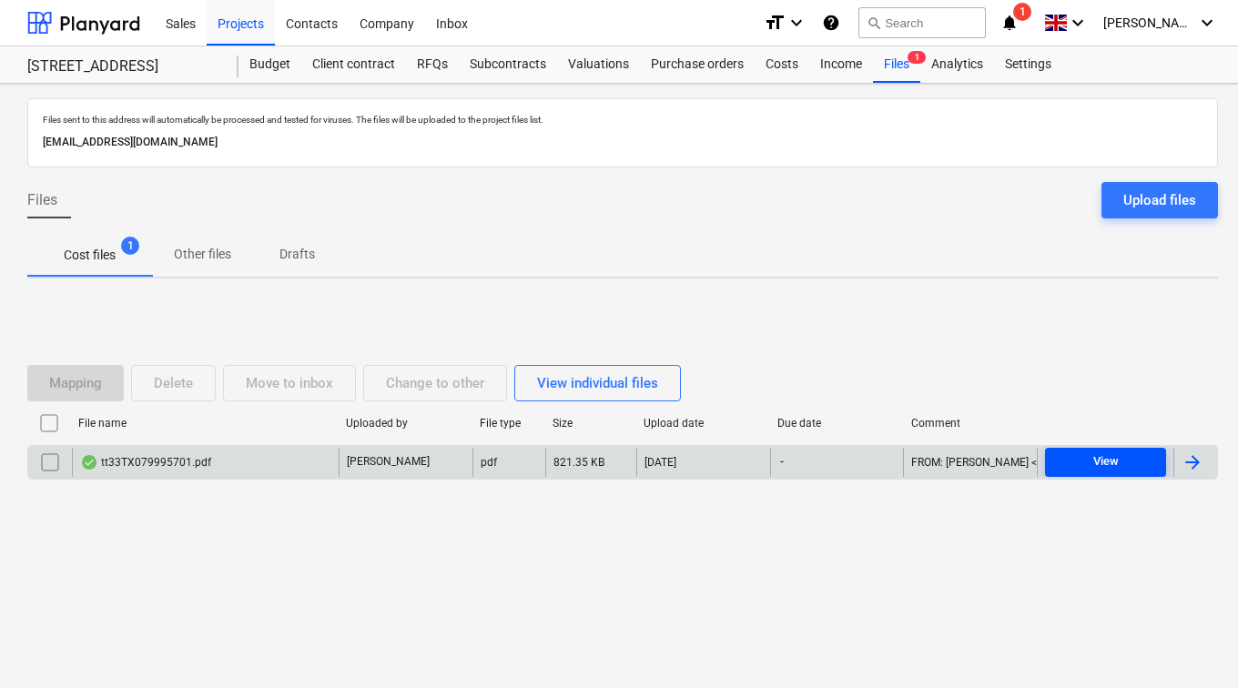
click at [1132, 458] on span "View" at bounding box center [1105, 461] width 106 height 21
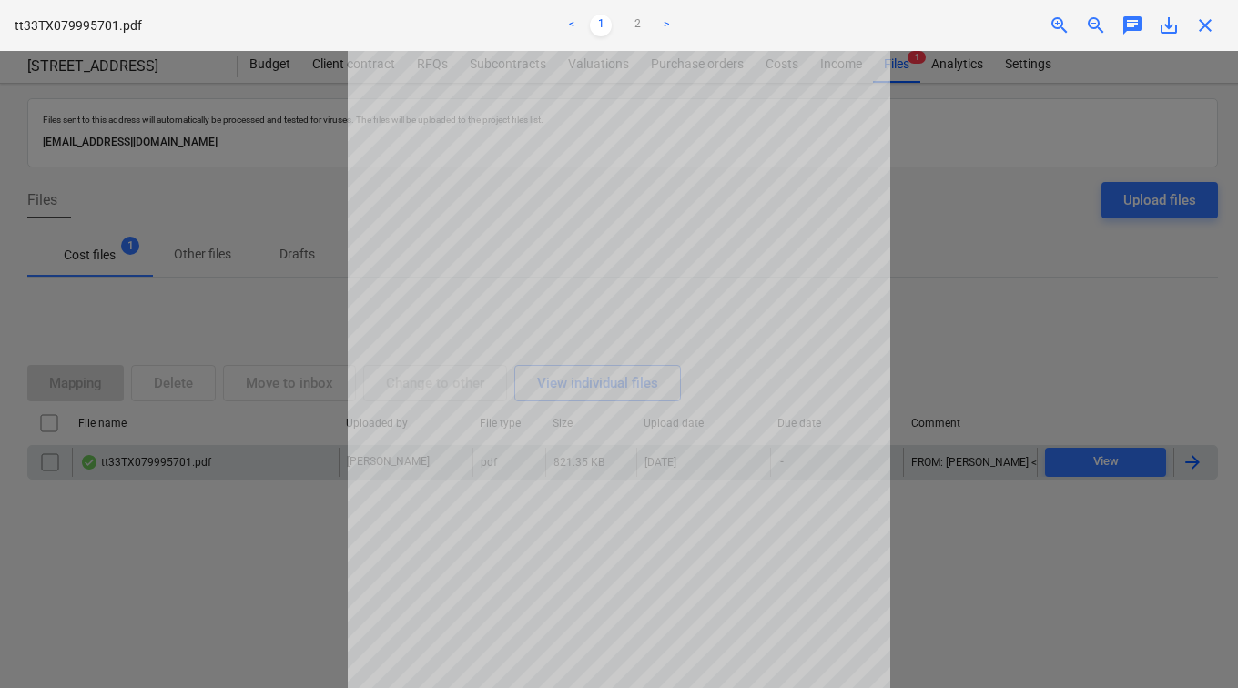
click at [1203, 29] on span "close" at bounding box center [1205, 26] width 22 height 22
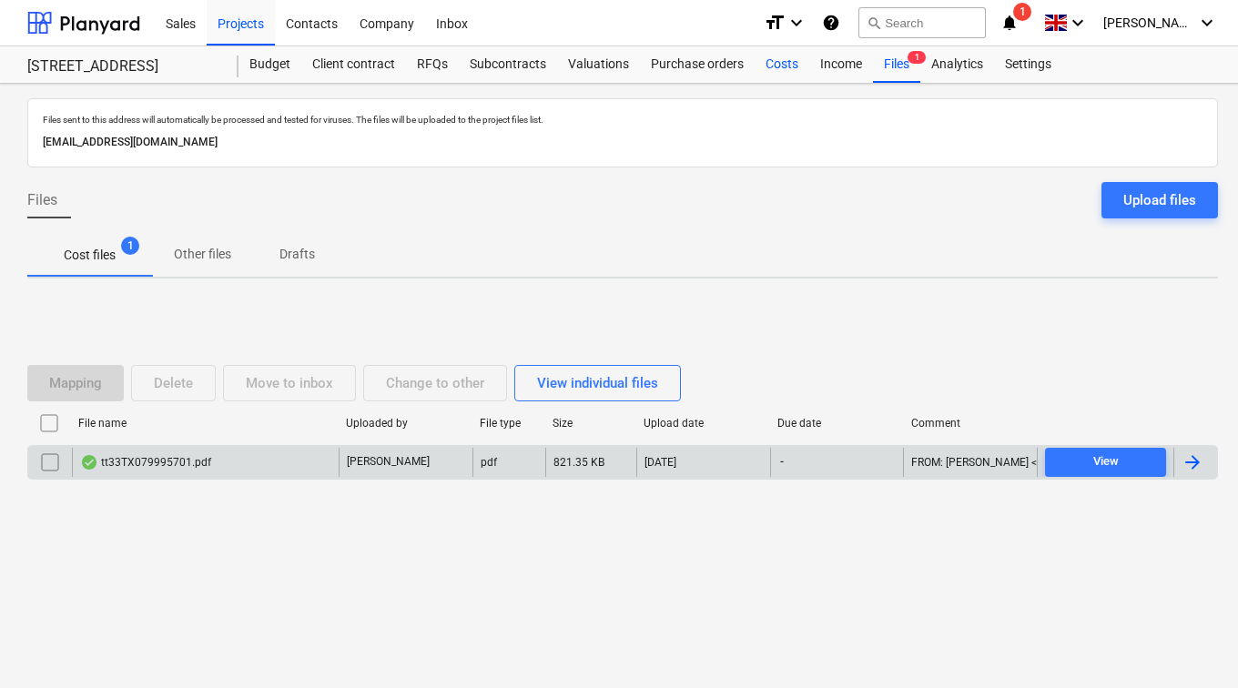
click at [789, 67] on div "Costs" at bounding box center [782, 64] width 55 height 36
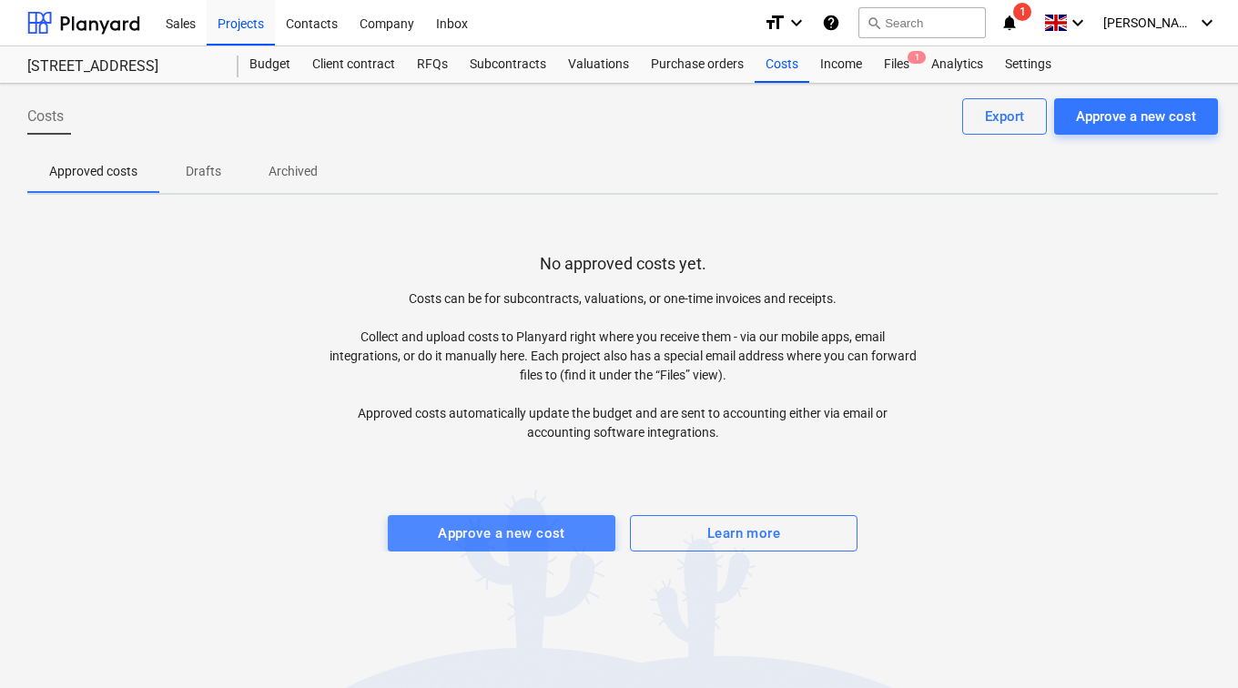
click at [502, 524] on div "Approve a new cost" at bounding box center [501, 534] width 127 height 24
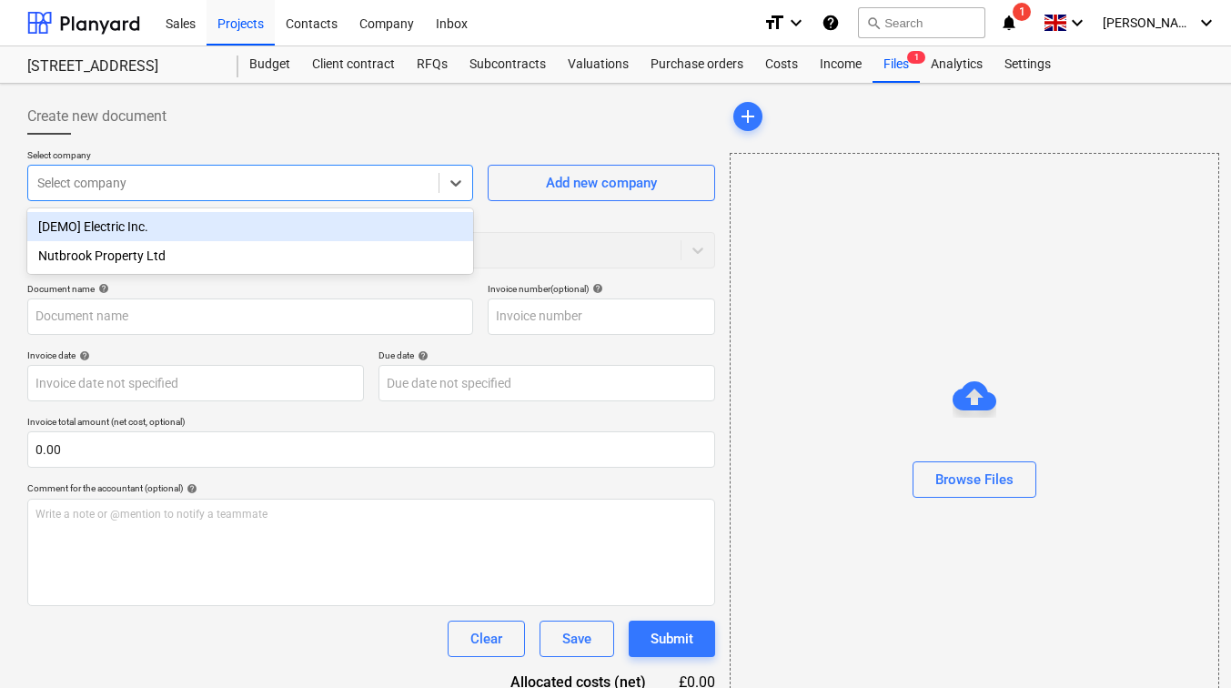
click at [364, 187] on div at bounding box center [233, 183] width 392 height 18
click at [550, 180] on div "Add new company" at bounding box center [601, 183] width 111 height 24
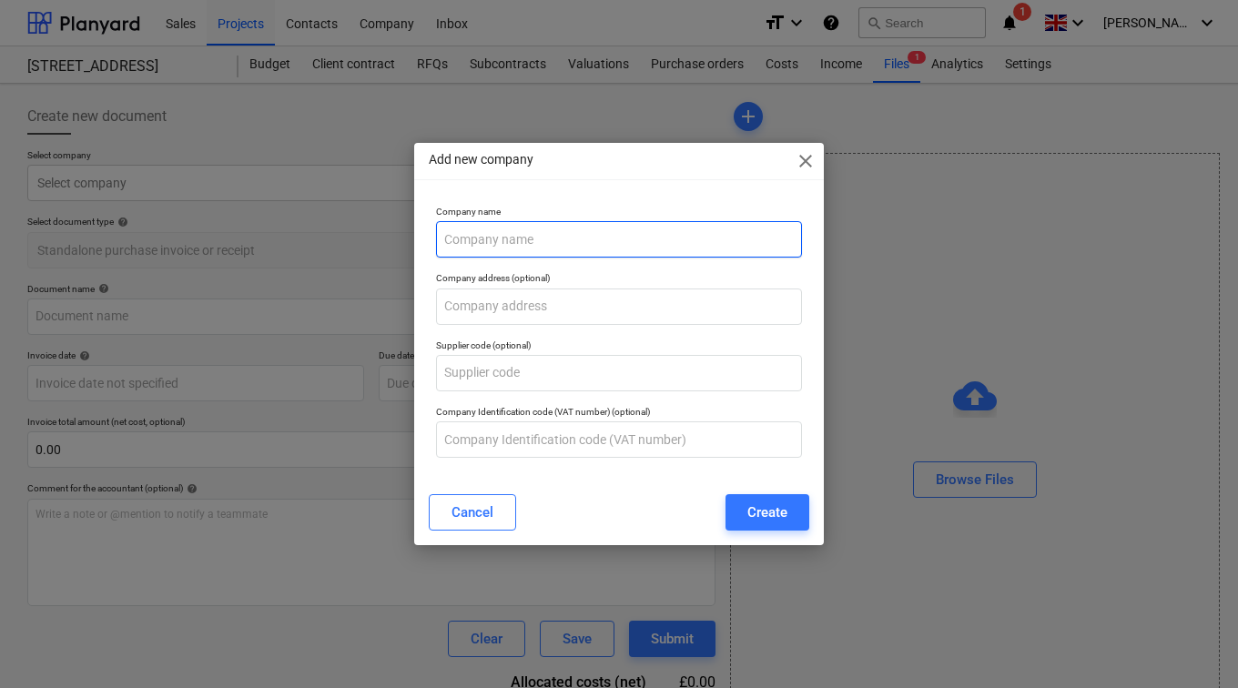
click at [532, 251] on input "text" at bounding box center [619, 239] width 366 height 36
type input "Lords Builders Merchants"
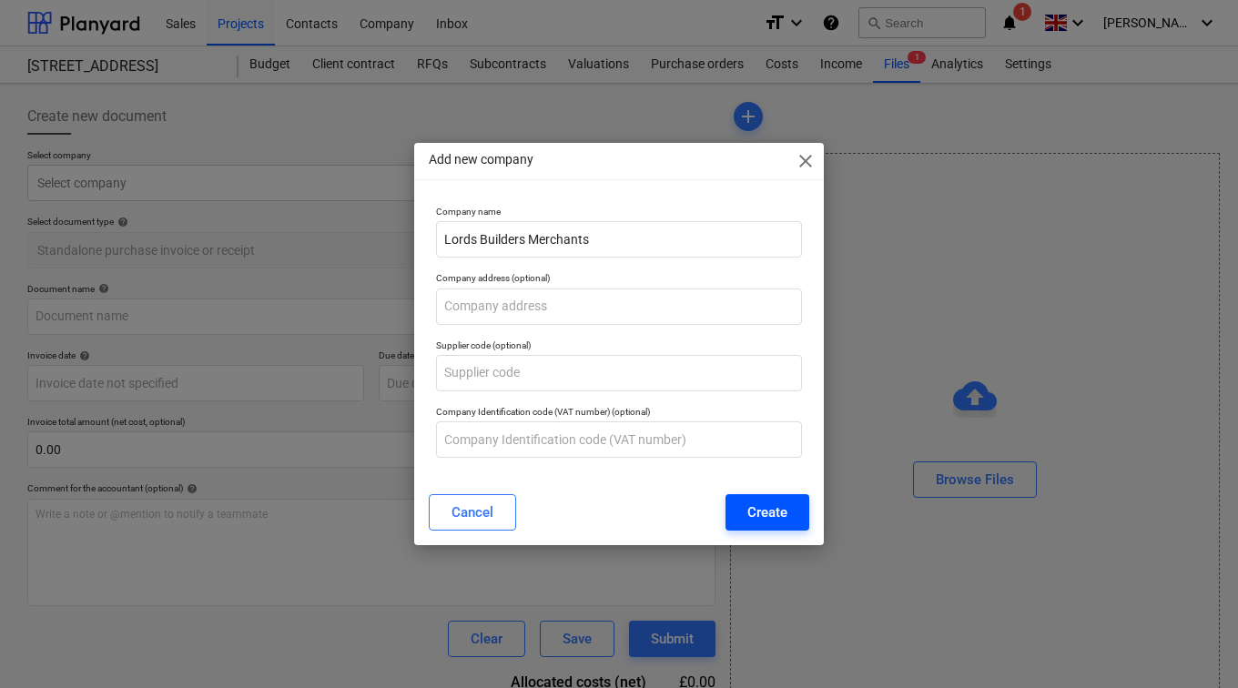
click at [751, 497] on button "Create" at bounding box center [767, 512] width 84 height 36
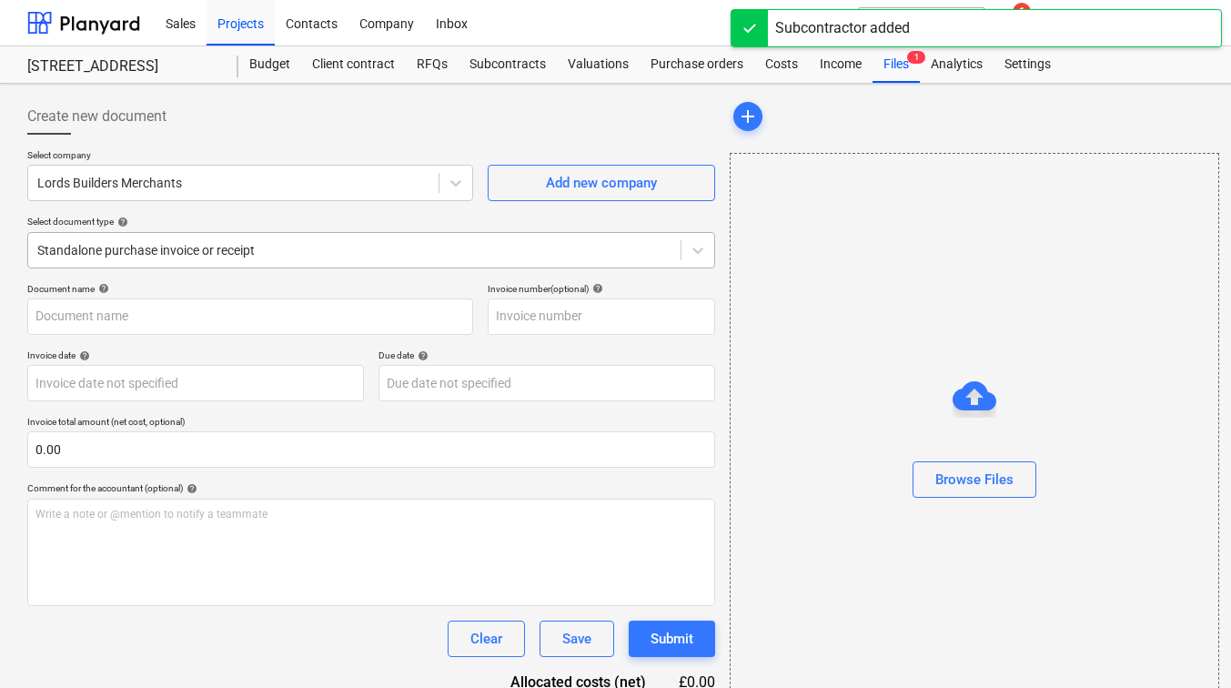
click at [308, 238] on div "Standalone purchase invoice or receipt" at bounding box center [354, 250] width 653 height 25
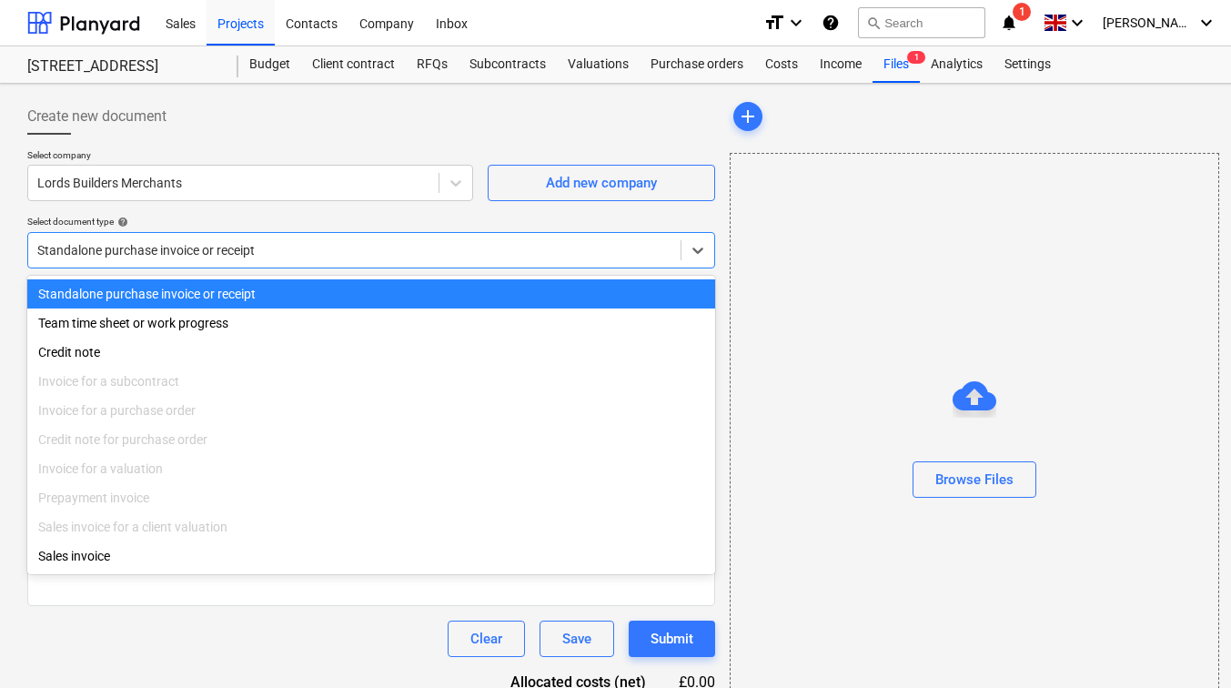
click at [230, 294] on div "Standalone purchase invoice or receipt" at bounding box center [371, 293] width 688 height 29
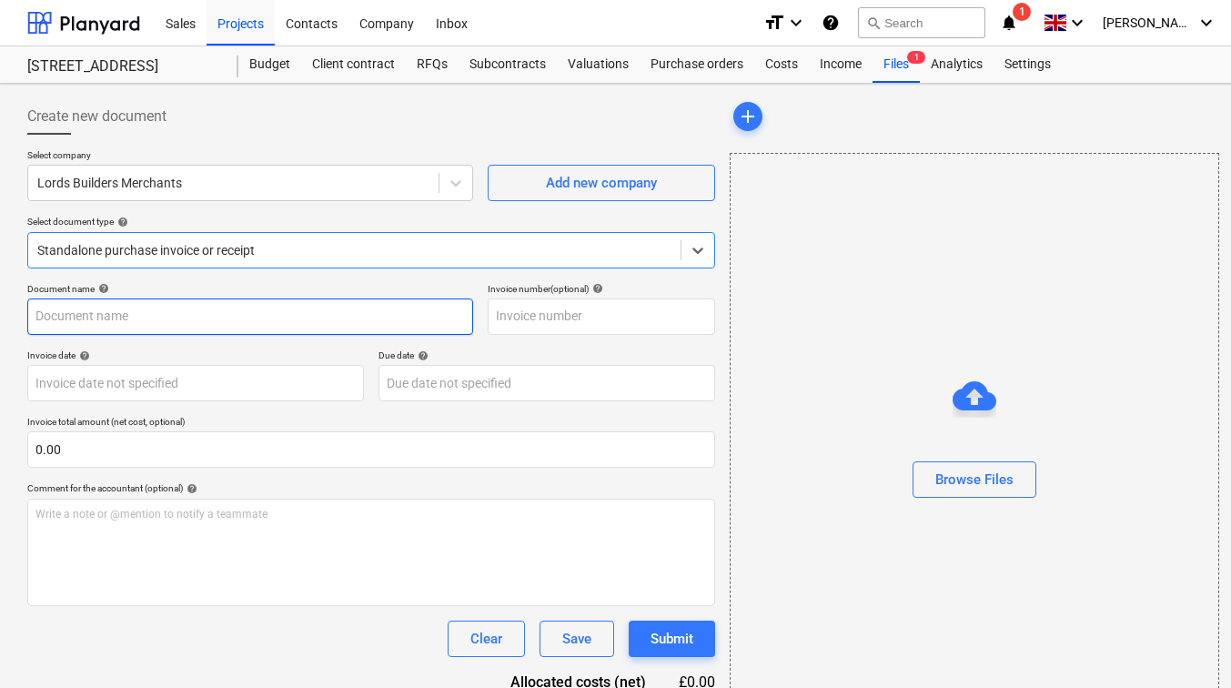
click at [287, 324] on input "text" at bounding box center [250, 317] width 446 height 36
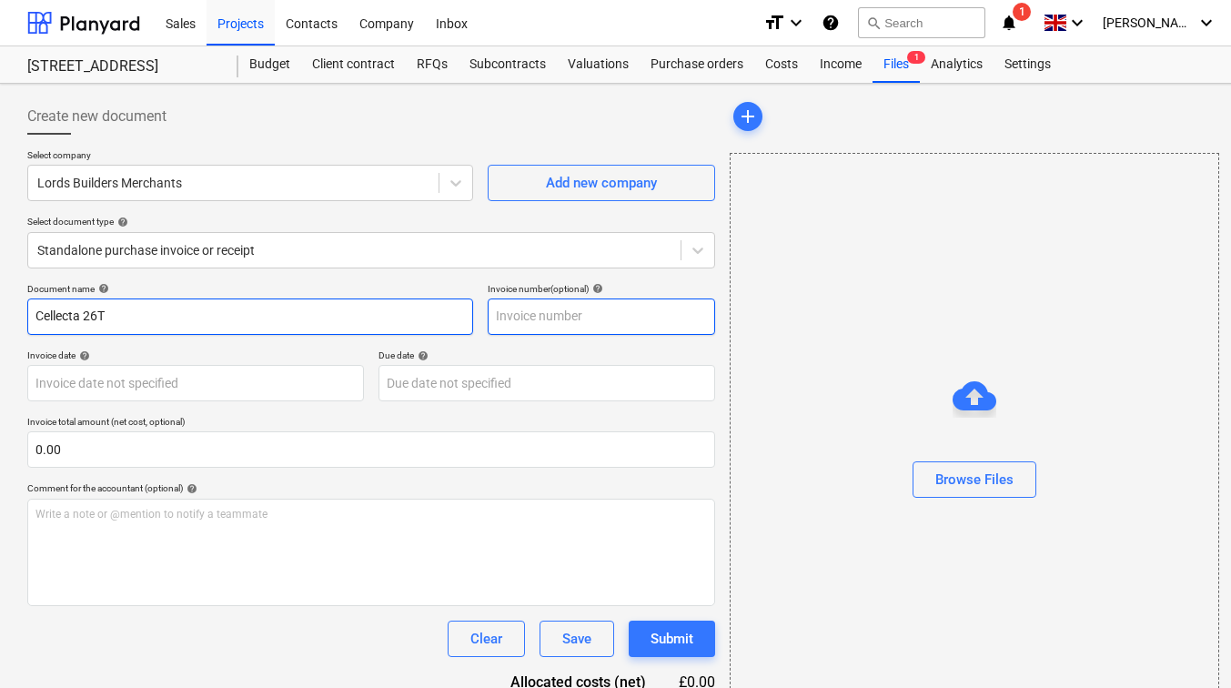
type input "Cellecta 26T"
click at [582, 321] on input "text" at bounding box center [602, 317] width 228 height 36
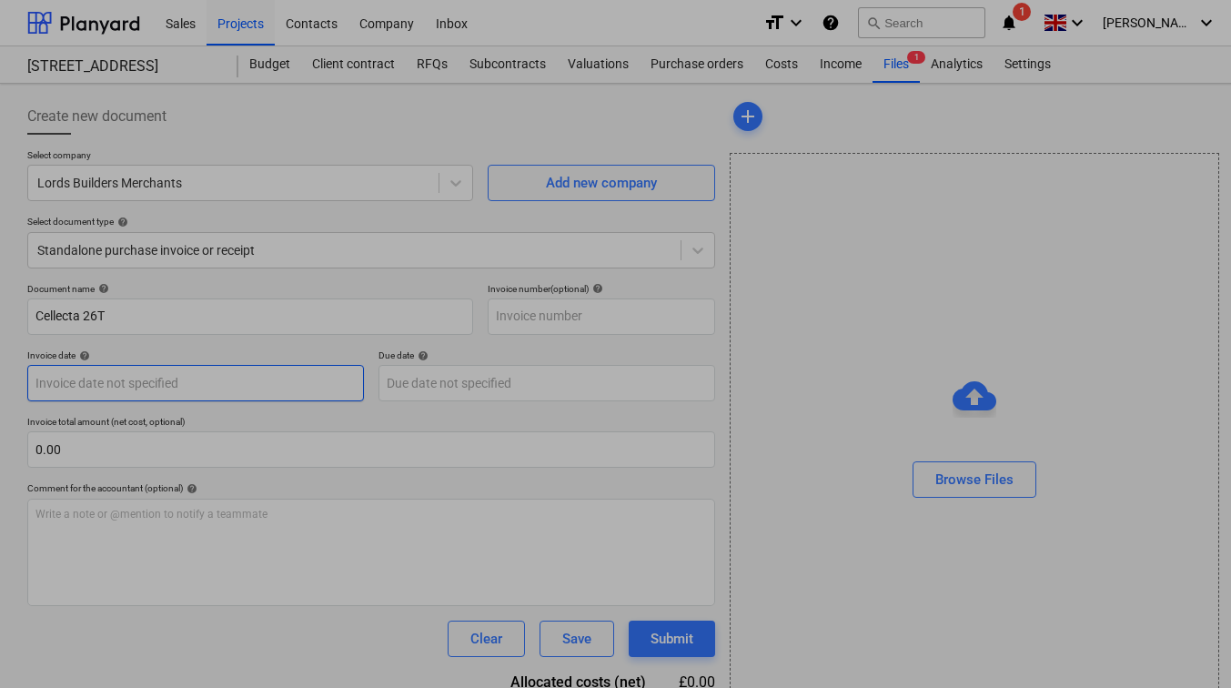
click at [294, 386] on body "Sales Projects Contacts Company Inbox format_size keyboard_arrow_down help sear…" at bounding box center [615, 344] width 1231 height 688
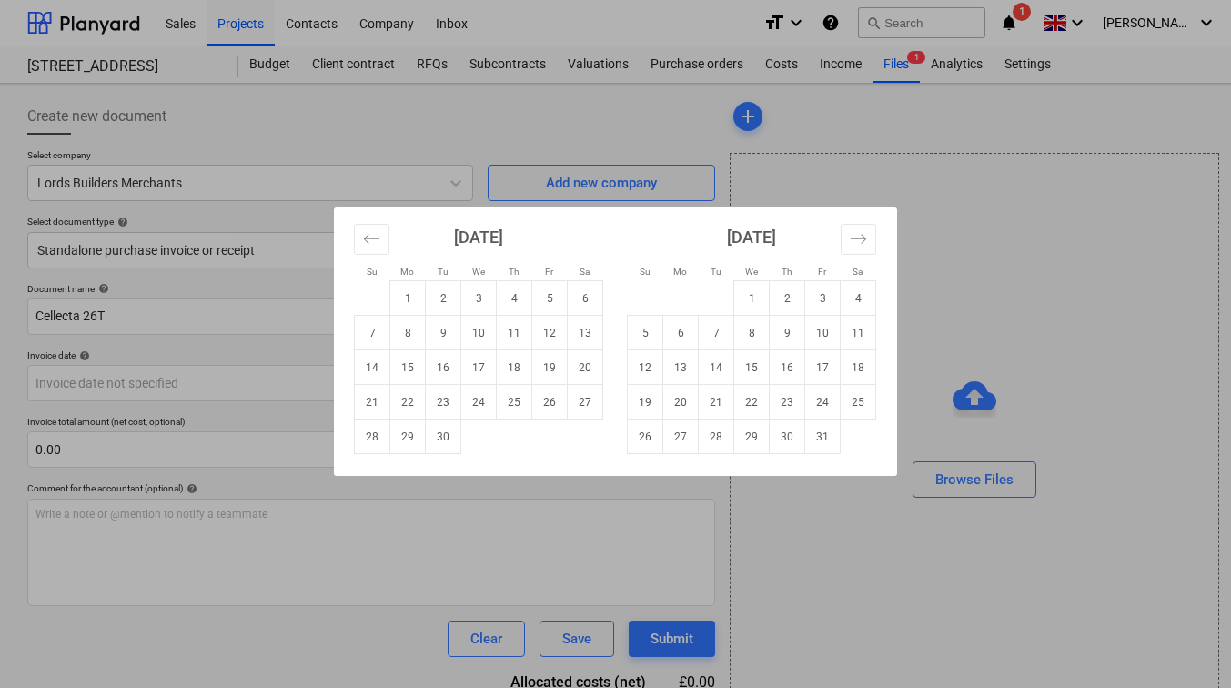
click at [453, 533] on div "Su Mo Tu We Th Fr Sa Su Mo Tu We Th Fr Sa [DATE] 1 2 3 4 5 6 7 8 9 10 11 12 13 …" at bounding box center [615, 344] width 1231 height 688
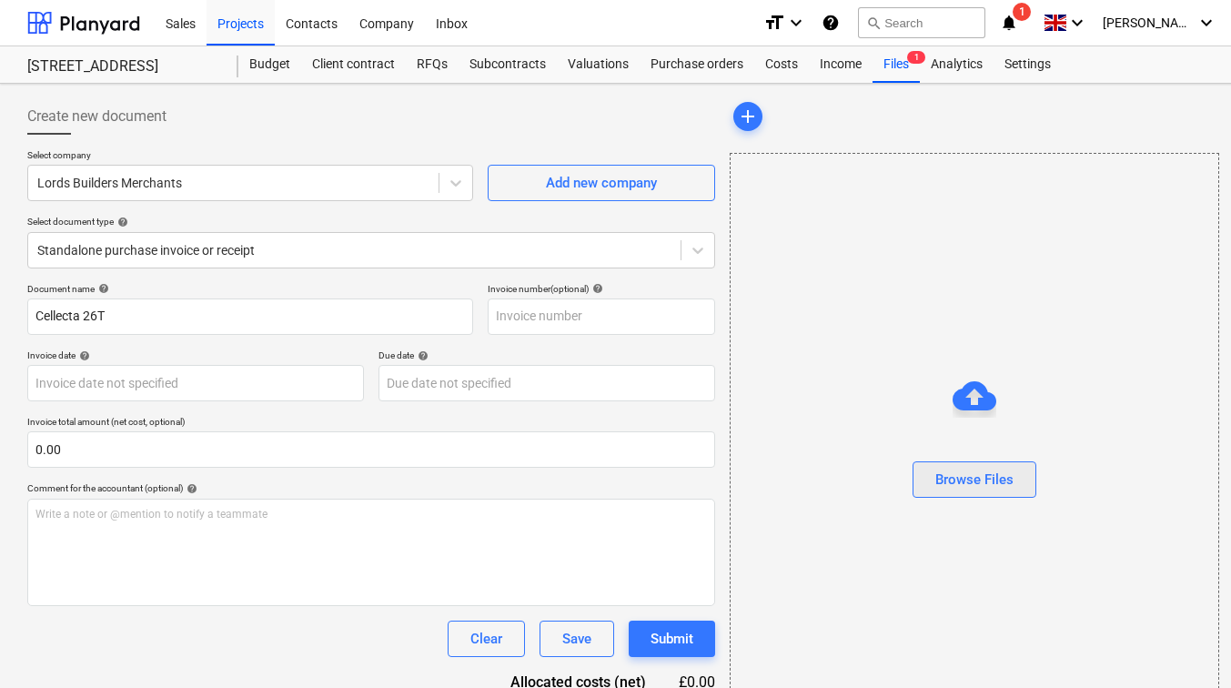
click at [982, 466] on button "Browse Files" at bounding box center [975, 479] width 124 height 36
click at [753, 108] on span "add" at bounding box center [748, 117] width 22 height 22
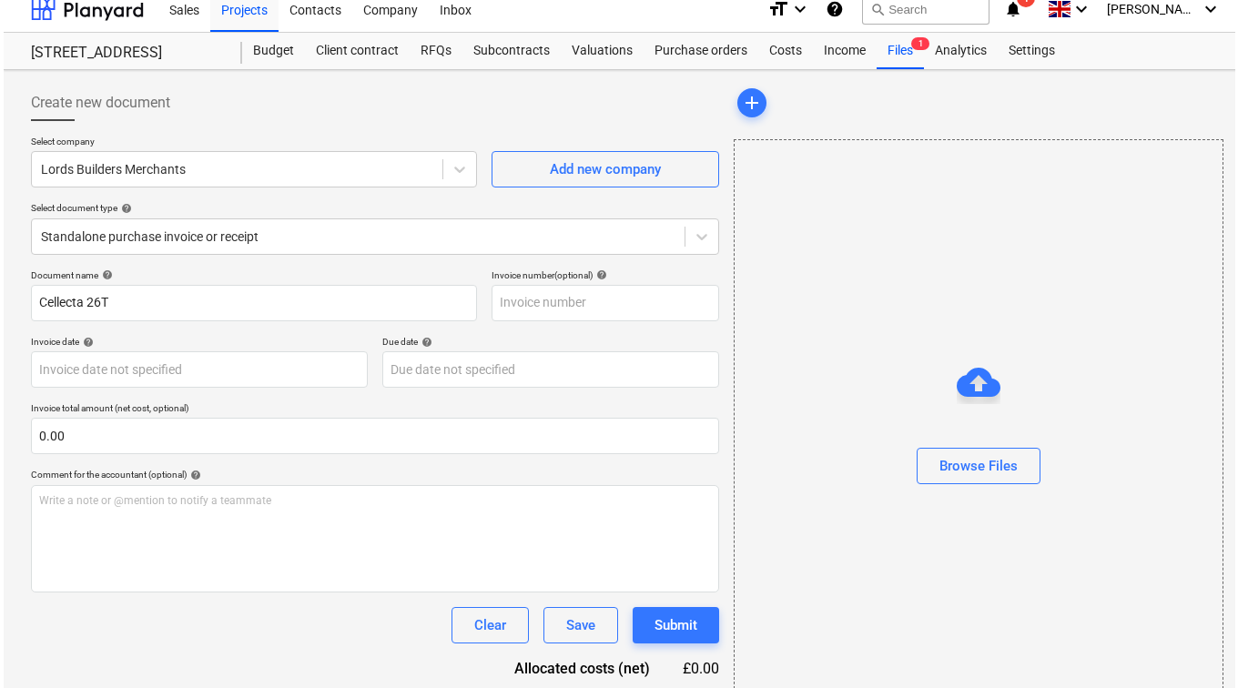
scroll to position [86, 0]
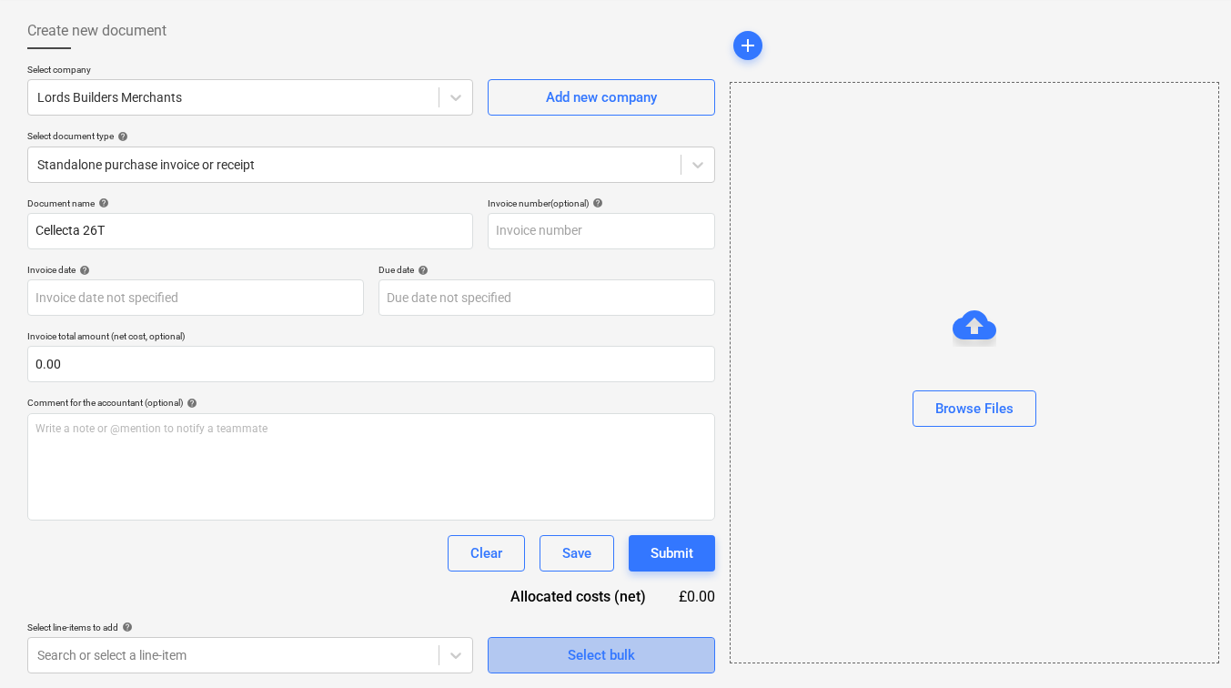
click at [602, 648] on div "Select bulk" at bounding box center [601, 655] width 67 height 24
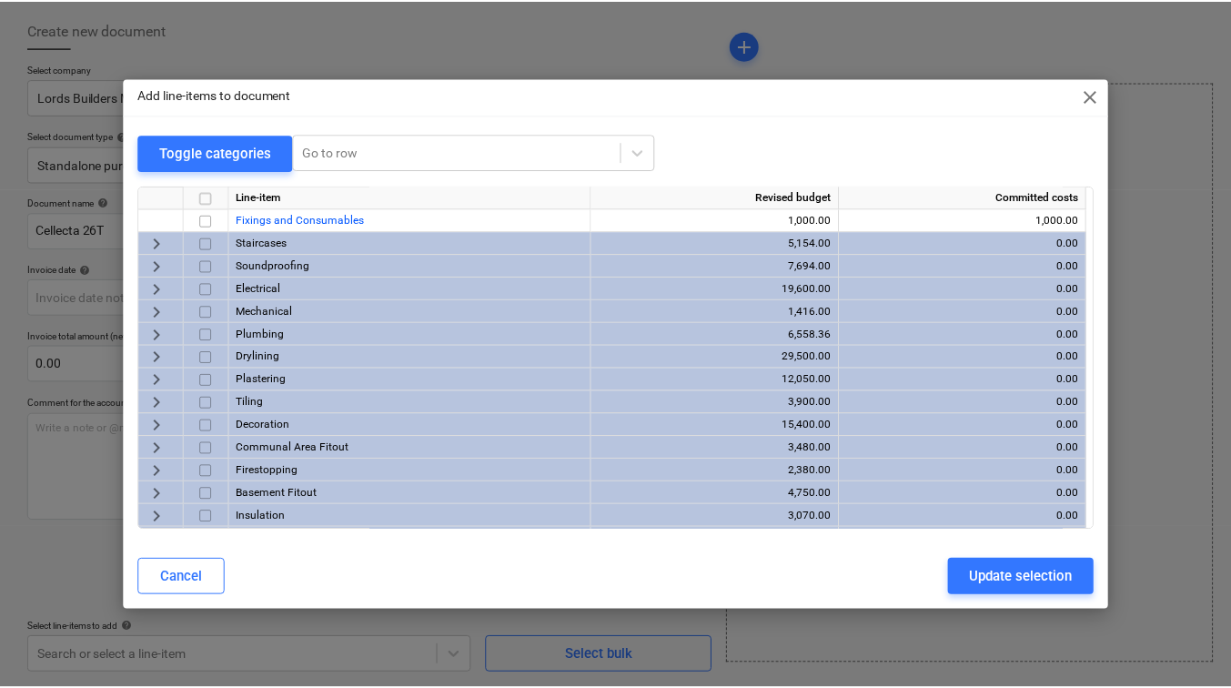
scroll to position [364, 0]
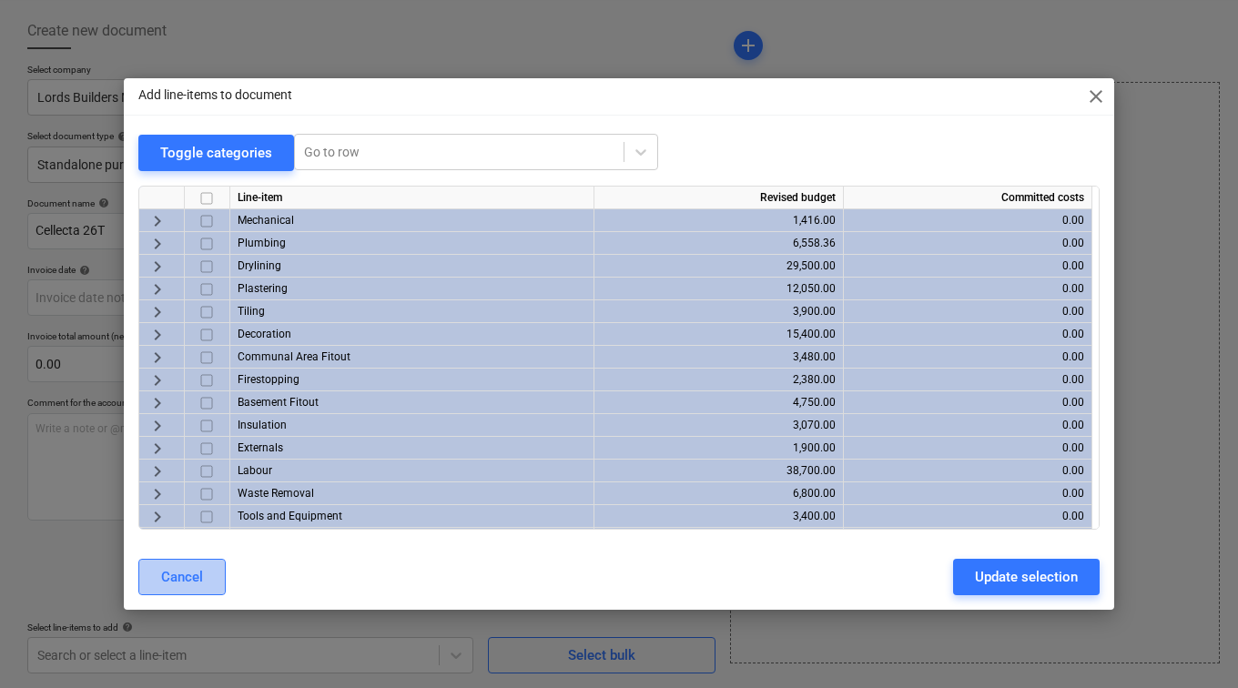
click at [202, 577] on div "Cancel" at bounding box center [182, 577] width 42 height 24
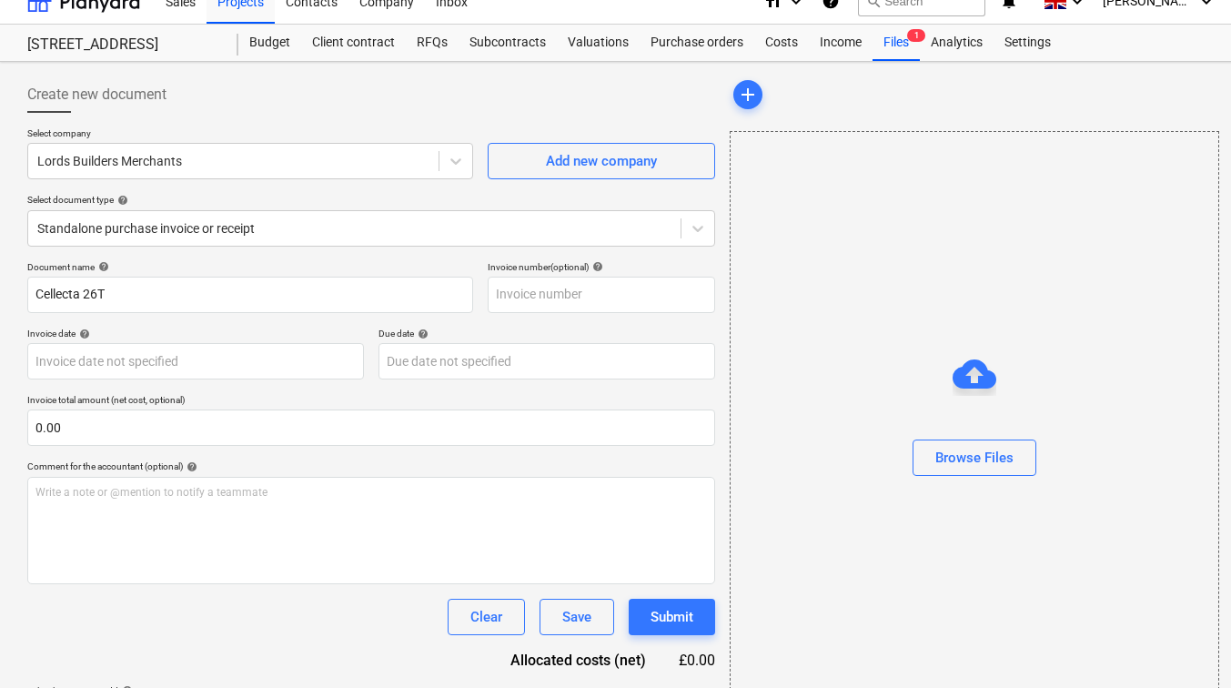
scroll to position [0, 0]
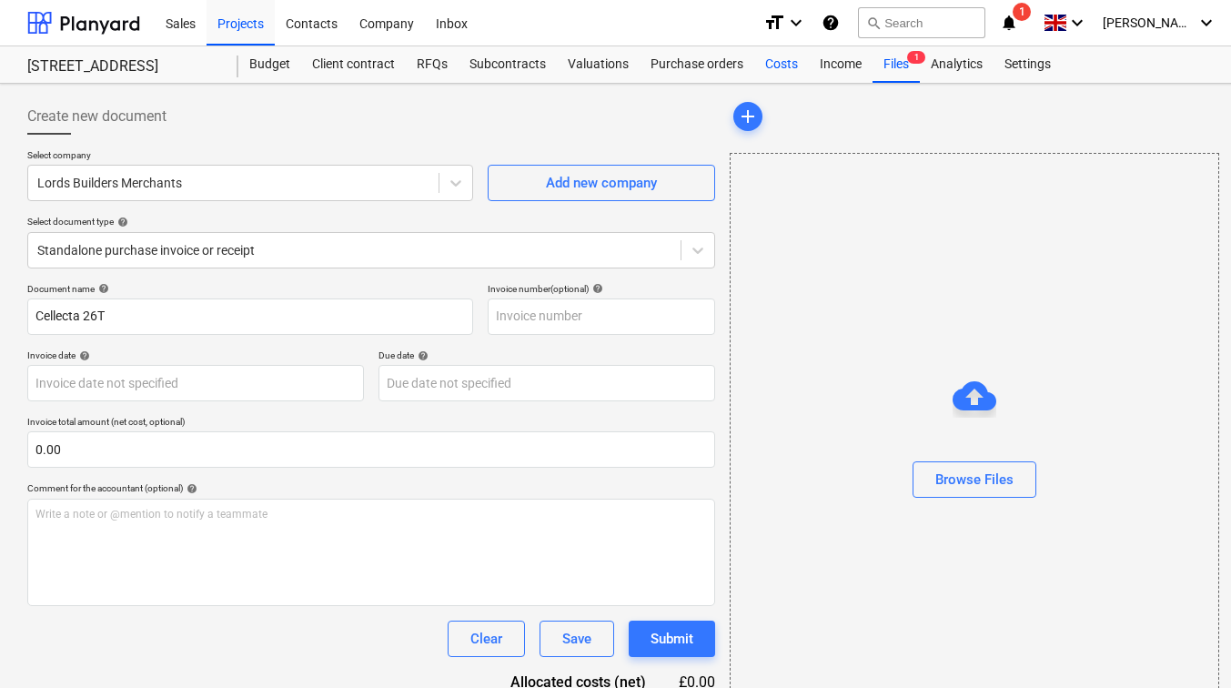
click at [772, 50] on div "Costs" at bounding box center [782, 64] width 55 height 36
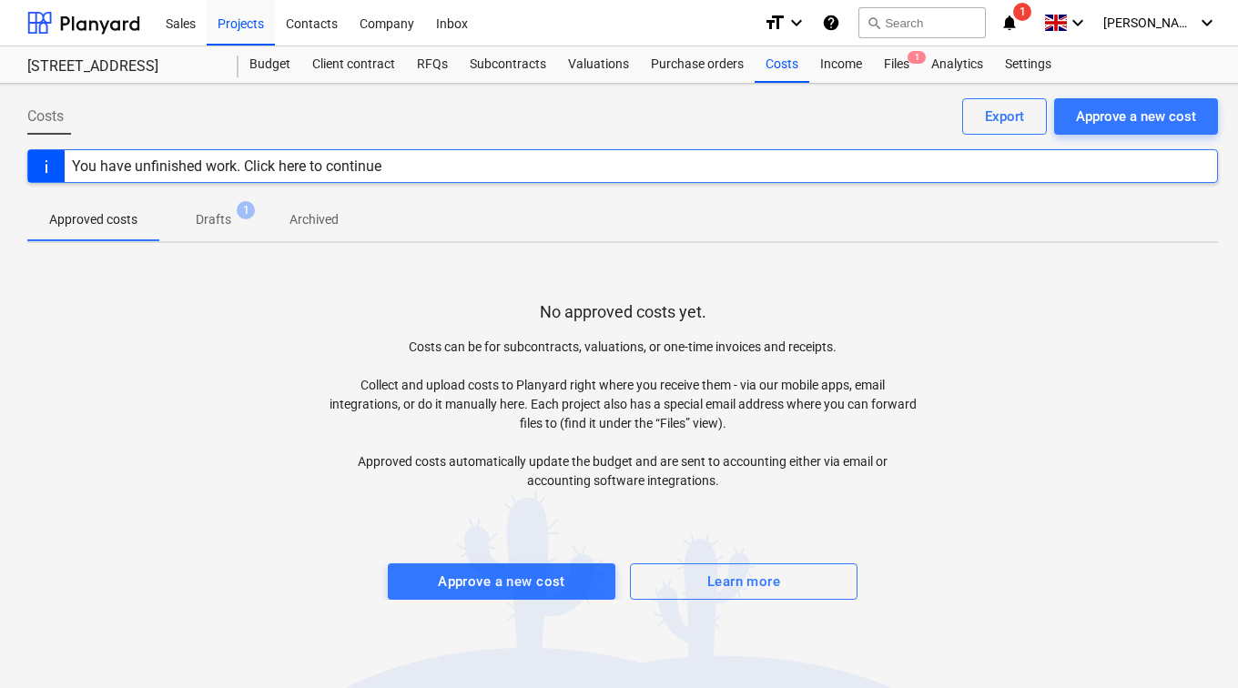
click at [234, 214] on span "Drafts 1" at bounding box center [213, 219] width 65 height 19
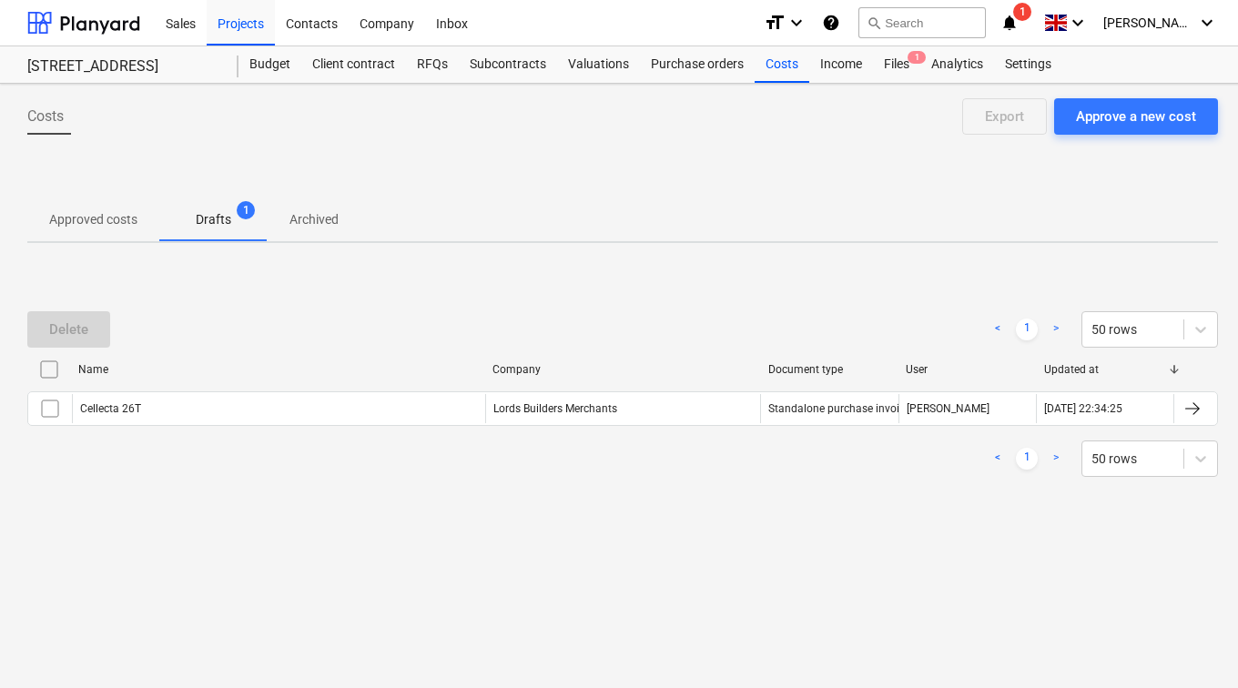
click at [117, 217] on p "Approved costs" at bounding box center [93, 219] width 88 height 19
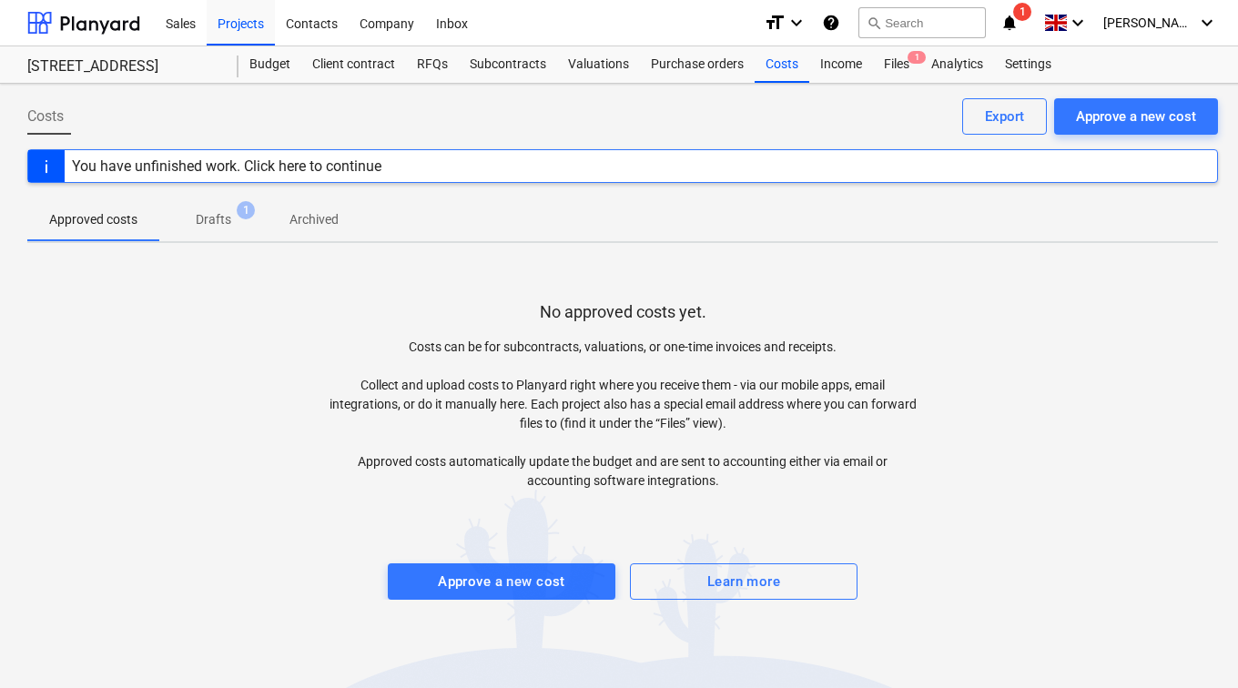
click at [565, 163] on div "You have unfinished work. Click here to continue" at bounding box center [622, 166] width 1191 height 34
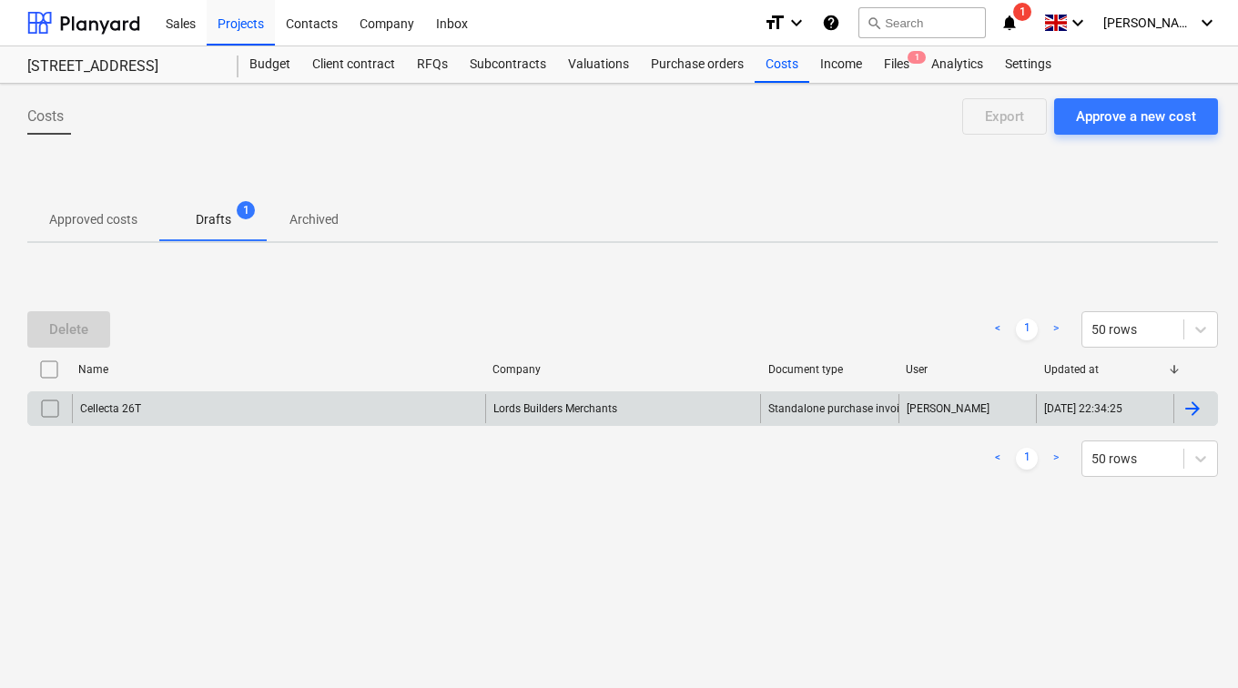
click at [305, 399] on div "Cellecta 26T" at bounding box center [278, 408] width 413 height 29
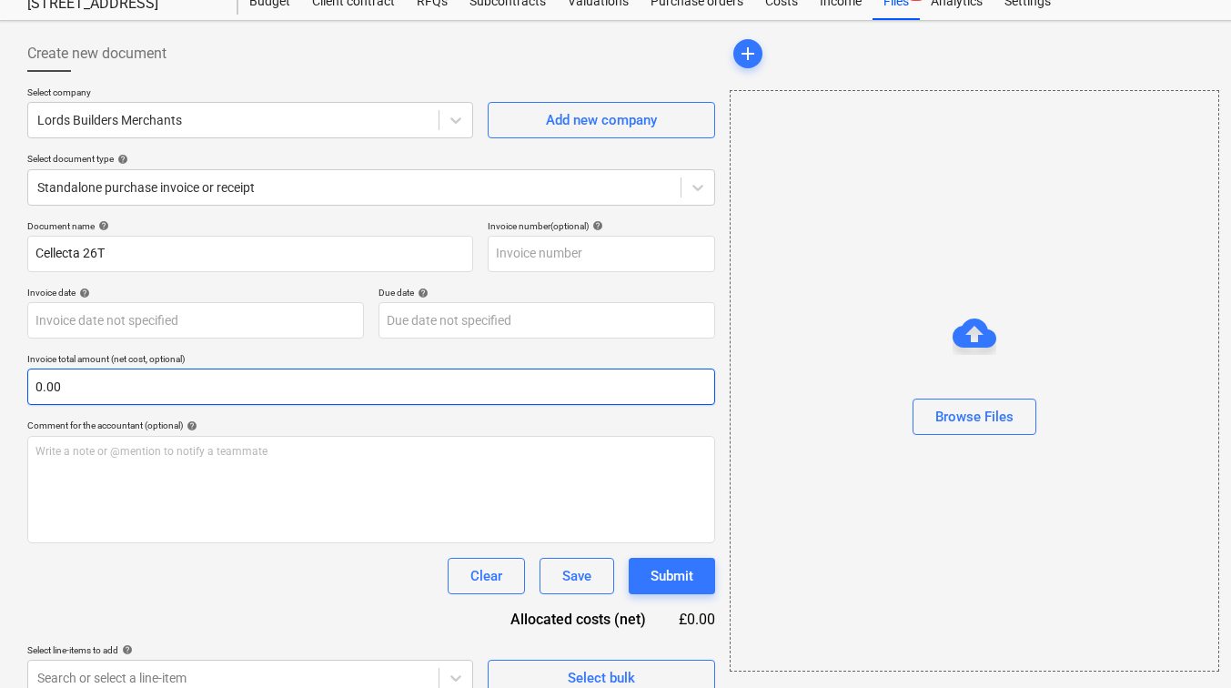
scroll to position [86, 0]
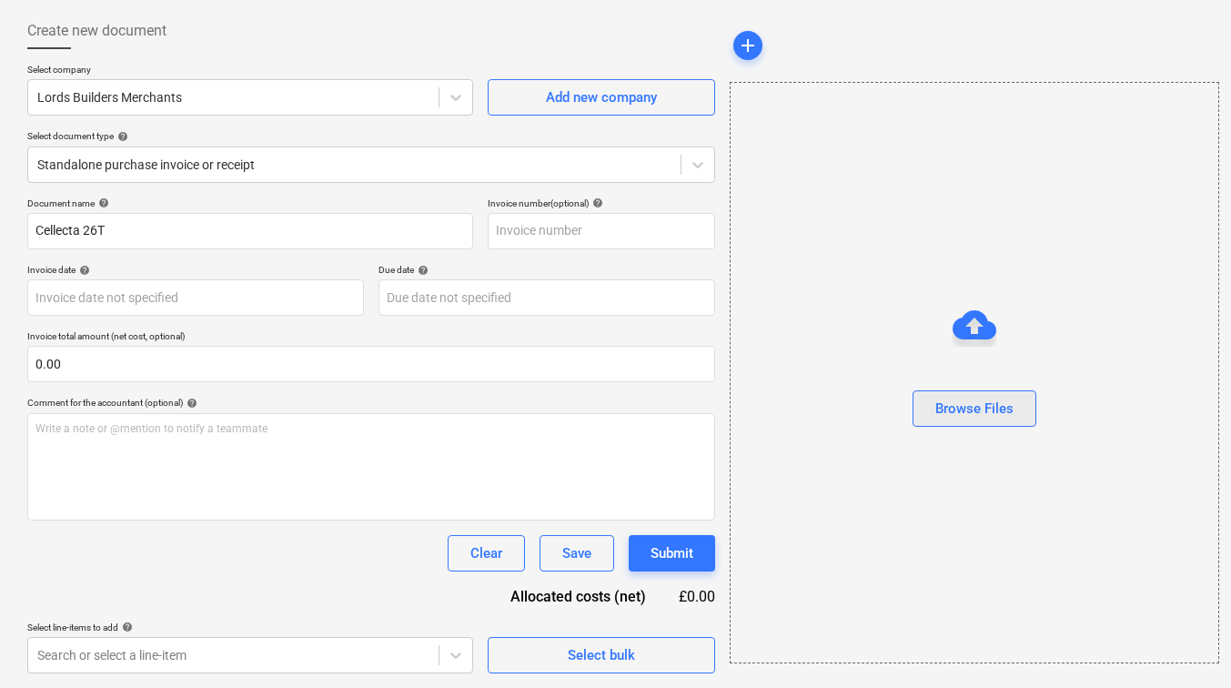
click at [956, 408] on div "Browse Files" at bounding box center [975, 409] width 78 height 24
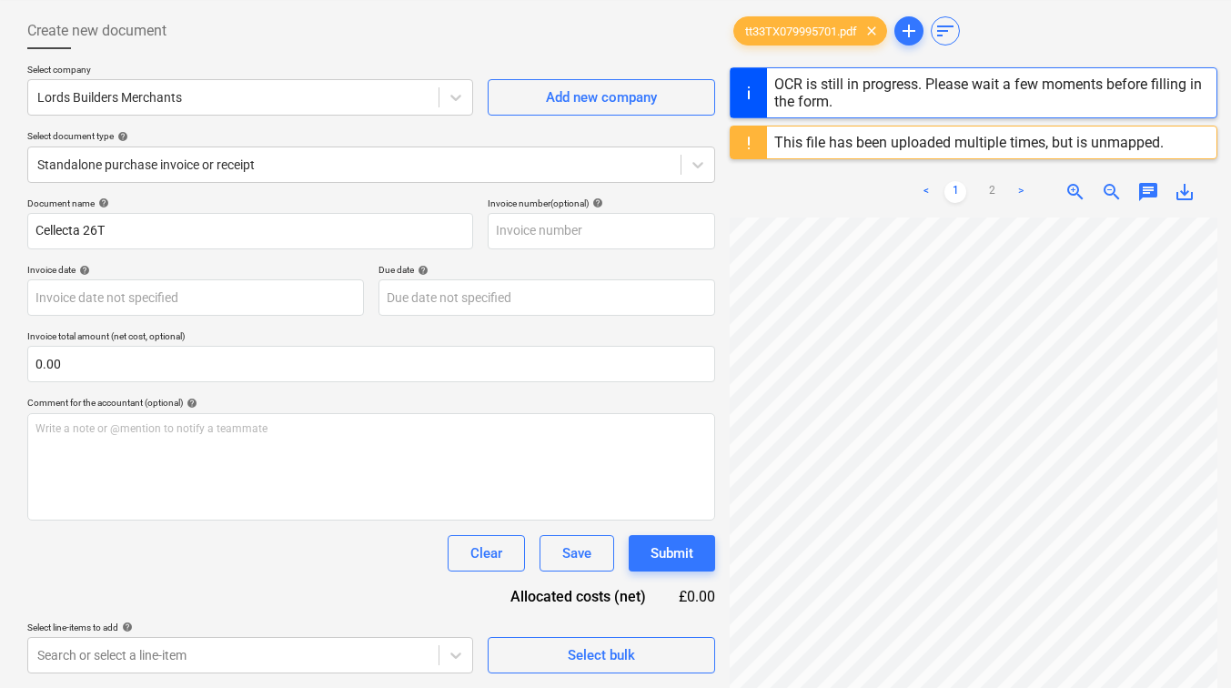
click at [757, 146] on div at bounding box center [749, 143] width 36 height 32
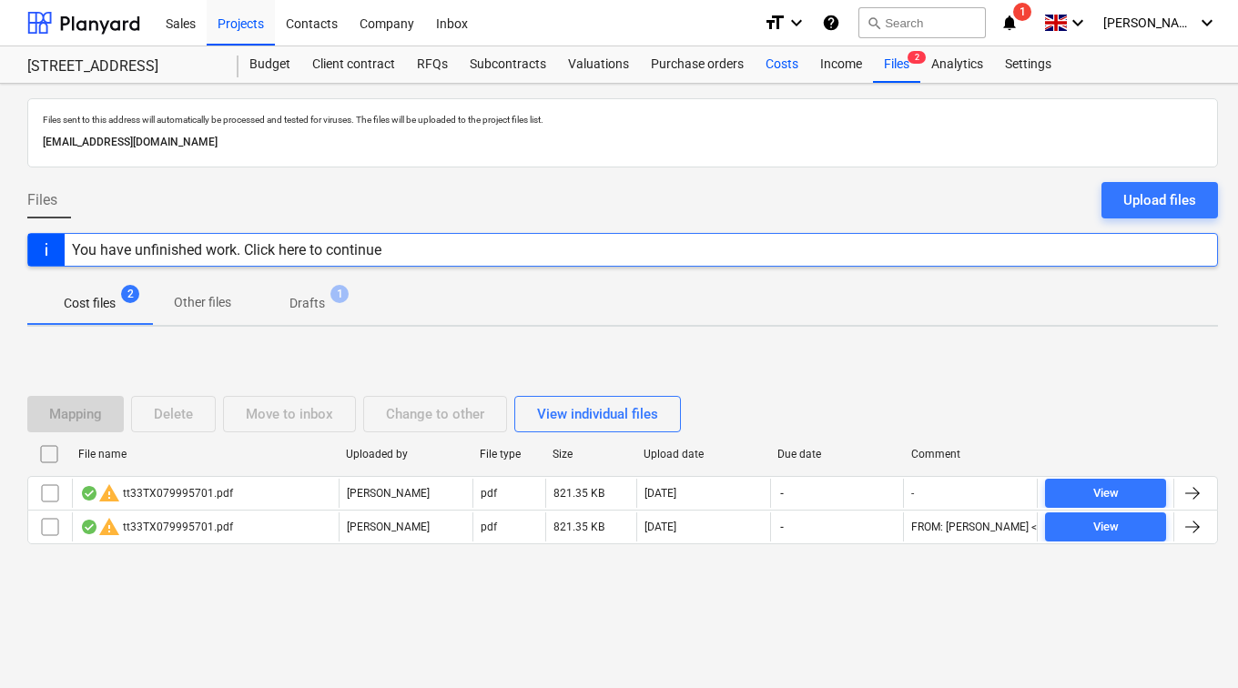
click at [763, 65] on div "Costs" at bounding box center [782, 64] width 55 height 36
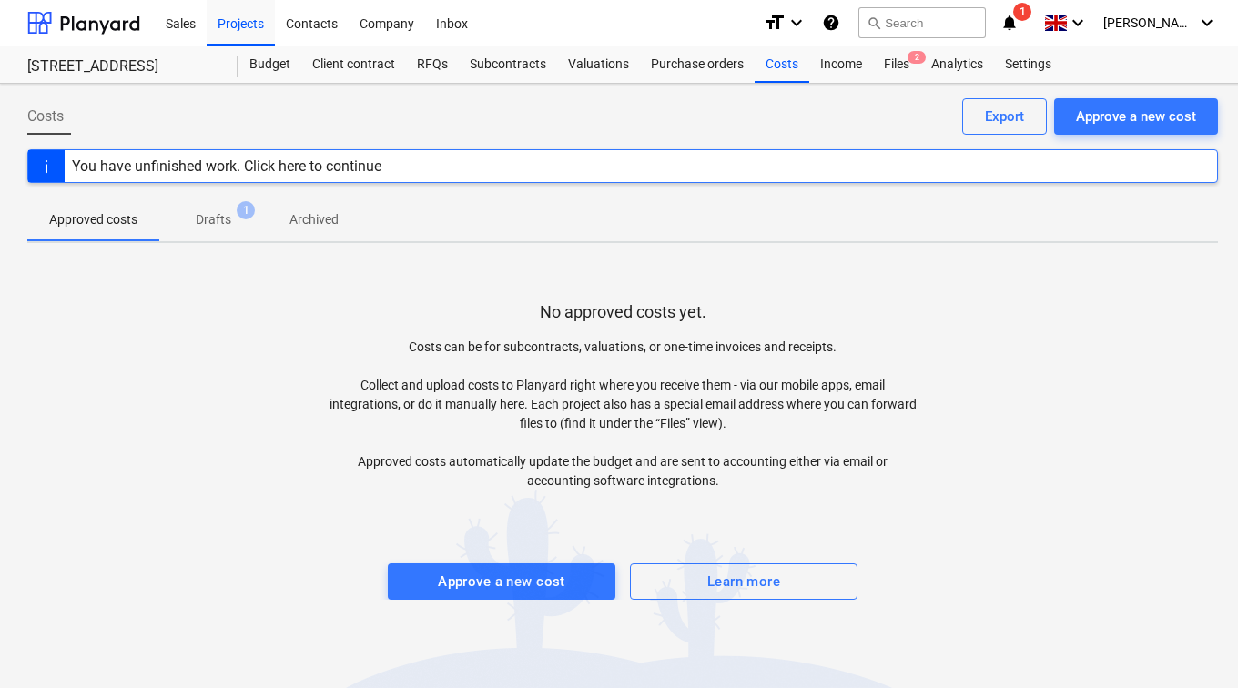
click at [218, 217] on p "Drafts" at bounding box center [213, 219] width 35 height 19
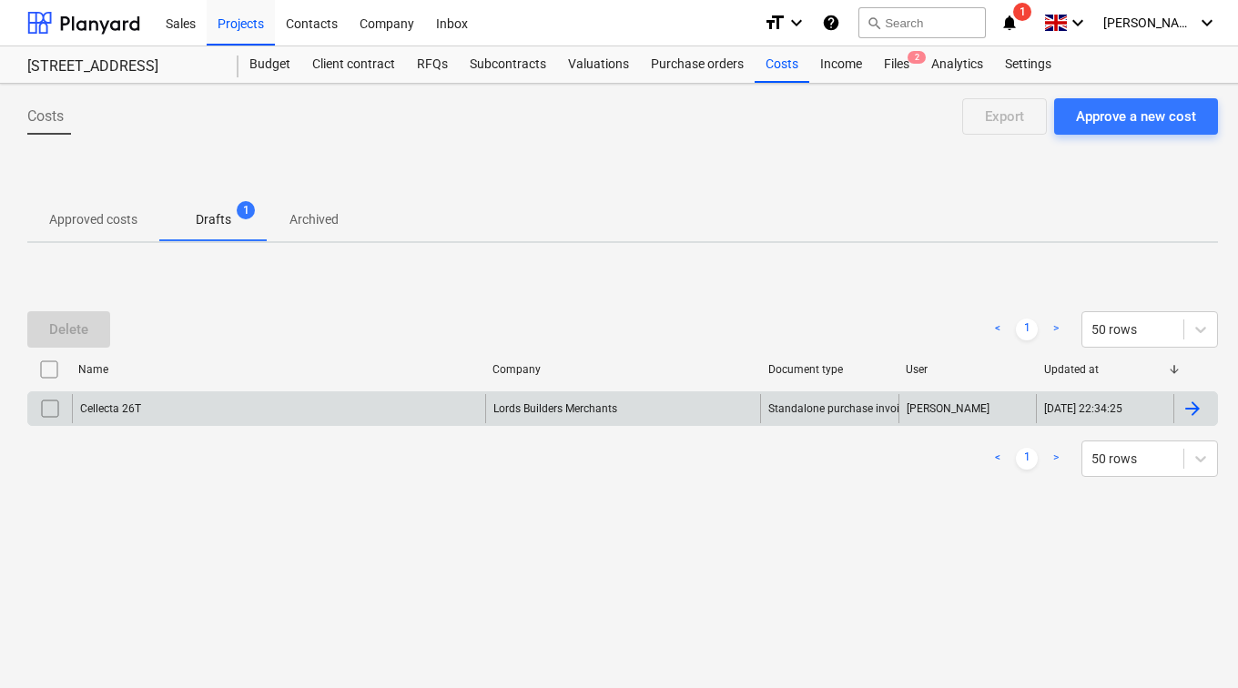
click at [54, 402] on input "checkbox" at bounding box center [49, 408] width 29 height 29
click at [62, 313] on button "Delete" at bounding box center [68, 329] width 83 height 36
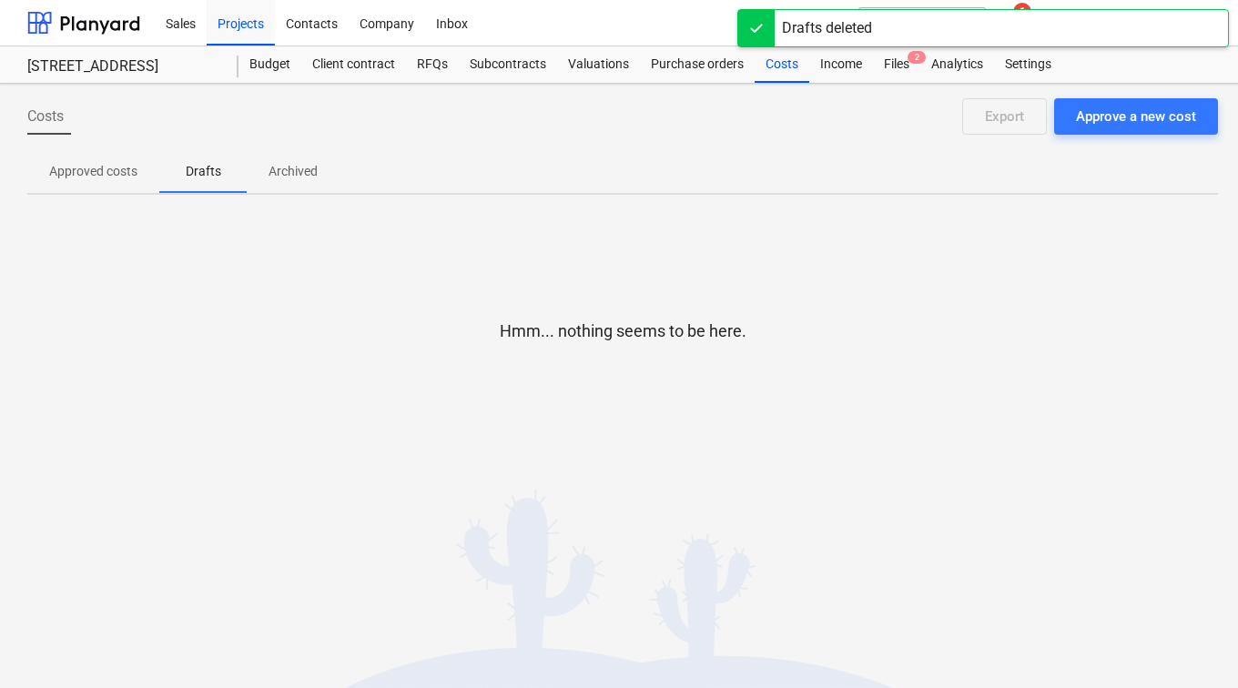
click at [72, 158] on span "Approved costs" at bounding box center [93, 172] width 132 height 30
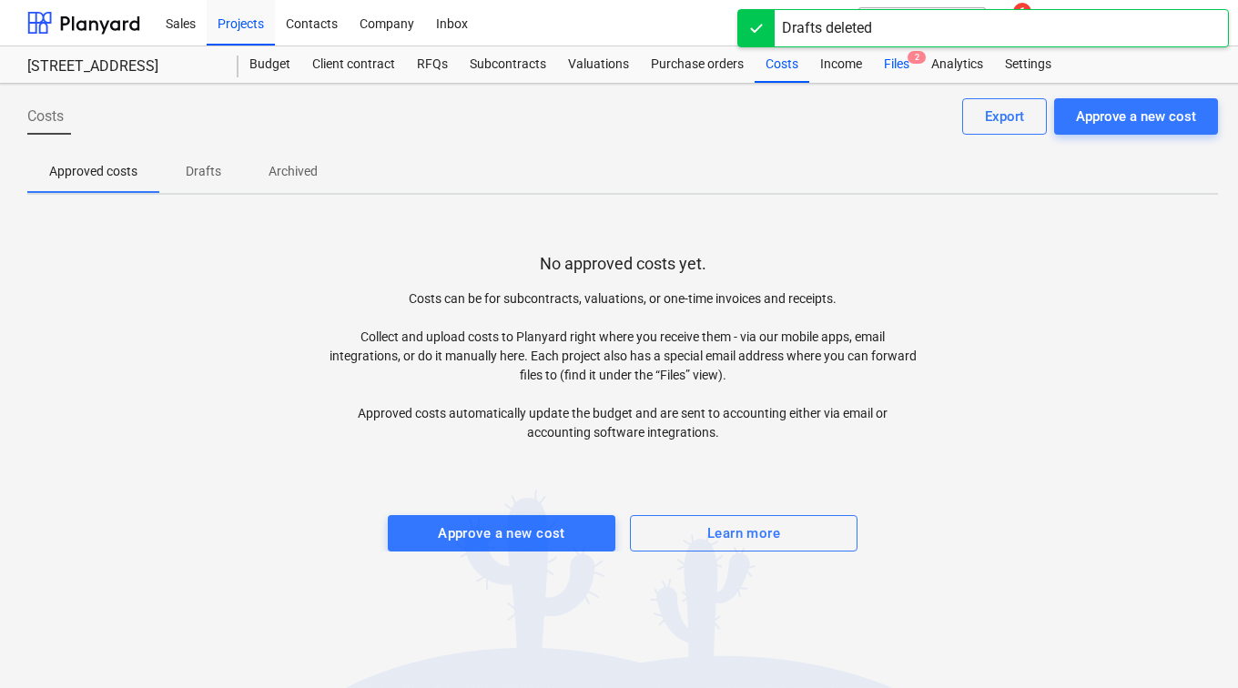
click at [905, 70] on div "Files 2" at bounding box center [896, 64] width 47 height 36
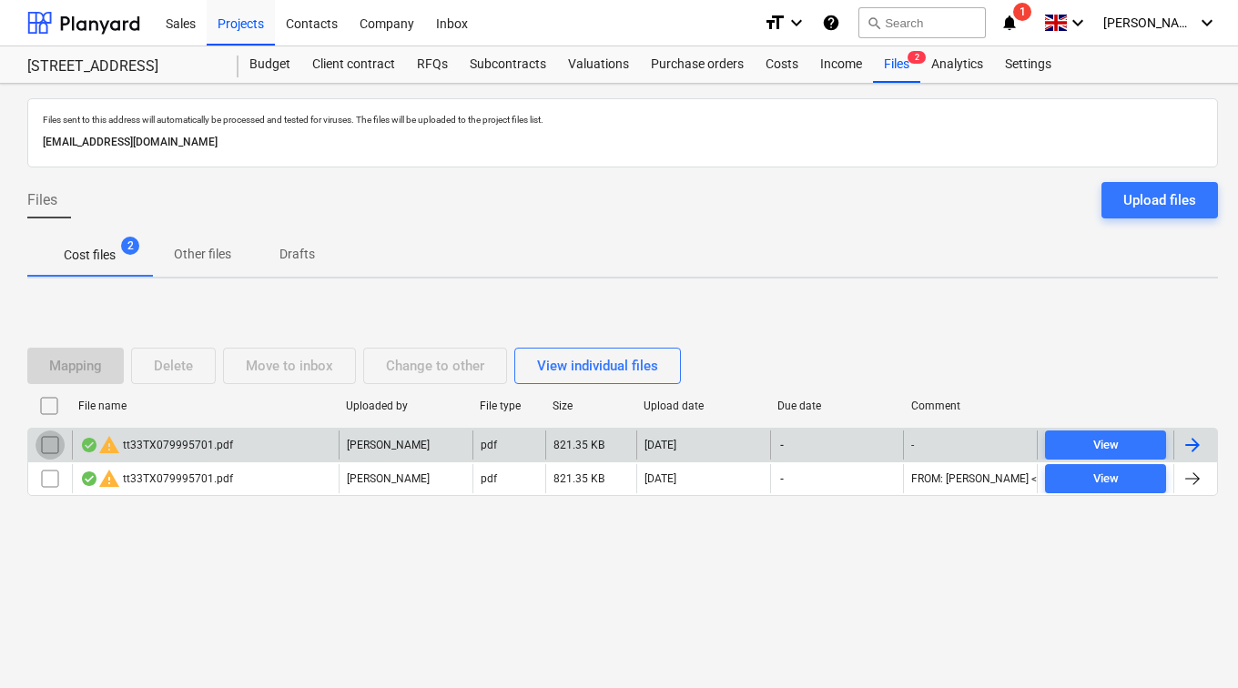
click at [55, 445] on input "checkbox" at bounding box center [49, 445] width 29 height 29
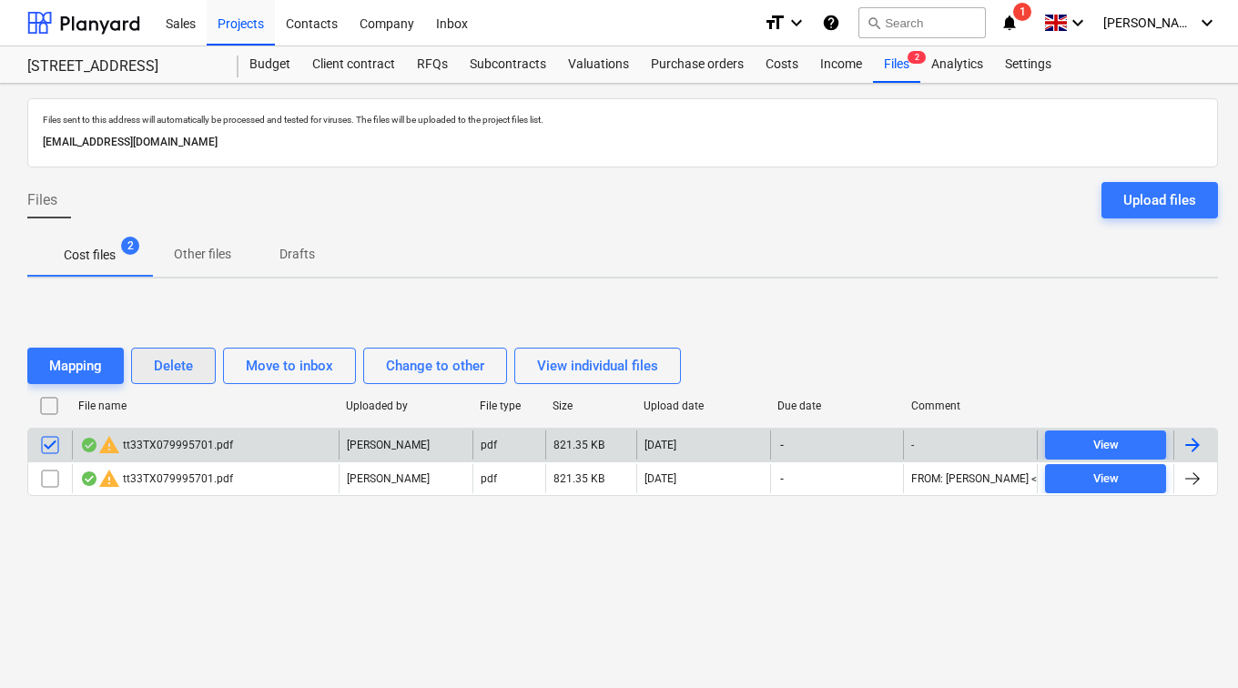
click at [187, 374] on div "Delete" at bounding box center [173, 366] width 39 height 24
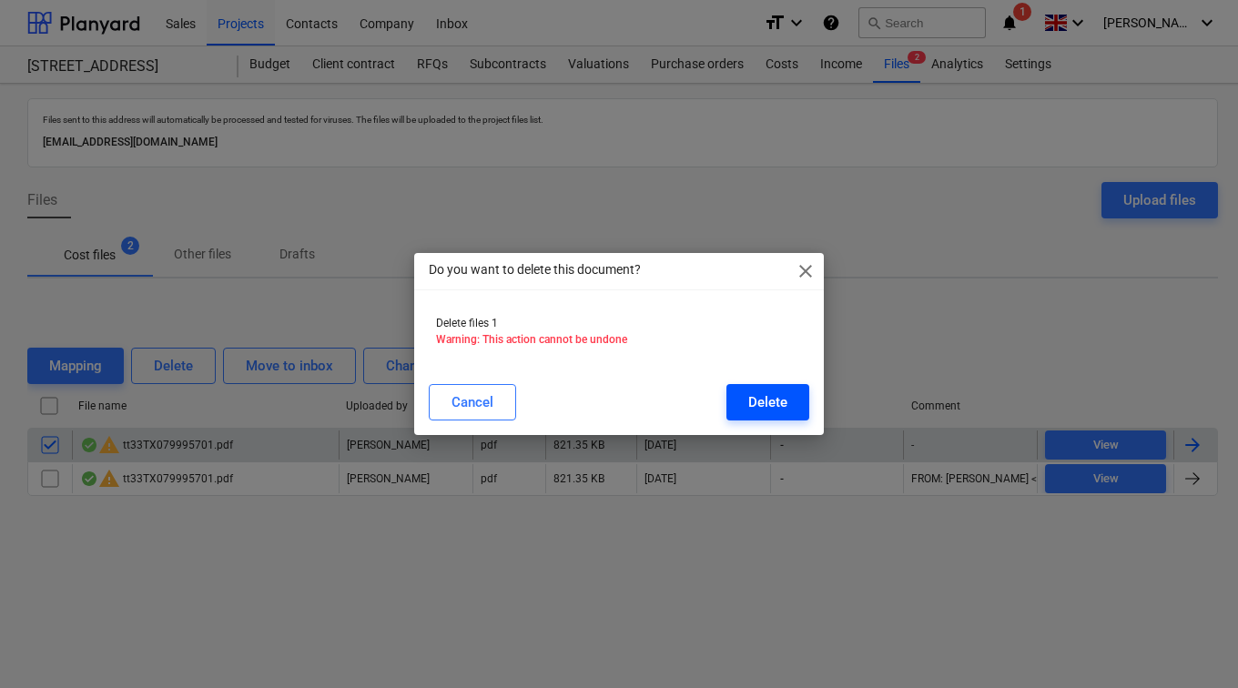
click at [775, 399] on div "Delete" at bounding box center [767, 402] width 39 height 24
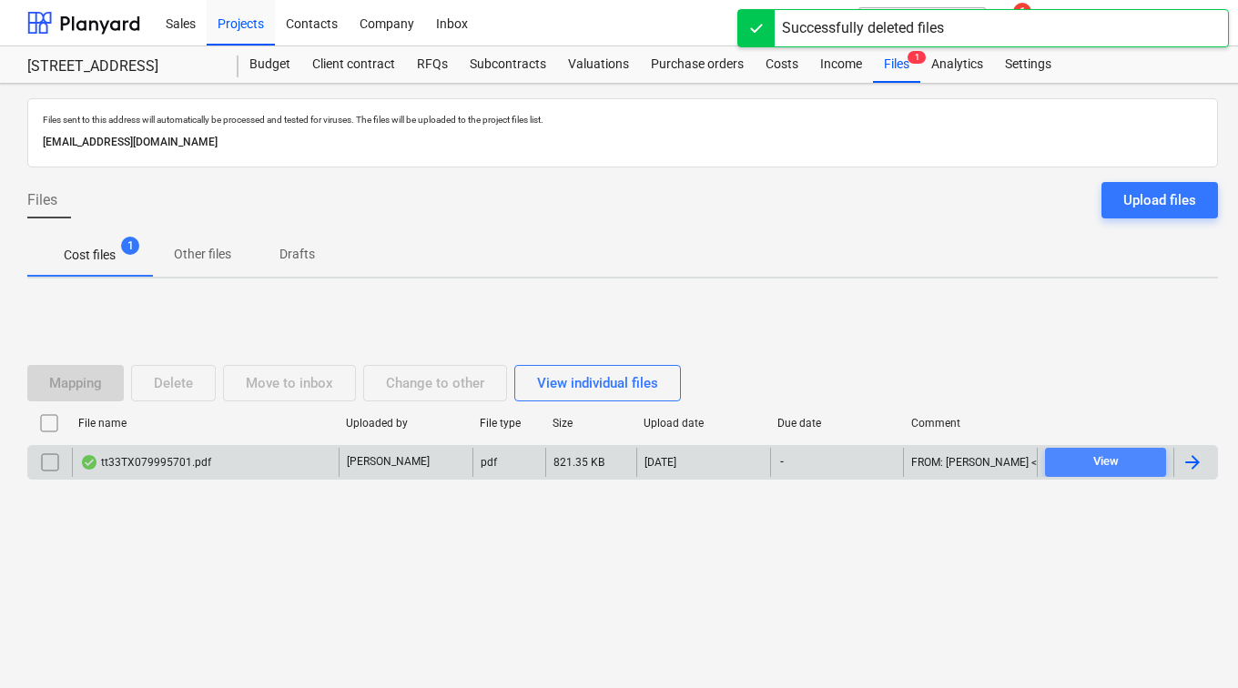
click at [1061, 456] on span "View" at bounding box center [1105, 461] width 106 height 21
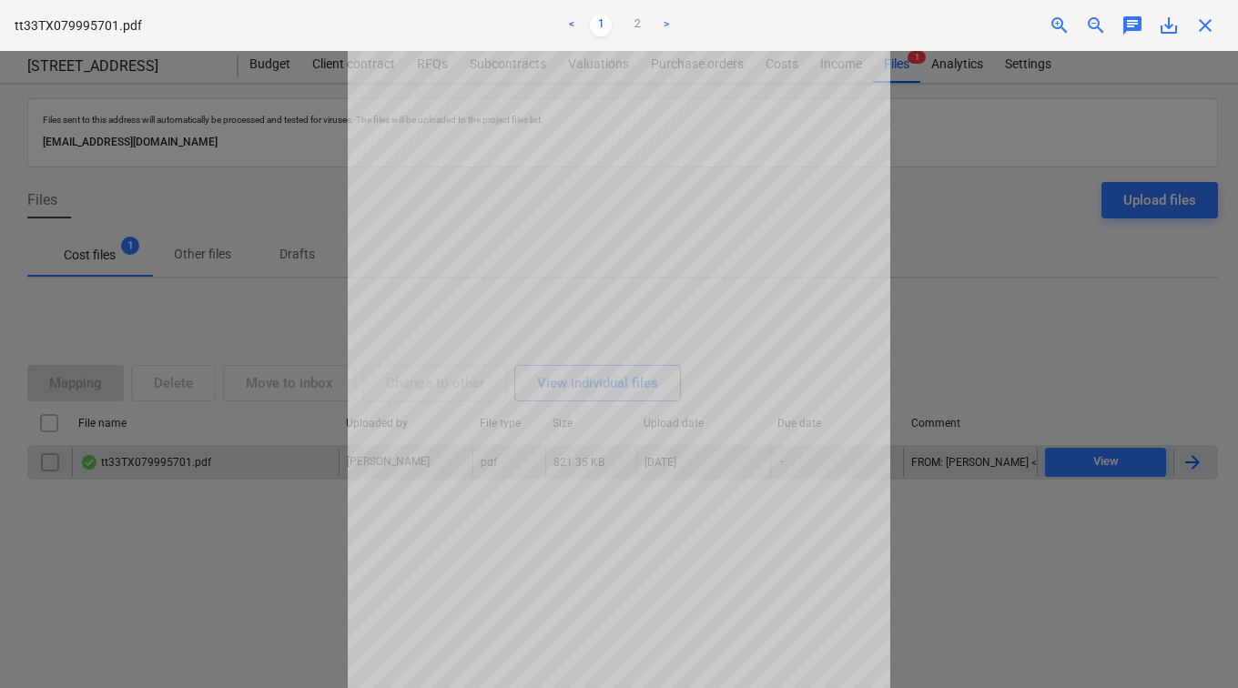
click at [188, 552] on div at bounding box center [619, 369] width 1238 height 637
click at [1214, 32] on span "close" at bounding box center [1205, 26] width 22 height 22
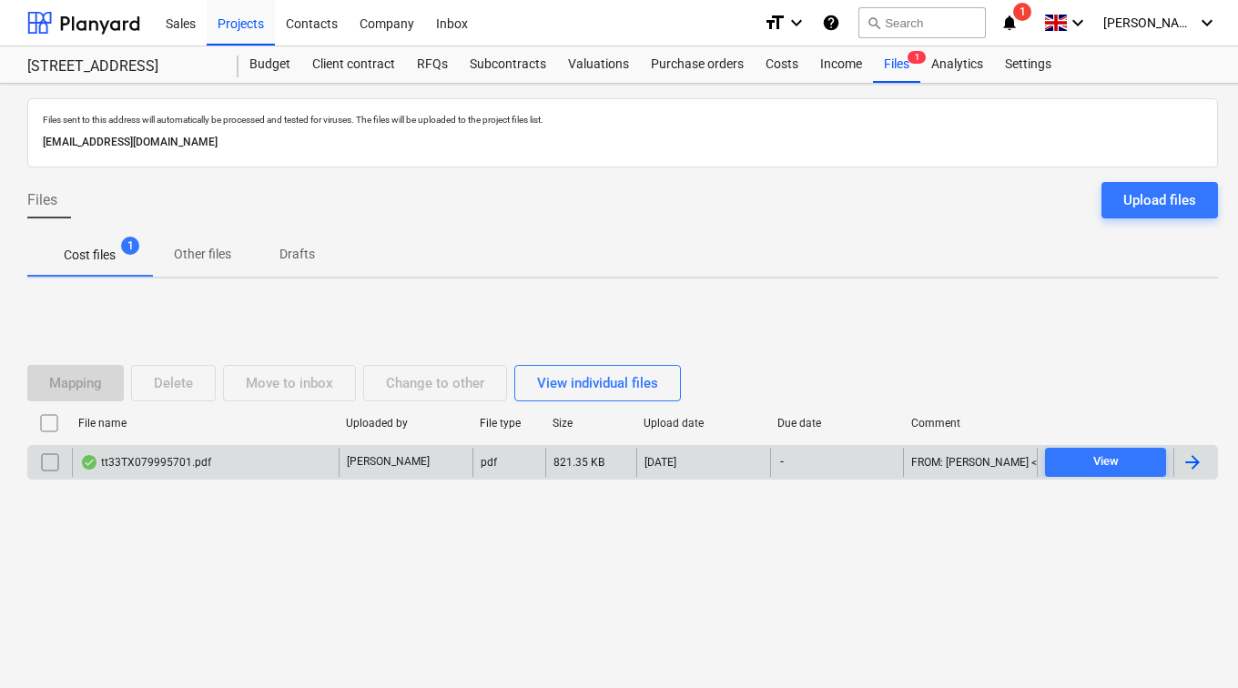
click at [46, 465] on input "checkbox" at bounding box center [49, 462] width 29 height 29
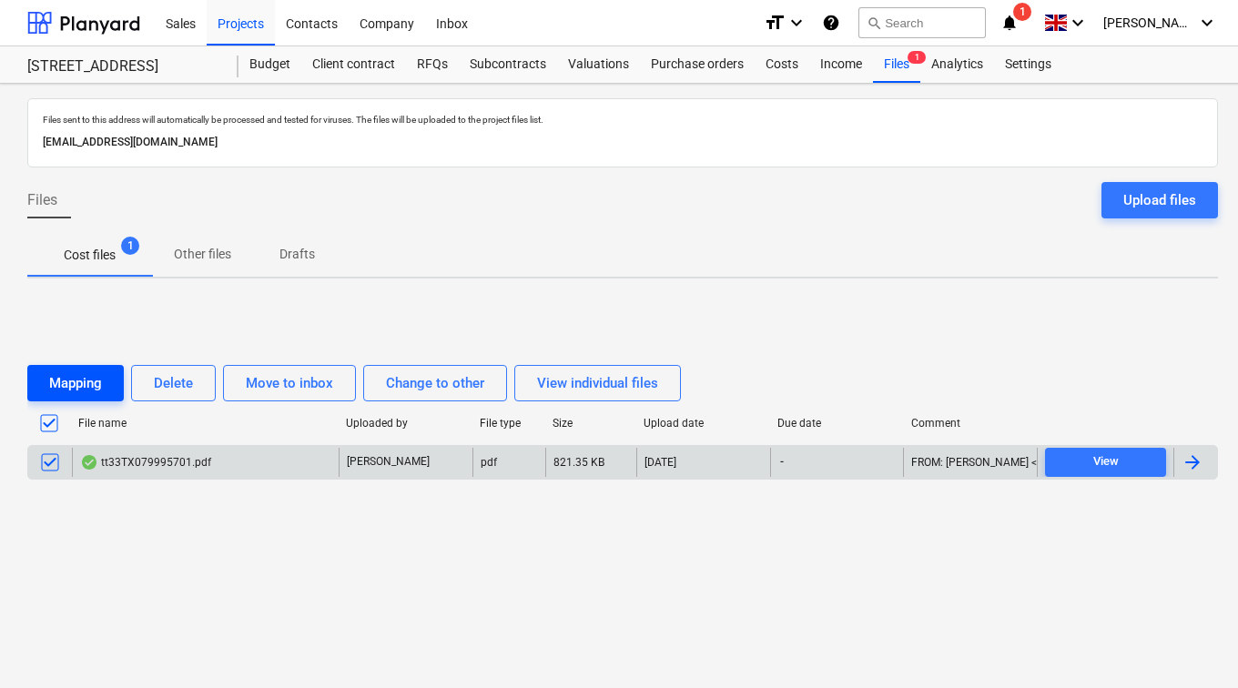
click at [76, 372] on div "Mapping" at bounding box center [75, 383] width 53 height 24
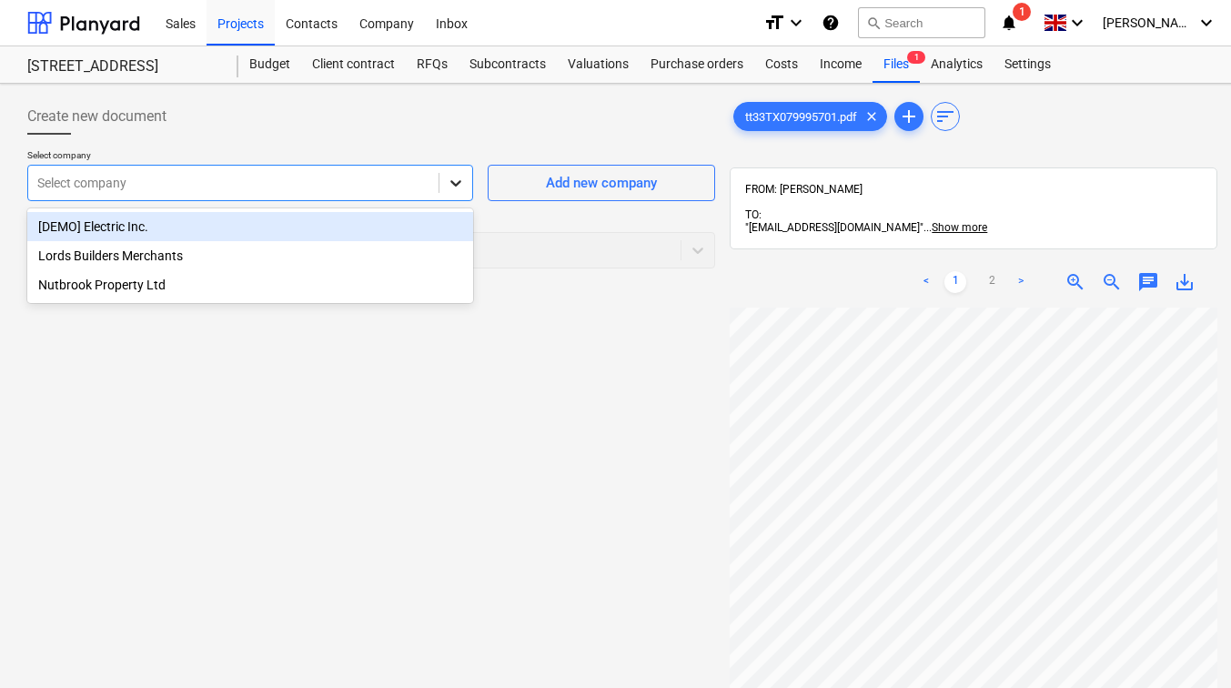
click at [469, 185] on div at bounding box center [456, 183] width 33 height 33
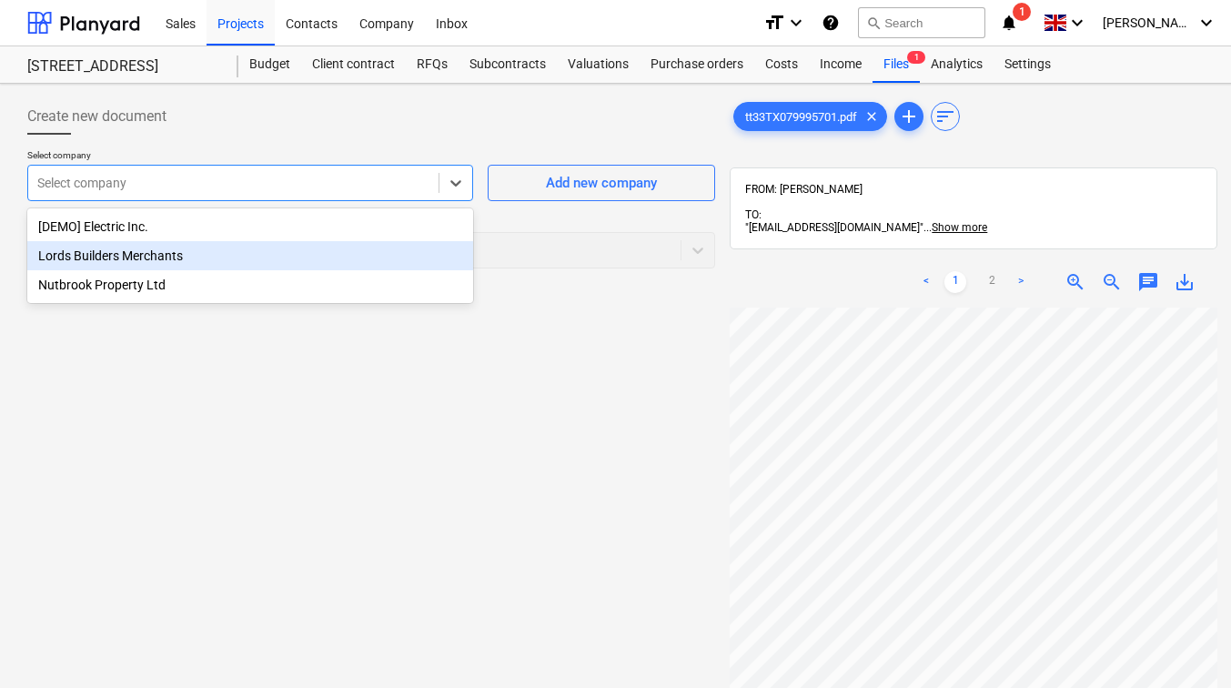
click at [278, 263] on div "Lords Builders Merchants" at bounding box center [250, 255] width 446 height 29
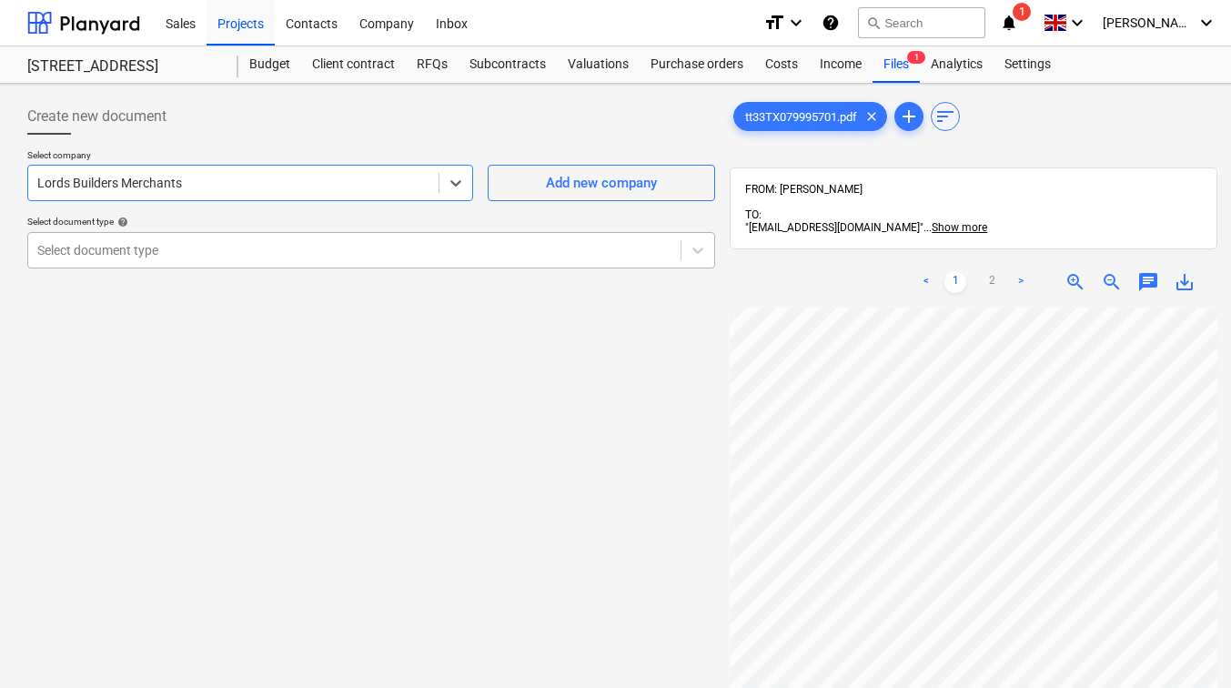
click at [313, 247] on div at bounding box center [354, 250] width 634 height 18
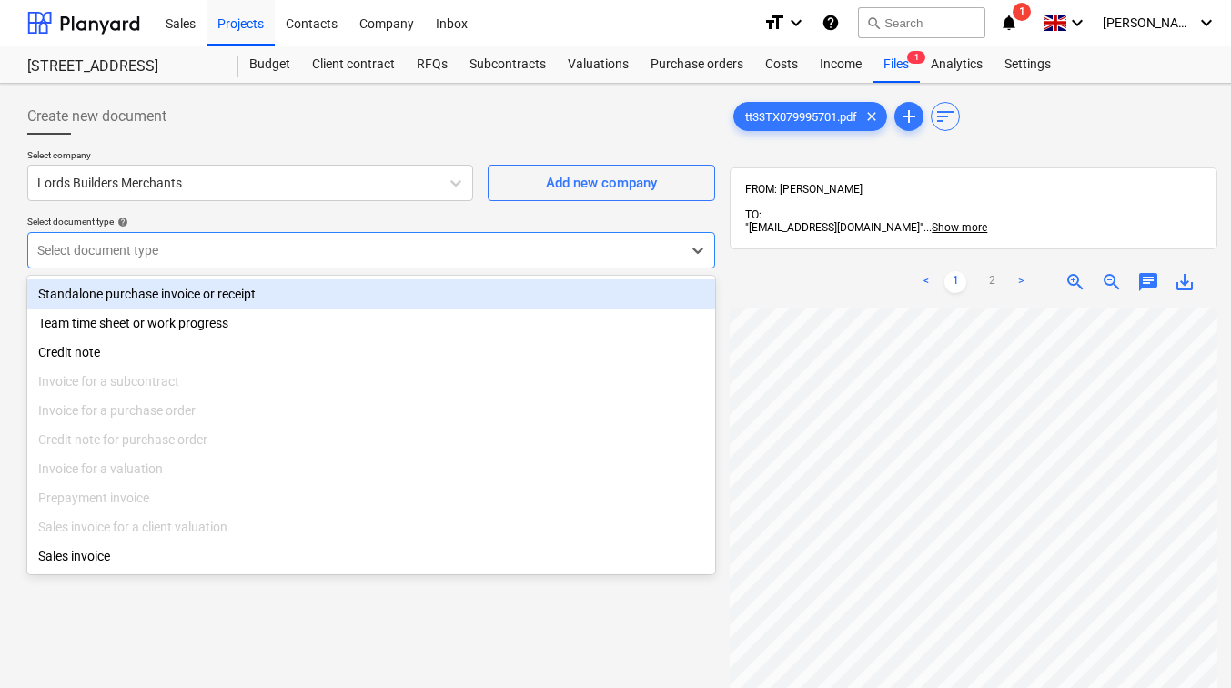
click at [234, 297] on div "Standalone purchase invoice or receipt" at bounding box center [371, 293] width 688 height 29
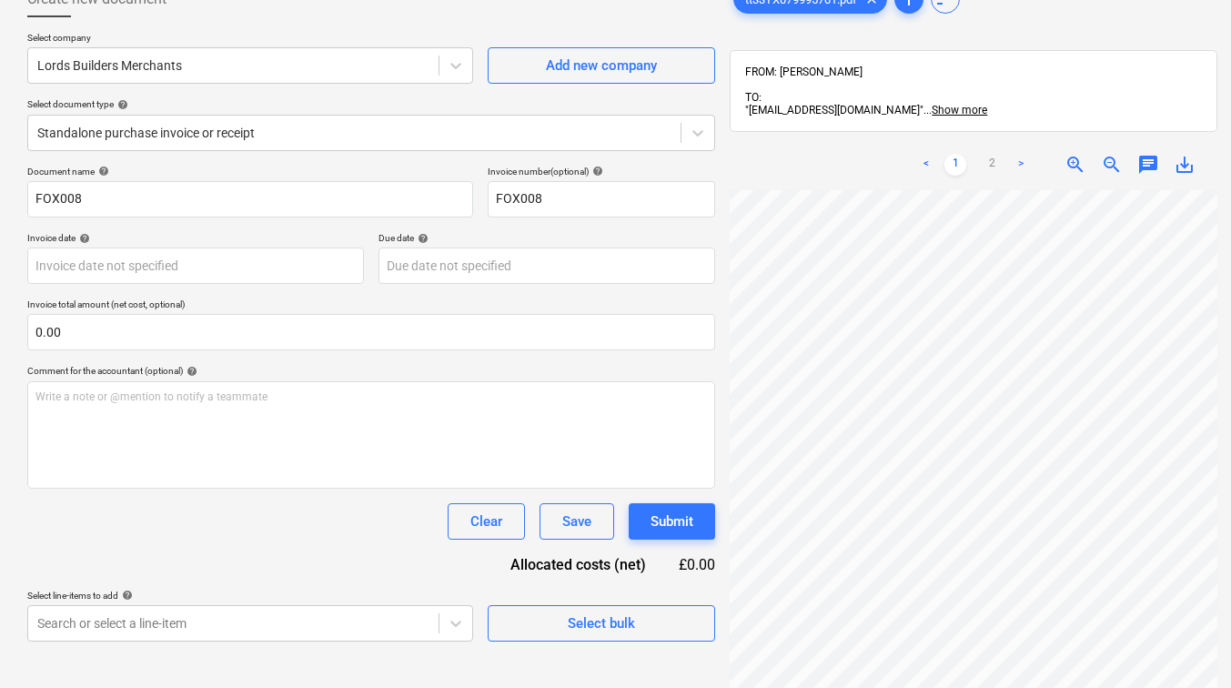
scroll to position [182, 0]
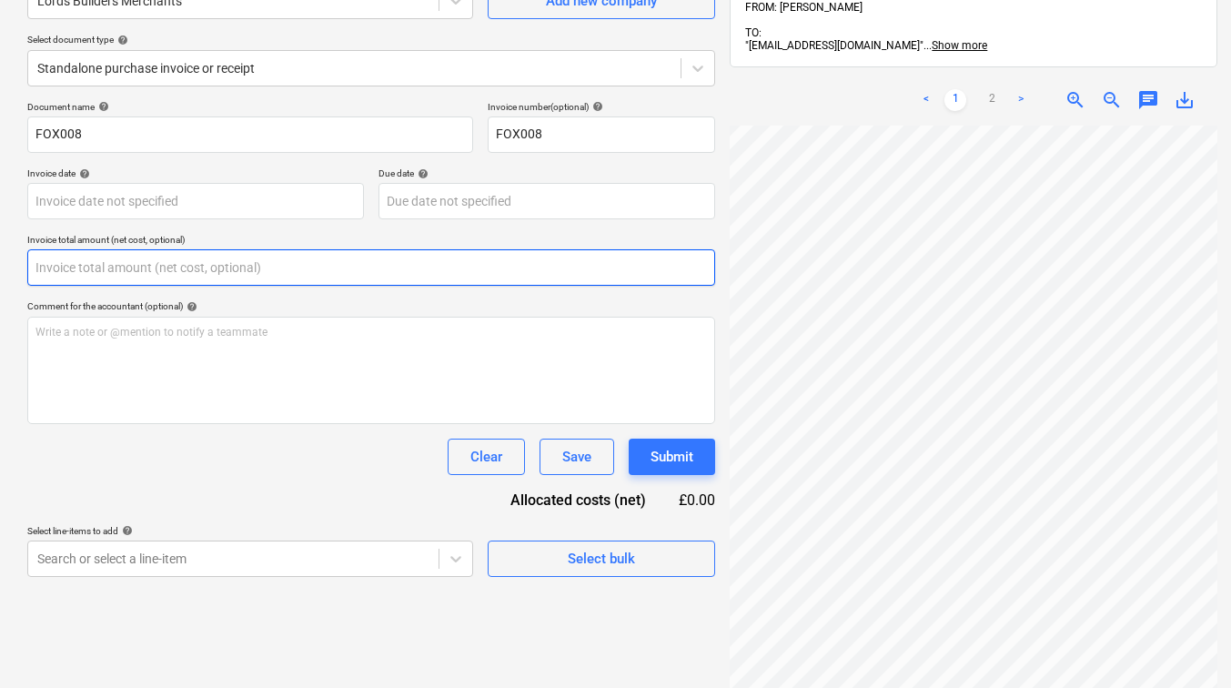
click at [182, 267] on input "text" at bounding box center [371, 267] width 688 height 36
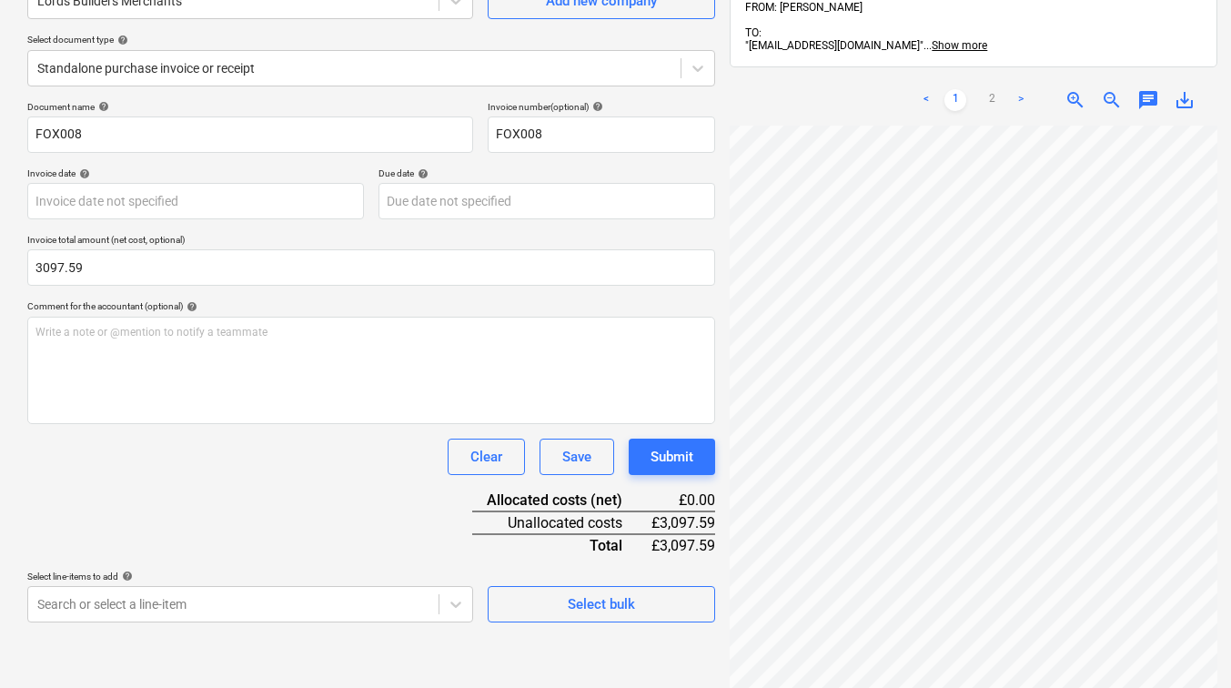
type input "3,097.59"
click at [241, 299] on div "Document name help FOX008 Invoice number (optional) help FOX008 Invoice date he…" at bounding box center [371, 362] width 688 height 522
click at [453, 506] on body "Sales Projects Contacts Company Inbox format_size keyboard_arrow_down help sear…" at bounding box center [615, 162] width 1231 height 688
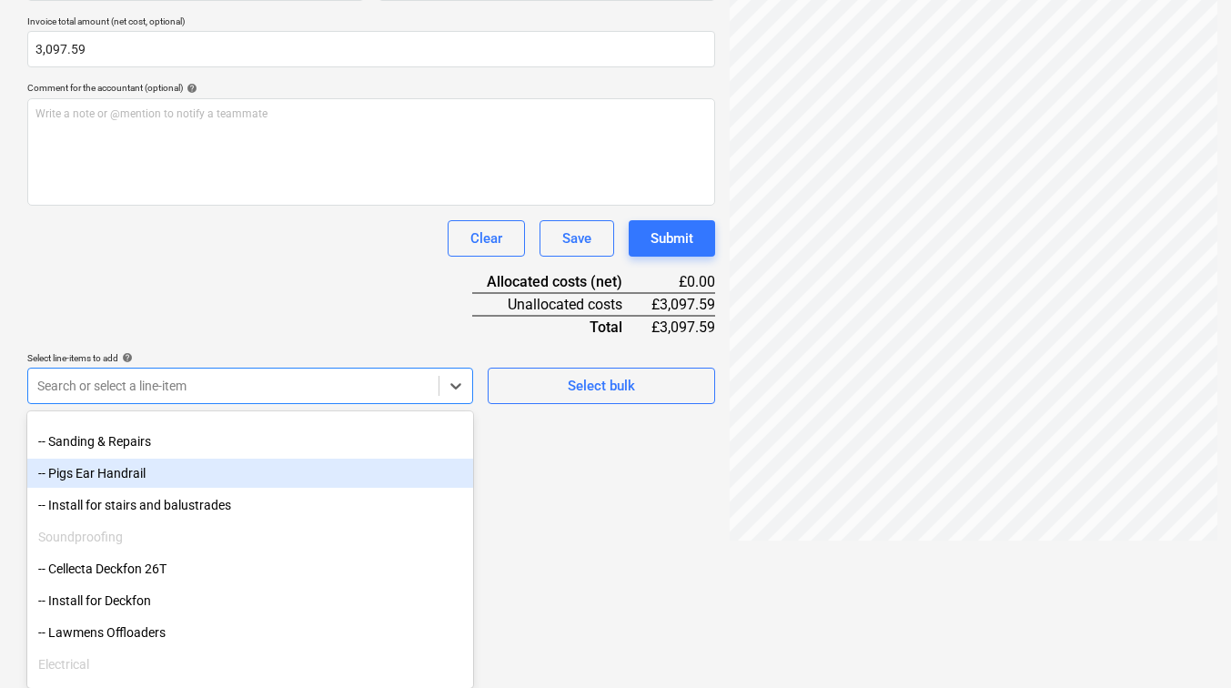
scroll to position [819, 0]
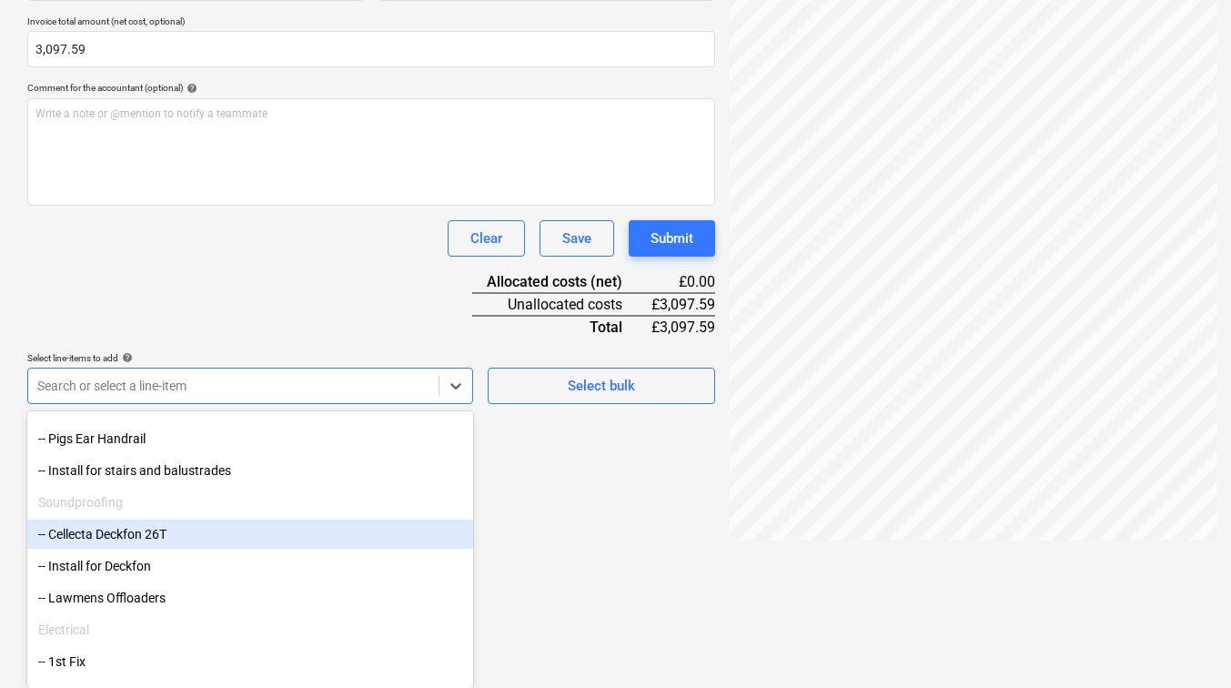
click at [174, 540] on div "-- Cellecta Deckfon 26T" at bounding box center [250, 534] width 446 height 29
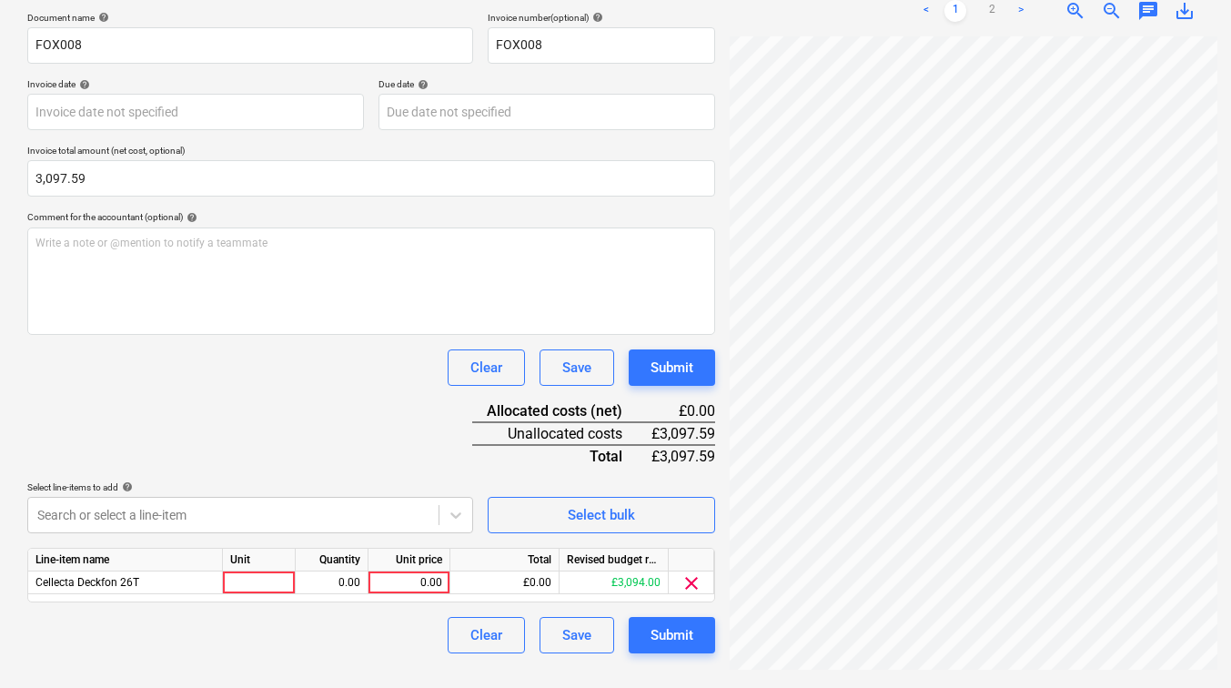
scroll to position [259, 0]
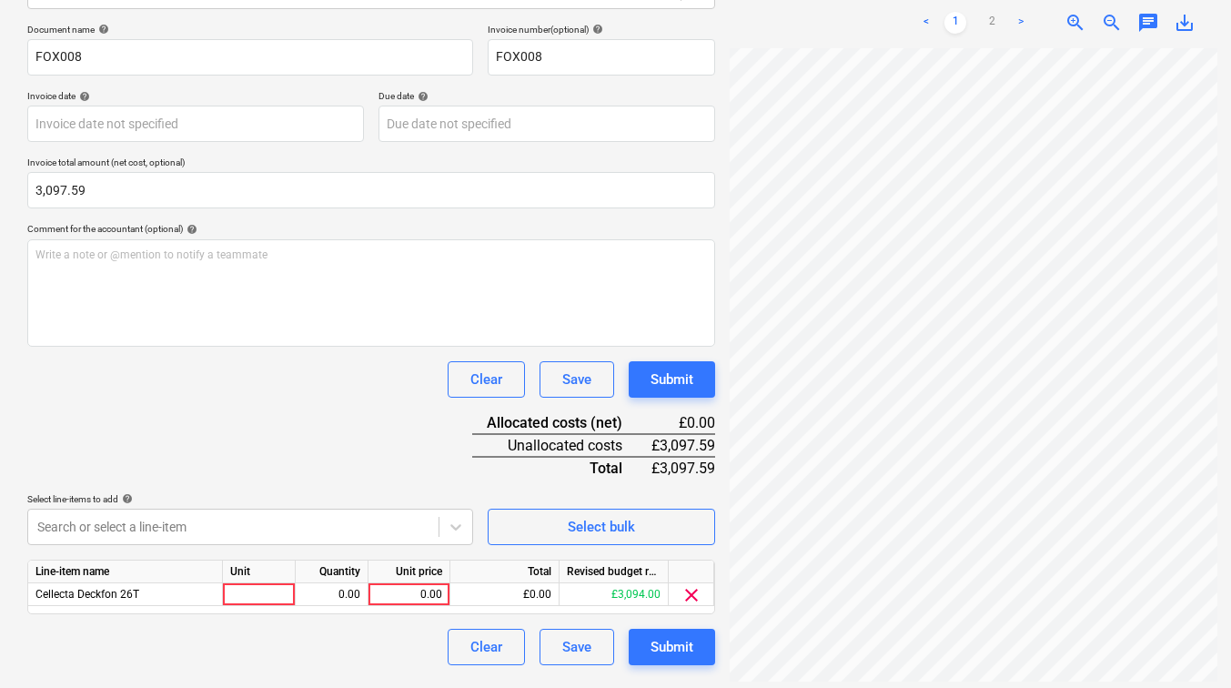
click at [607, 429] on html "Sales Projects Contacts Company Inbox format_size keyboard_arrow_down help sear…" at bounding box center [615, 85] width 1231 height 688
click at [685, 648] on div "Submit" at bounding box center [672, 647] width 43 height 24
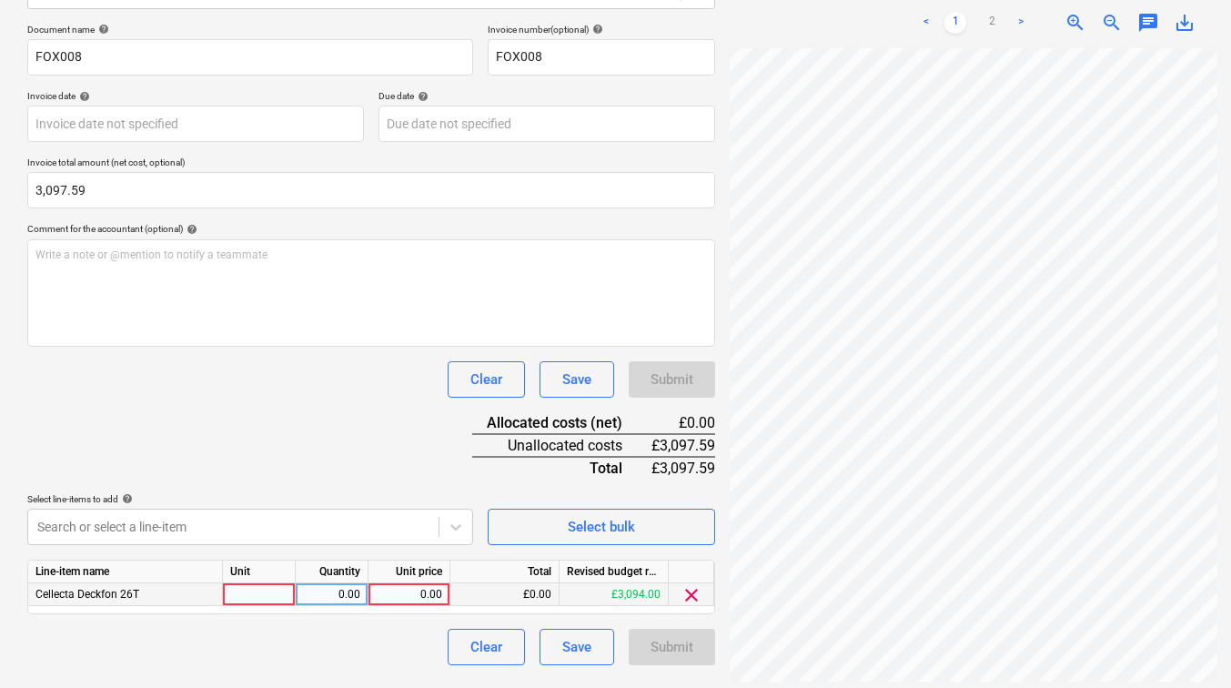
click at [415, 585] on div "0.00" at bounding box center [409, 594] width 66 height 23
type input "r"
type input "3094"
click at [261, 589] on div at bounding box center [259, 594] width 73 height 23
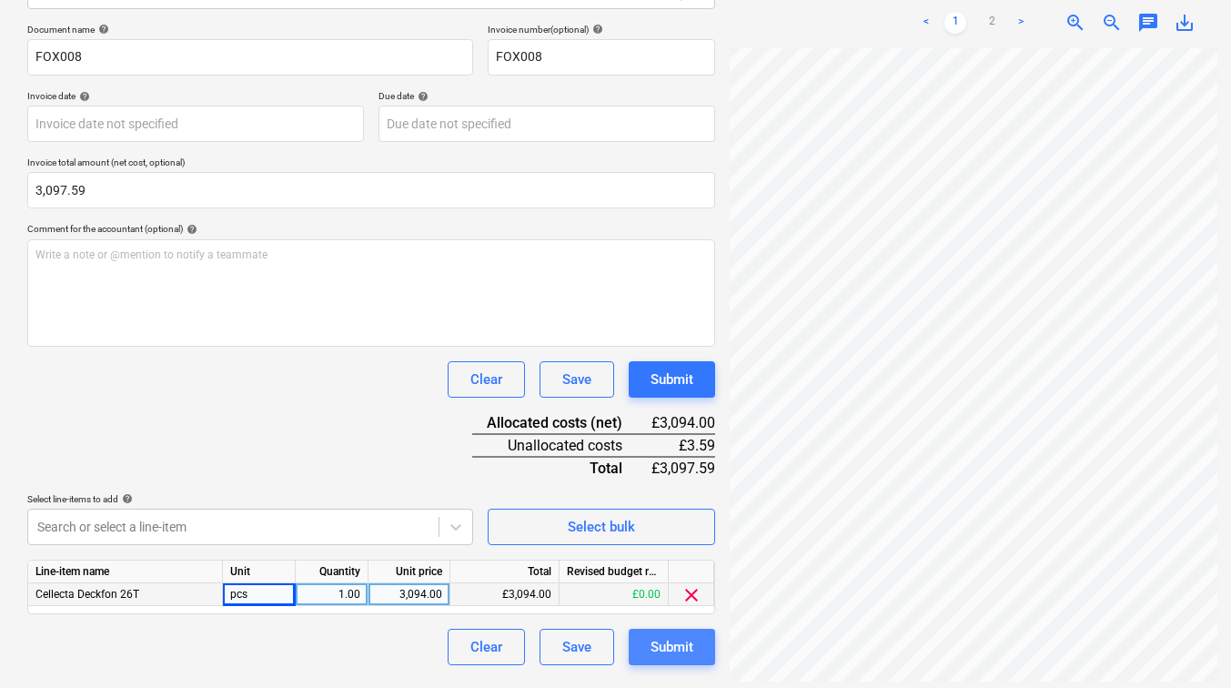
click at [654, 646] on div "Submit" at bounding box center [672, 647] width 43 height 24
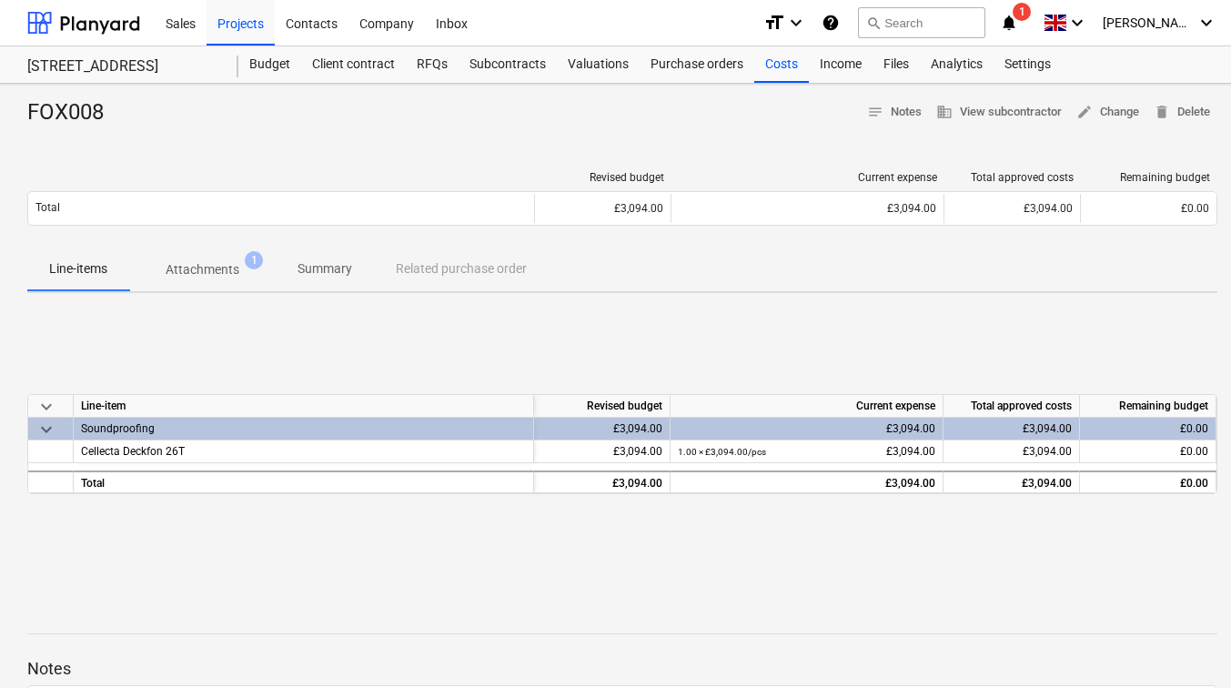
click at [202, 273] on p "Attachments" at bounding box center [203, 269] width 74 height 19
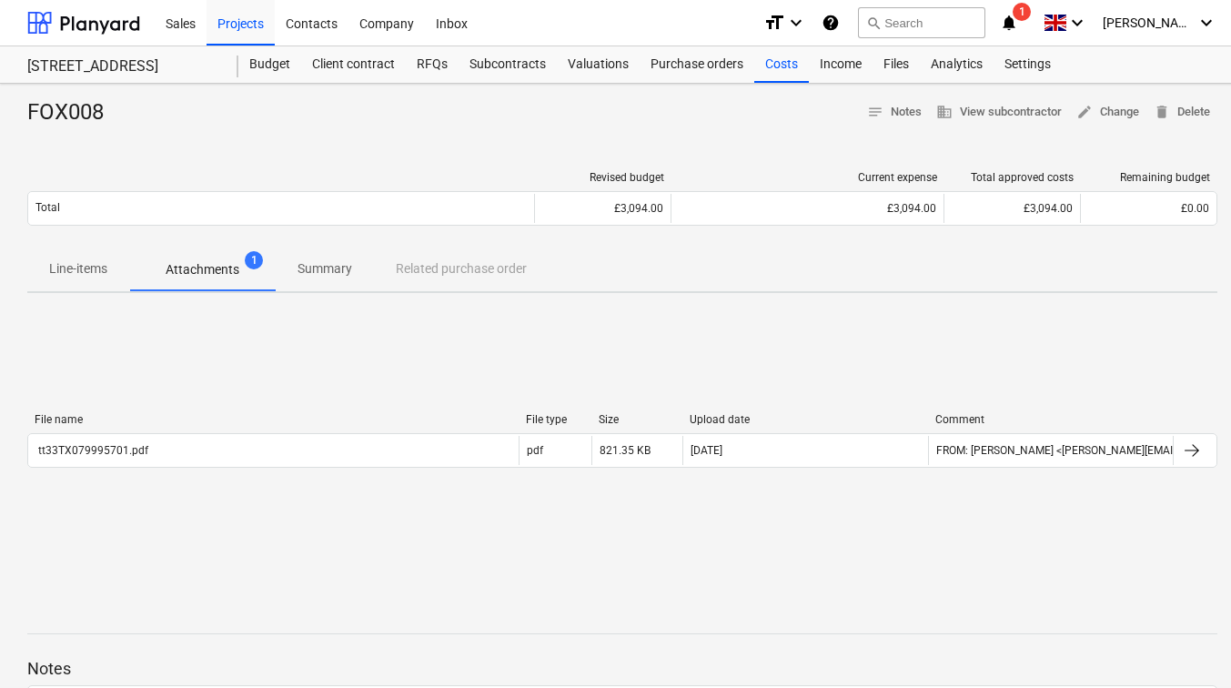
click at [102, 271] on p "Line-items" at bounding box center [78, 268] width 58 height 19
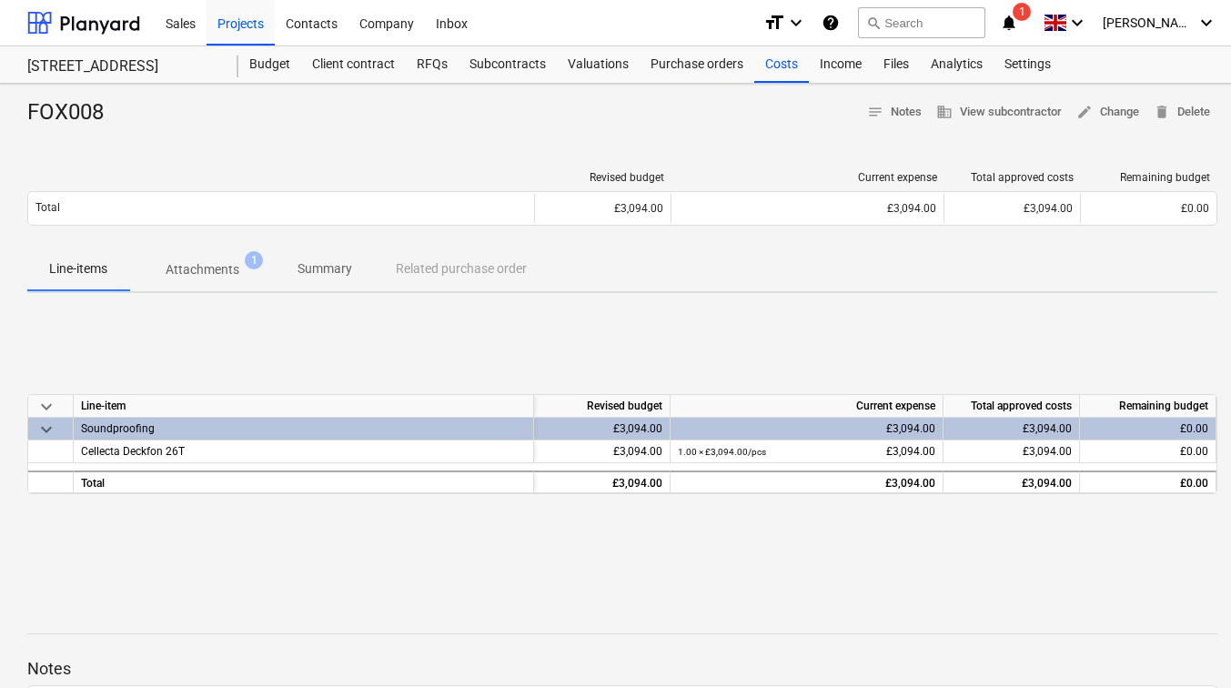
click at [306, 269] on p "Summary" at bounding box center [325, 268] width 55 height 19
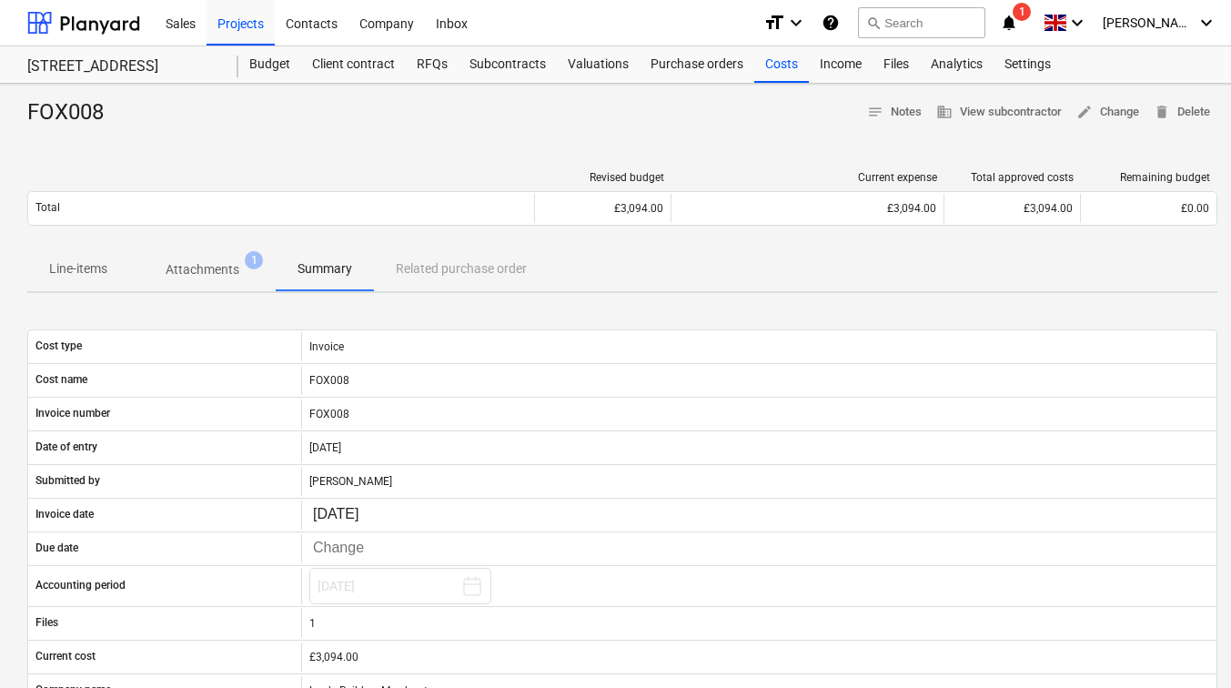
click at [461, 269] on div "Line-items Attachments 1 Summary Related purchase order" at bounding box center [622, 270] width 1191 height 44
click at [86, 269] on p "Line-items" at bounding box center [78, 268] width 58 height 19
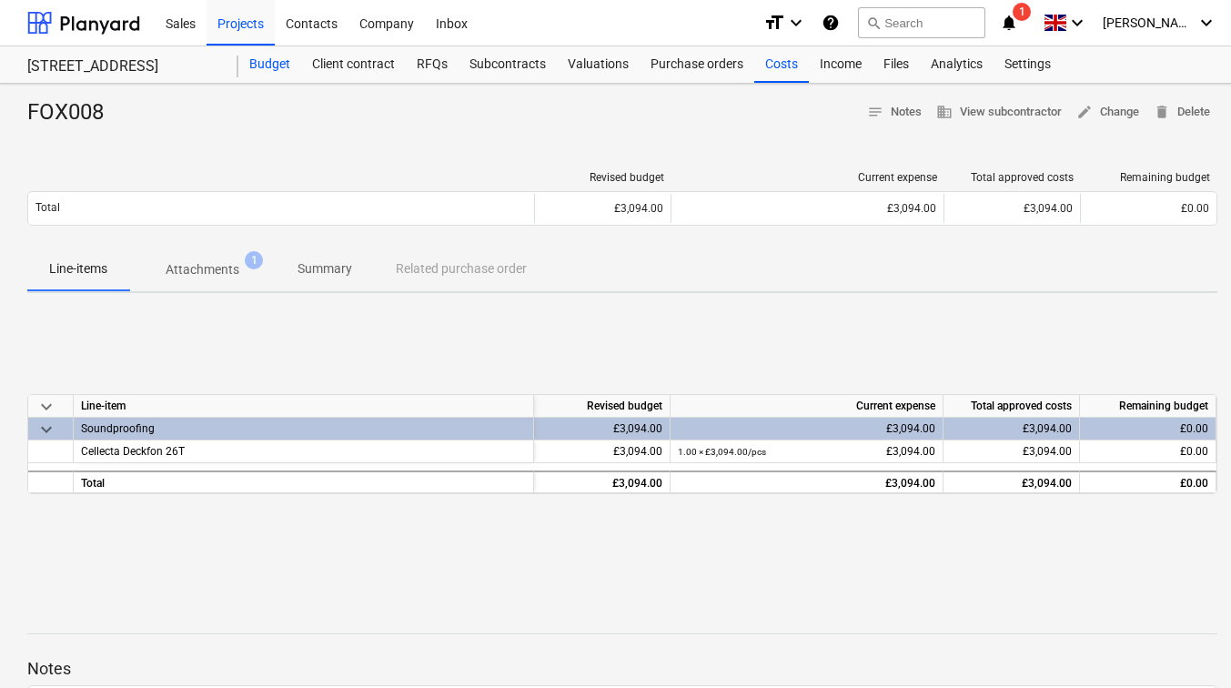
click at [289, 63] on div "Budget" at bounding box center [269, 64] width 63 height 36
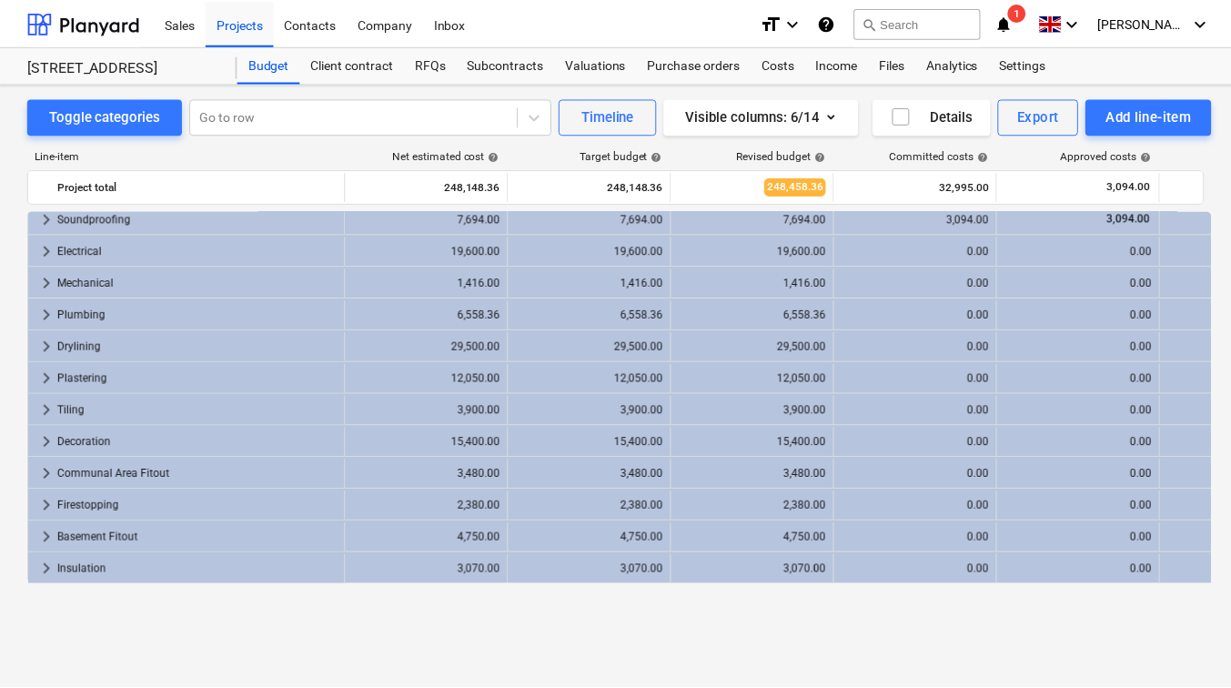
scroll to position [364, 0]
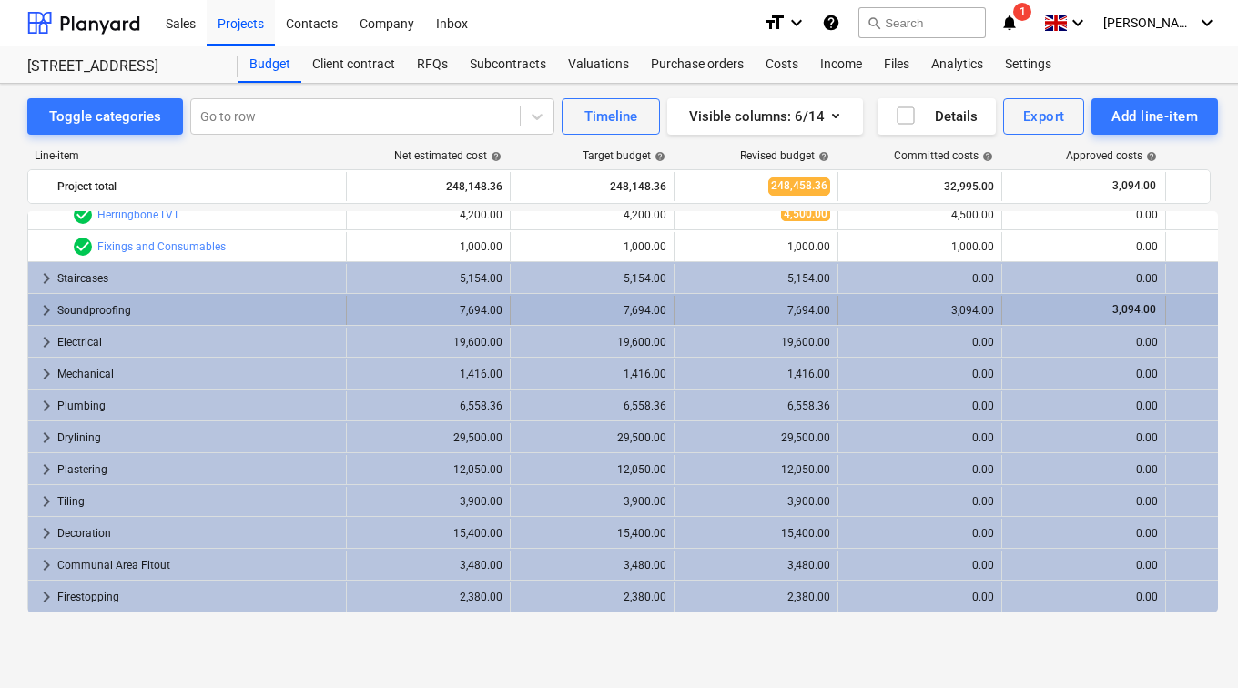
click at [46, 308] on span "keyboard_arrow_right" at bounding box center [46, 310] width 22 height 22
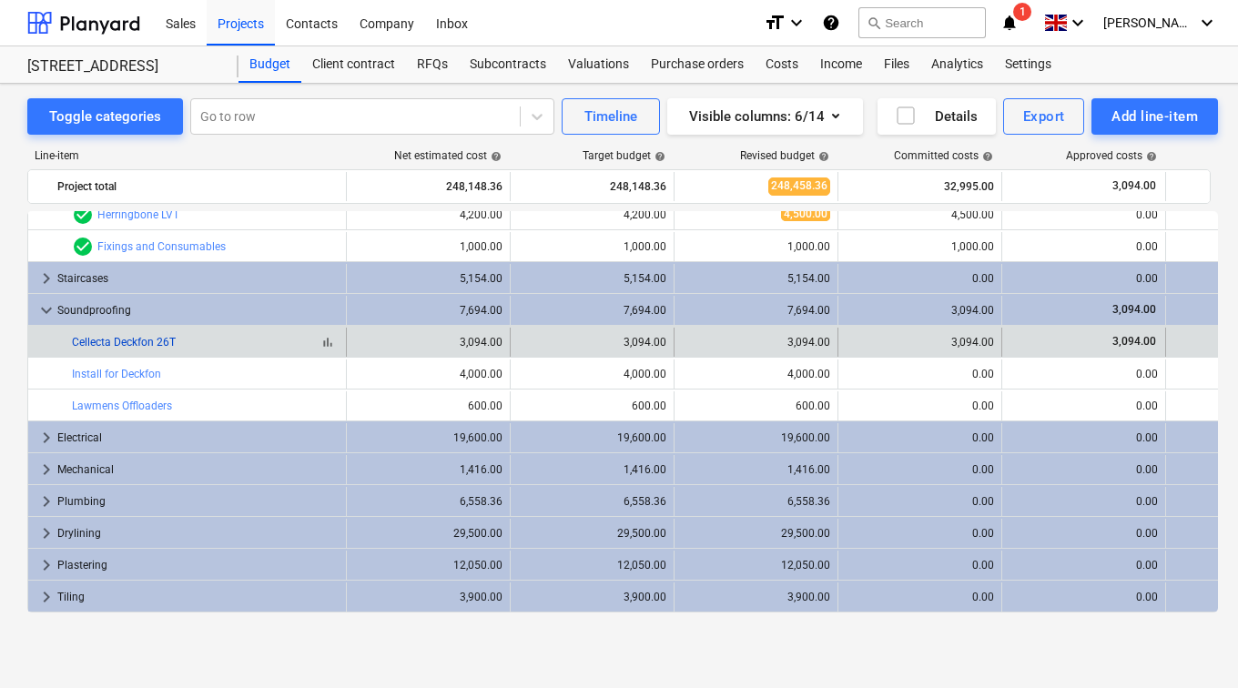
click at [123, 337] on link "Cellecta Deckfon 26T" at bounding box center [124, 342] width 104 height 13
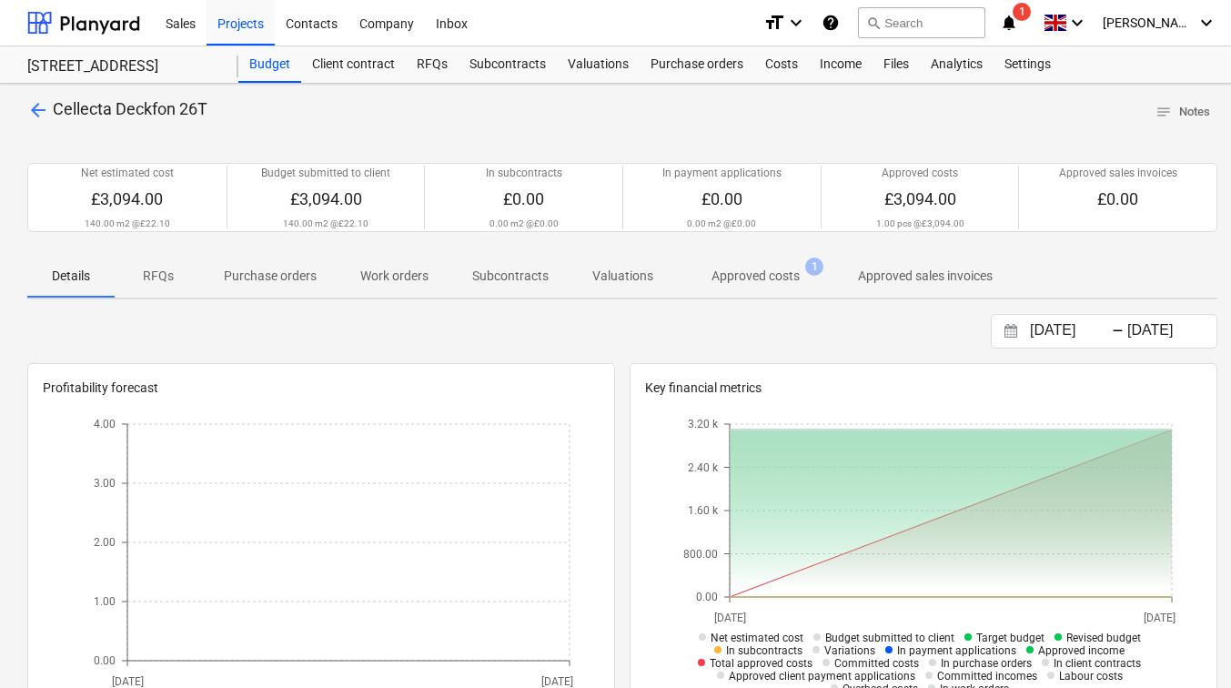
click at [739, 278] on p "Approved costs" at bounding box center [756, 276] width 88 height 19
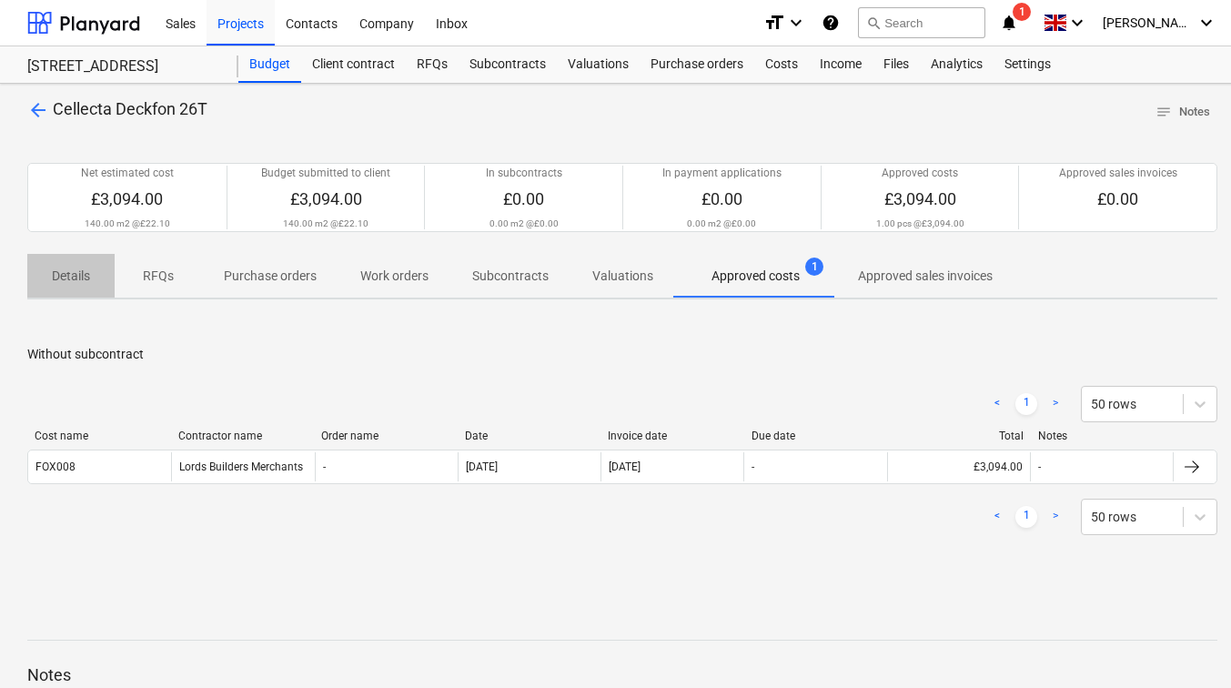
click at [82, 275] on p "Details" at bounding box center [71, 276] width 44 height 19
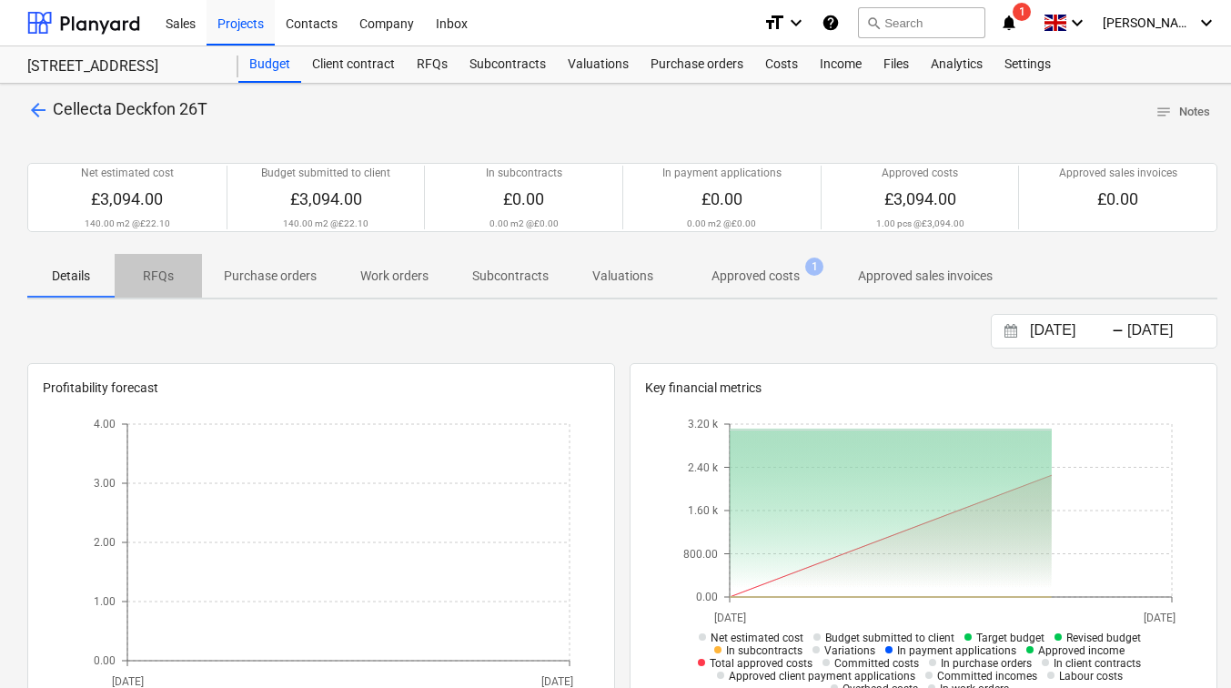
click at [170, 283] on p "RFQs" at bounding box center [159, 276] width 44 height 19
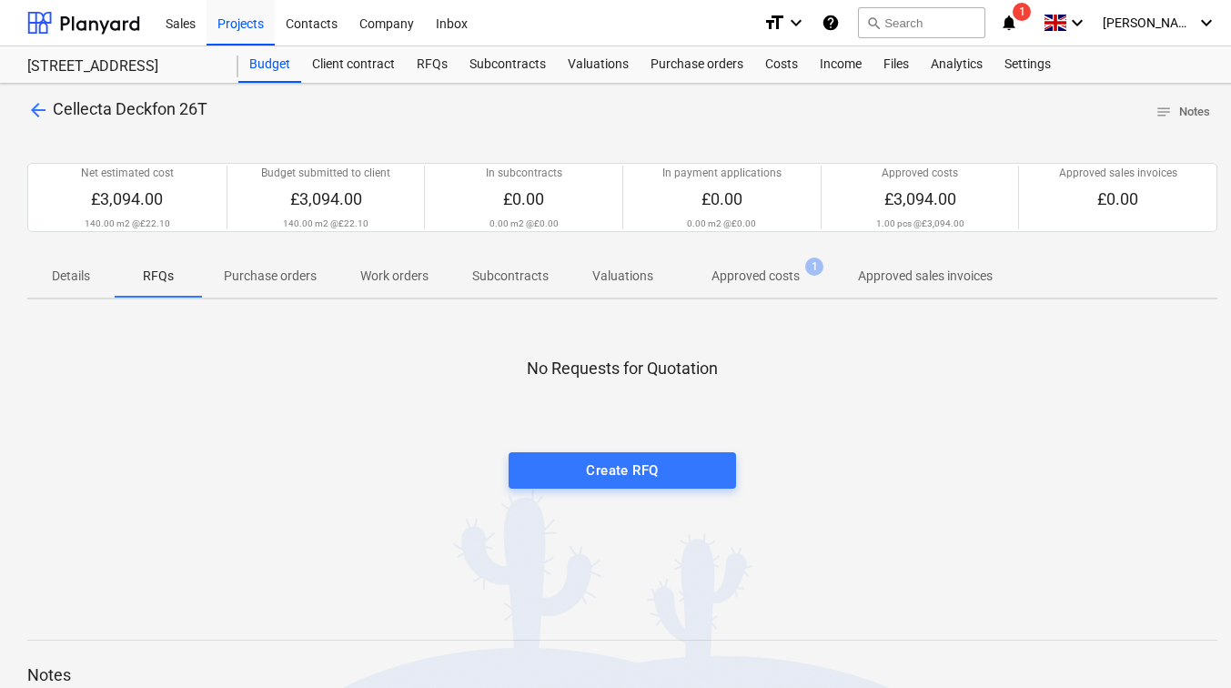
click at [286, 277] on p "Purchase orders" at bounding box center [270, 276] width 93 height 19
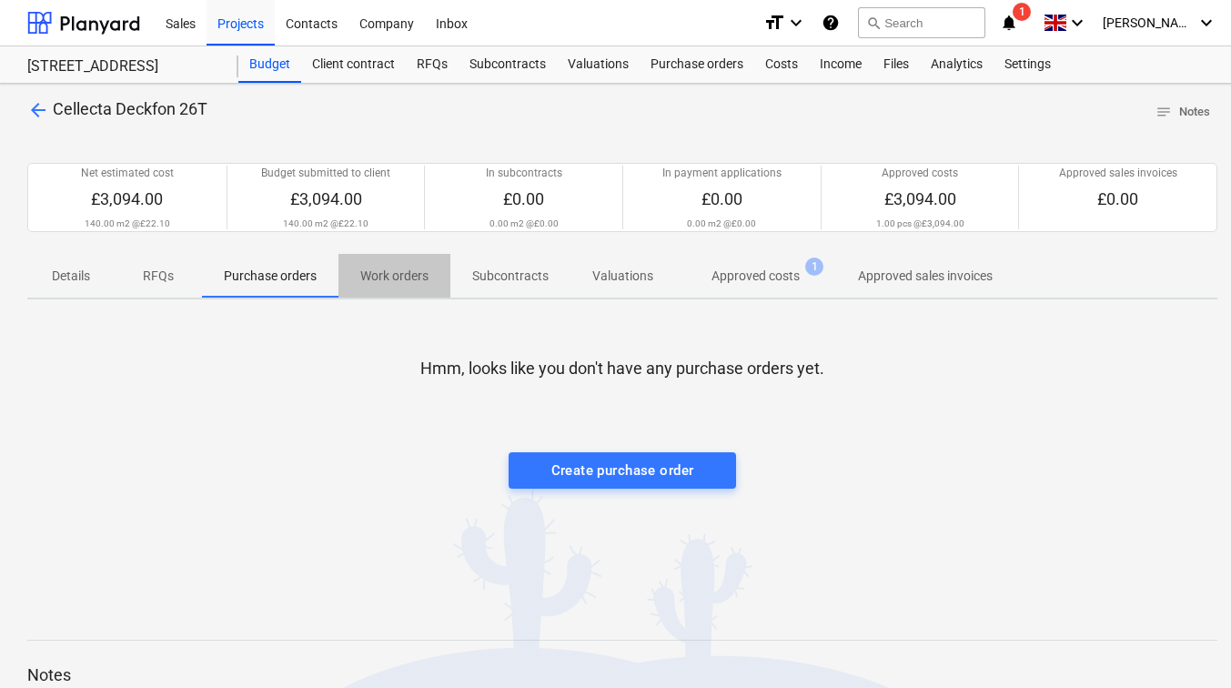
click at [375, 271] on p "Work orders" at bounding box center [394, 276] width 68 height 19
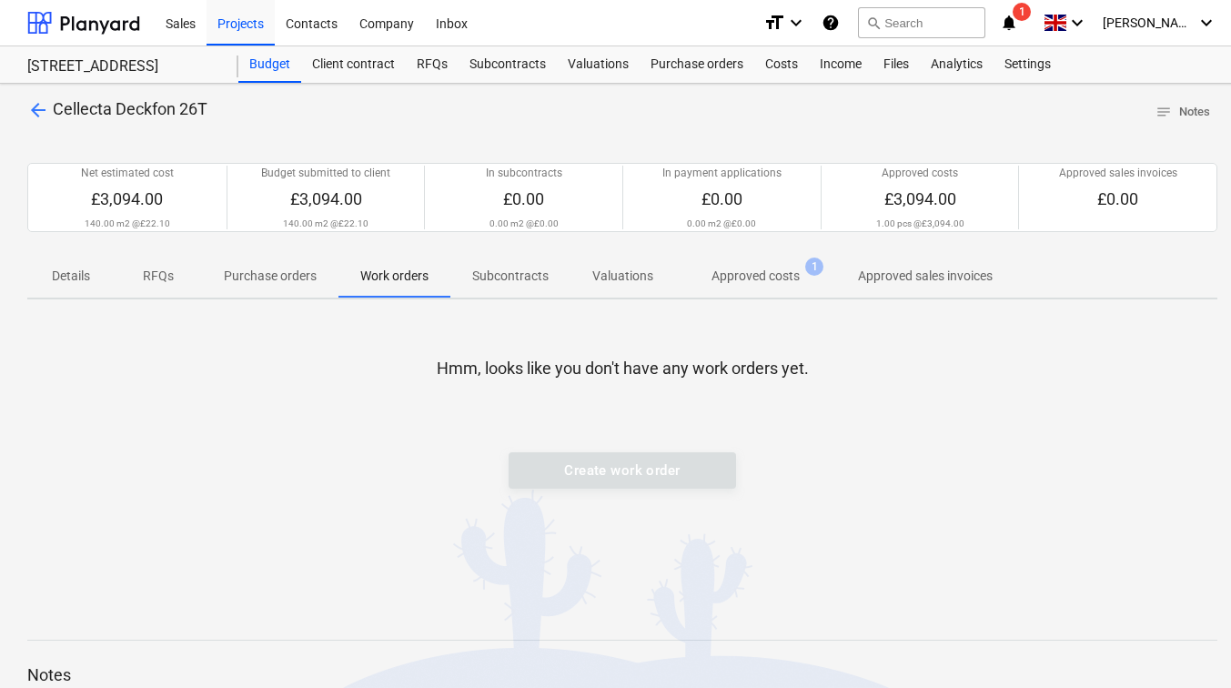
click at [502, 272] on p "Subcontracts" at bounding box center [510, 276] width 76 height 19
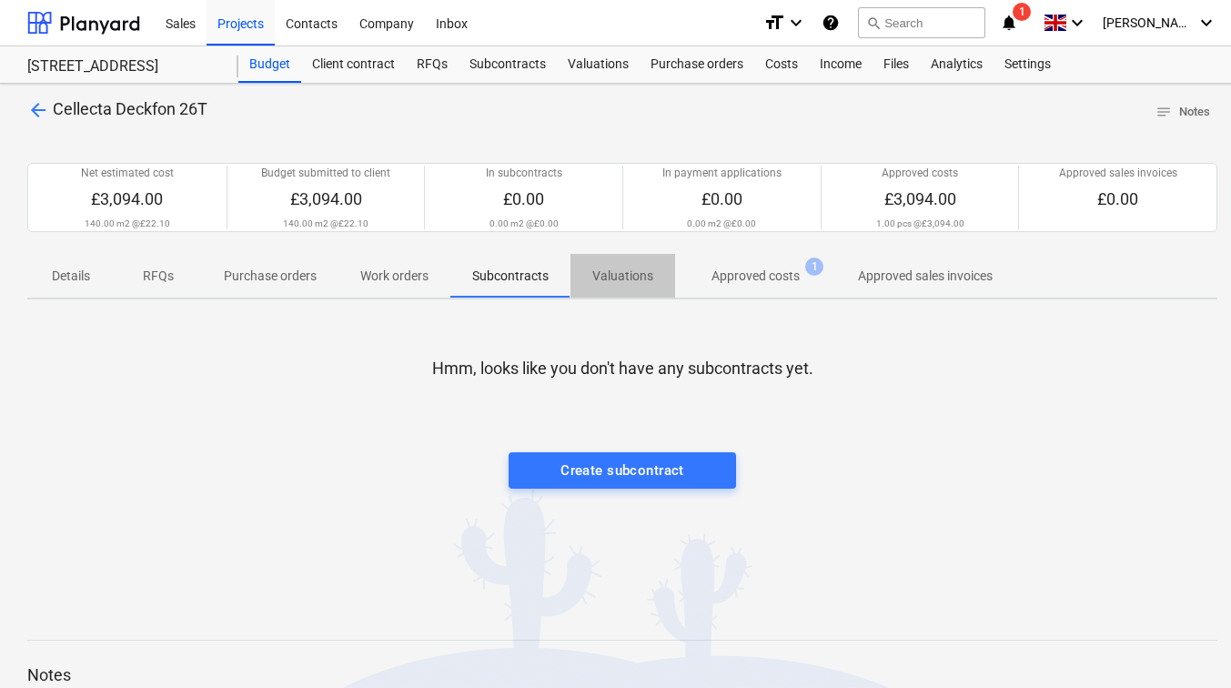
click at [600, 279] on p "Valuations" at bounding box center [623, 276] width 61 height 19
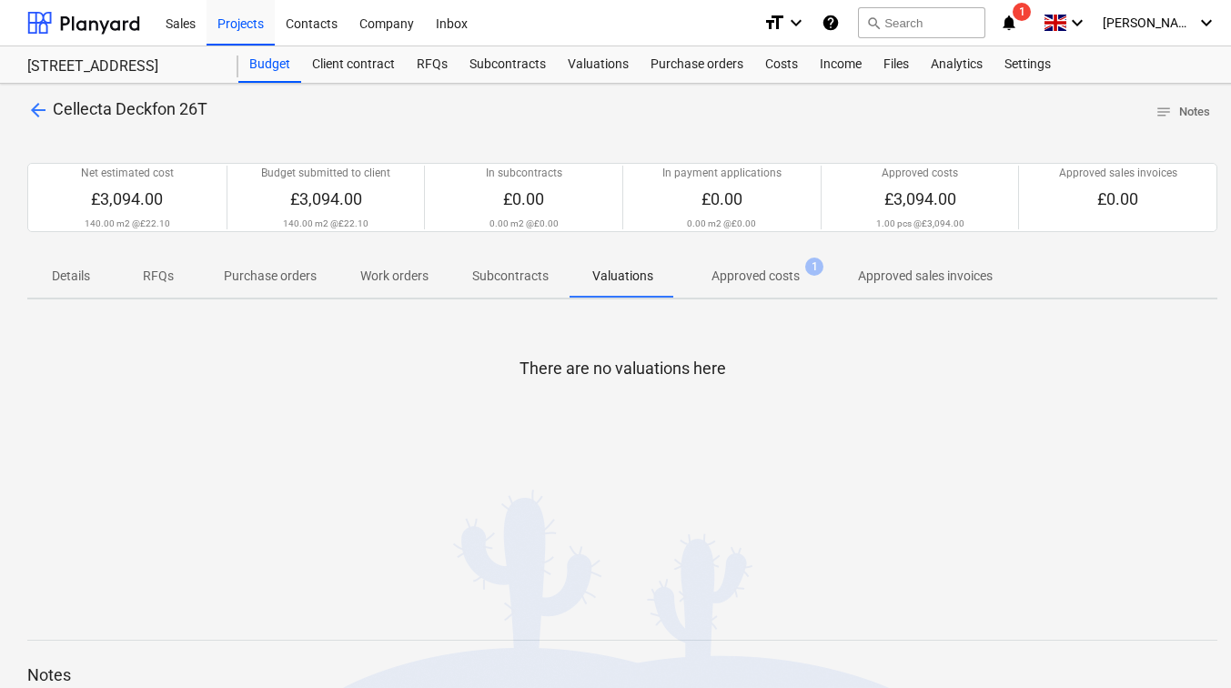
click at [761, 278] on p "Approved costs" at bounding box center [756, 276] width 88 height 19
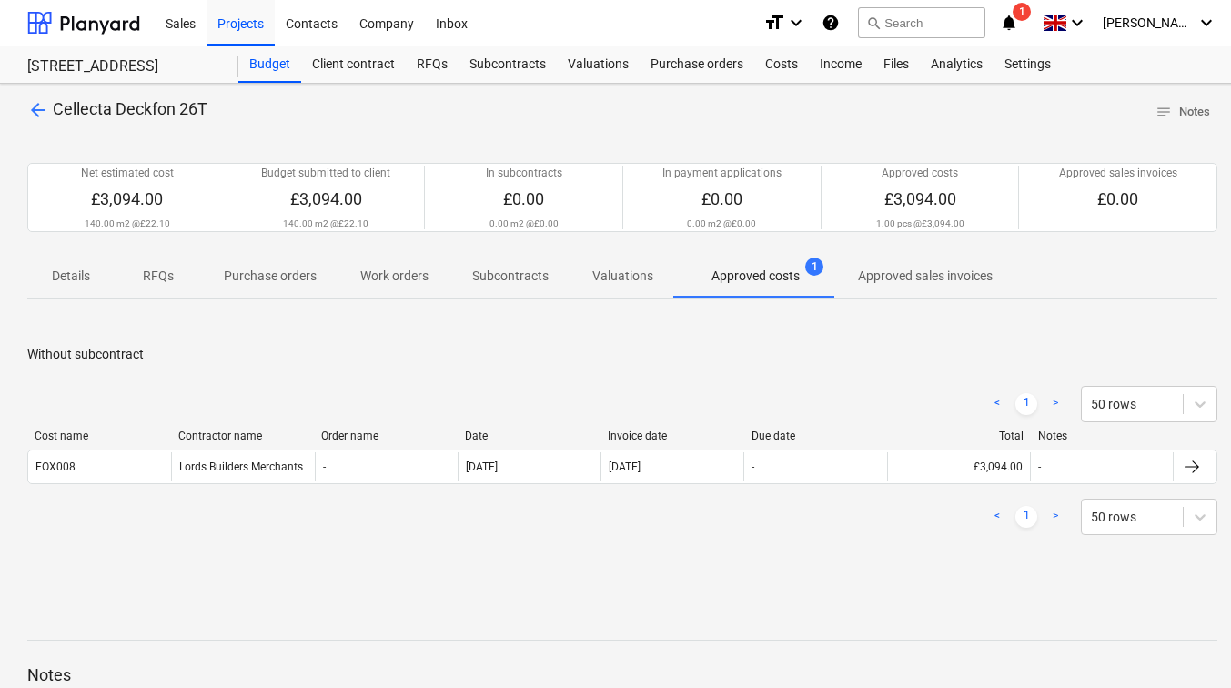
click at [919, 285] on p "Approved sales invoices" at bounding box center [925, 276] width 135 height 19
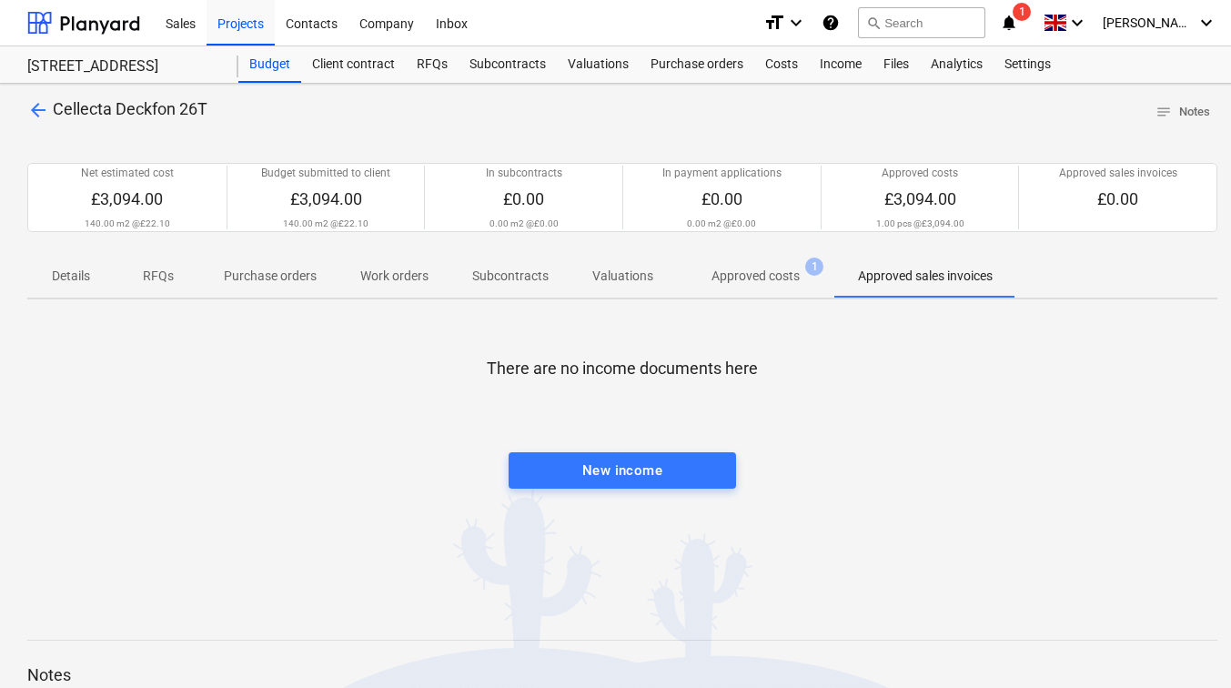
click at [786, 277] on p "Approved costs" at bounding box center [756, 276] width 88 height 19
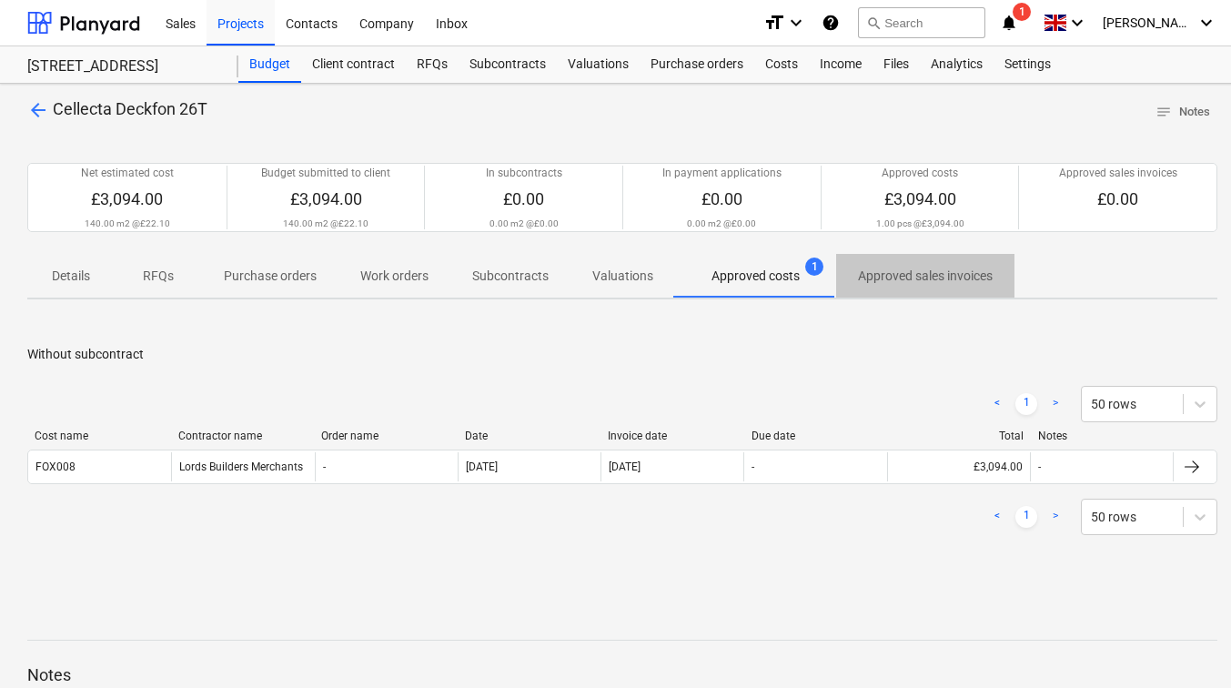
click at [919, 281] on p "Approved sales invoices" at bounding box center [925, 276] width 135 height 19
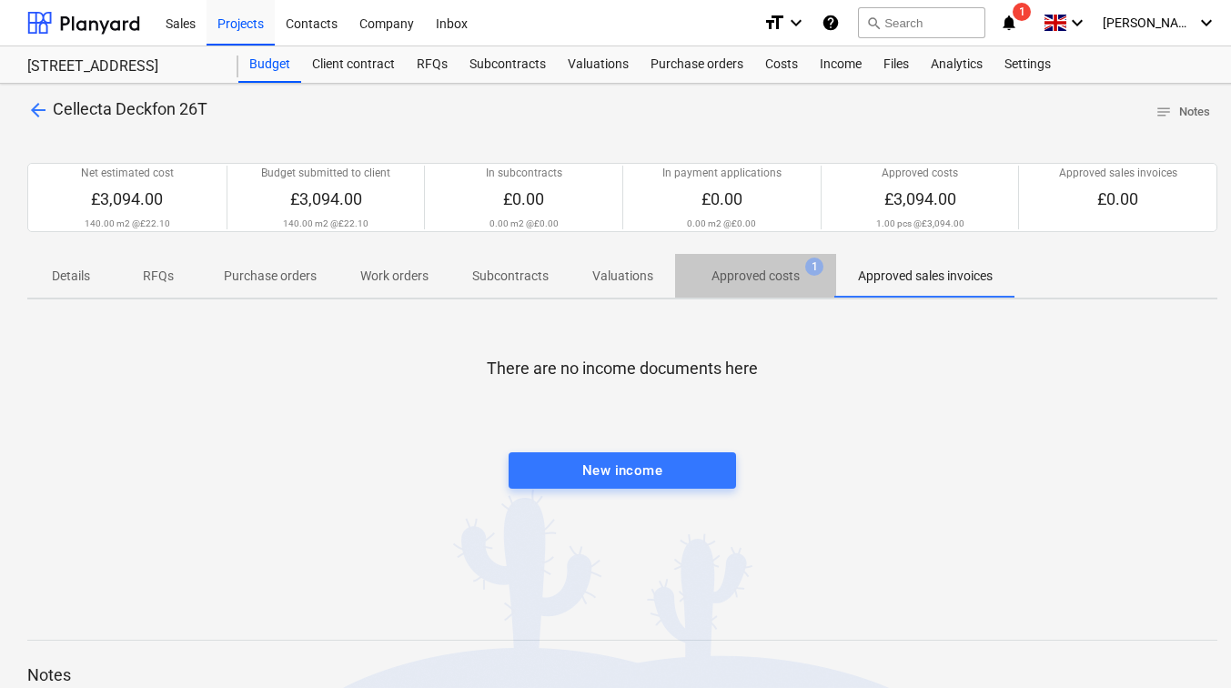
click at [719, 279] on p "Approved costs" at bounding box center [756, 276] width 88 height 19
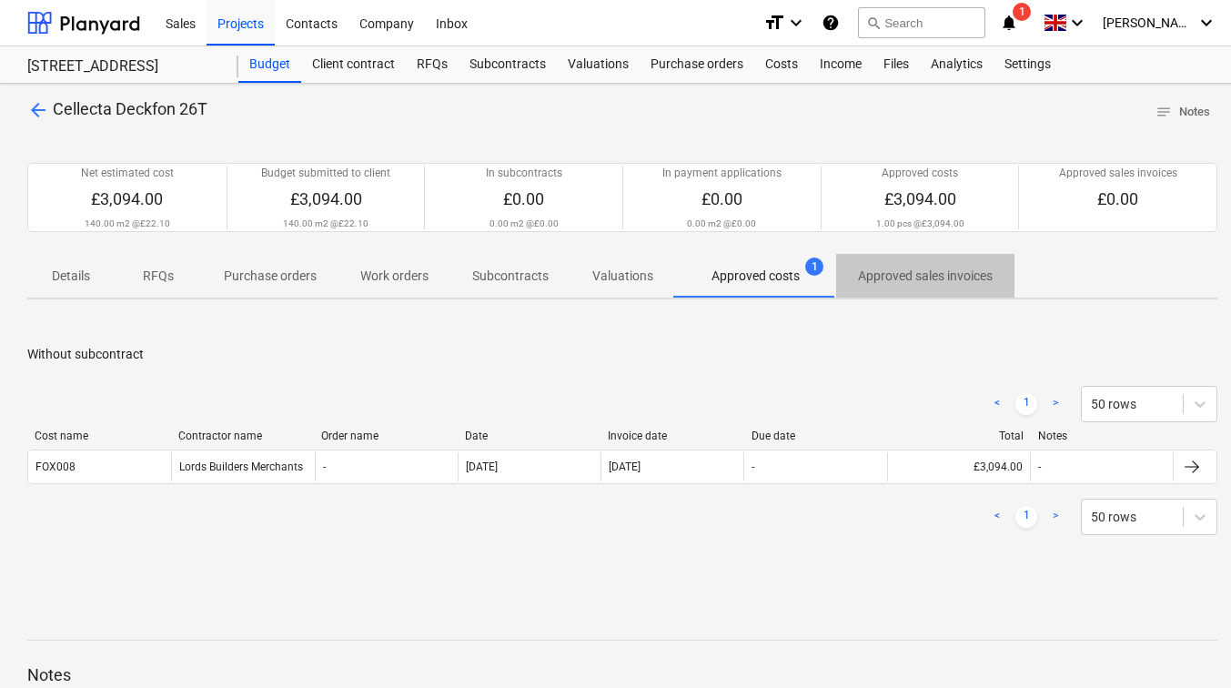
click at [892, 267] on p "Approved sales invoices" at bounding box center [925, 276] width 135 height 19
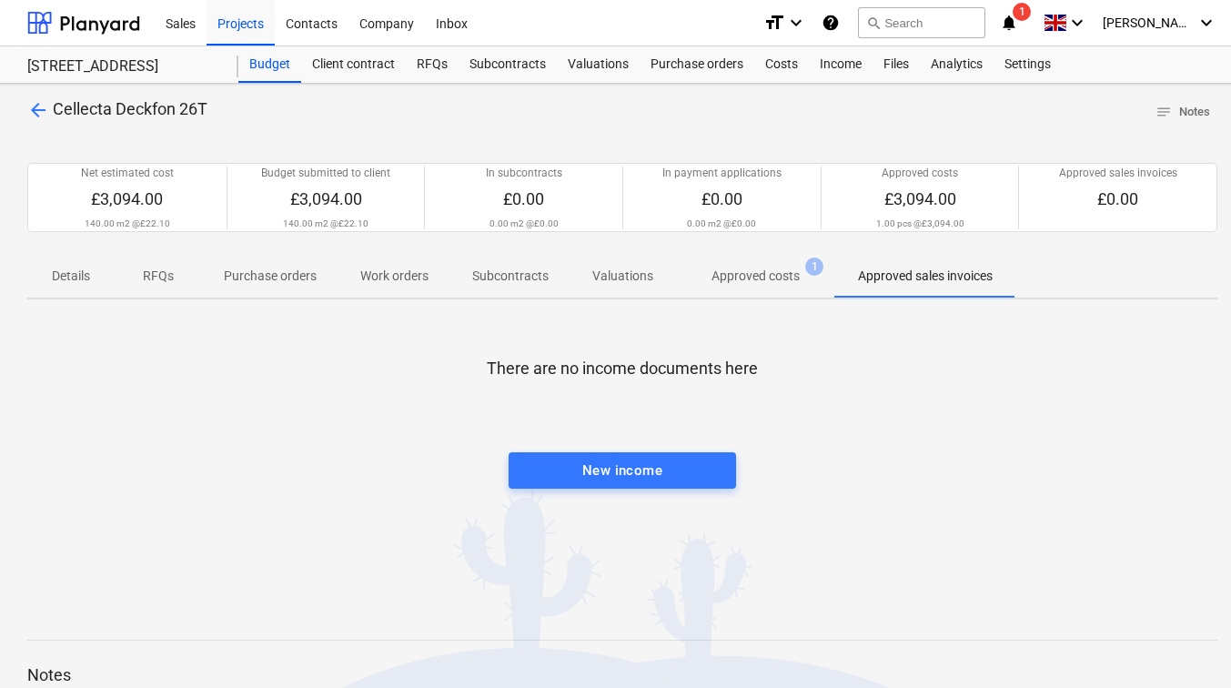
click at [775, 269] on p "Approved costs" at bounding box center [756, 276] width 88 height 19
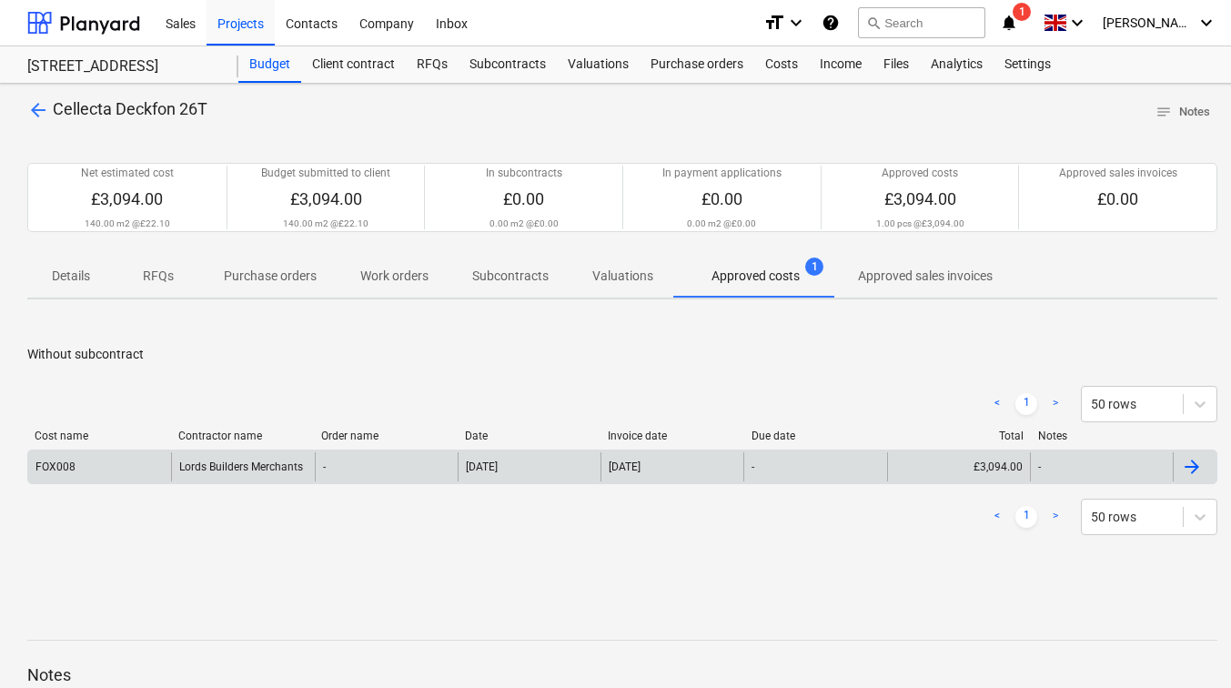
click at [1201, 465] on div at bounding box center [1192, 467] width 22 height 22
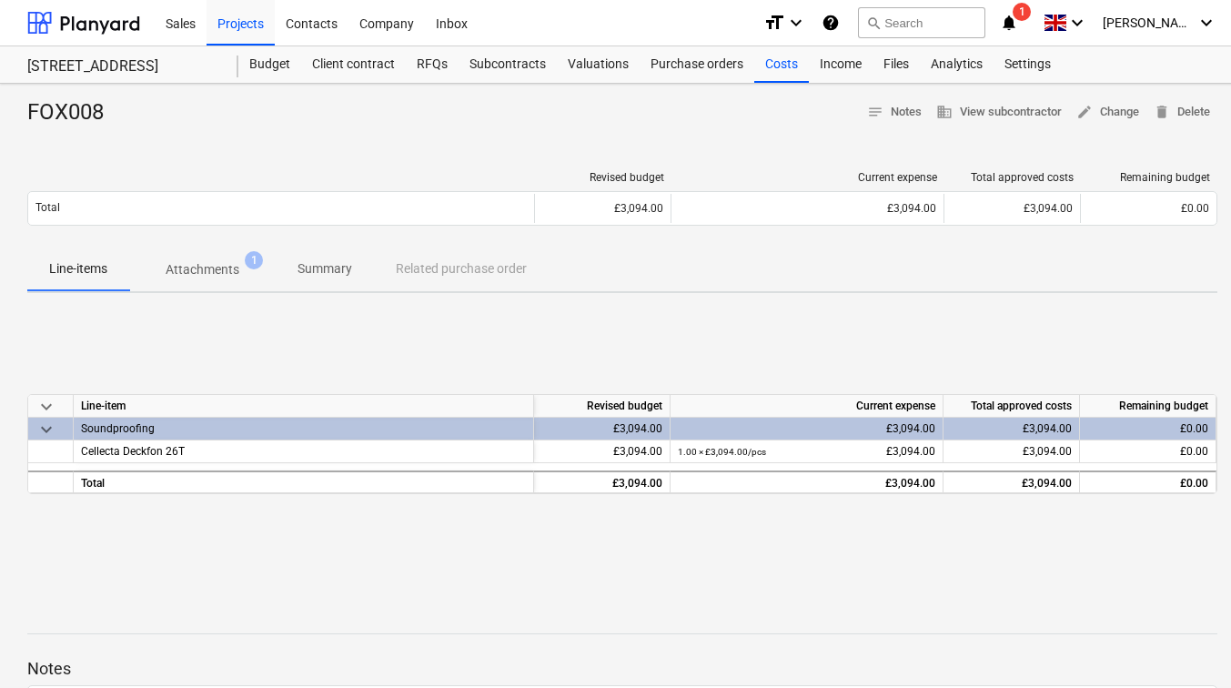
click at [221, 274] on p "Attachments" at bounding box center [203, 269] width 74 height 19
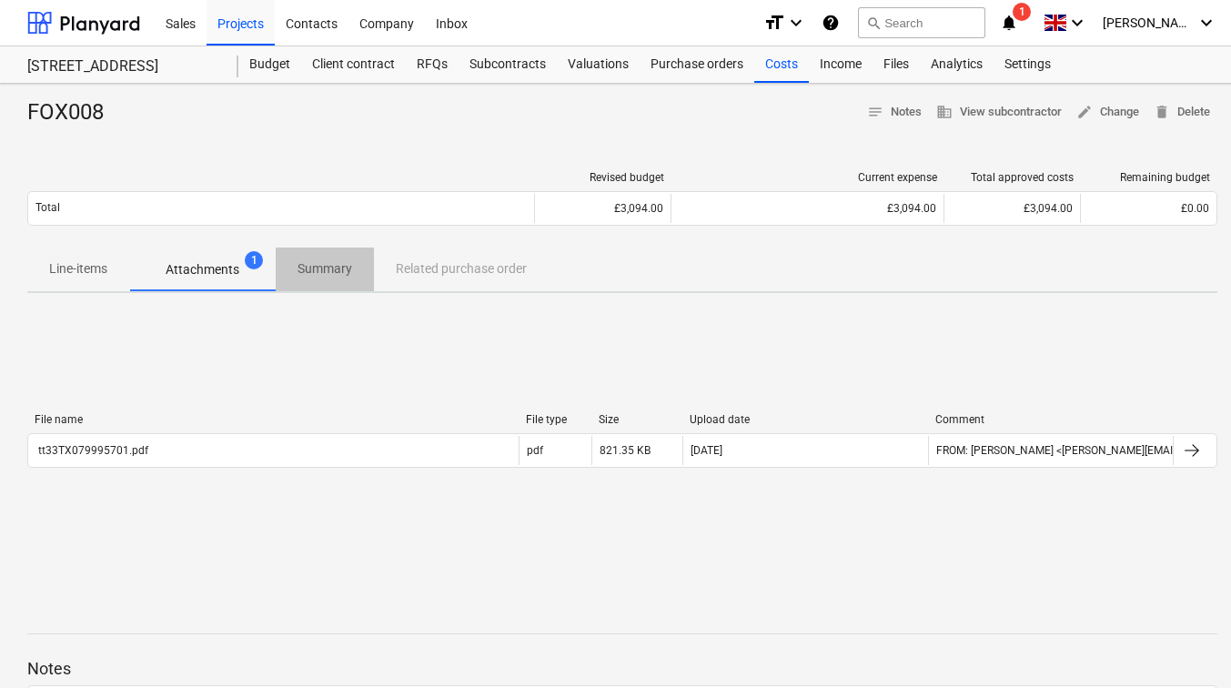
click at [312, 272] on p "Summary" at bounding box center [325, 268] width 55 height 19
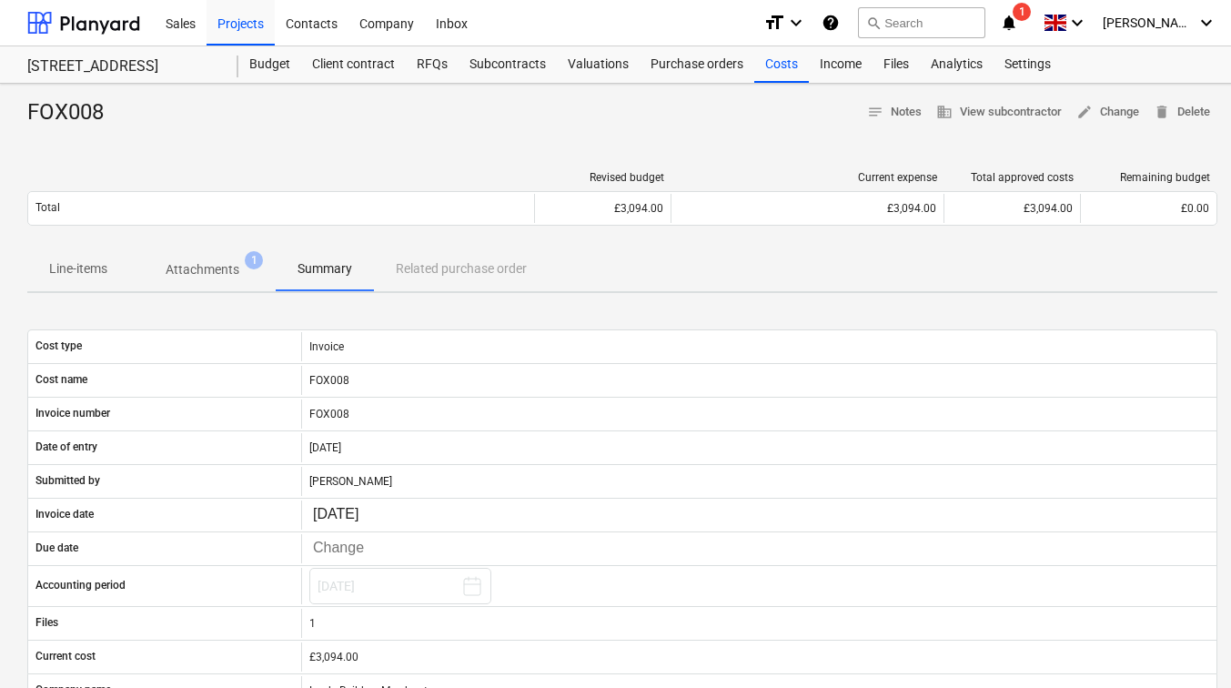
click at [457, 271] on div "Line-items Attachments 1 Summary Related purchase order" at bounding box center [622, 270] width 1191 height 44
click at [104, 265] on p "Line-items" at bounding box center [78, 268] width 58 height 19
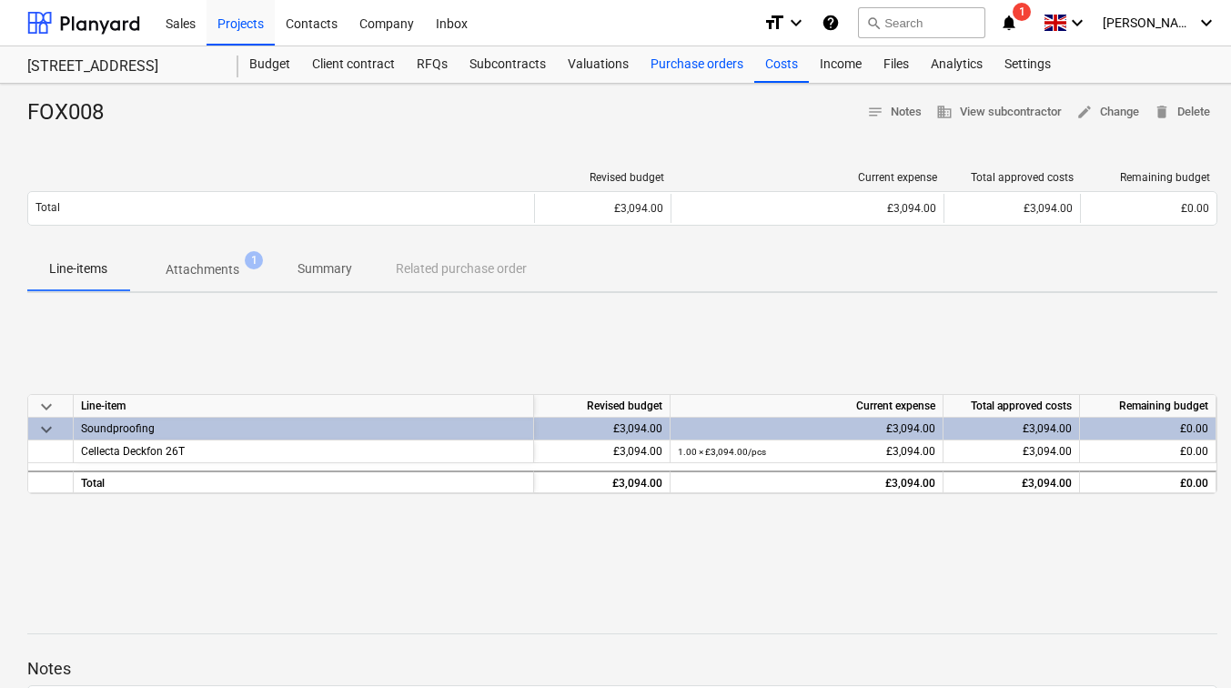
drag, startPoint x: 711, startPoint y: 72, endPoint x: 721, endPoint y: 72, distance: 10.0
click at [711, 72] on div "Purchase orders" at bounding box center [697, 64] width 115 height 36
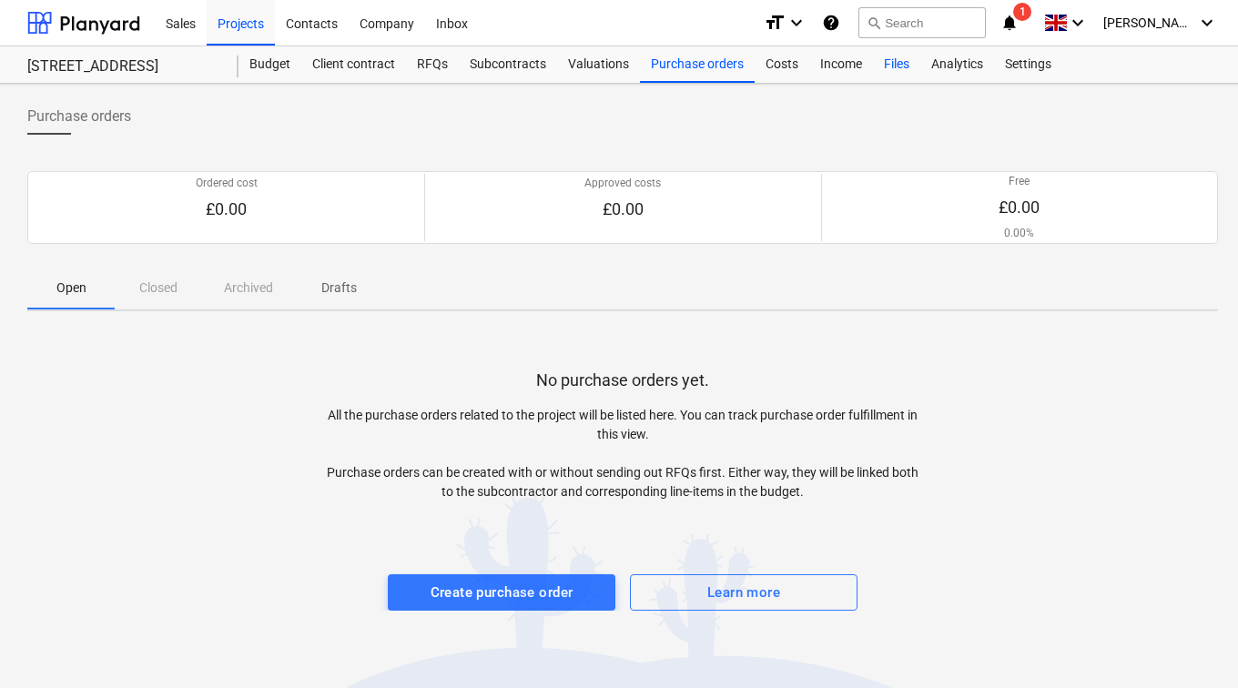
click at [883, 59] on div "Files" at bounding box center [896, 64] width 47 height 36
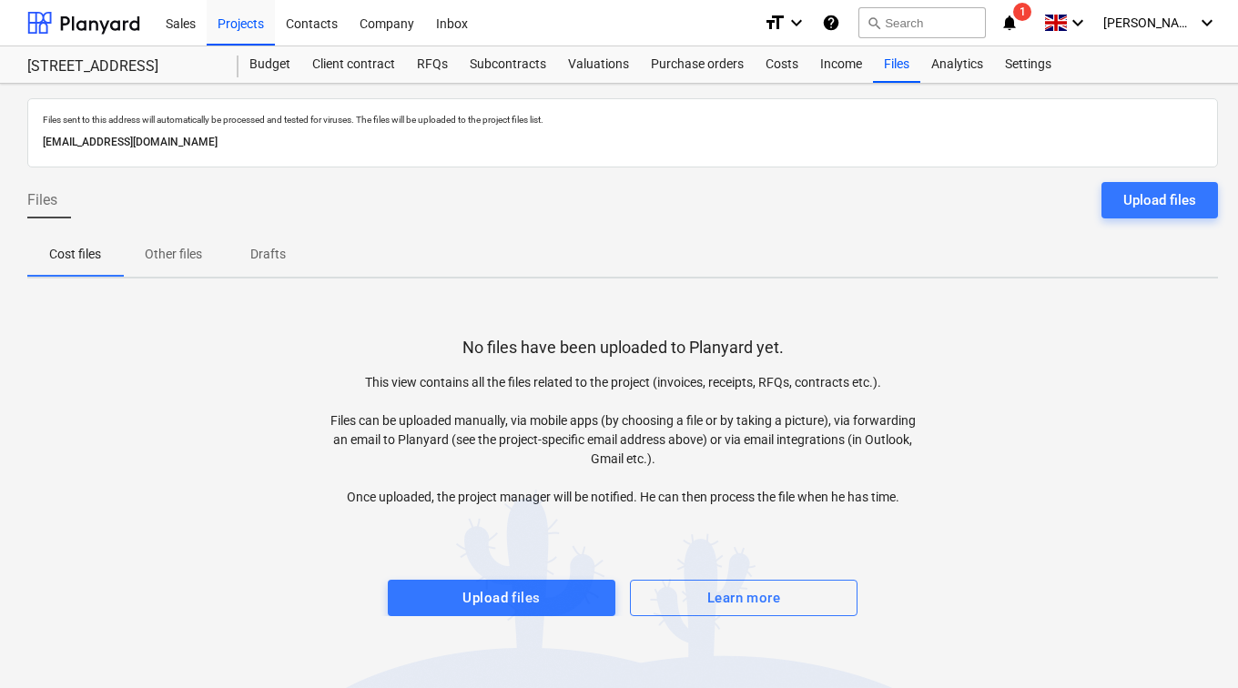
click at [267, 265] on span "Drafts" at bounding box center [267, 254] width 87 height 30
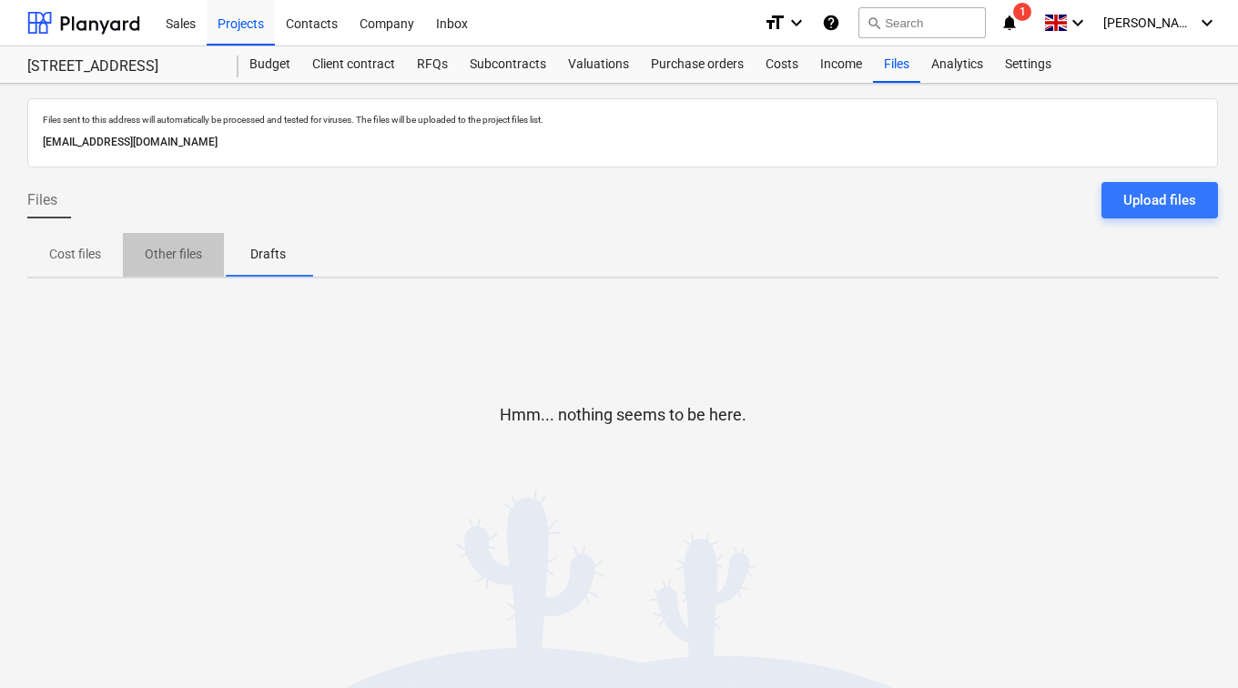
click at [198, 262] on p "Other files" at bounding box center [173, 254] width 57 height 19
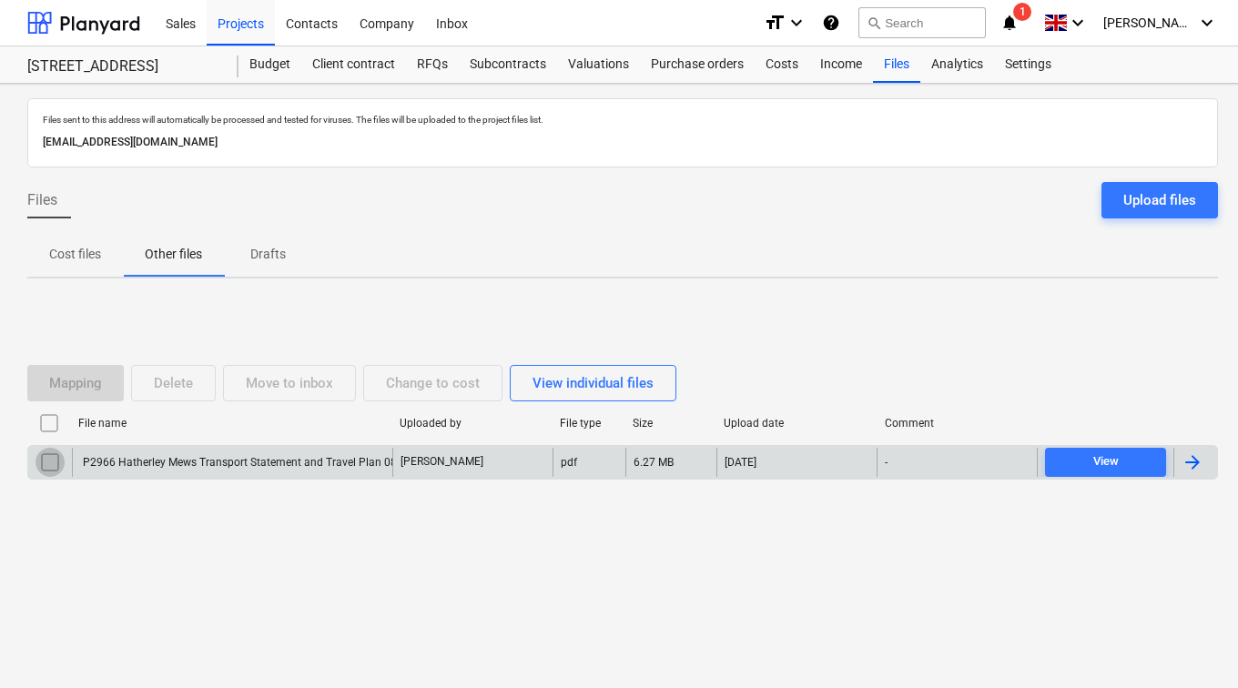
click at [46, 456] on input "checkbox" at bounding box center [49, 462] width 29 height 29
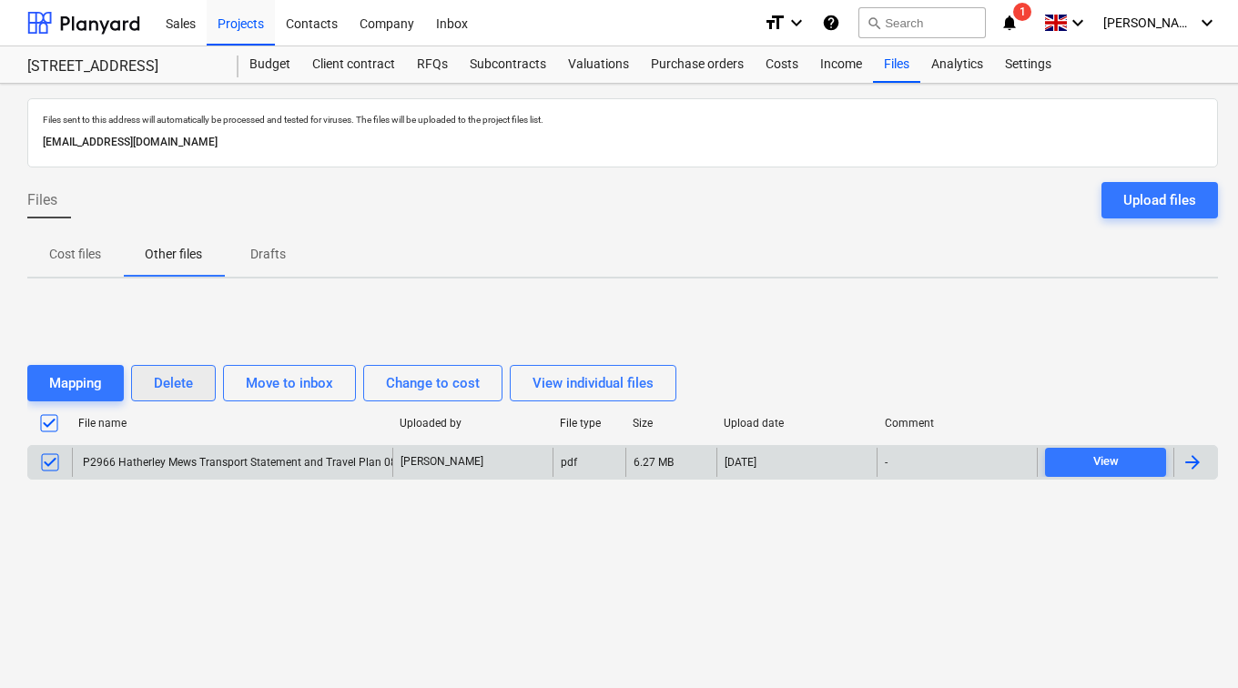
click at [201, 390] on button "Delete" at bounding box center [173, 383] width 85 height 36
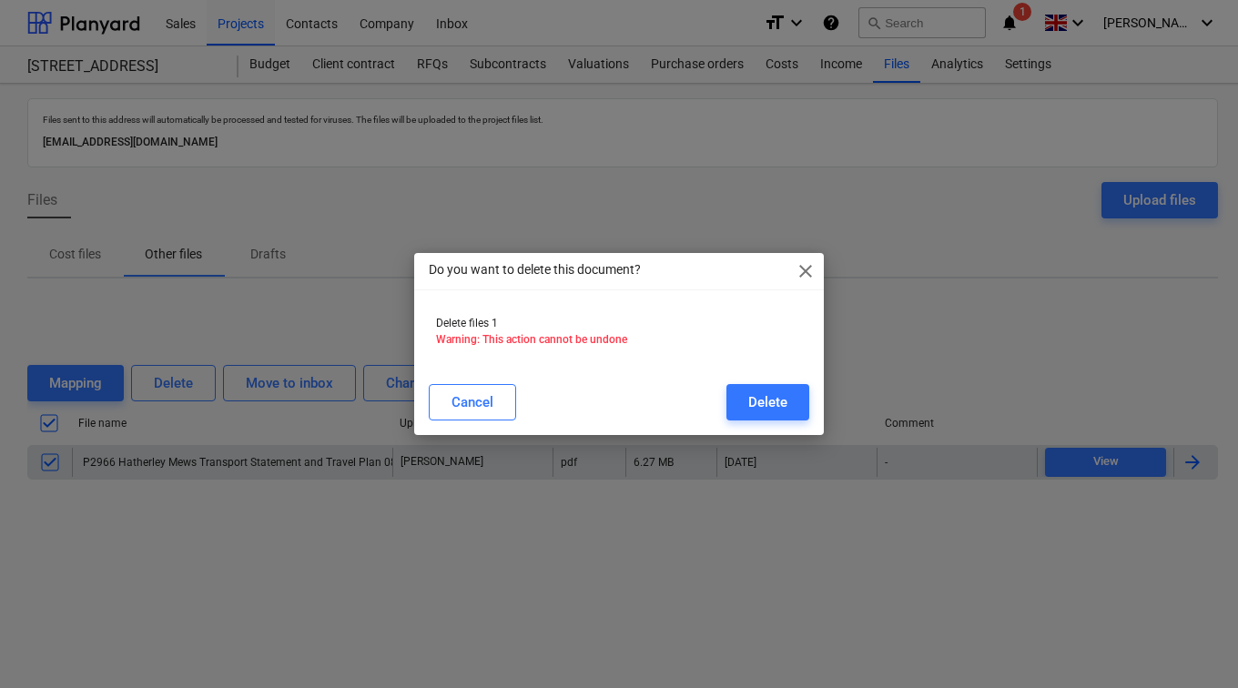
click at [819, 398] on div "Cancel Delete" at bounding box center [619, 402] width 402 height 51
click at [802, 398] on button "Delete" at bounding box center [767, 402] width 83 height 36
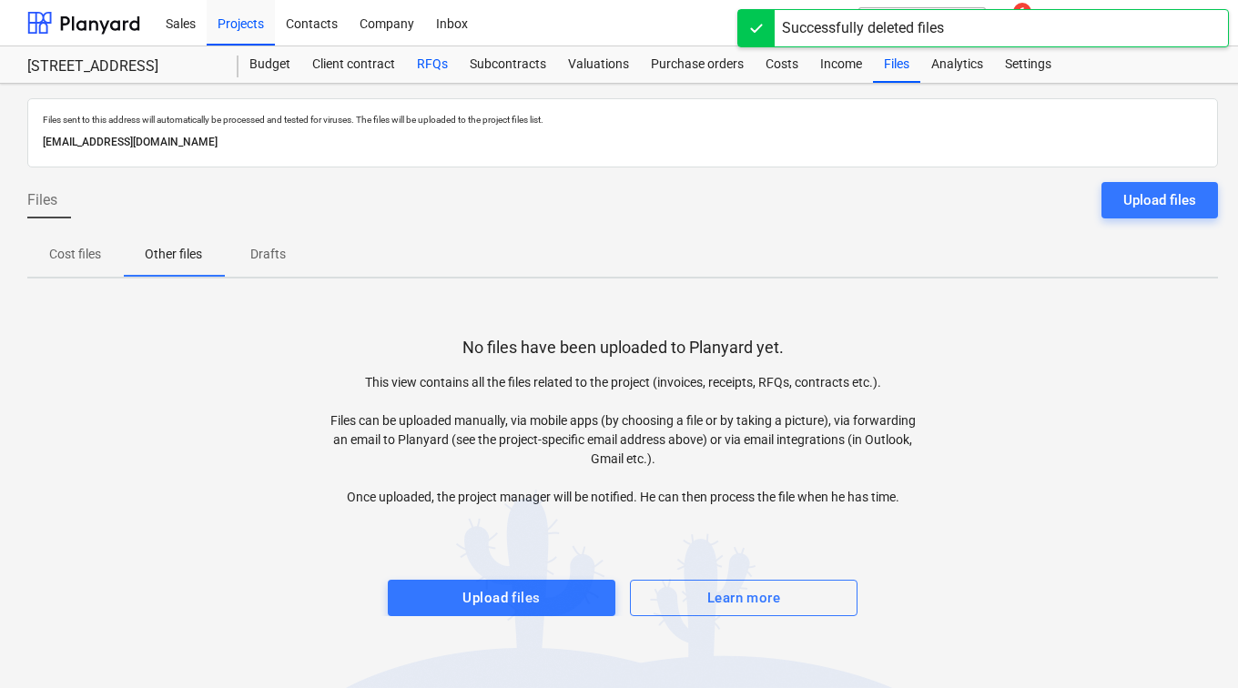
click at [439, 59] on div "RFQs" at bounding box center [432, 64] width 53 height 36
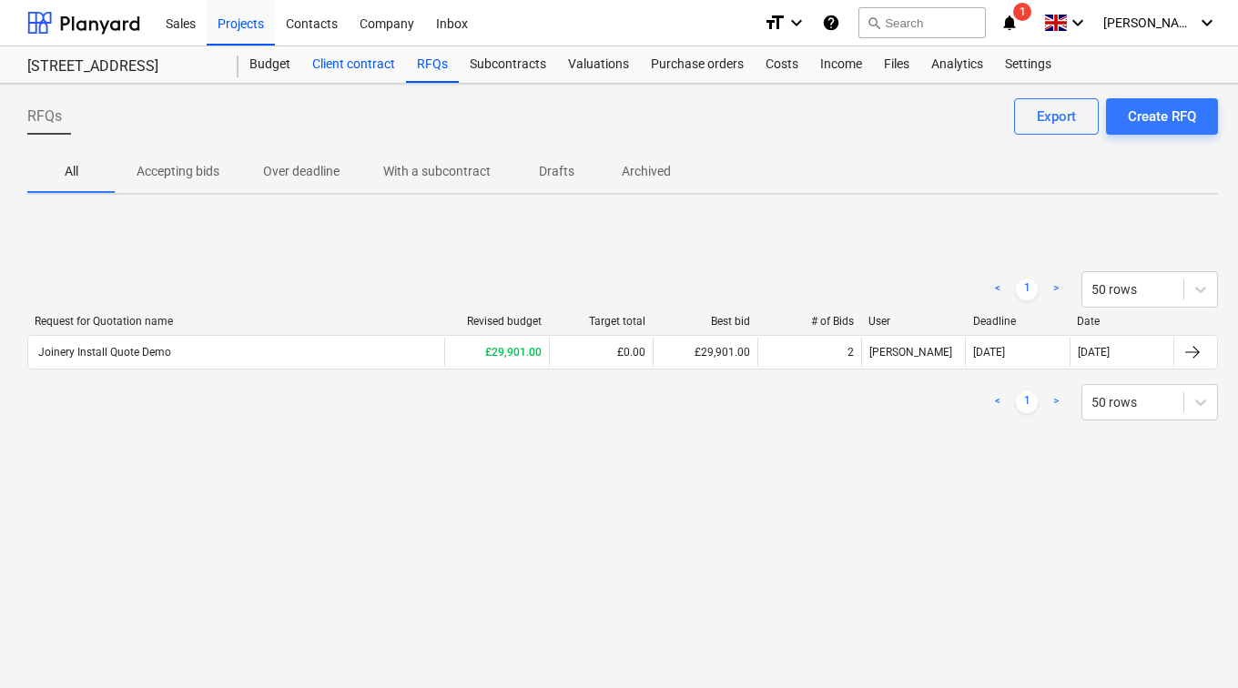
click at [377, 69] on div "Client contract" at bounding box center [353, 64] width 105 height 36
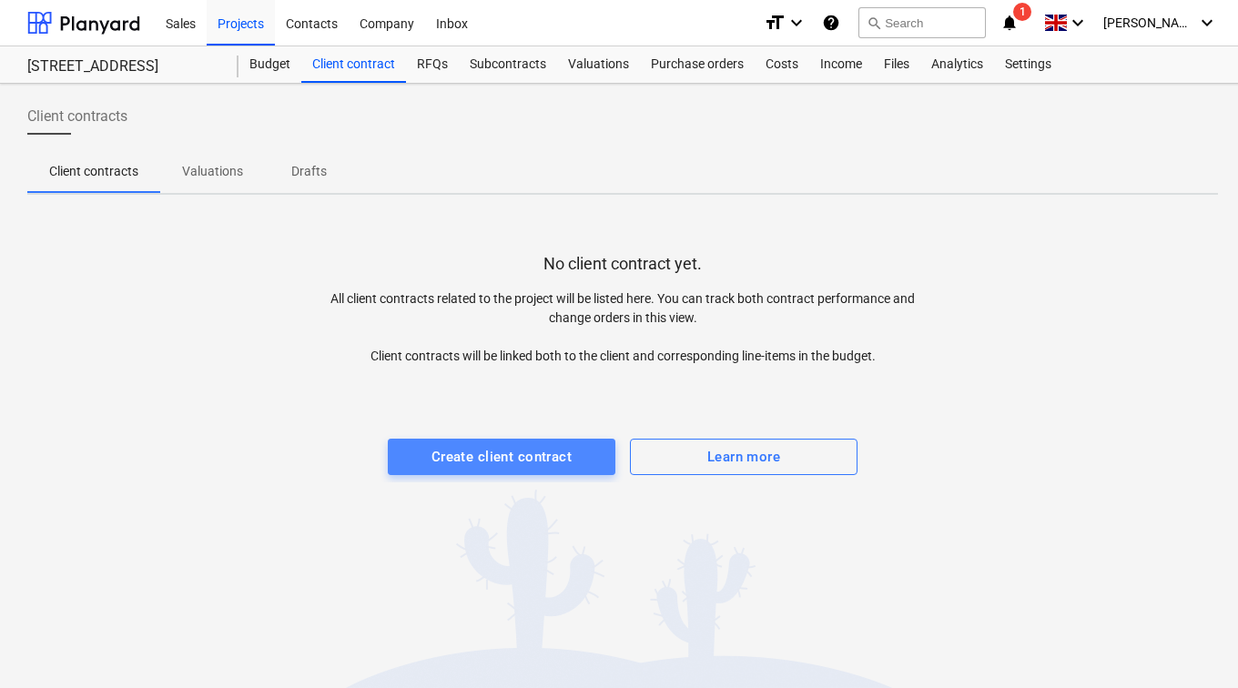
click at [468, 465] on div "Create client contract" at bounding box center [501, 457] width 140 height 24
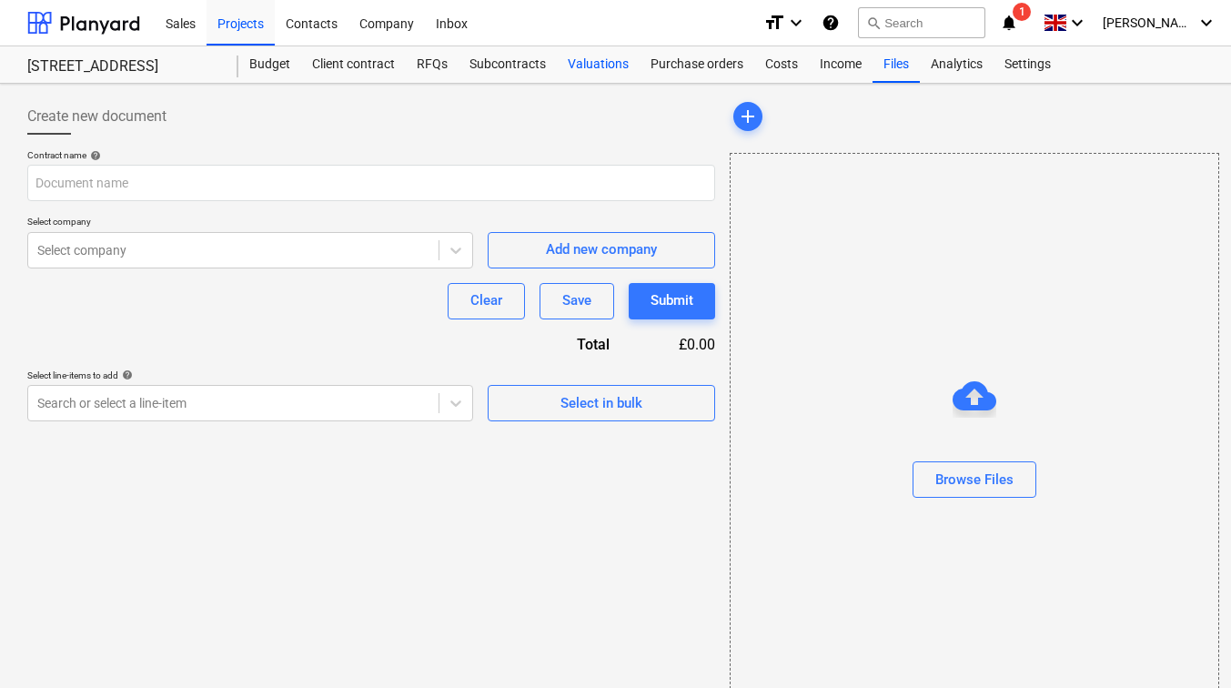
click at [585, 68] on div "Valuations" at bounding box center [598, 64] width 83 height 36
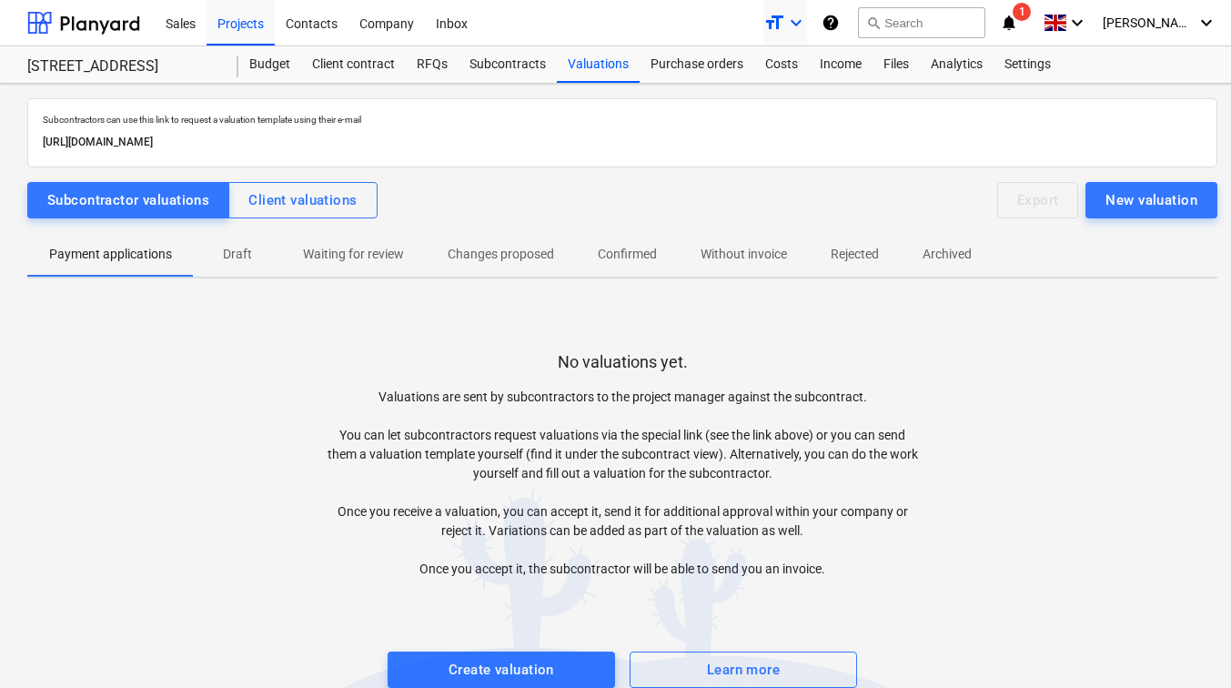
click at [807, 20] on icon "keyboard_arrow_down" at bounding box center [796, 23] width 22 height 22
click at [797, 105] on div "Normal text" at bounding box center [752, 100] width 109 height 29
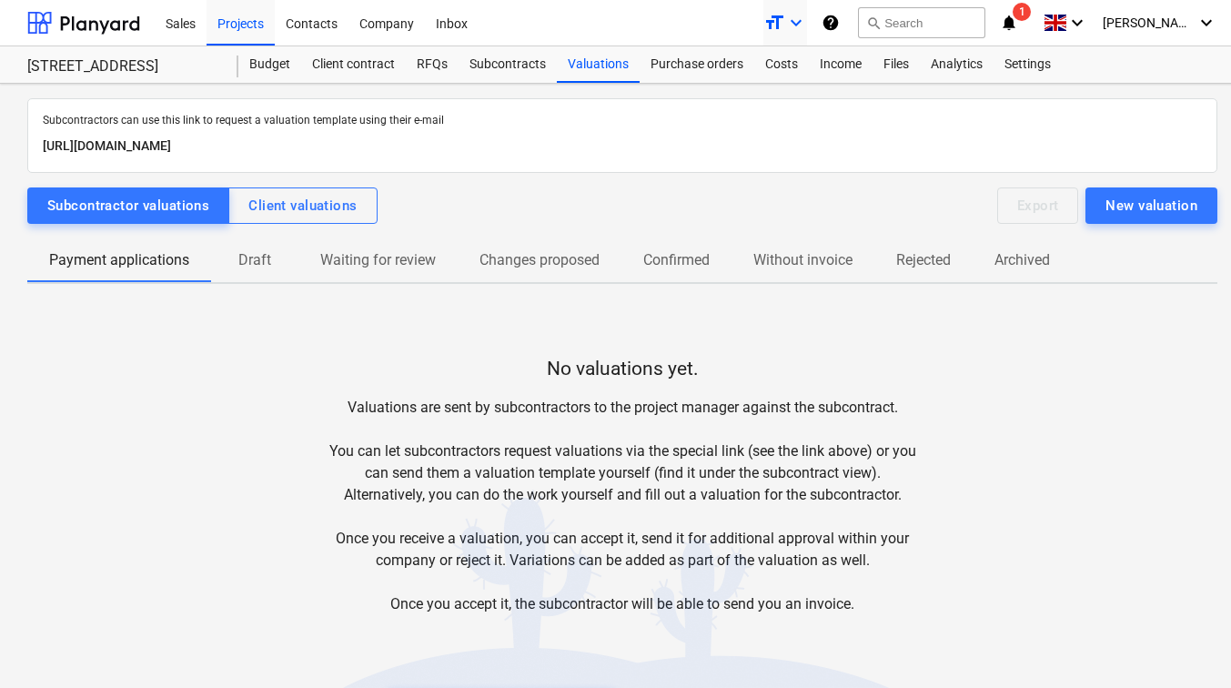
click at [807, 23] on icon "keyboard_arrow_down" at bounding box center [796, 23] width 22 height 22
click at [807, 63] on div "Smaller text" at bounding box center [752, 70] width 109 height 29
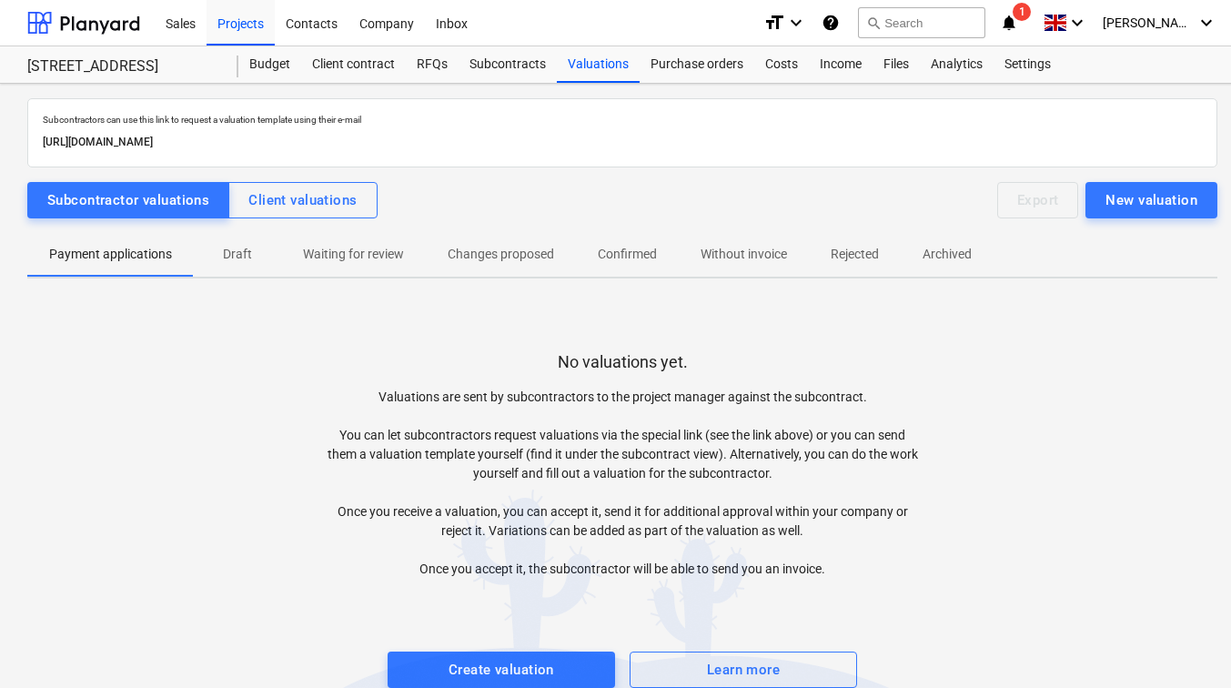
drag, startPoint x: 501, startPoint y: 137, endPoint x: 19, endPoint y: 158, distance: 481.9
click at [19, 158] on div "Subcontractors can use this link to request a valuation template using their e-…" at bounding box center [622, 400] width 1245 height 633
drag, startPoint x: 19, startPoint y: 158, endPoint x: 114, endPoint y: 144, distance: 95.8
copy p "[URL][DOMAIN_NAME]"
click at [398, 329] on div "No valuations yet. Valuations are sent by subcontractors to the project manager…" at bounding box center [622, 498] width 1191 height 380
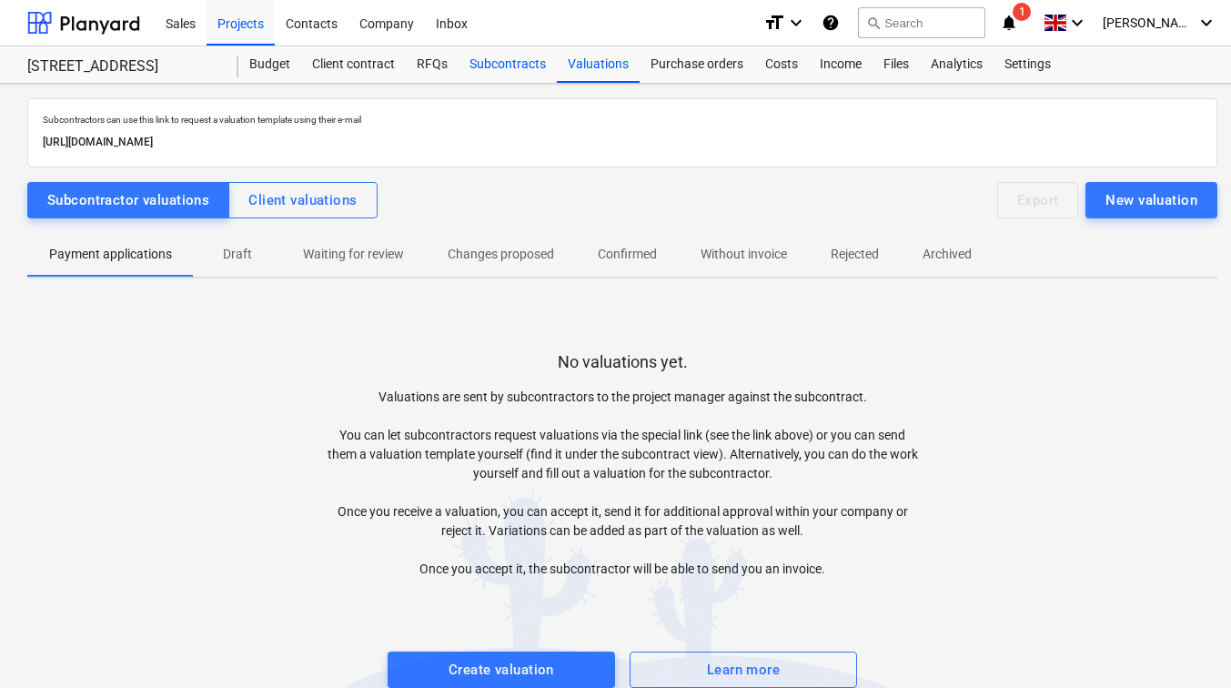
click at [492, 68] on div "Subcontracts" at bounding box center [508, 64] width 98 height 36
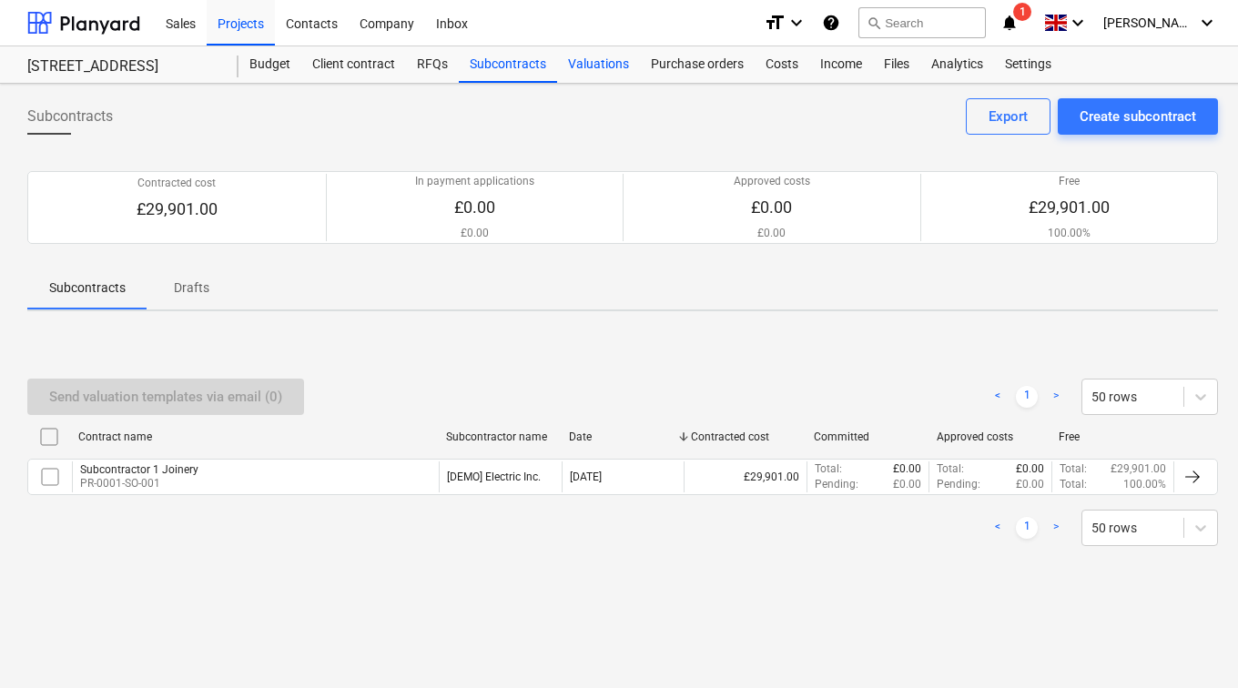
click at [606, 57] on div "Valuations" at bounding box center [598, 64] width 83 height 36
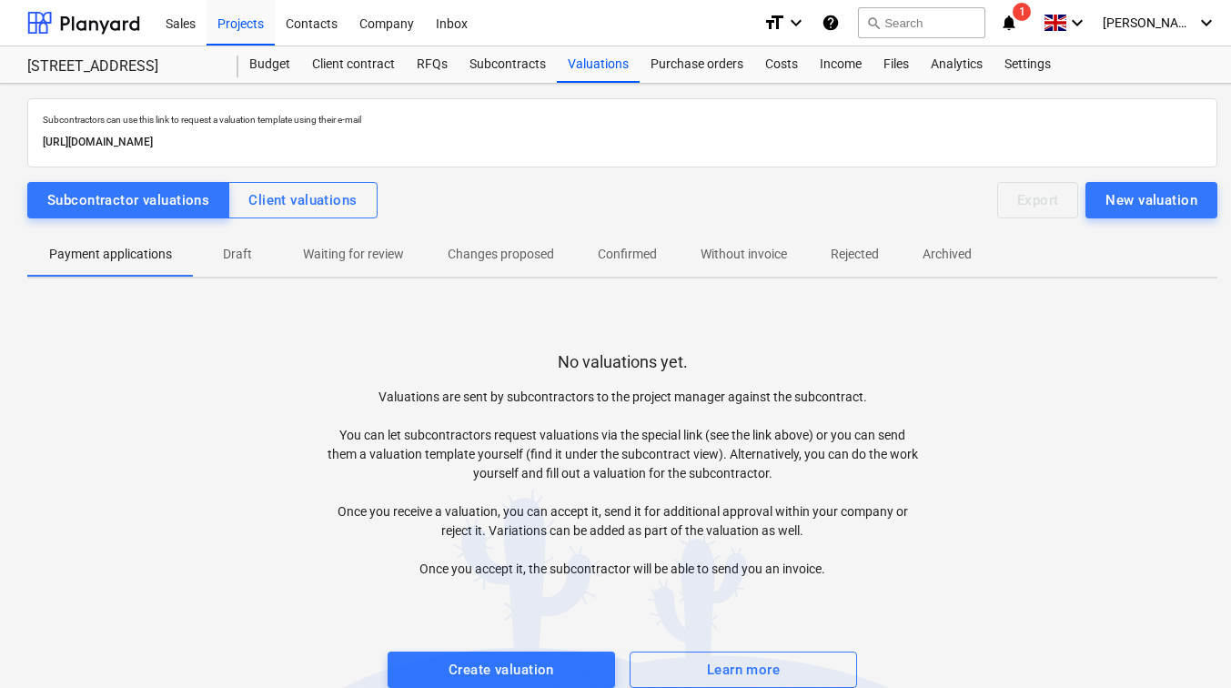
drag, startPoint x: 502, startPoint y: 142, endPoint x: 377, endPoint y: 145, distance: 124.7
click at [377, 145] on p "[URL][DOMAIN_NAME]" at bounding box center [623, 142] width 1160 height 19
click at [726, 404] on p "Valuations are sent by subcontractors to the project manager against the subcon…" at bounding box center [622, 483] width 595 height 191
click at [466, 671] on div "Create valuation" at bounding box center [502, 670] width 106 height 24
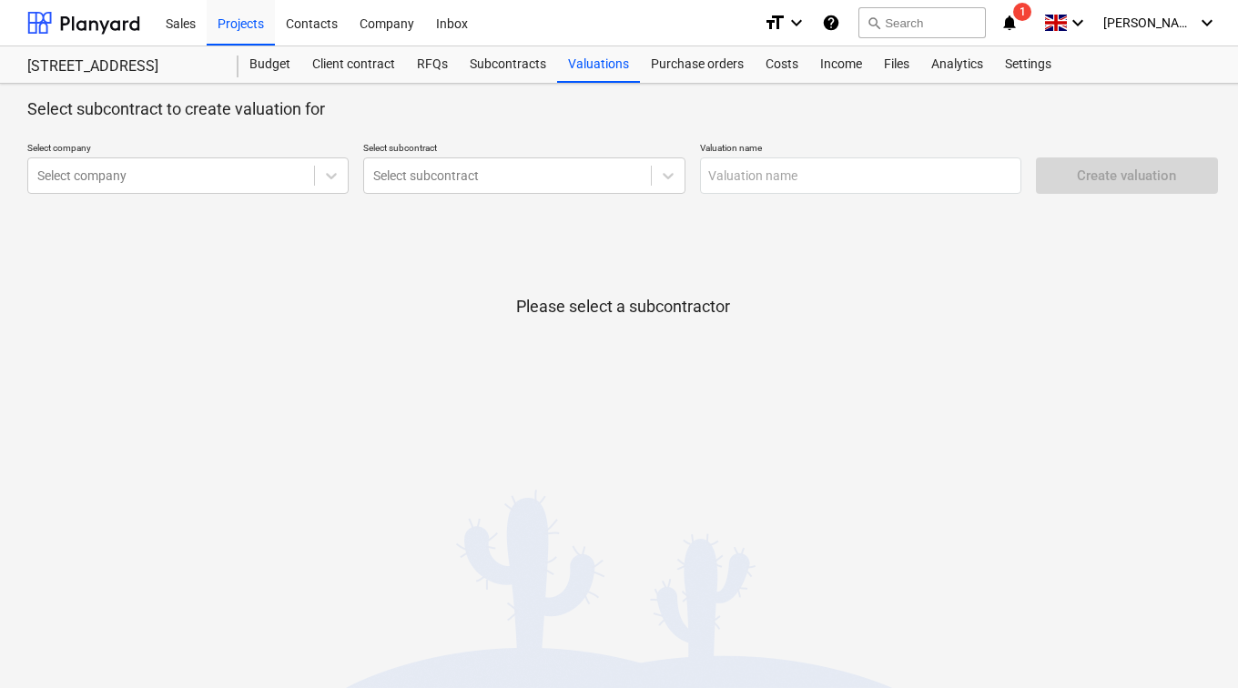
click at [352, 184] on div "Select company Select company Select subcontract Select subcontract Valuation n…" at bounding box center [615, 168] width 1191 height 66
click at [332, 177] on icon at bounding box center [332, 176] width 11 height 6
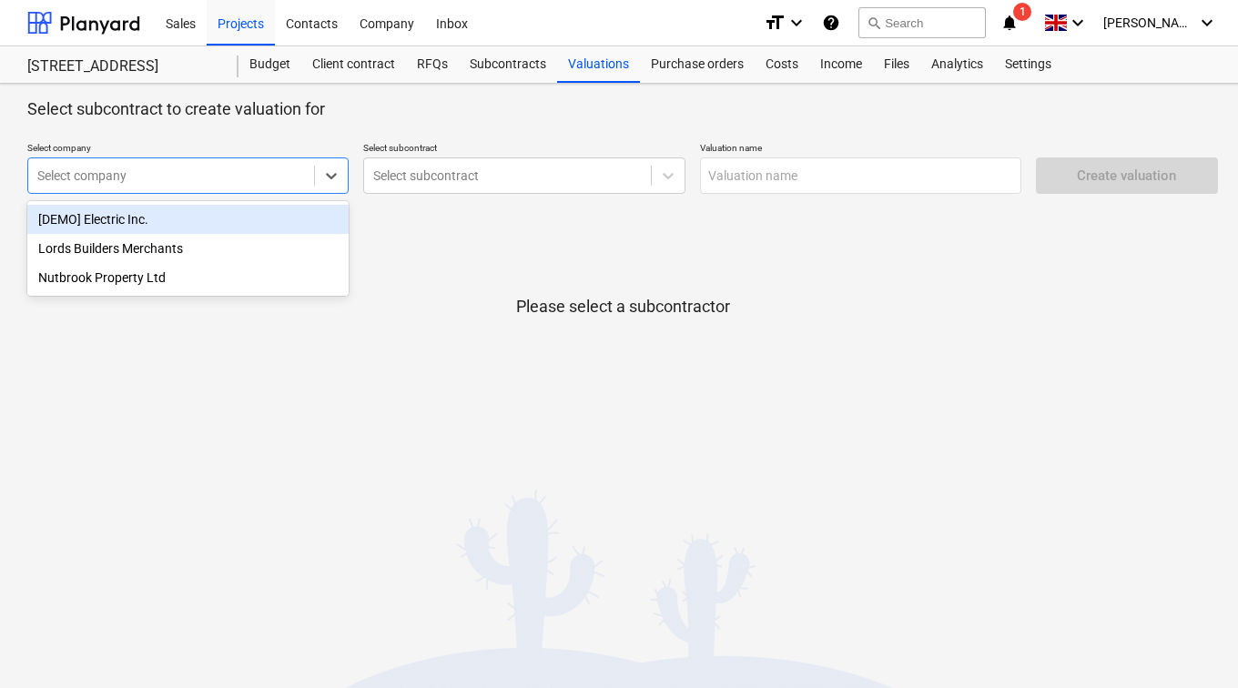
click at [257, 211] on div "[DEMO] Electric Inc." at bounding box center [187, 219] width 321 height 29
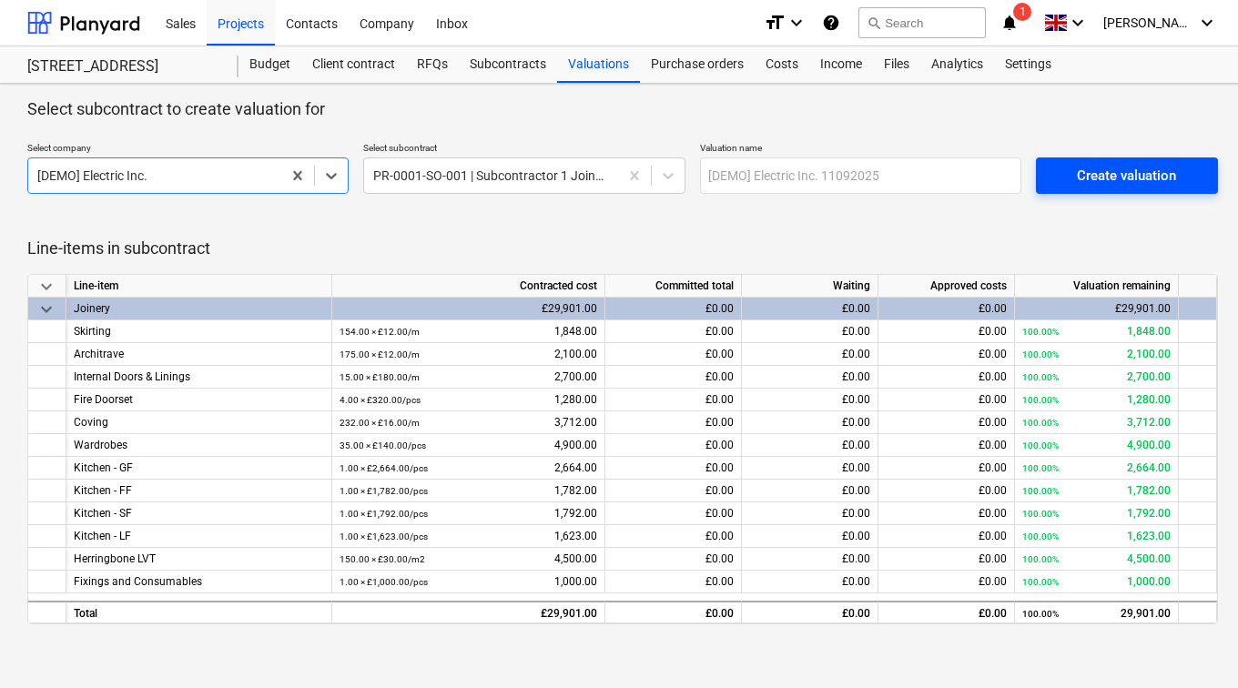
click at [1068, 172] on span "Create valuation" at bounding box center [1127, 176] width 138 height 24
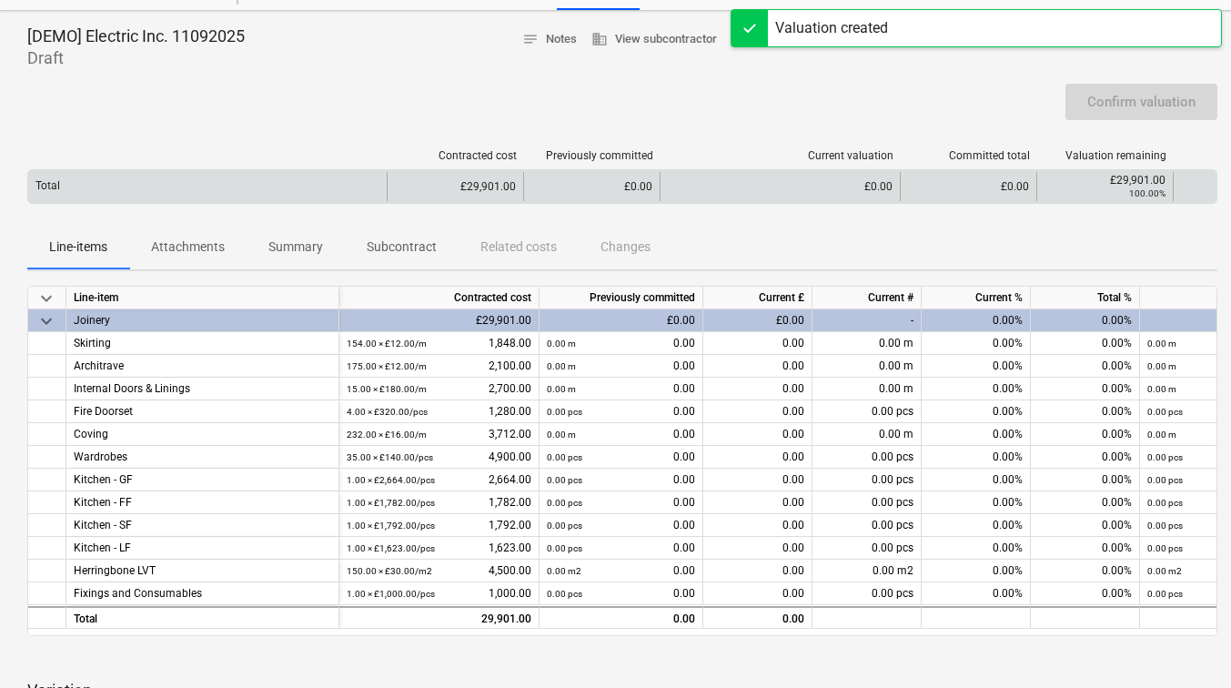
scroll to position [91, 0]
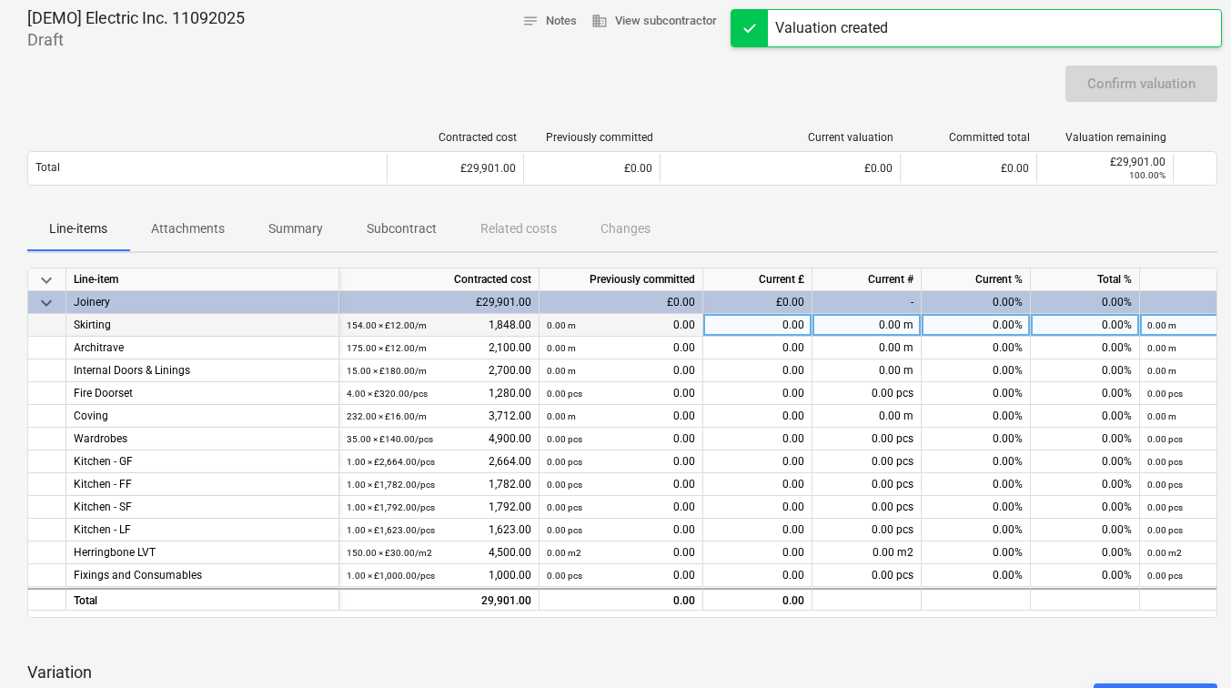
click at [1084, 324] on div "0.00%" at bounding box center [1085, 325] width 109 height 23
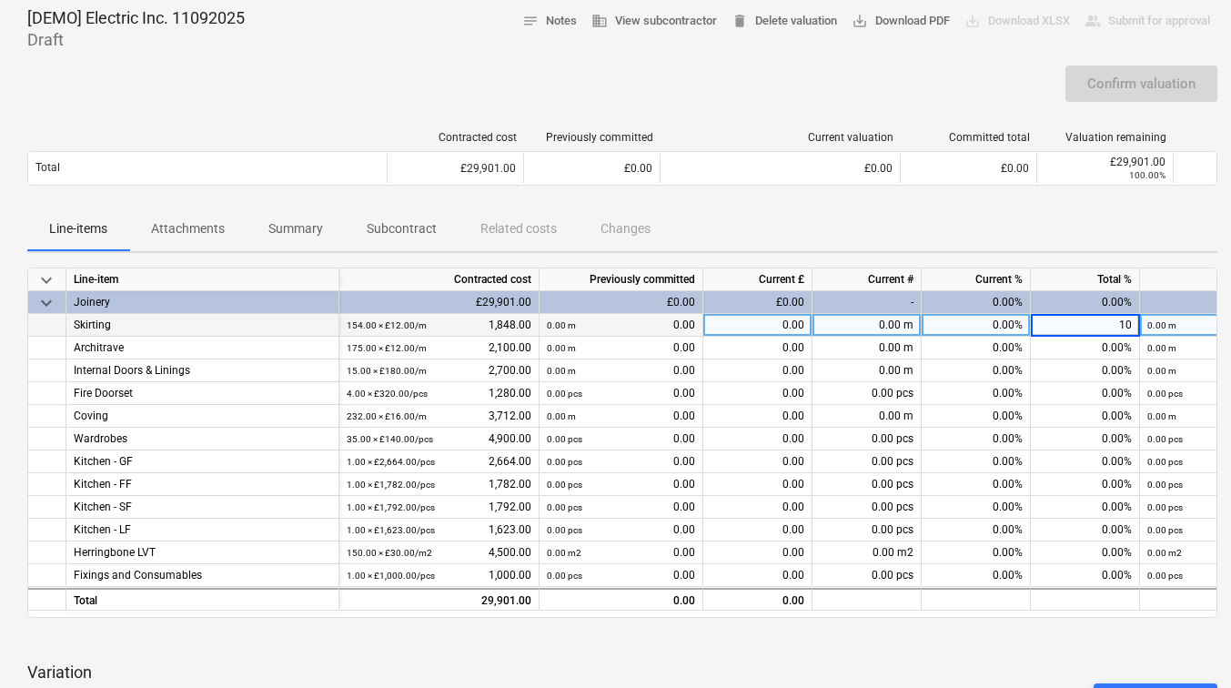
type input "100"
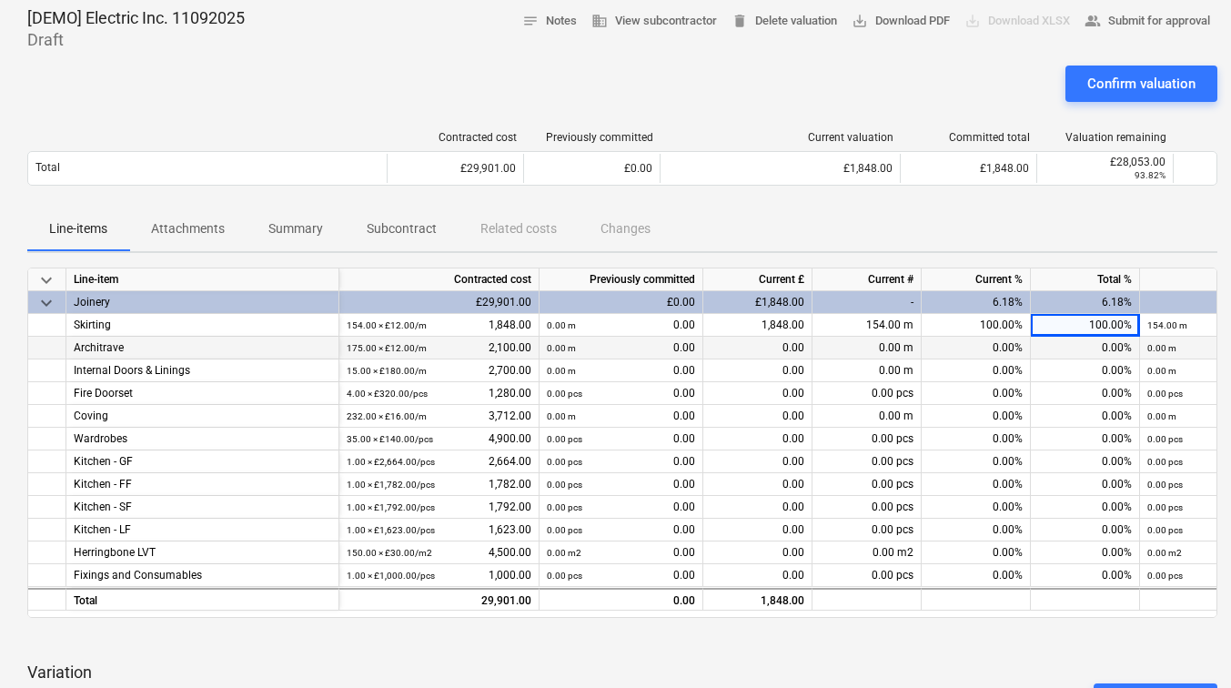
click at [1078, 342] on div "0.00%" at bounding box center [1085, 348] width 109 height 23
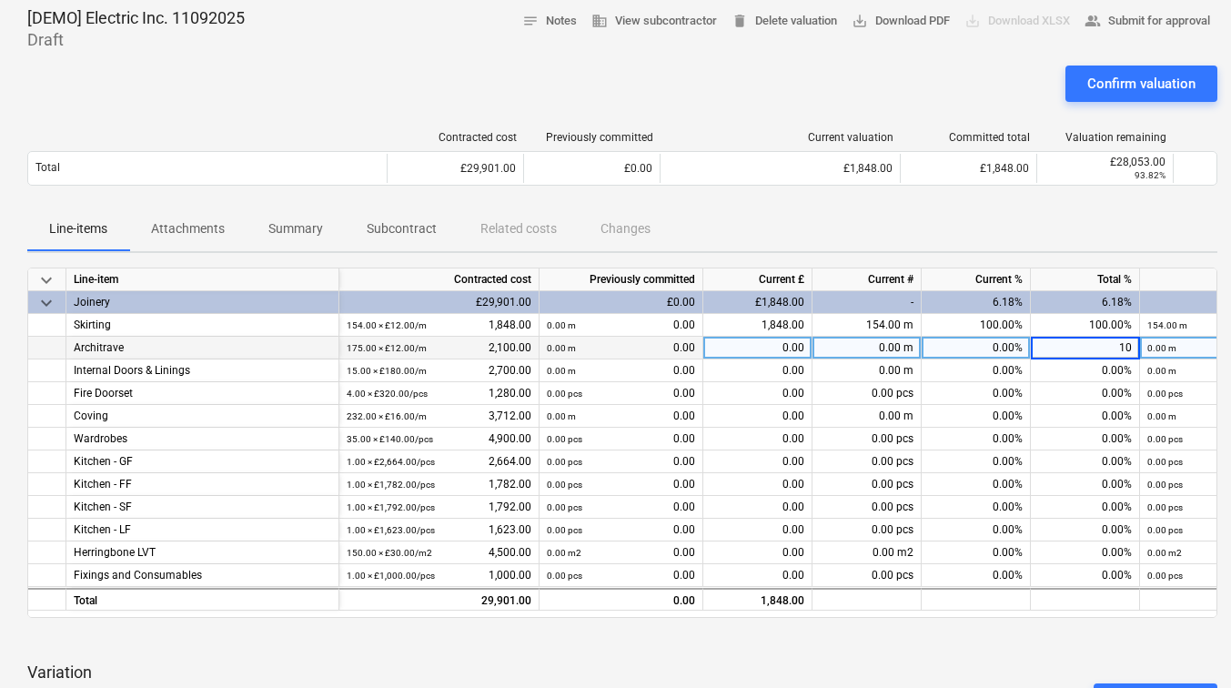
type input "100"
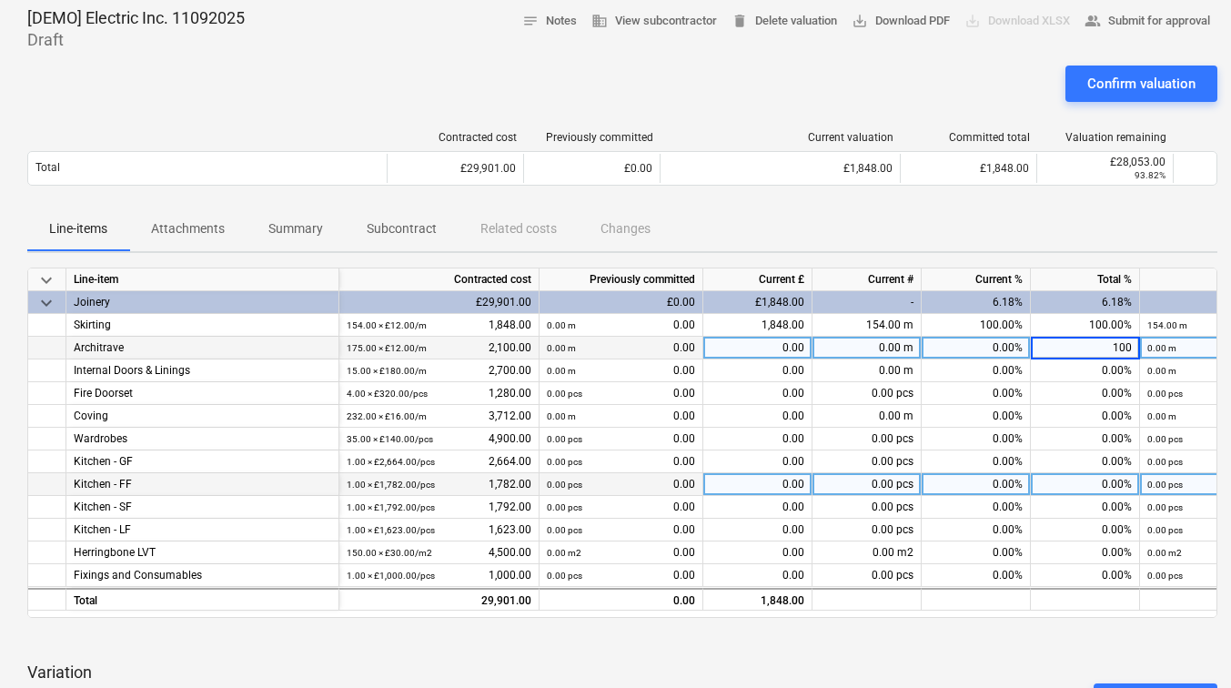
click at [1081, 478] on div "0.00%" at bounding box center [1085, 484] width 109 height 23
type input "20"
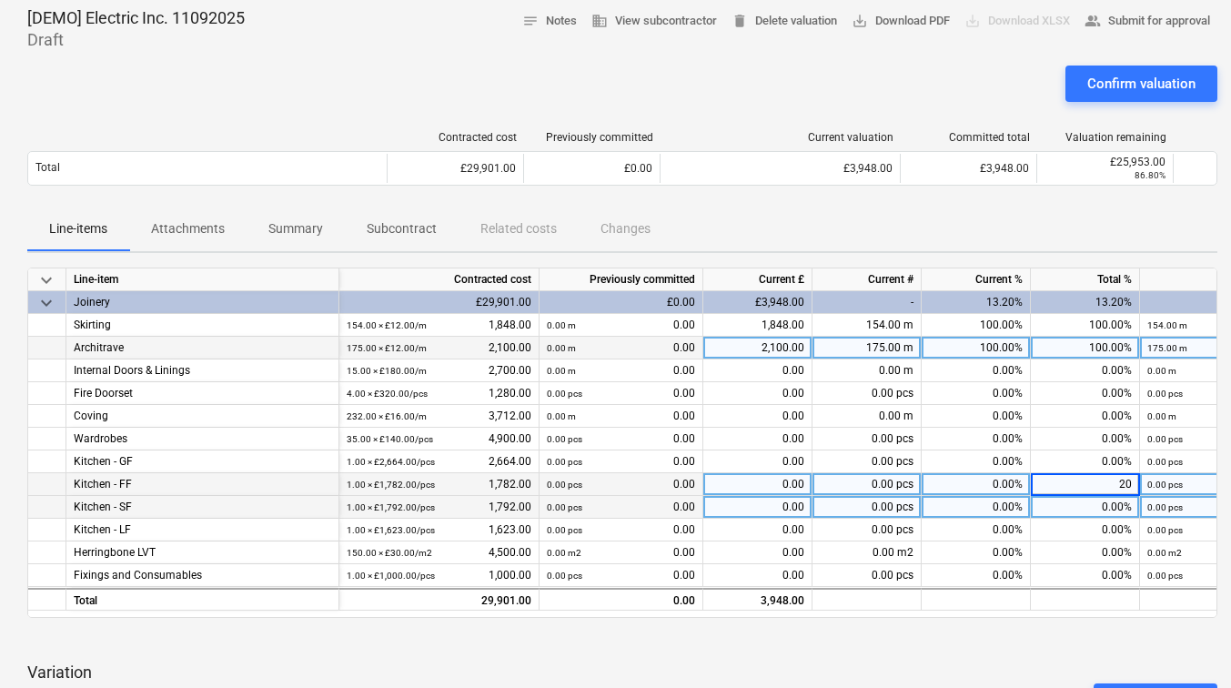
click at [1079, 508] on div "0.00%" at bounding box center [1085, 507] width 109 height 23
type input "30"
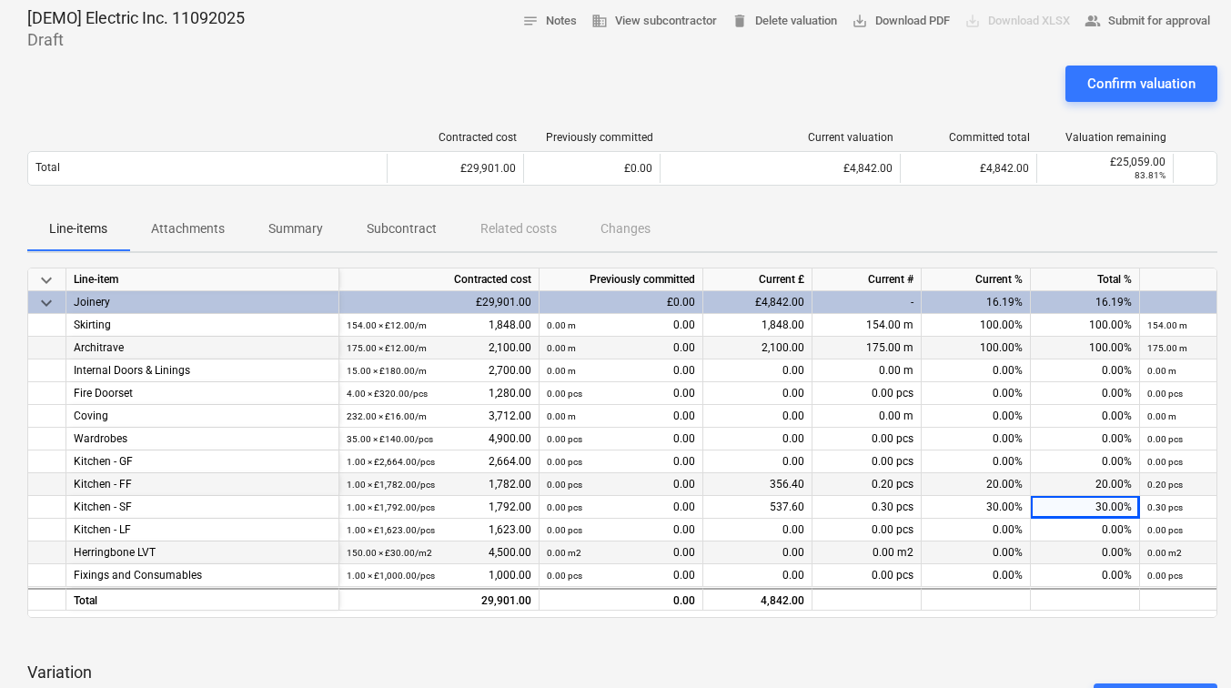
click at [1083, 542] on div "0.00%" at bounding box center [1085, 553] width 109 height 23
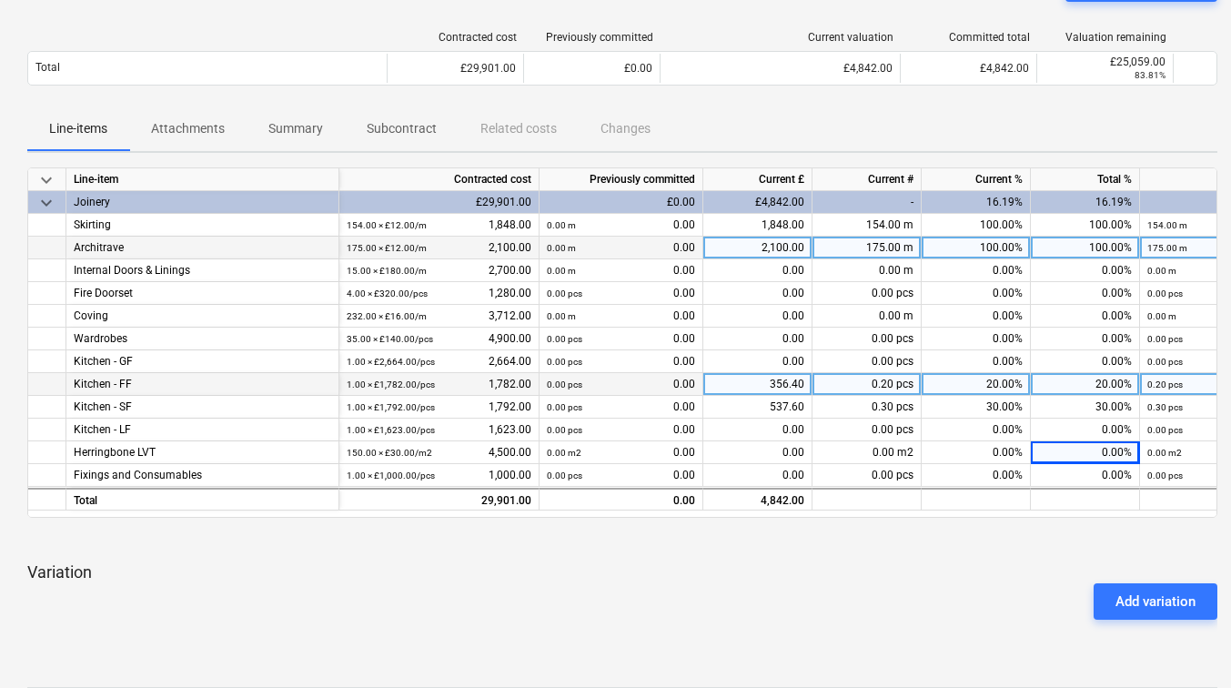
scroll to position [364, 0]
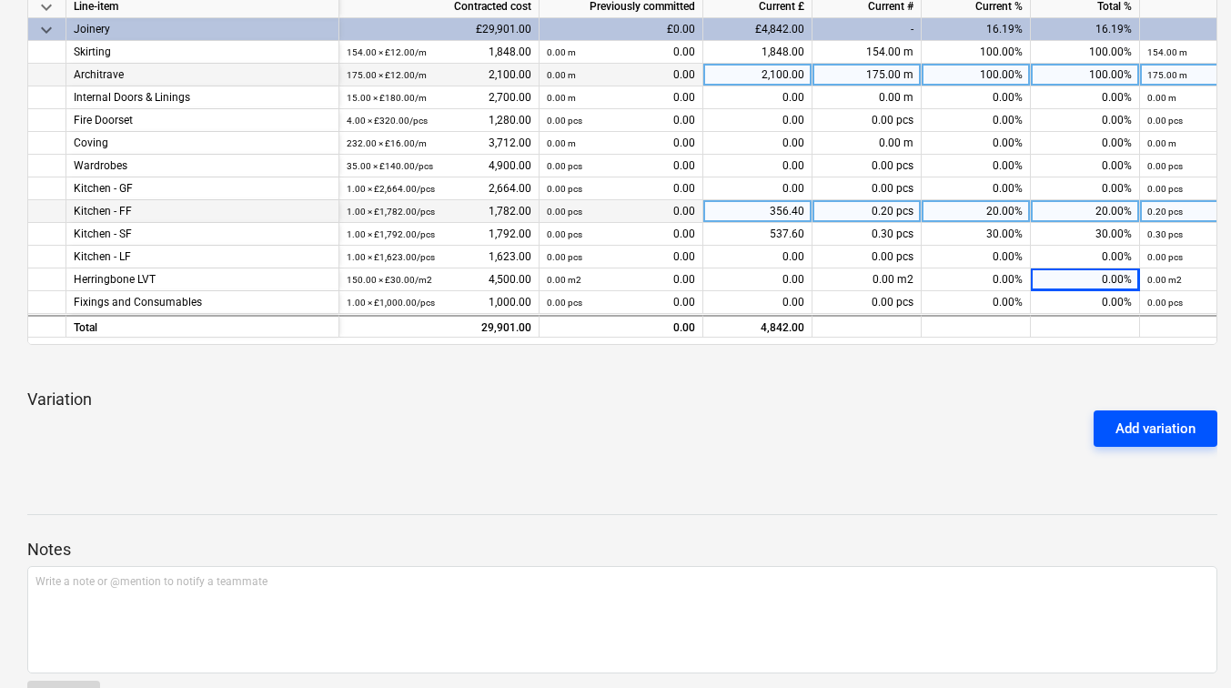
click at [1156, 427] on div "Add variation" at bounding box center [1156, 429] width 80 height 24
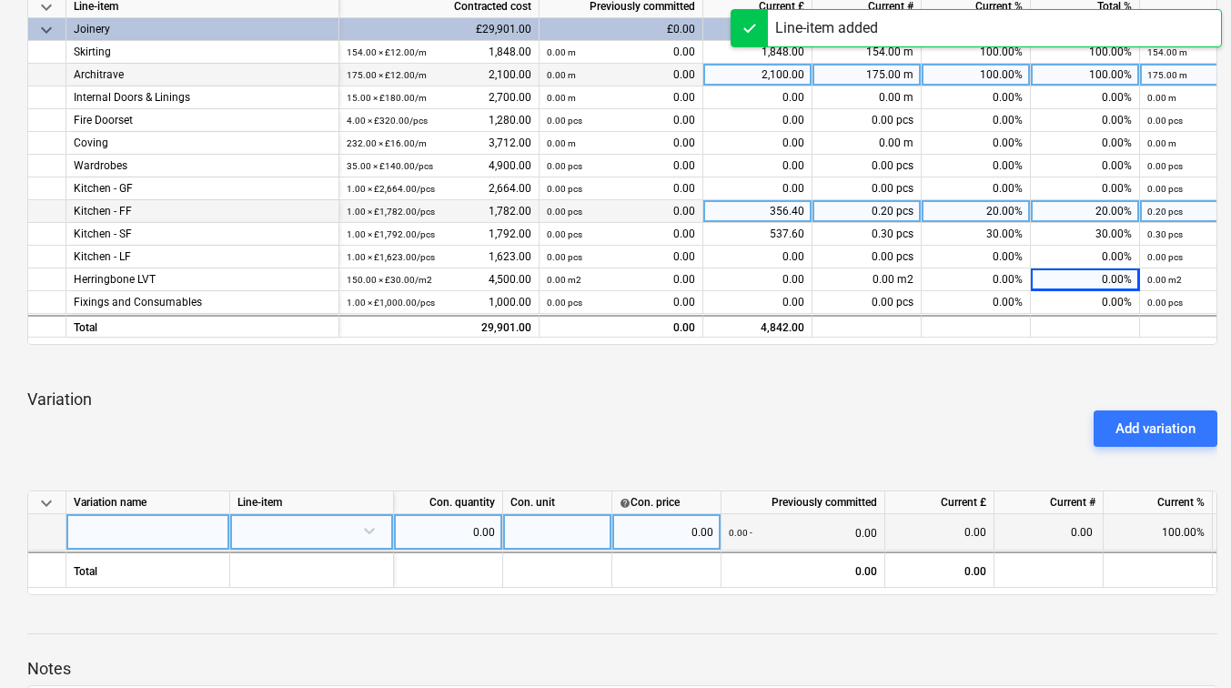
click at [157, 523] on div at bounding box center [148, 532] width 164 height 36
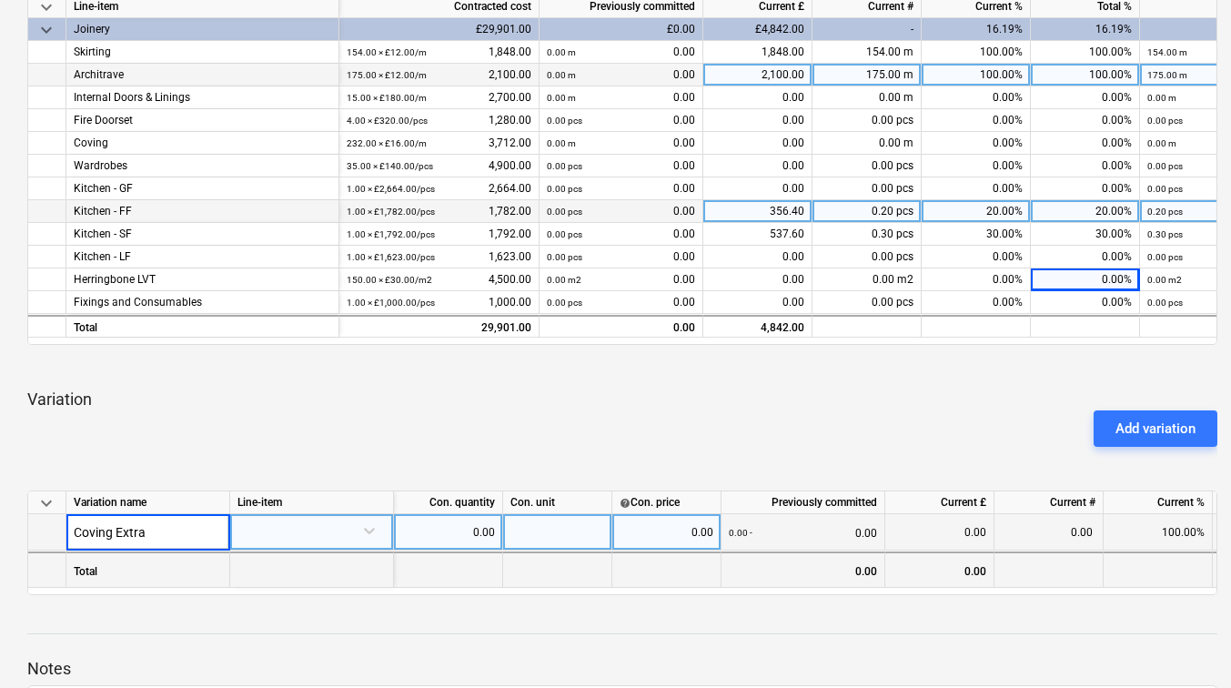
type input "Coving Extras"
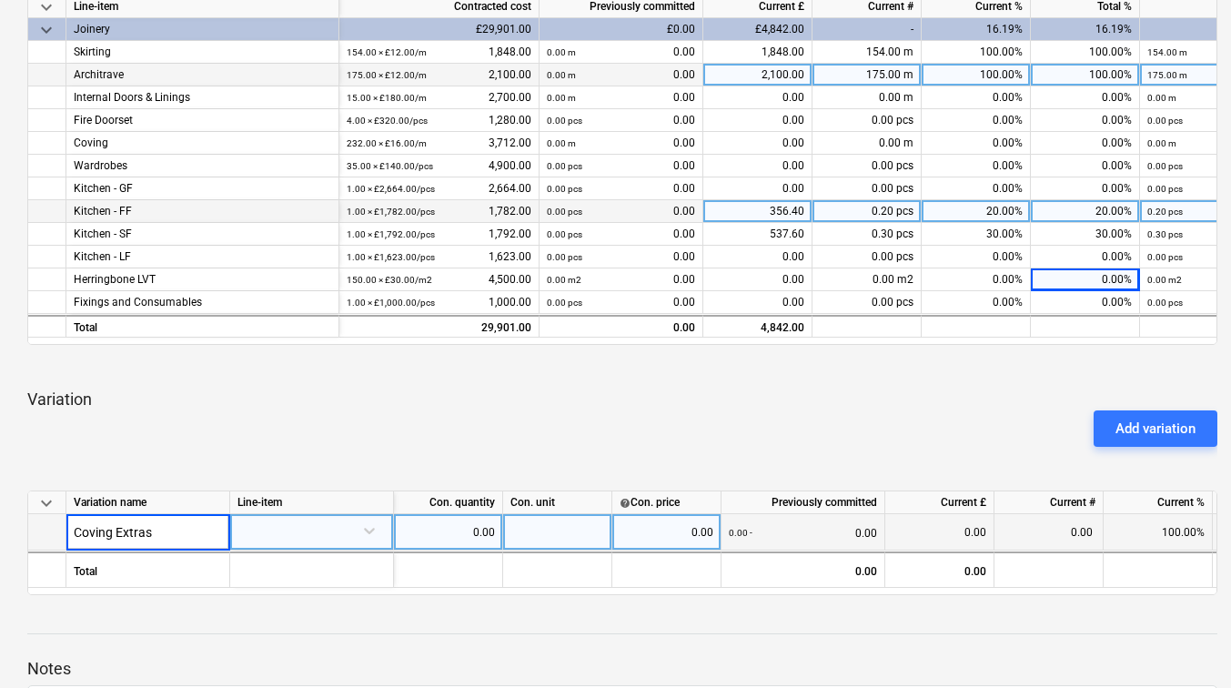
click at [313, 534] on div at bounding box center [312, 530] width 148 height 32
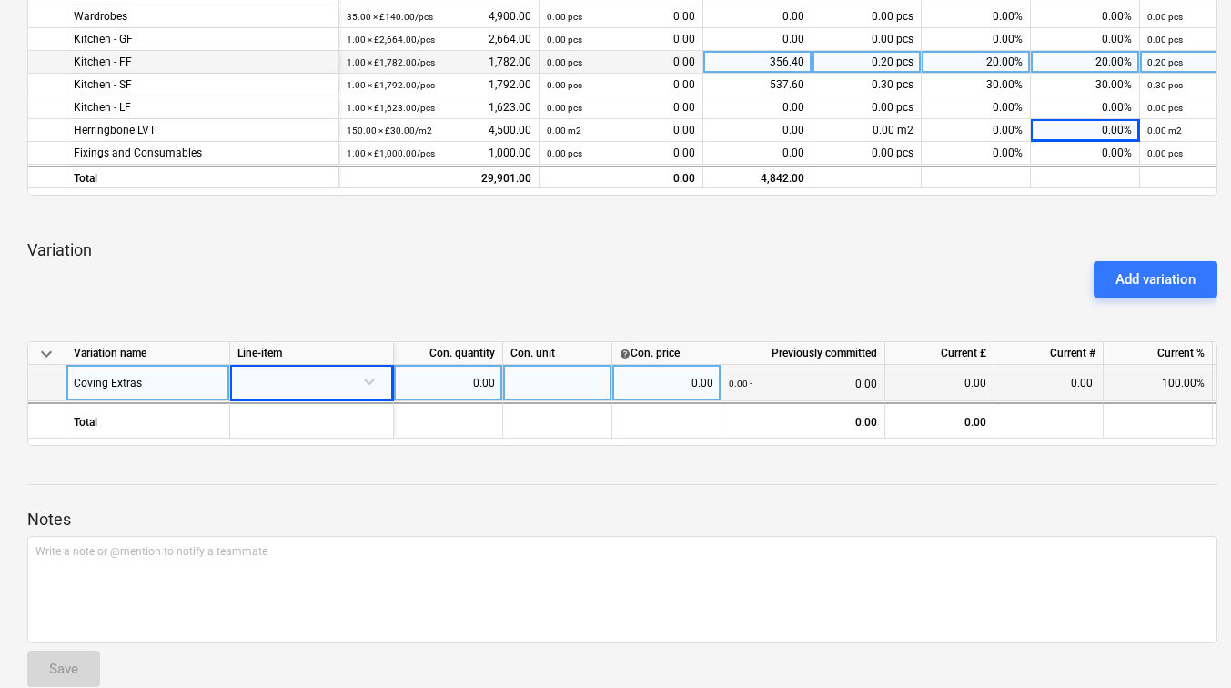
click at [364, 380] on div at bounding box center [312, 381] width 148 height 32
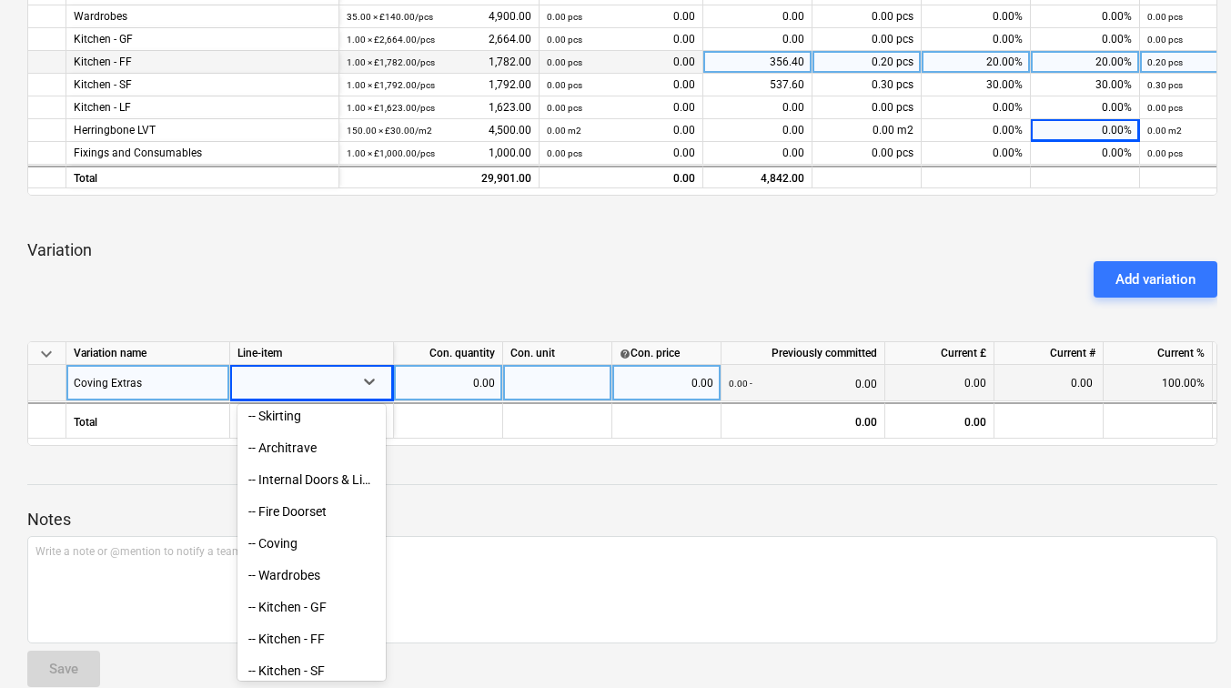
scroll to position [182, 0]
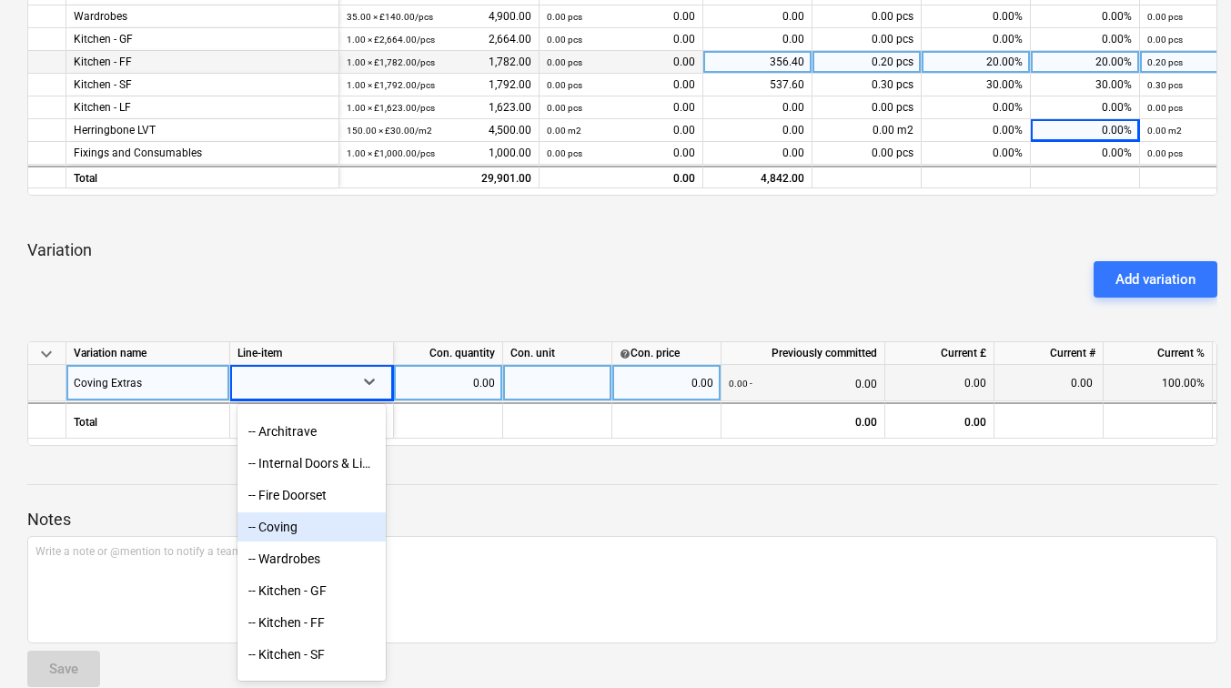
click at [293, 528] on div "-- Coving" at bounding box center [312, 526] width 148 height 29
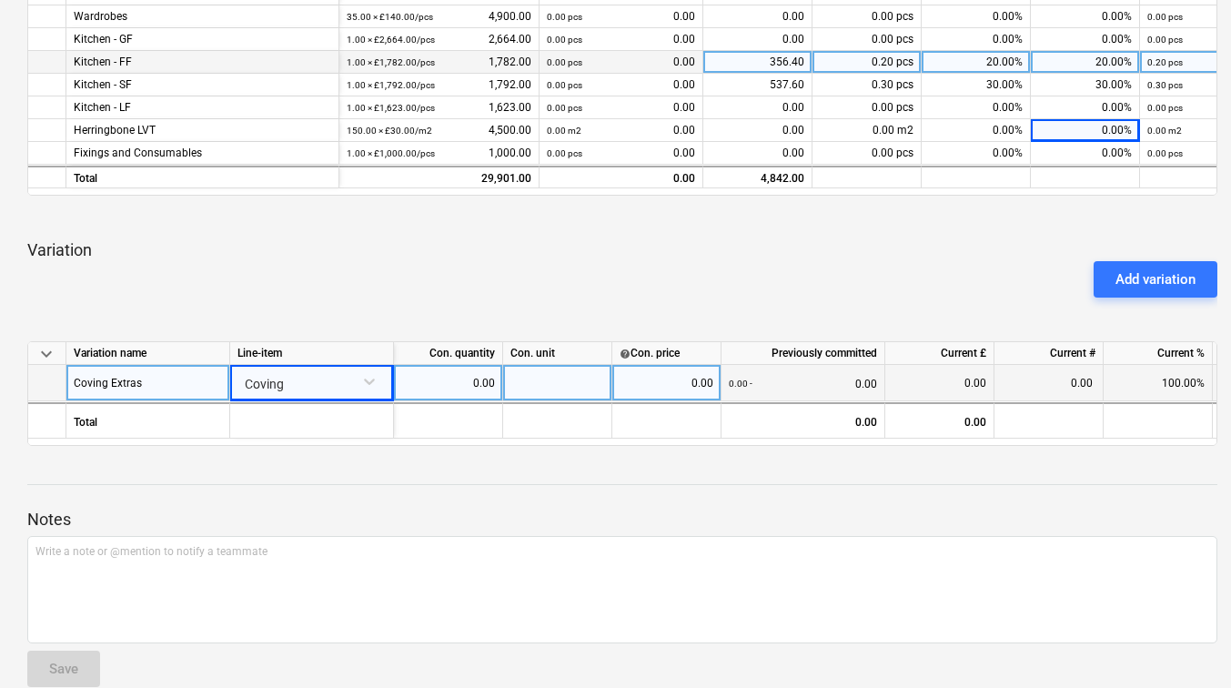
click at [485, 379] on div "0.00" at bounding box center [448, 383] width 94 height 36
type input "20"
click at [528, 380] on div at bounding box center [557, 383] width 109 height 36
click at [636, 377] on div "0.00" at bounding box center [667, 383] width 94 height 36
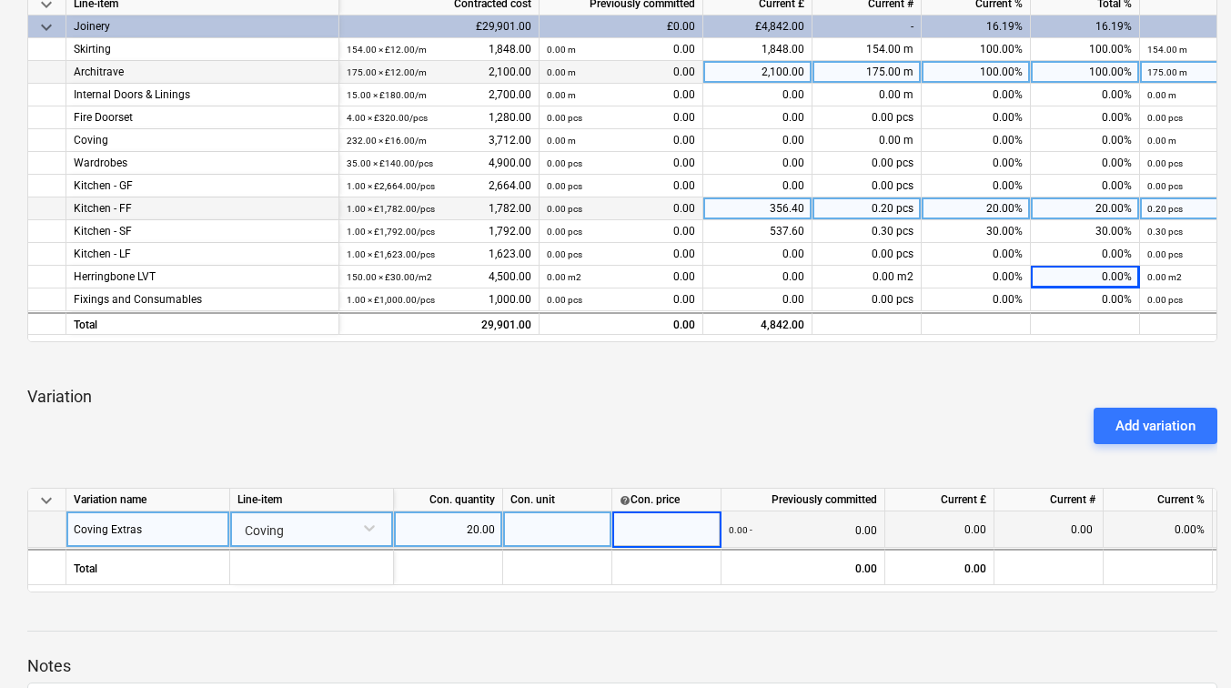
scroll to position [331, 0]
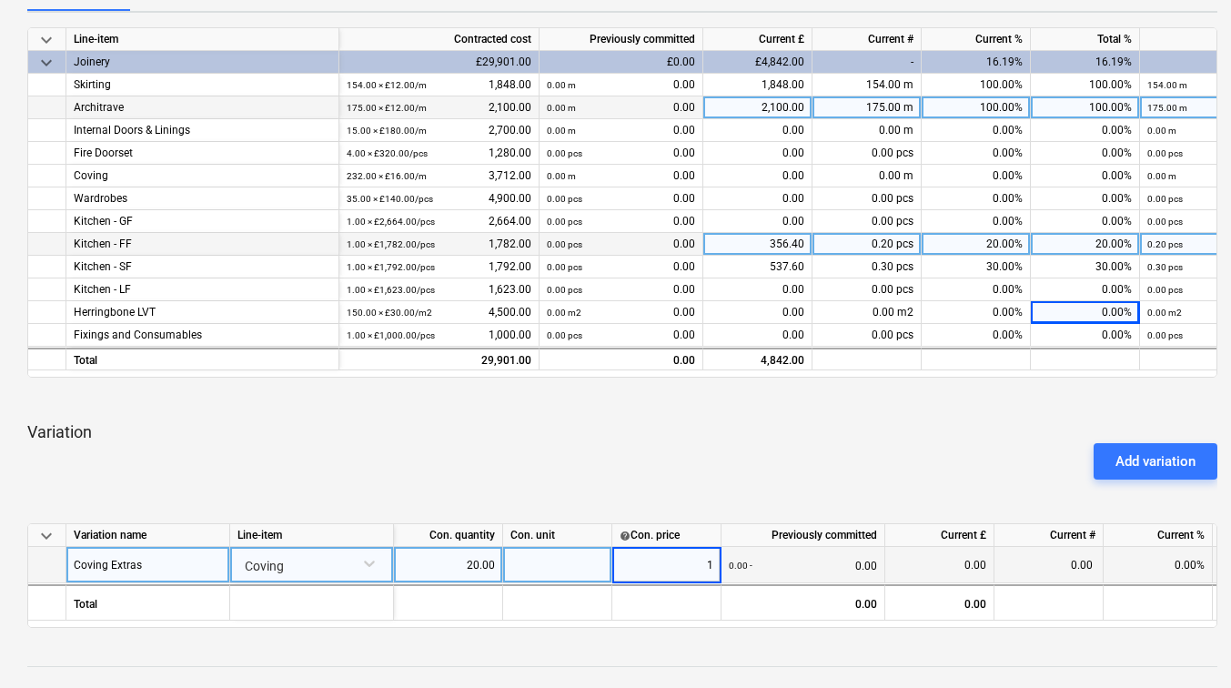
type input "16"
click at [677, 471] on div "Add variation" at bounding box center [622, 461] width 1205 height 51
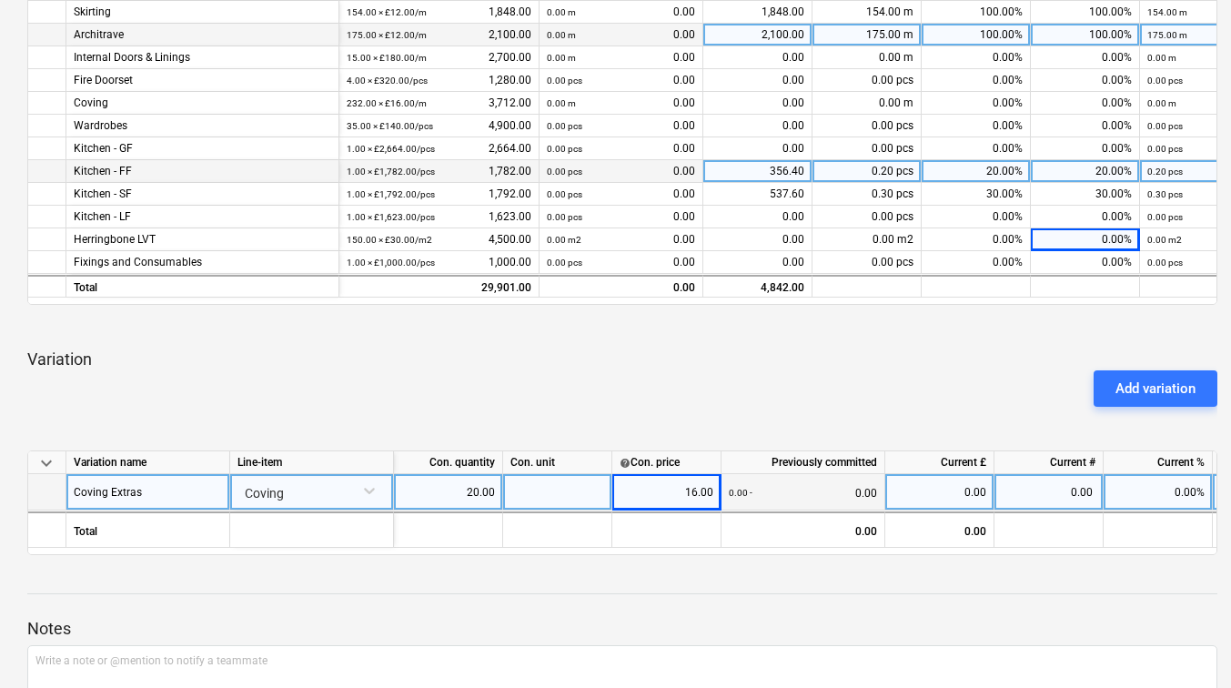
scroll to position [422, 0]
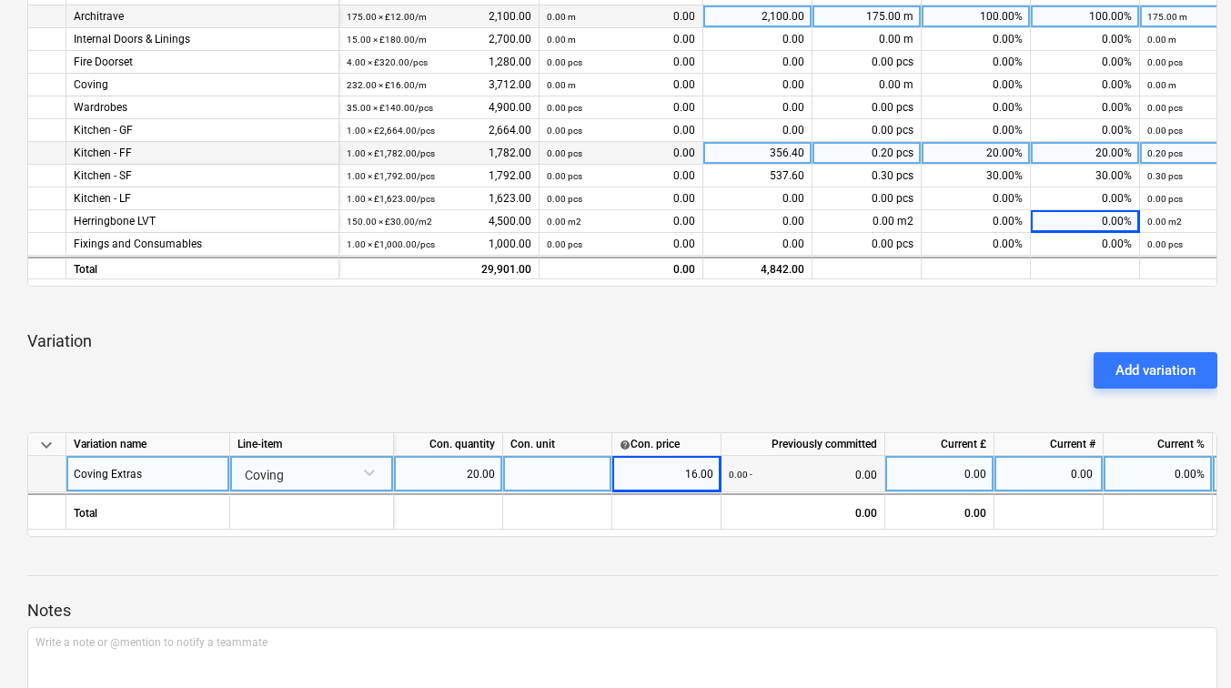
click at [580, 476] on div at bounding box center [557, 474] width 109 height 36
type input "m"
click at [665, 339] on p "Variation" at bounding box center [622, 341] width 1191 height 22
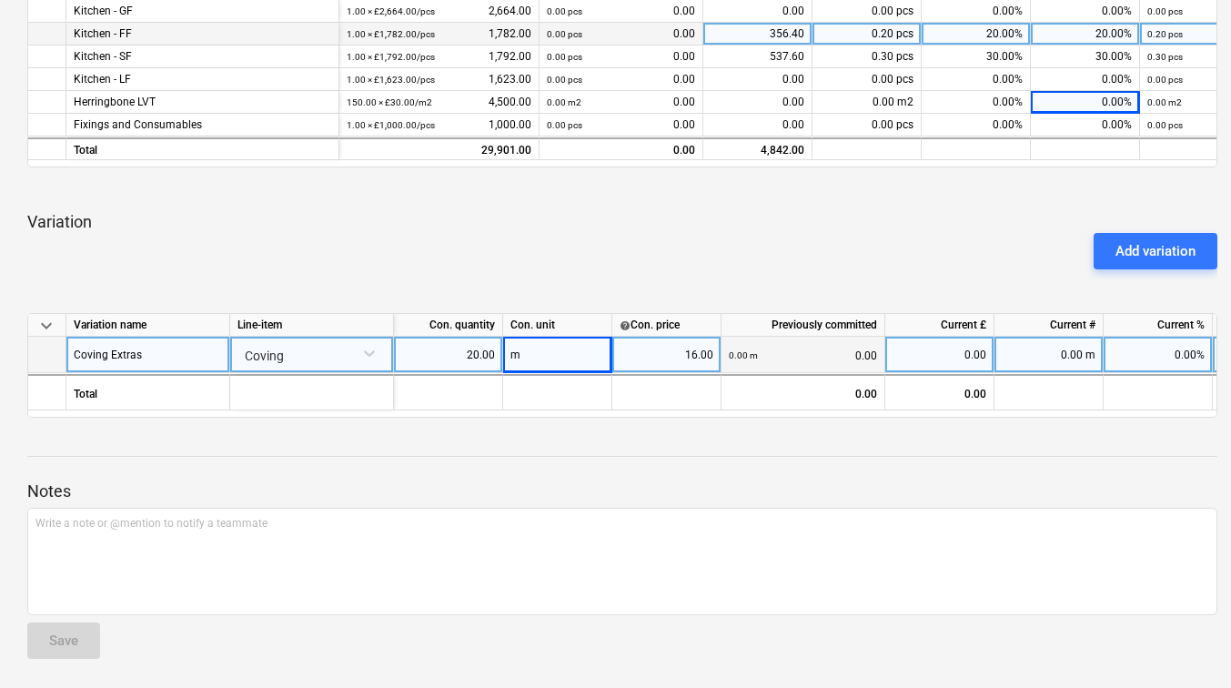
scroll to position [542, 0]
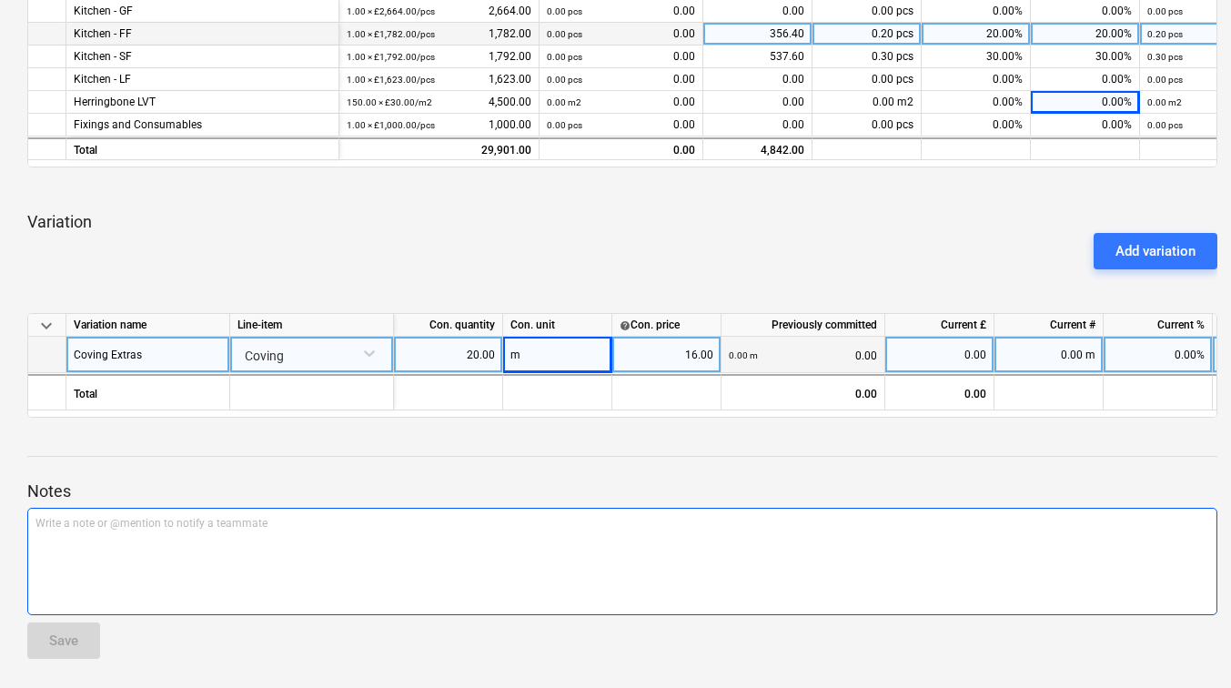
click at [239, 576] on div "Write a note or @mention to notify a teammate [PERSON_NAME]" at bounding box center [622, 561] width 1191 height 107
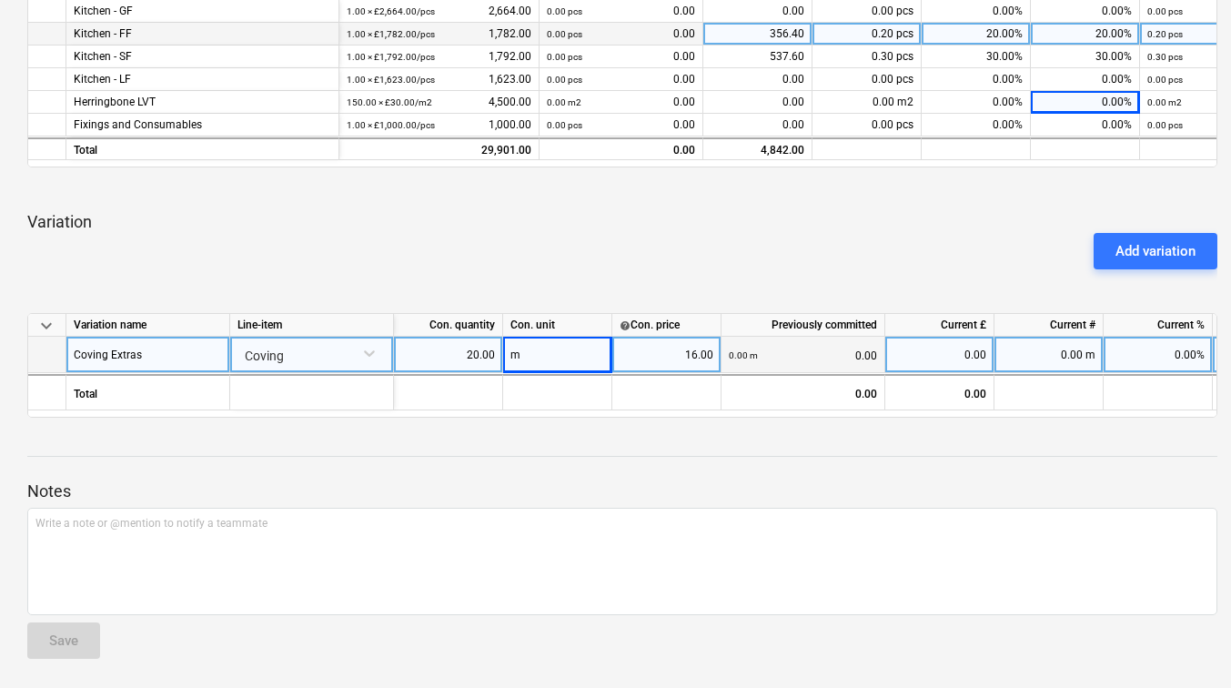
click at [910, 352] on div "0.00" at bounding box center [940, 355] width 94 height 36
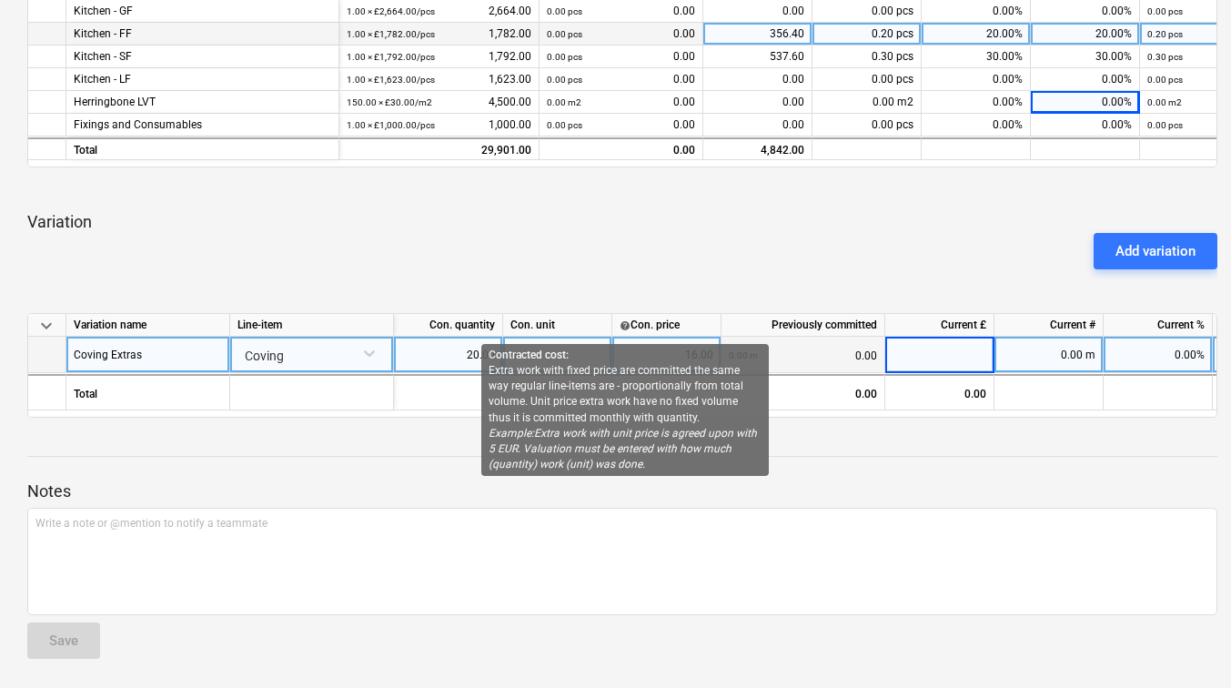
click at [627, 321] on span "help" at bounding box center [625, 324] width 11 height 11
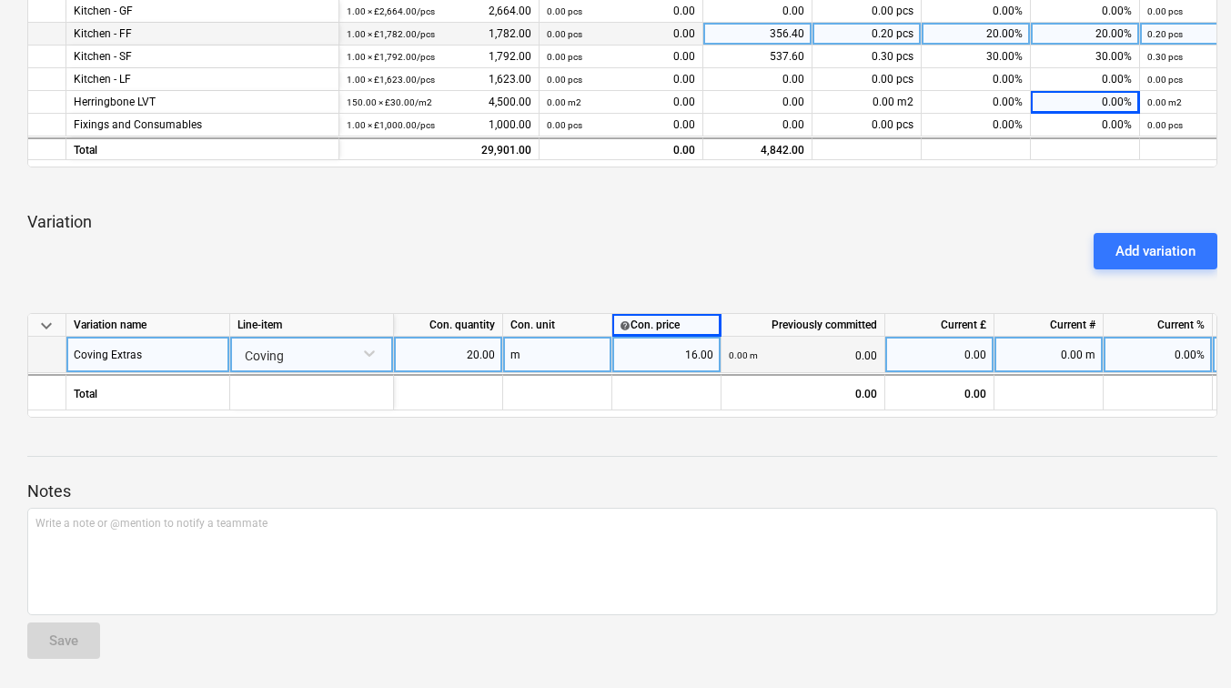
click at [627, 291] on div at bounding box center [622, 291] width 1191 height 15
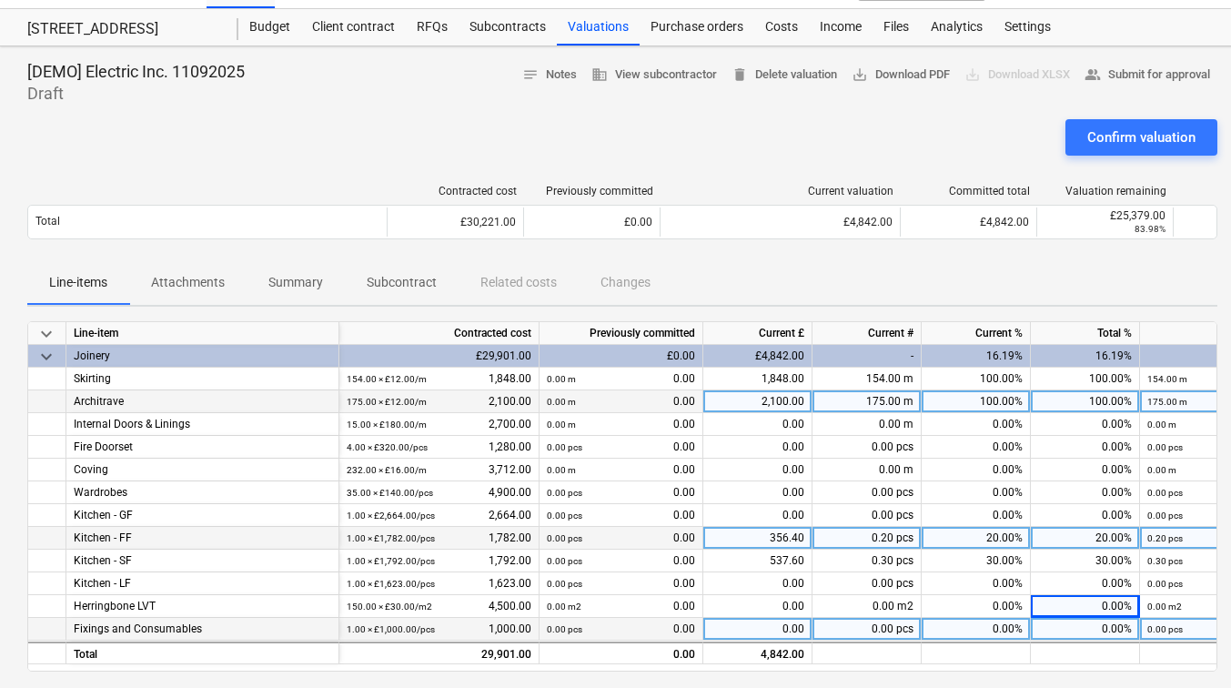
scroll to position [0, 0]
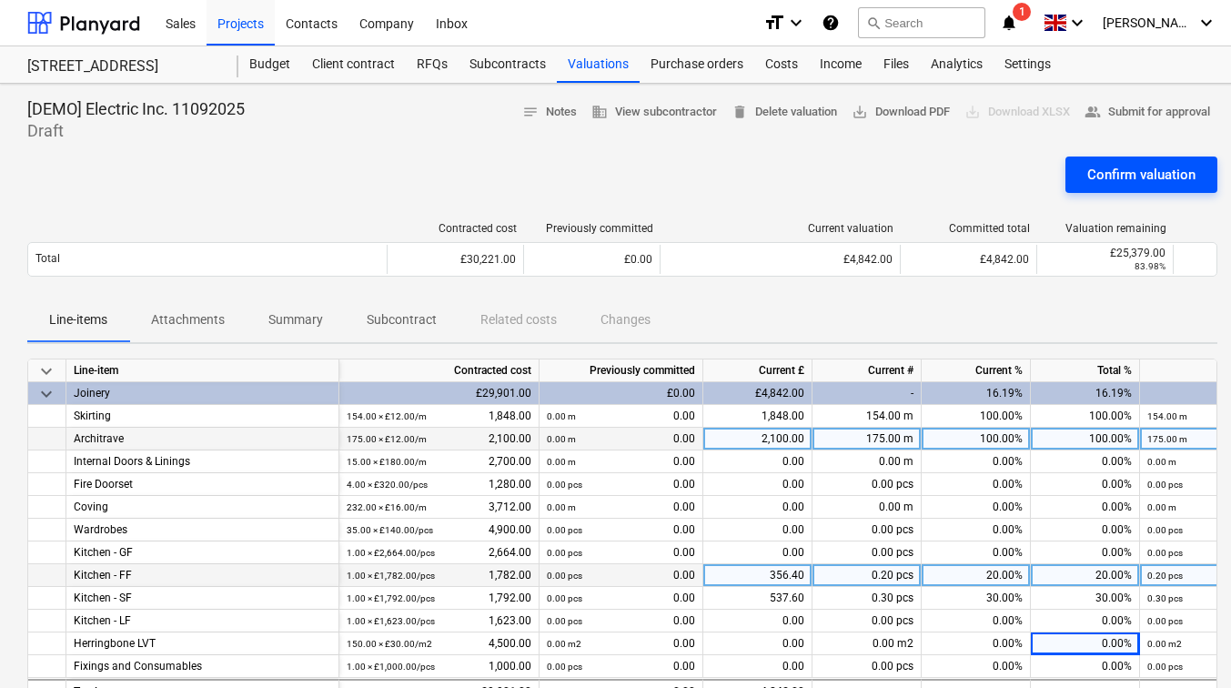
click at [1130, 159] on button "Confirm valuation" at bounding box center [1142, 175] width 152 height 36
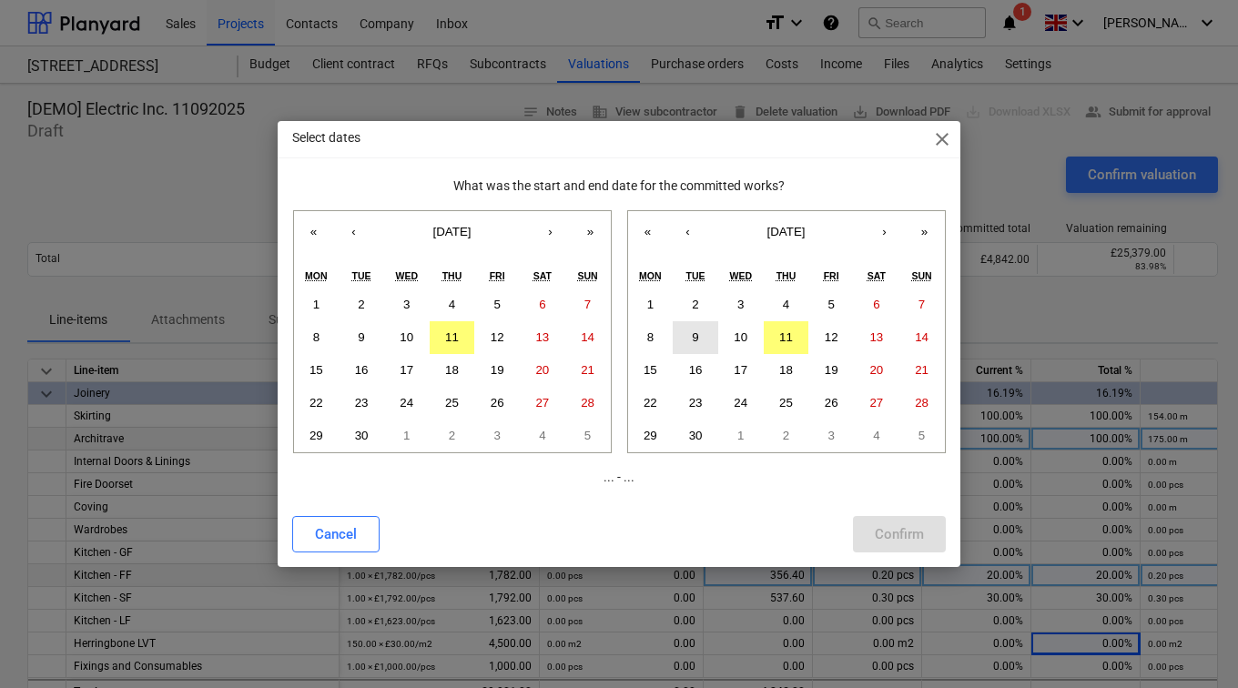
click at [688, 339] on button "9" at bounding box center [696, 337] width 46 height 33
click at [796, 344] on button "11" at bounding box center [787, 337] width 46 height 33
click at [415, 339] on button "10" at bounding box center [407, 337] width 46 height 33
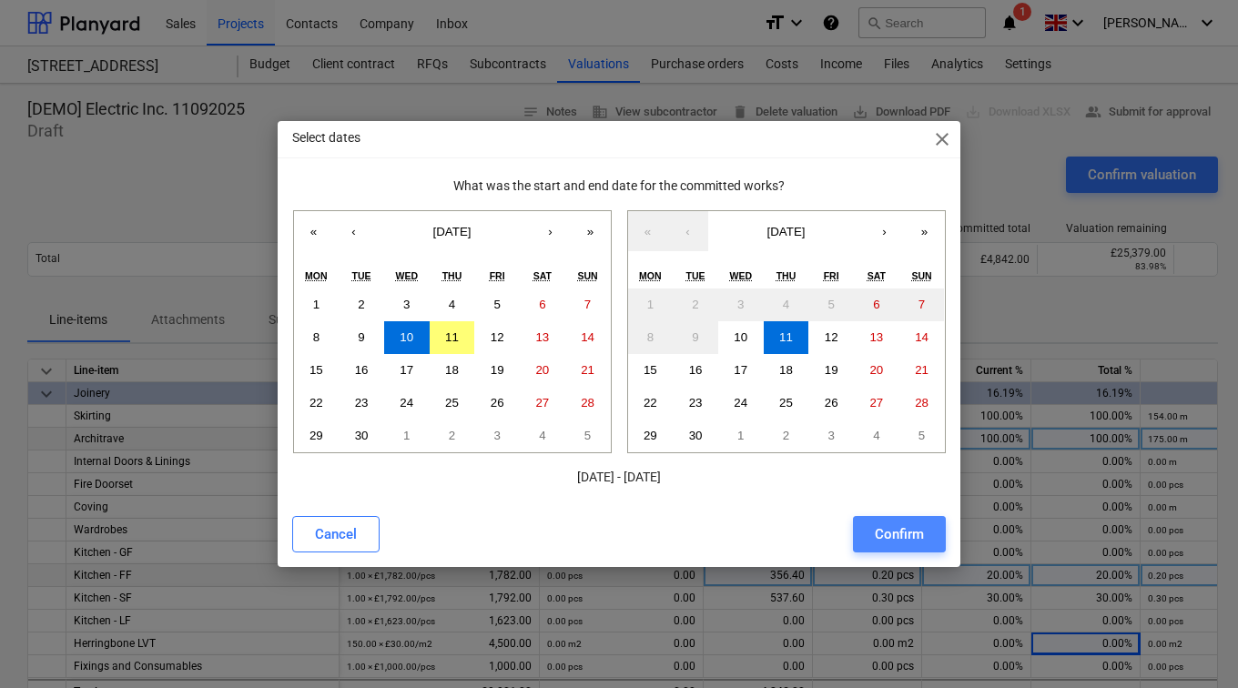
click at [893, 529] on div "Confirm" at bounding box center [899, 534] width 49 height 24
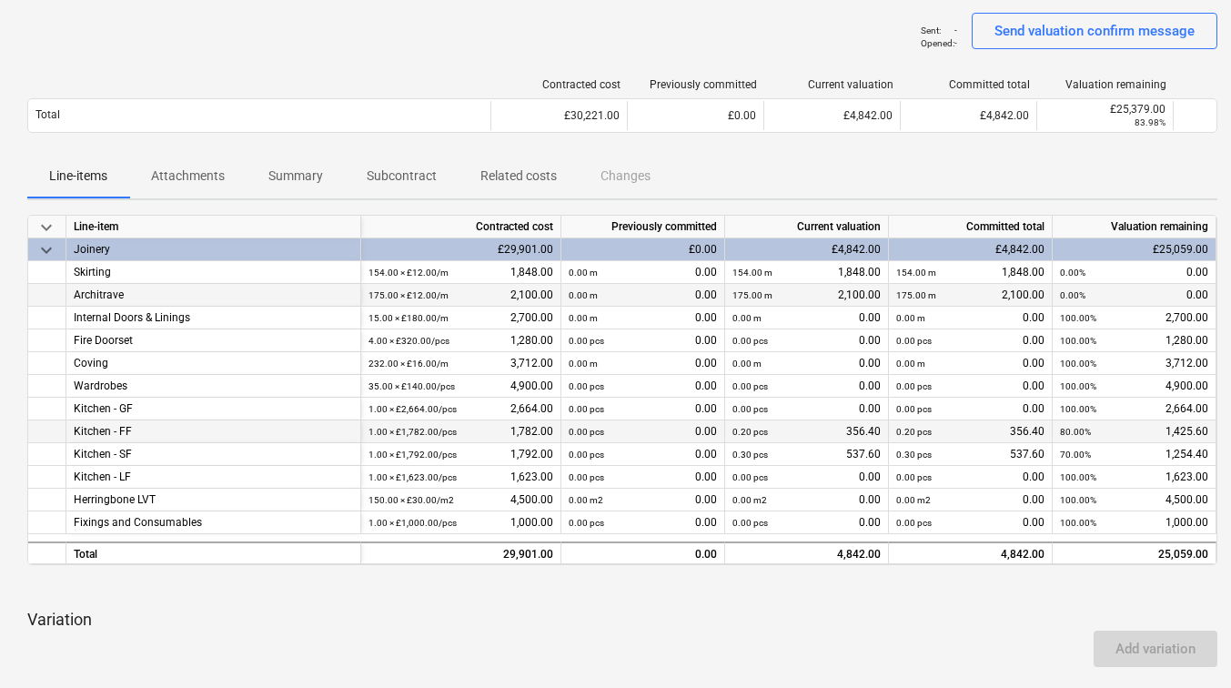
scroll to position [91, 0]
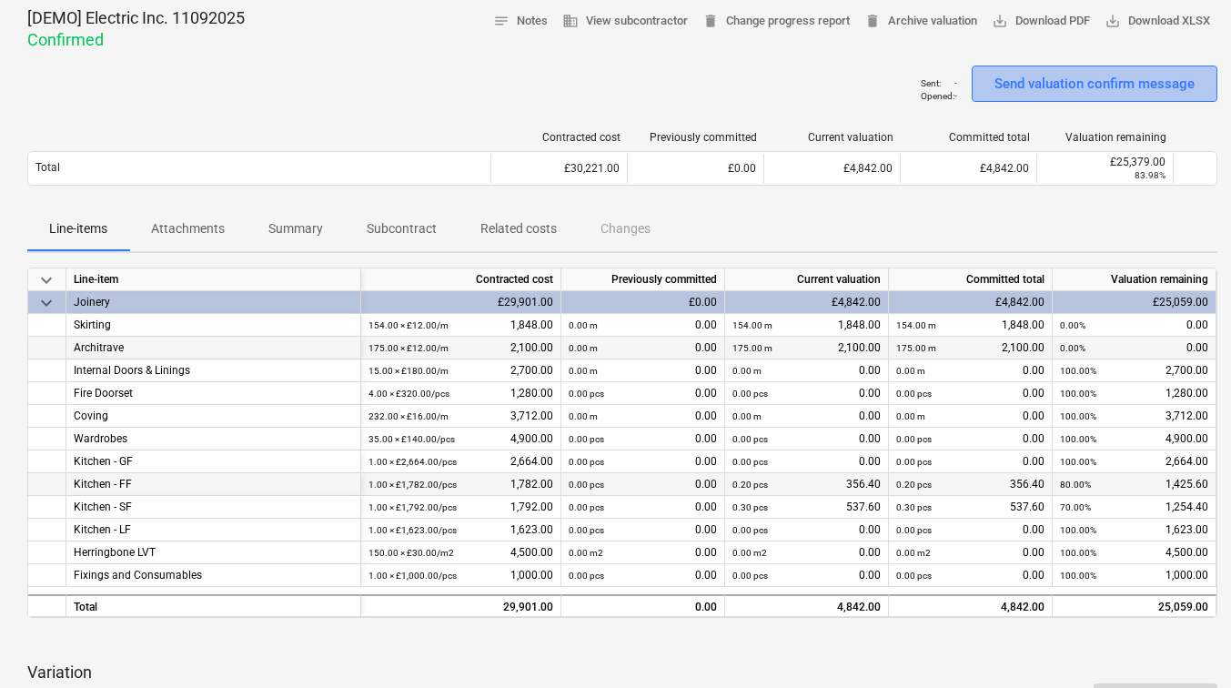
click at [1081, 80] on div "Send valuation confirm message" at bounding box center [1095, 84] width 200 height 24
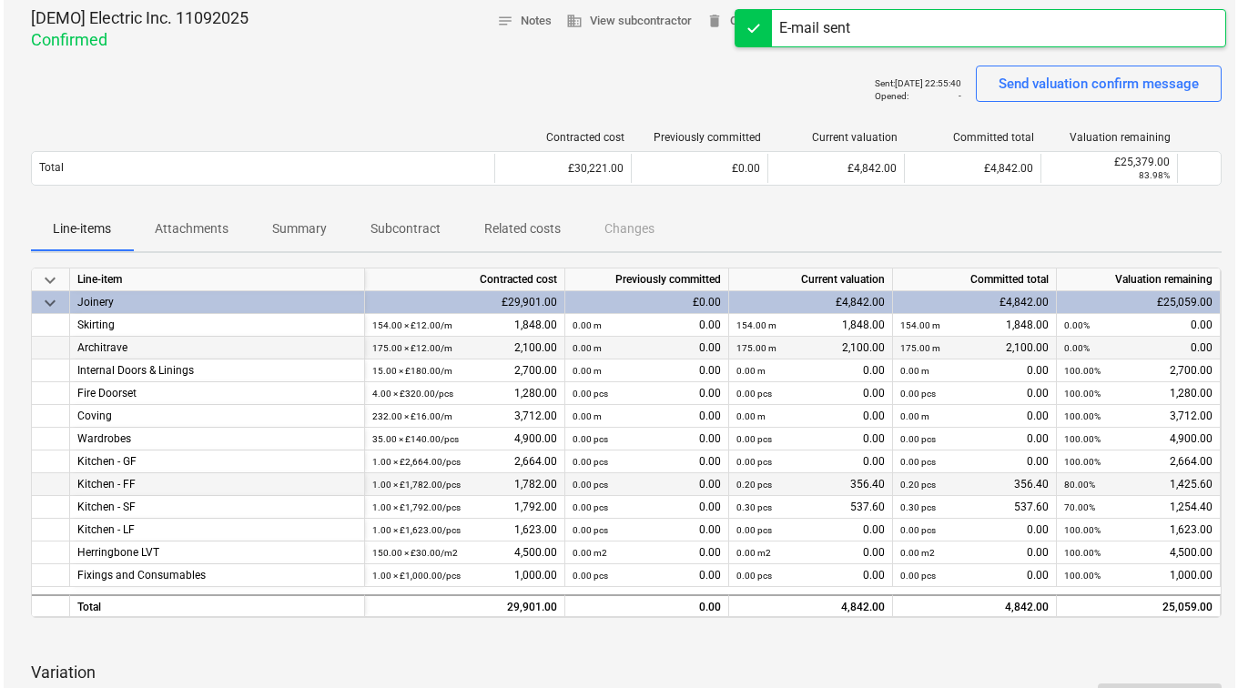
scroll to position [0, 0]
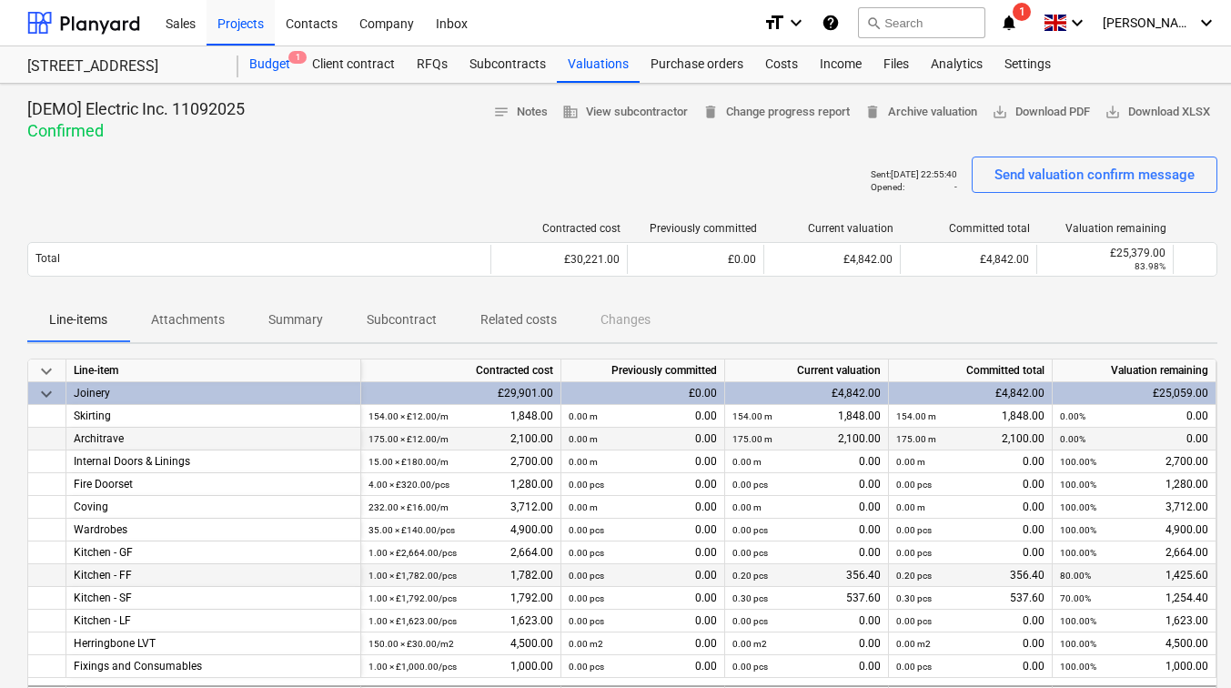
click at [266, 63] on div "Budget 1" at bounding box center [269, 64] width 63 height 36
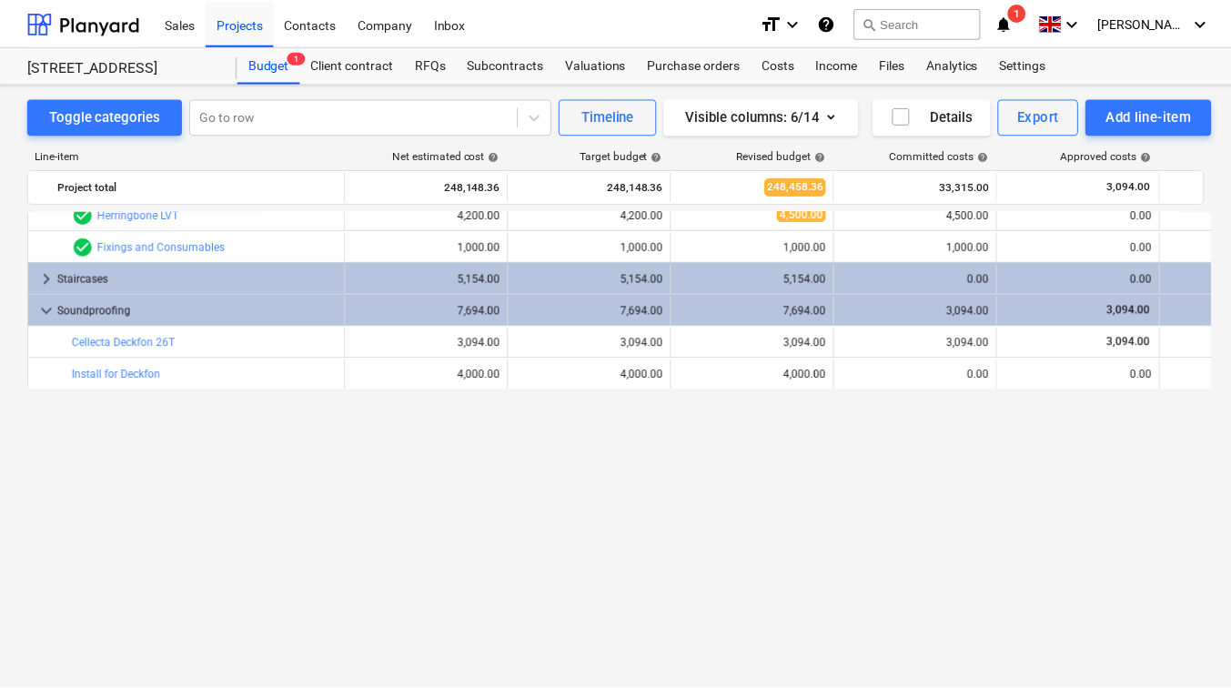
scroll to position [91, 0]
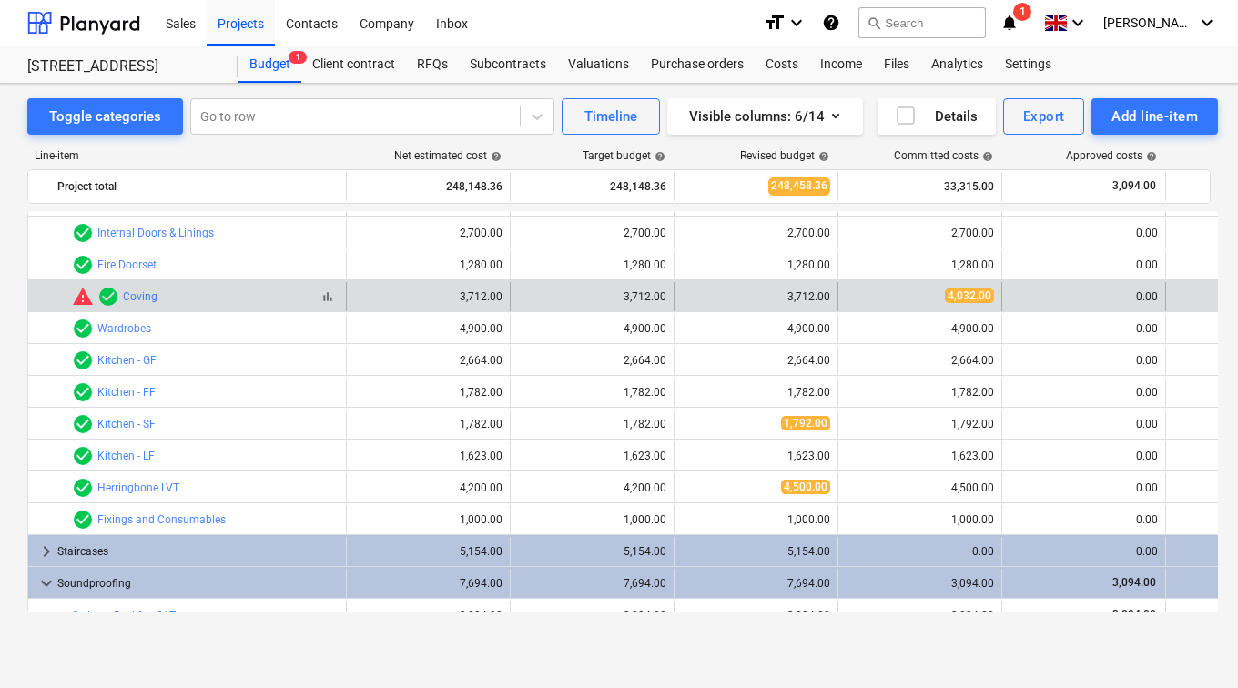
click at [83, 299] on span "warning" at bounding box center [83, 297] width 22 height 22
click at [145, 297] on link "Coving" at bounding box center [140, 296] width 35 height 13
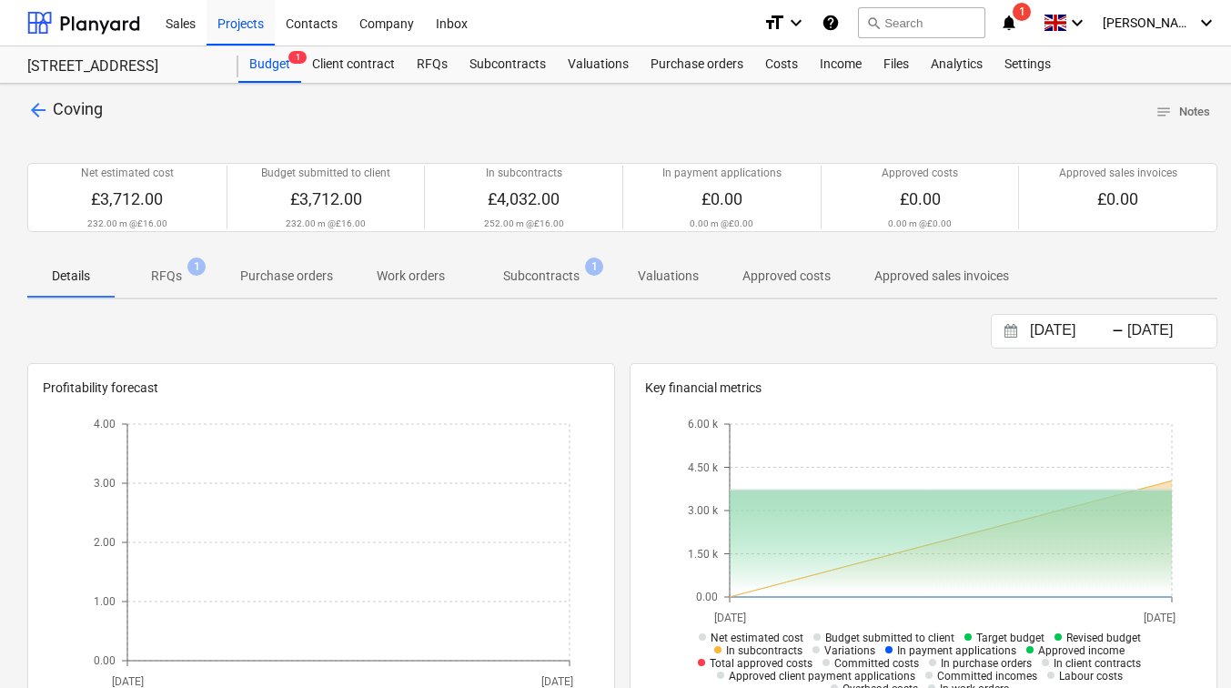
click at [541, 288] on span "Subcontracts 1" at bounding box center [541, 275] width 149 height 33
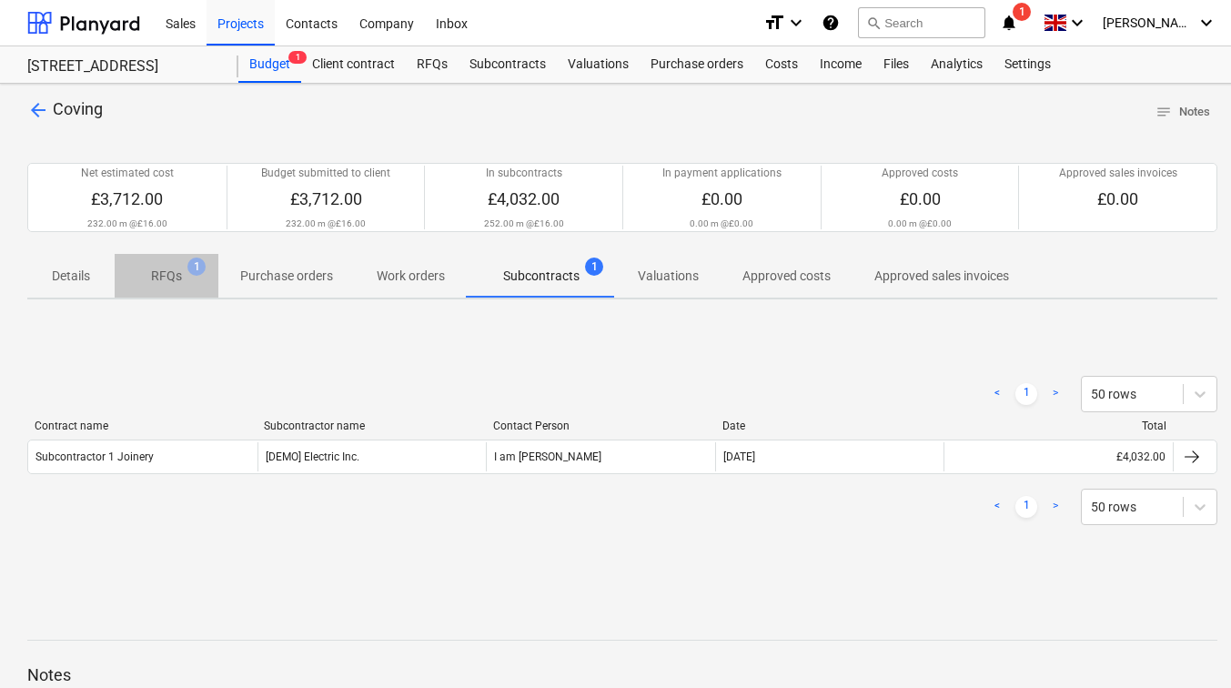
click at [195, 274] on span "1" at bounding box center [196, 267] width 18 height 18
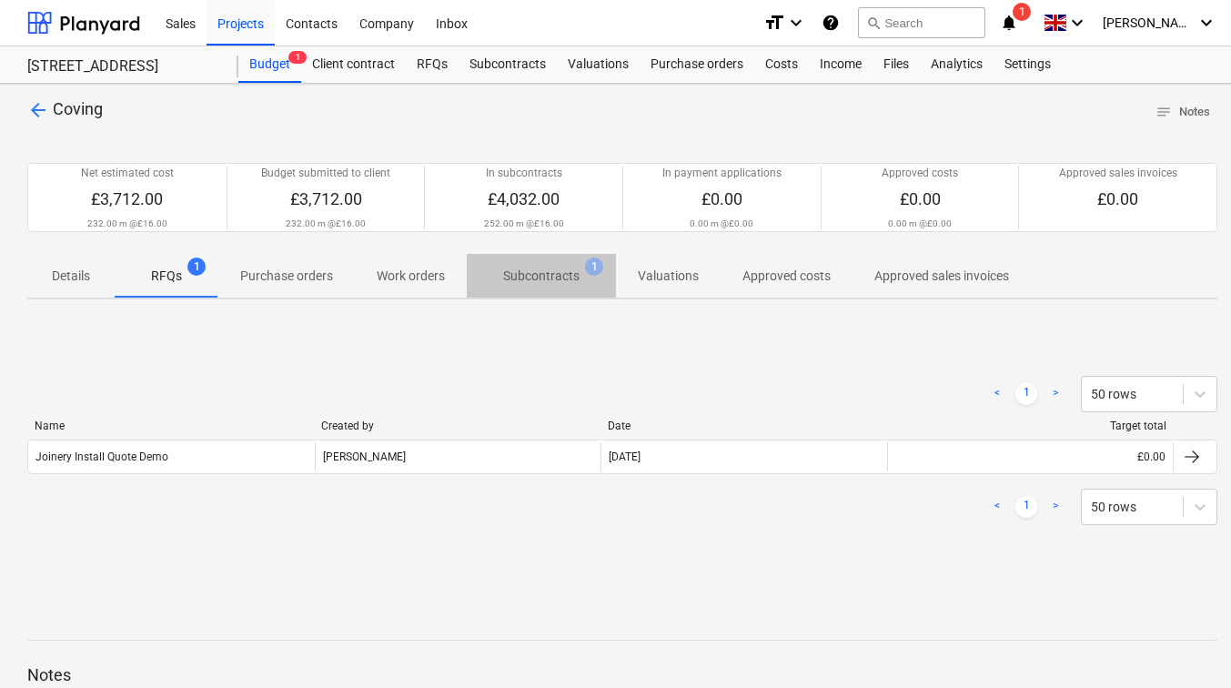
click at [560, 282] on p "Subcontracts" at bounding box center [541, 276] width 76 height 19
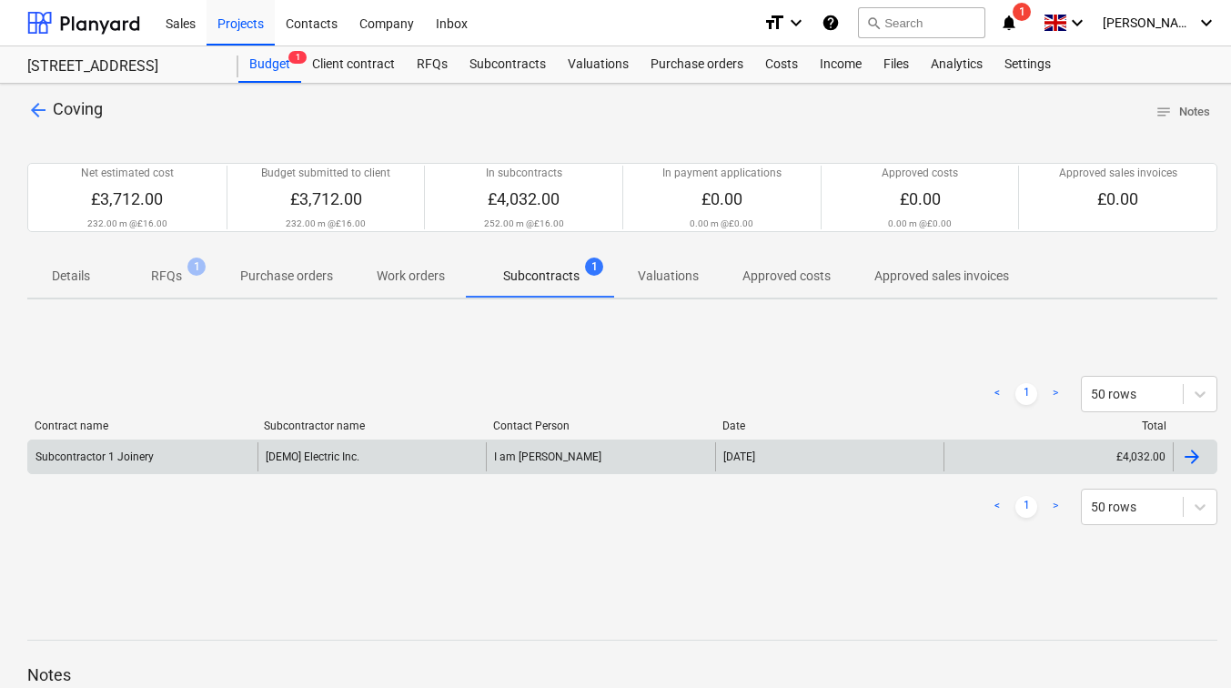
click at [387, 456] on div "[DEMO] Electric Inc." at bounding box center [372, 456] width 229 height 29
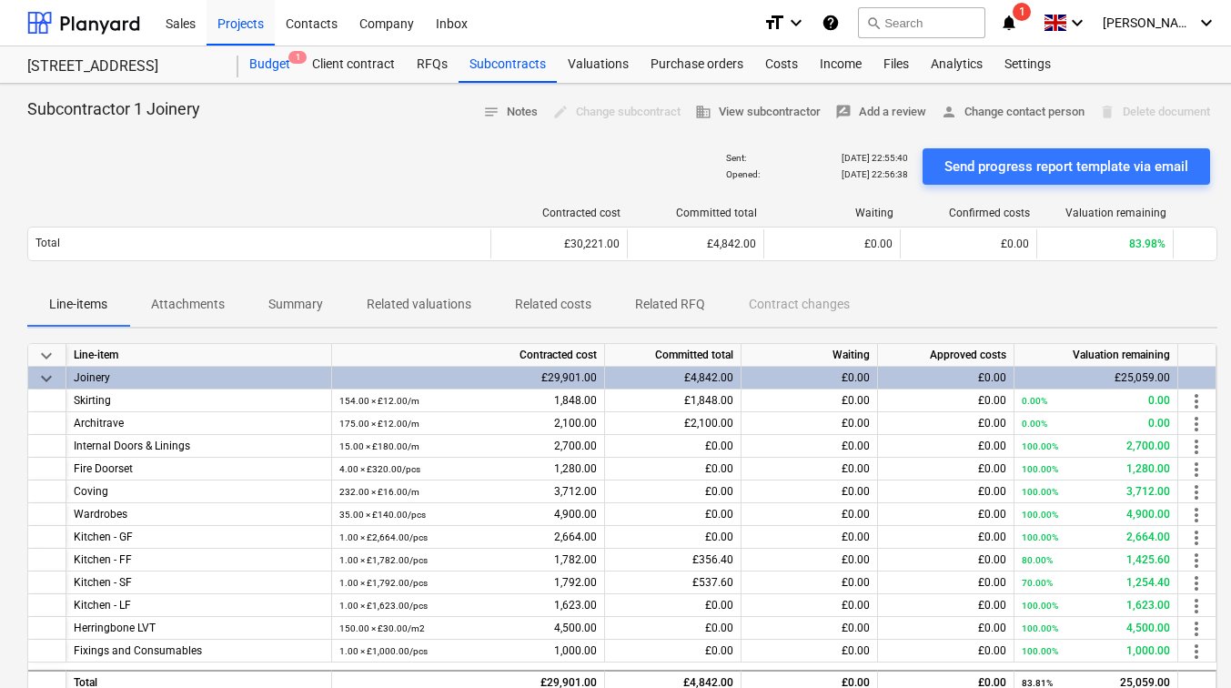
click at [268, 62] on div "Budget 1" at bounding box center [269, 64] width 63 height 36
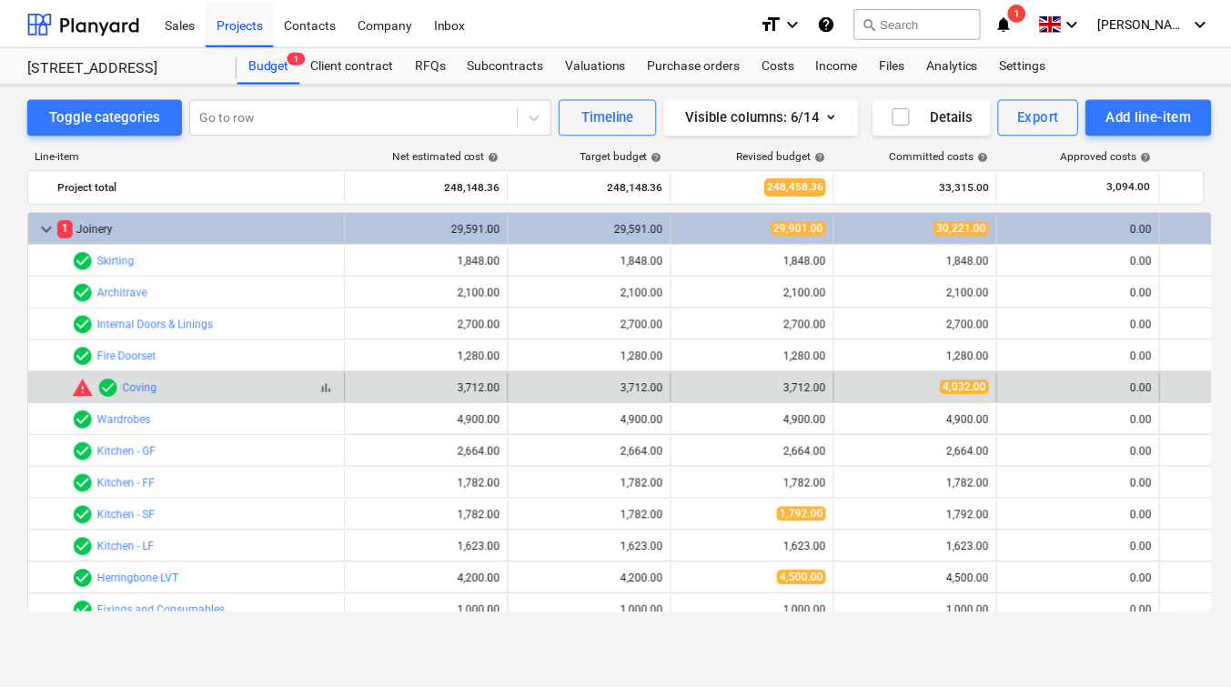
scroll to position [91, 0]
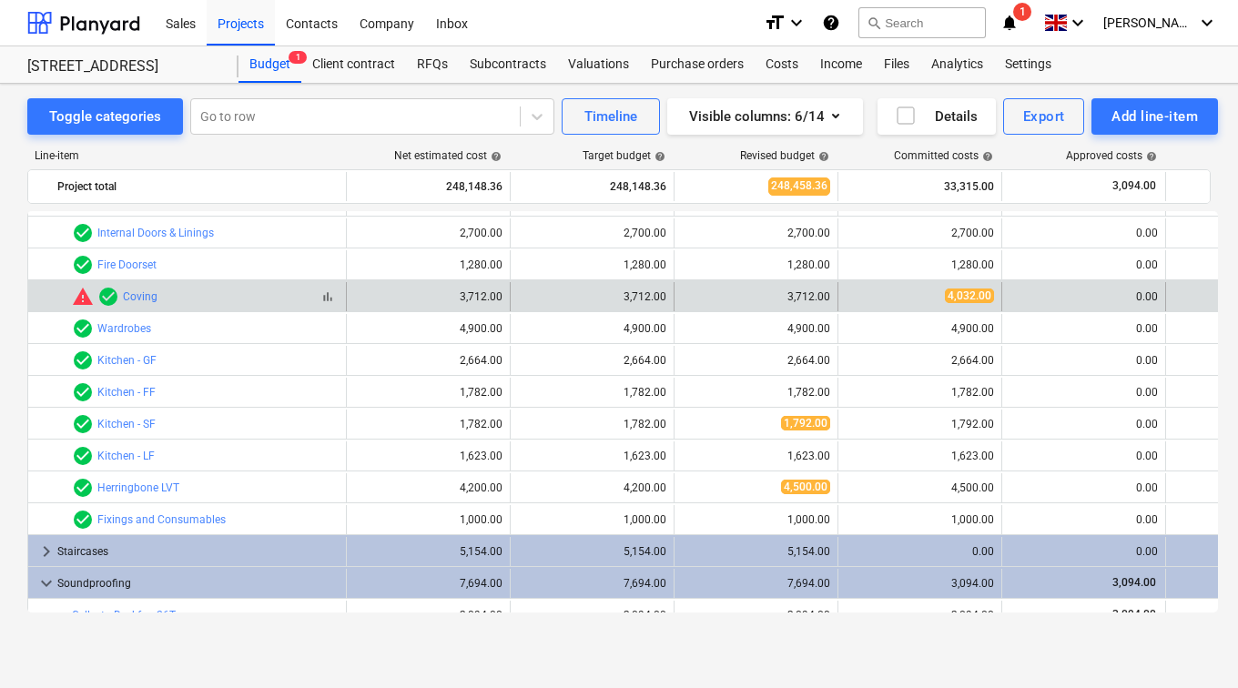
click at [82, 292] on span "warning" at bounding box center [83, 297] width 22 height 22
click at [131, 299] on link "Coving" at bounding box center [140, 296] width 35 height 13
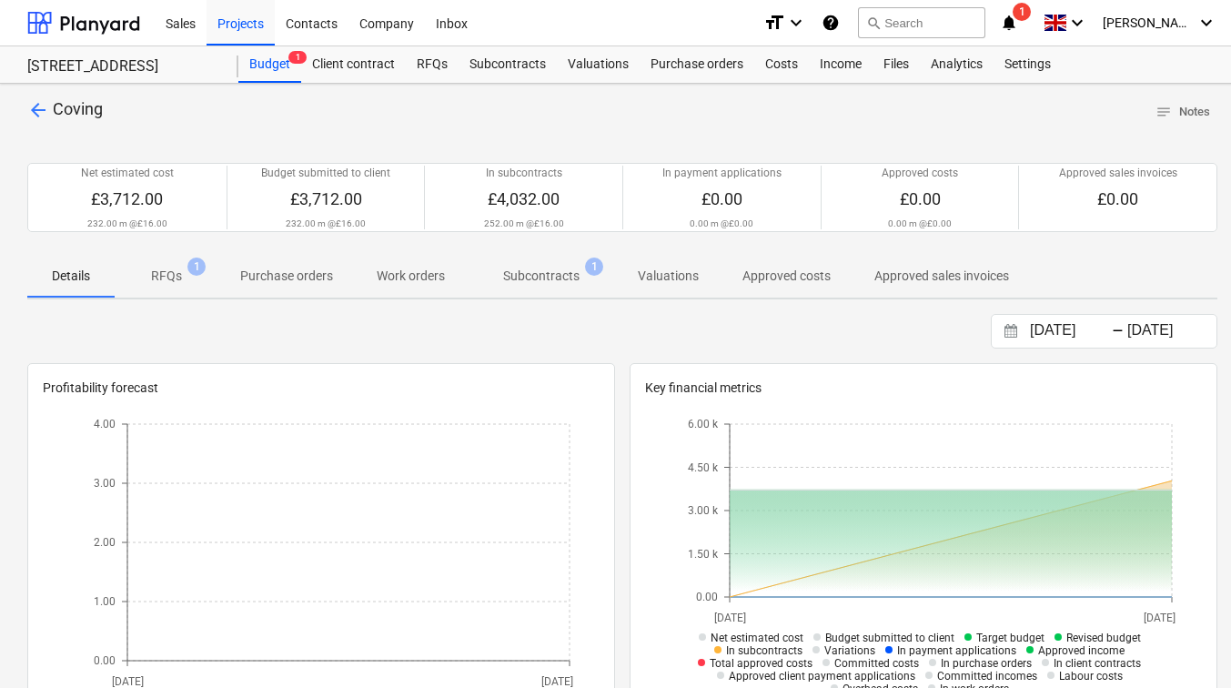
click at [187, 272] on span "RFQs 1" at bounding box center [167, 276] width 60 height 19
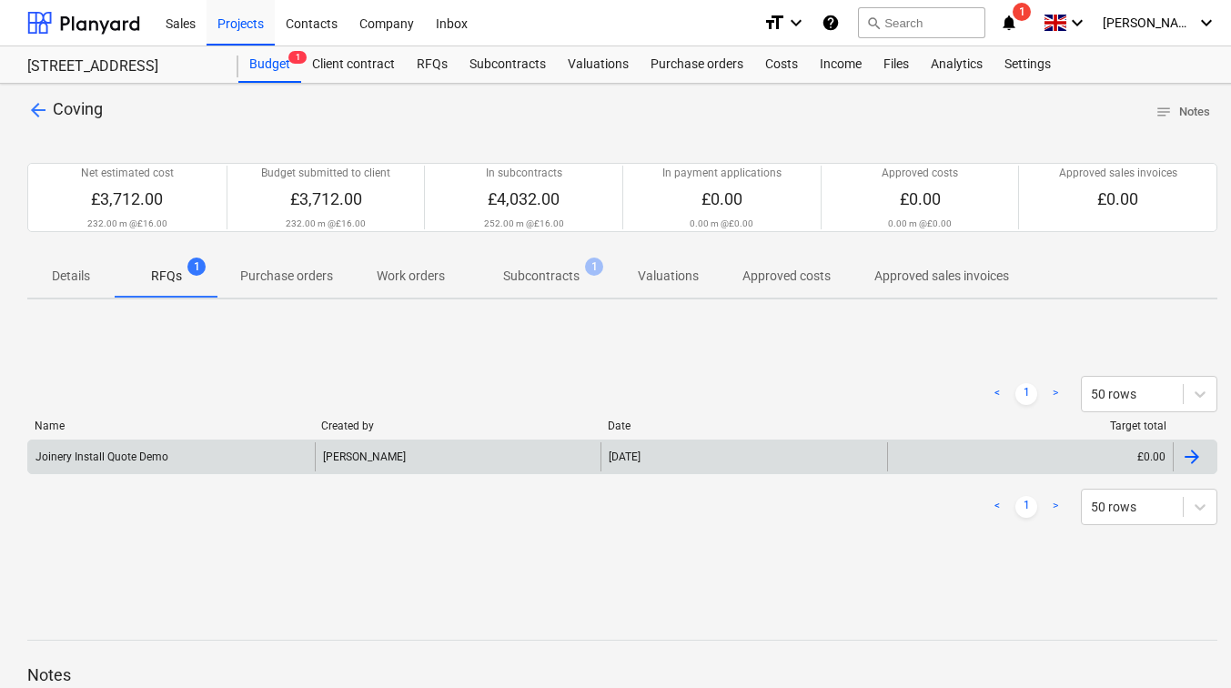
click at [255, 457] on div "Joinery Install Quote Demo" at bounding box center [171, 456] width 287 height 29
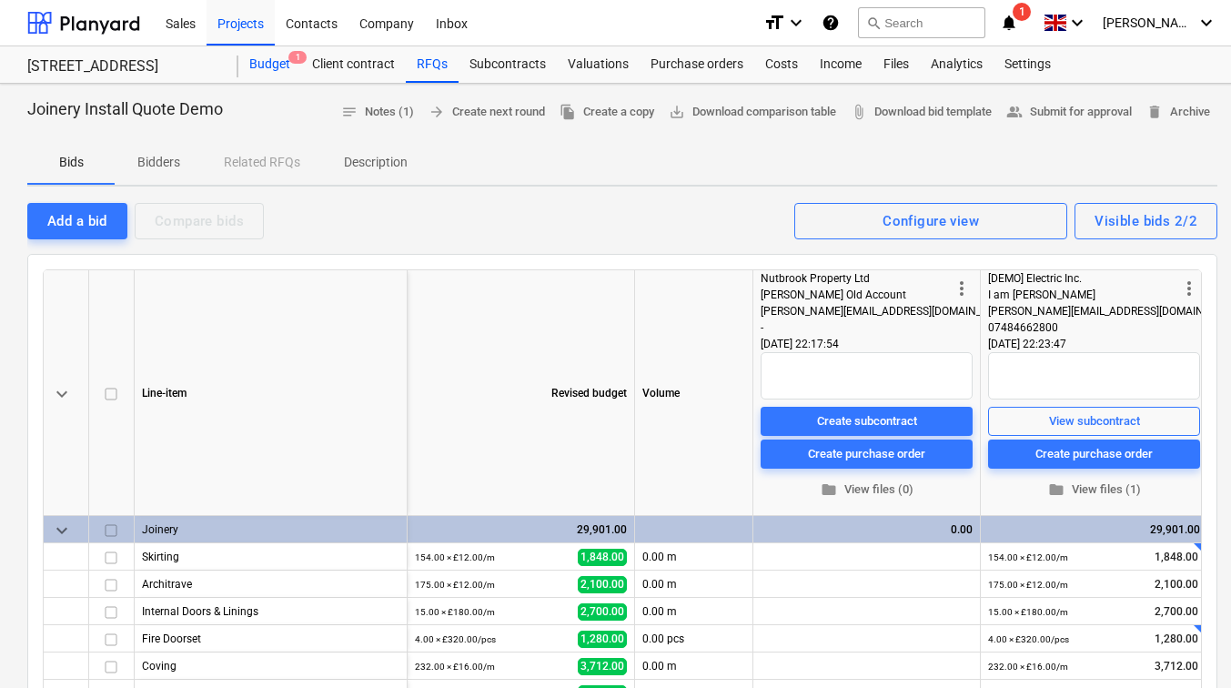
click at [252, 70] on div "Budget 1" at bounding box center [269, 64] width 63 height 36
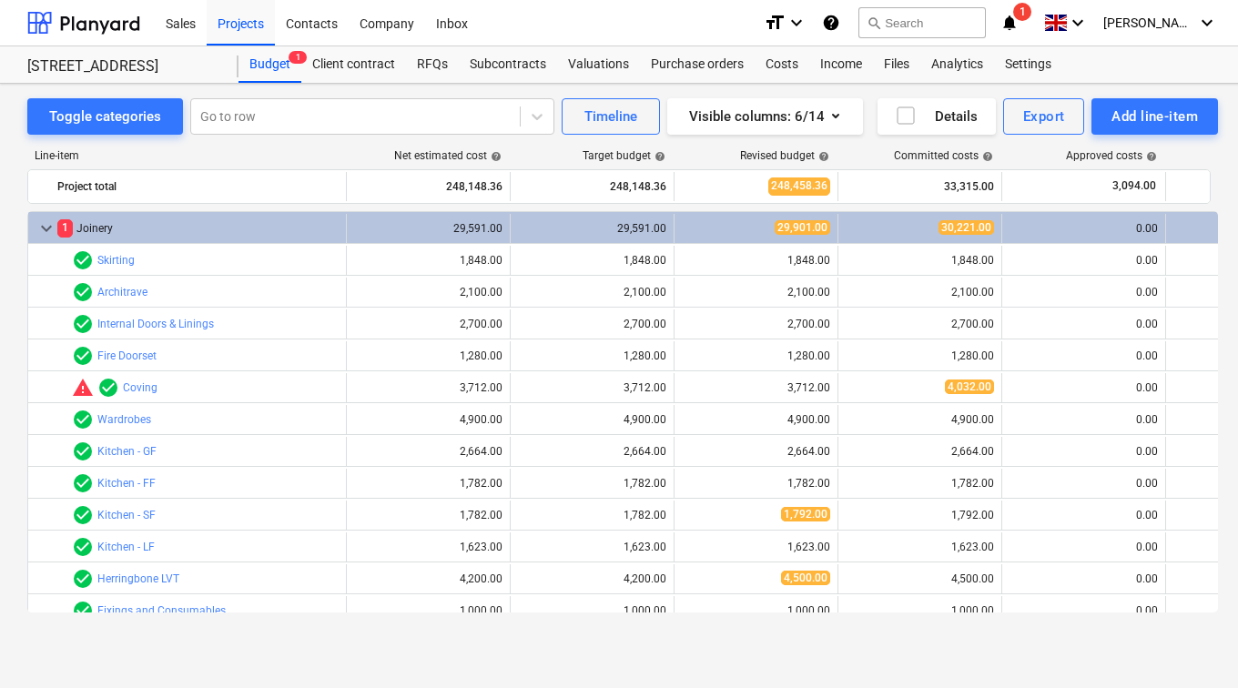
scroll to position [91, 0]
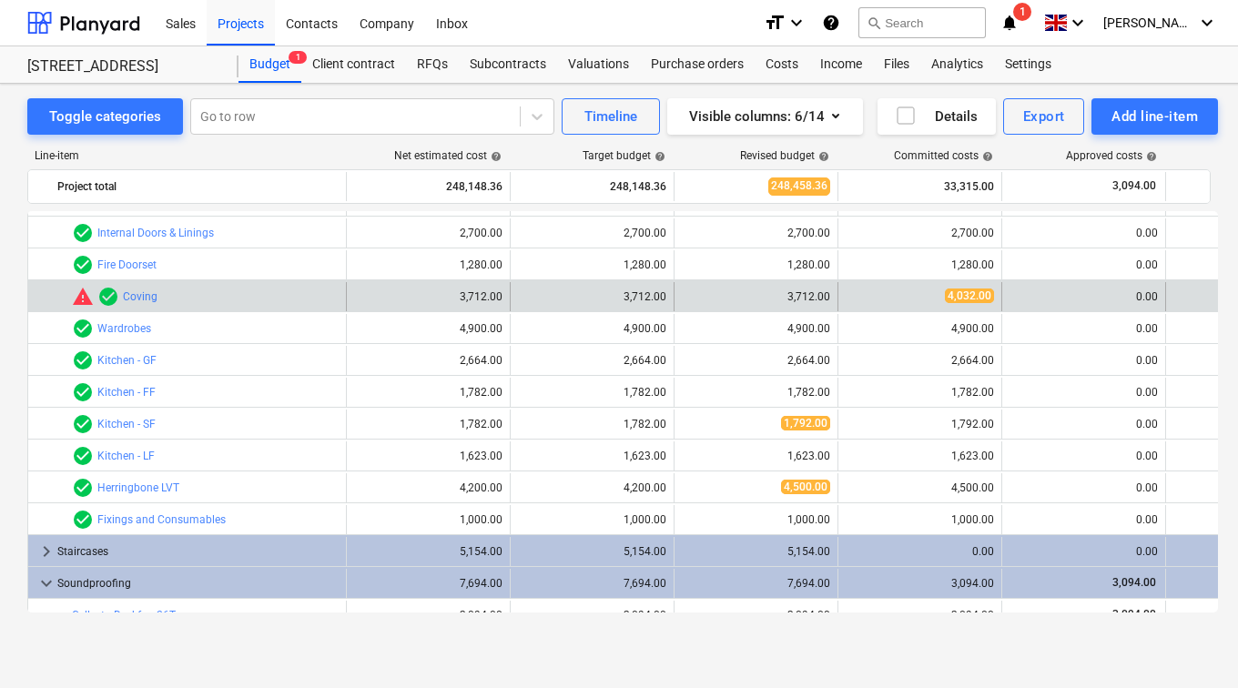
click at [972, 291] on span "4,032.00" at bounding box center [969, 296] width 49 height 15
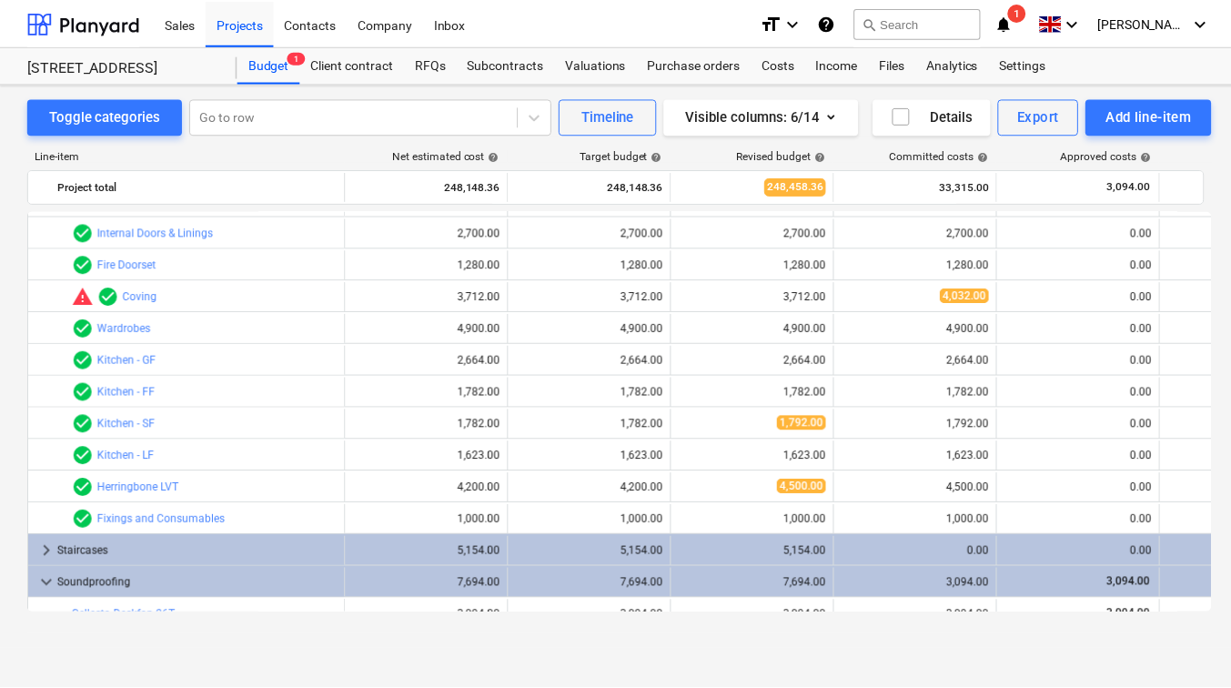
scroll to position [0, 0]
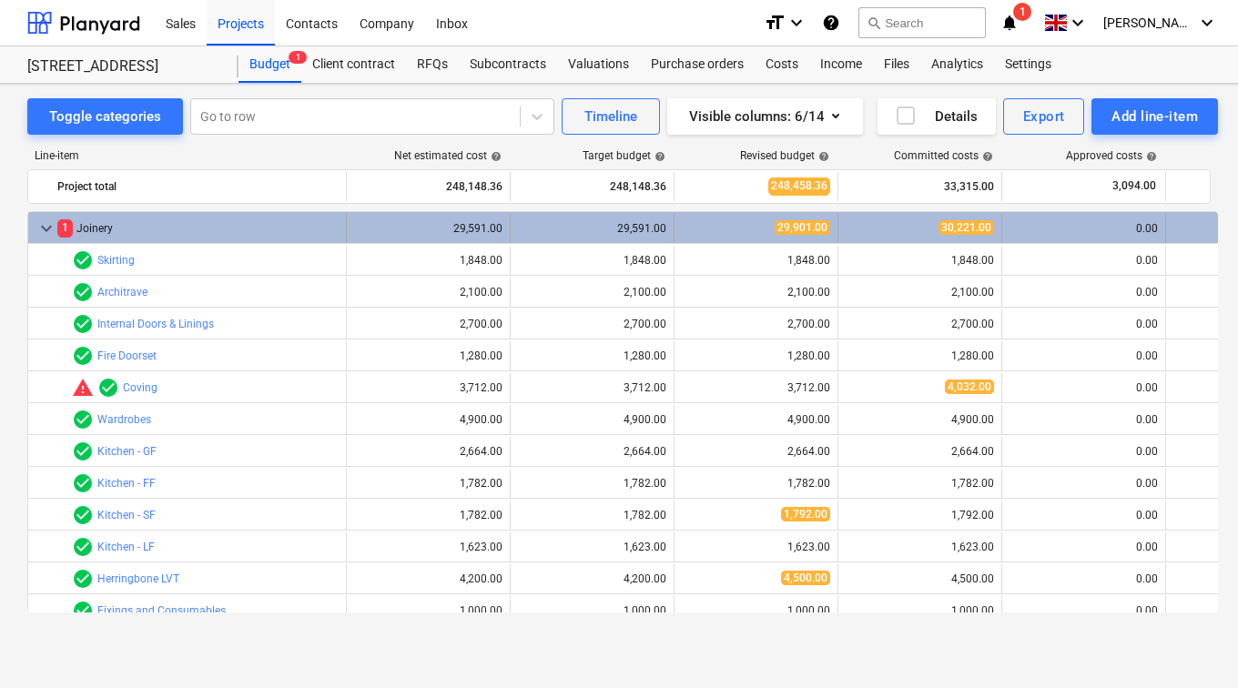
click at [61, 228] on span "1" at bounding box center [64, 227] width 15 height 17
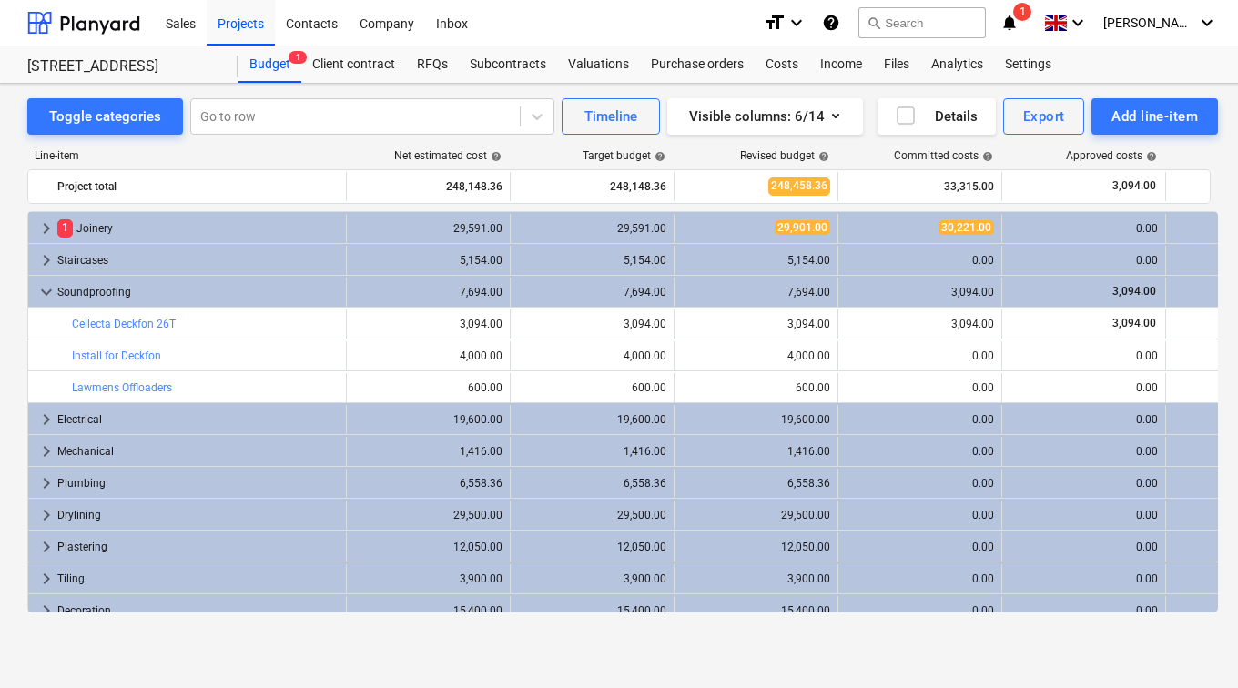
click at [61, 228] on span "1" at bounding box center [64, 227] width 15 height 17
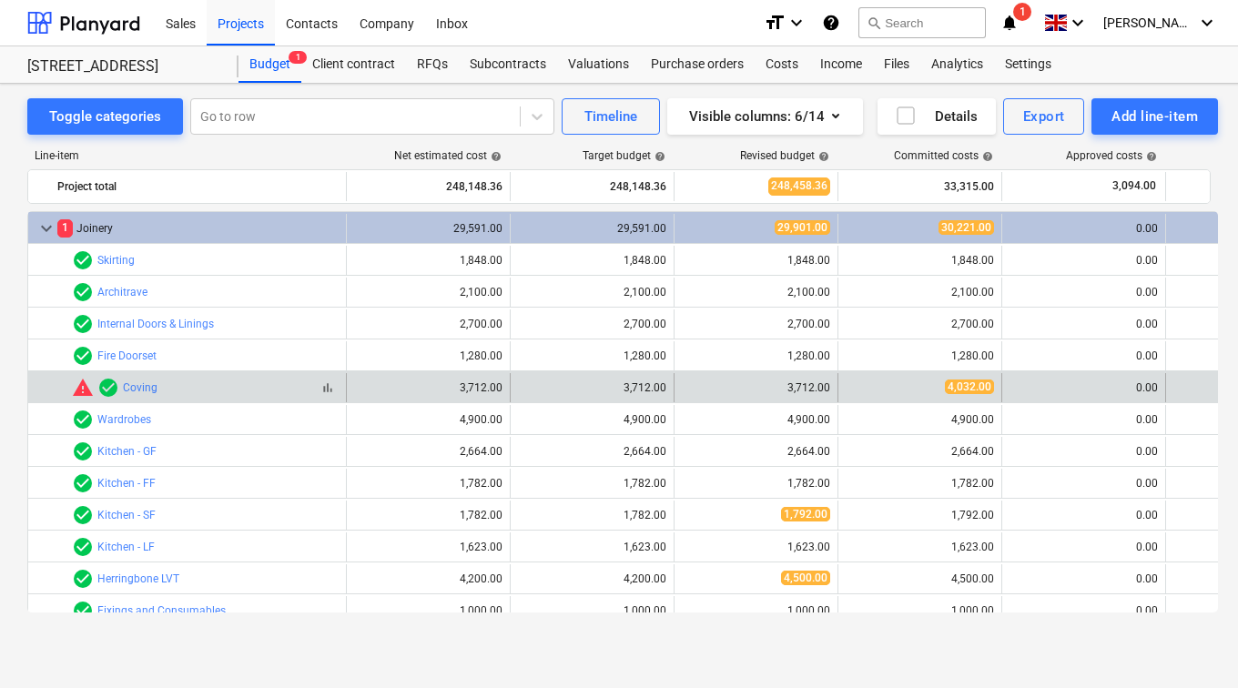
click at [118, 390] on span "check_circle" at bounding box center [108, 388] width 22 height 22
click at [138, 390] on link "Coving" at bounding box center [140, 387] width 35 height 13
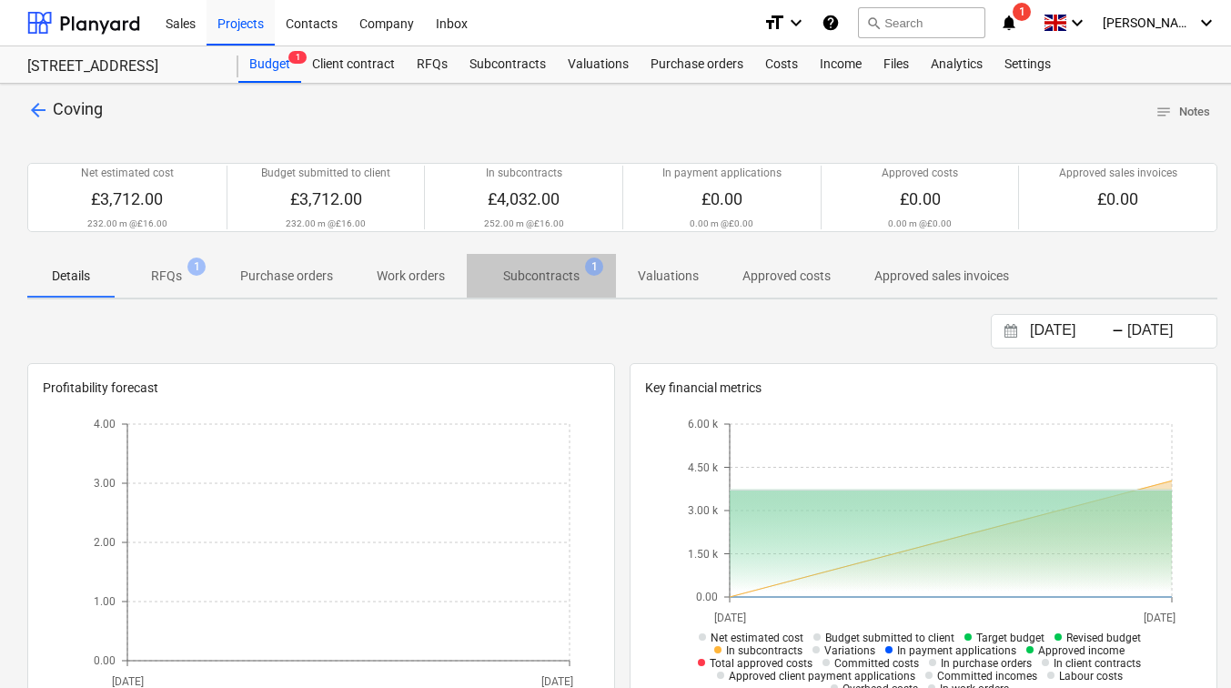
click at [541, 286] on p "Subcontracts" at bounding box center [541, 276] width 76 height 19
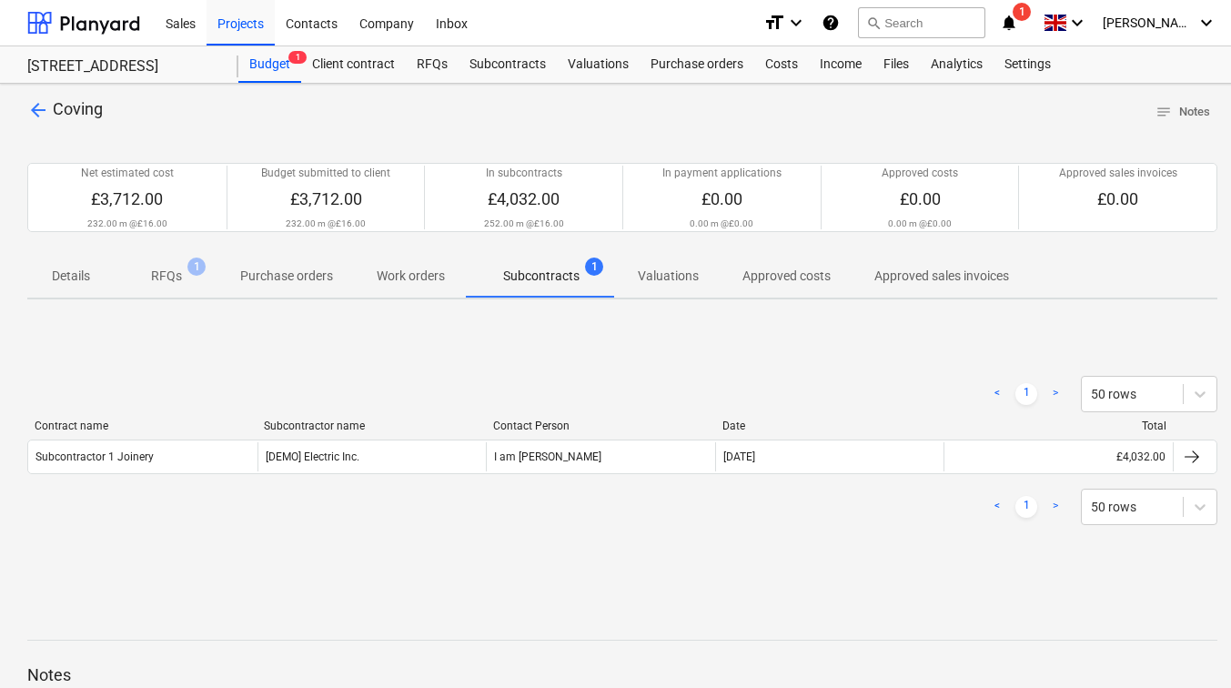
click at [662, 283] on p "Valuations" at bounding box center [668, 276] width 61 height 19
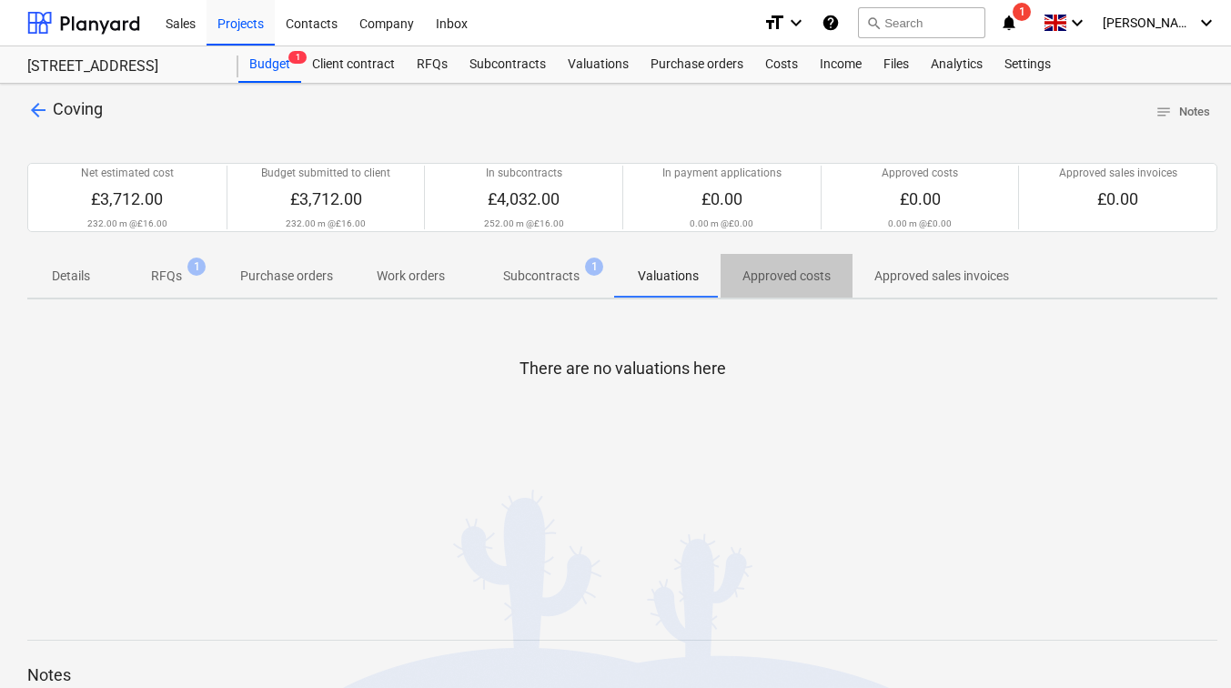
click at [737, 274] on span "Approved costs" at bounding box center [787, 276] width 132 height 30
click at [559, 278] on p "Subcontracts" at bounding box center [541, 276] width 76 height 19
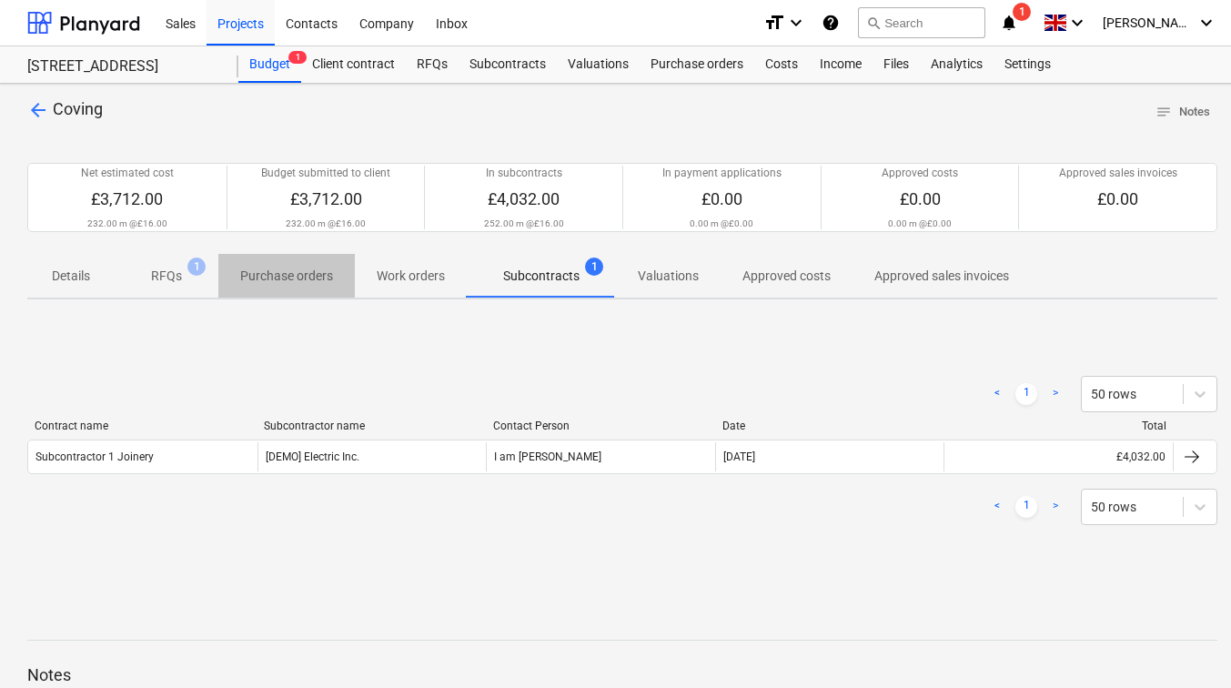
click at [325, 279] on p "Purchase orders" at bounding box center [286, 276] width 93 height 19
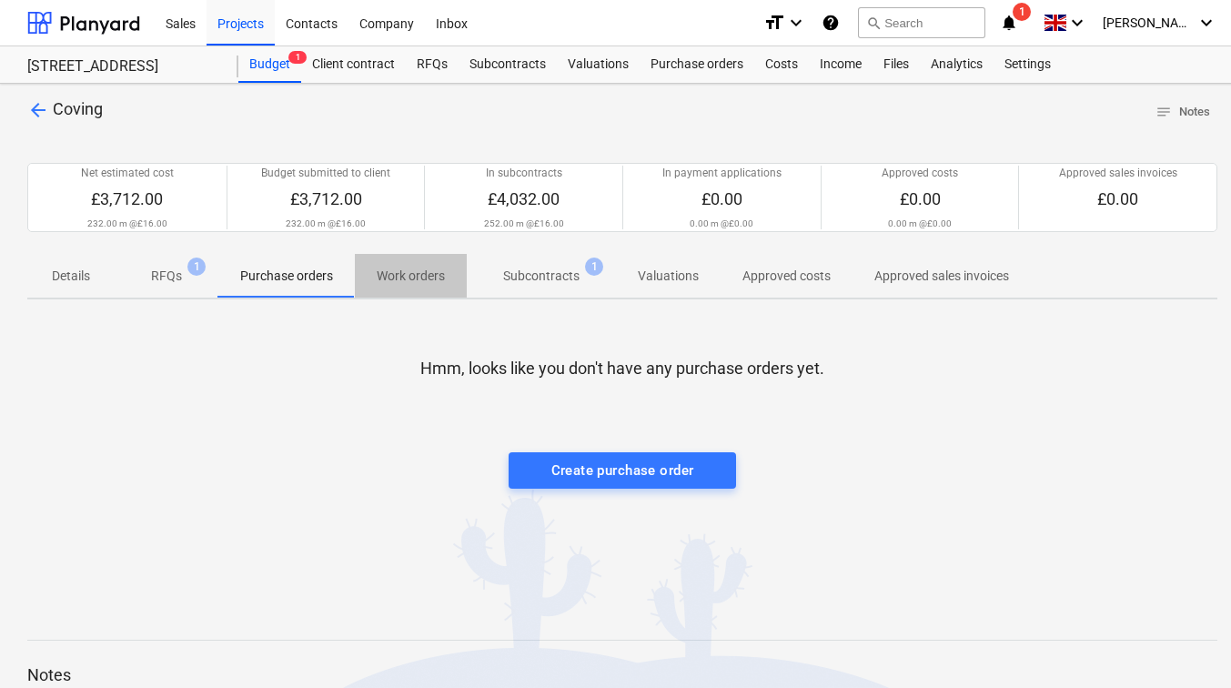
click at [433, 279] on p "Work orders" at bounding box center [411, 276] width 68 height 19
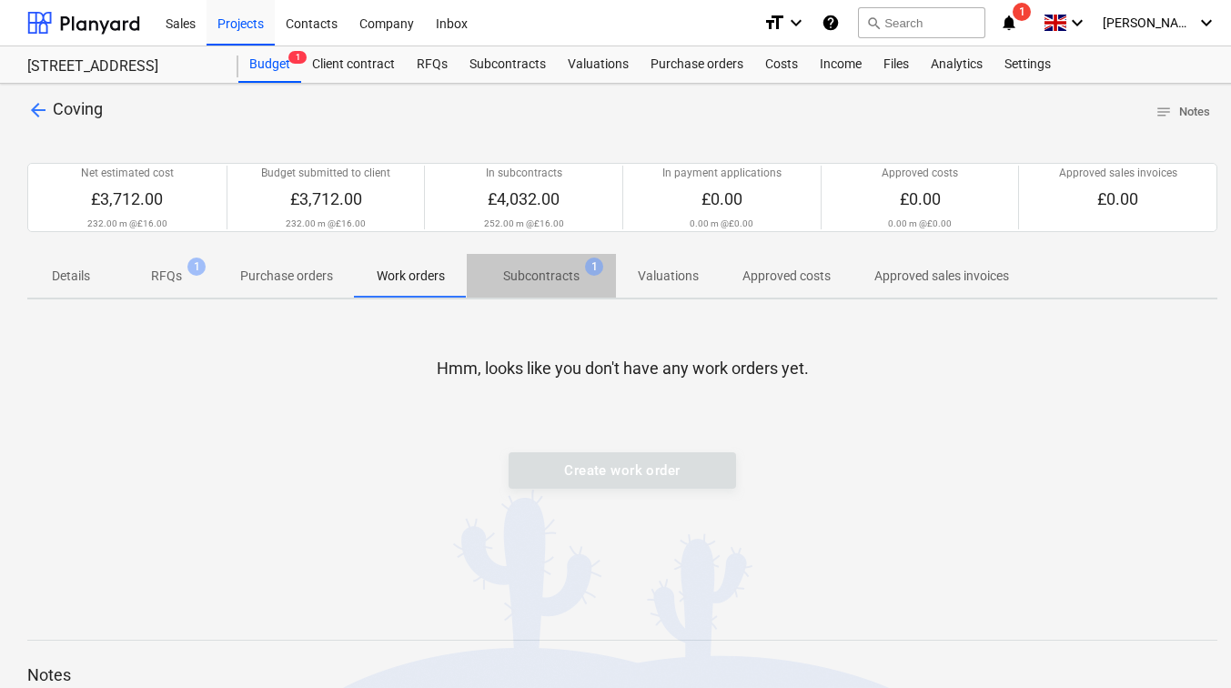
click at [543, 279] on p "Subcontracts" at bounding box center [541, 276] width 76 height 19
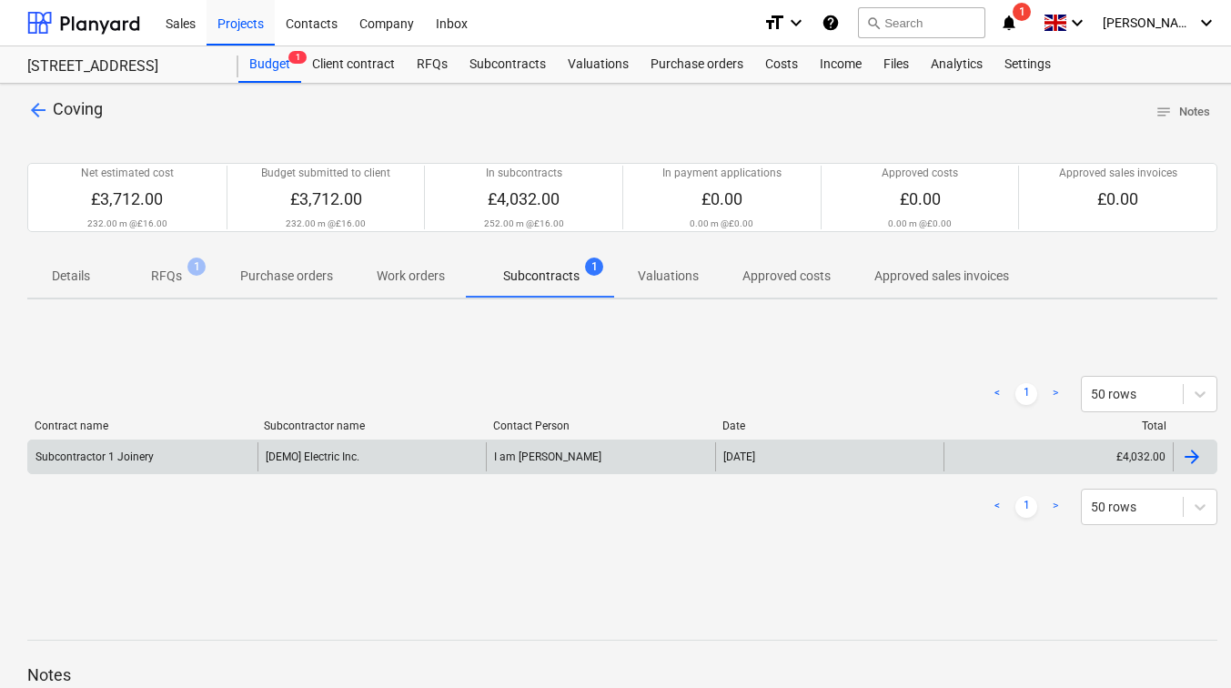
click at [192, 451] on div "Subcontractor 1 Joinery" at bounding box center [142, 456] width 229 height 29
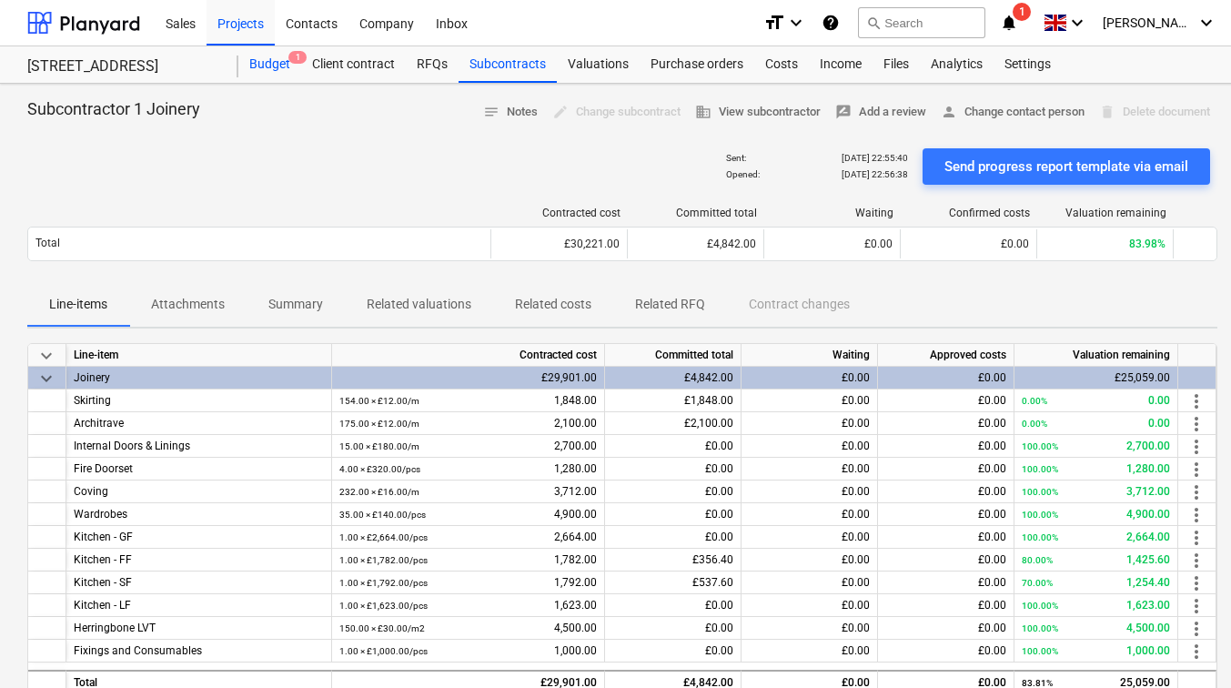
drag, startPoint x: 258, startPoint y: 63, endPoint x: 270, endPoint y: 63, distance: 12.7
click at [258, 63] on div "Budget 1" at bounding box center [269, 64] width 63 height 36
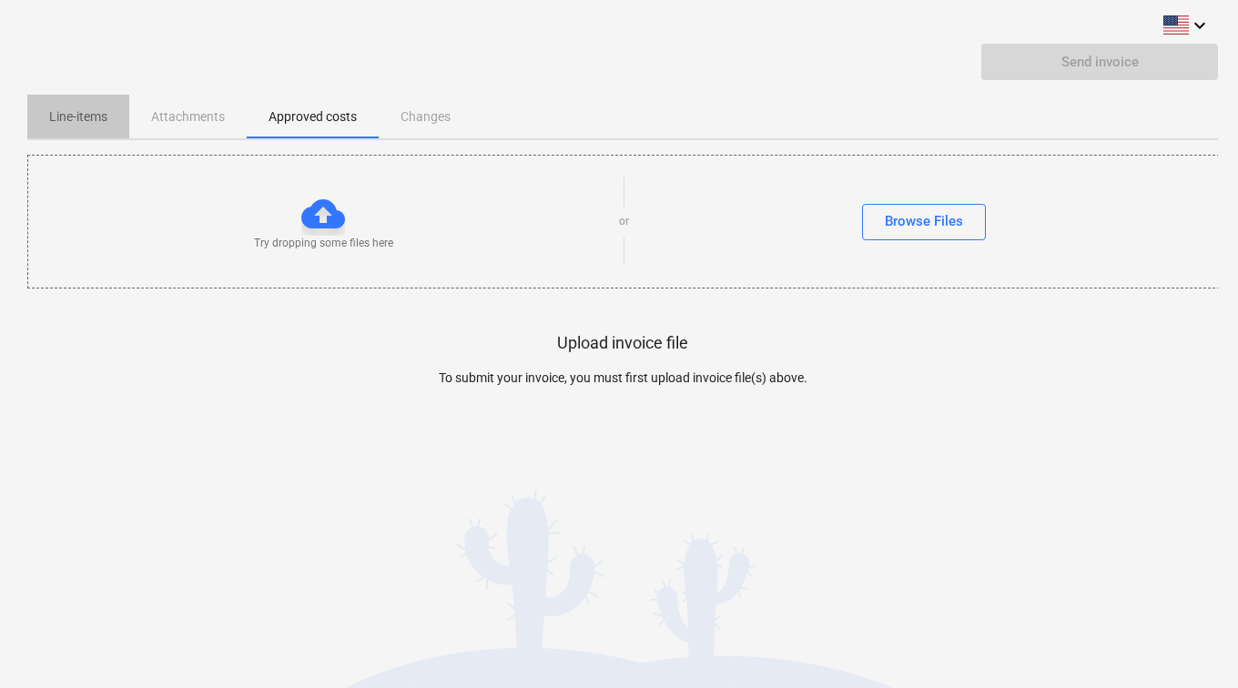
click at [102, 114] on p "Line-items" at bounding box center [78, 116] width 58 height 19
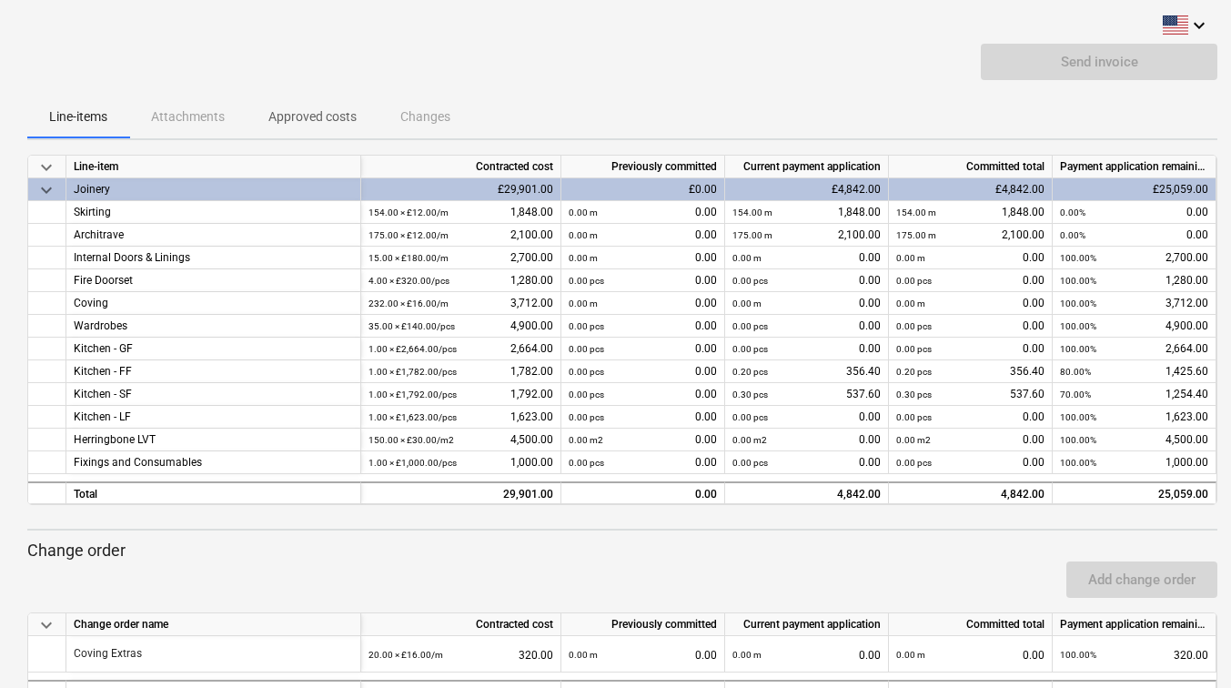
click at [323, 118] on p "Approved costs" at bounding box center [313, 116] width 88 height 19
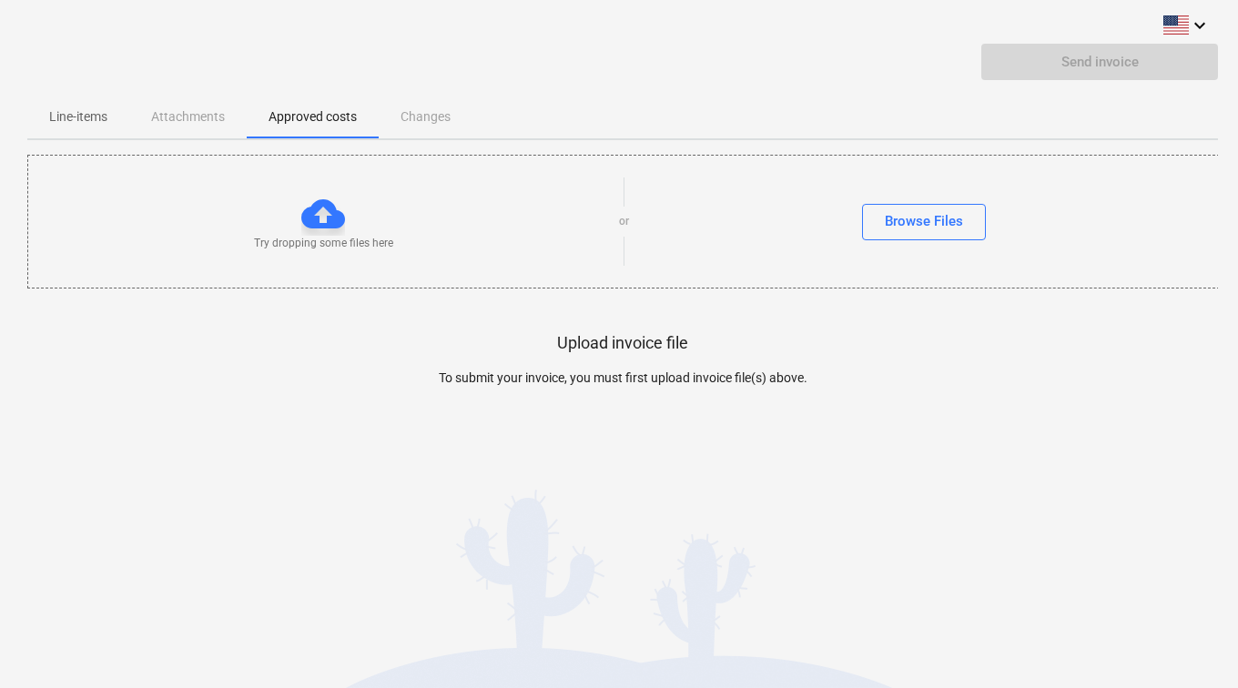
click at [422, 126] on div "Line-items Attachments Approved costs Changes" at bounding box center [622, 117] width 1191 height 44
click at [425, 110] on div "Line-items Attachments Approved costs Changes" at bounding box center [622, 117] width 1191 height 44
click at [74, 108] on p "Line-items" at bounding box center [78, 116] width 58 height 19
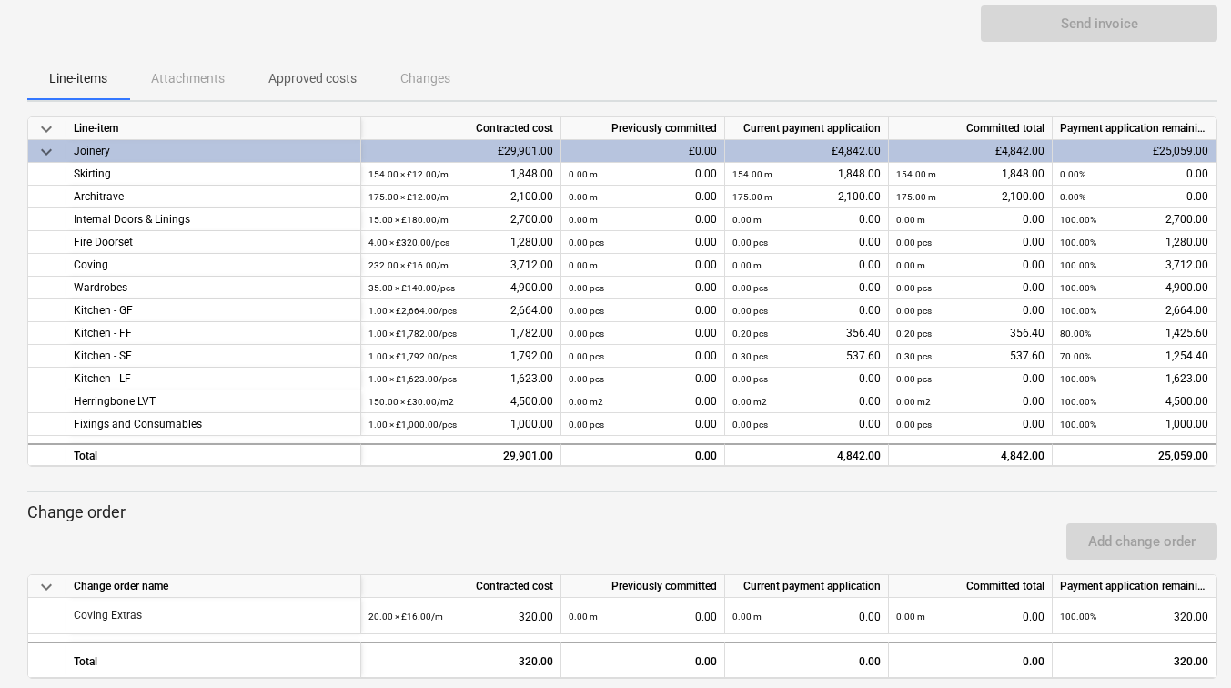
scroll to position [58, 0]
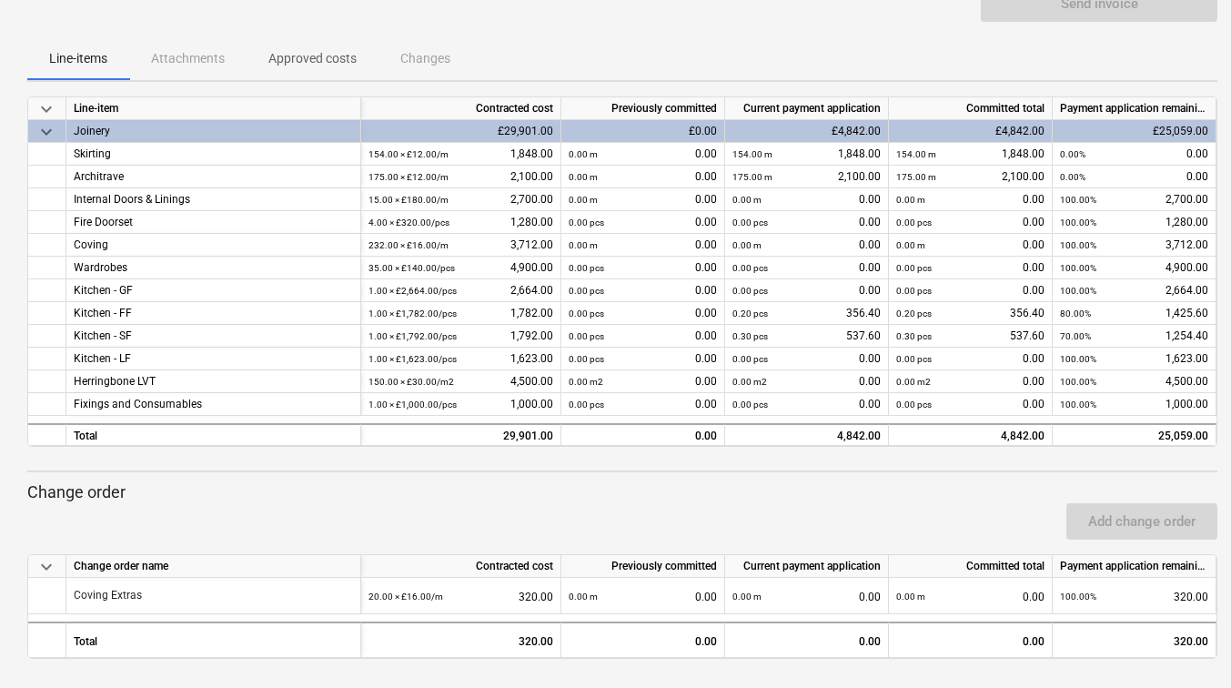
click at [344, 57] on p "Approved costs" at bounding box center [313, 58] width 88 height 19
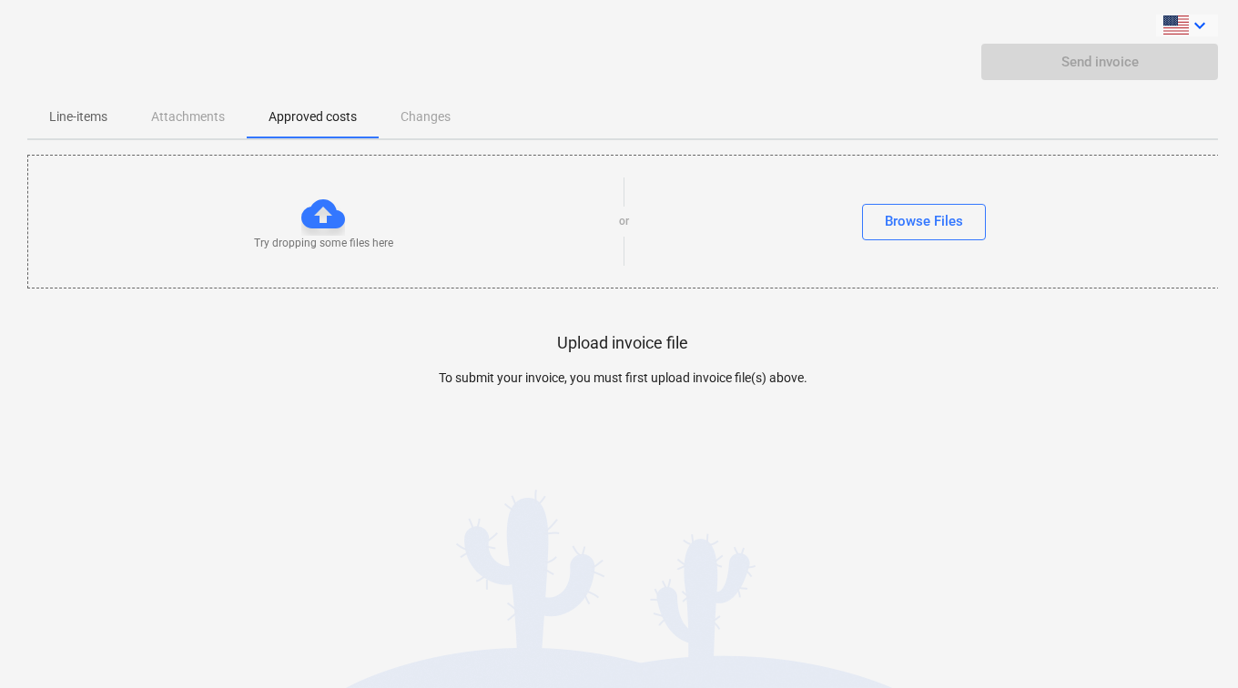
click at [1202, 22] on icon "keyboard_arrow_down" at bounding box center [1200, 26] width 22 height 22
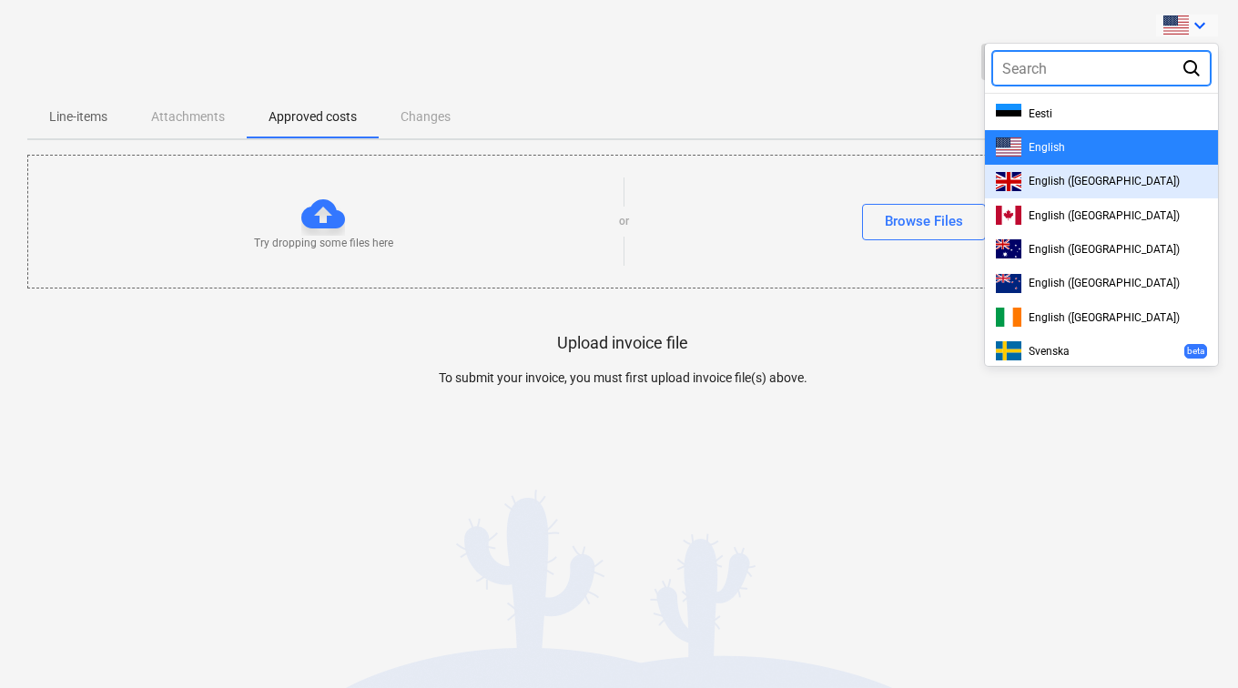
click at [1068, 168] on div "English ([GEOGRAPHIC_DATA])" at bounding box center [1101, 182] width 233 height 34
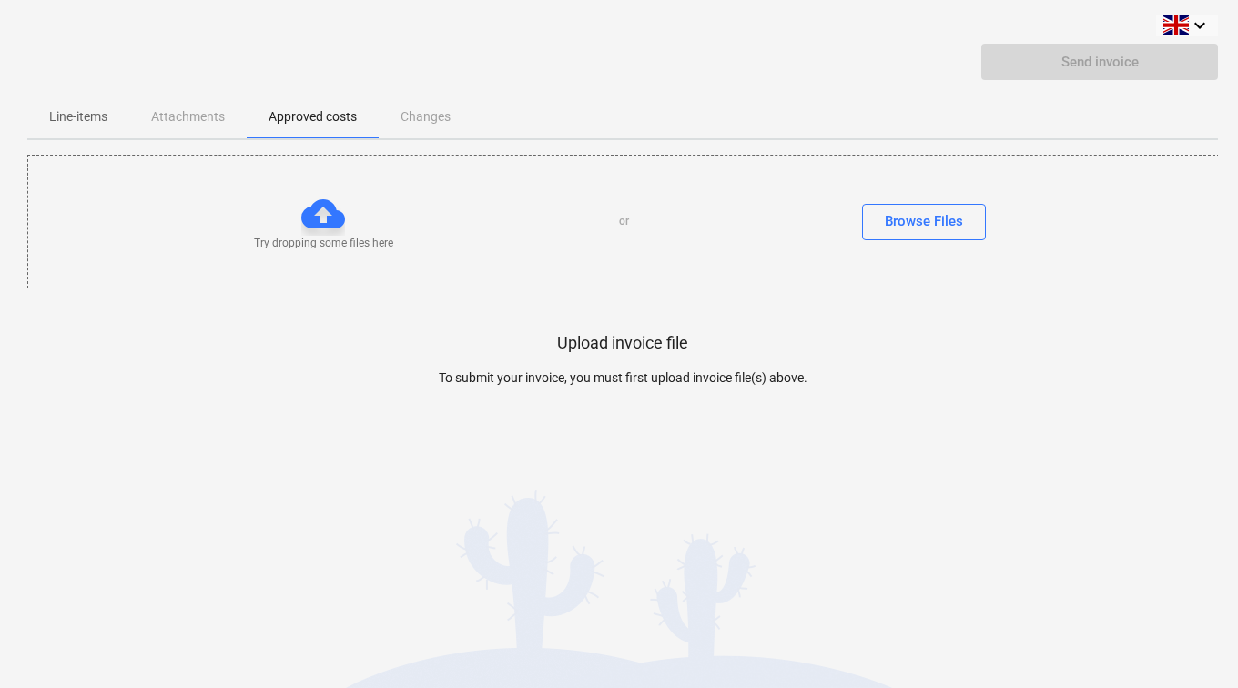
click at [935, 100] on div "Line-items Attachments Approved costs Changes" at bounding box center [622, 117] width 1191 height 44
